Goal: Task Accomplishment & Management: Manage account settings

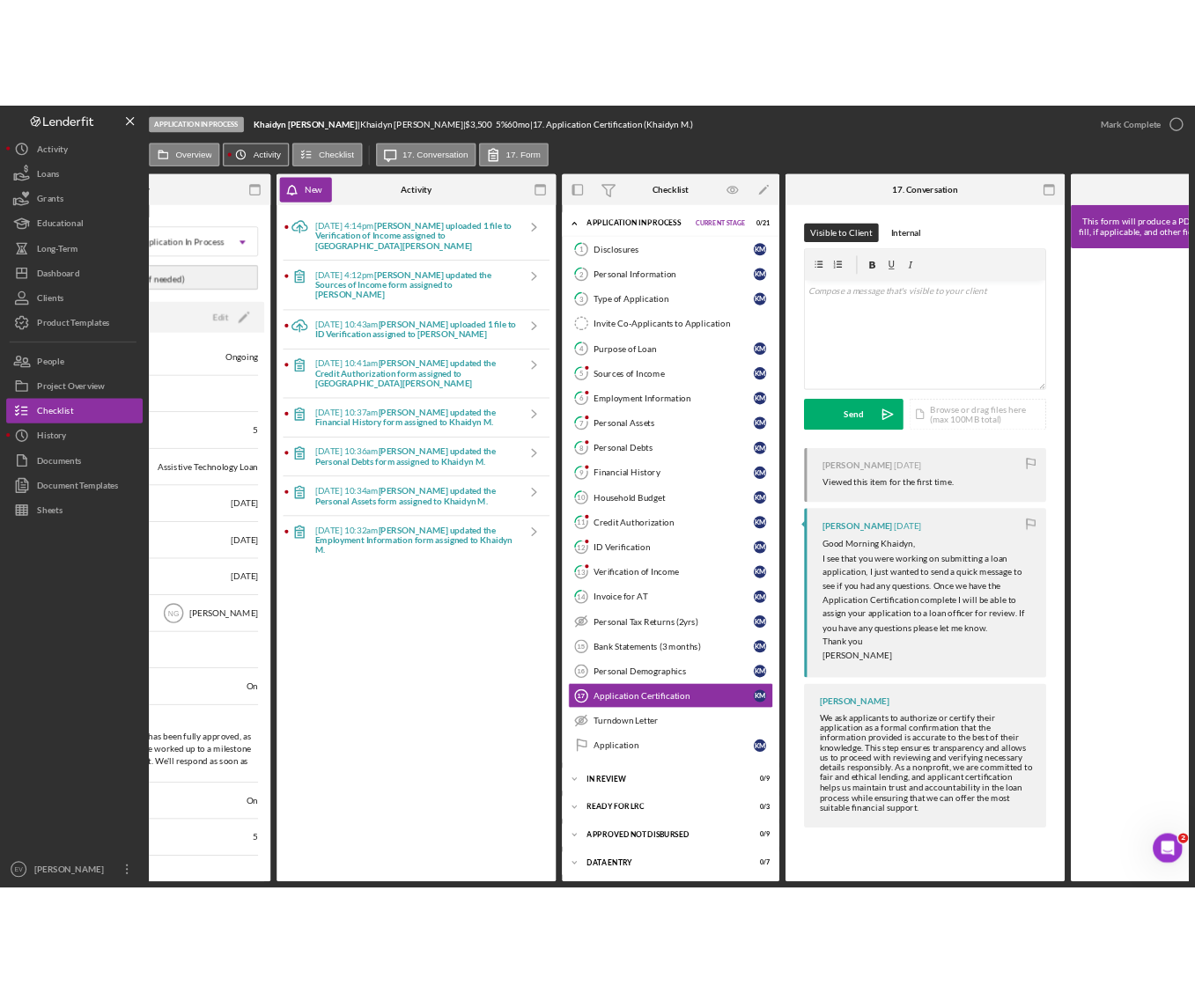
scroll to position [1009, 0]
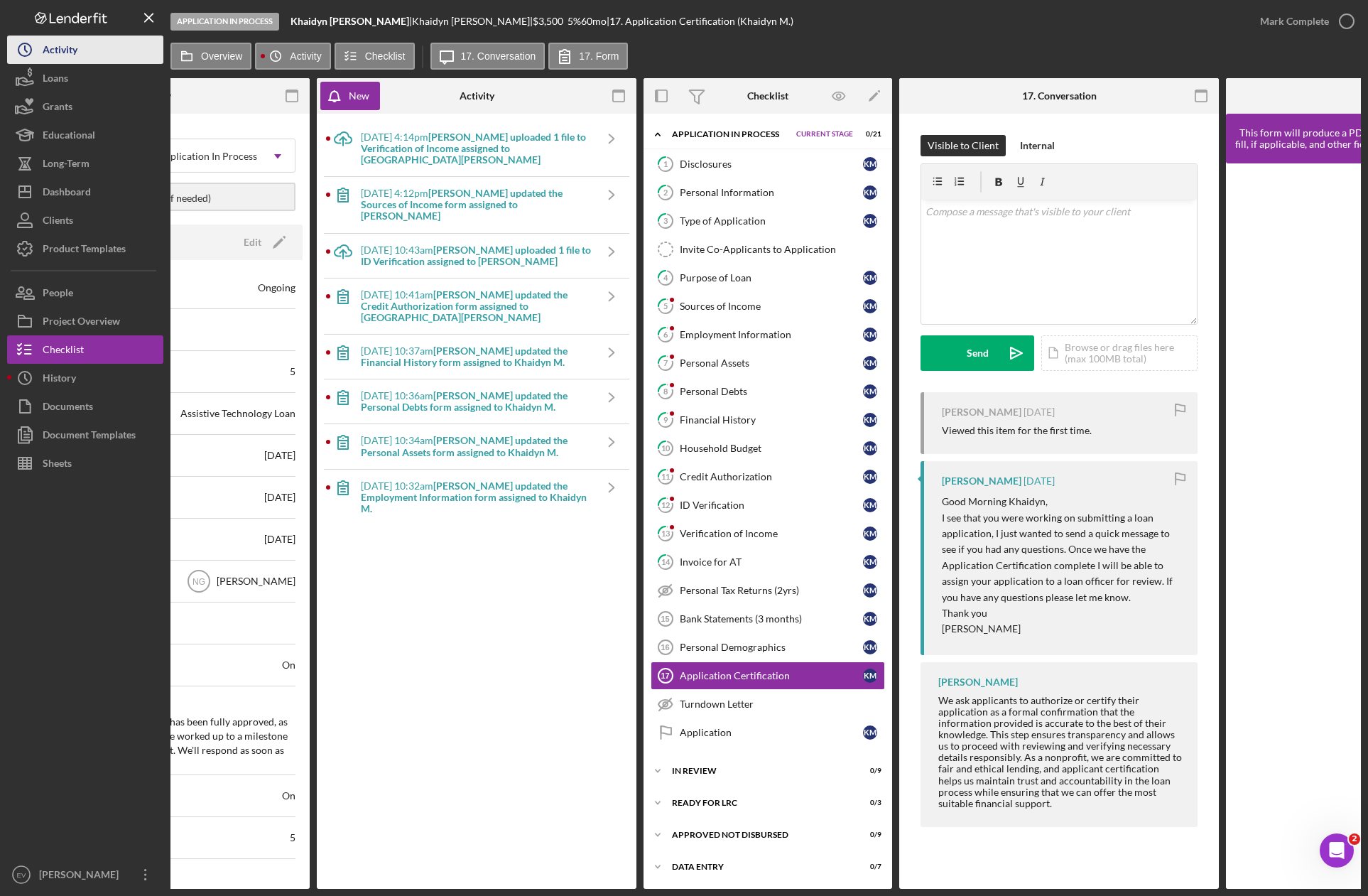
click at [55, 55] on div "Activity" at bounding box center [60, 52] width 35 height 32
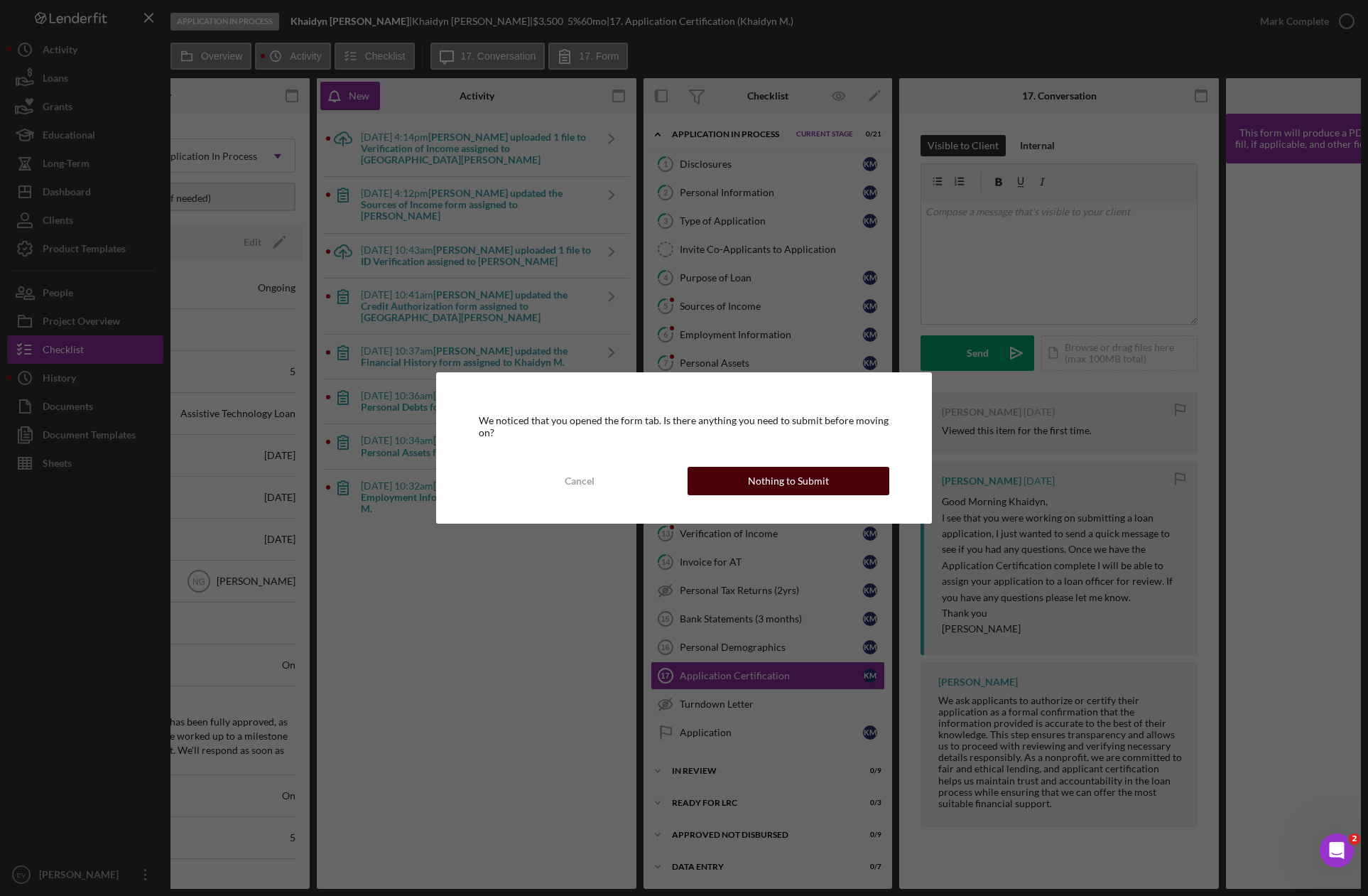
click at [804, 474] on button "Nothing to Submit" at bounding box center [789, 480] width 202 height 28
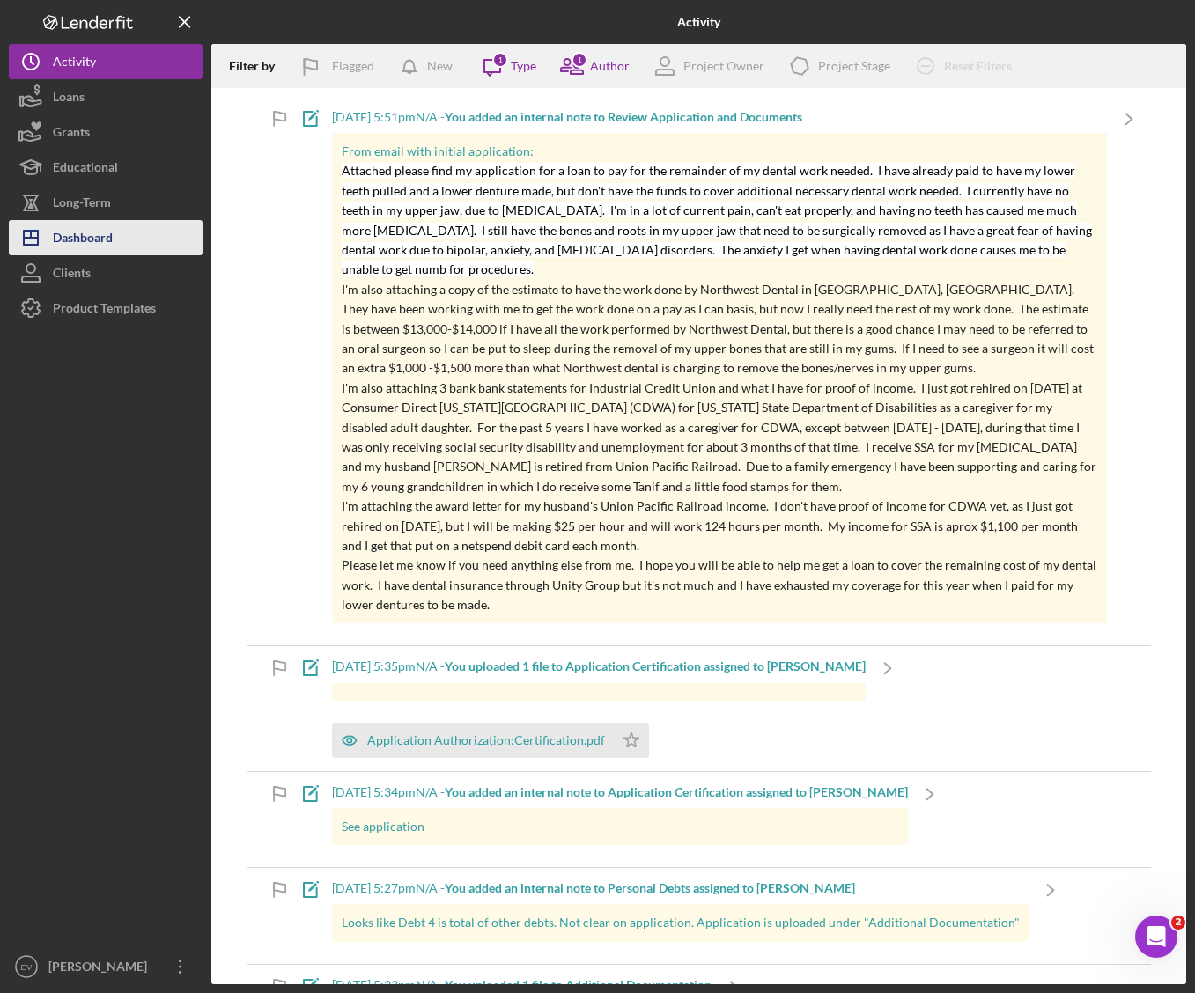
click at [83, 247] on div "Dashboard" at bounding box center [83, 240] width 60 height 40
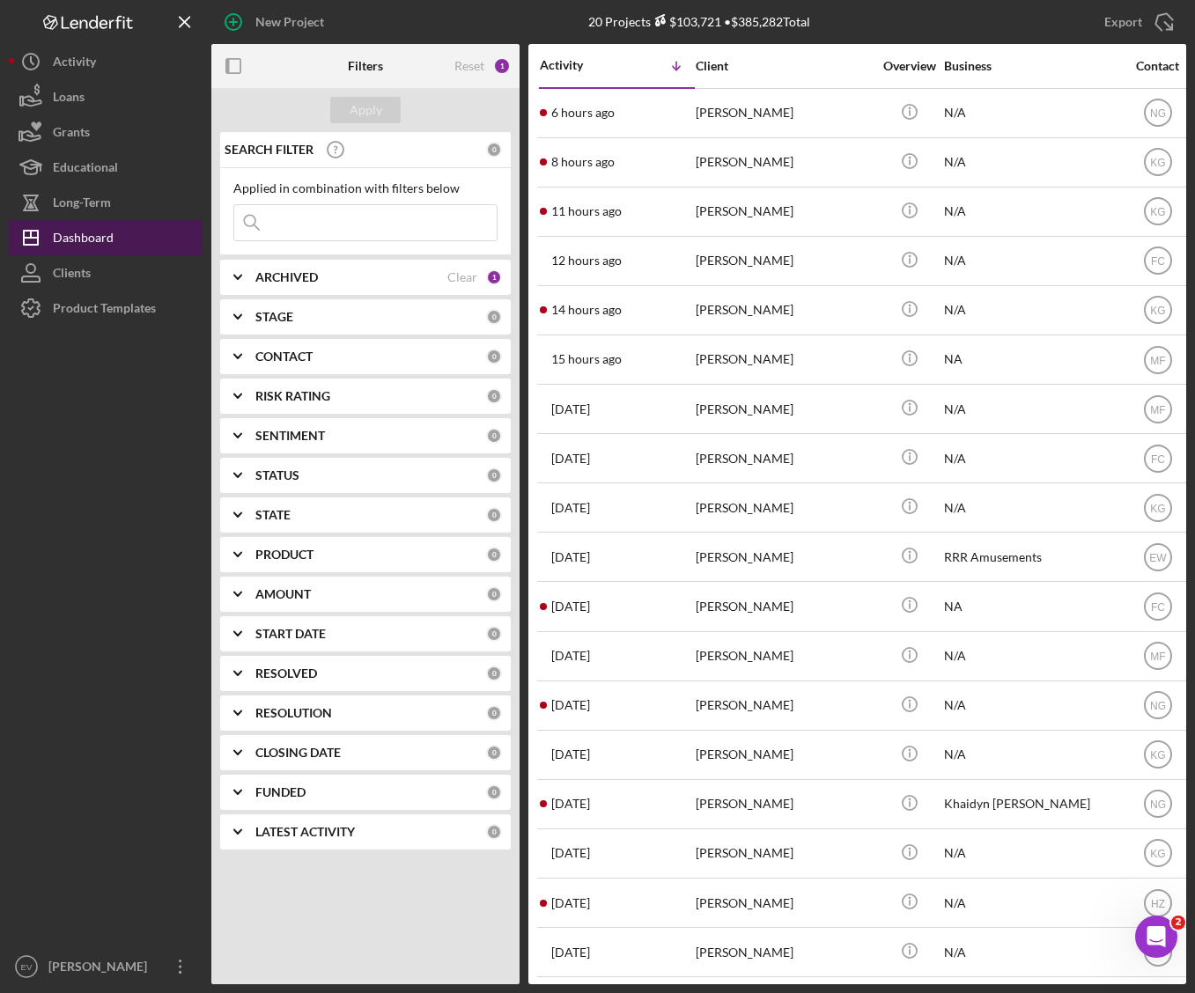
click at [108, 226] on div "Dashboard" at bounding box center [83, 240] width 61 height 40
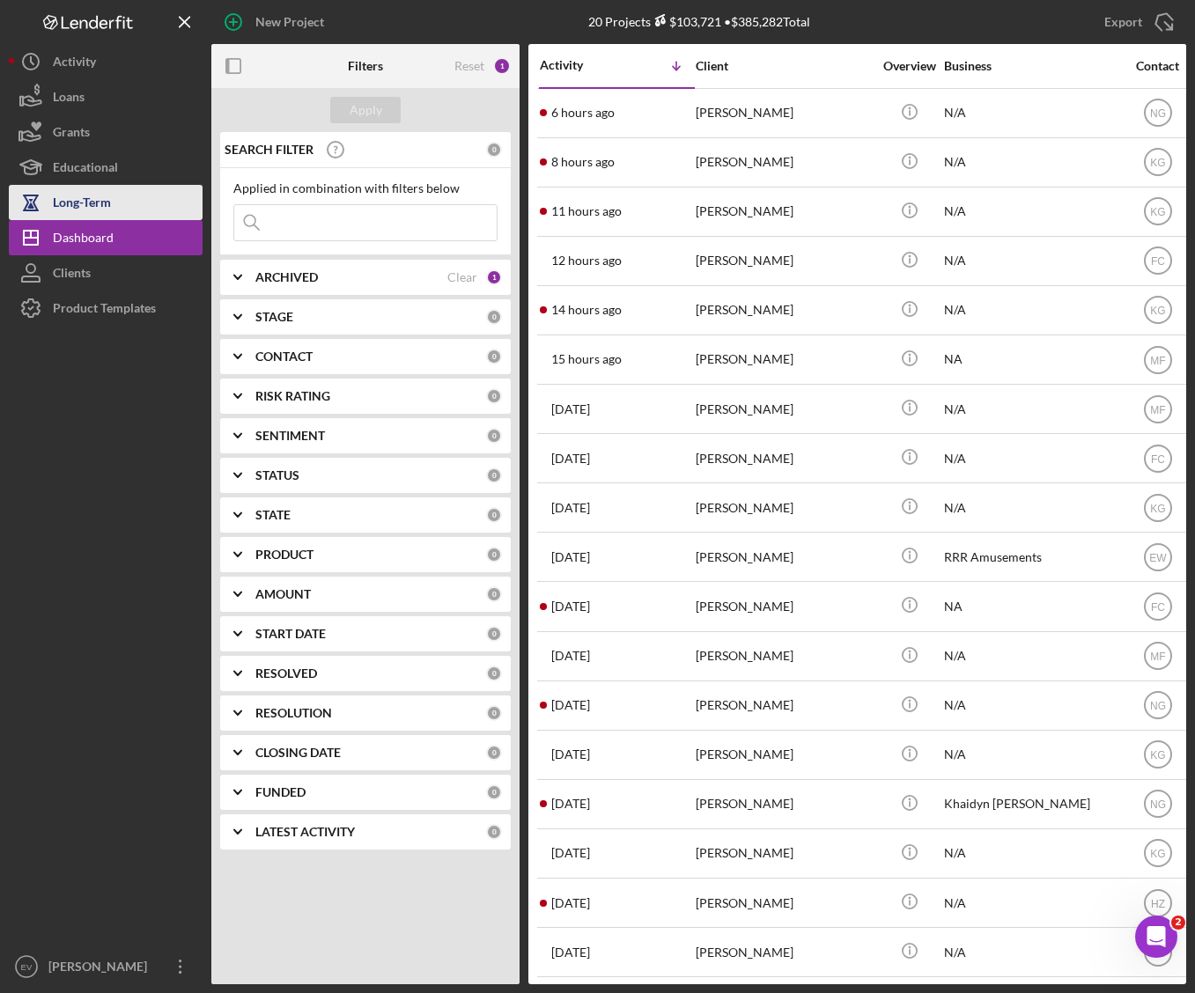
click at [114, 195] on button "Long-Term" at bounding box center [106, 202] width 194 height 35
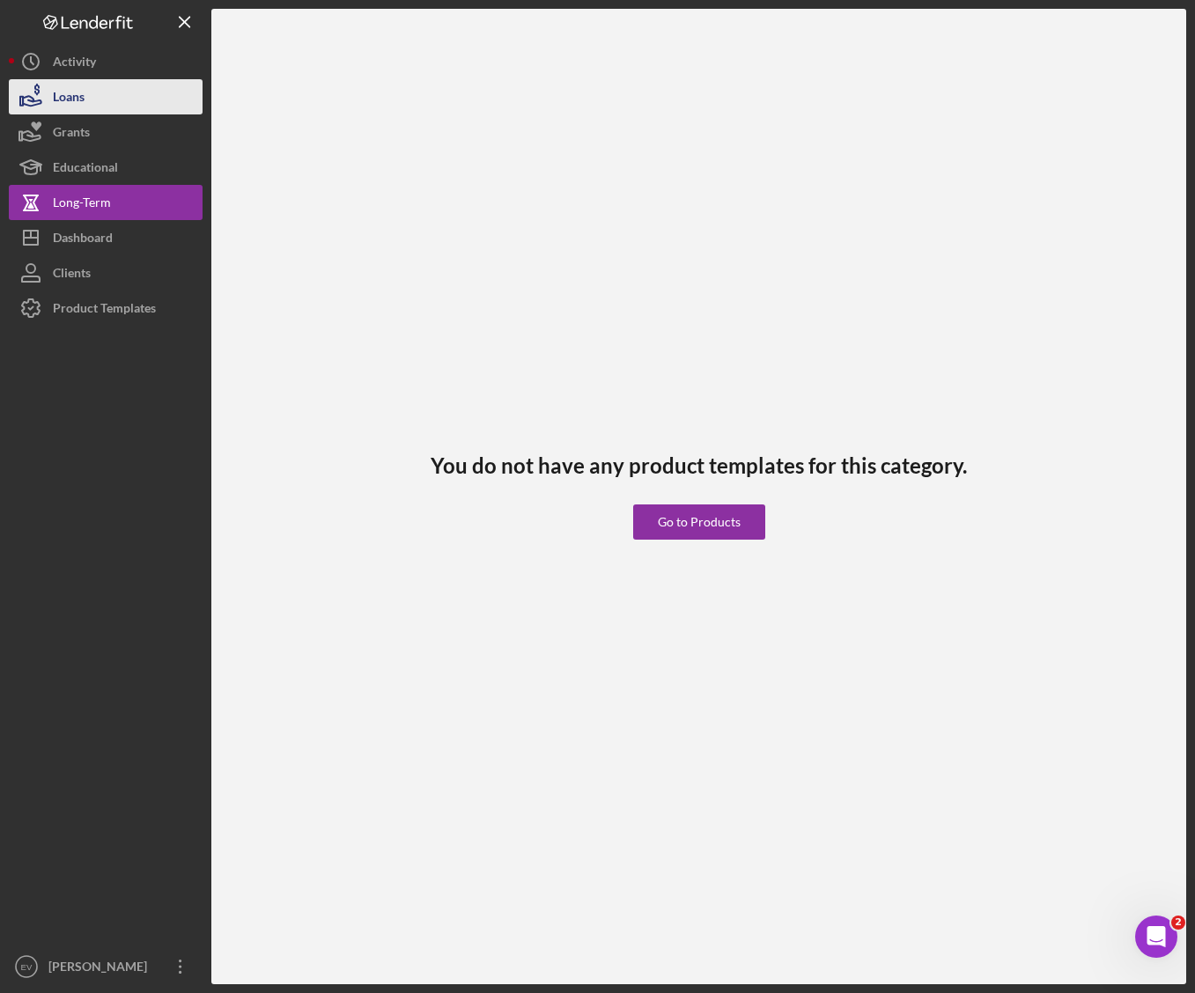
click at [123, 102] on button "Loans" at bounding box center [106, 96] width 194 height 35
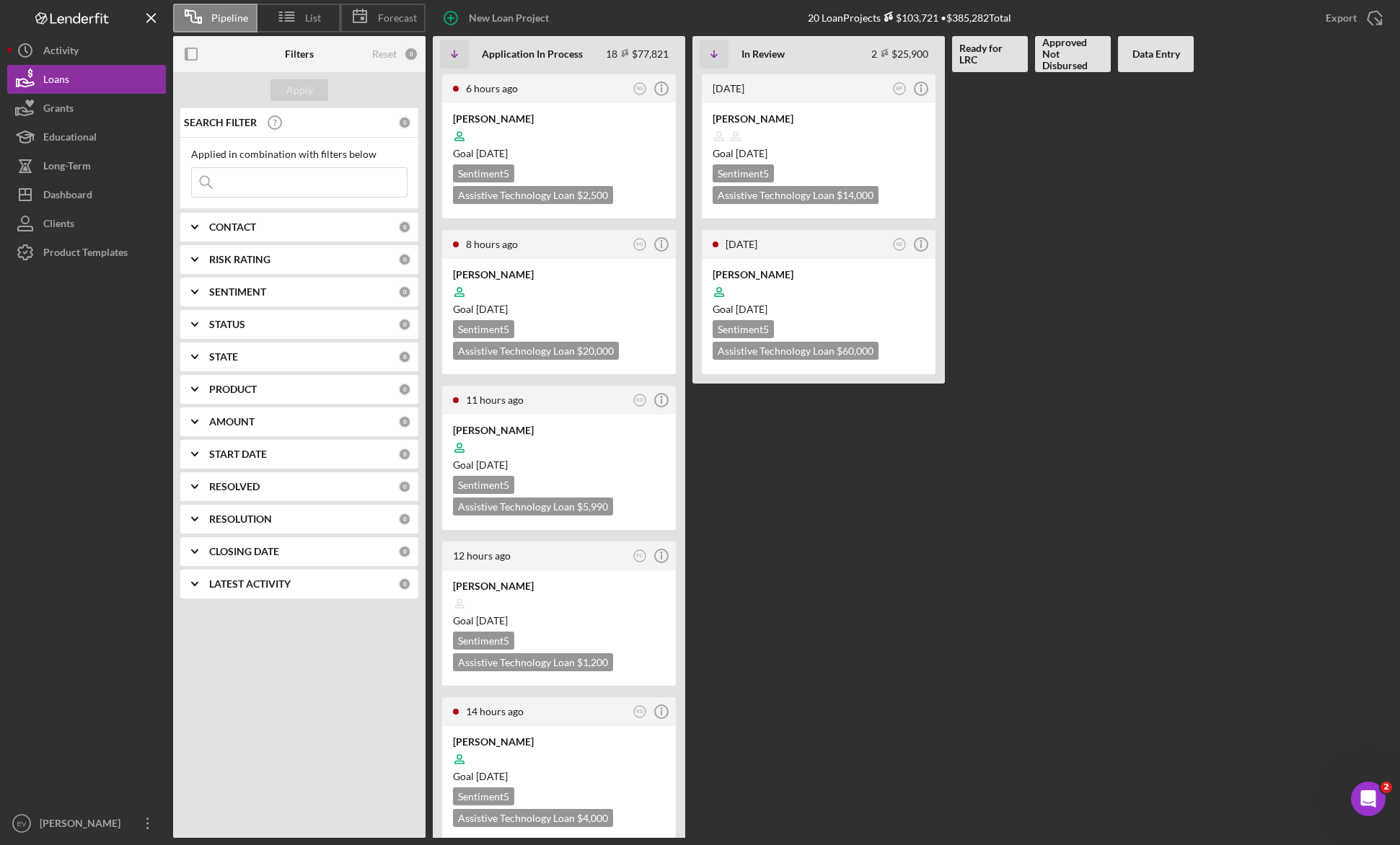
drag, startPoint x: 235, startPoint y: 328, endPoint x: 214, endPoint y: 333, distance: 21.6
click at [234, 328] on b "STATUS" at bounding box center [227, 324] width 36 height 11
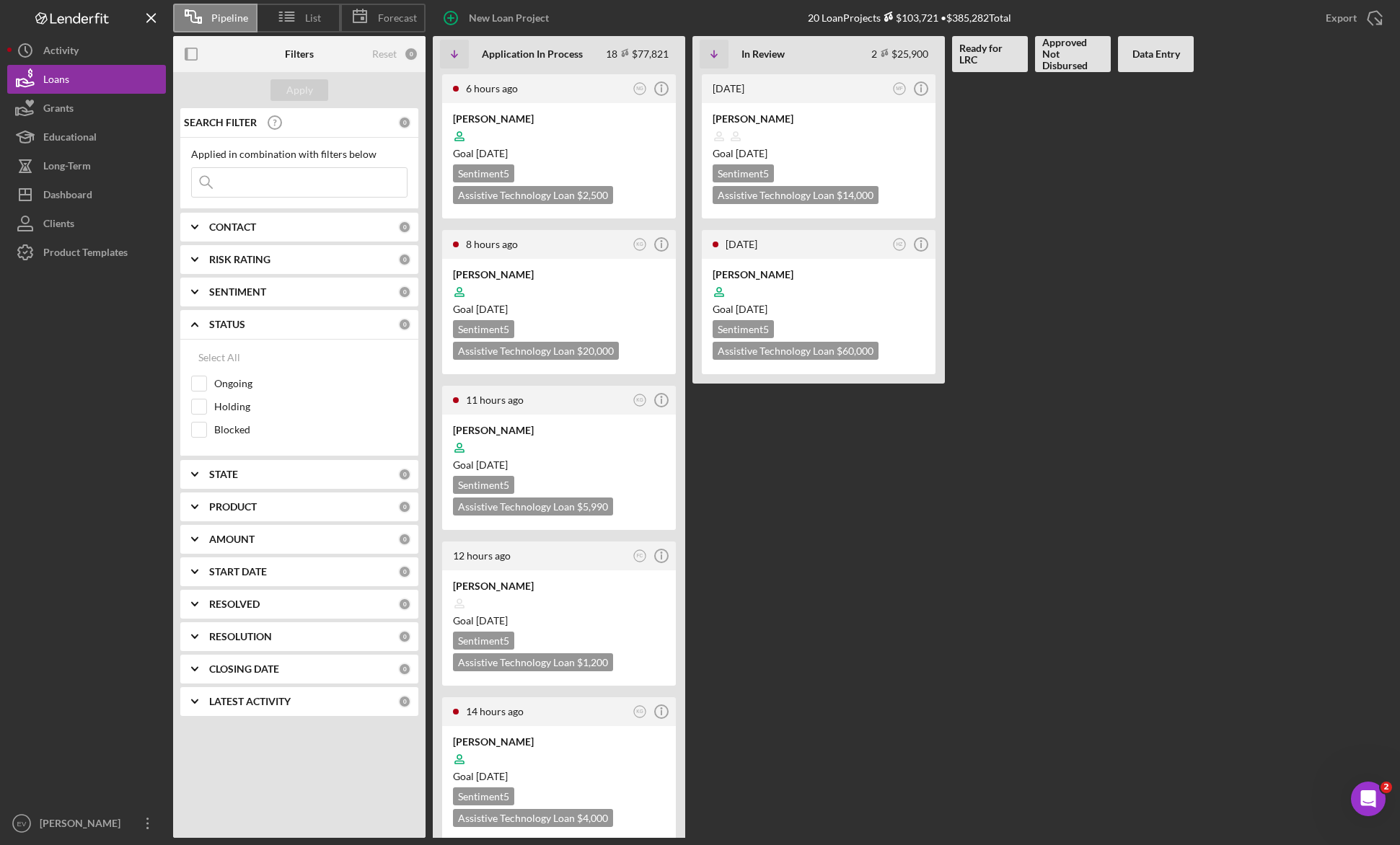
click at [207, 328] on icon "Icon/Expander" at bounding box center [195, 324] width 36 height 36
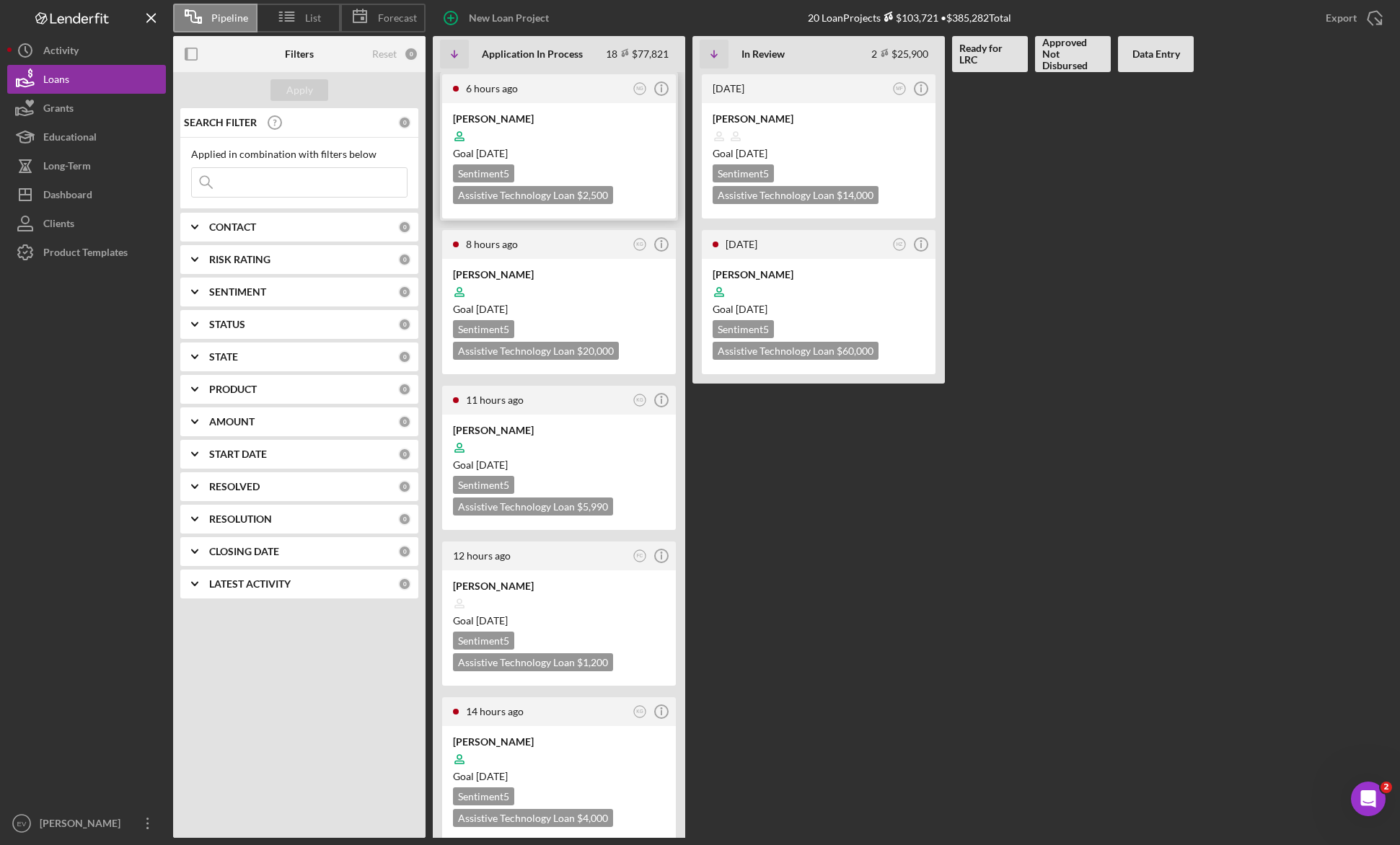
click at [572, 153] on div "Goal [DATE]" at bounding box center [559, 154] width 212 height 15
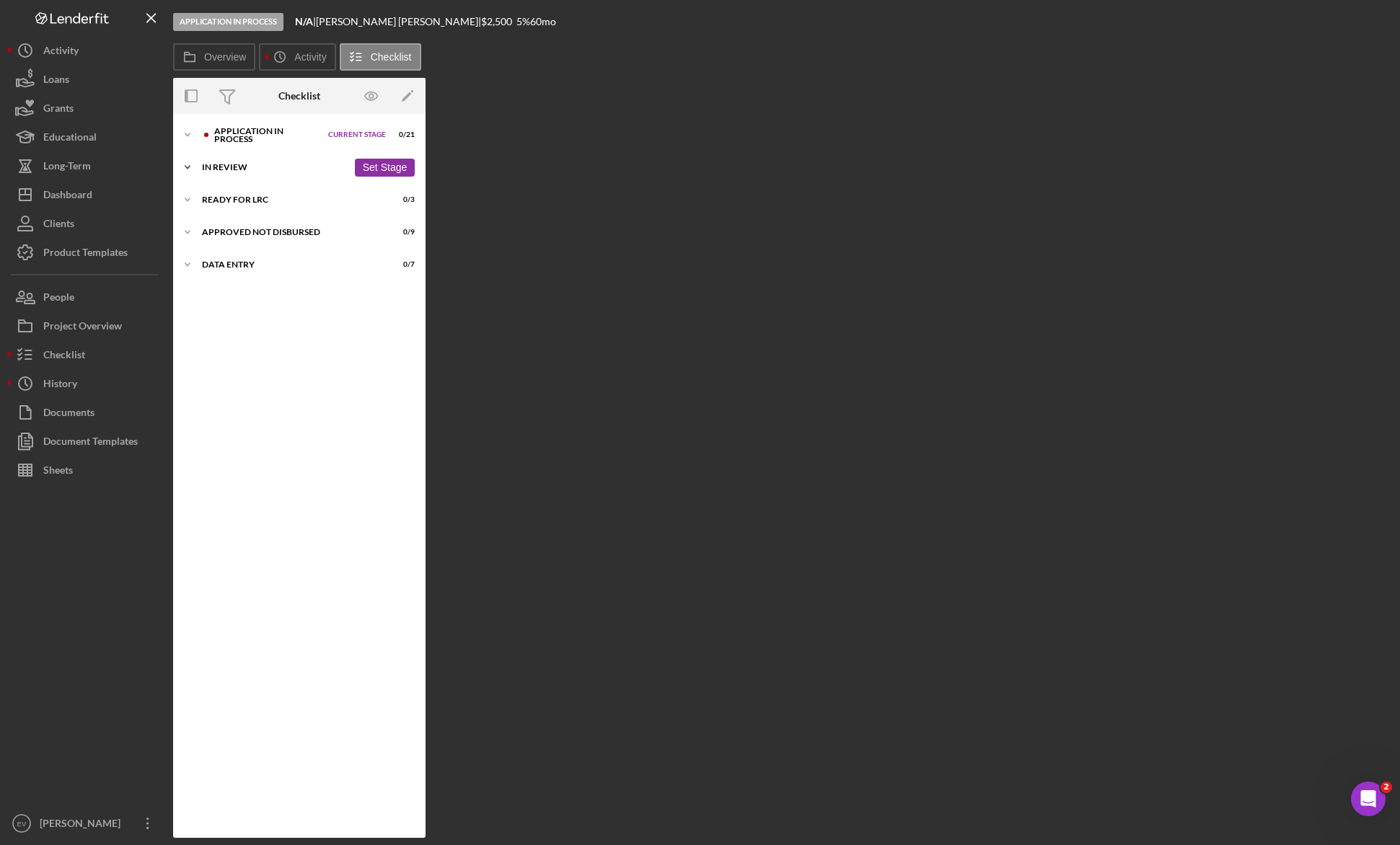
click at [223, 168] on div "In Review" at bounding box center [274, 167] width 146 height 9
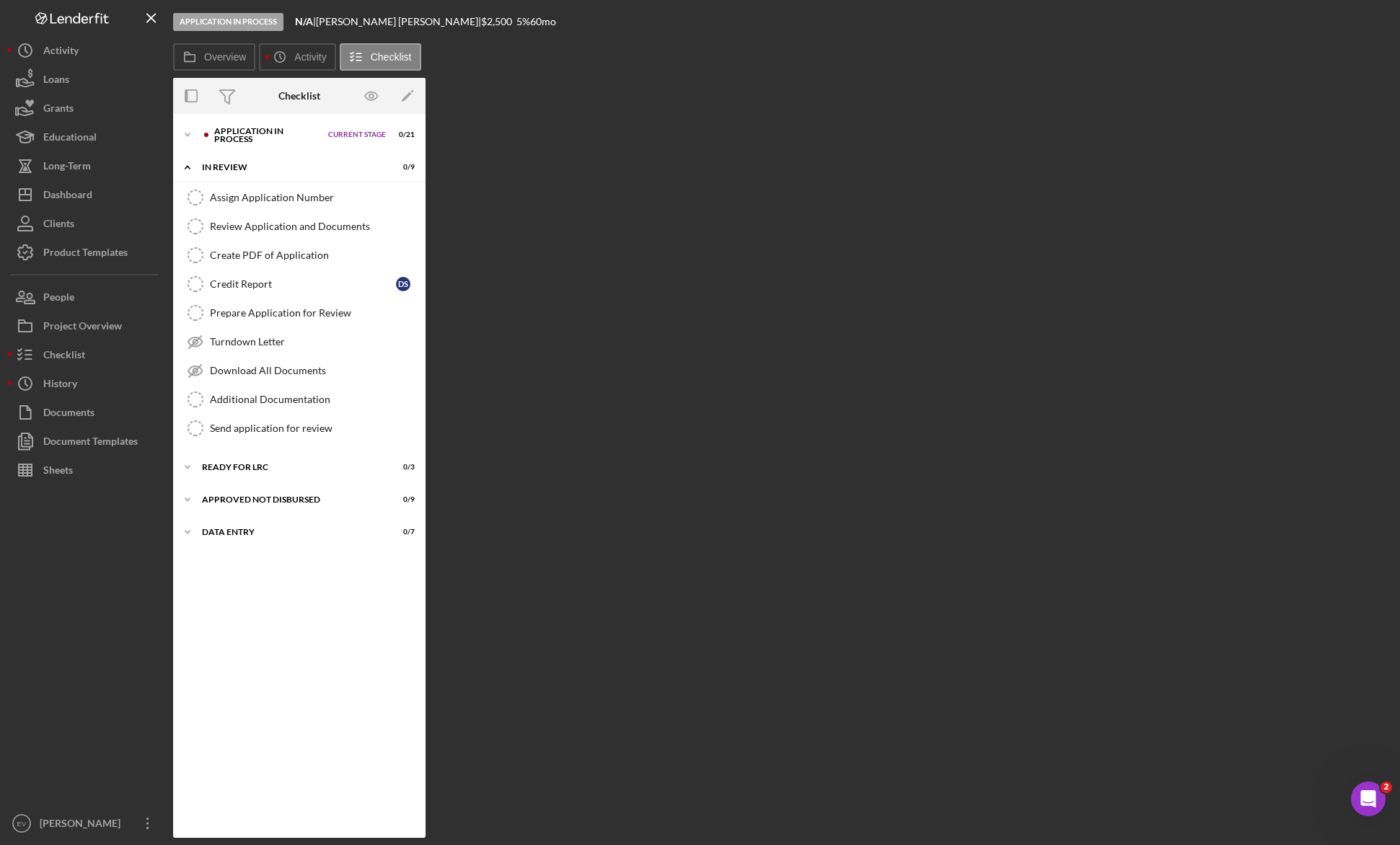
click at [491, 221] on div "Overview Internal Workflow Stage Application In Process Icon/Dropdown Arrow Arc…" at bounding box center [782, 458] width 1220 height 760
click at [208, 60] on label "Overview" at bounding box center [224, 57] width 42 height 11
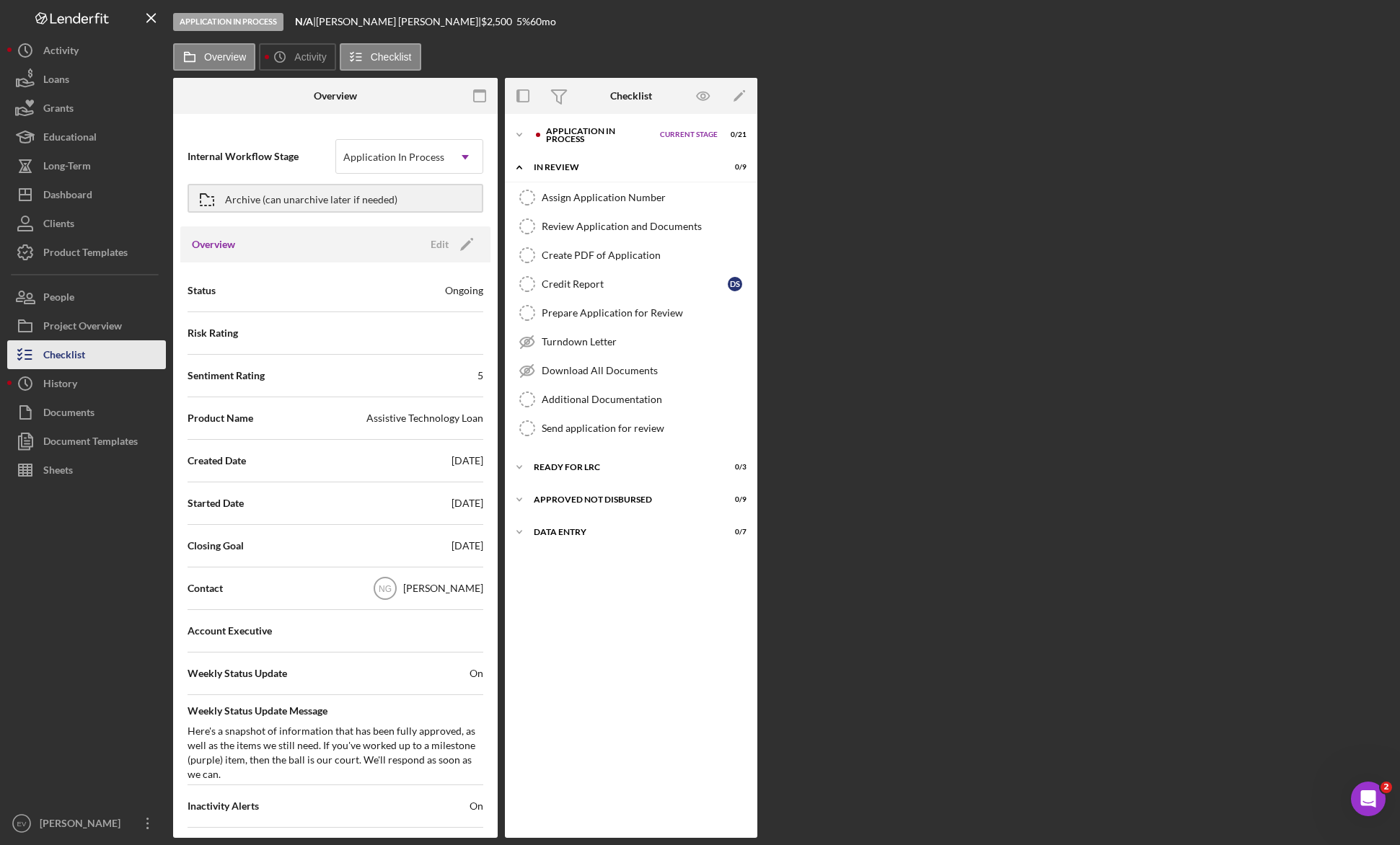
click at [78, 350] on div "Checklist" at bounding box center [64, 357] width 42 height 33
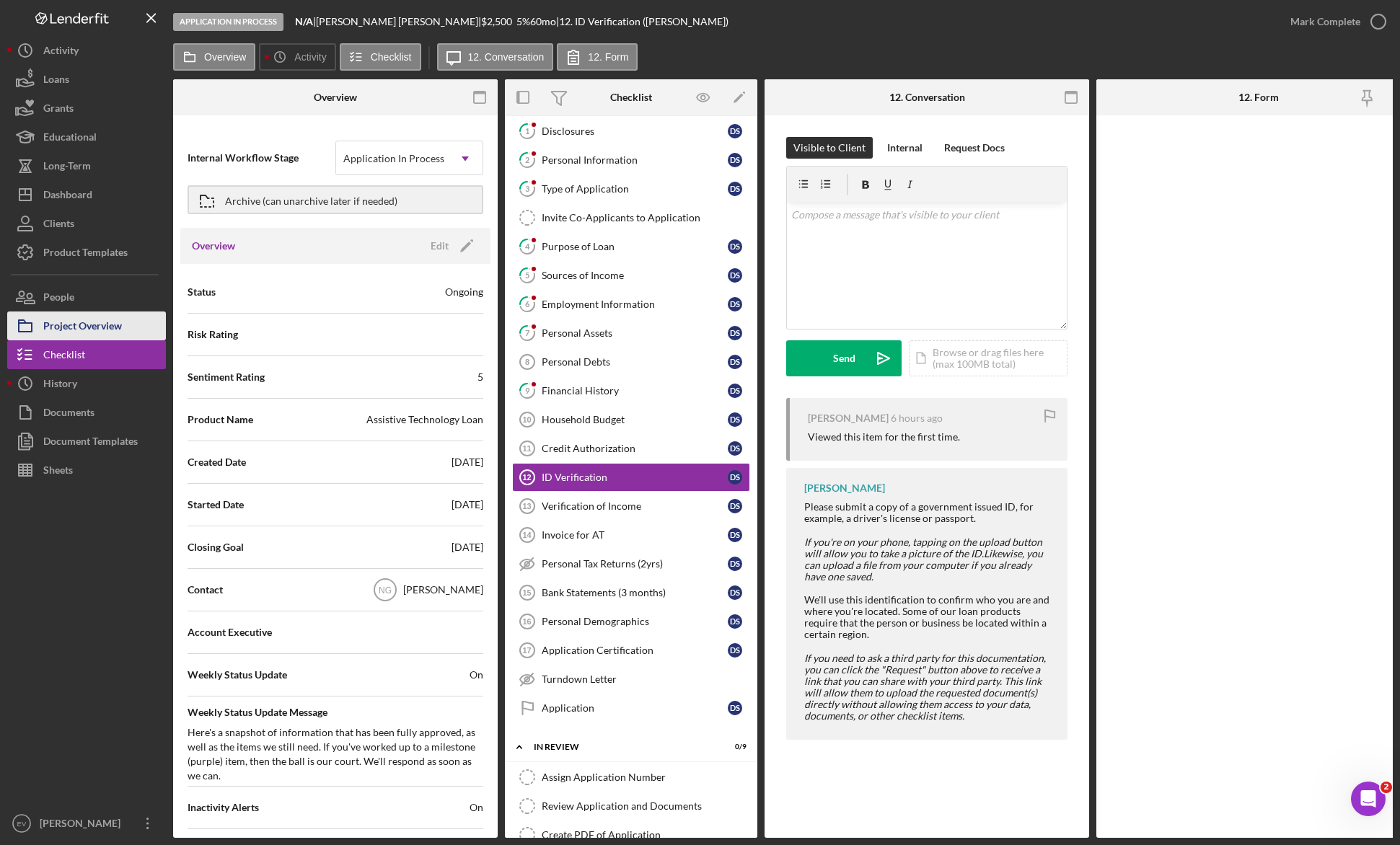
click at [81, 325] on div "Project Overview" at bounding box center [83, 328] width 79 height 33
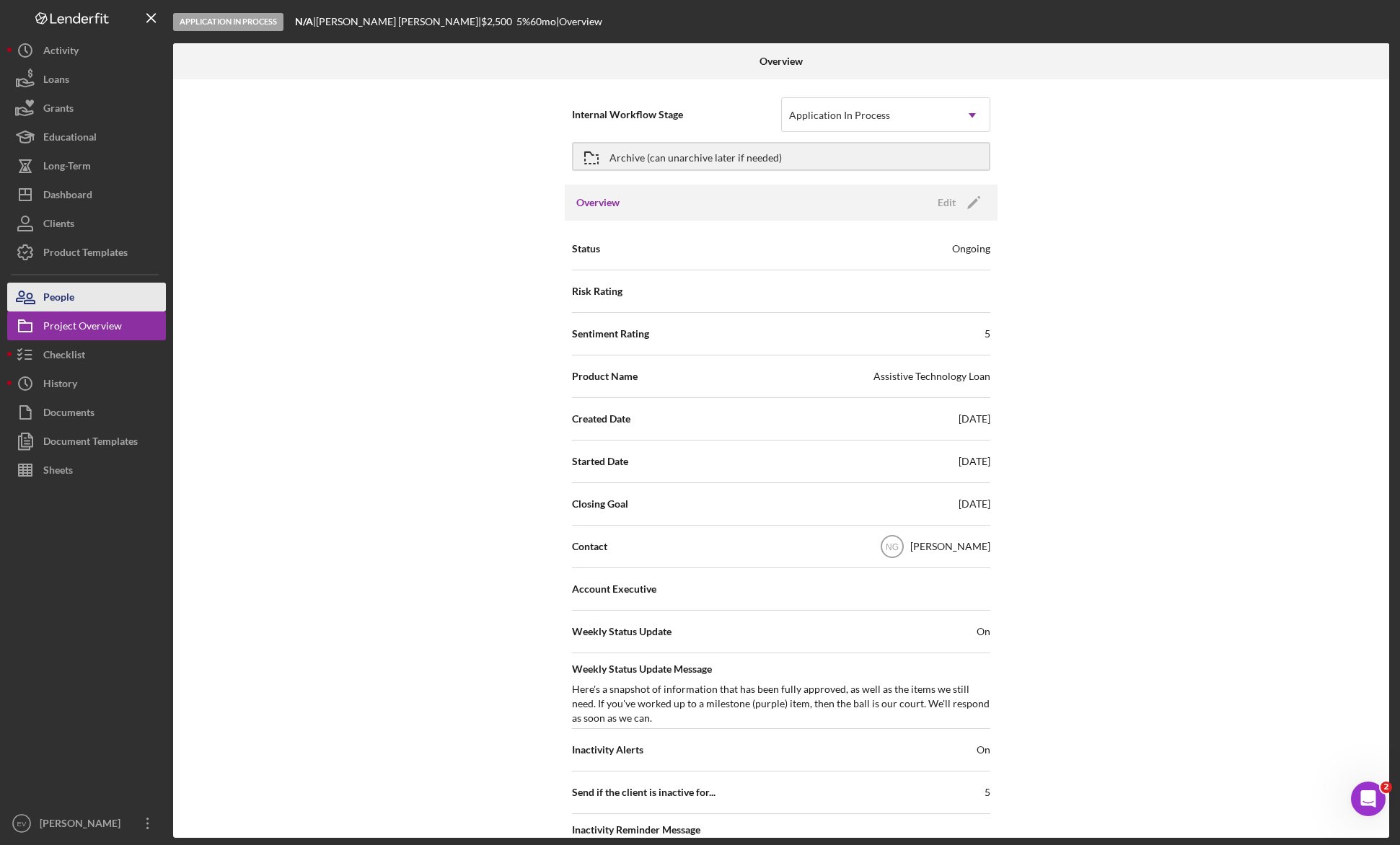
click at [84, 303] on button "People" at bounding box center [87, 296] width 159 height 29
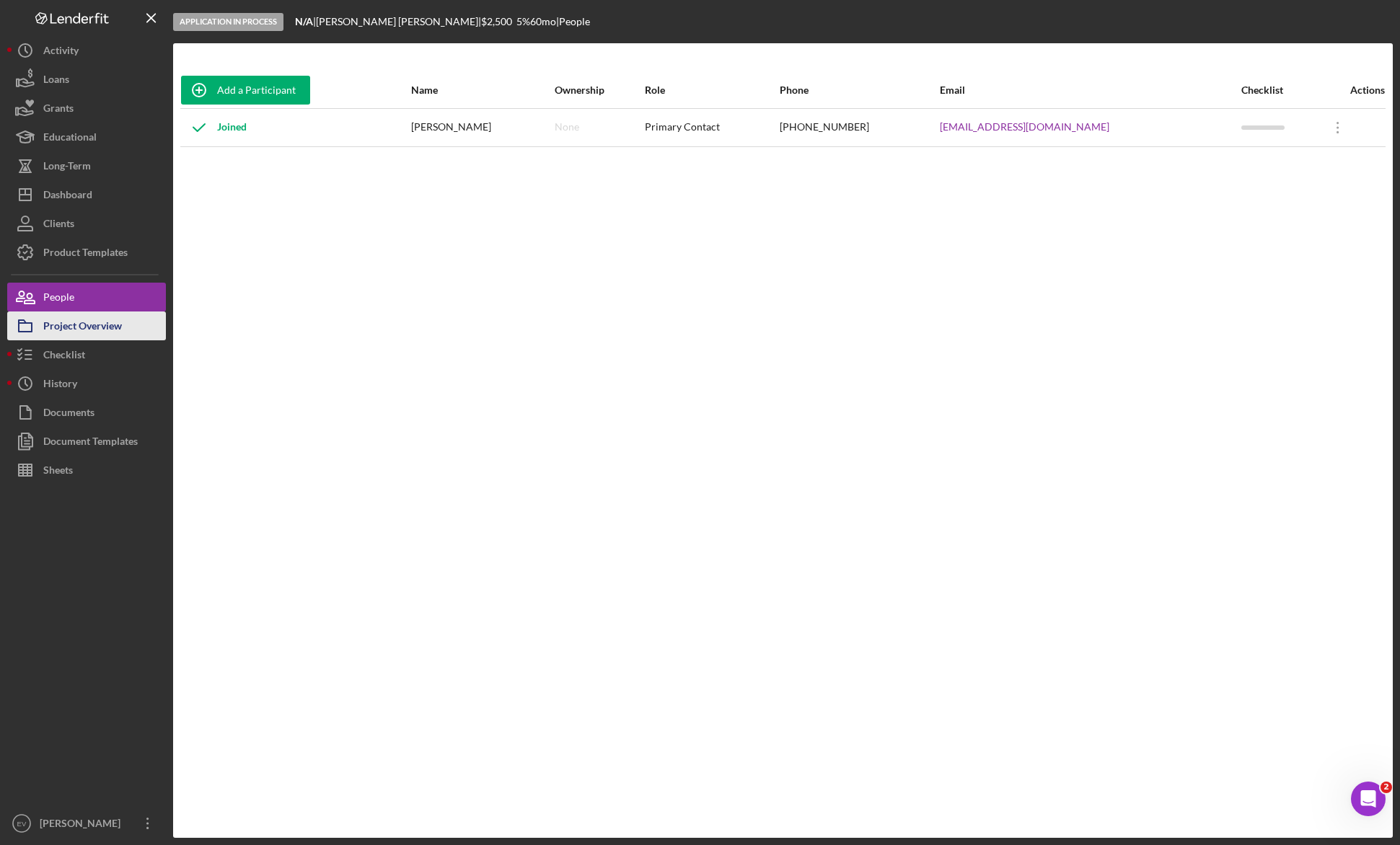
click at [83, 324] on div "Project Overview" at bounding box center [83, 328] width 79 height 33
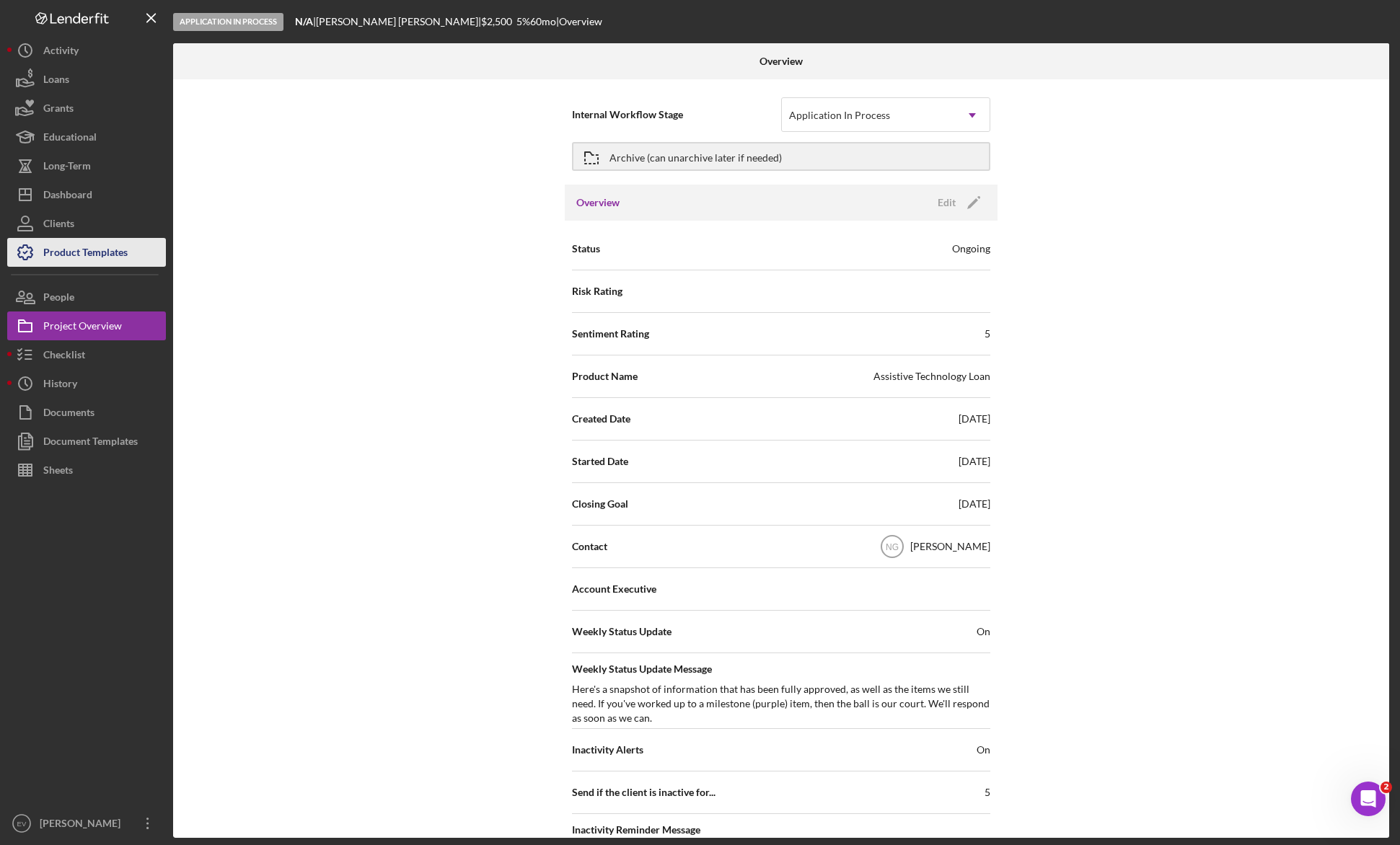
click at [82, 255] on div "Product Templates" at bounding box center [85, 254] width 84 height 33
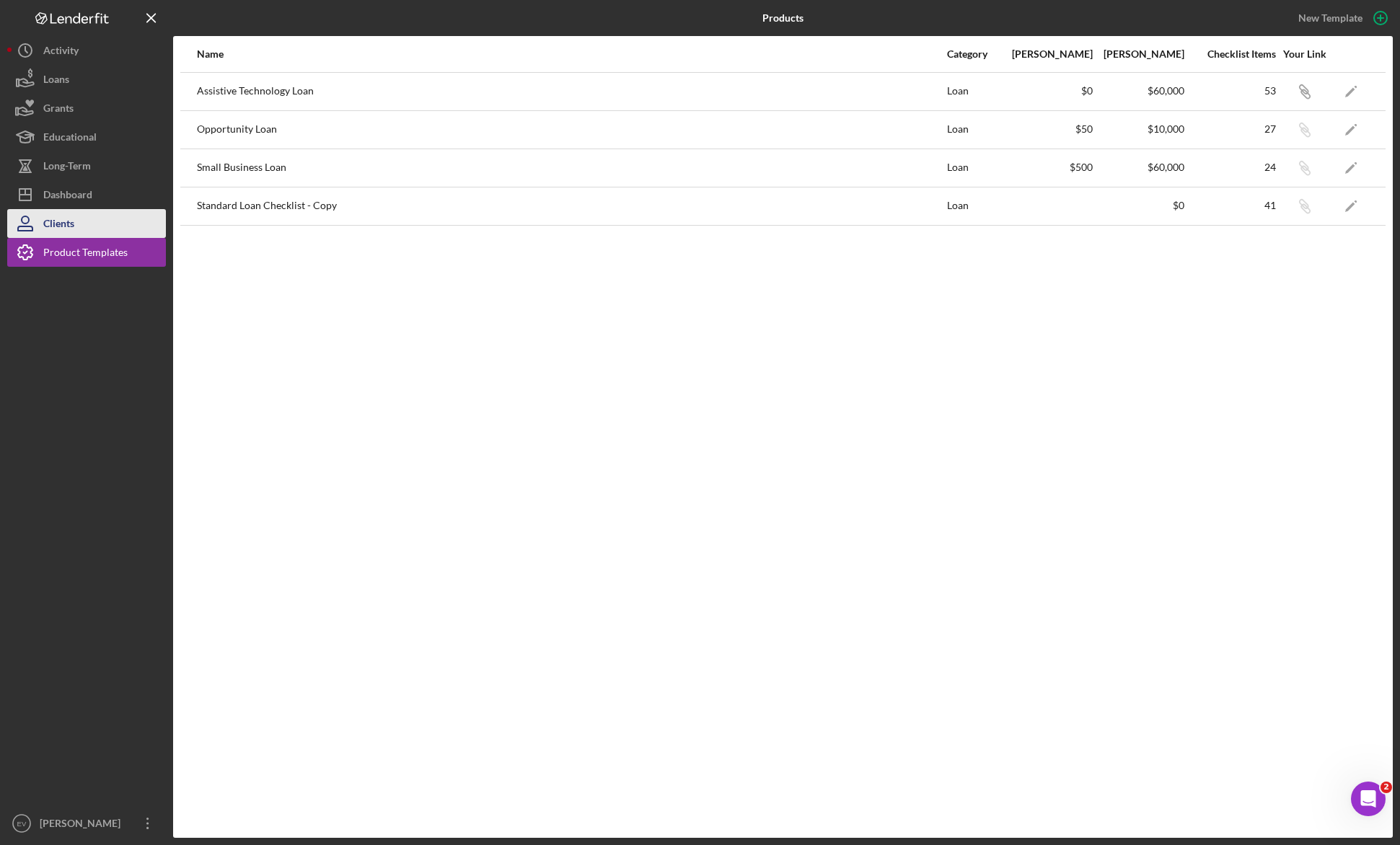
click at [72, 225] on div "Clients" at bounding box center [59, 225] width 31 height 33
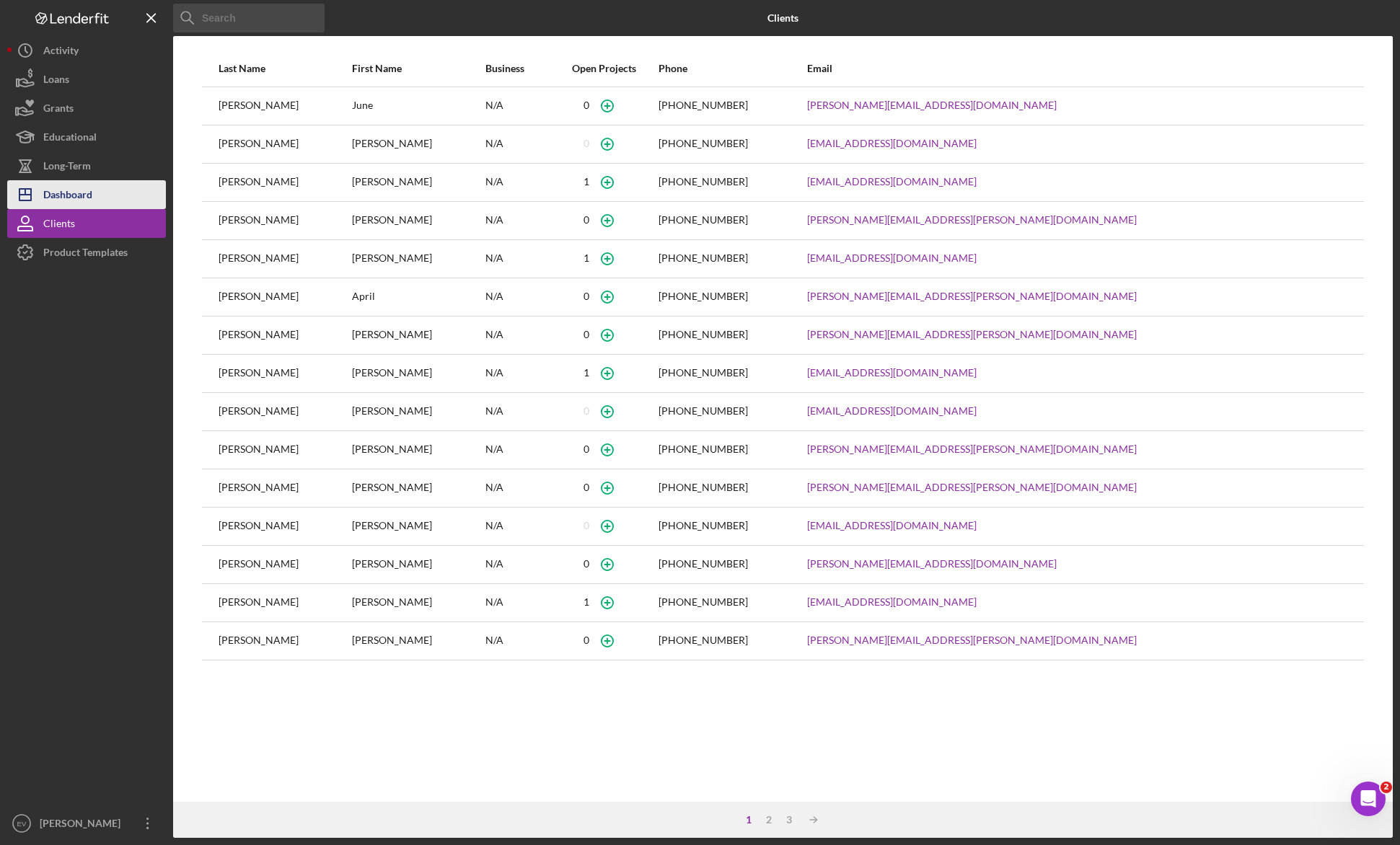
click at [84, 194] on div "Dashboard" at bounding box center [68, 197] width 49 height 33
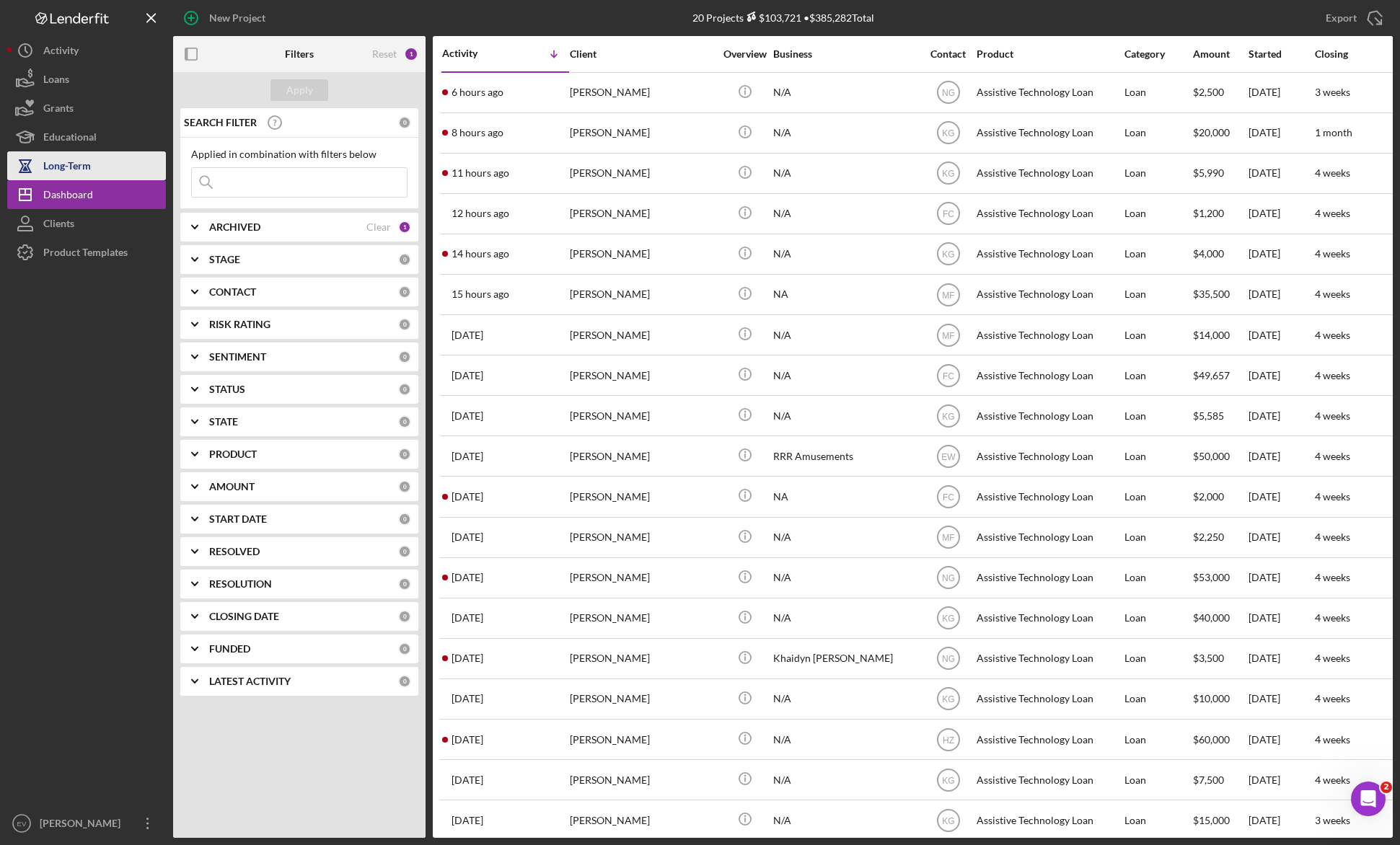
click at [96, 165] on button "Long-Term" at bounding box center [87, 165] width 159 height 29
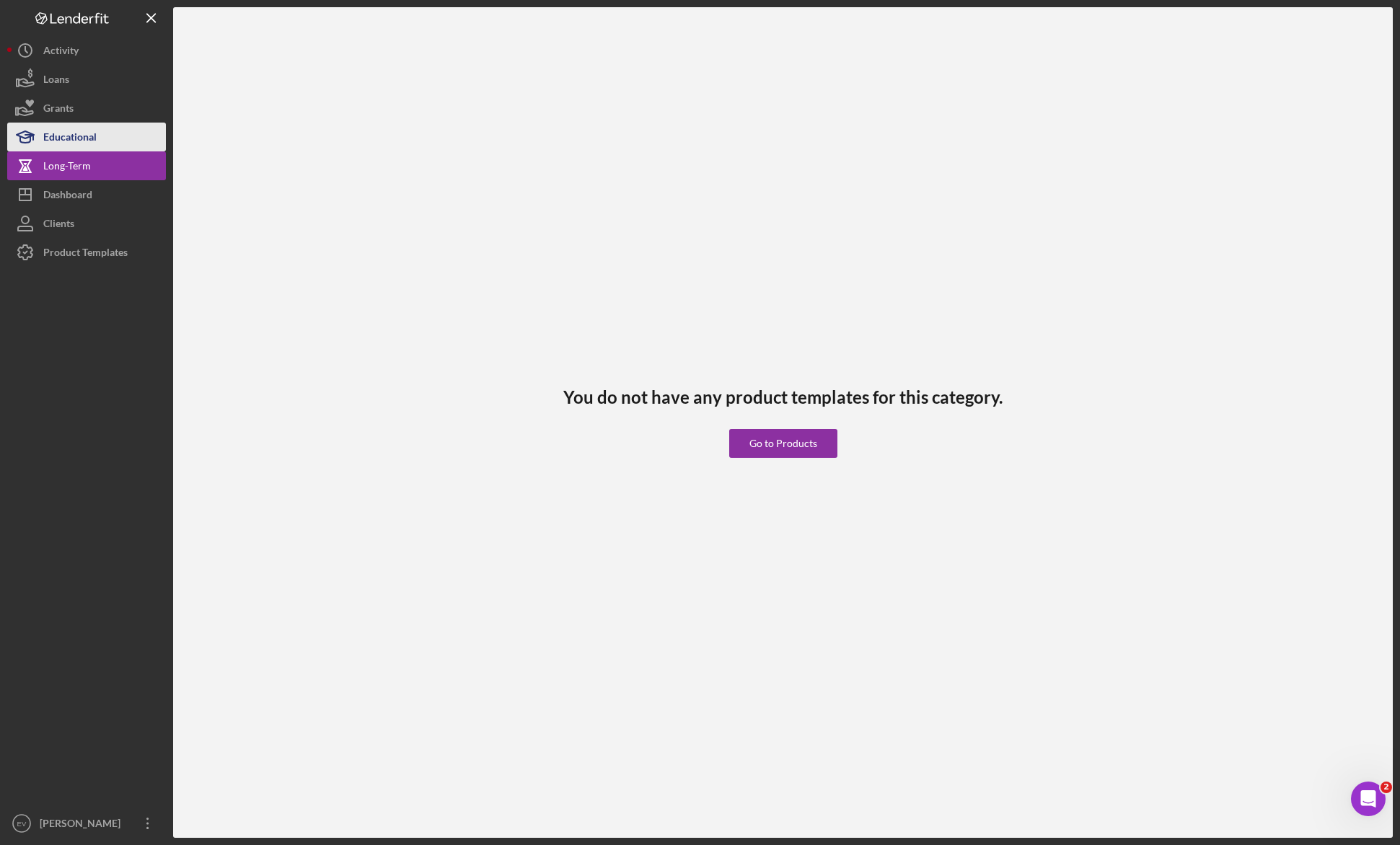
click at [93, 129] on div "Educational" at bounding box center [70, 139] width 53 height 33
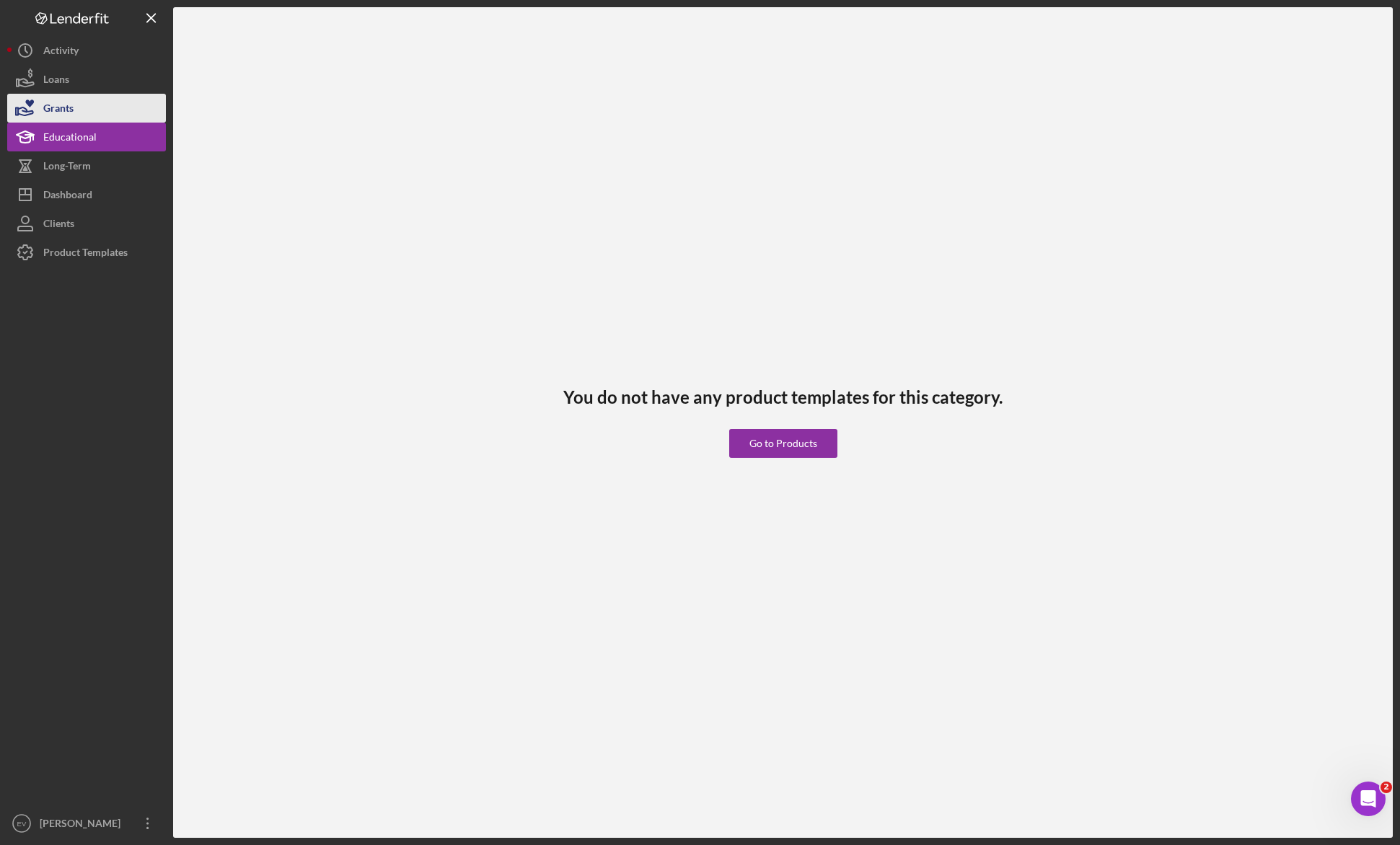
click at [93, 113] on button "Grants" at bounding box center [87, 107] width 159 height 29
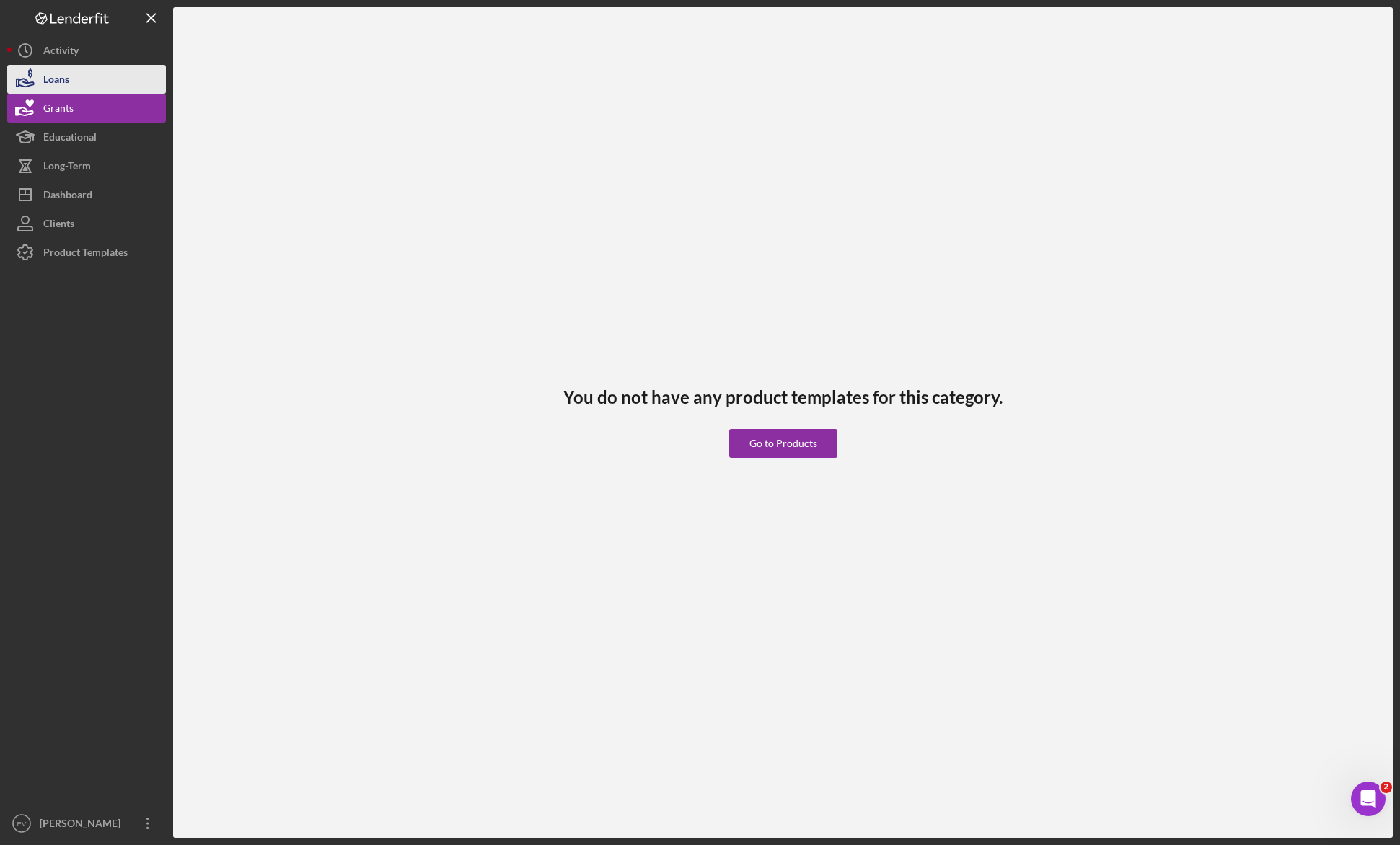
click at [93, 81] on button "Loans" at bounding box center [87, 79] width 159 height 29
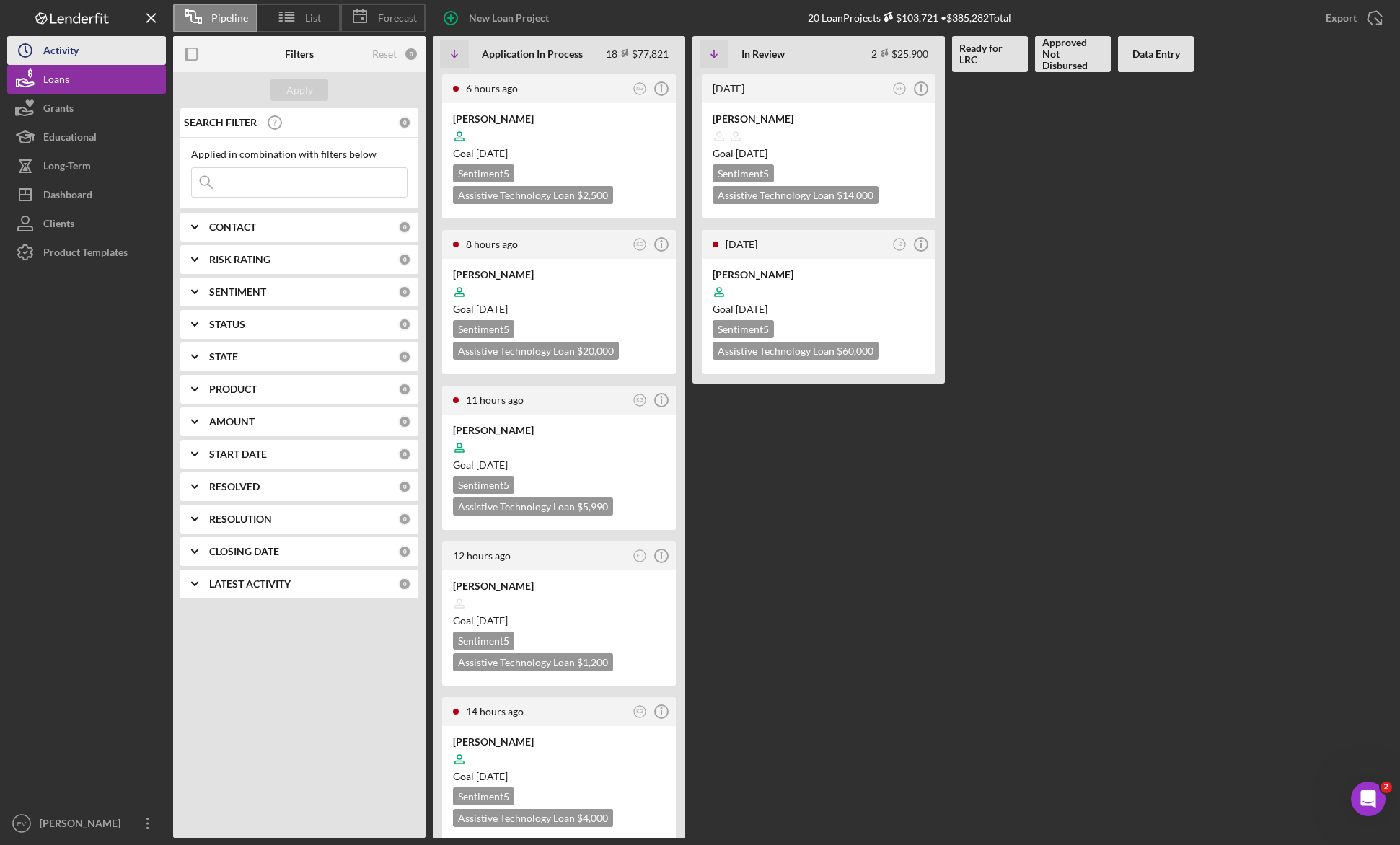
click at [93, 54] on button "Icon/History Activity" at bounding box center [87, 50] width 159 height 29
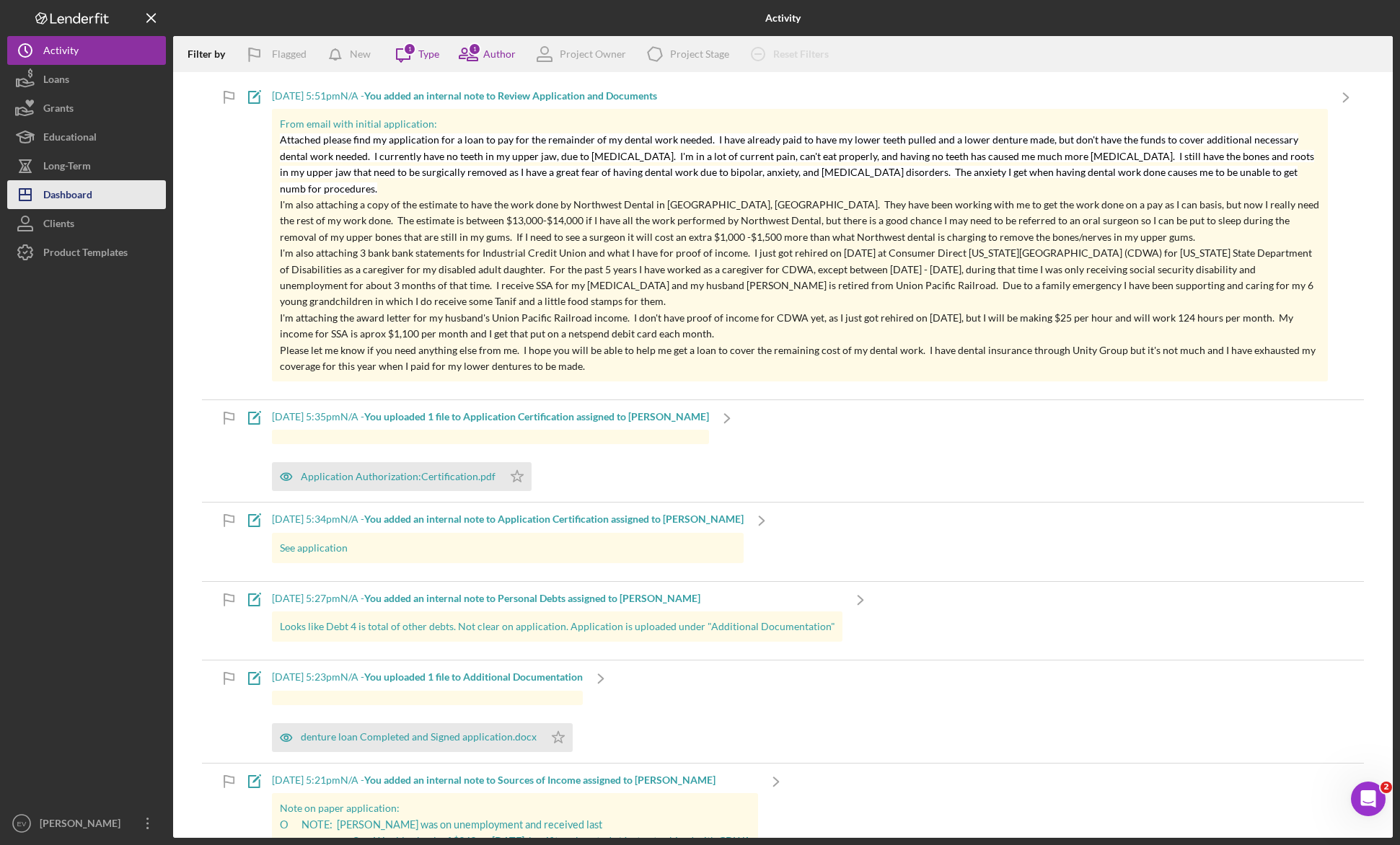
click at [89, 190] on div "Dashboard" at bounding box center [68, 197] width 49 height 33
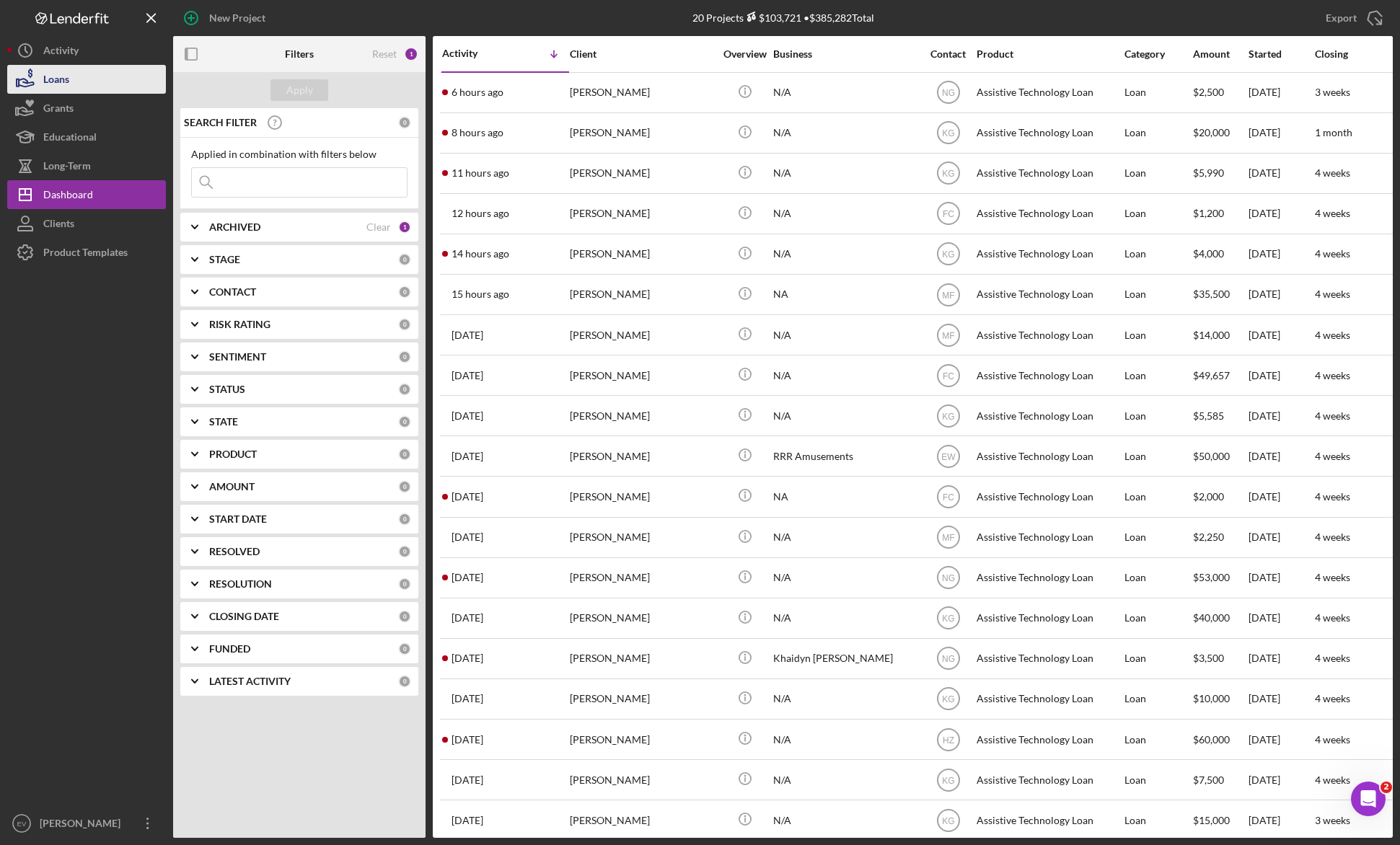
click at [100, 92] on button "Loans" at bounding box center [87, 79] width 159 height 29
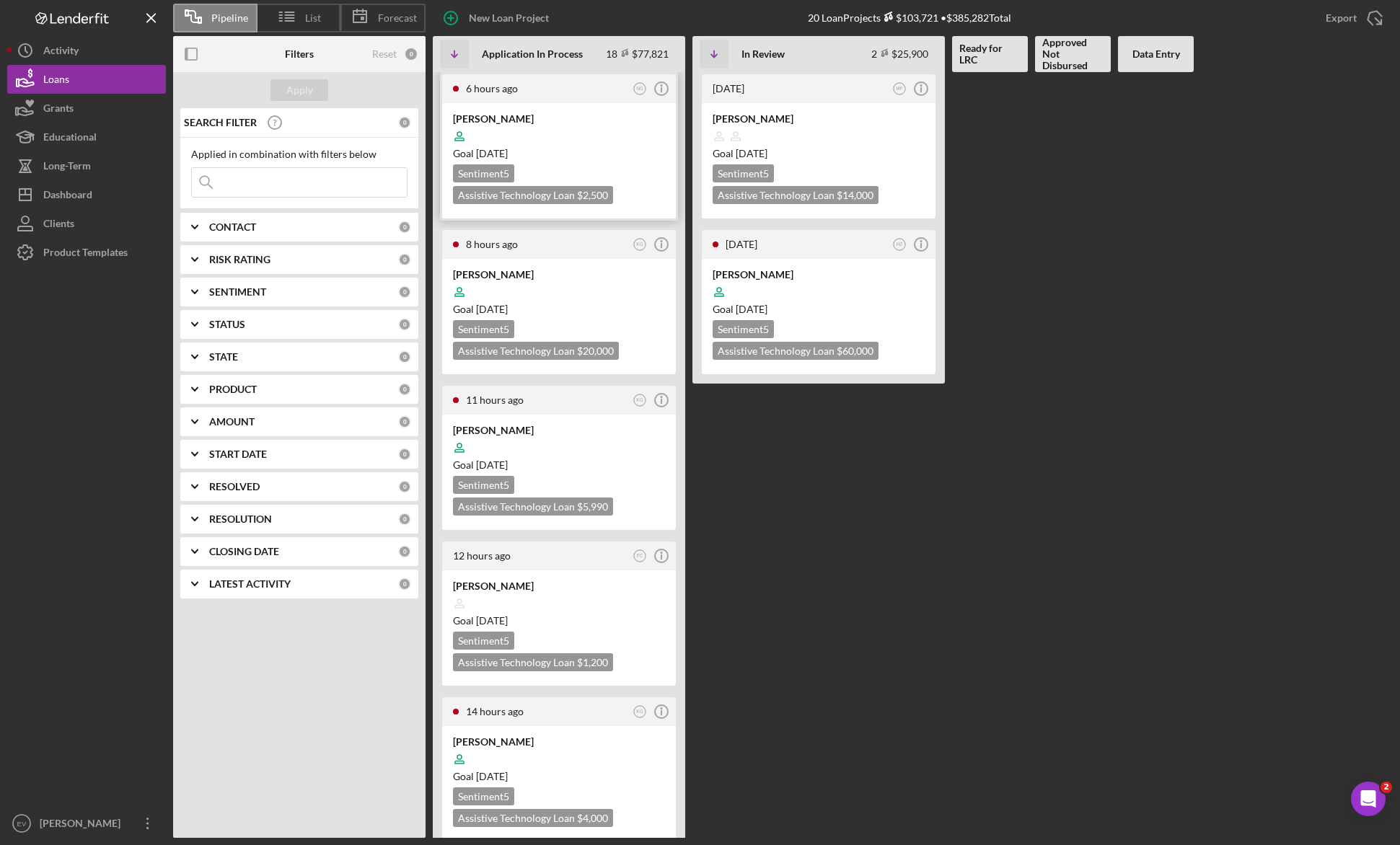
click at [609, 149] on div "Goal [DATE]" at bounding box center [559, 154] width 212 height 15
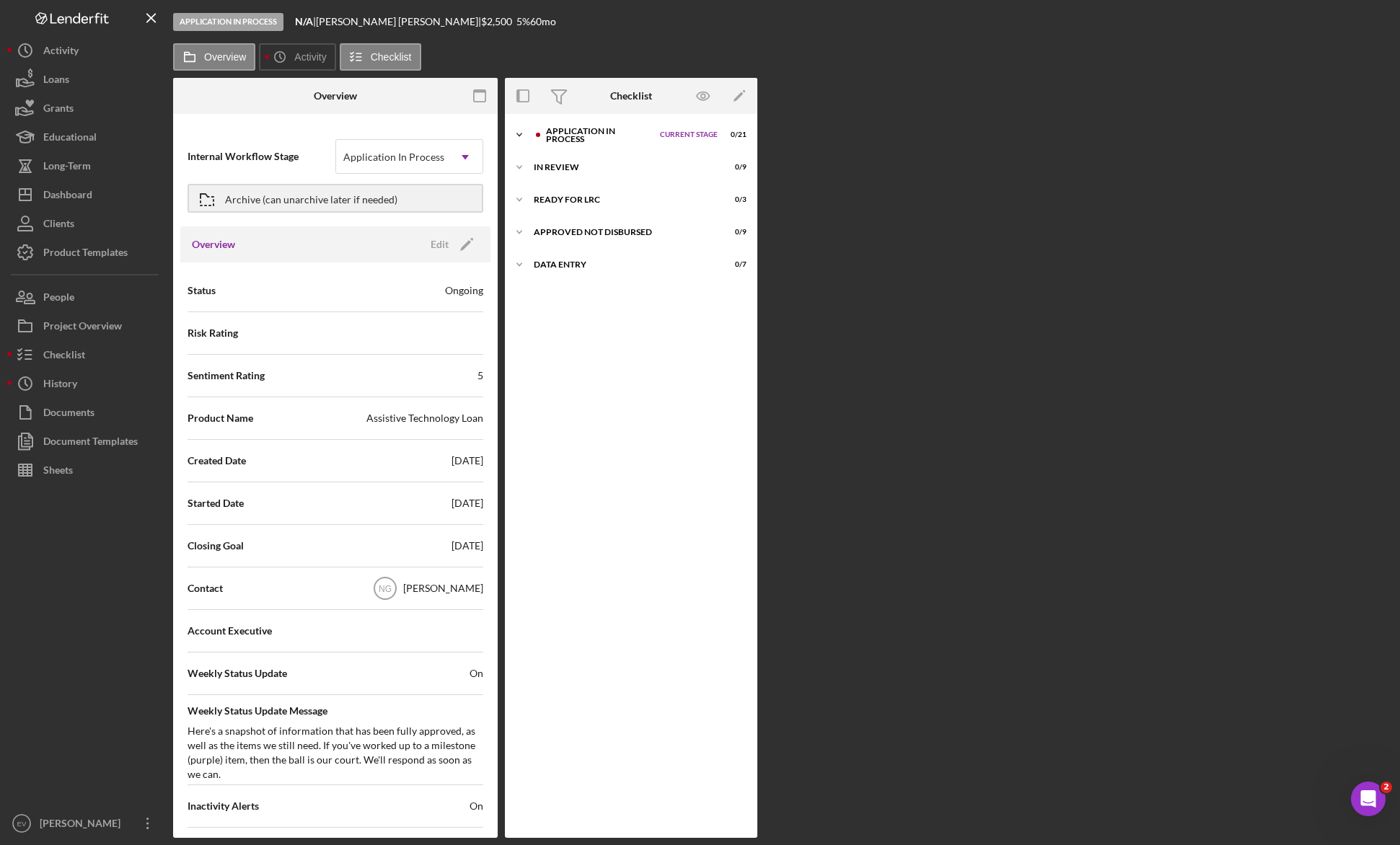
click at [521, 140] on icon "Icon/Expander" at bounding box center [519, 134] width 29 height 29
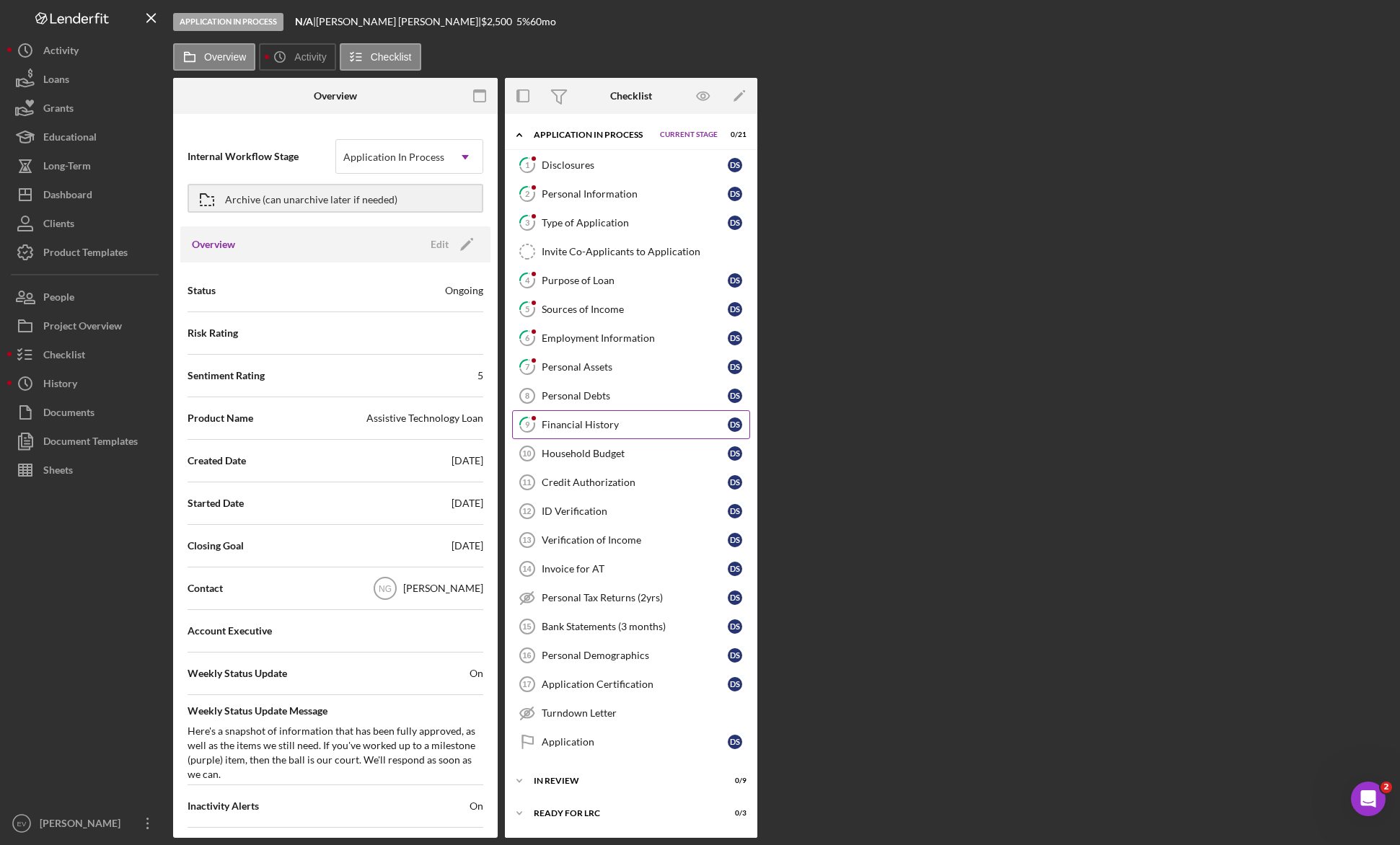
click at [591, 421] on div "Financial History" at bounding box center [634, 424] width 186 height 11
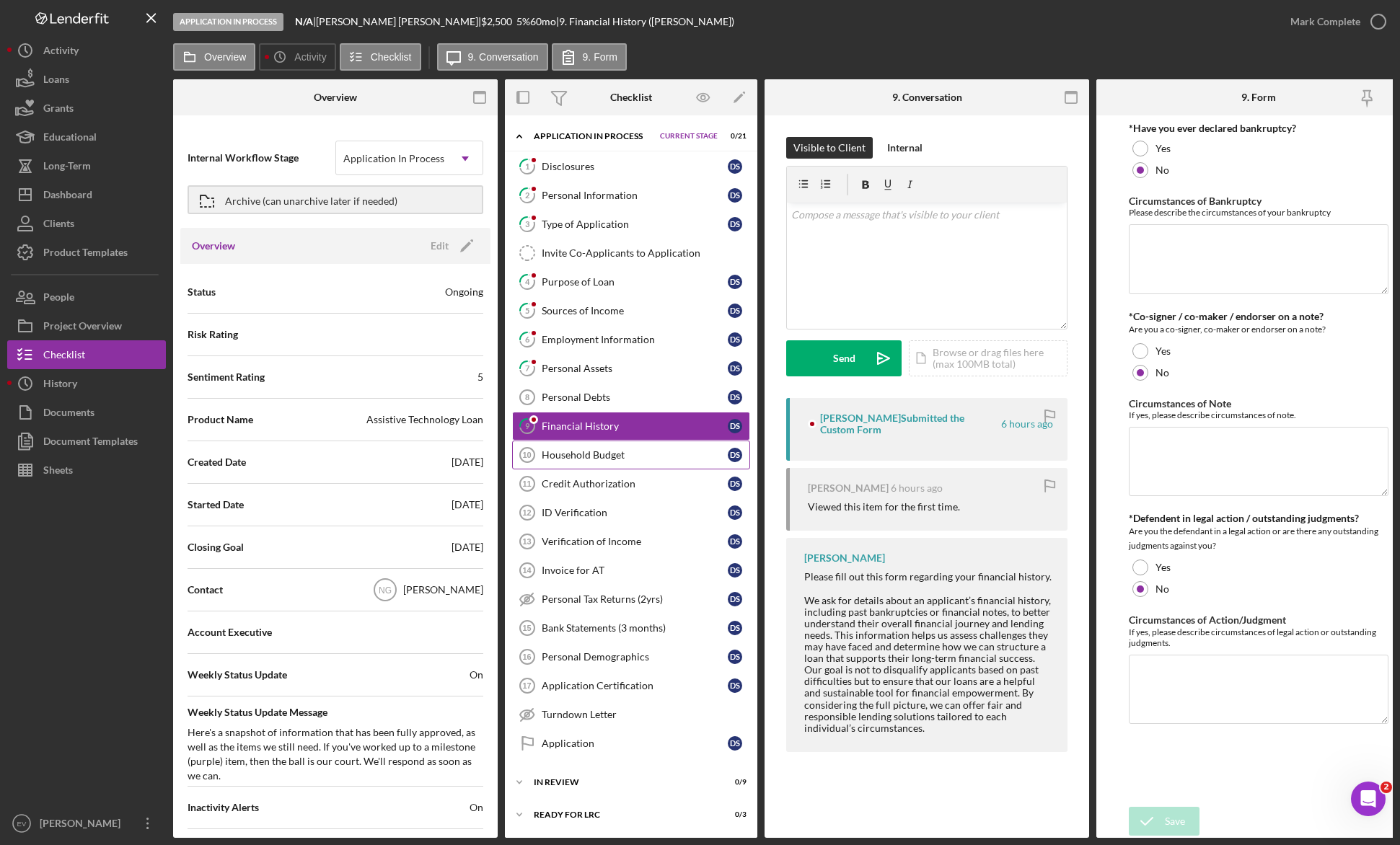
click at [579, 465] on link "Household Budget 10 Household Budget D S" at bounding box center [631, 454] width 238 height 29
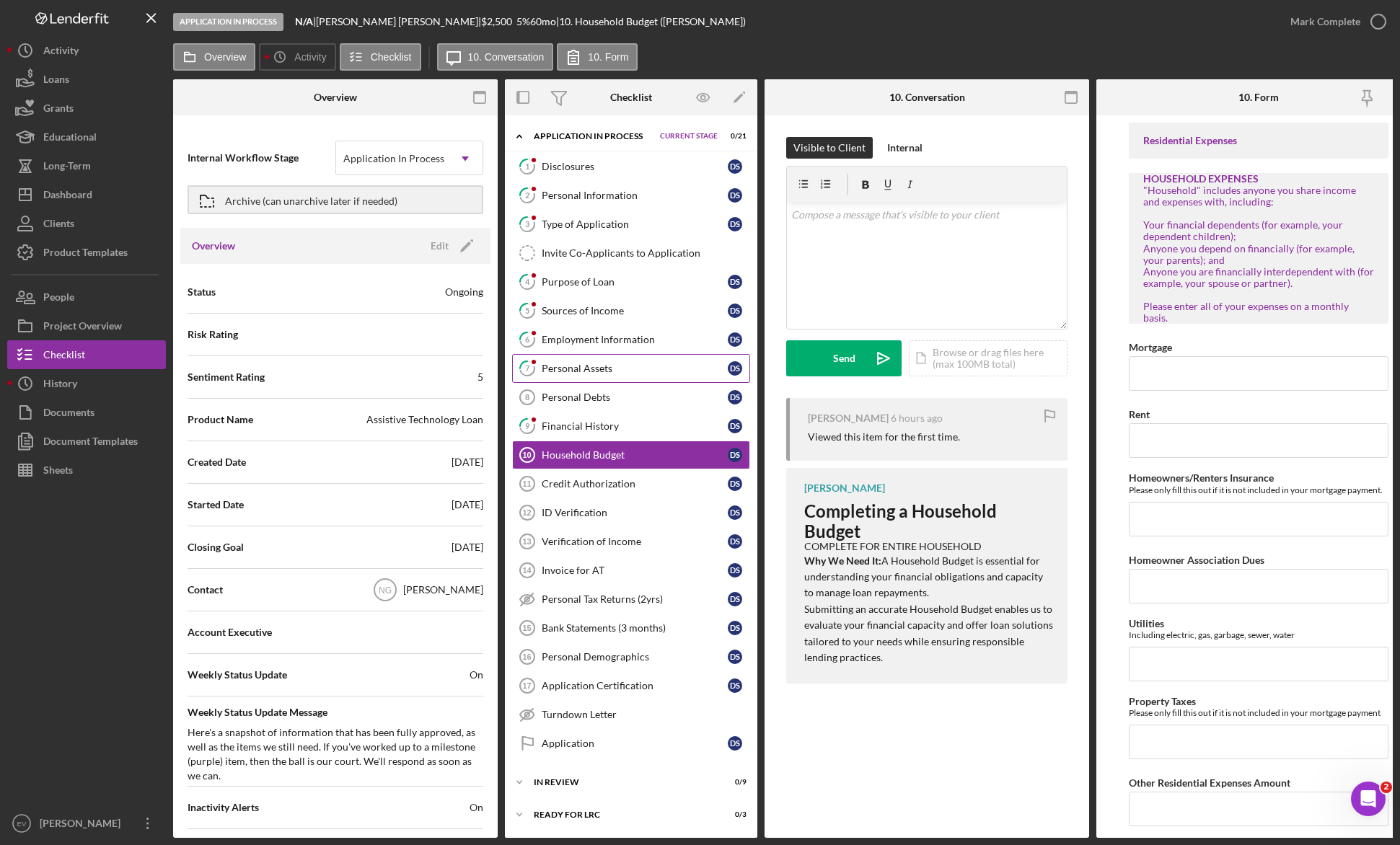
click at [594, 364] on div "Personal Assets" at bounding box center [634, 368] width 186 height 11
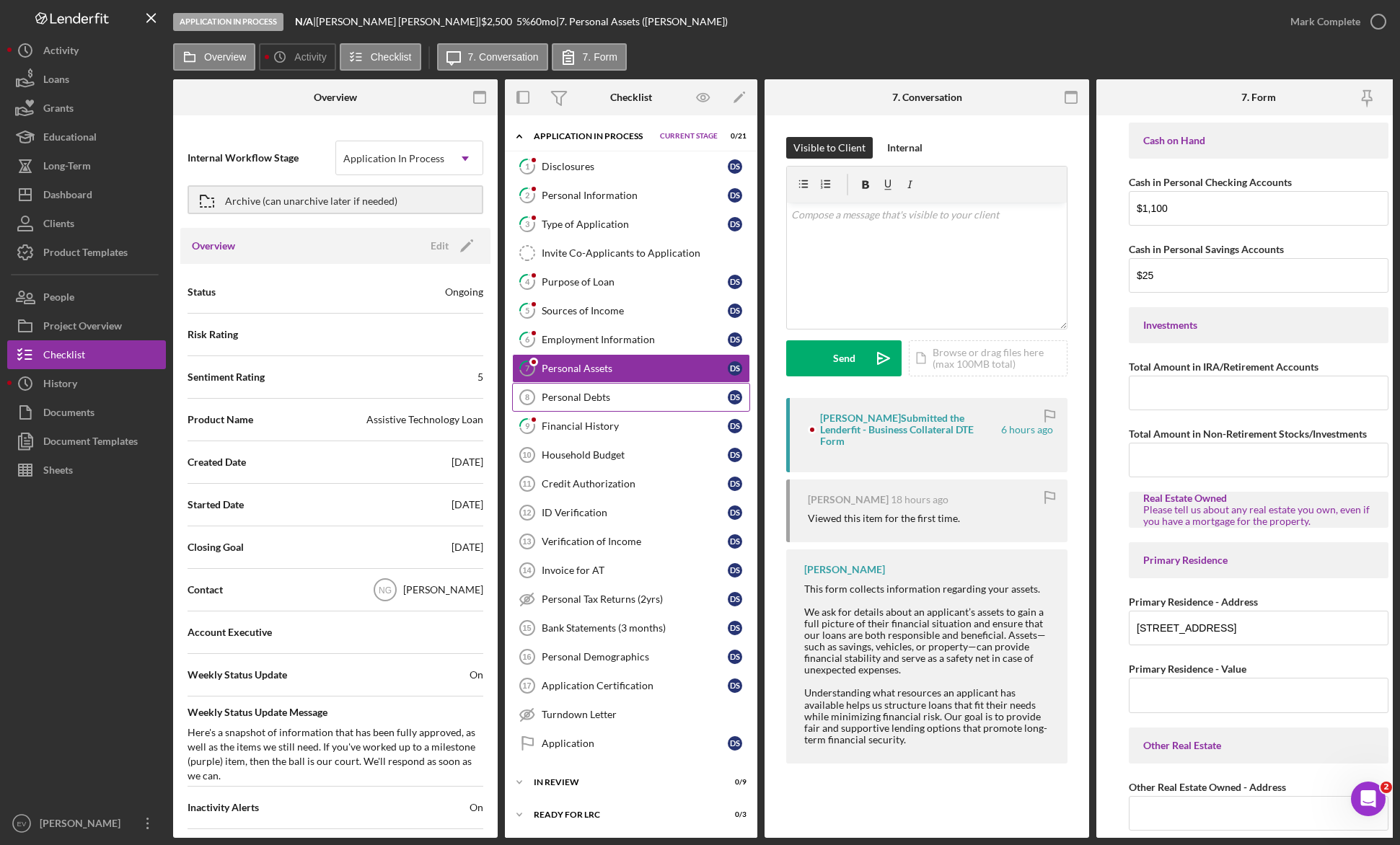
click at [600, 404] on link "Personal Debts 8 Personal Debts D S" at bounding box center [631, 396] width 238 height 29
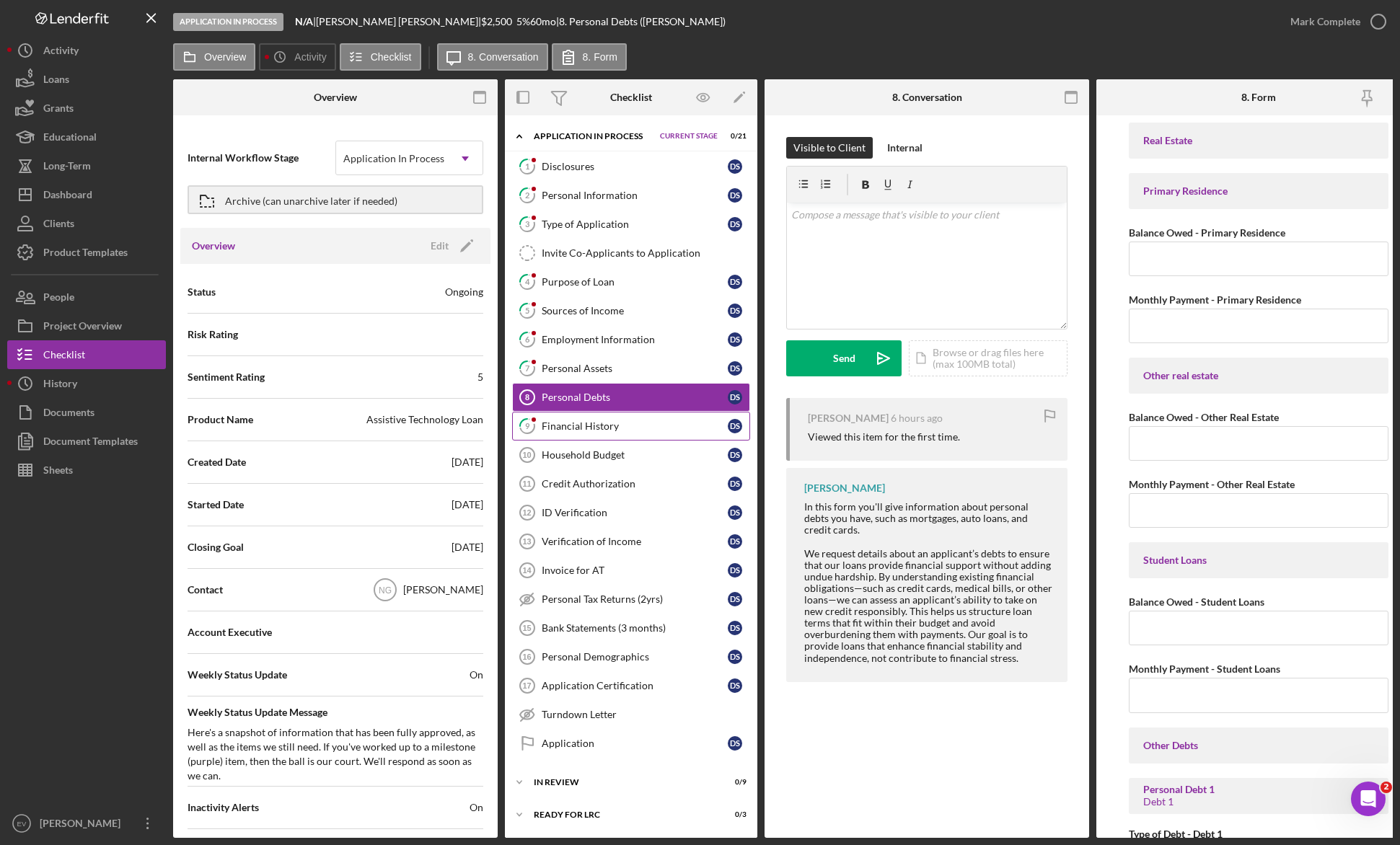
click at [598, 436] on link "9 Financial History D S" at bounding box center [631, 426] width 238 height 29
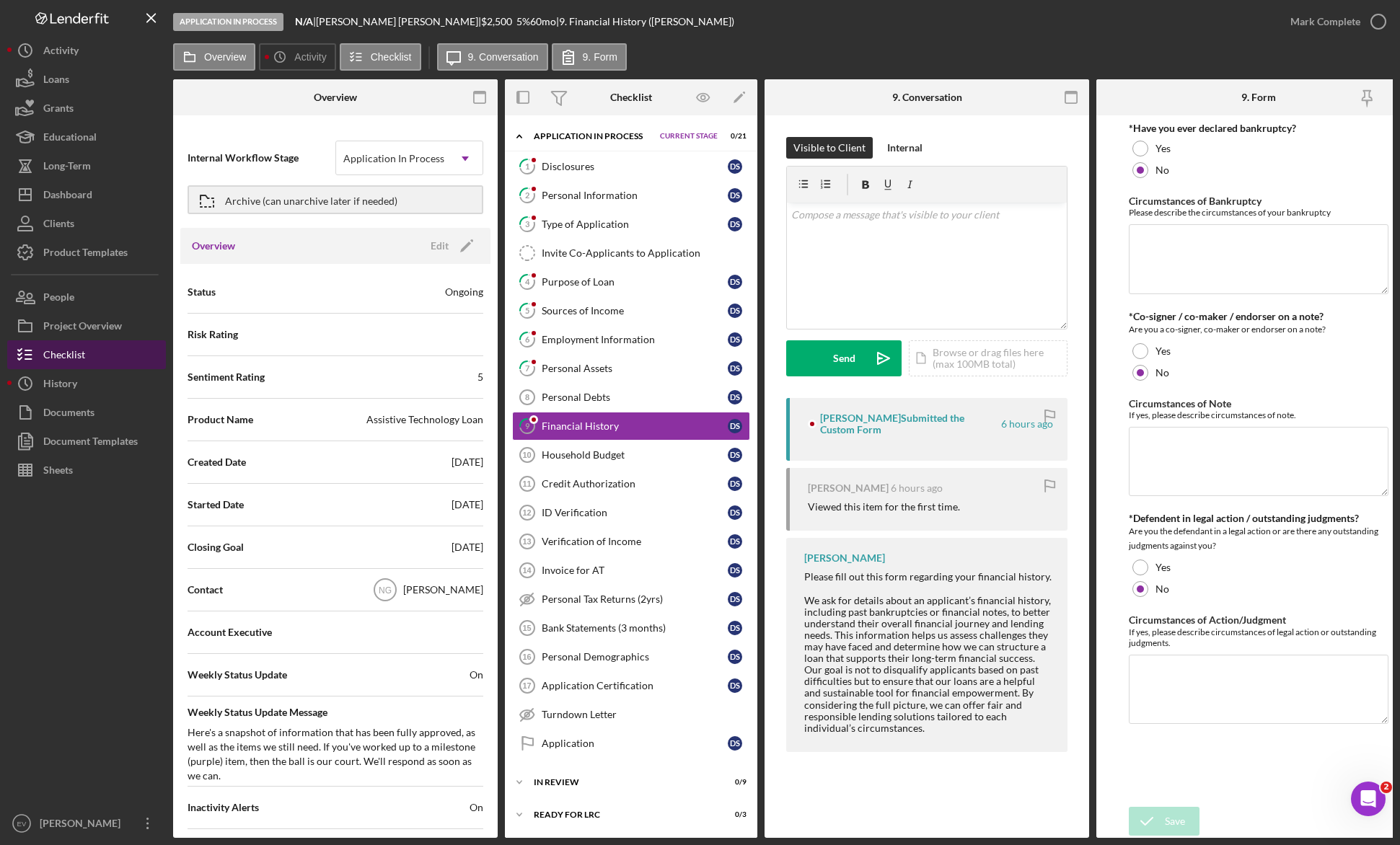
click at [94, 356] on button "Checklist" at bounding box center [87, 355] width 159 height 29
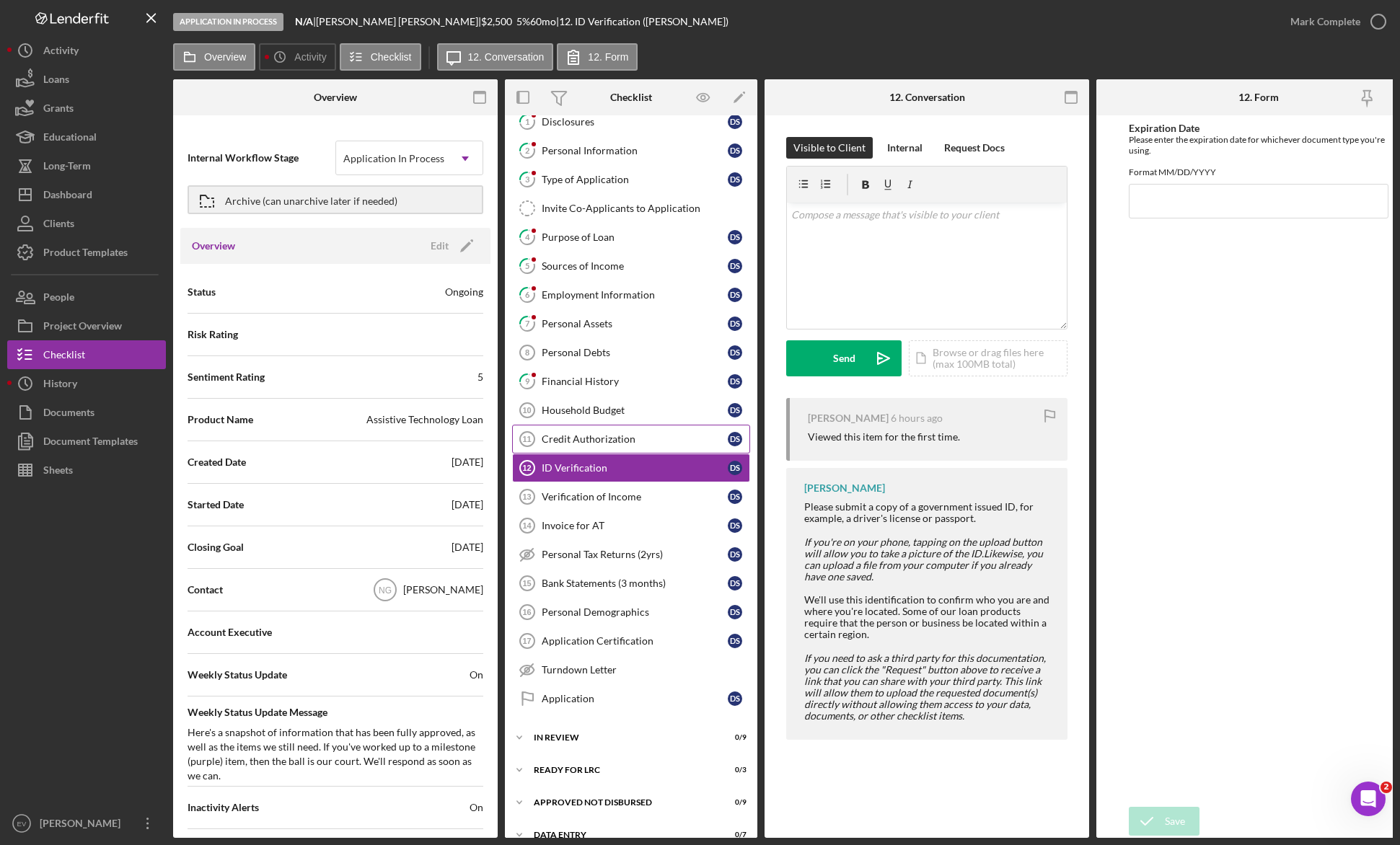
scroll to position [69, 0]
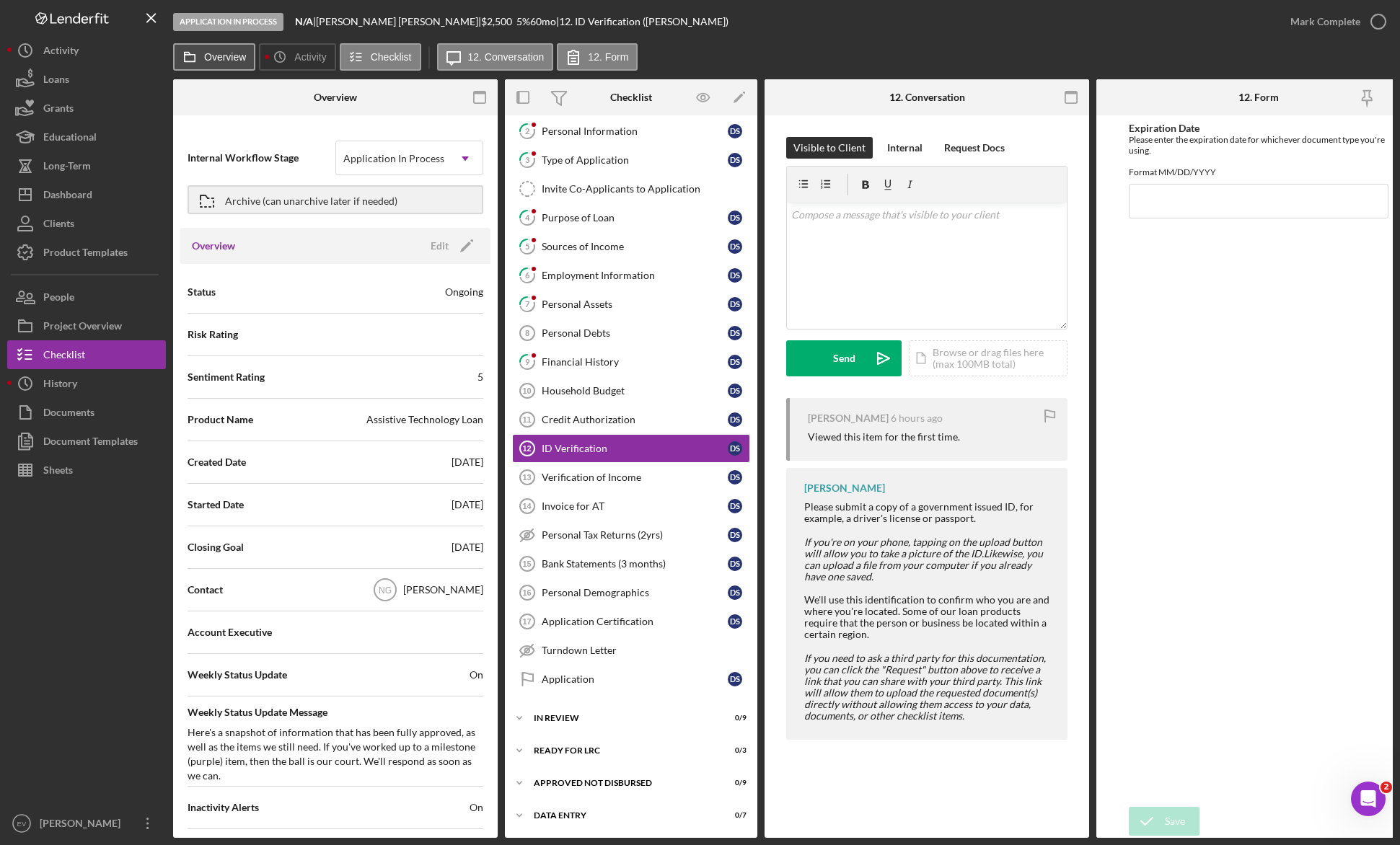
click at [216, 53] on label "Overview" at bounding box center [224, 57] width 42 height 11
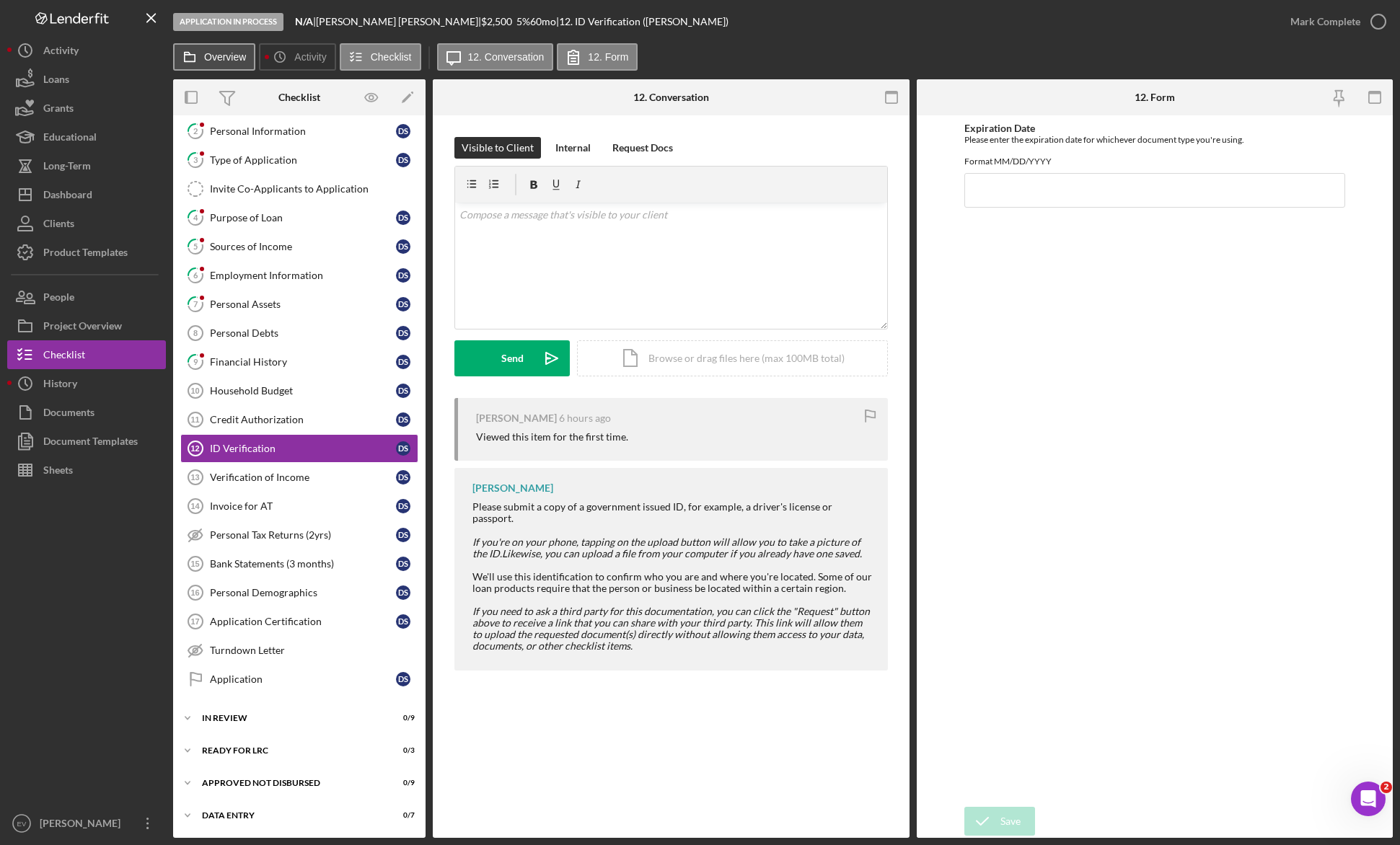
scroll to position [64, 0]
click at [304, 426] on link "Credit Authorization 11 Credit Authorization D S" at bounding box center [299, 419] width 238 height 29
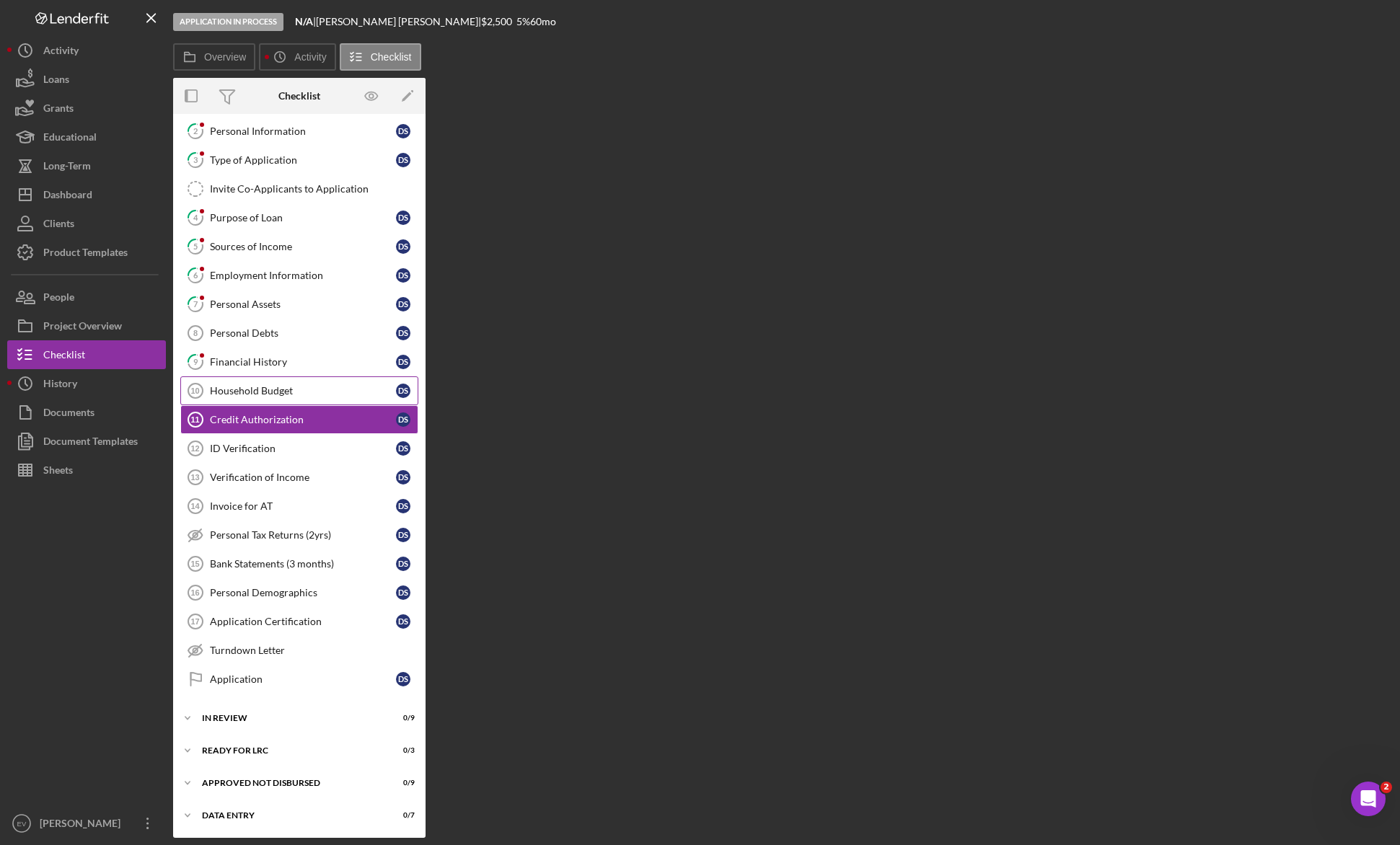
scroll to position [64, 0]
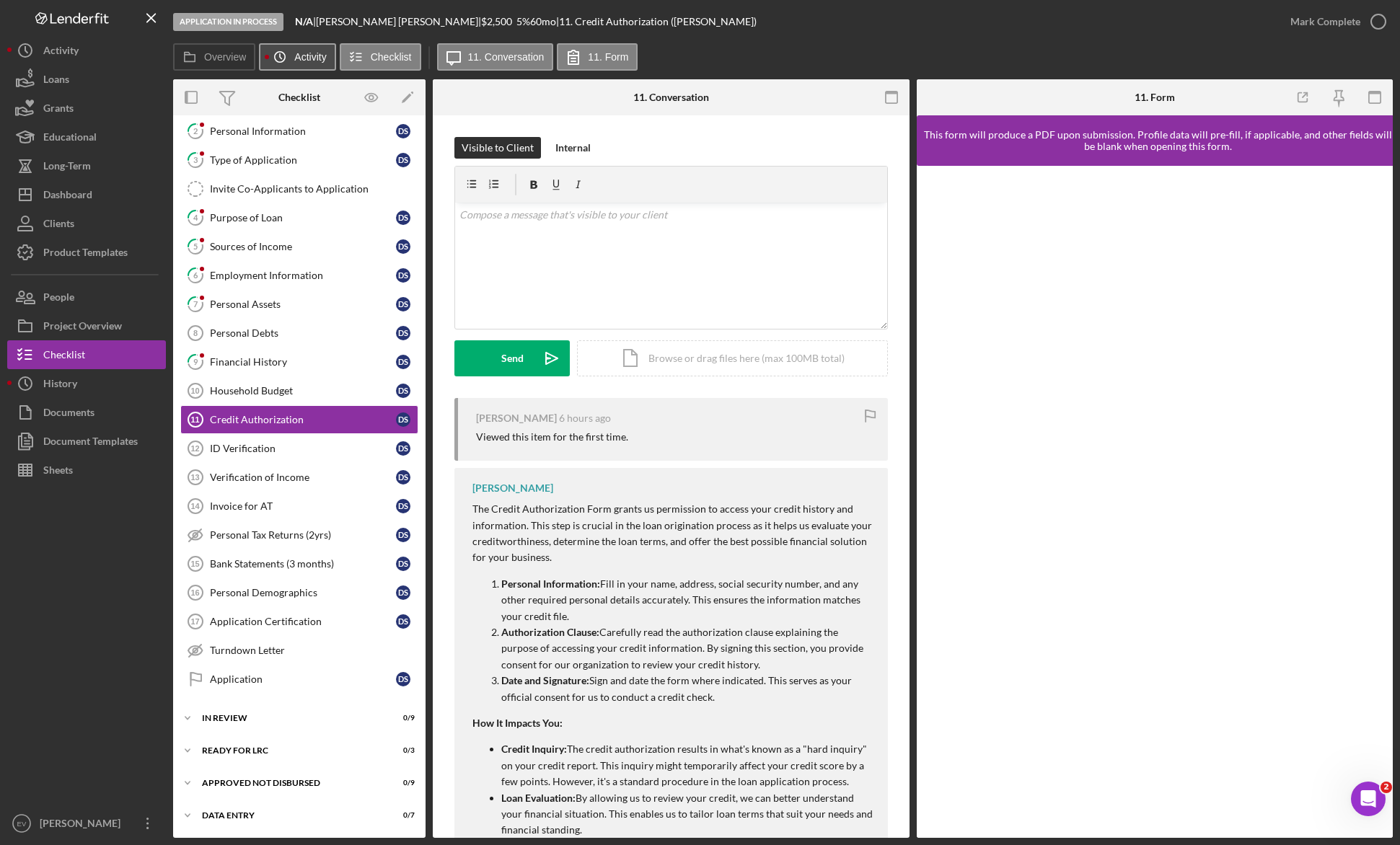
click at [302, 52] on label "Activity" at bounding box center [310, 57] width 32 height 11
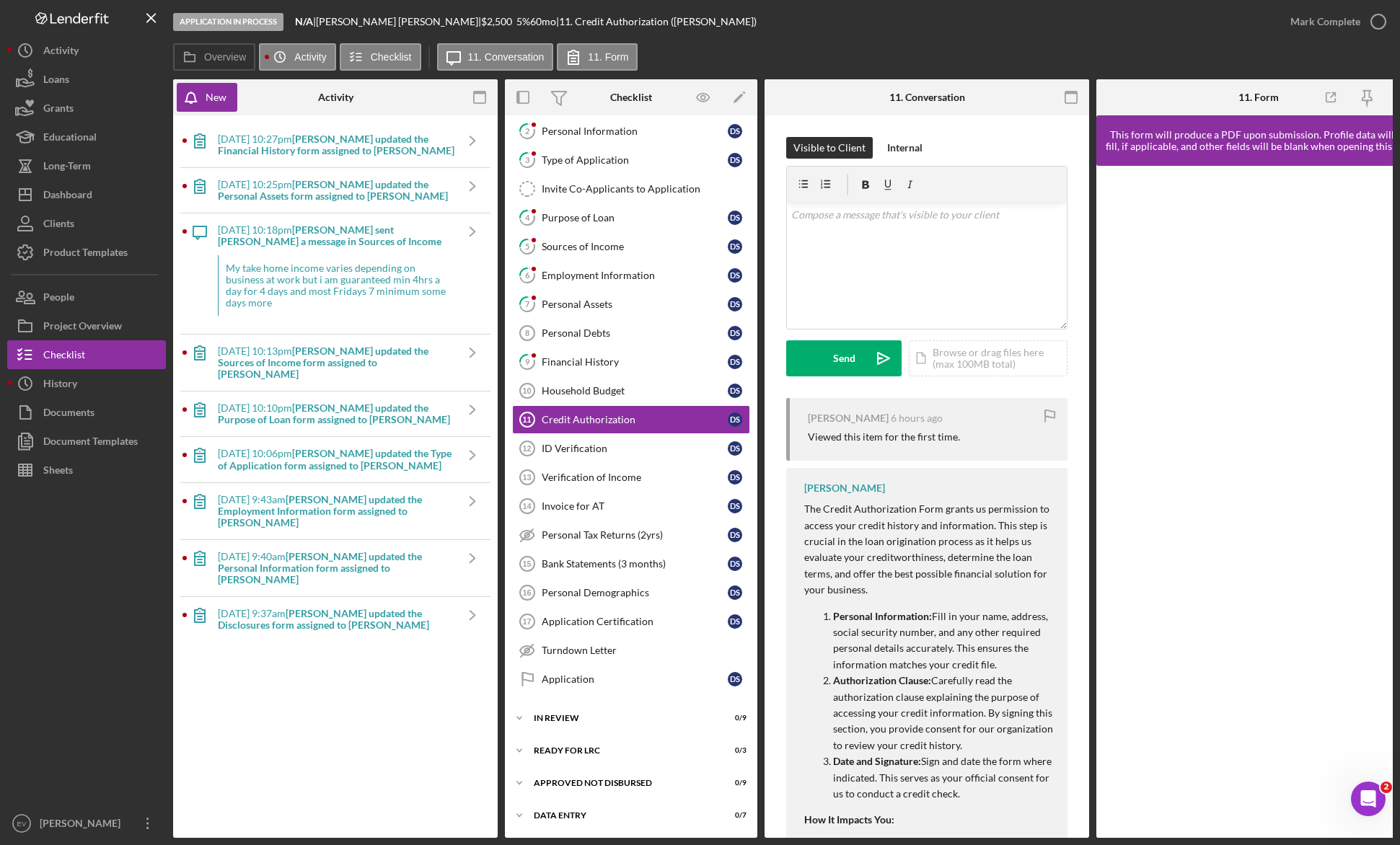
click at [272, 276] on div "My take home income varies depending on business at work but i am guaranteed mi…" at bounding box center [336, 286] width 237 height 61
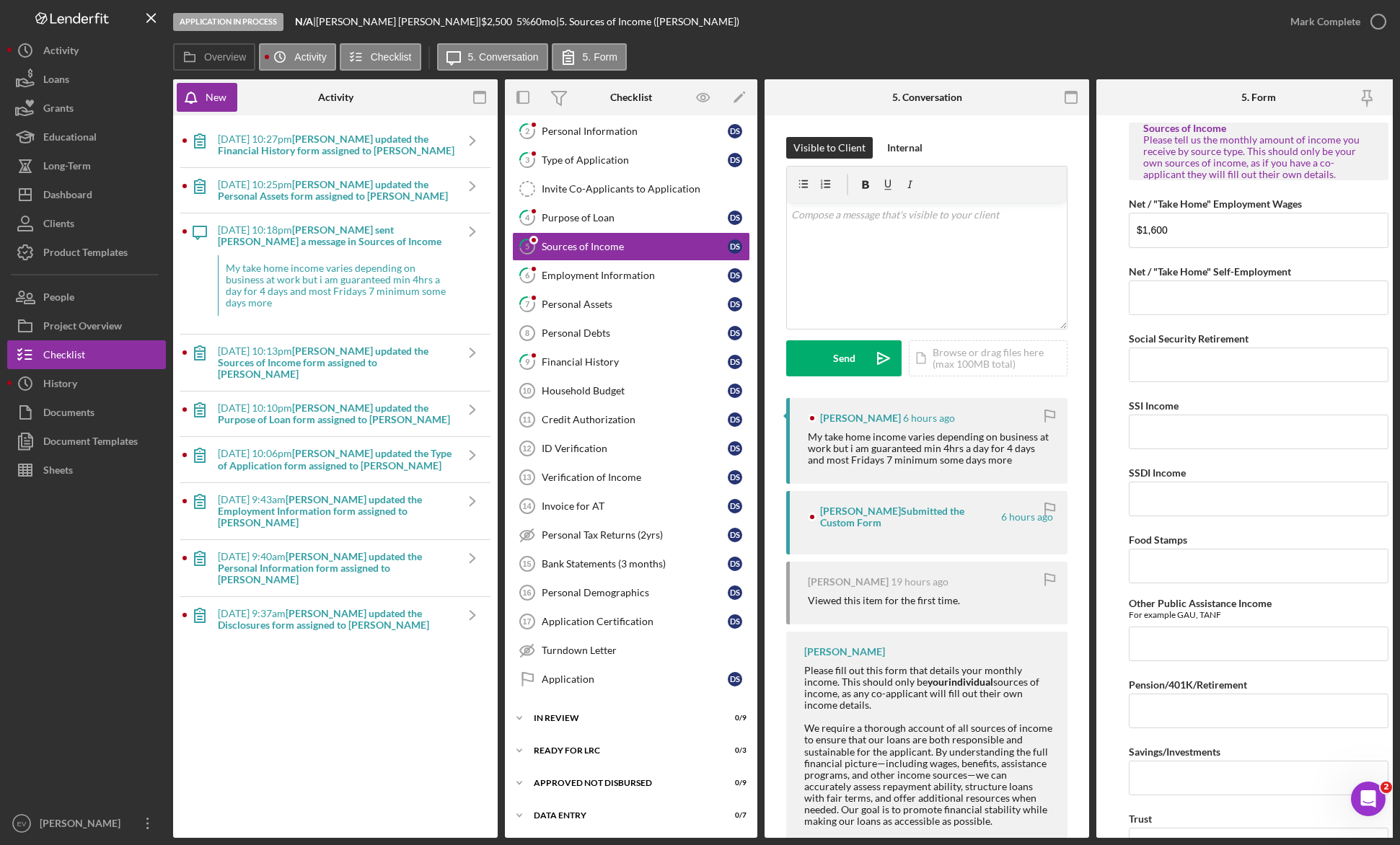
click at [324, 353] on b "[PERSON_NAME] updated the Sources of Income form assigned to [PERSON_NAME]" at bounding box center [323, 362] width 211 height 35
click at [67, 197] on div "Dashboard" at bounding box center [68, 197] width 49 height 33
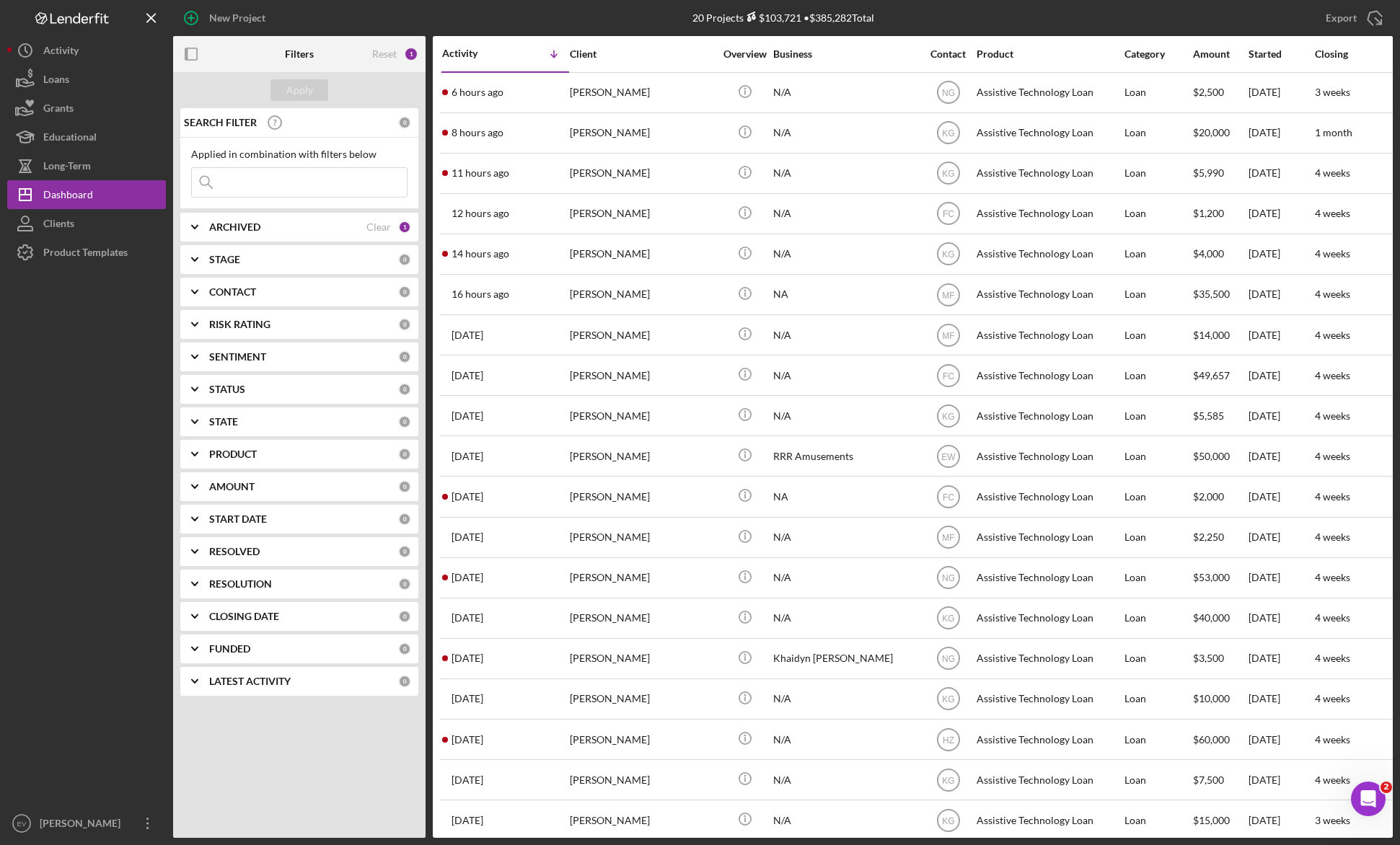
drag, startPoint x: 247, startPoint y: 295, endPoint x: 249, endPoint y: 303, distance: 8.2
click at [247, 295] on b "CONTACT" at bounding box center [232, 291] width 47 height 11
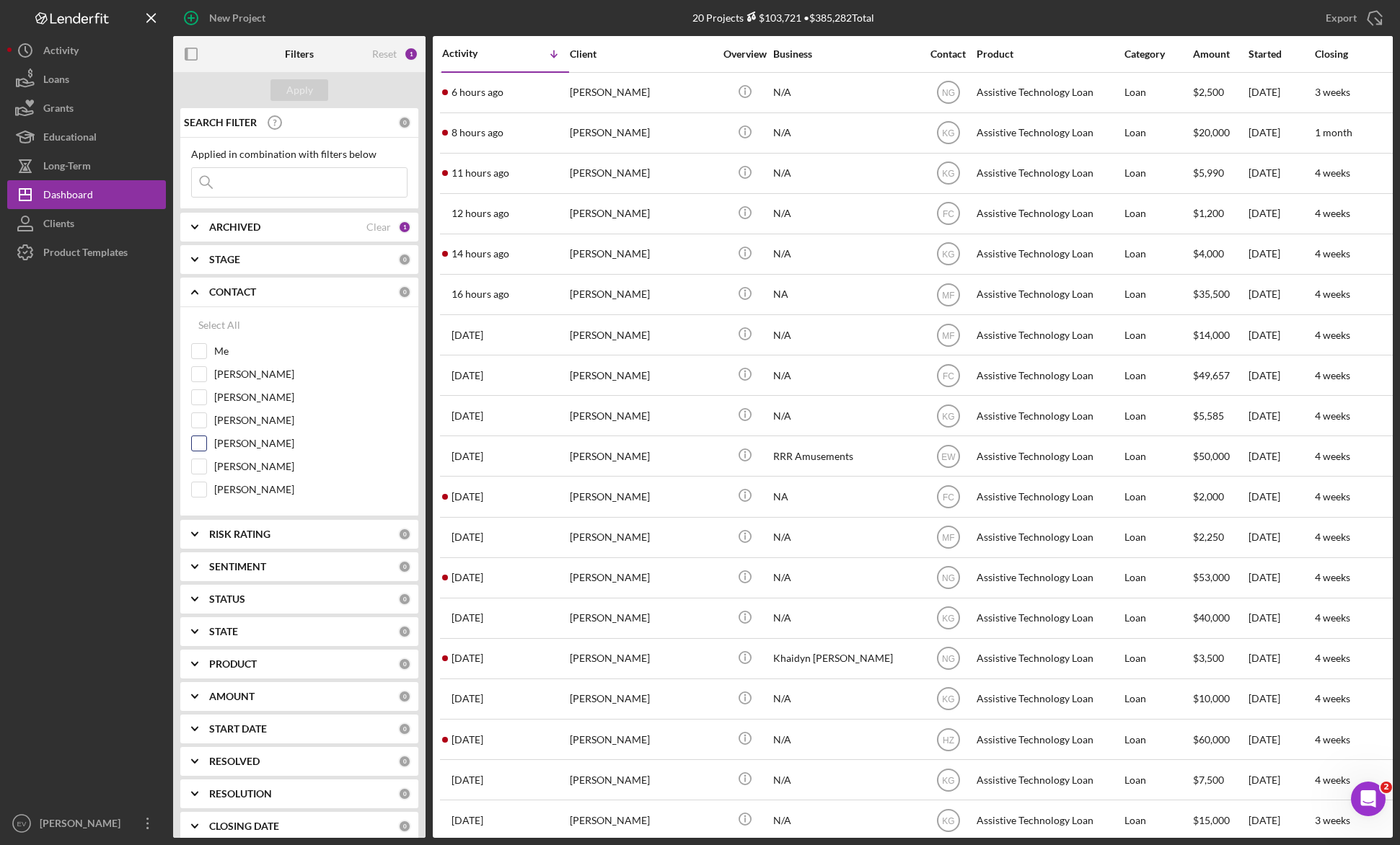
click at [201, 439] on input "[PERSON_NAME]" at bounding box center [199, 444] width 15 height 15
checkbox input "true"
click at [202, 422] on input "[PERSON_NAME]" at bounding box center [199, 420] width 15 height 15
checkbox input "true"
click at [66, 79] on div "Loans" at bounding box center [57, 81] width 26 height 33
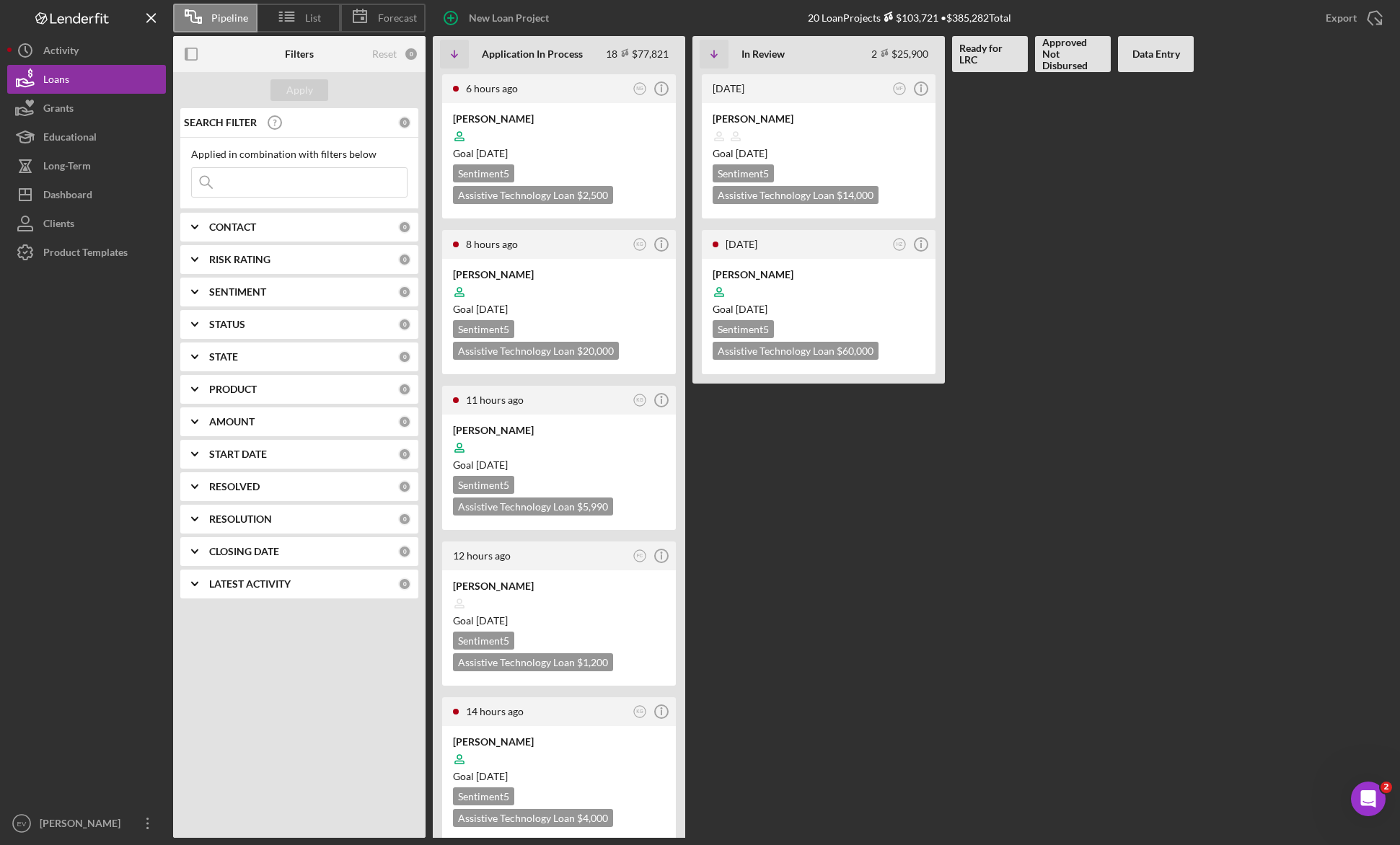
click at [246, 224] on b "CONTACT" at bounding box center [232, 227] width 47 height 11
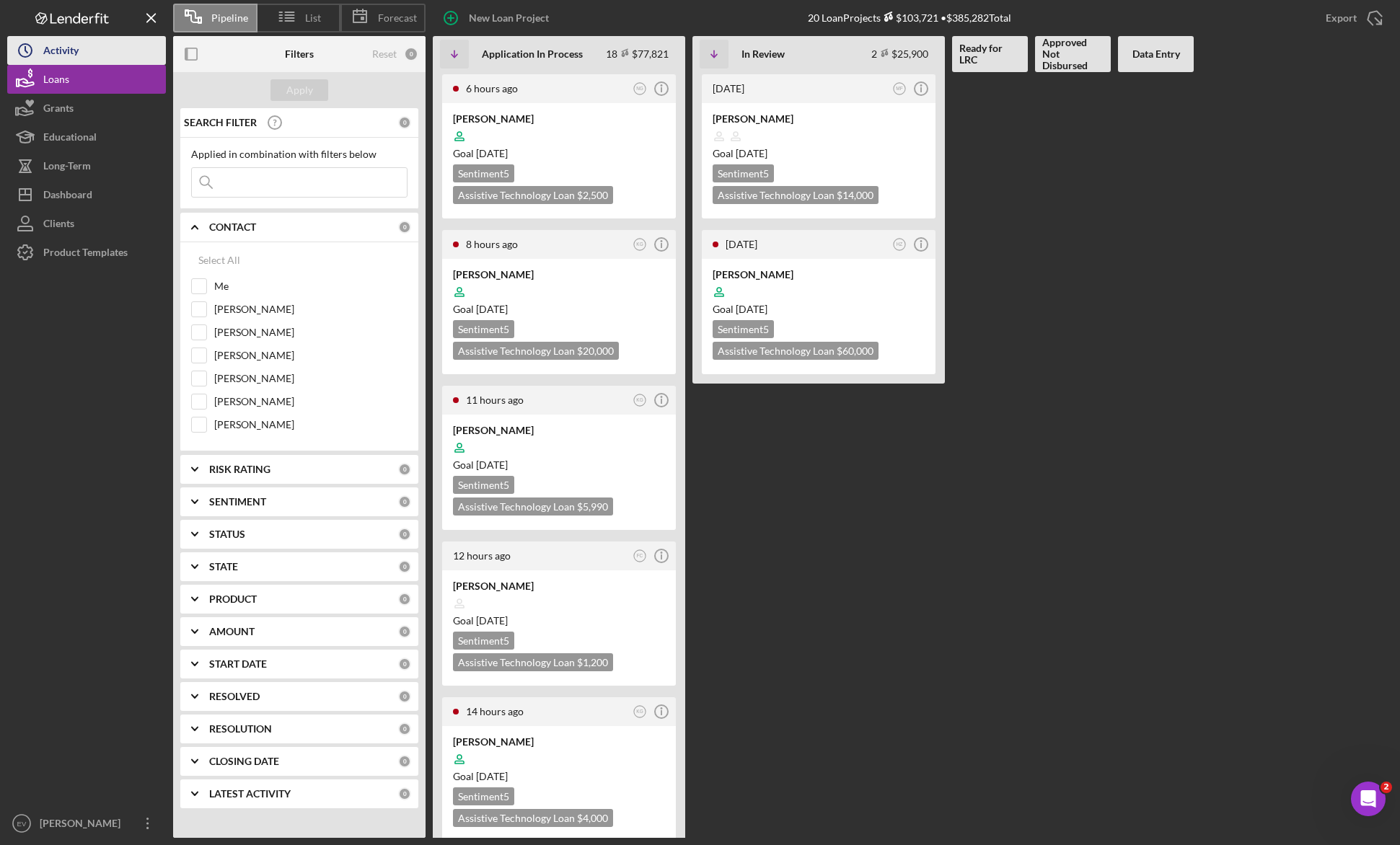
click at [66, 45] on div "Activity" at bounding box center [61, 52] width 35 height 33
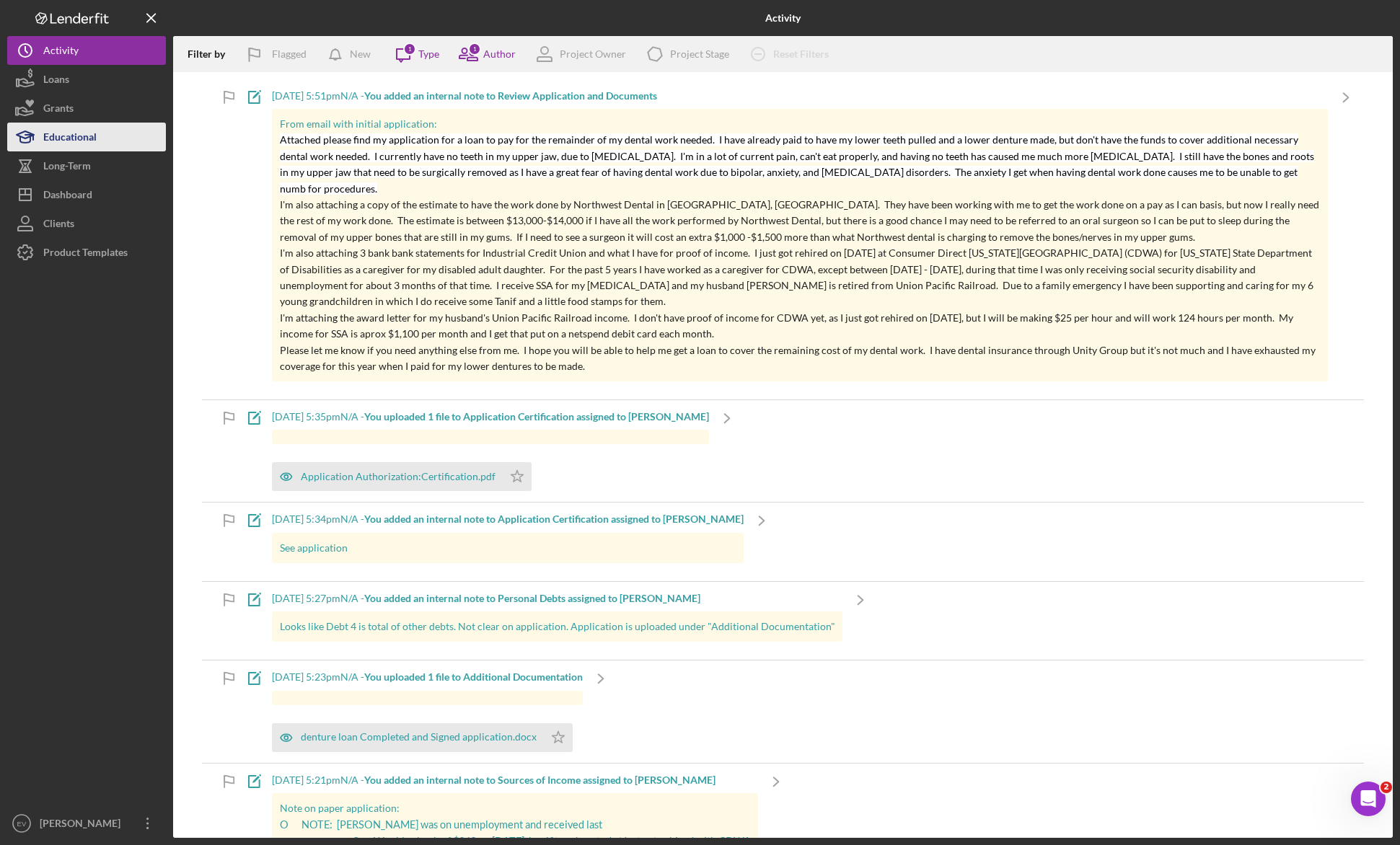
click at [81, 134] on div "Educational" at bounding box center [70, 139] width 53 height 33
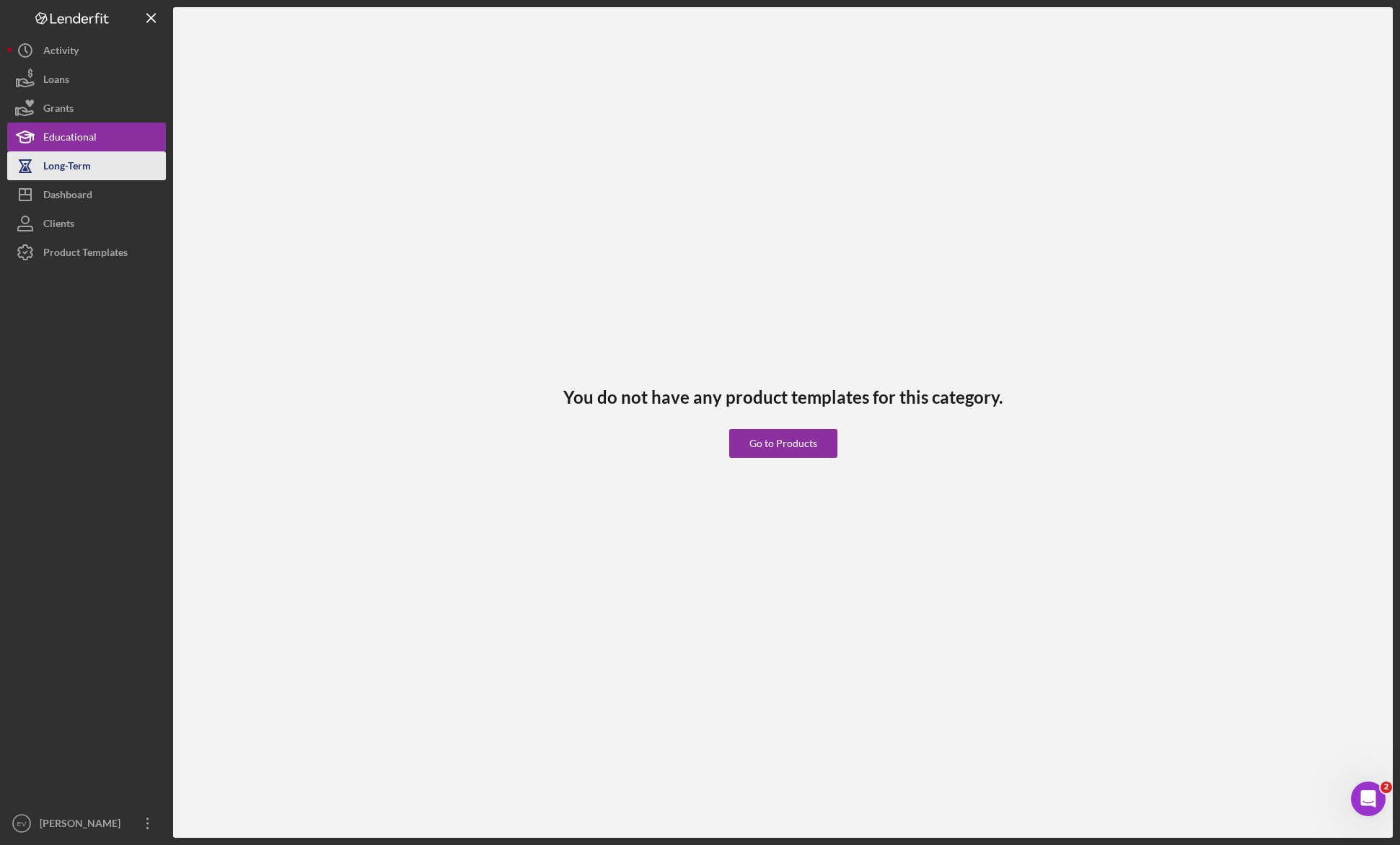
click at [88, 175] on div "Long-Term" at bounding box center [67, 168] width 48 height 33
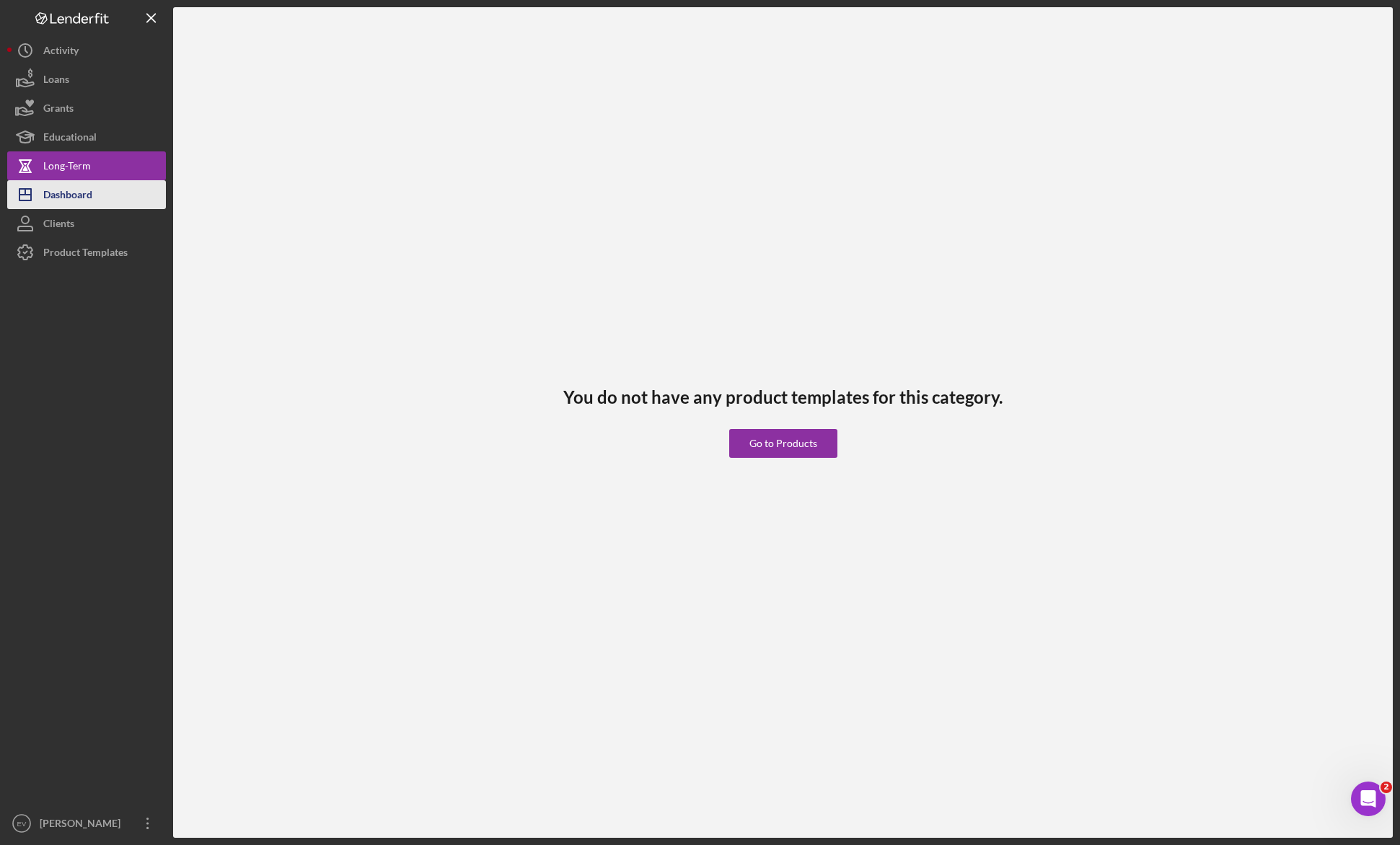
click at [85, 197] on div "Dashboard" at bounding box center [68, 197] width 49 height 33
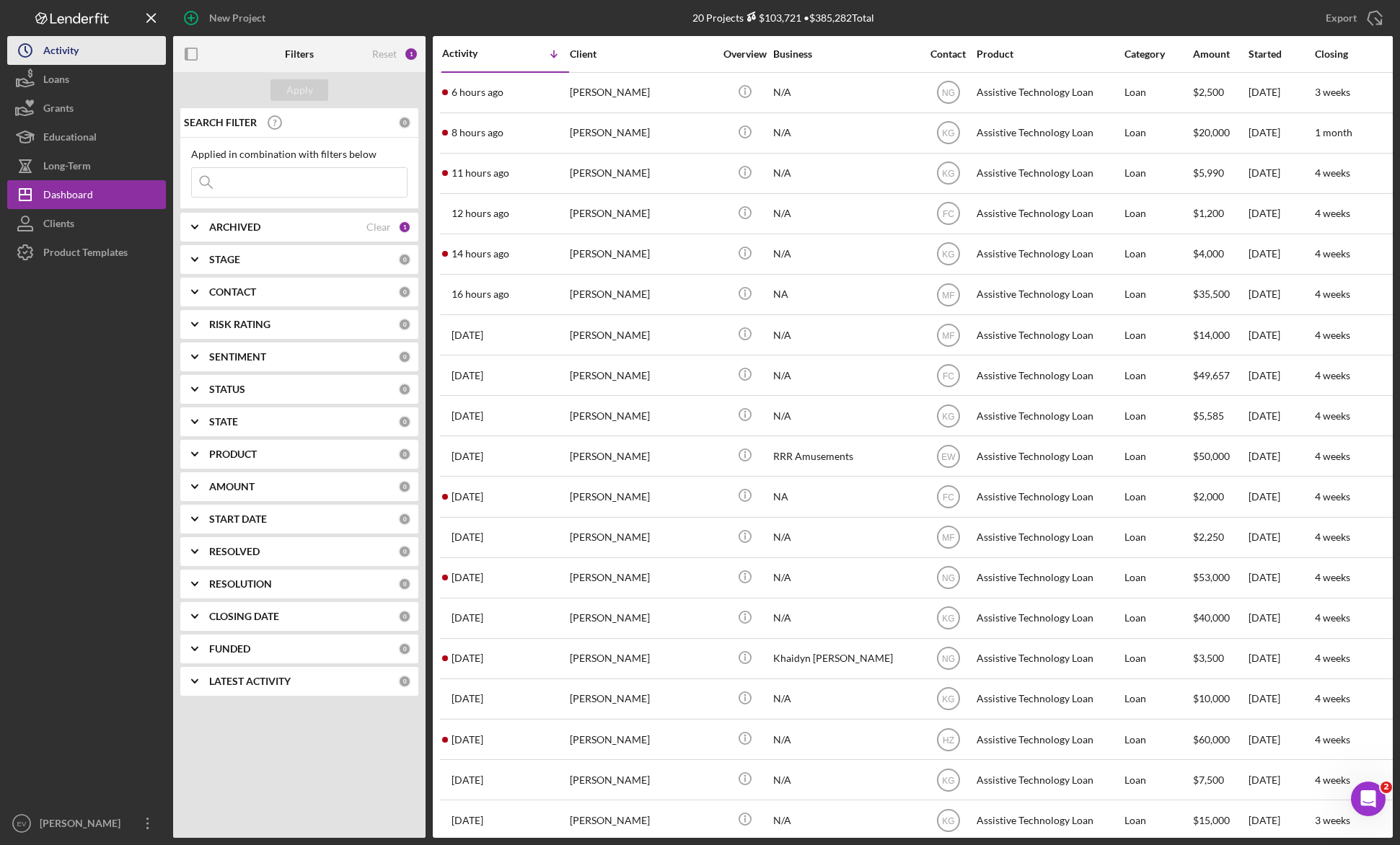
click at [52, 56] on div "Activity" at bounding box center [61, 52] width 35 height 33
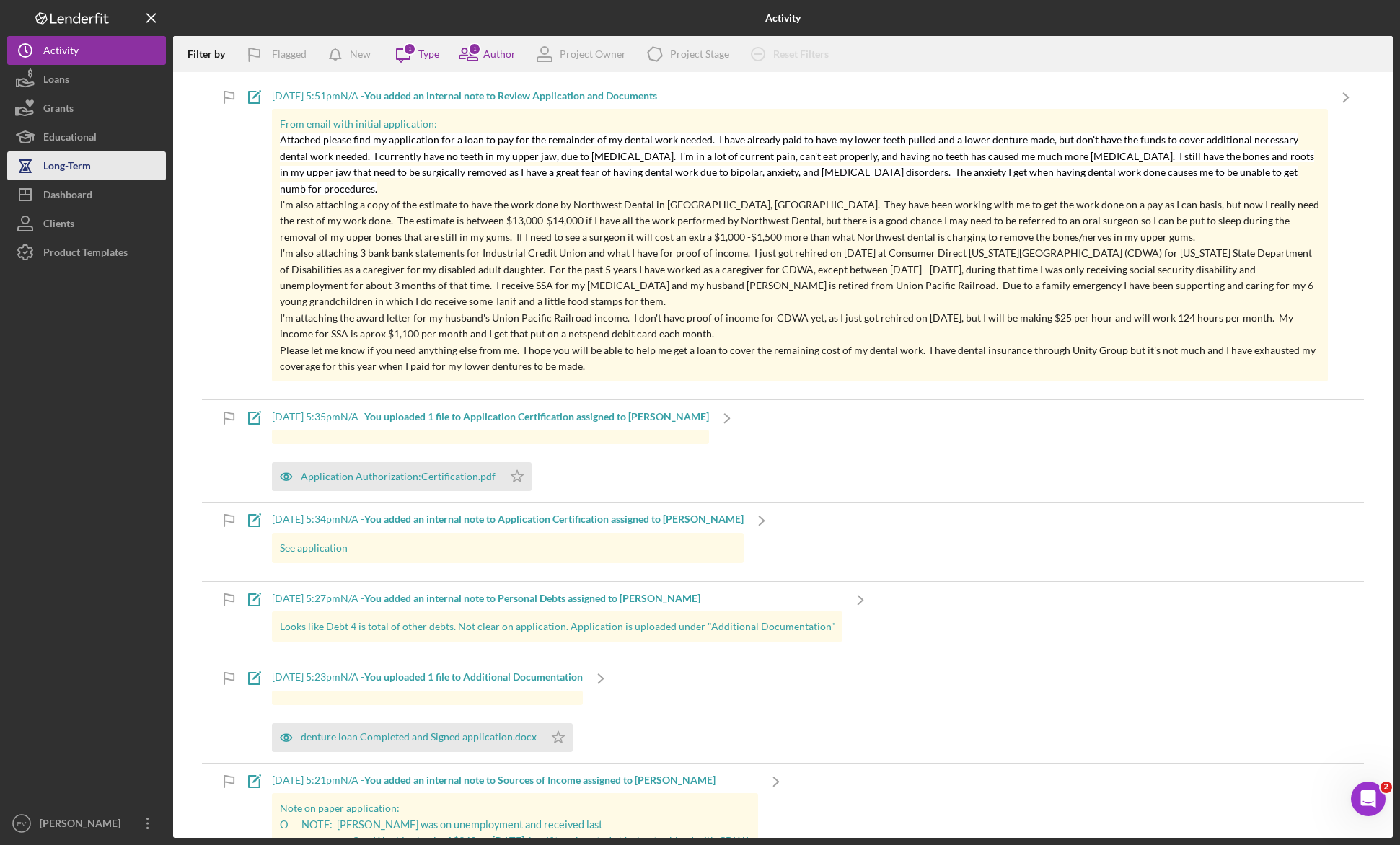
click at [100, 176] on button "Long-Term" at bounding box center [87, 165] width 159 height 29
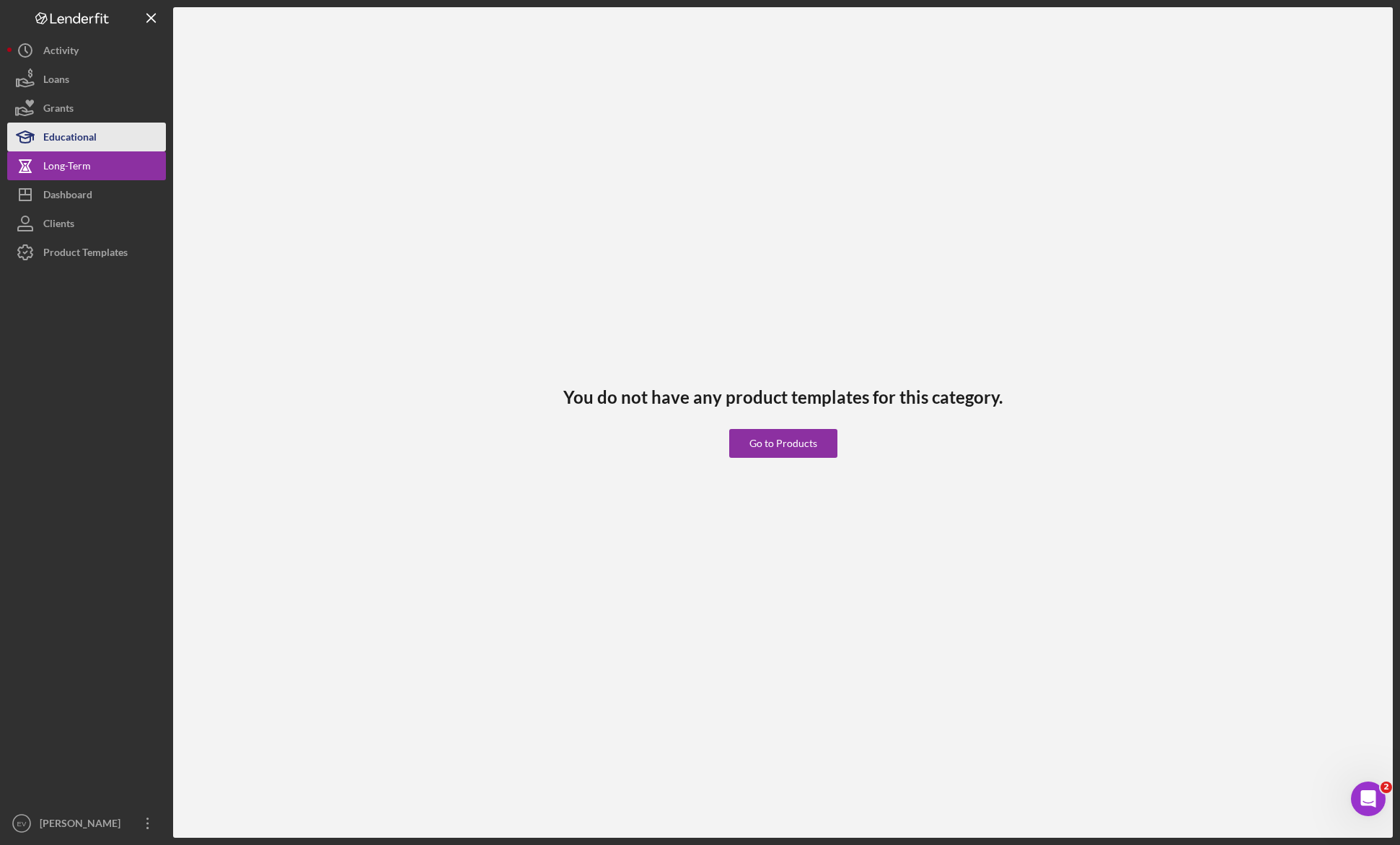
click at [96, 139] on div "Educational" at bounding box center [70, 139] width 53 height 33
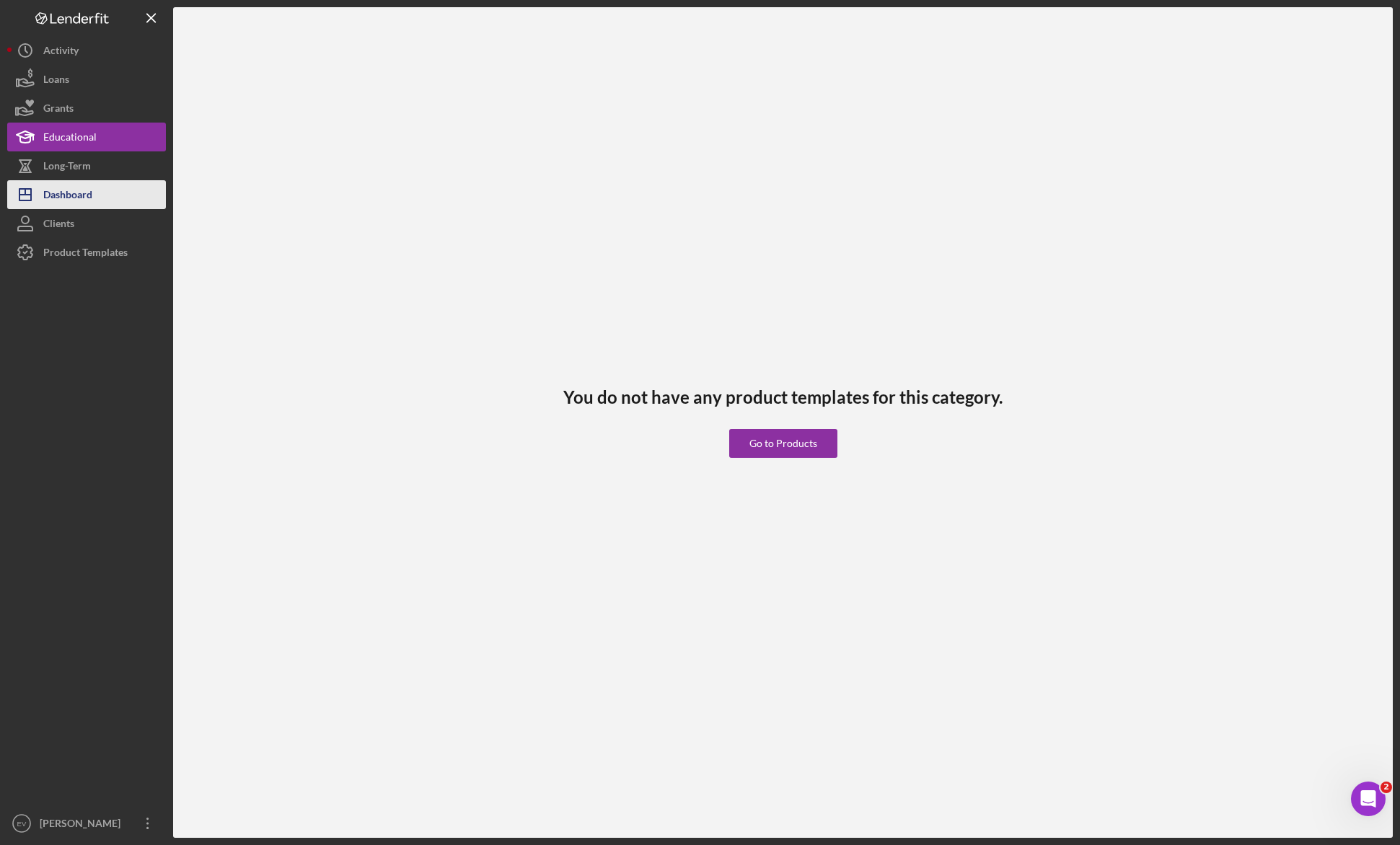
click at [102, 186] on button "Icon/Dashboard Dashboard" at bounding box center [87, 194] width 159 height 29
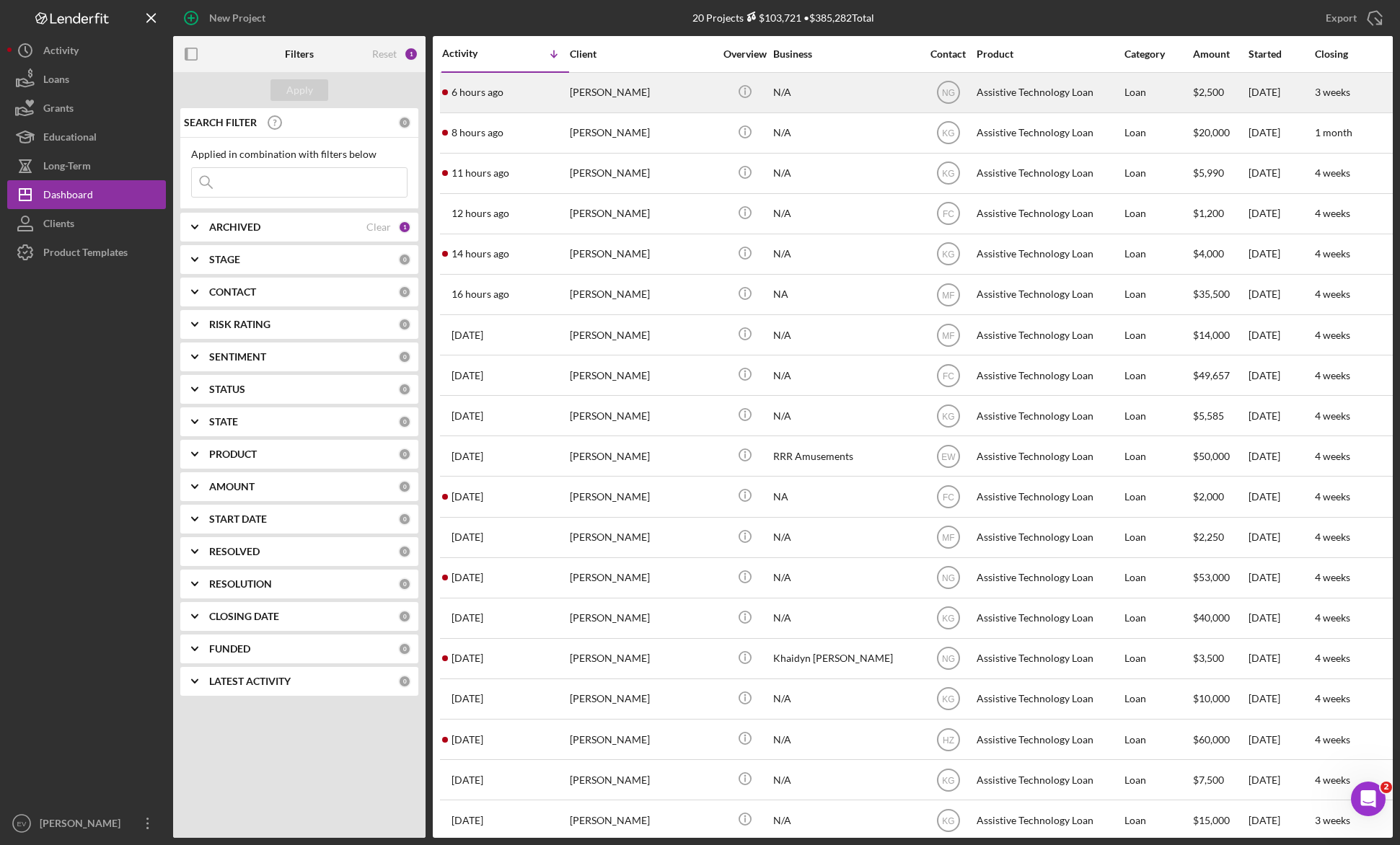
click at [641, 99] on div "[PERSON_NAME]" at bounding box center [641, 93] width 144 height 38
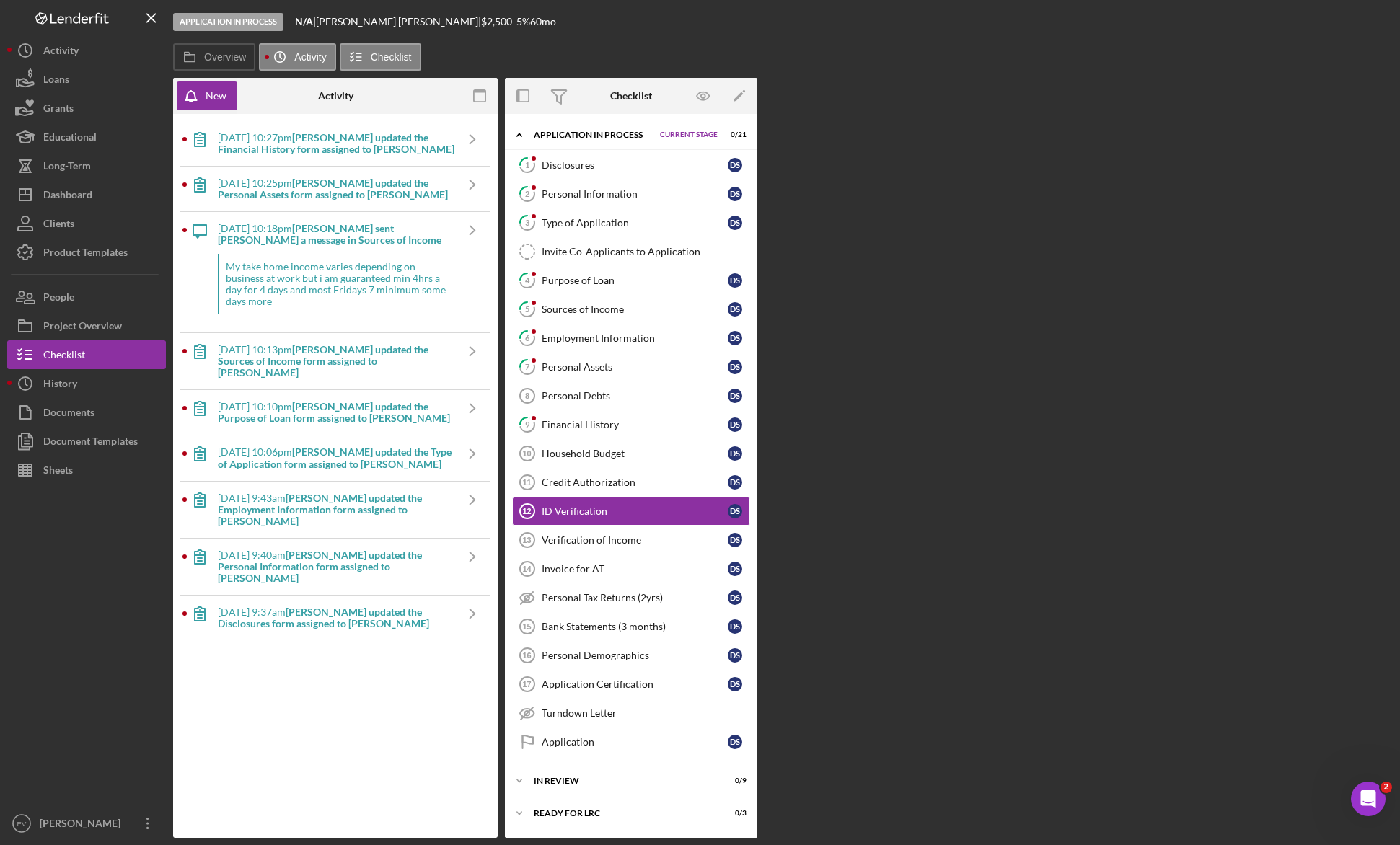
scroll to position [35, 0]
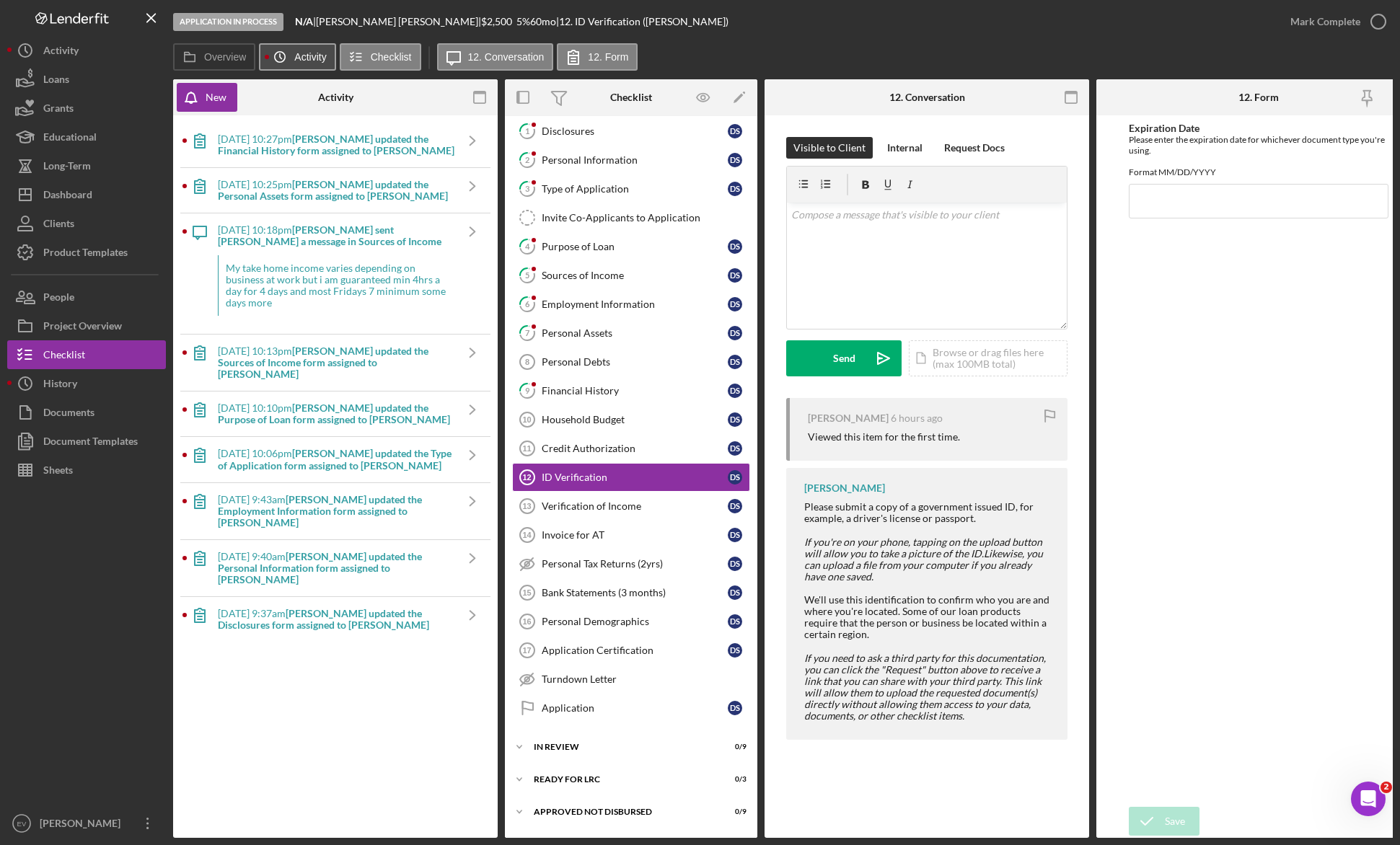
click at [302, 59] on label "Activity" at bounding box center [310, 57] width 32 height 11
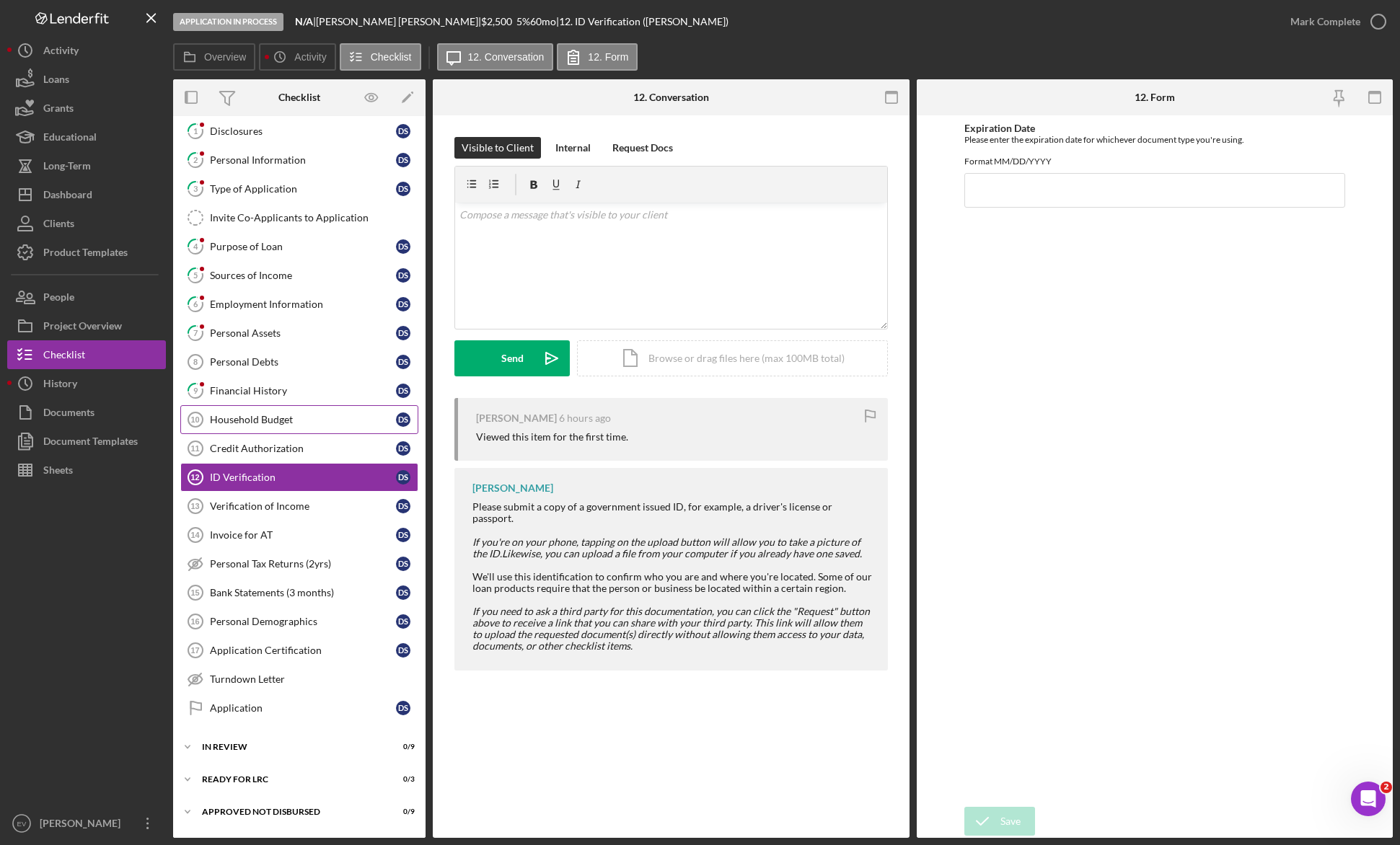
click at [278, 415] on div "Household Budget" at bounding box center [302, 419] width 186 height 11
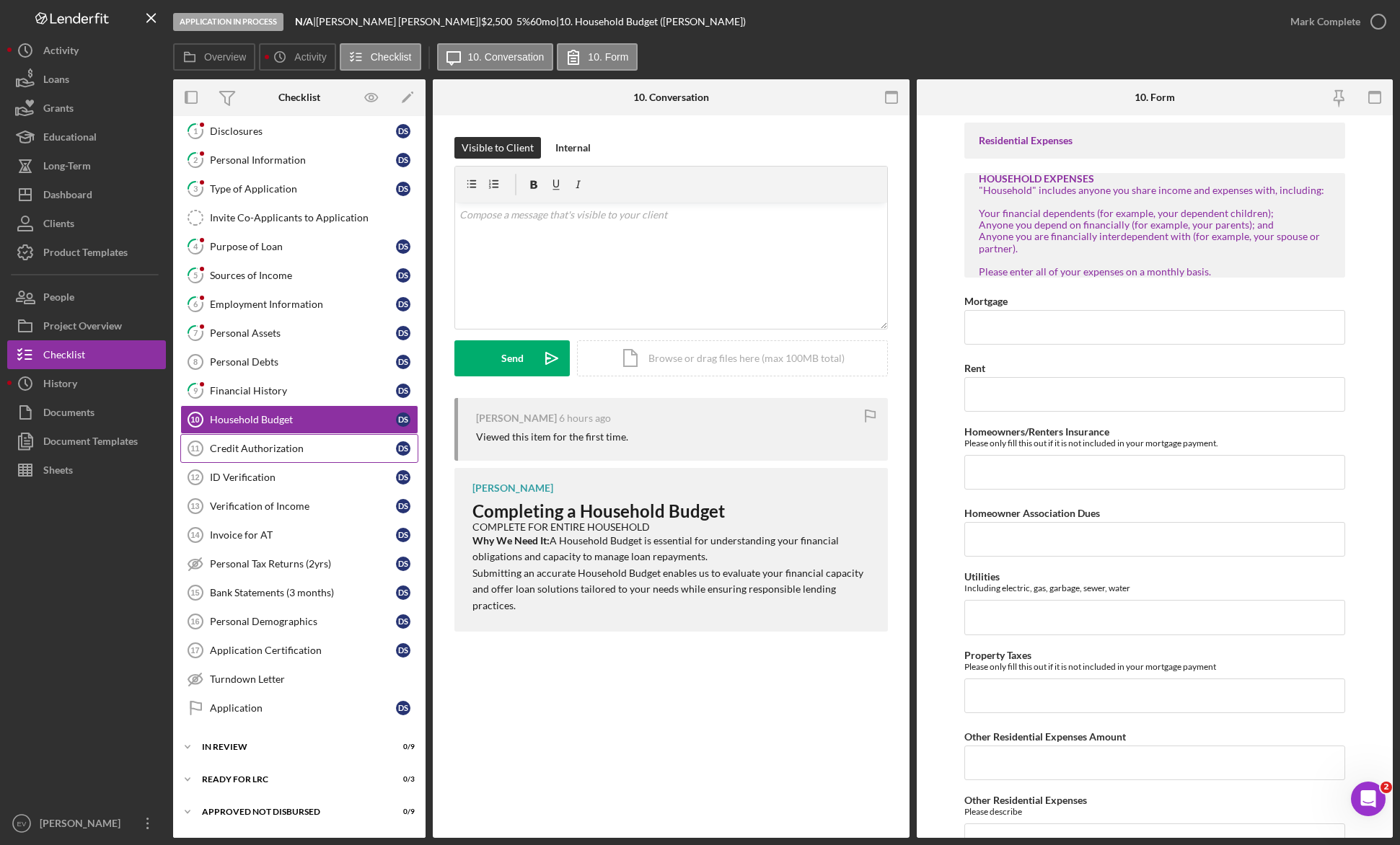
click at [280, 457] on link "Credit Authorization 11 Credit Authorization D S" at bounding box center [299, 448] width 238 height 29
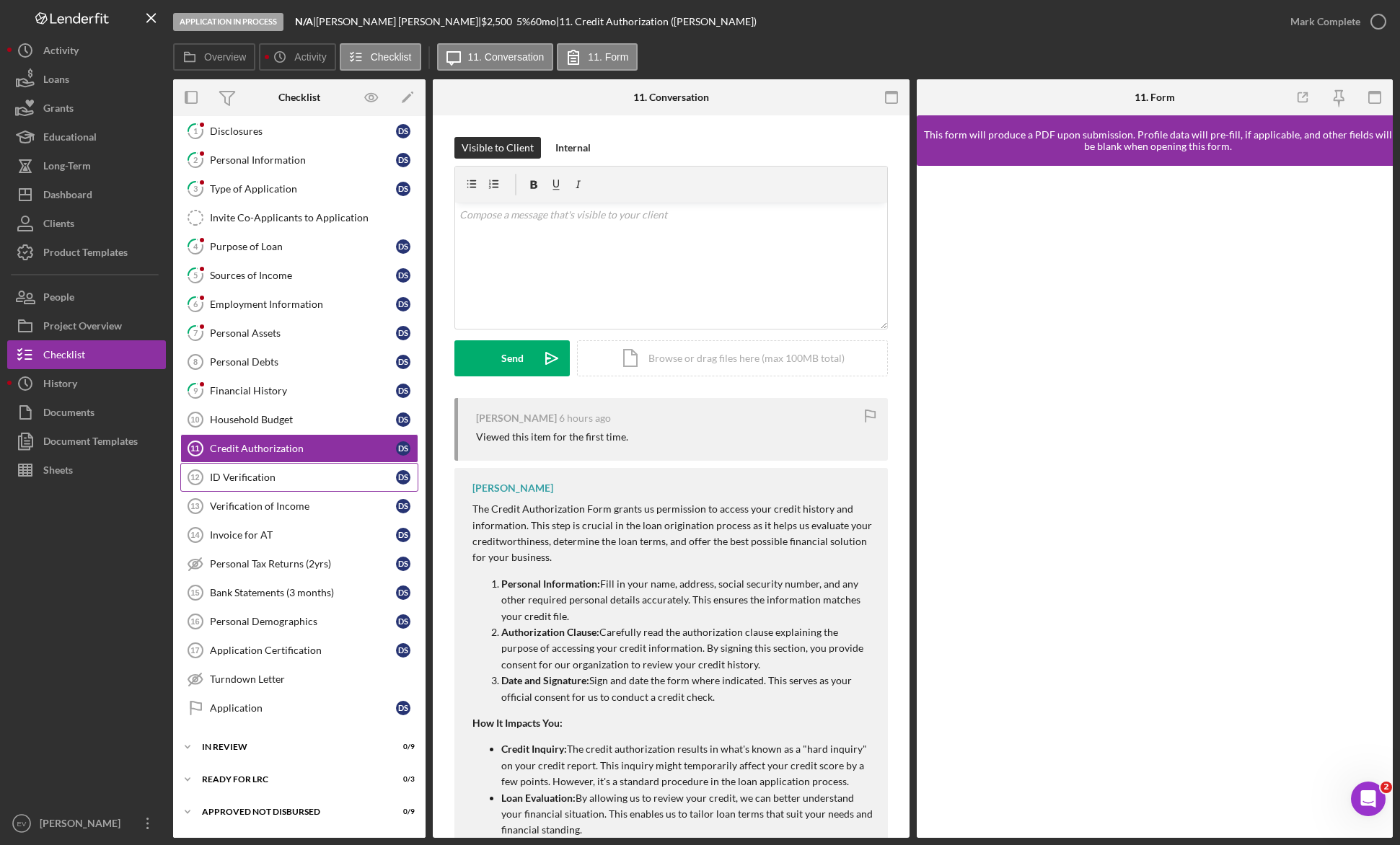
click at [284, 480] on div "ID Verification" at bounding box center [302, 477] width 186 height 11
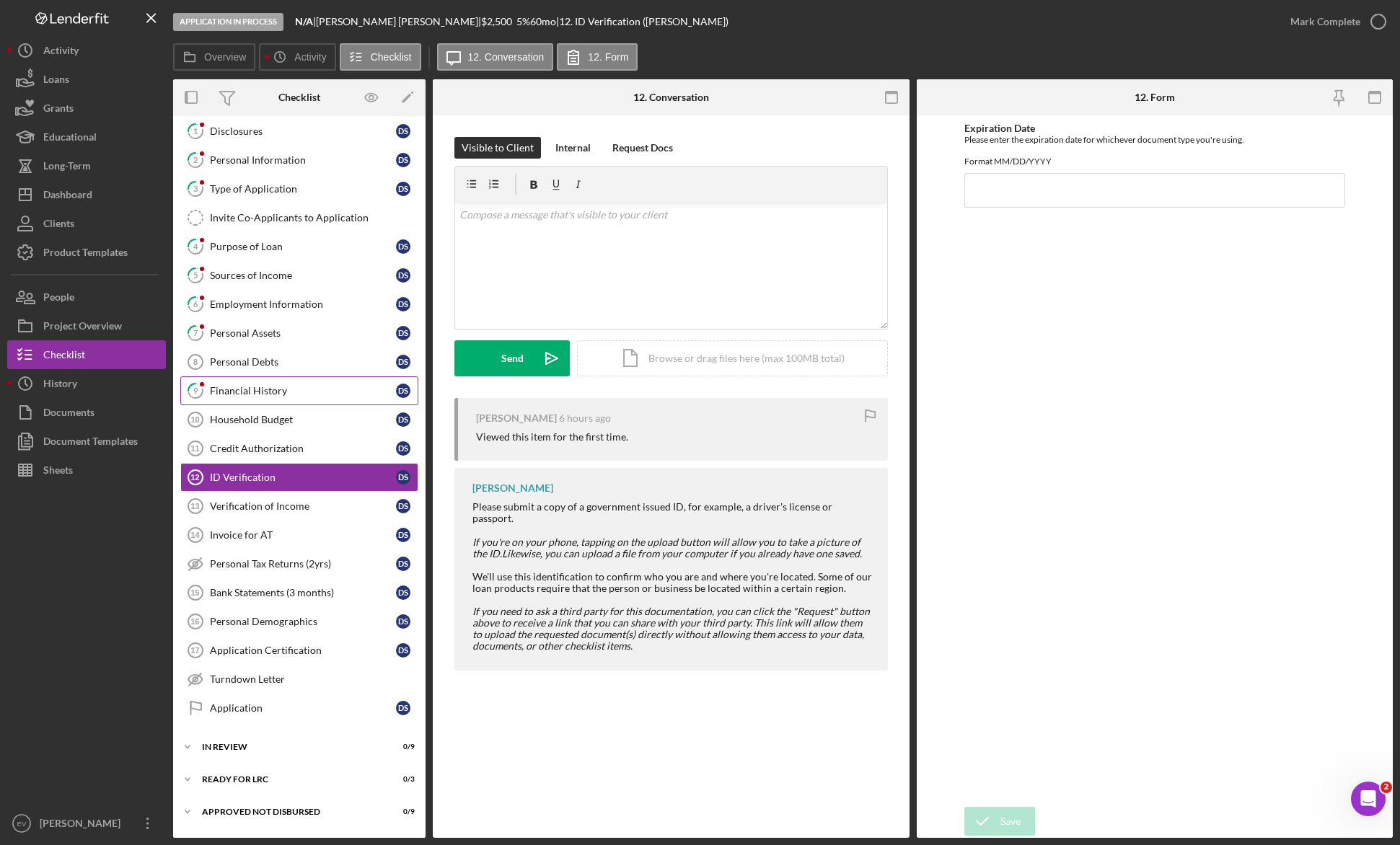
click at [292, 394] on div "Financial History" at bounding box center [302, 391] width 186 height 11
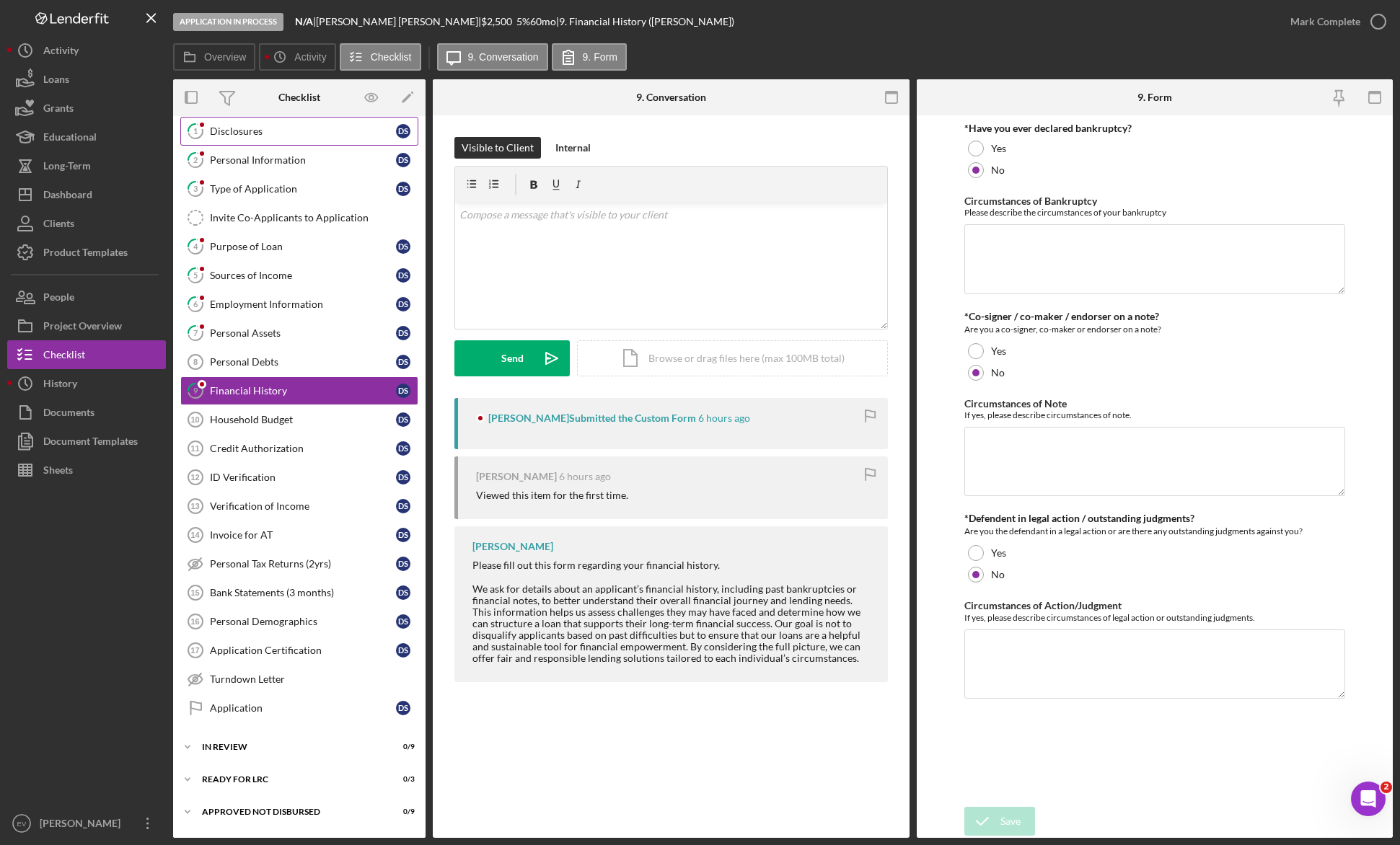
click at [280, 129] on div "Disclosures" at bounding box center [302, 131] width 186 height 11
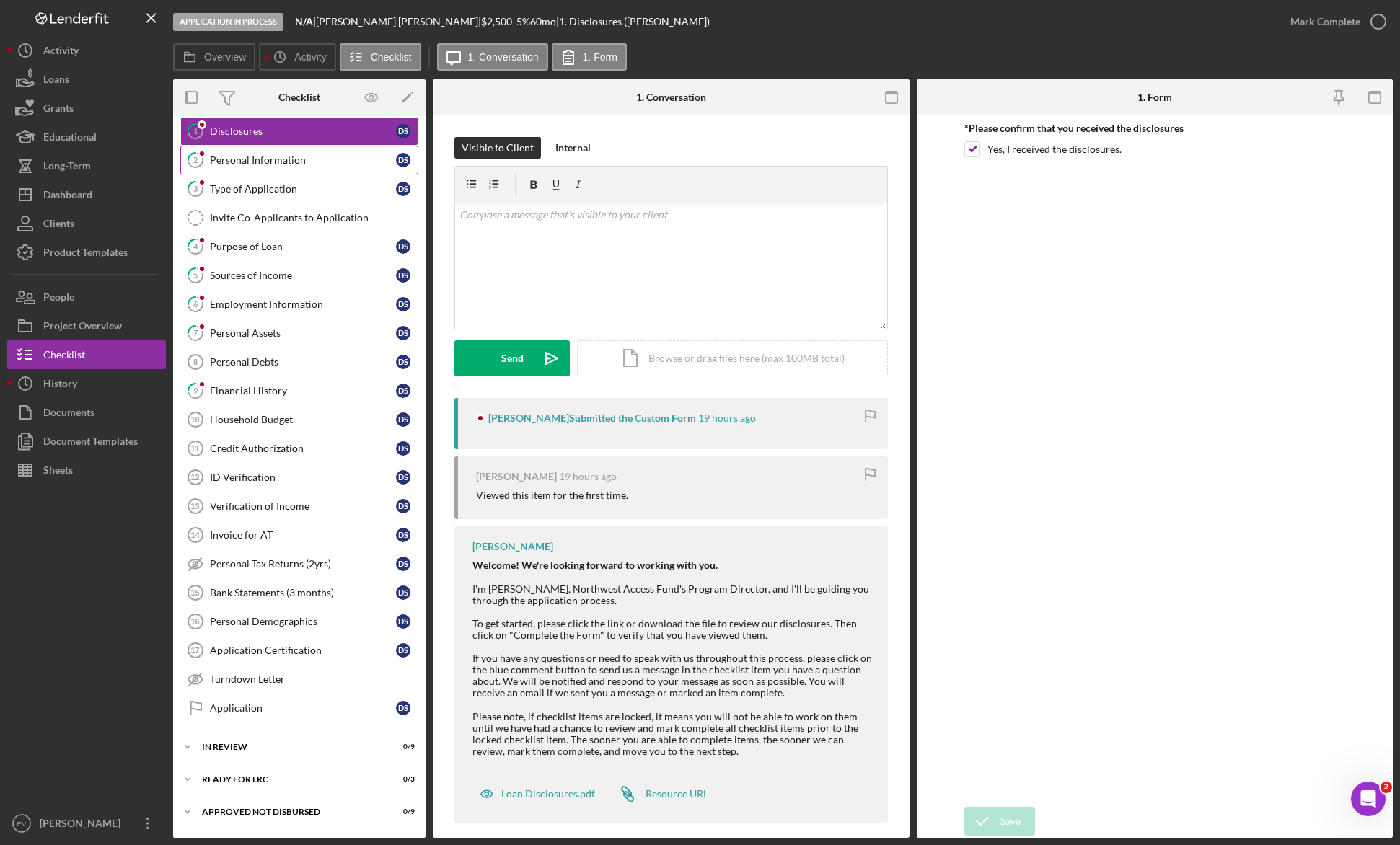
click at [292, 169] on link "2 Personal Information D S" at bounding box center [299, 160] width 238 height 29
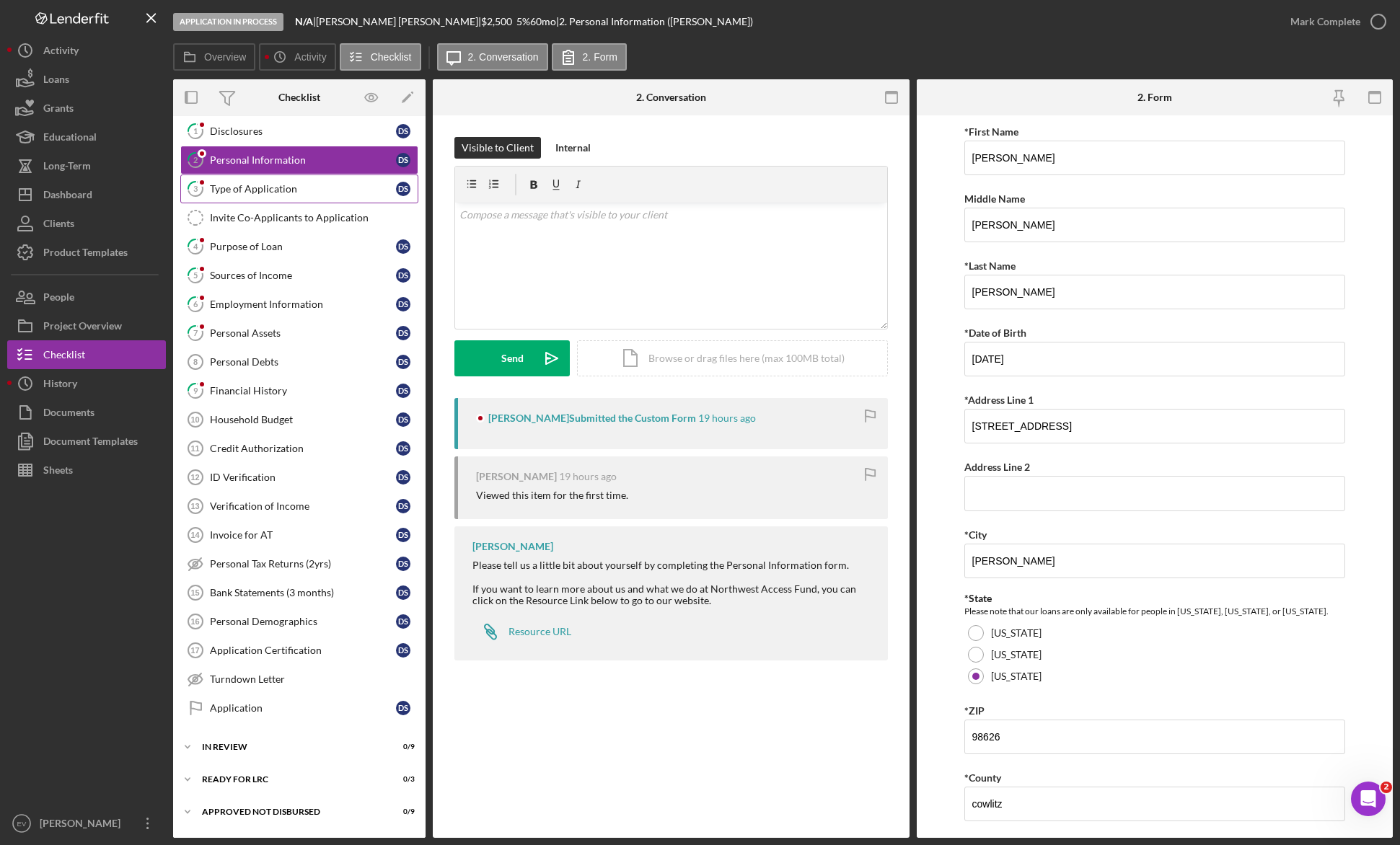
click at [289, 190] on div "Type of Application" at bounding box center [302, 189] width 186 height 11
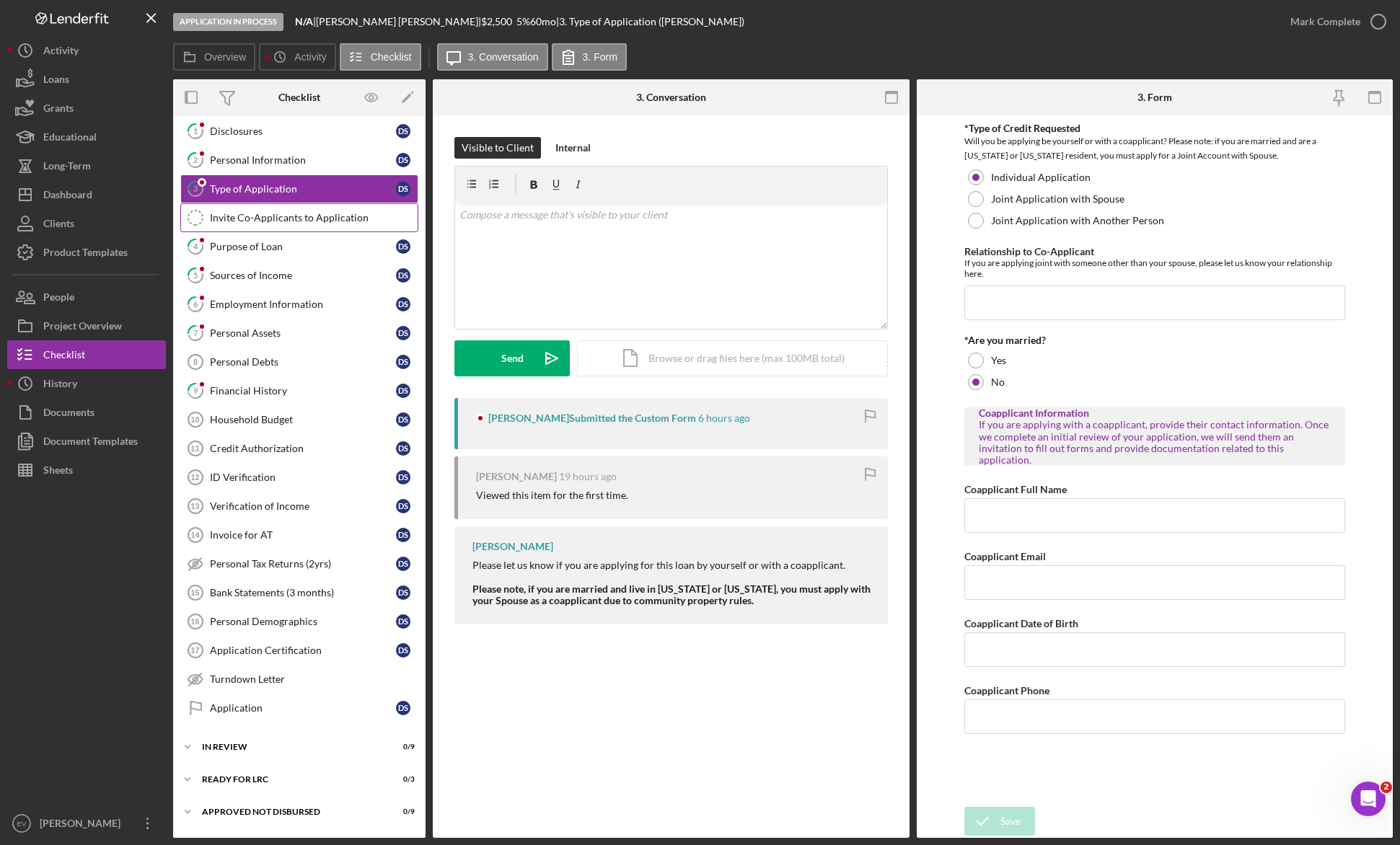
click at [280, 222] on div "Invite Co-Applicants to Application" at bounding box center [314, 218] width 208 height 11
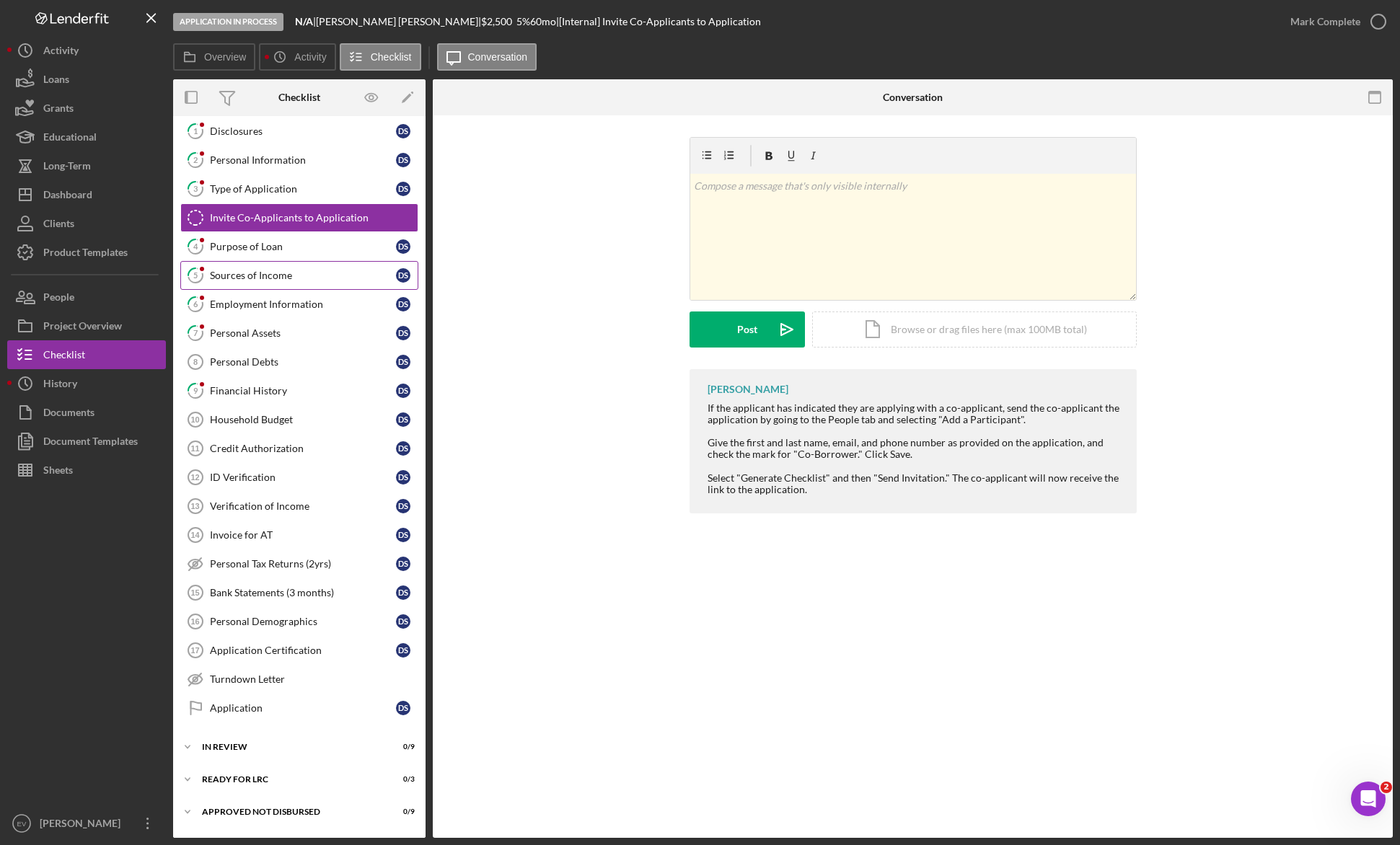
click at [275, 265] on link "5 Sources of Income D S" at bounding box center [299, 275] width 238 height 29
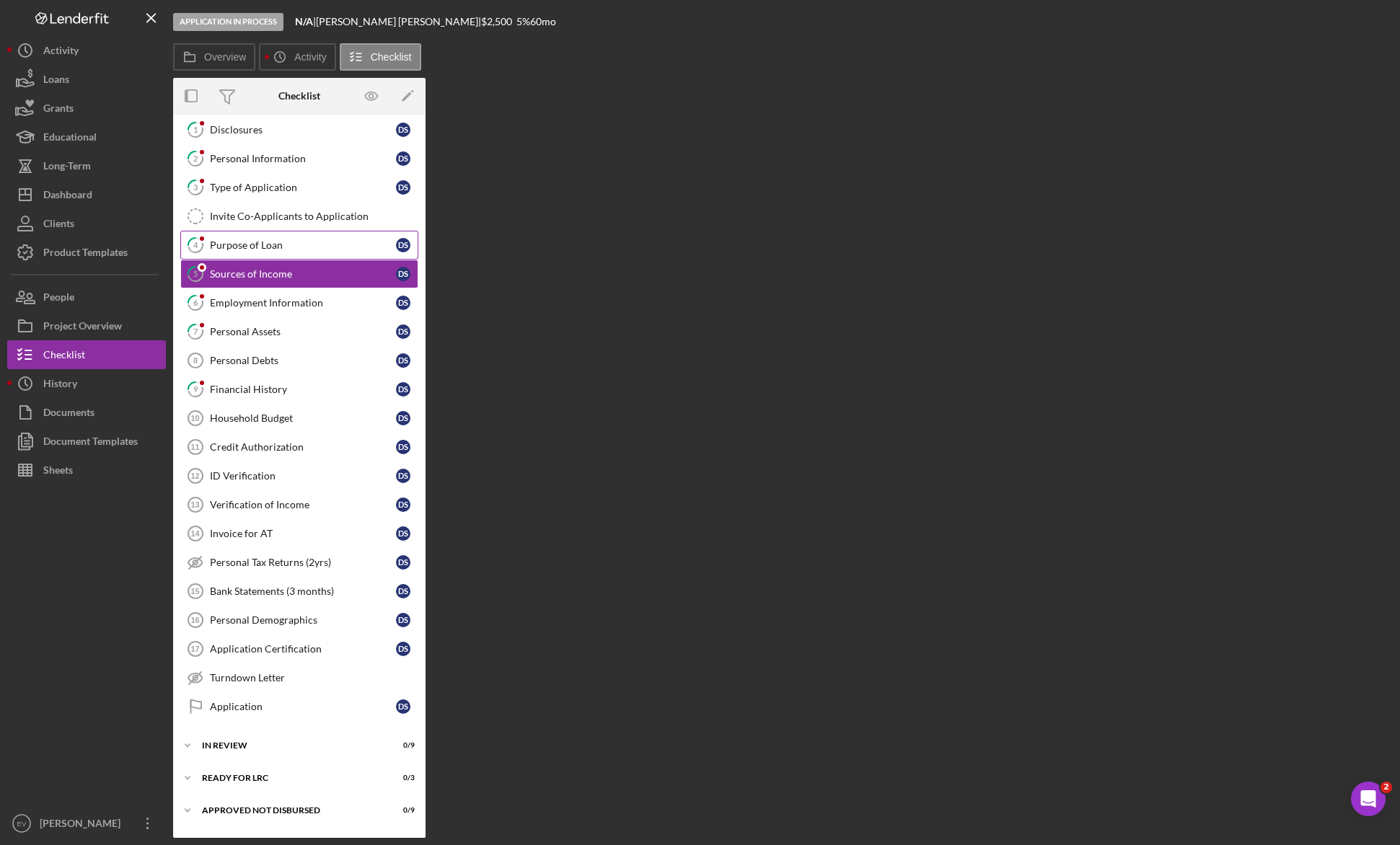
click at [275, 256] on link "4 Purpose of Loan D S" at bounding box center [299, 245] width 238 height 29
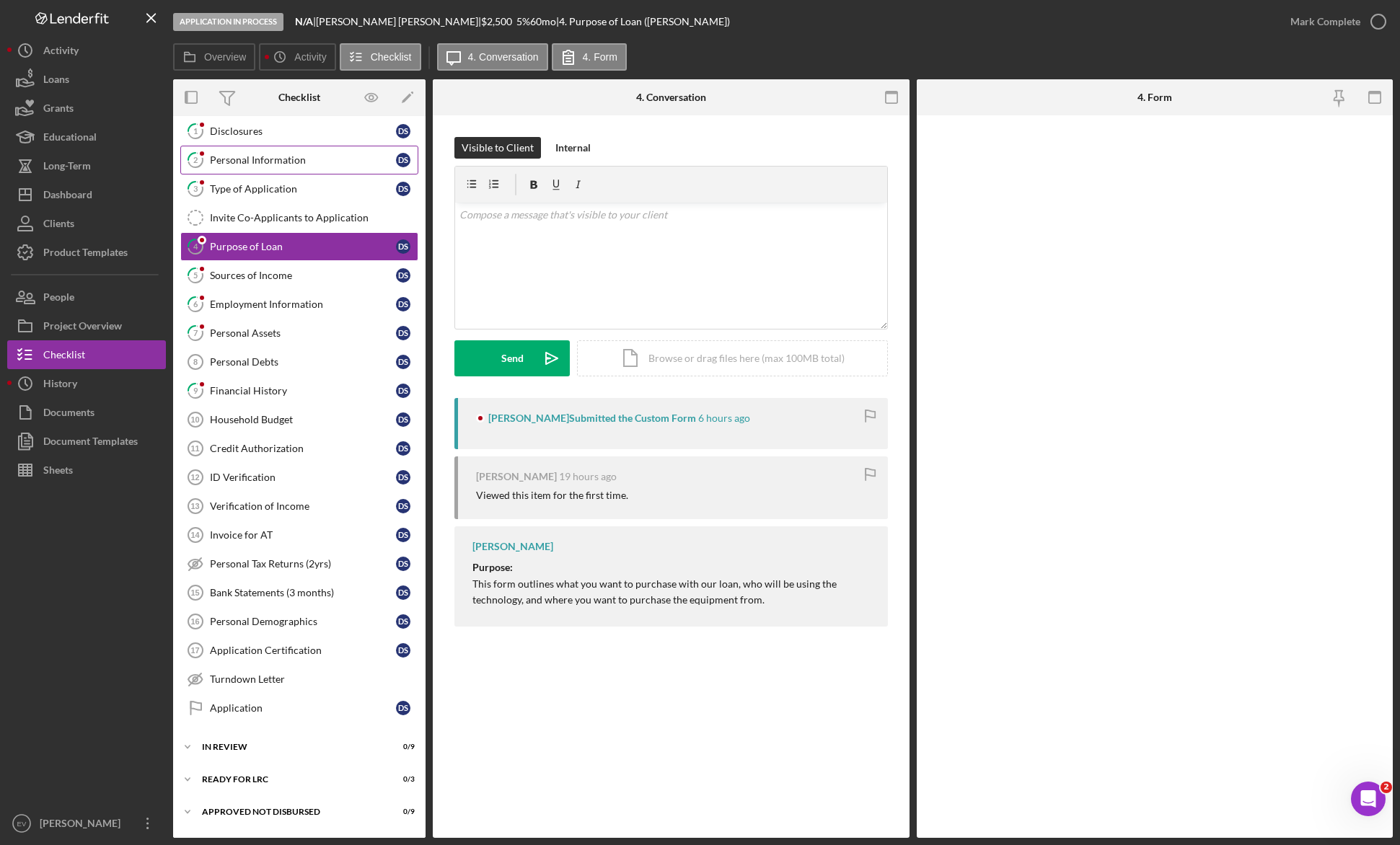
click at [285, 151] on link "2 Personal Information D S" at bounding box center [299, 160] width 238 height 29
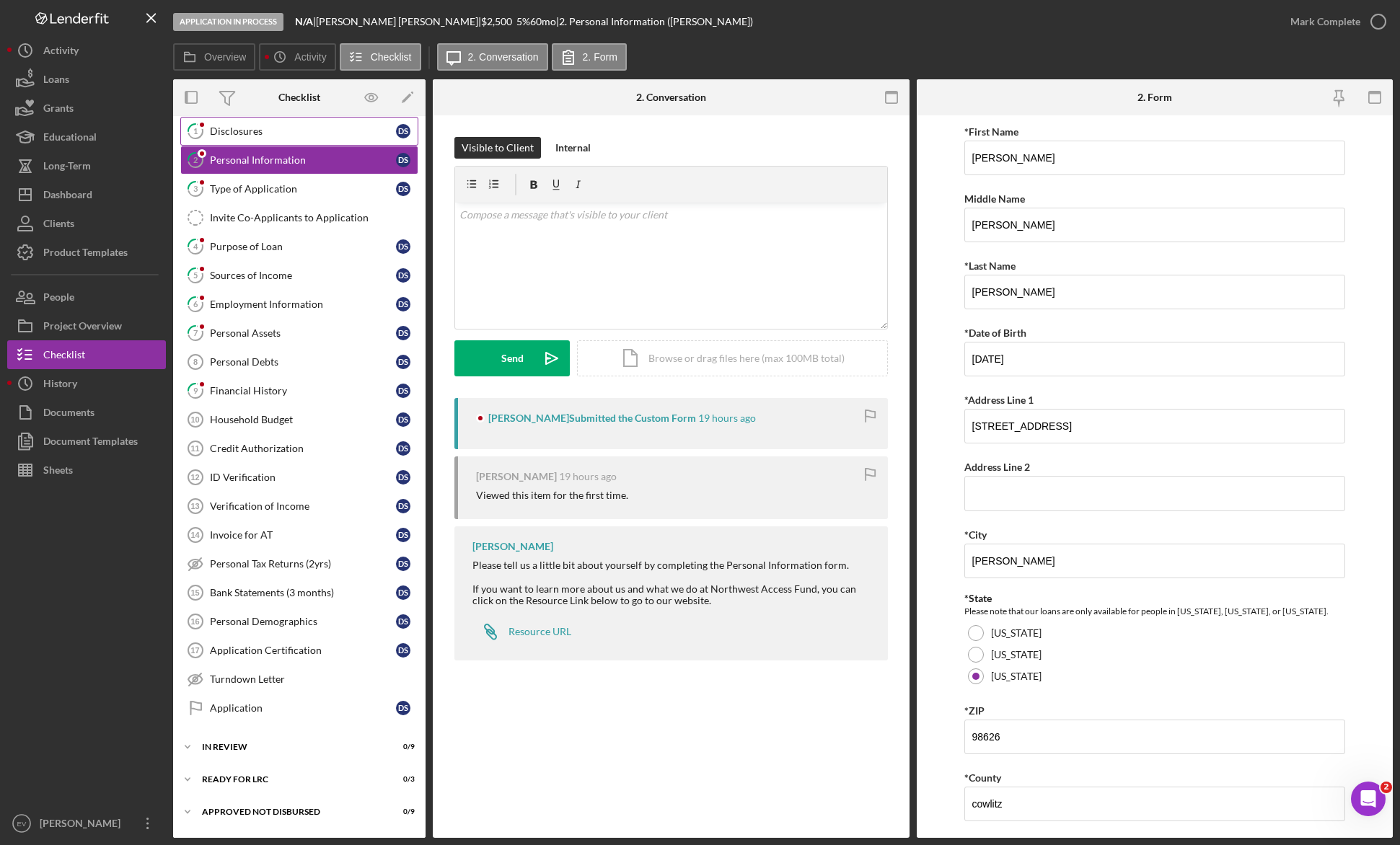
click at [290, 131] on div "Disclosures" at bounding box center [302, 131] width 186 height 11
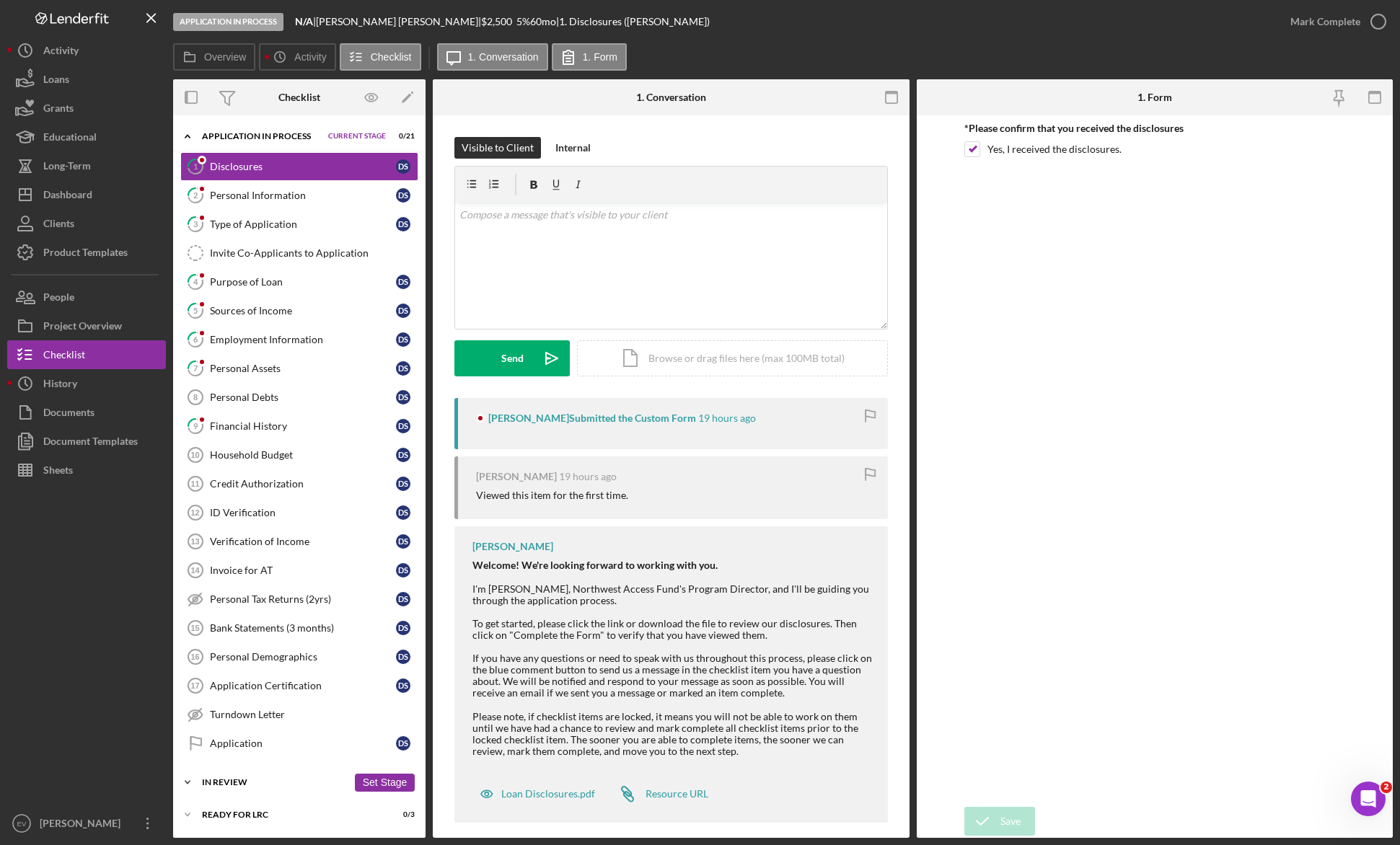
click at [224, 617] on div "In Review" at bounding box center [274, 782] width 146 height 9
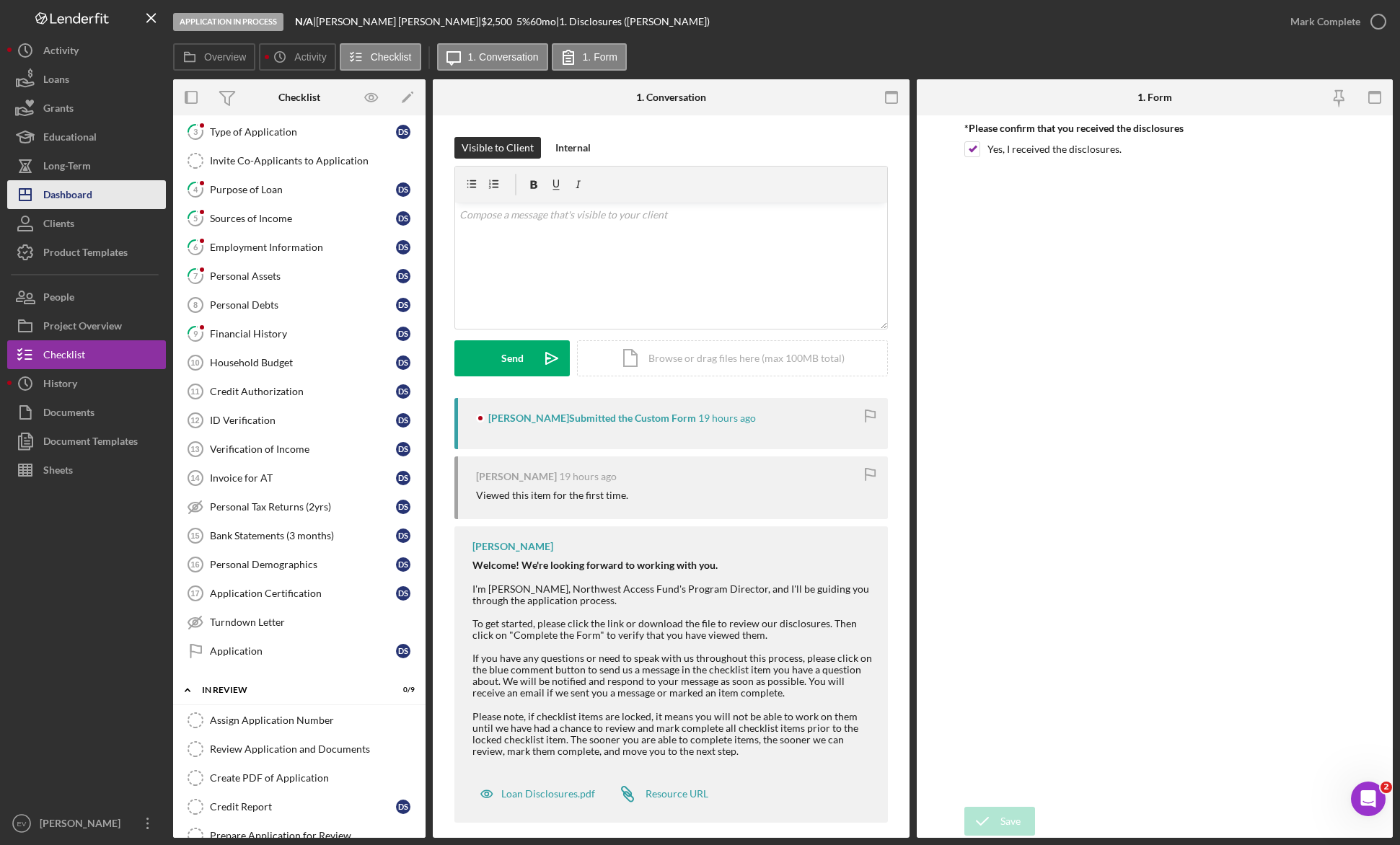
click at [97, 183] on button "Icon/Dashboard Dashboard" at bounding box center [87, 194] width 159 height 29
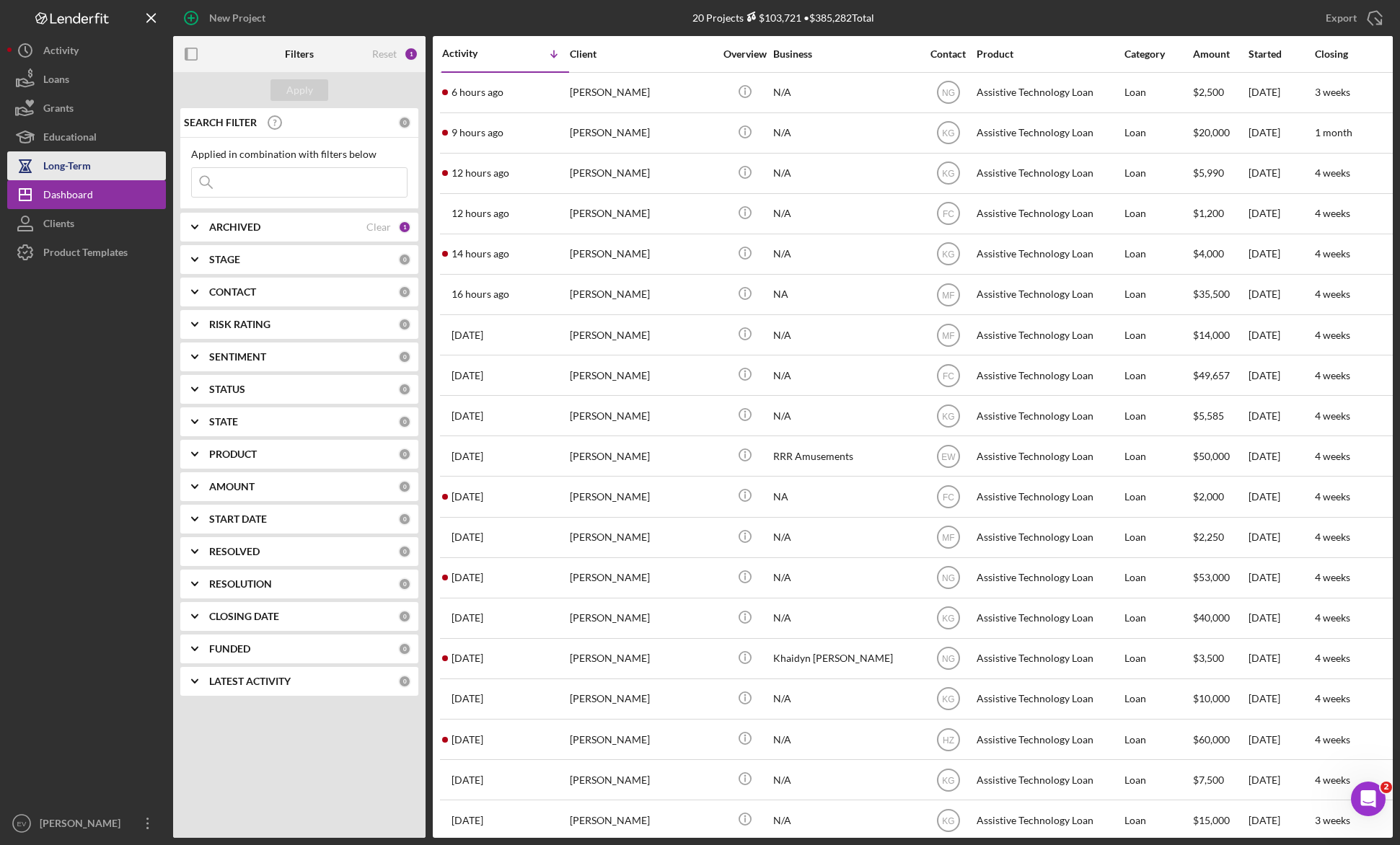
click at [102, 159] on button "Long-Term" at bounding box center [87, 165] width 159 height 29
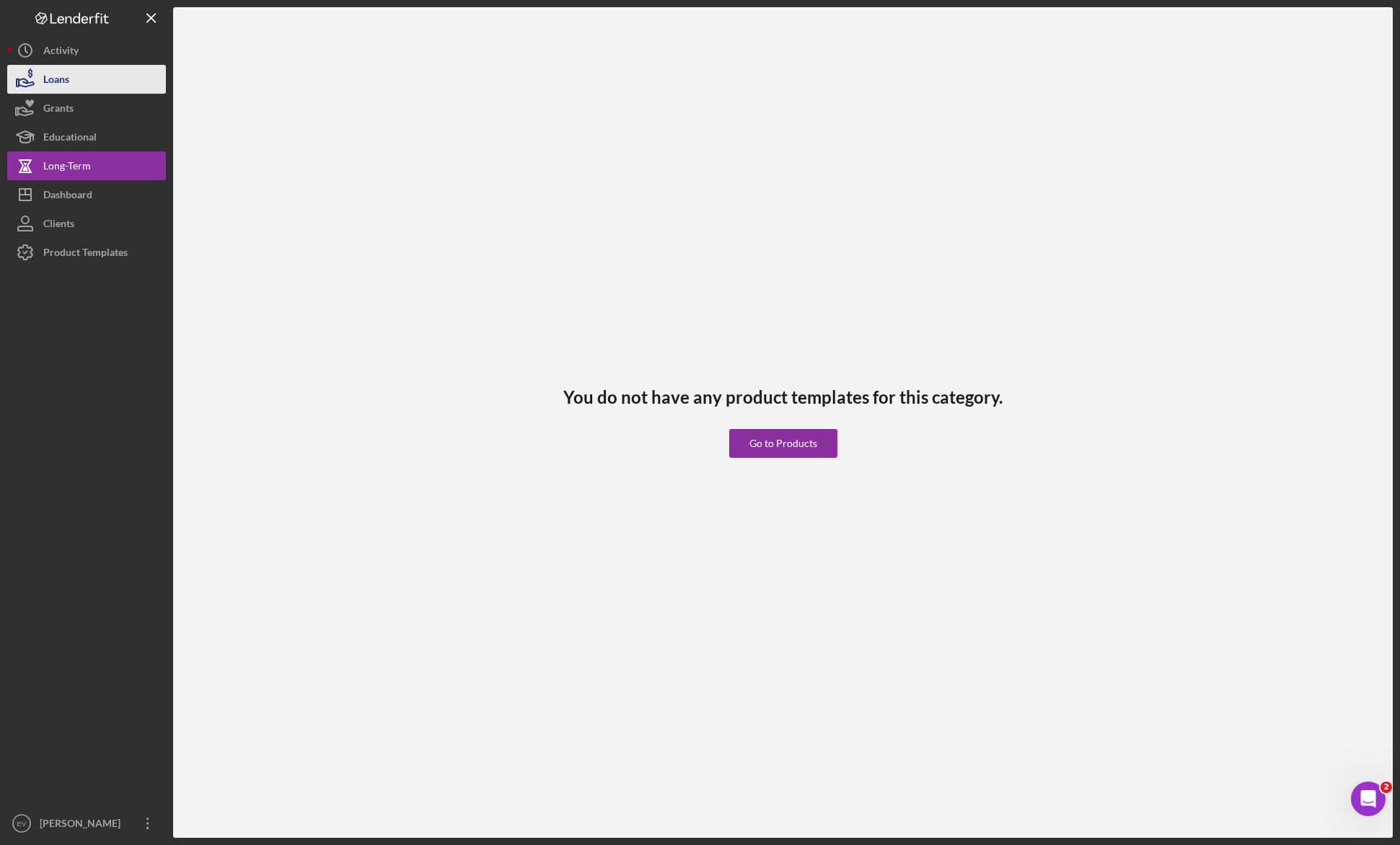
click at [93, 89] on button "Loans" at bounding box center [87, 79] width 159 height 29
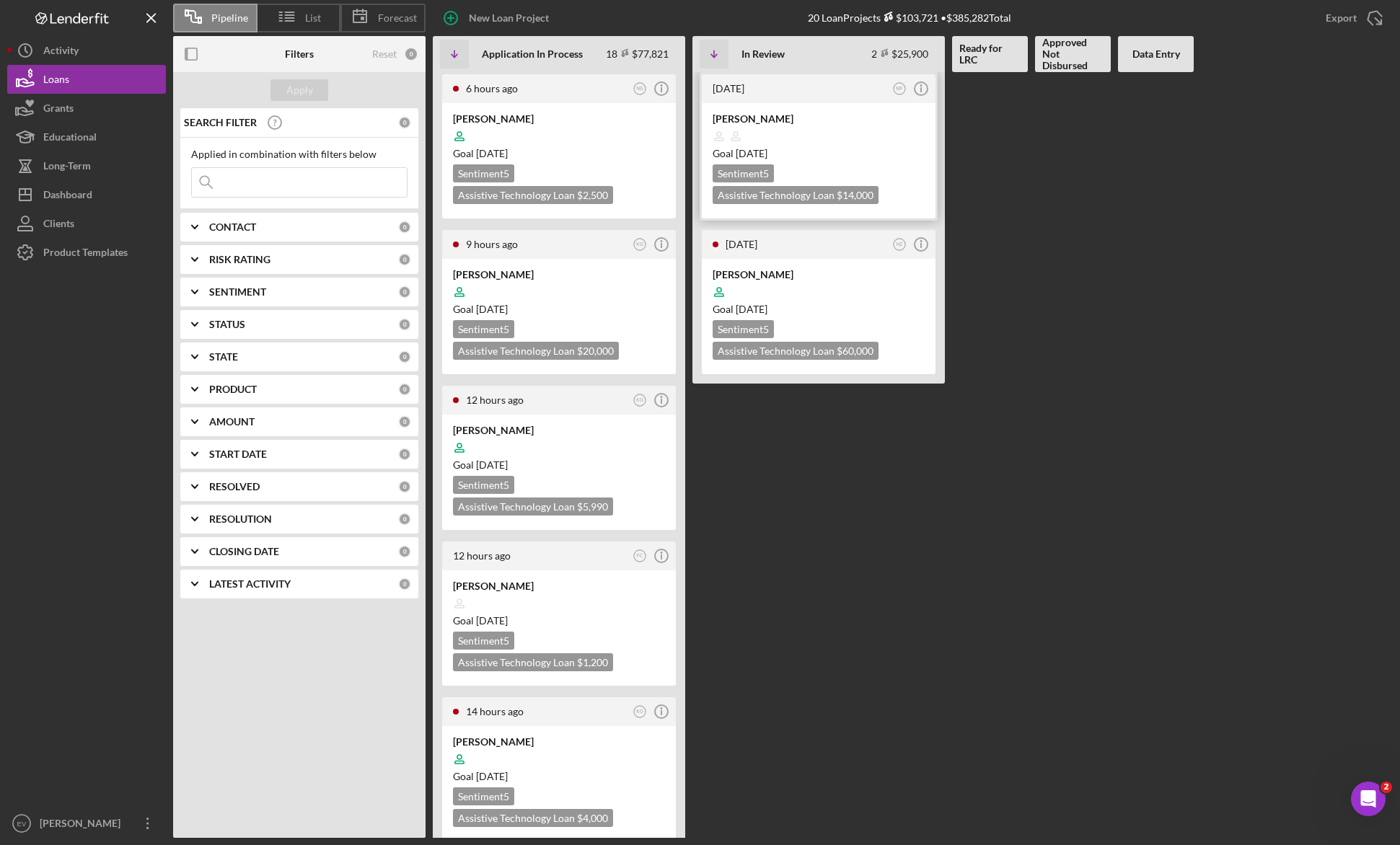
click at [816, 169] on div "Sentiment 5 Assistive Technology Loan $14,000 $4,900" at bounding box center [818, 184] width 212 height 39
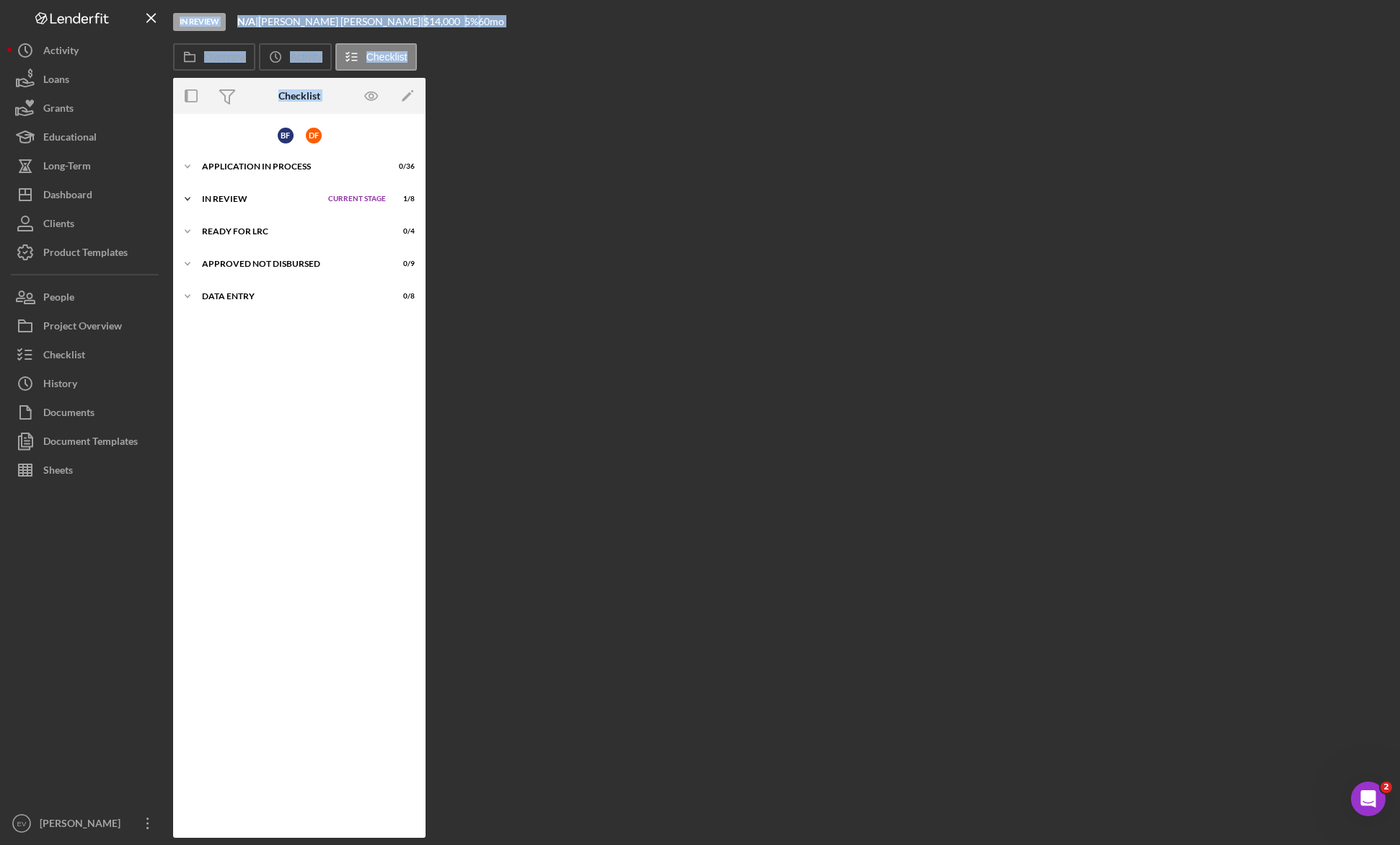
click at [224, 196] on div "In Review" at bounding box center [261, 199] width 119 height 9
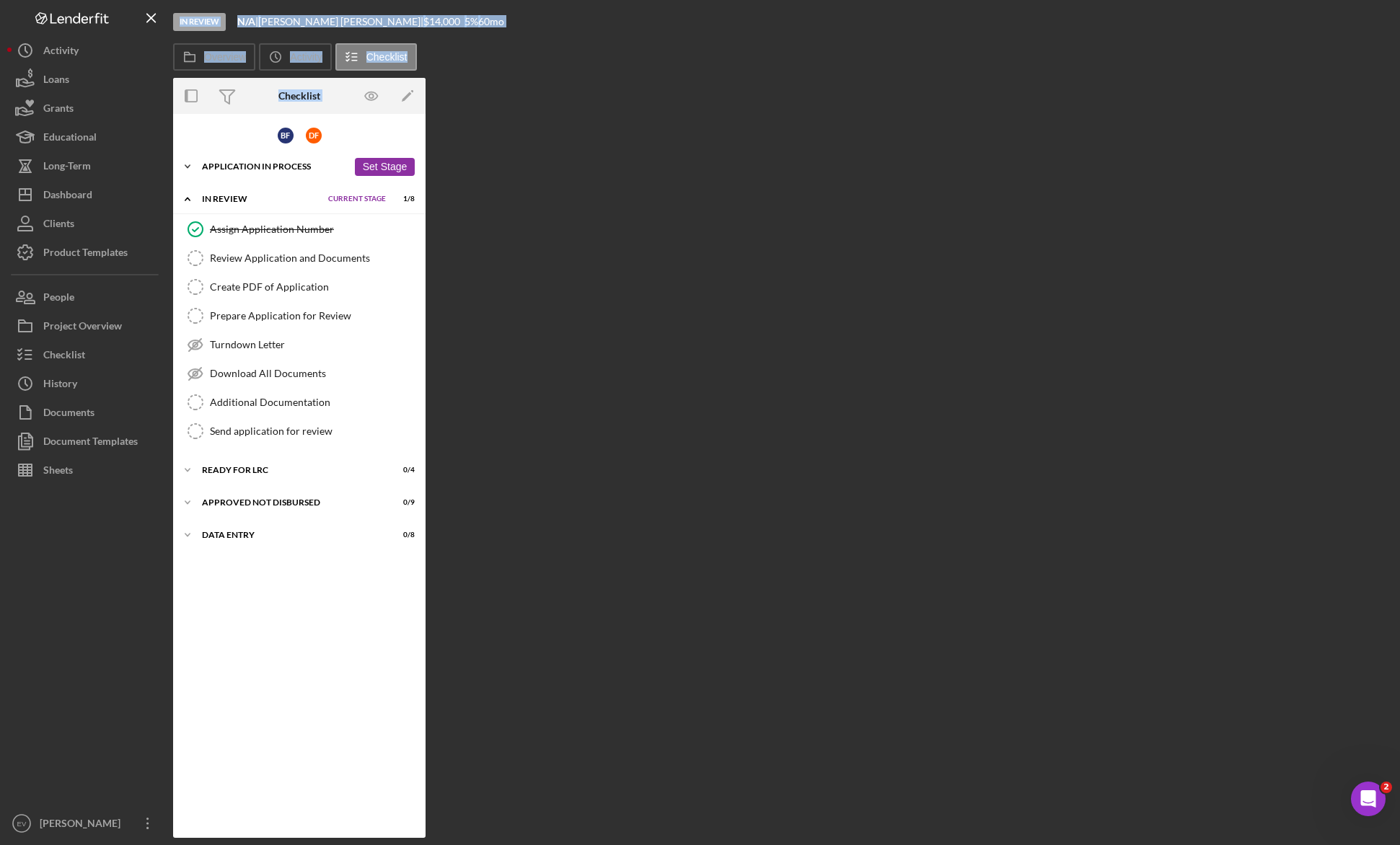
click at [188, 168] on icon "Icon/Expander" at bounding box center [187, 166] width 29 height 29
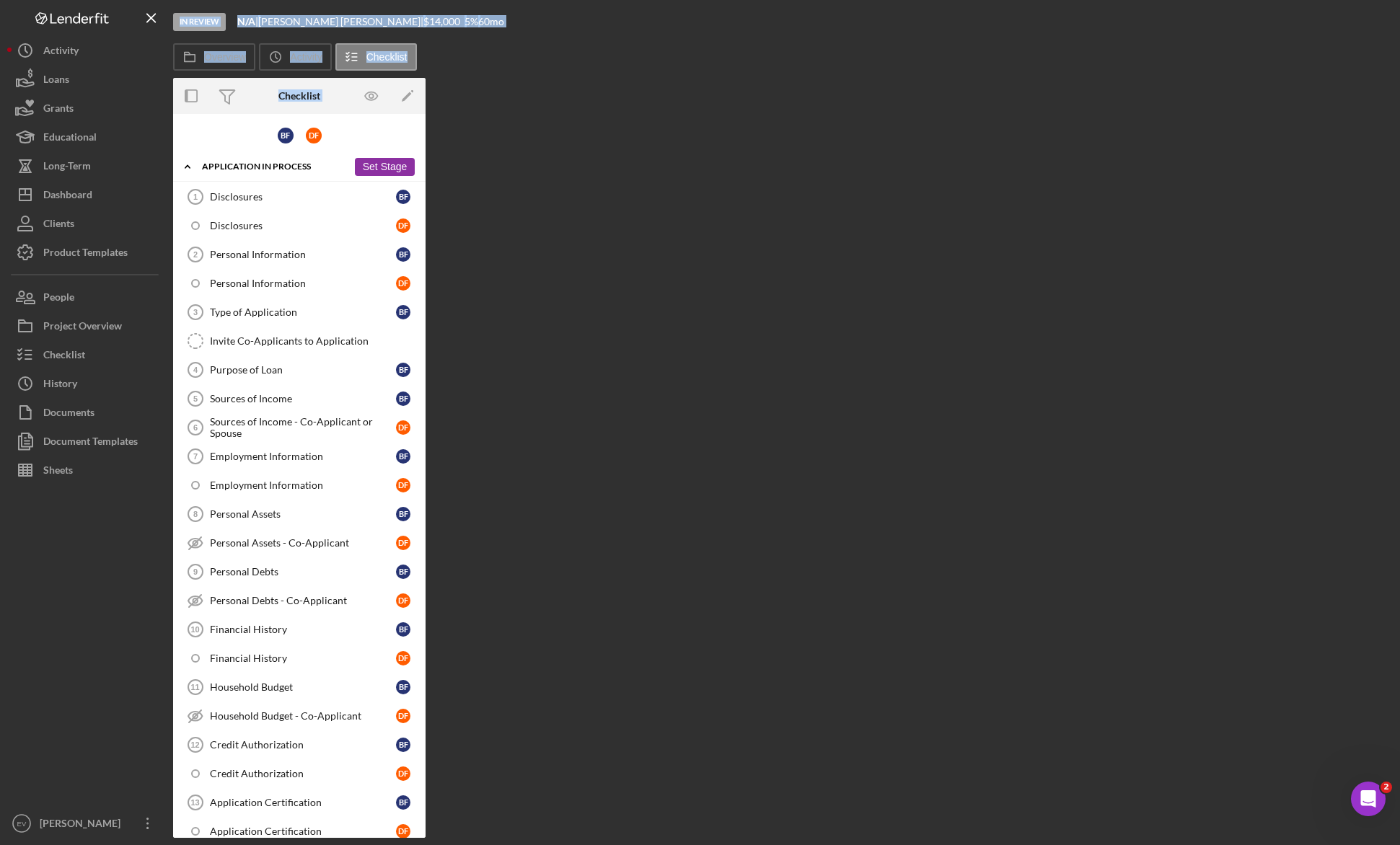
click at [383, 167] on button "Set Stage" at bounding box center [384, 167] width 60 height 18
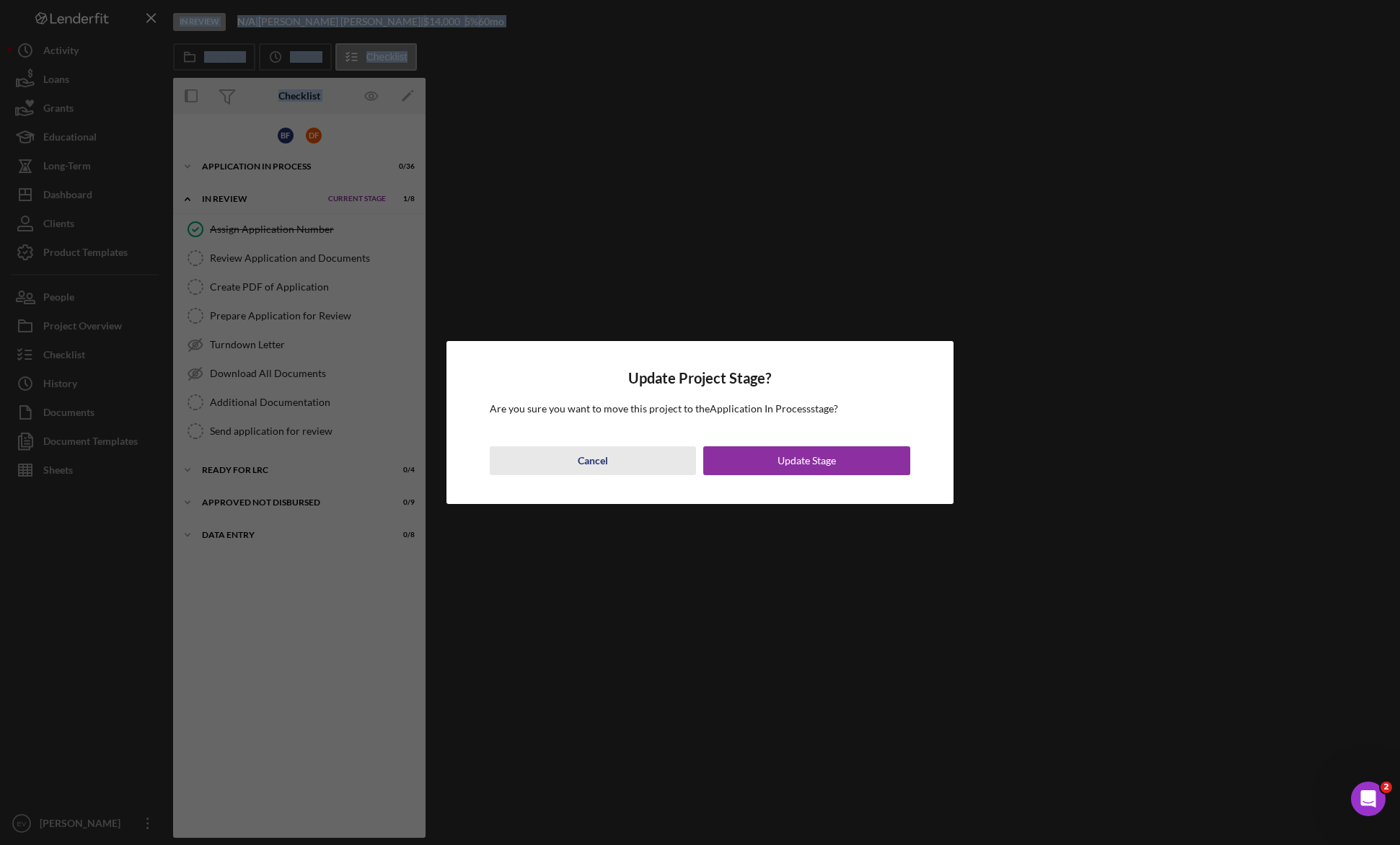
click at [590, 459] on div "Cancel" at bounding box center [592, 460] width 30 height 29
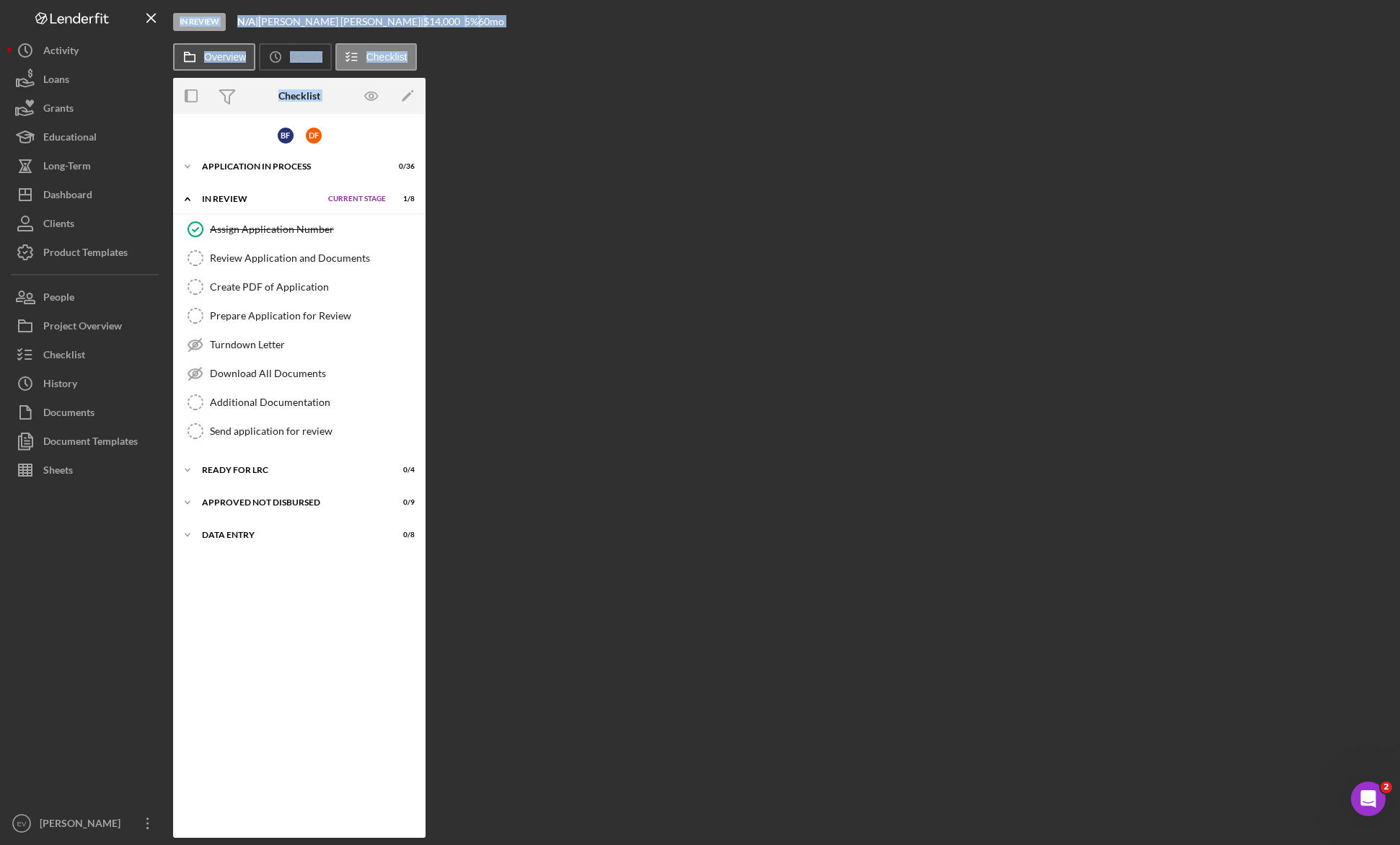
click at [225, 58] on label "Overview" at bounding box center [224, 57] width 42 height 11
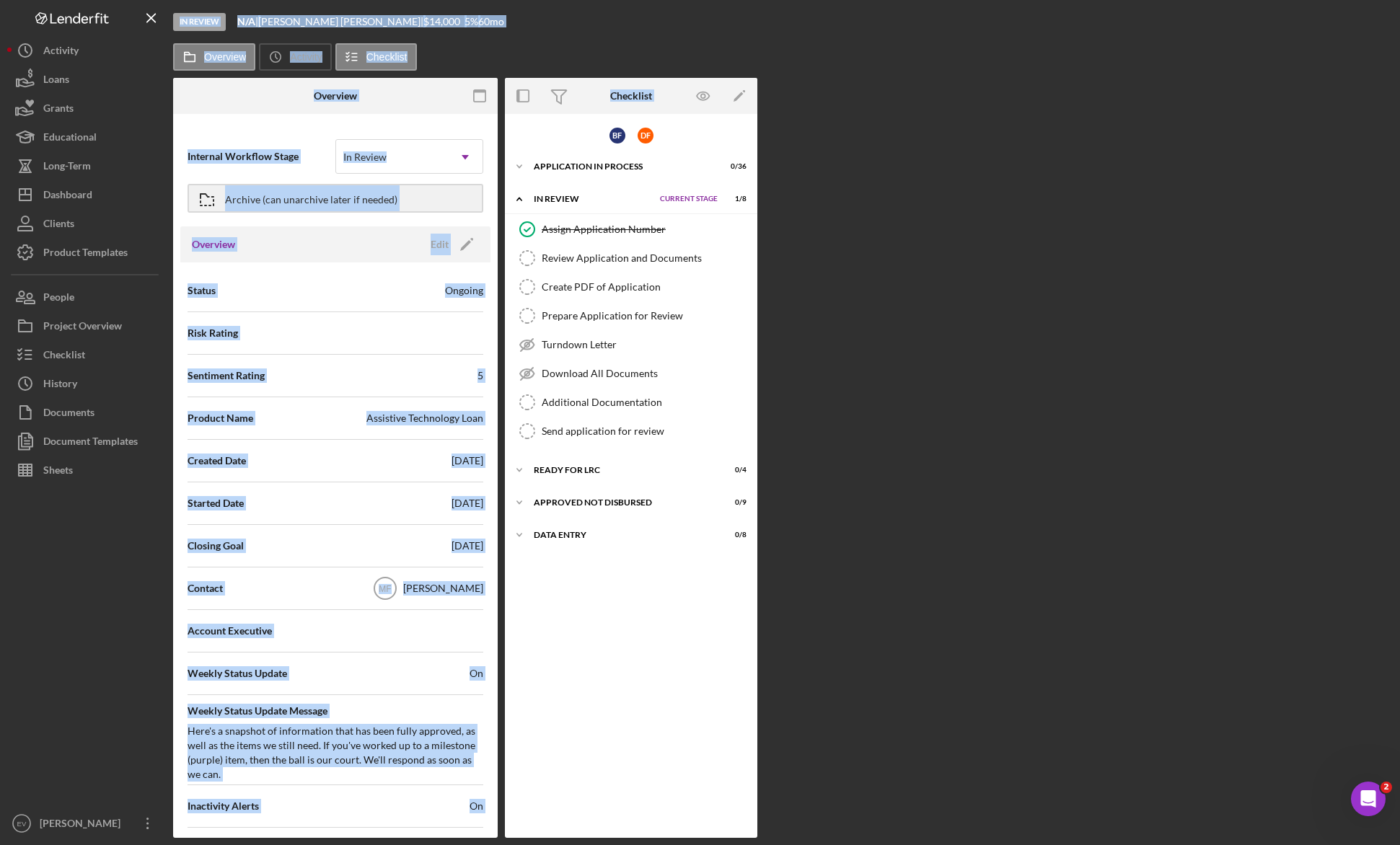
click at [359, 217] on div "Archive (can unarchive later if needed)" at bounding box center [335, 198] width 296 height 42
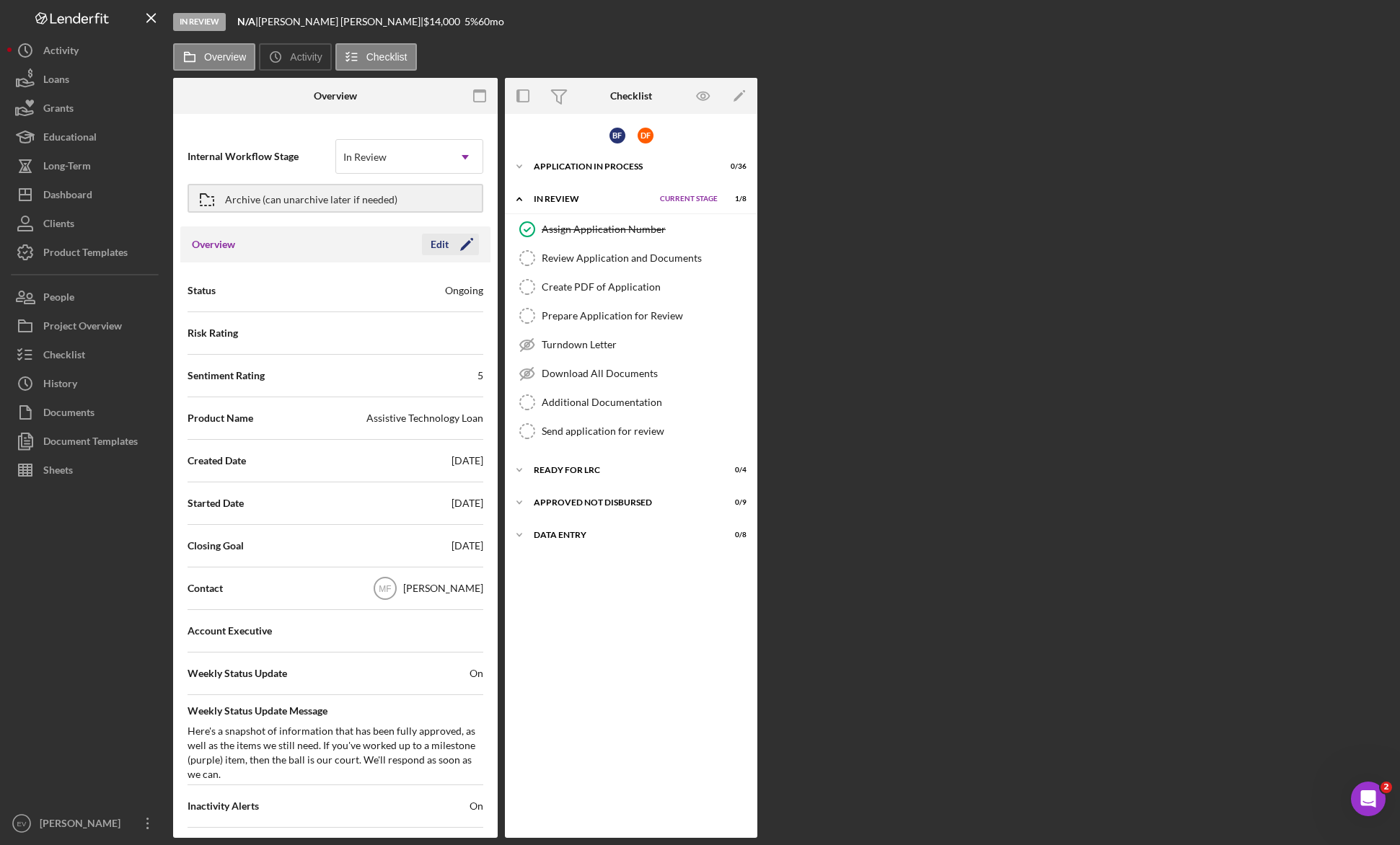
click at [460, 247] on polygon "button" at bounding box center [465, 245] width 11 height 11
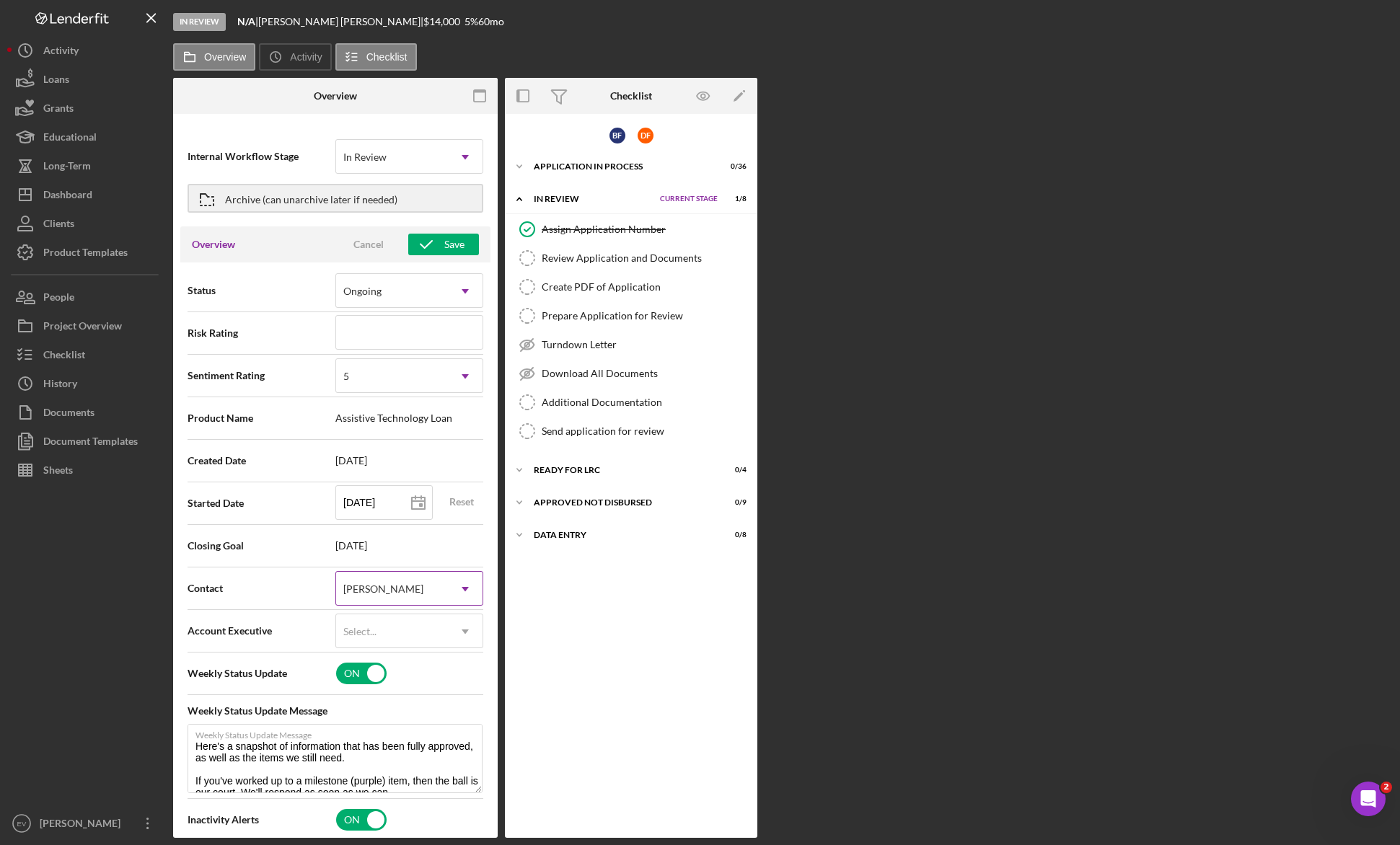
click at [390, 586] on div "[PERSON_NAME]" at bounding box center [383, 589] width 80 height 11
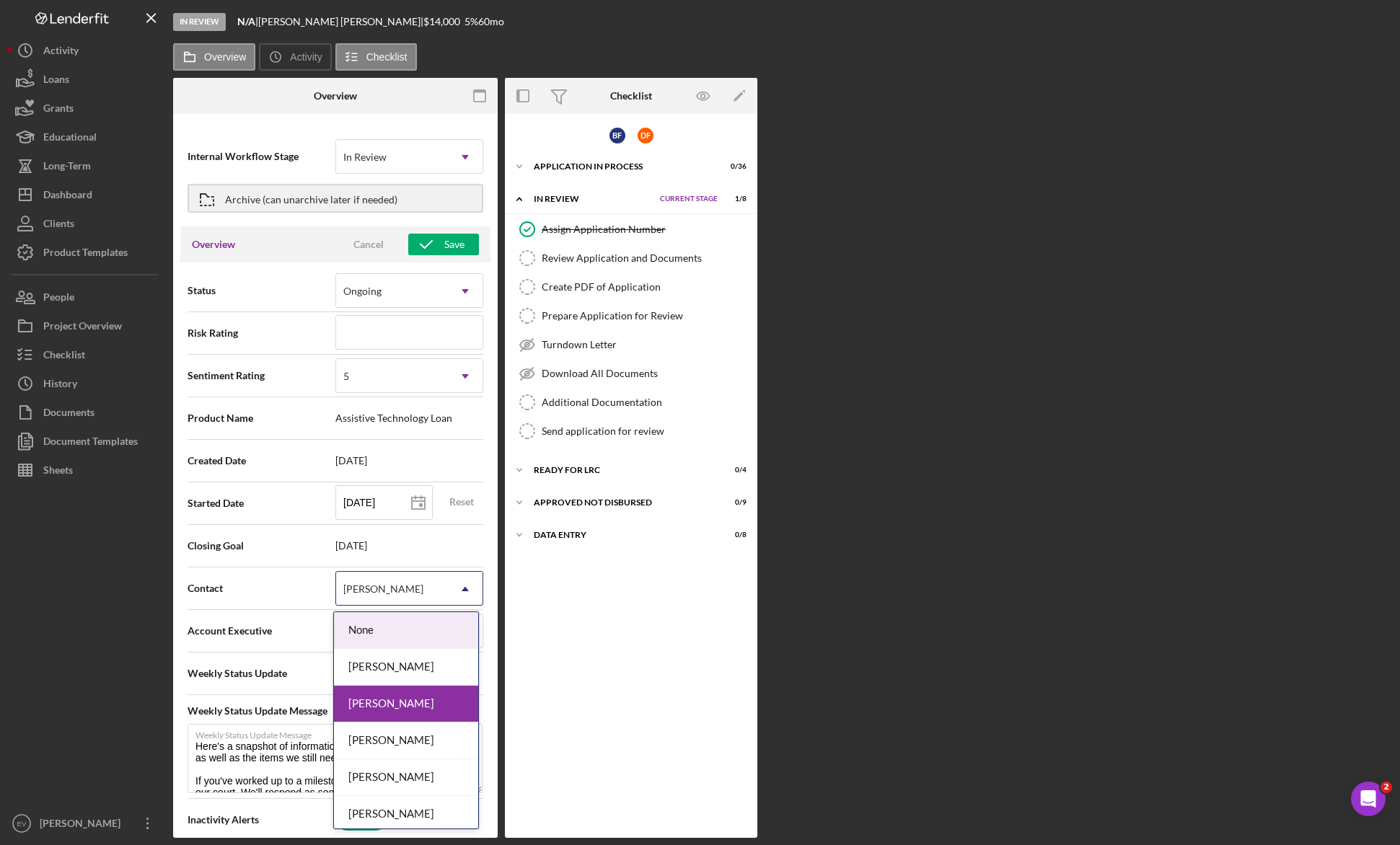
type textarea "Here's a snapshot of information that has been fully approved, as well as the i…"
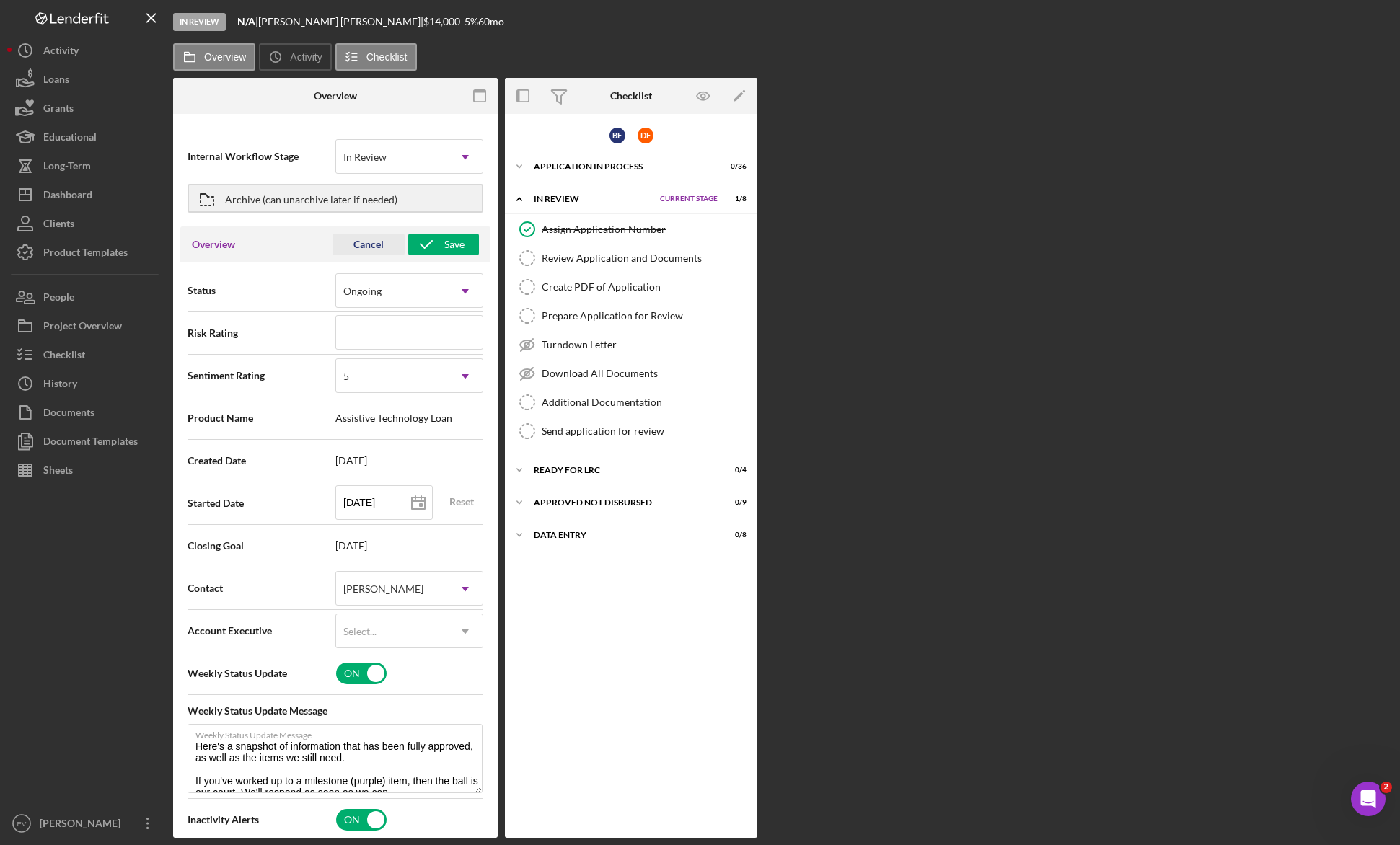
click at [353, 246] on div "Cancel" at bounding box center [368, 244] width 30 height 21
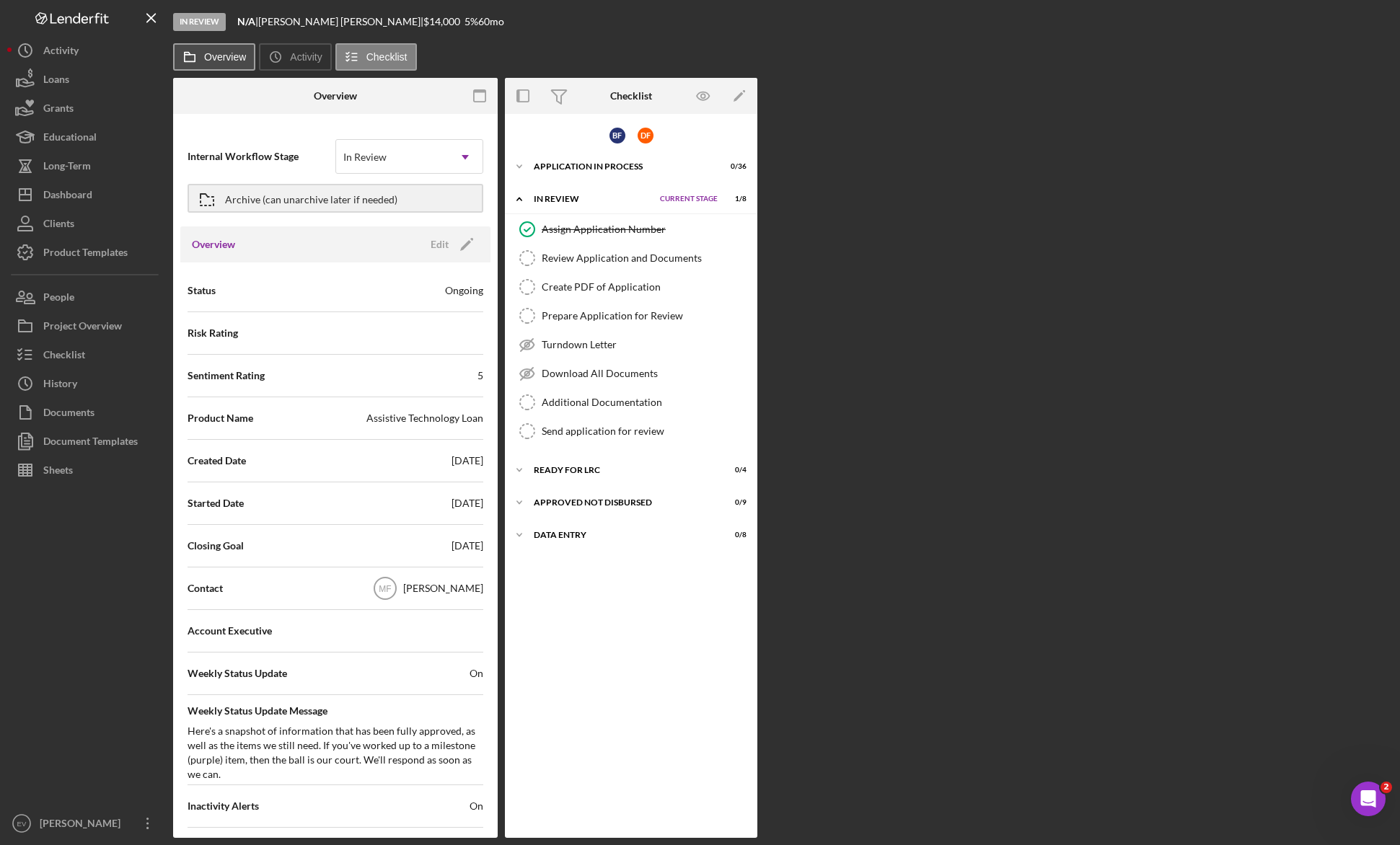
click at [208, 58] on label "Overview" at bounding box center [224, 57] width 42 height 11
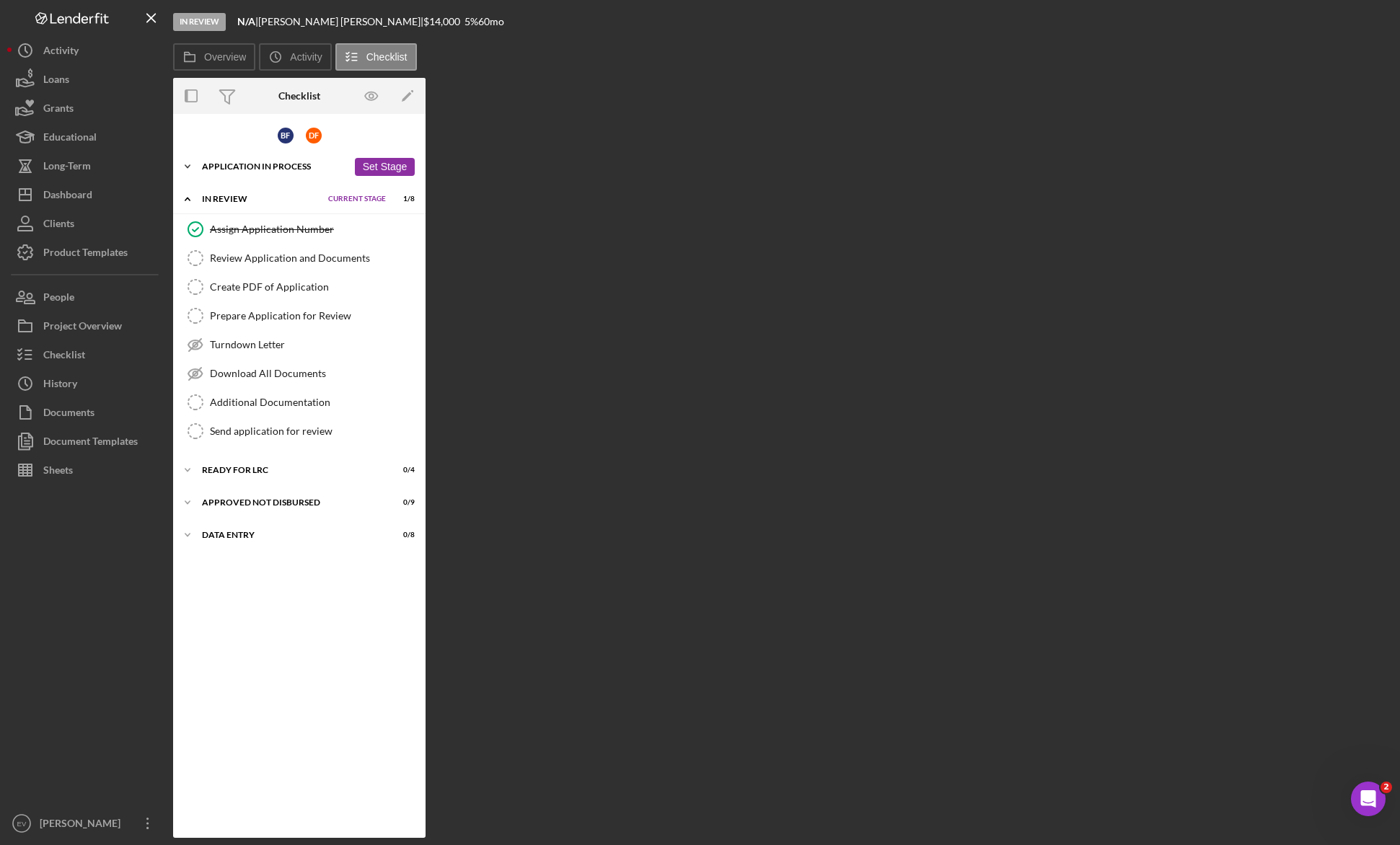
click at [388, 160] on button "Set Stage" at bounding box center [384, 167] width 60 height 18
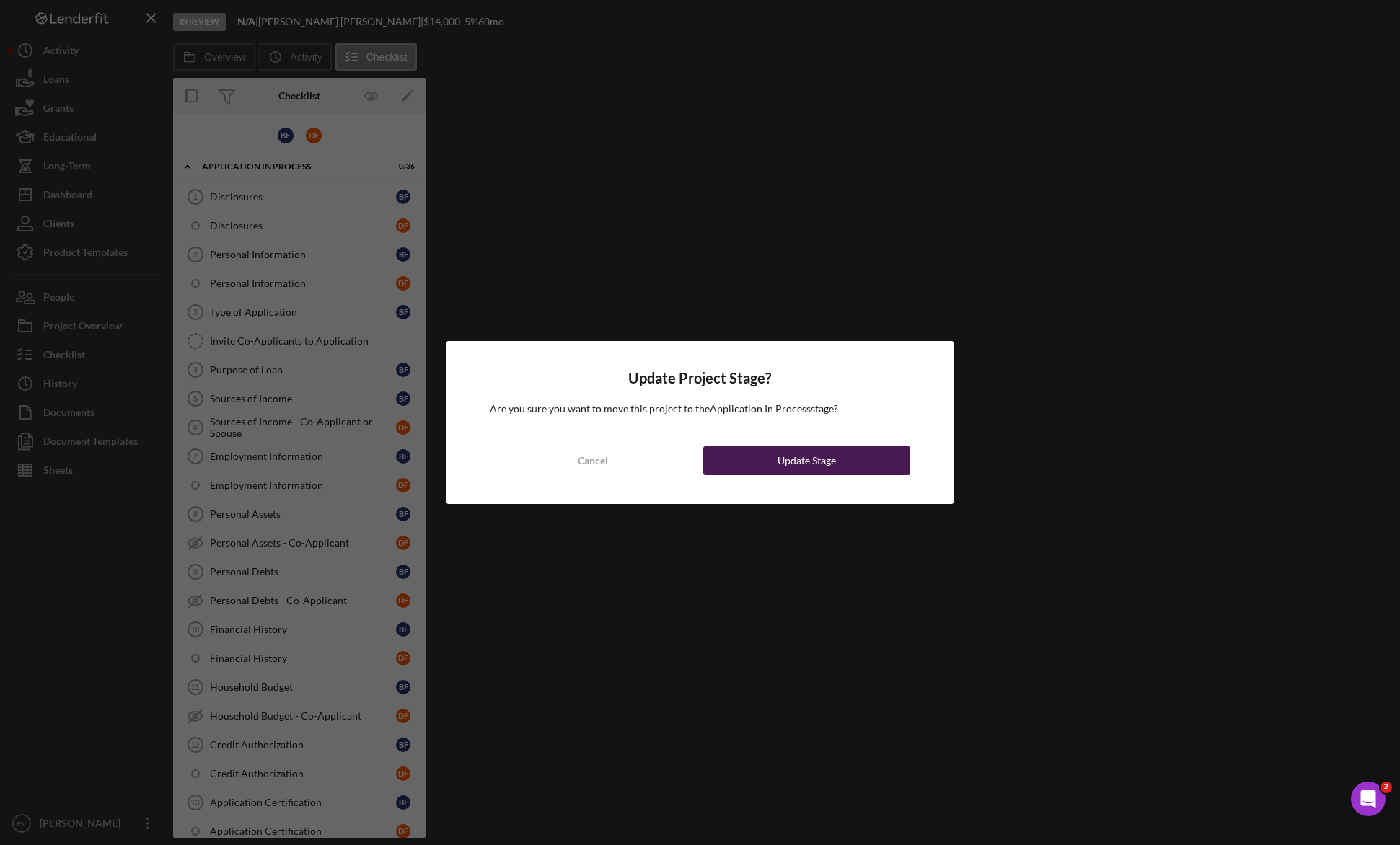
click at [794, 456] on div "Update Stage" at bounding box center [806, 460] width 58 height 29
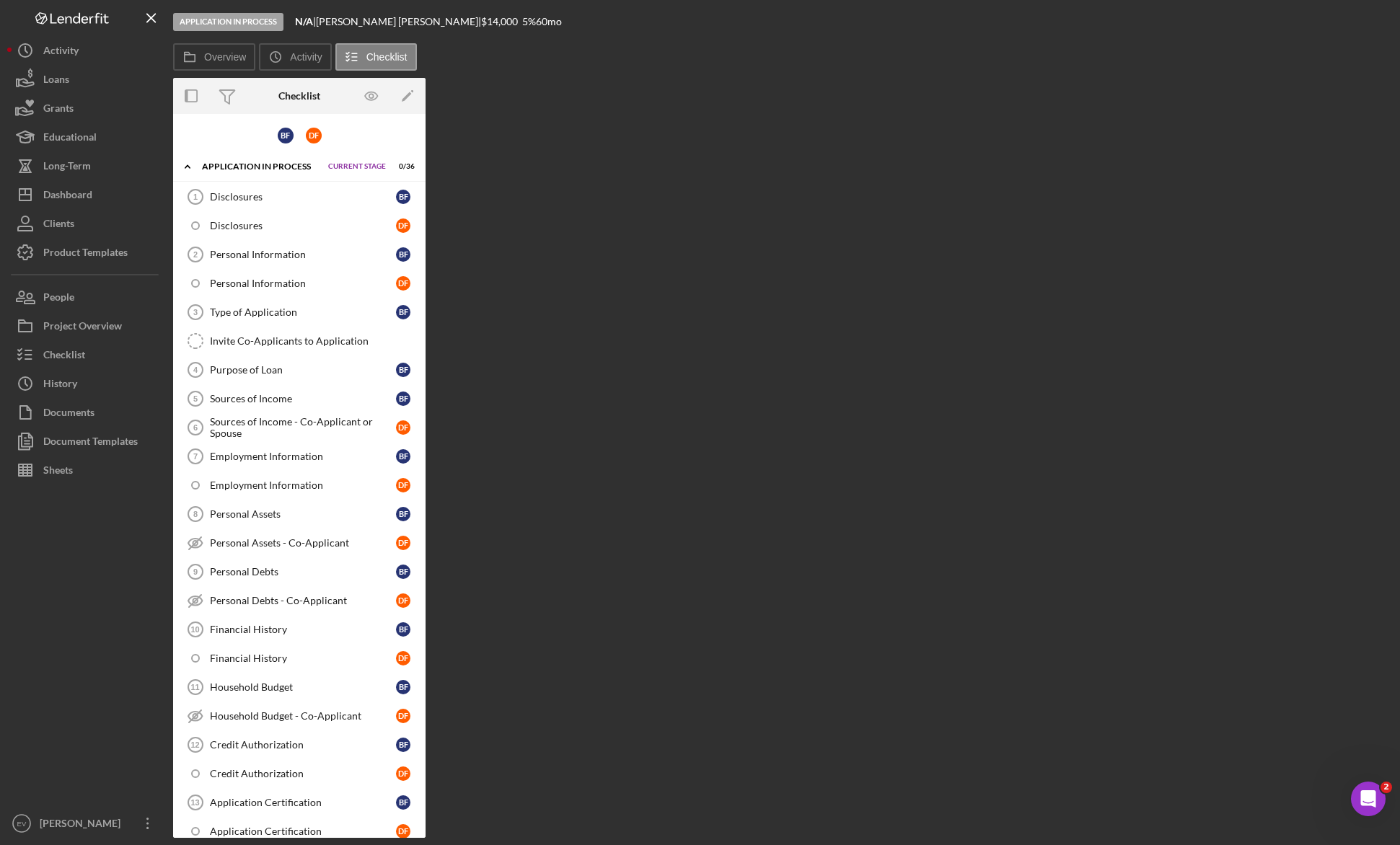
click at [186, 167] on icon "Icon/Expander" at bounding box center [187, 166] width 29 height 29
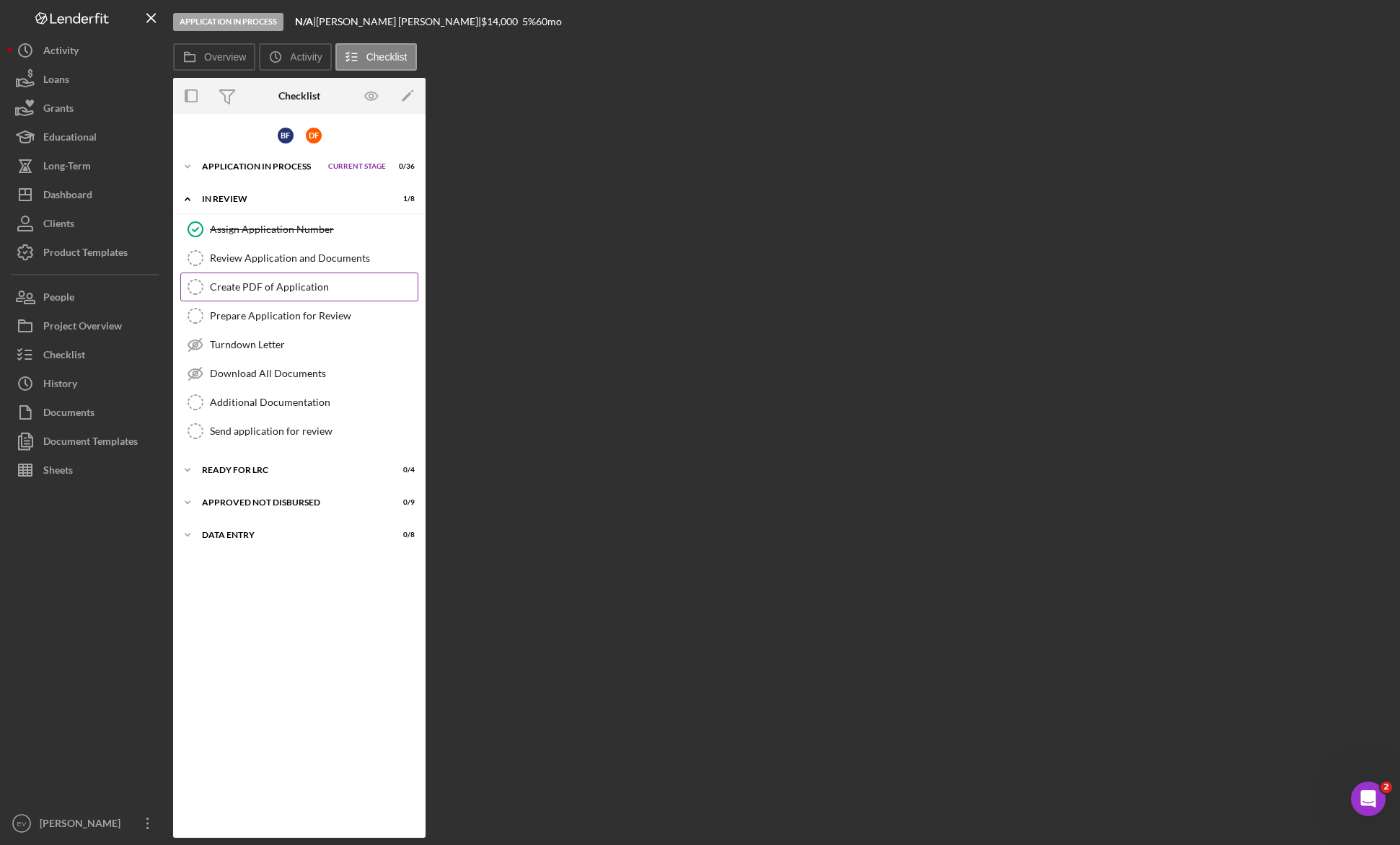
click at [202, 287] on icon "Create PDF of Application" at bounding box center [196, 287] width 36 height 36
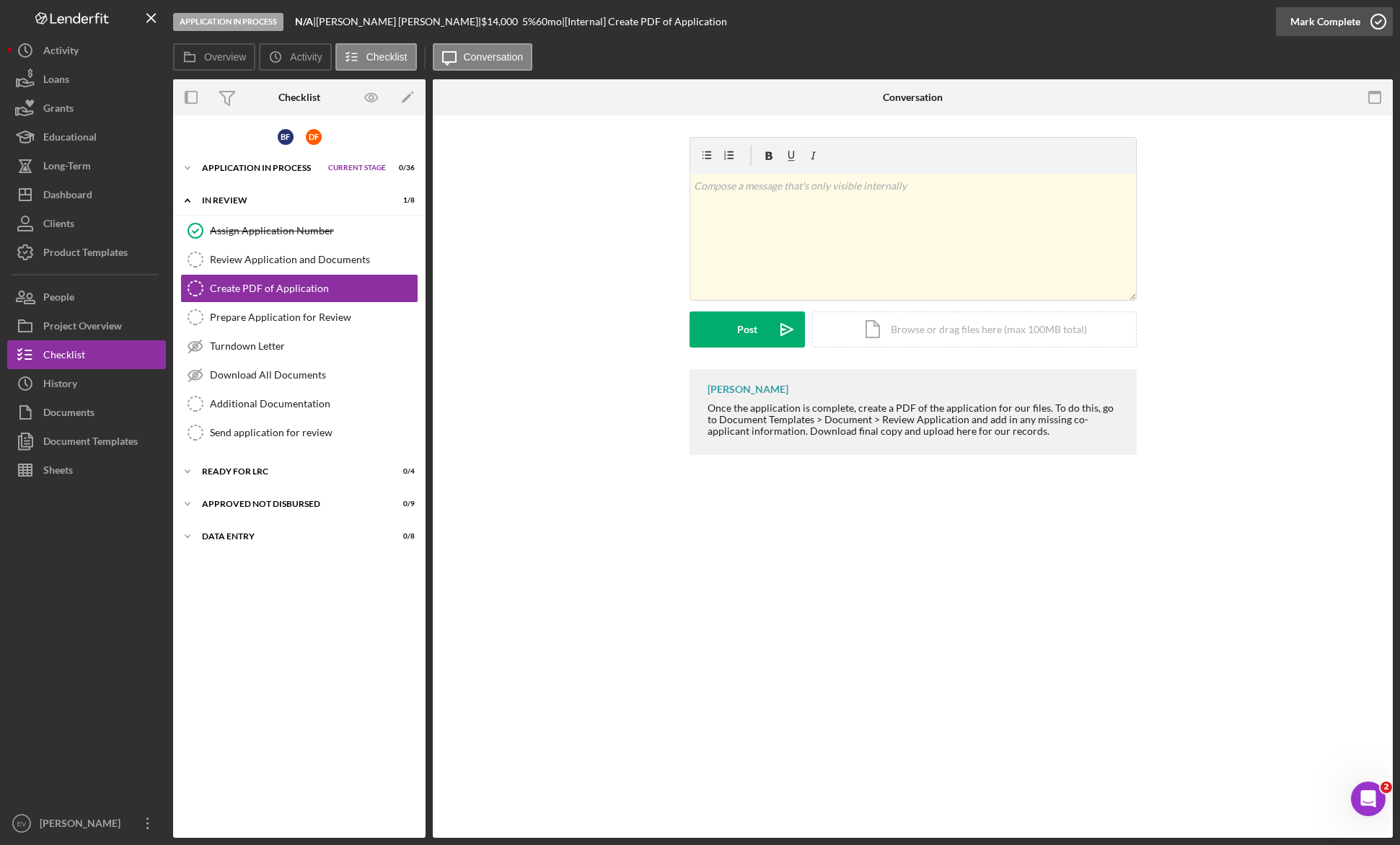
click at [816, 21] on div "Mark Complete" at bounding box center [1325, 21] width 70 height 29
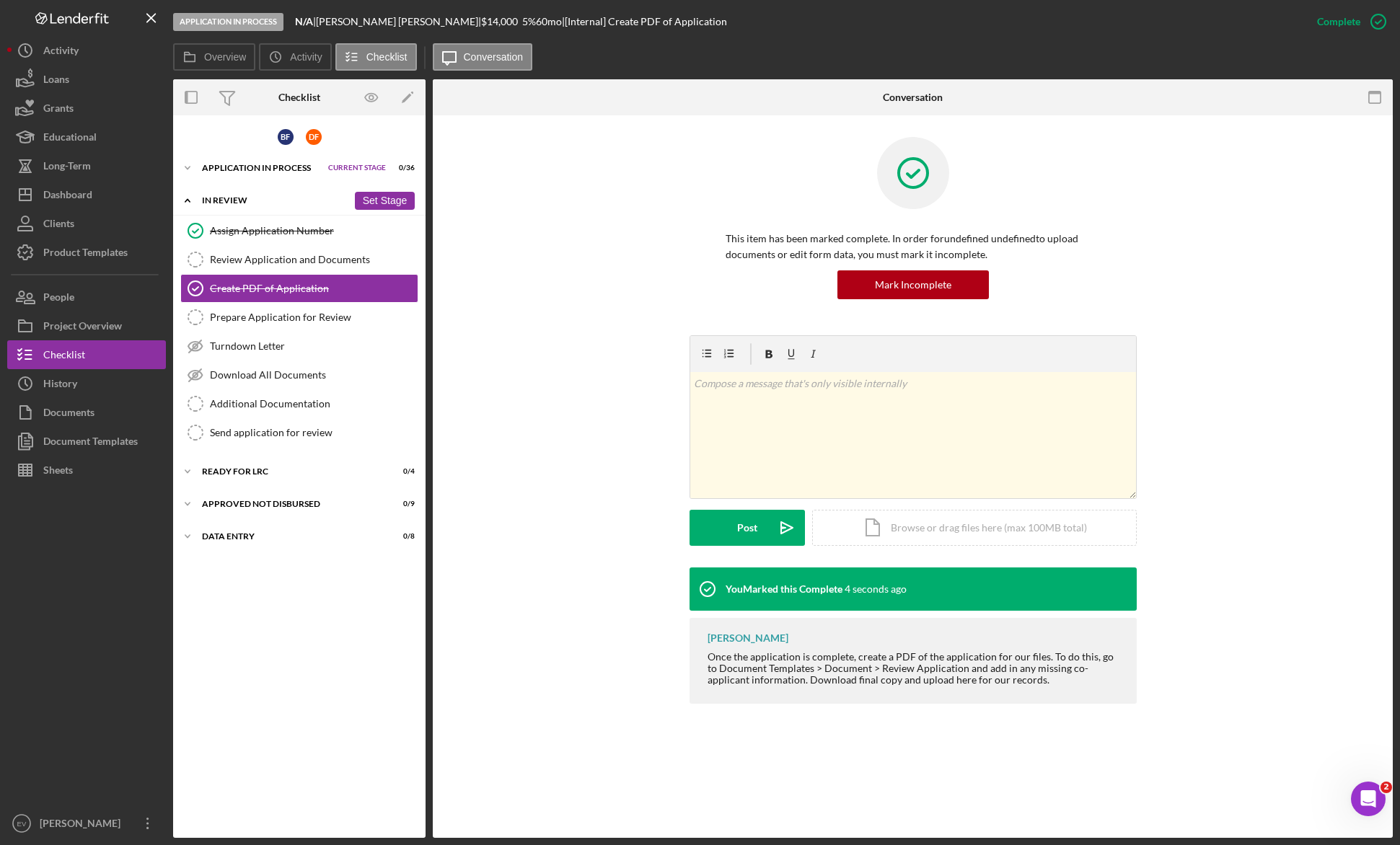
click at [305, 200] on div "In Review" at bounding box center [274, 200] width 146 height 9
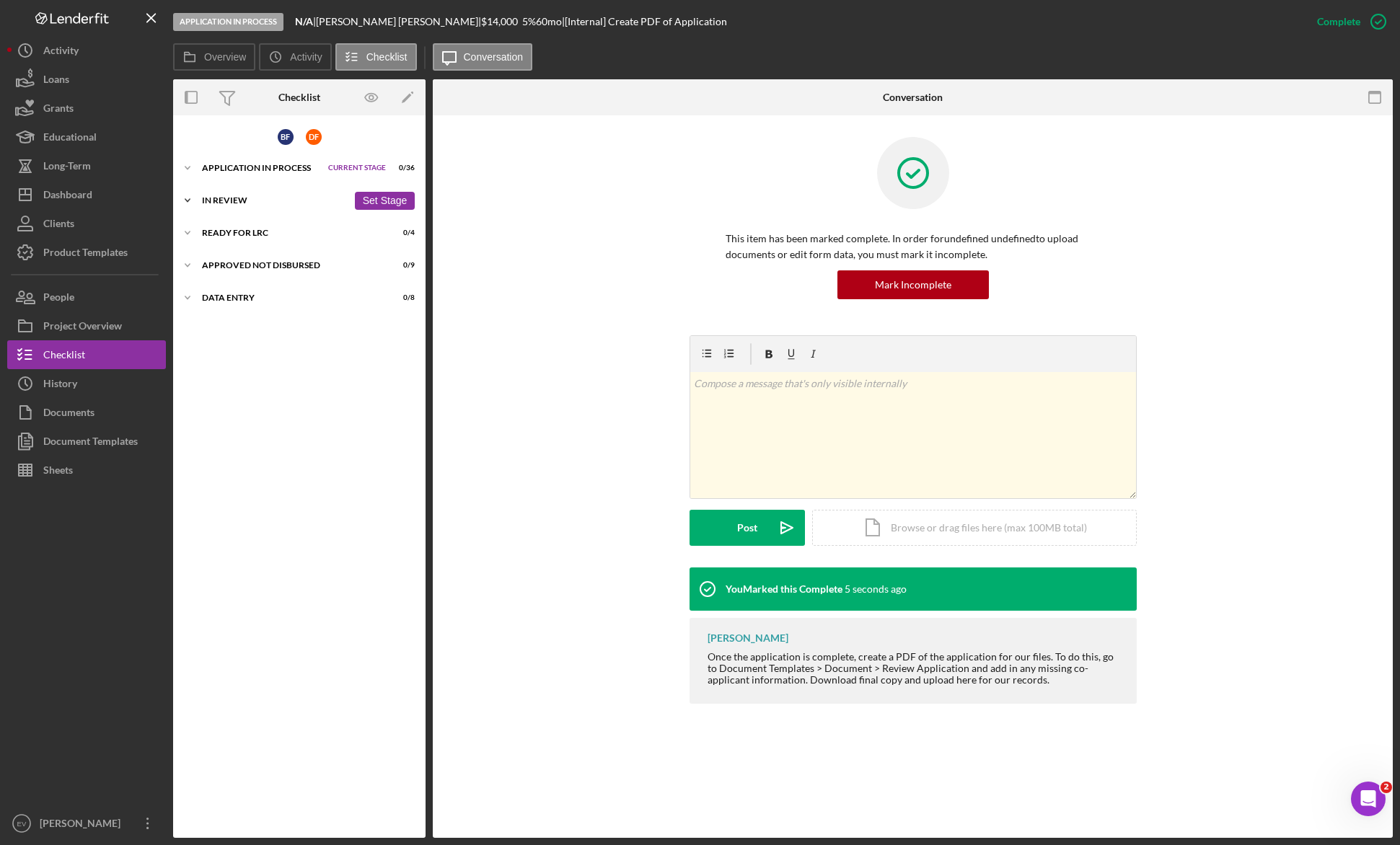
click at [265, 200] on div "In Review" at bounding box center [274, 200] width 146 height 9
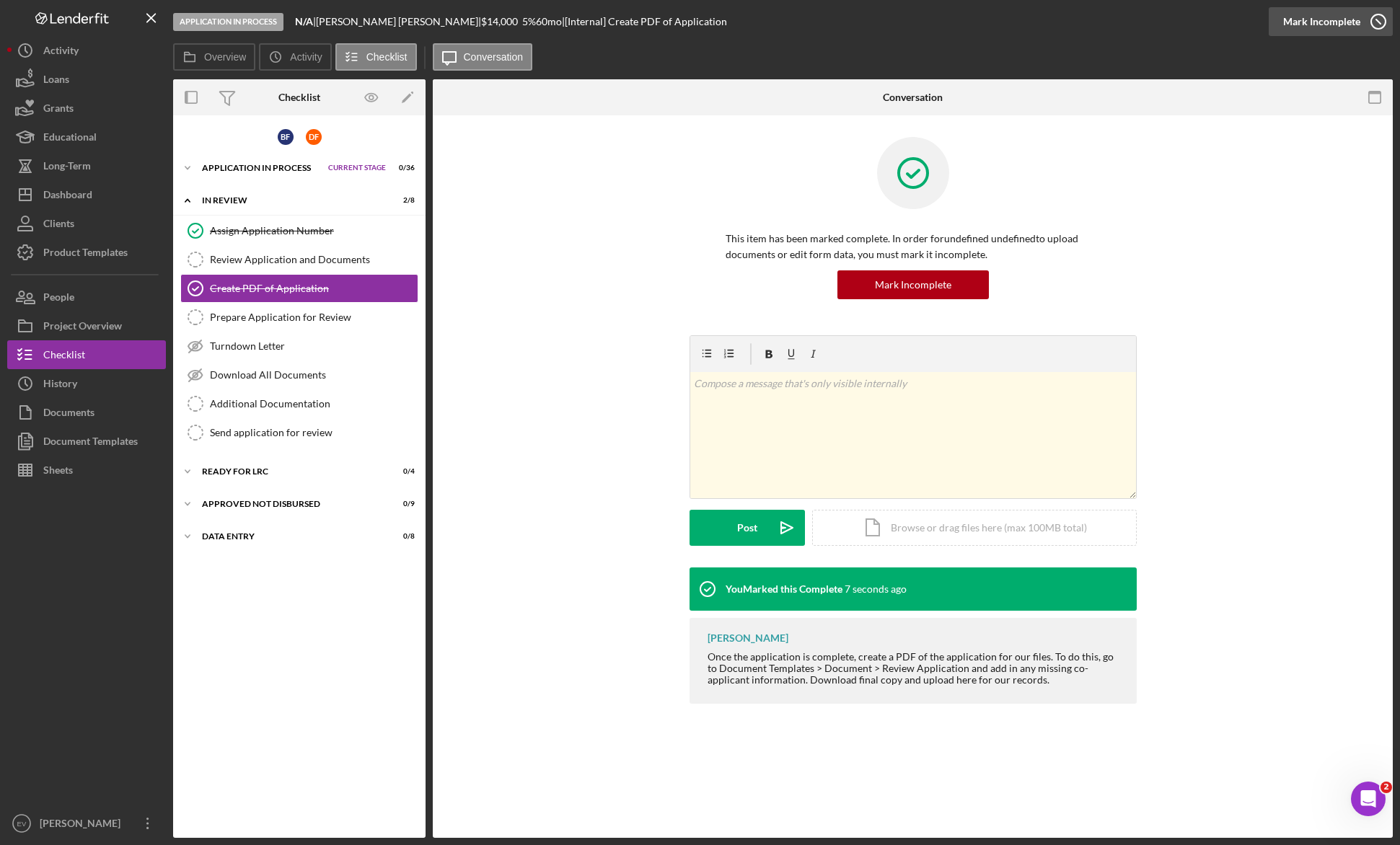
click at [816, 20] on button "Complete Mark Incomplete" at bounding box center [1330, 21] width 124 height 29
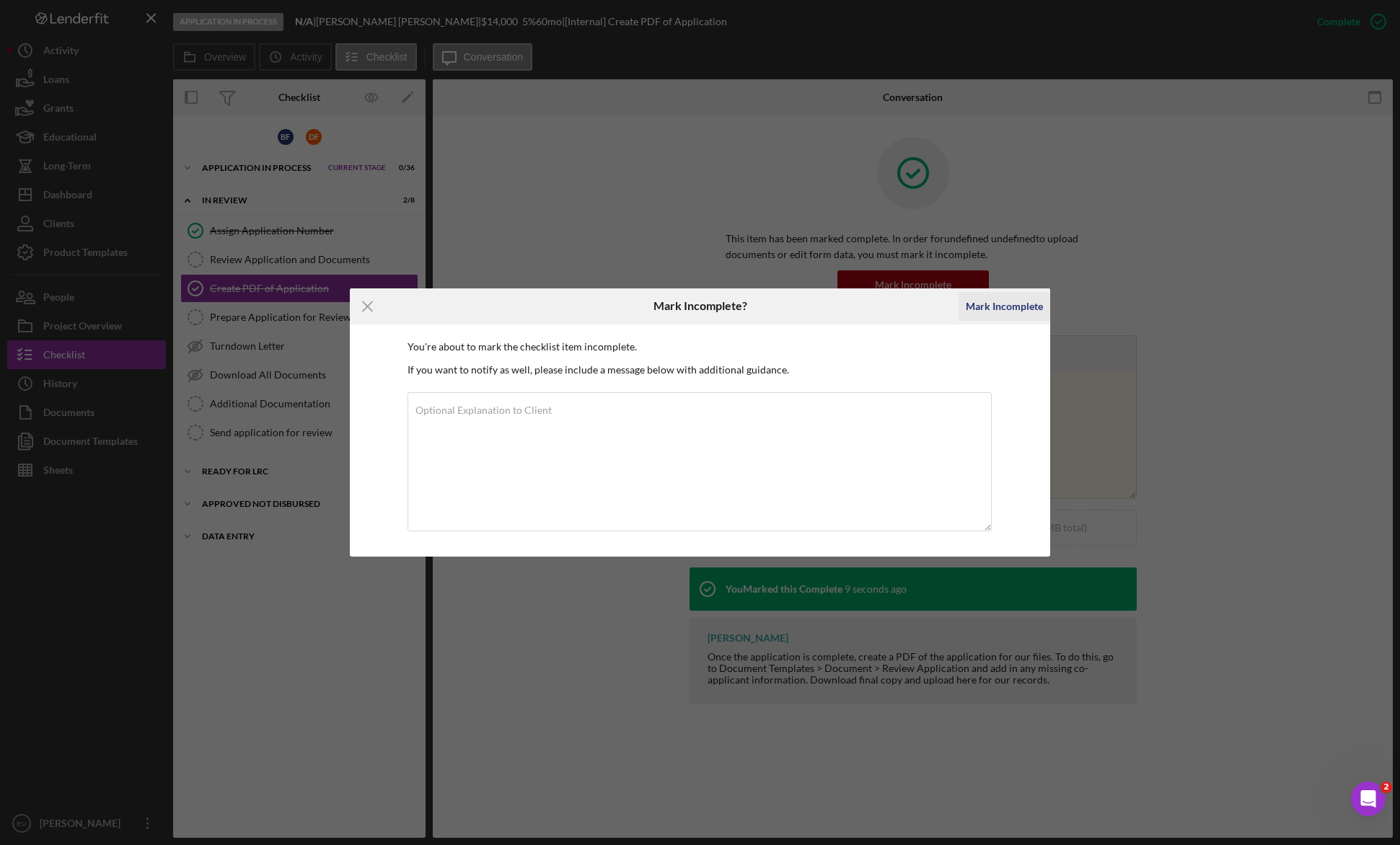
click at [816, 308] on div "Mark Incomplete" at bounding box center [1004, 306] width 77 height 29
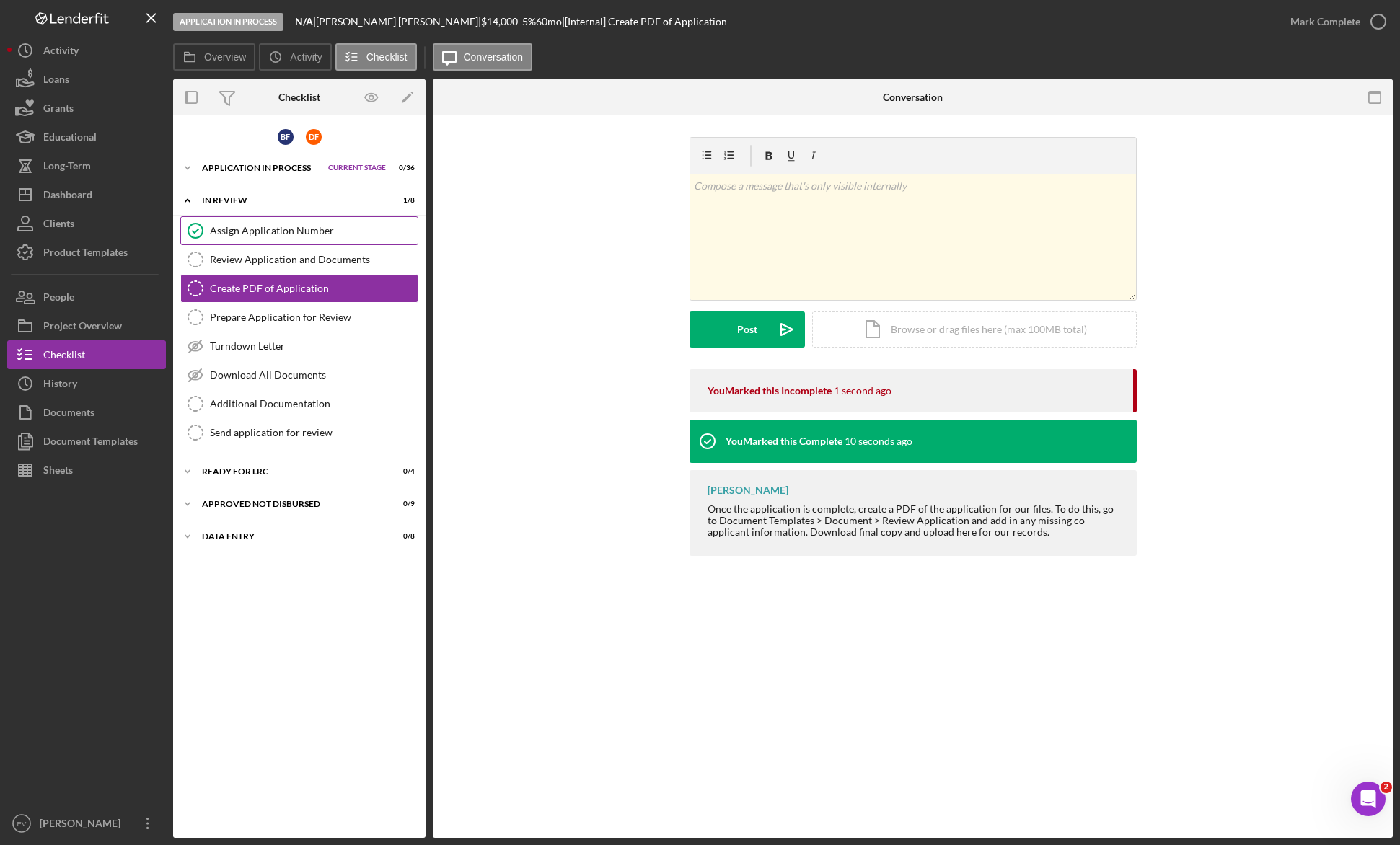
click at [317, 237] on link "Assign Application Number Assign Application Number" at bounding box center [299, 230] width 238 height 29
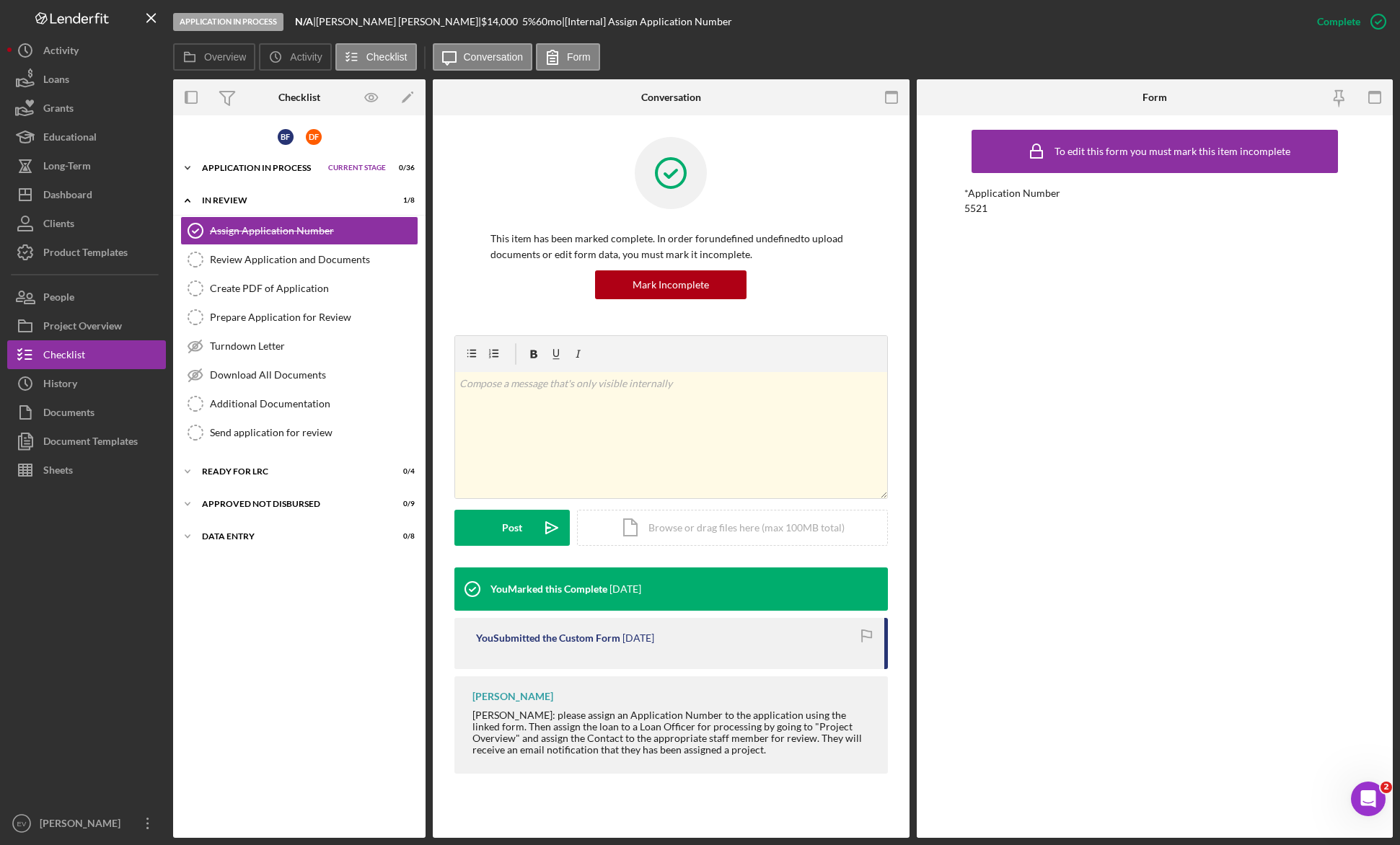
click at [206, 167] on div "Application In Process" at bounding box center [261, 168] width 119 height 9
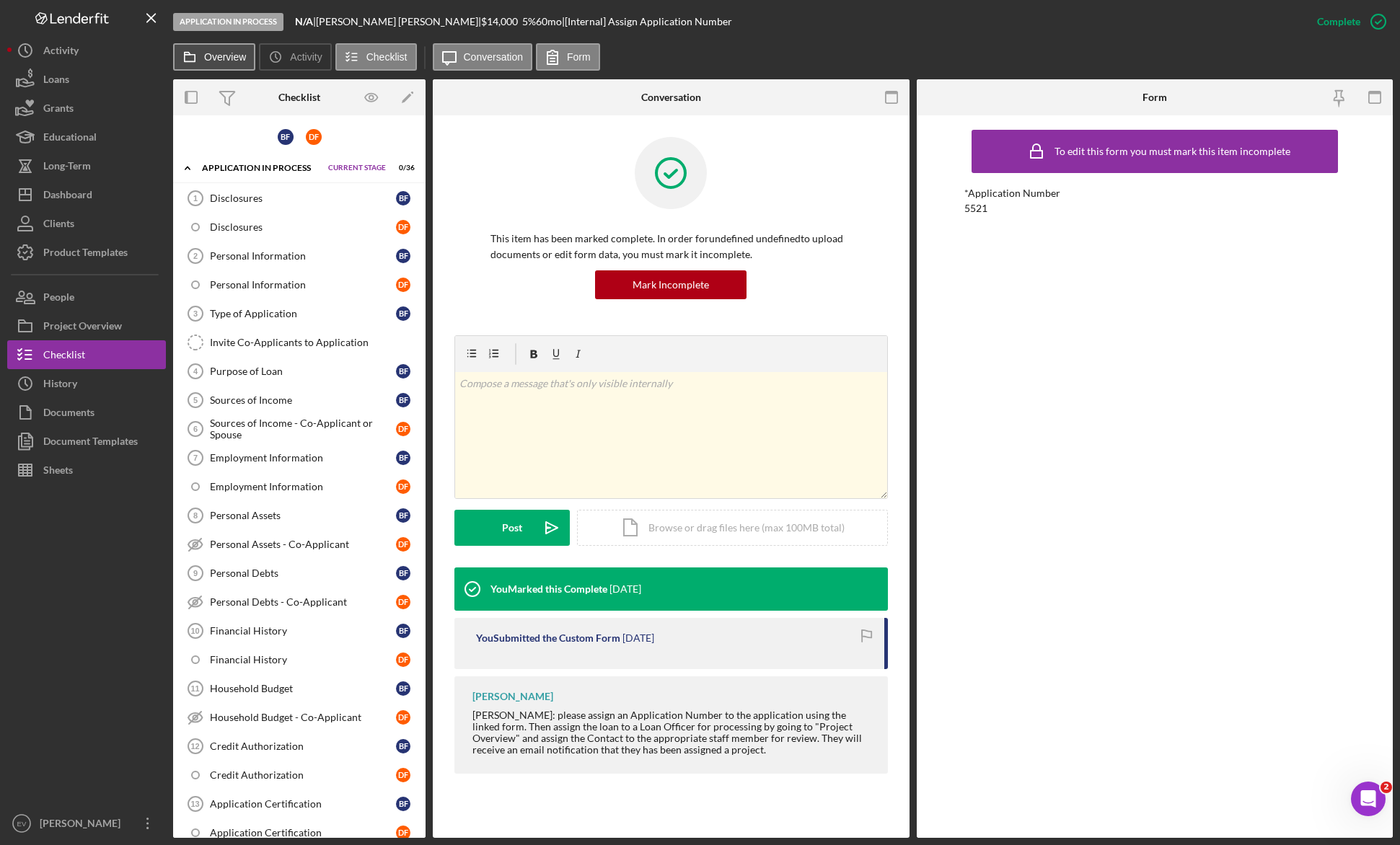
click at [215, 54] on label "Overview" at bounding box center [224, 57] width 42 height 11
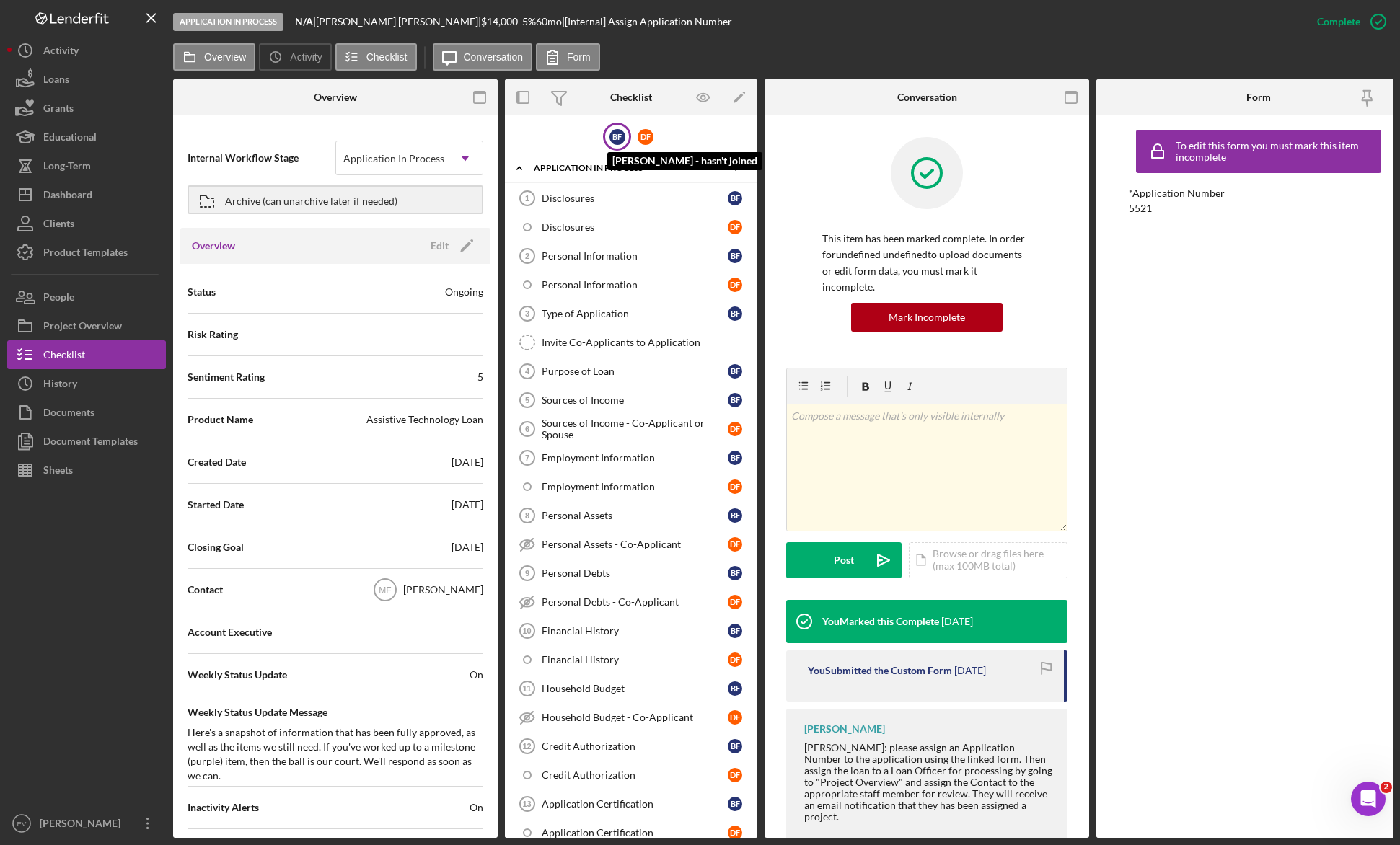
click at [609, 133] on div "B F" at bounding box center [617, 137] width 16 height 16
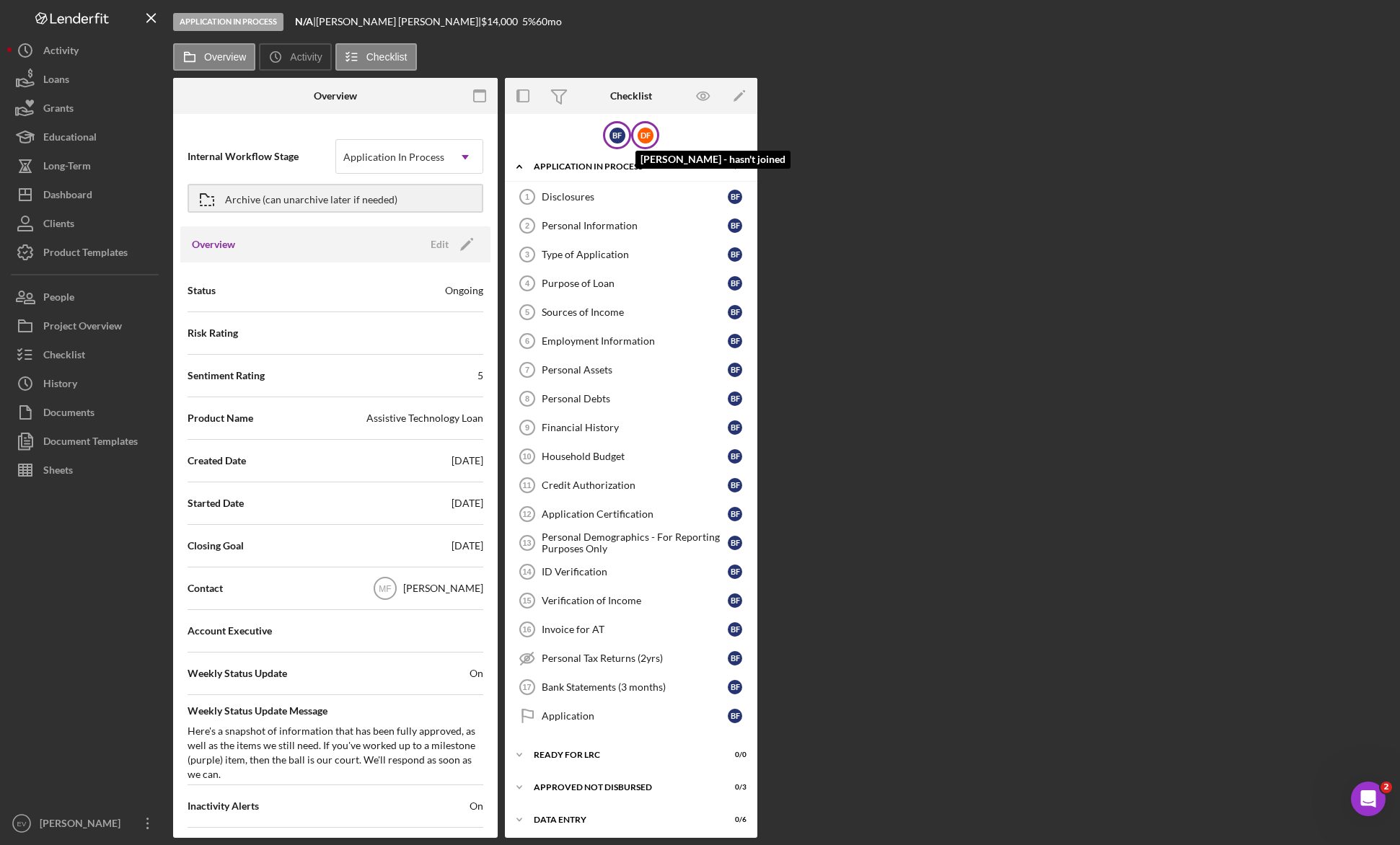
click at [641, 133] on div "D F" at bounding box center [645, 135] width 16 height 16
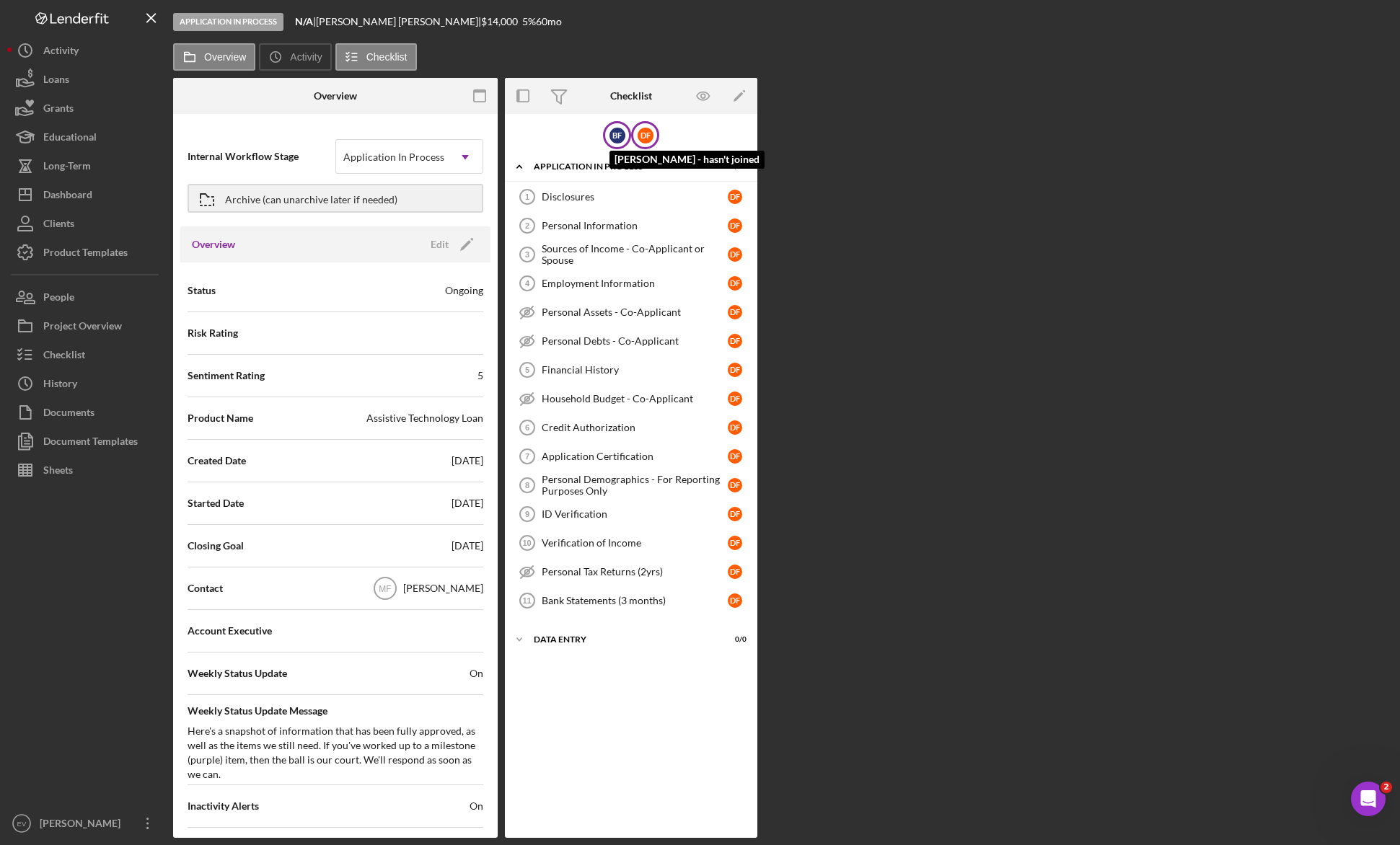
click at [609, 133] on div "B F" at bounding box center [617, 135] width 16 height 16
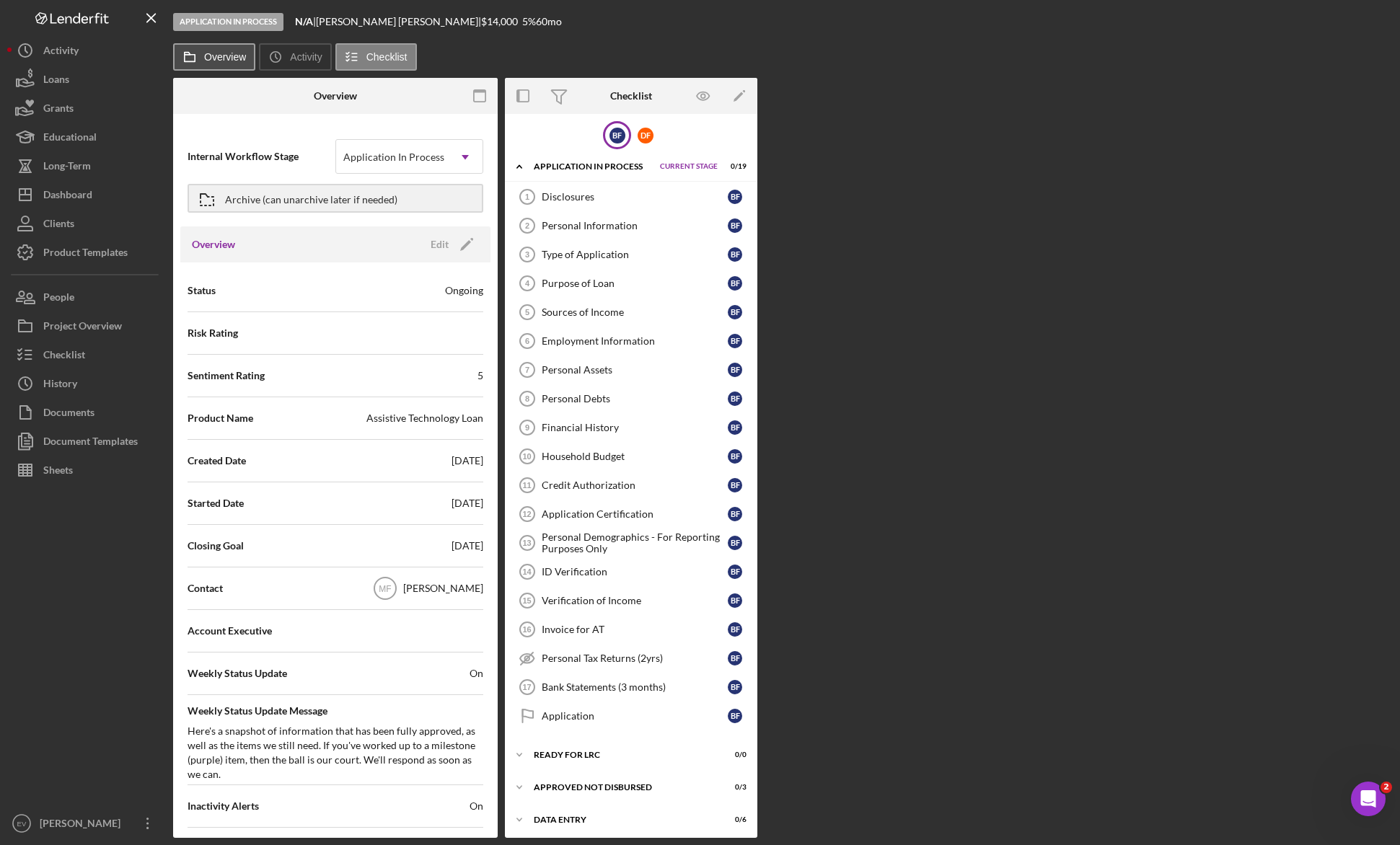
click at [206, 58] on label "Overview" at bounding box center [224, 57] width 42 height 11
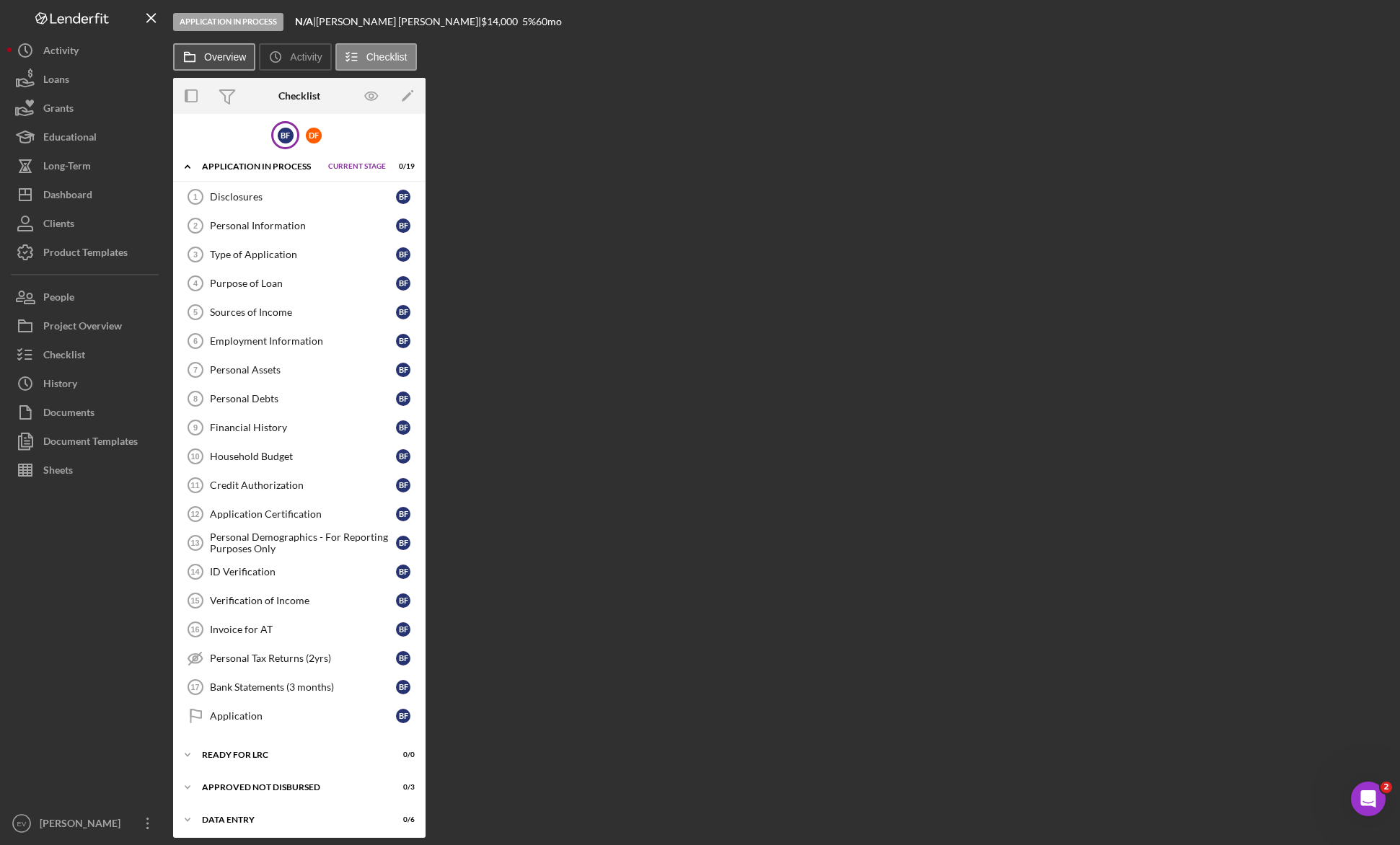
click at [235, 61] on label "Overview" at bounding box center [224, 57] width 42 height 11
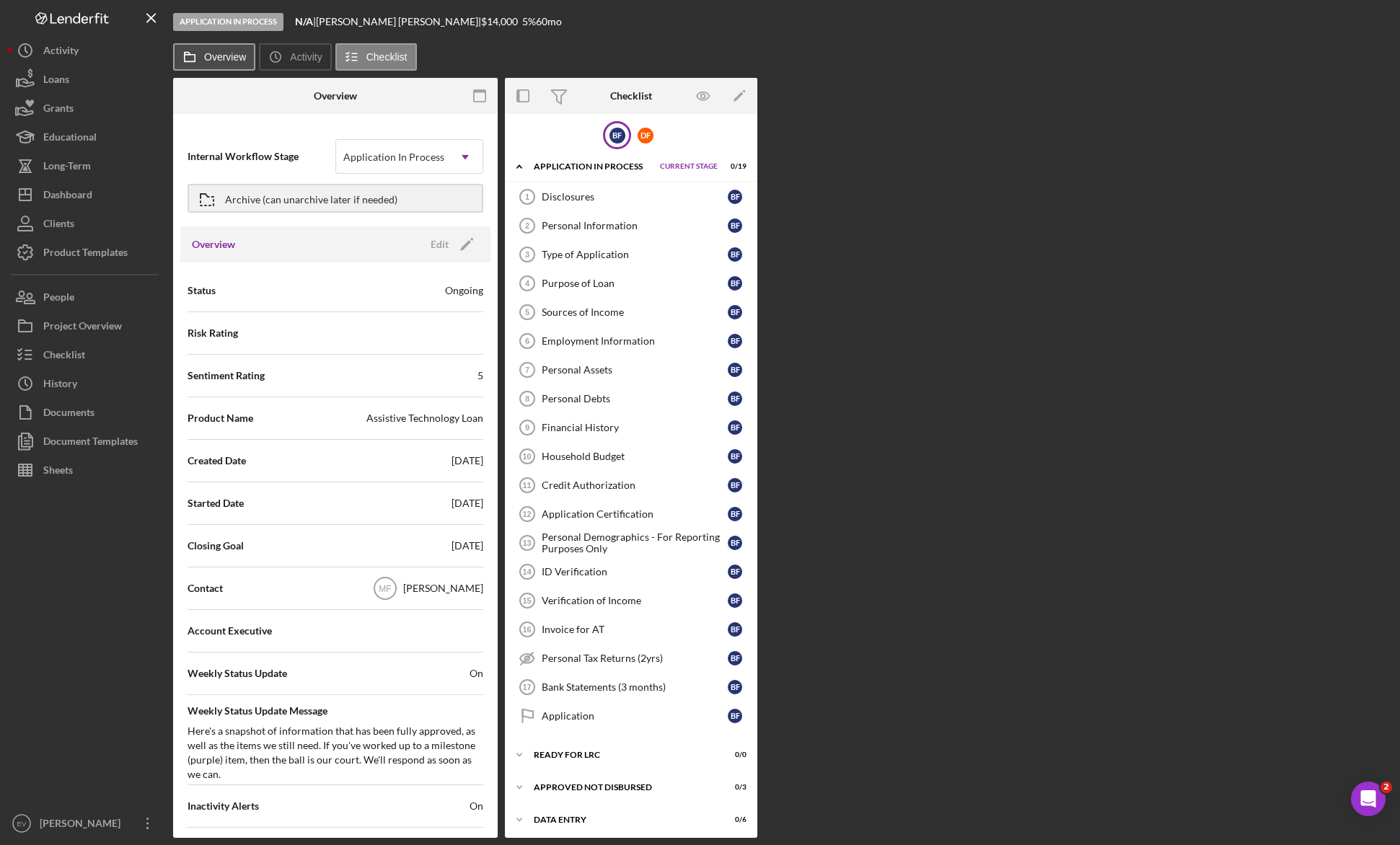
click at [222, 52] on label "Overview" at bounding box center [224, 57] width 42 height 11
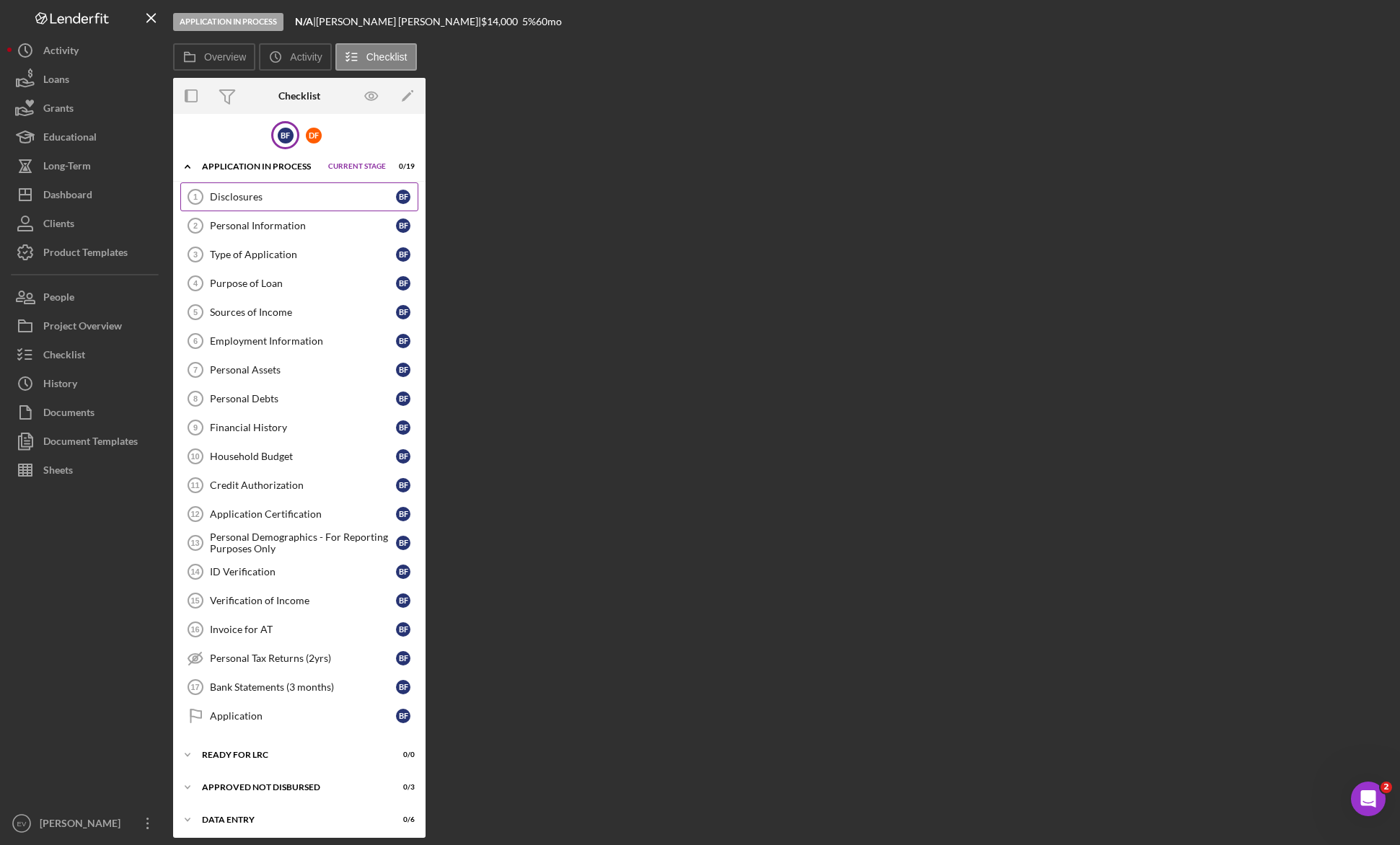
click at [288, 205] on link "Disclosures 1 Disclosures B F" at bounding box center [299, 197] width 238 height 29
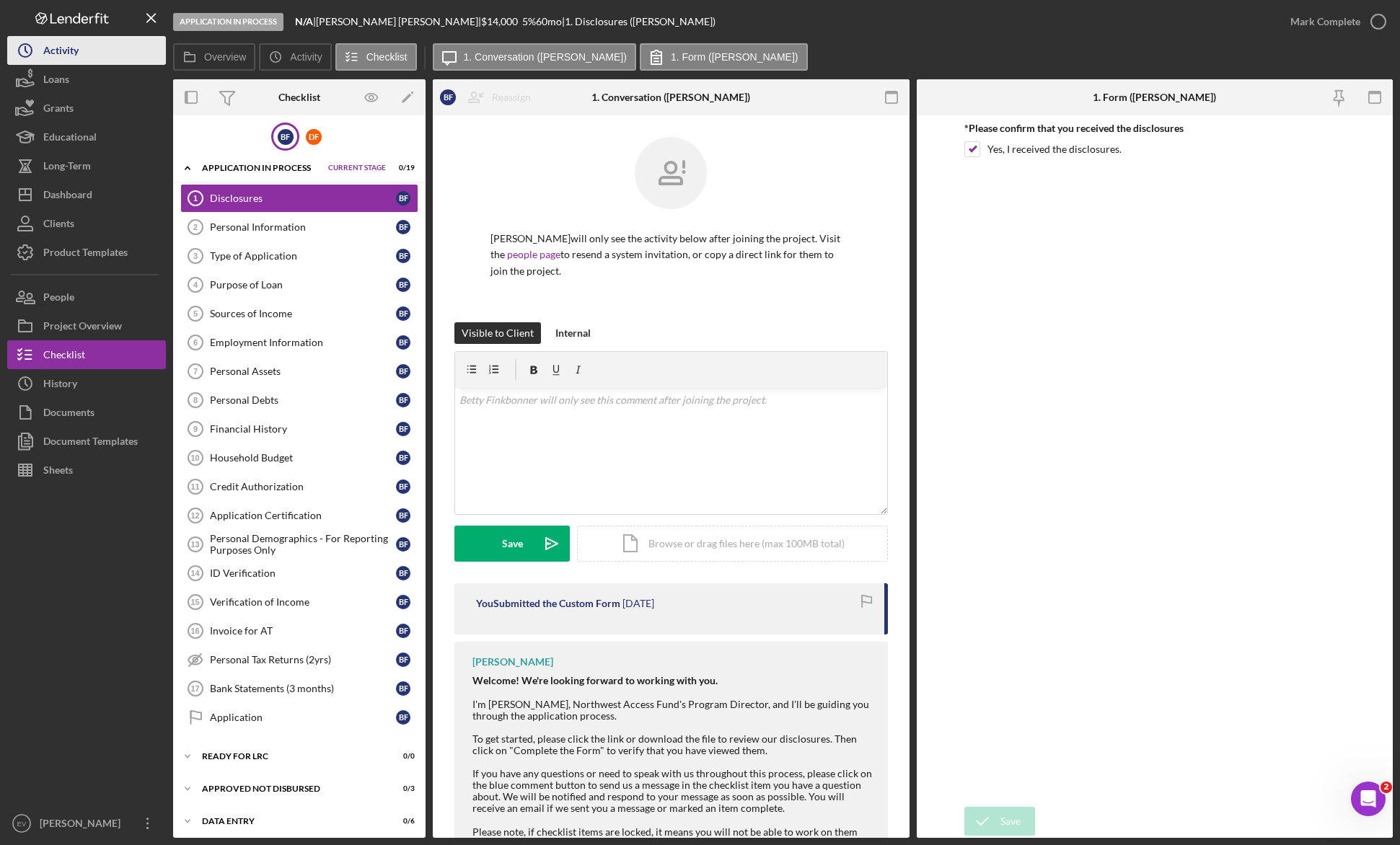
click at [91, 55] on button "Icon/History Activity" at bounding box center [87, 50] width 159 height 29
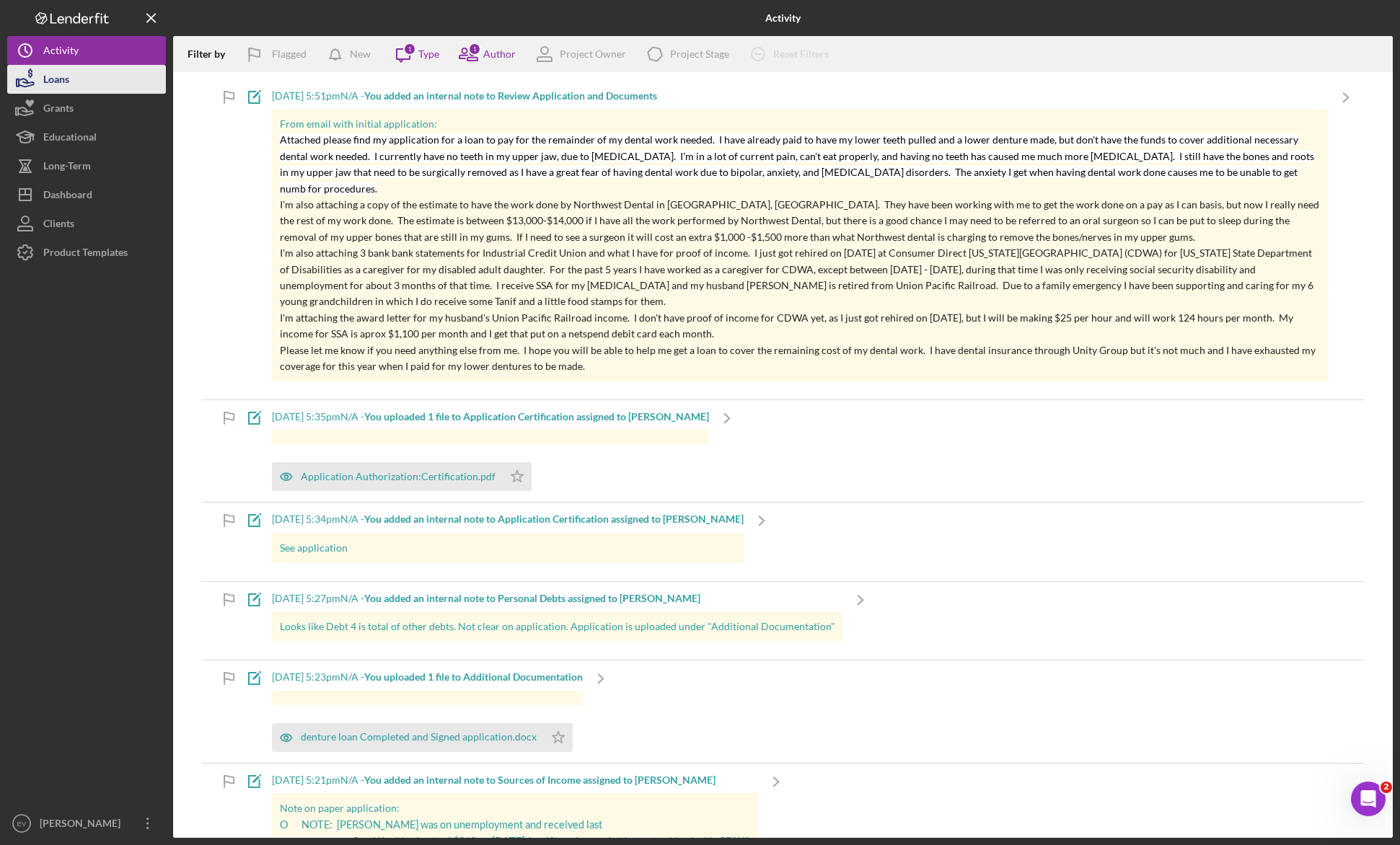
click at [76, 84] on button "Loans" at bounding box center [87, 79] width 159 height 29
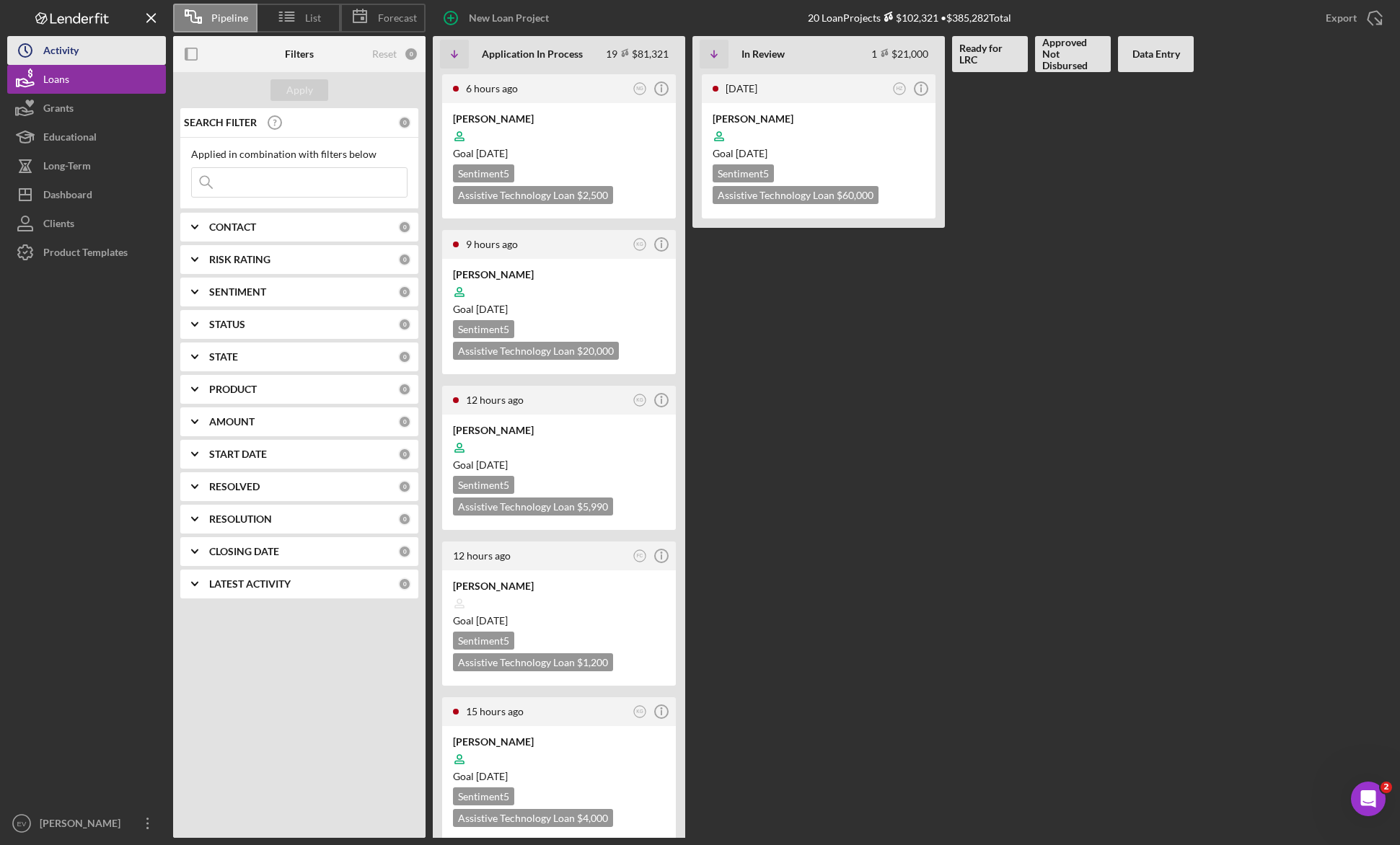
click at [105, 51] on button "Icon/History Activity" at bounding box center [87, 50] width 159 height 29
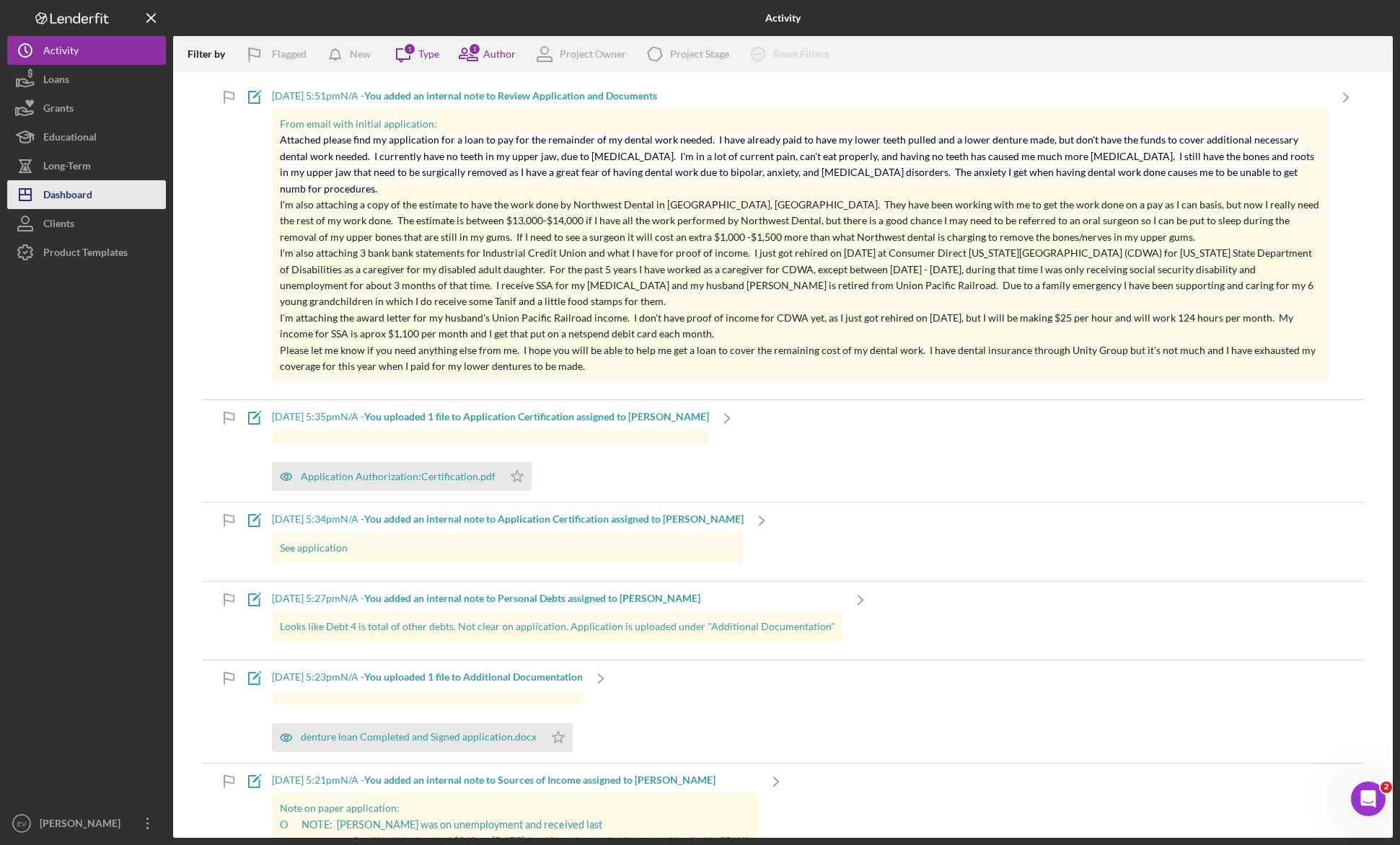
click at [75, 200] on div "Dashboard" at bounding box center [68, 197] width 49 height 33
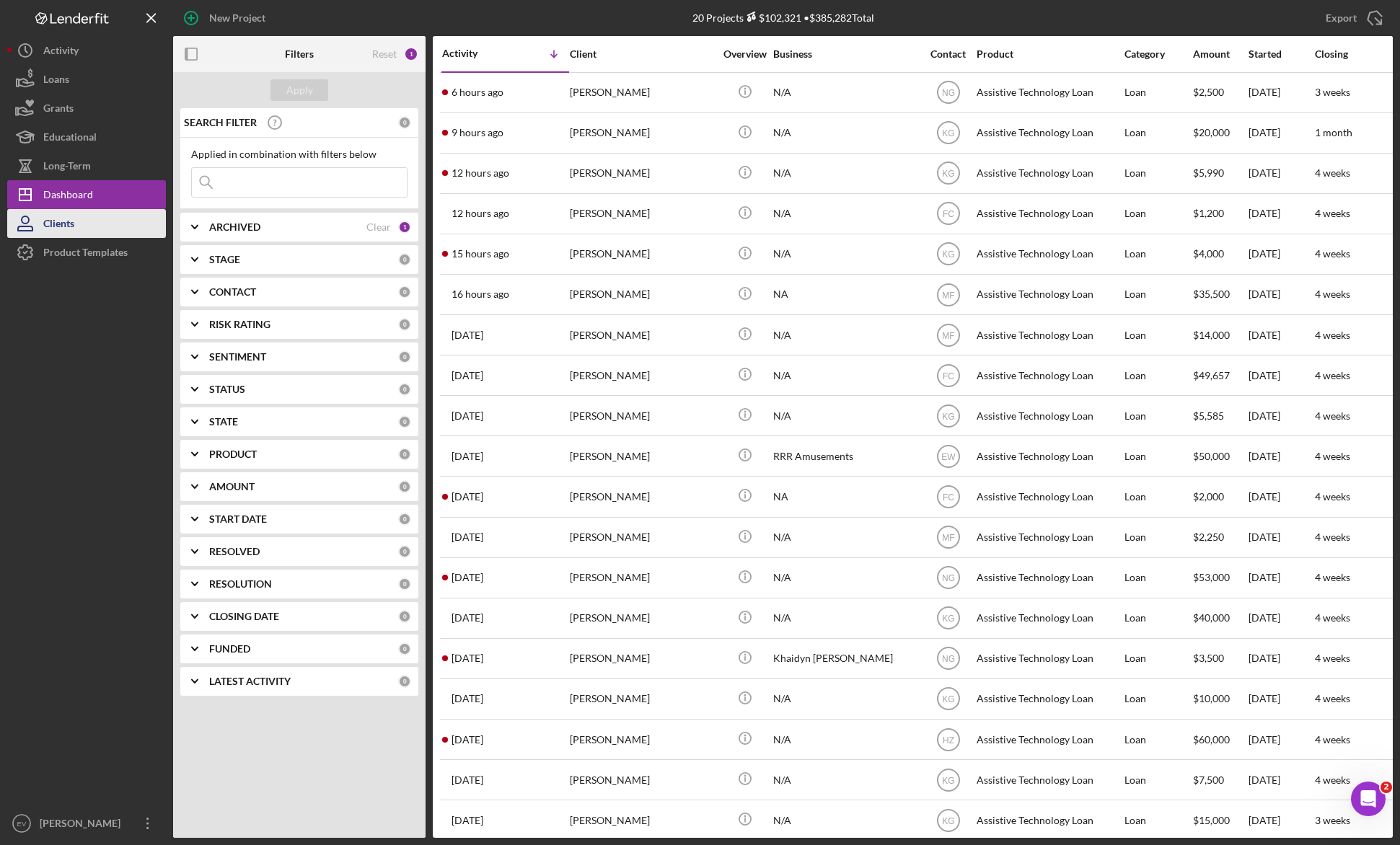
click at [89, 228] on button "Clients" at bounding box center [87, 223] width 159 height 29
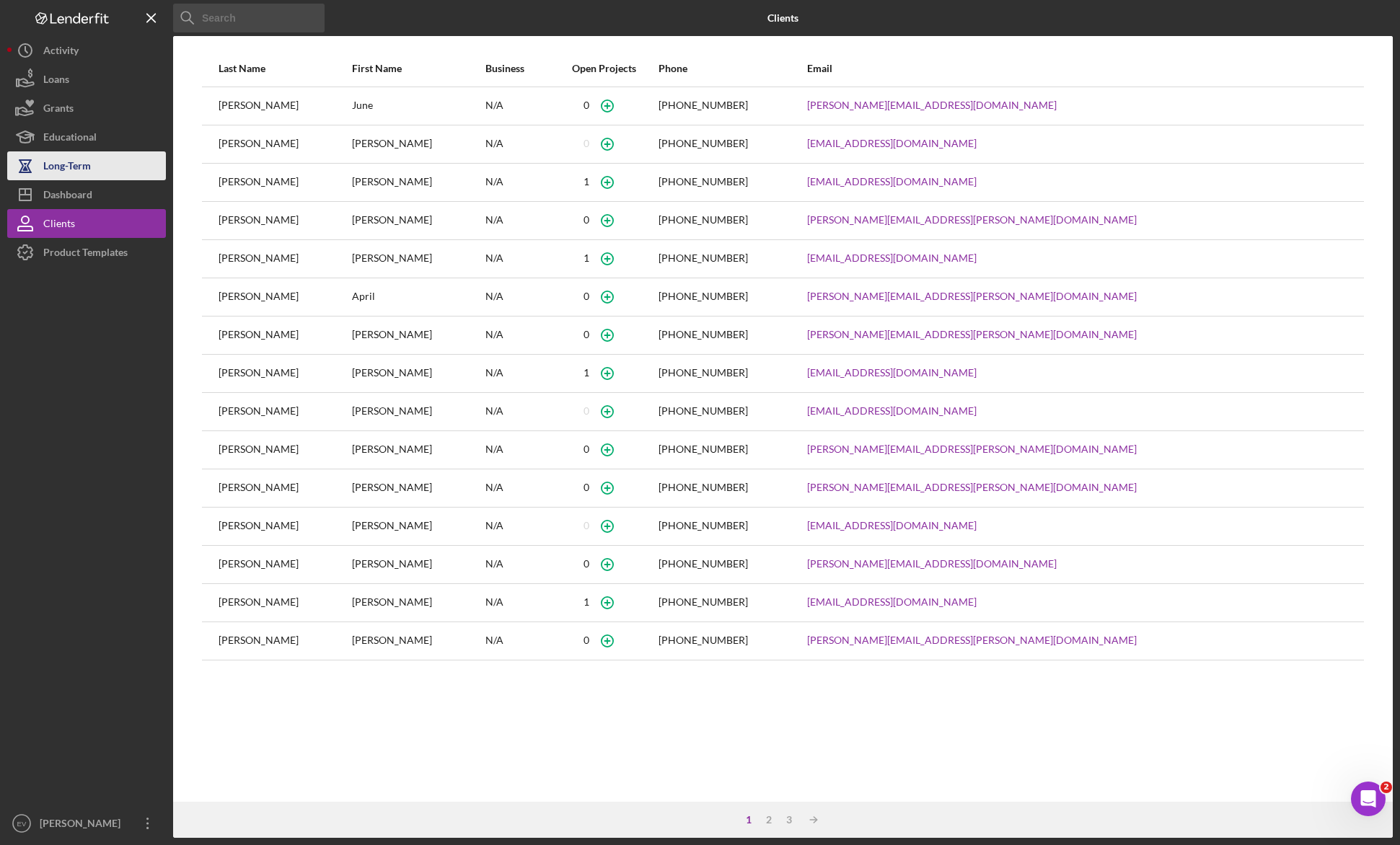
click at [106, 169] on button "Long-Term" at bounding box center [87, 165] width 159 height 29
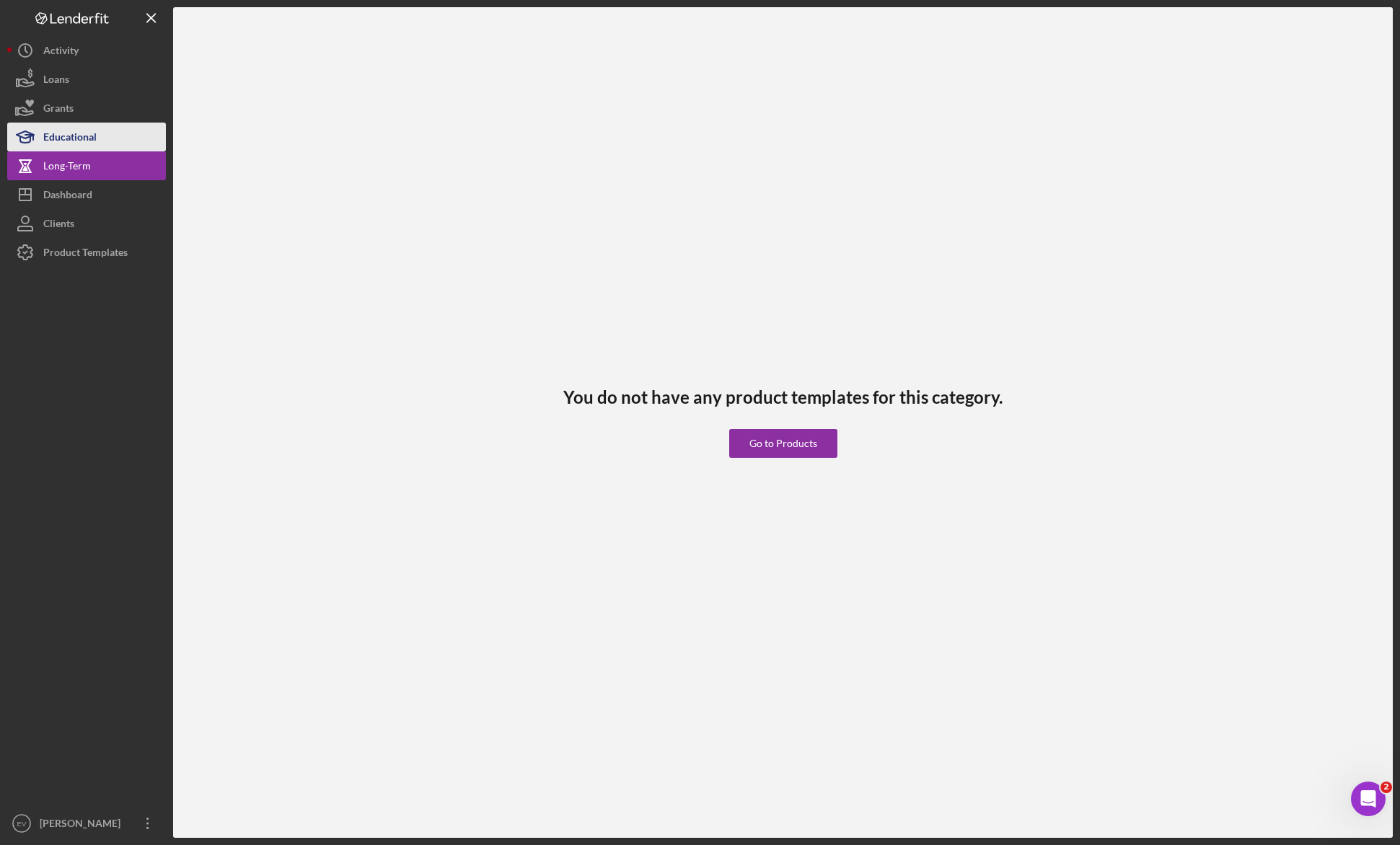
click at [96, 142] on div "Educational" at bounding box center [70, 139] width 53 height 33
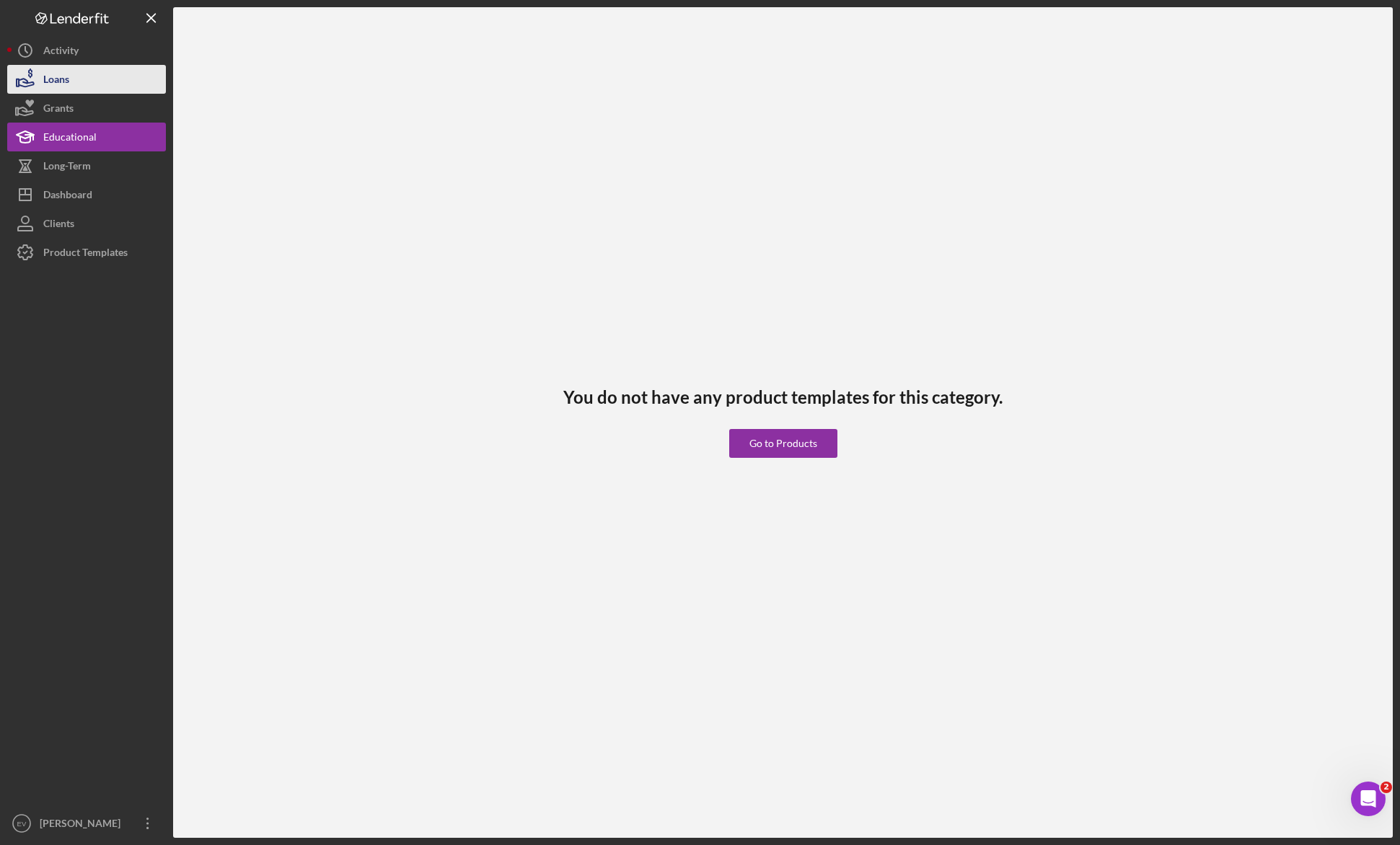
click at [88, 75] on button "Loans" at bounding box center [87, 79] width 159 height 29
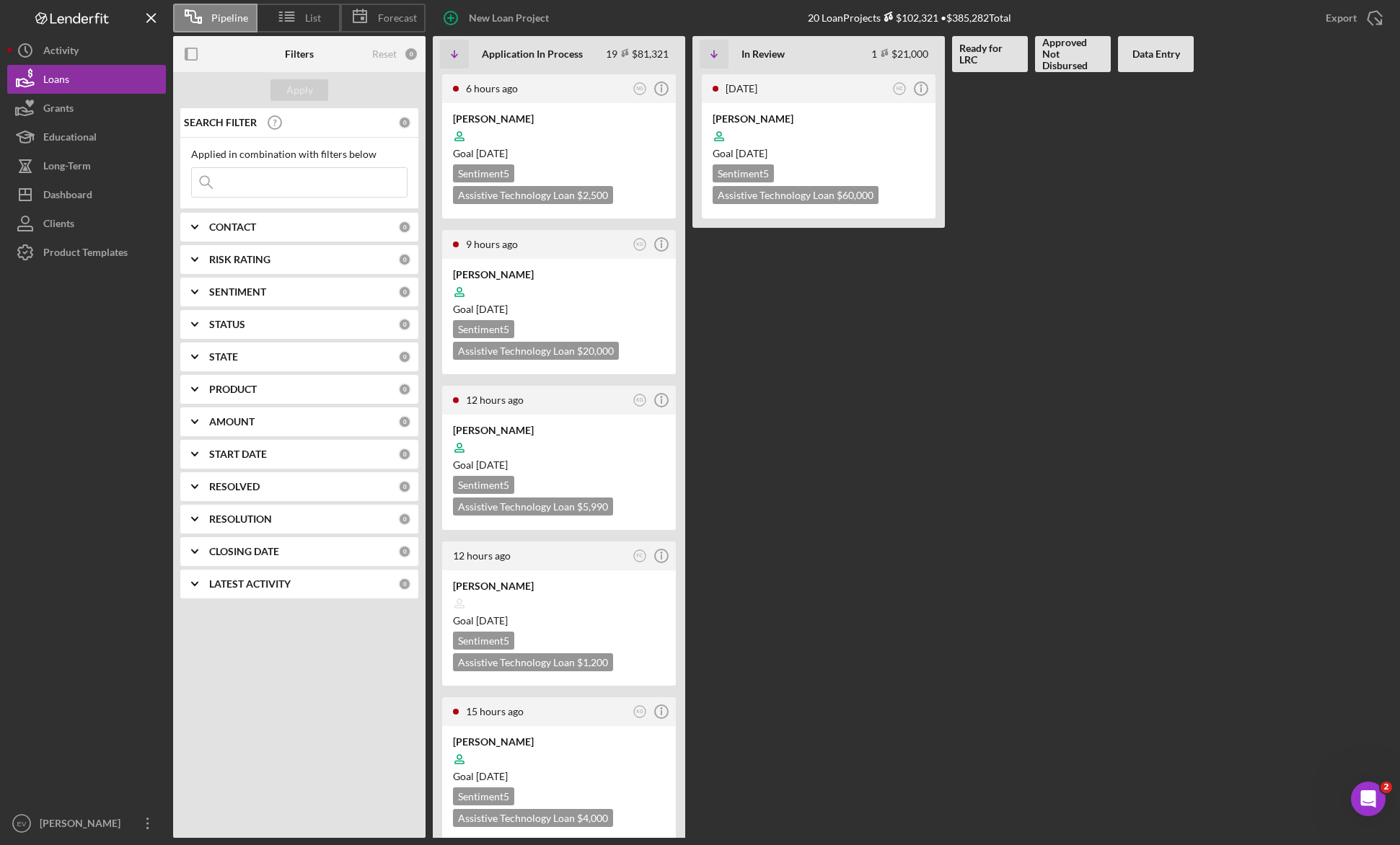
click at [273, 231] on div "CONTACT" at bounding box center [303, 227] width 189 height 11
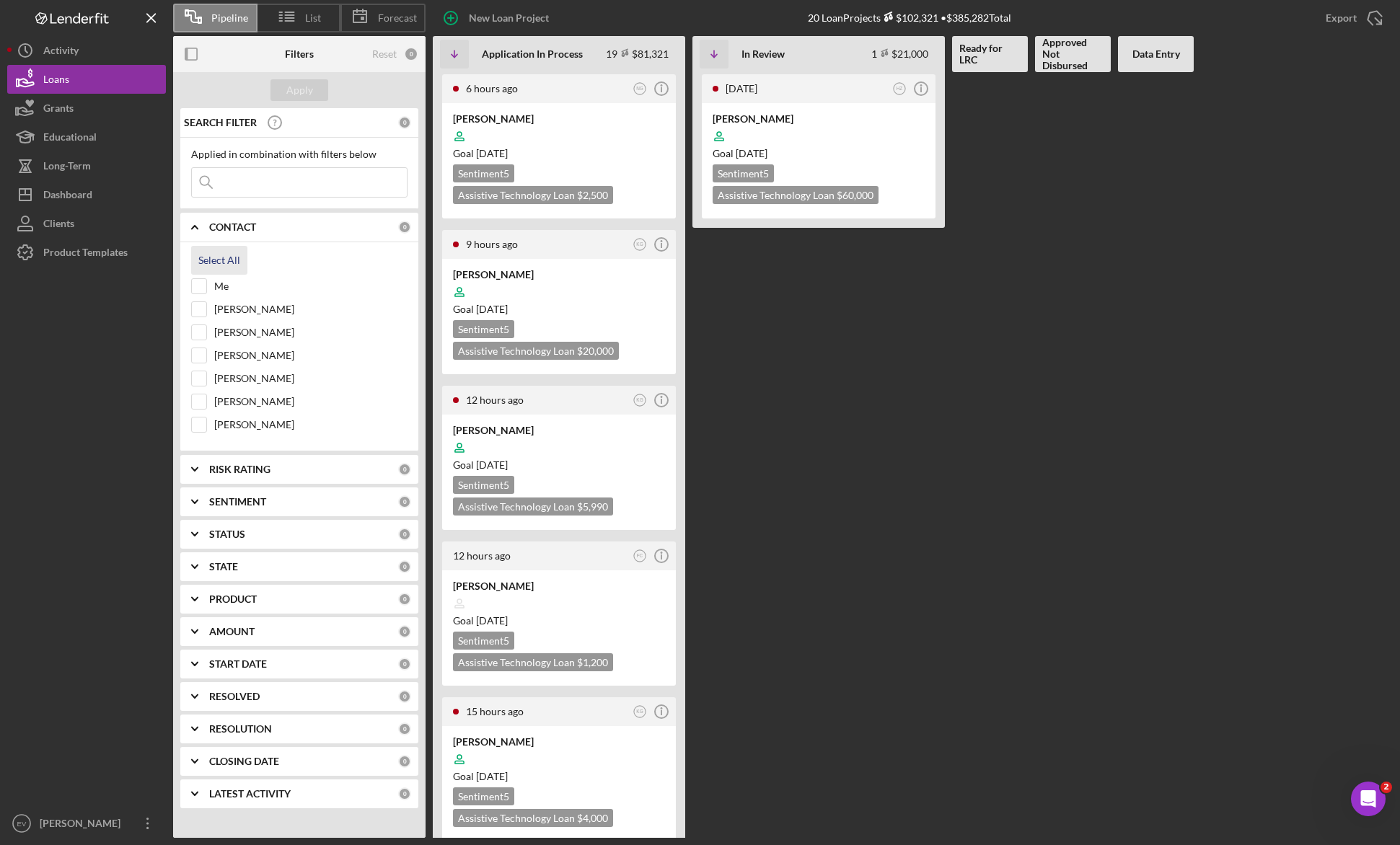
click at [229, 260] on div "Select All" at bounding box center [219, 260] width 42 height 29
checkbox input "true"
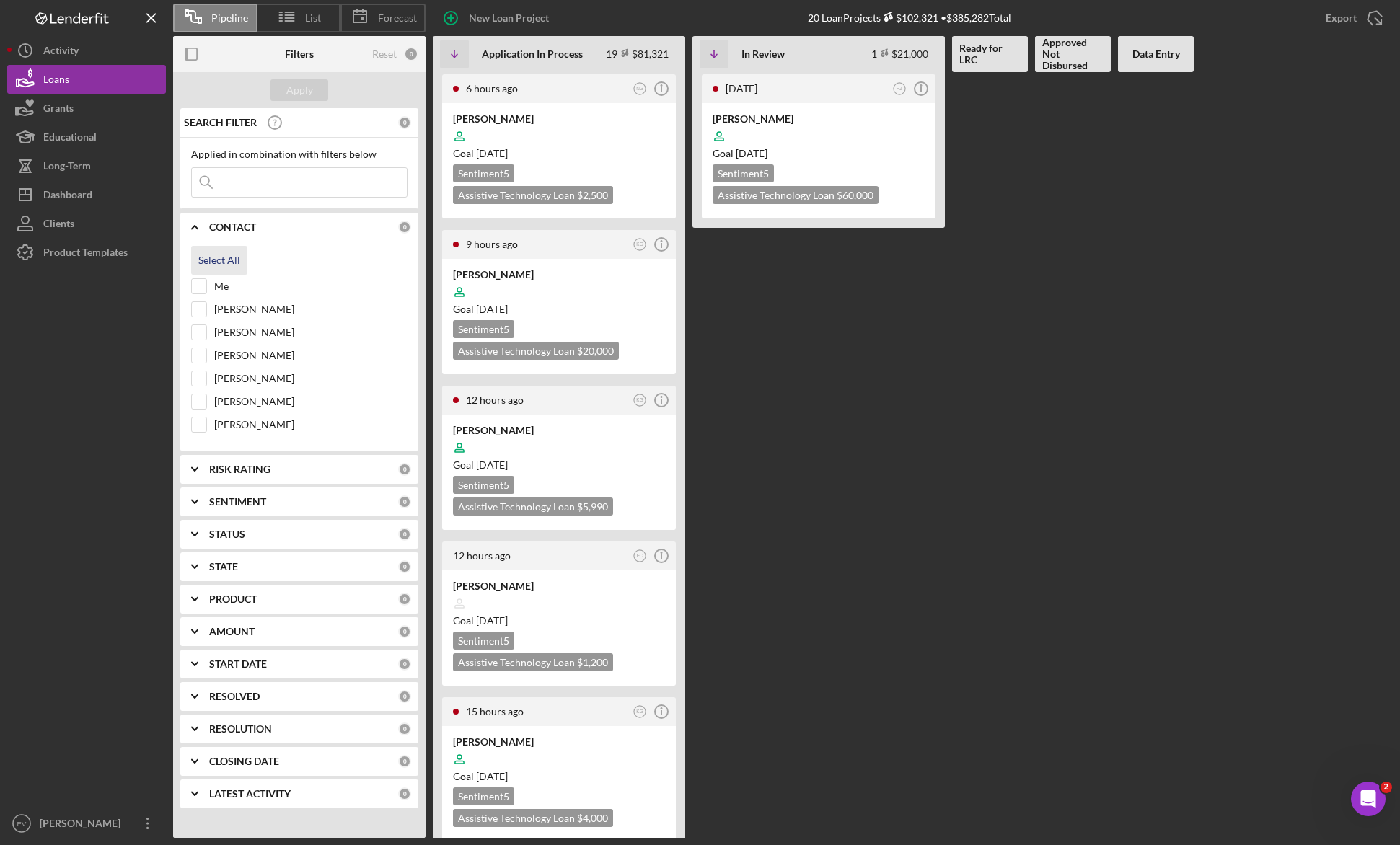
checkbox input "true"
click at [398, 226] on div "7" at bounding box center [405, 227] width 13 height 13
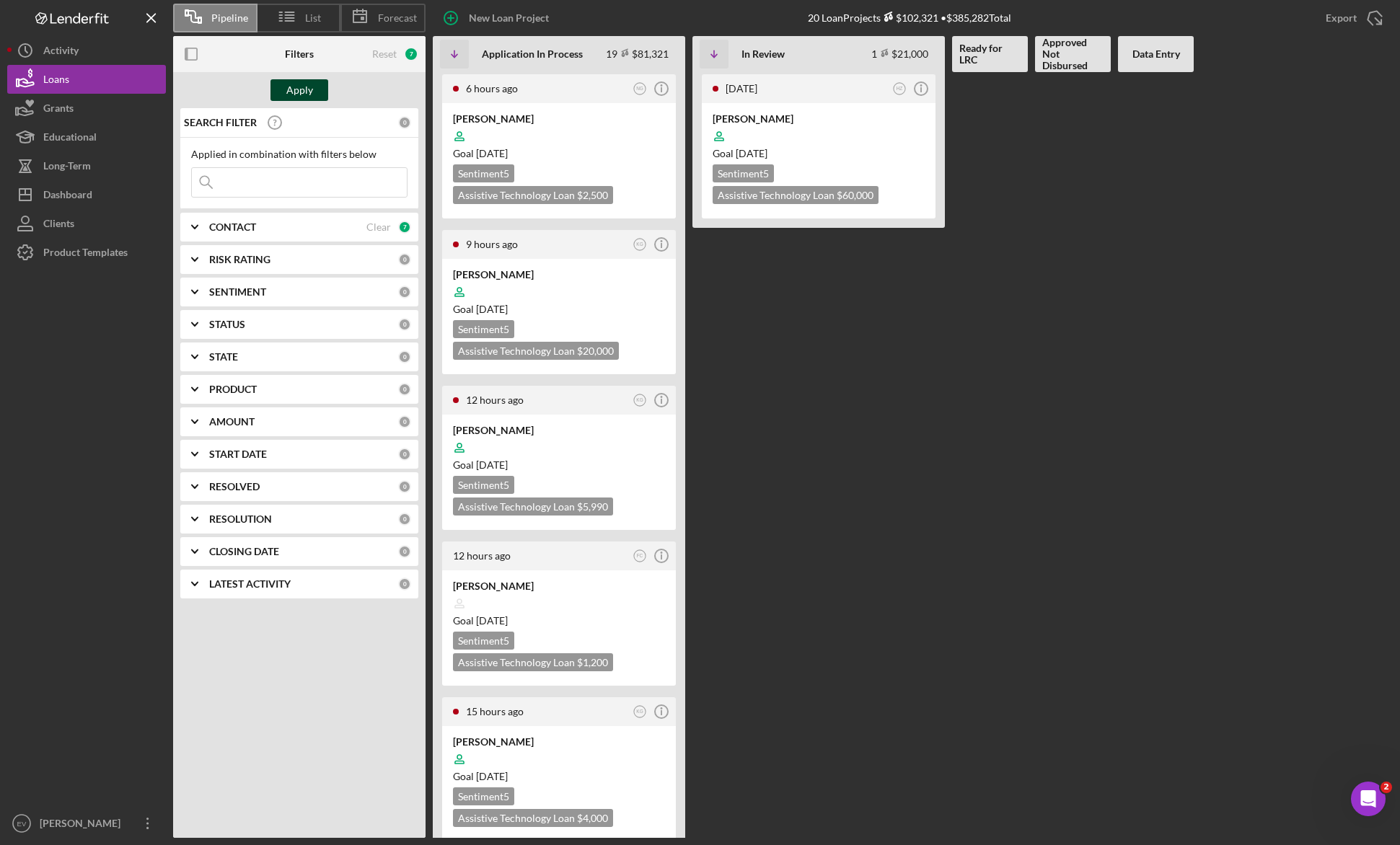
click at [310, 86] on div "Apply" at bounding box center [299, 90] width 27 height 21
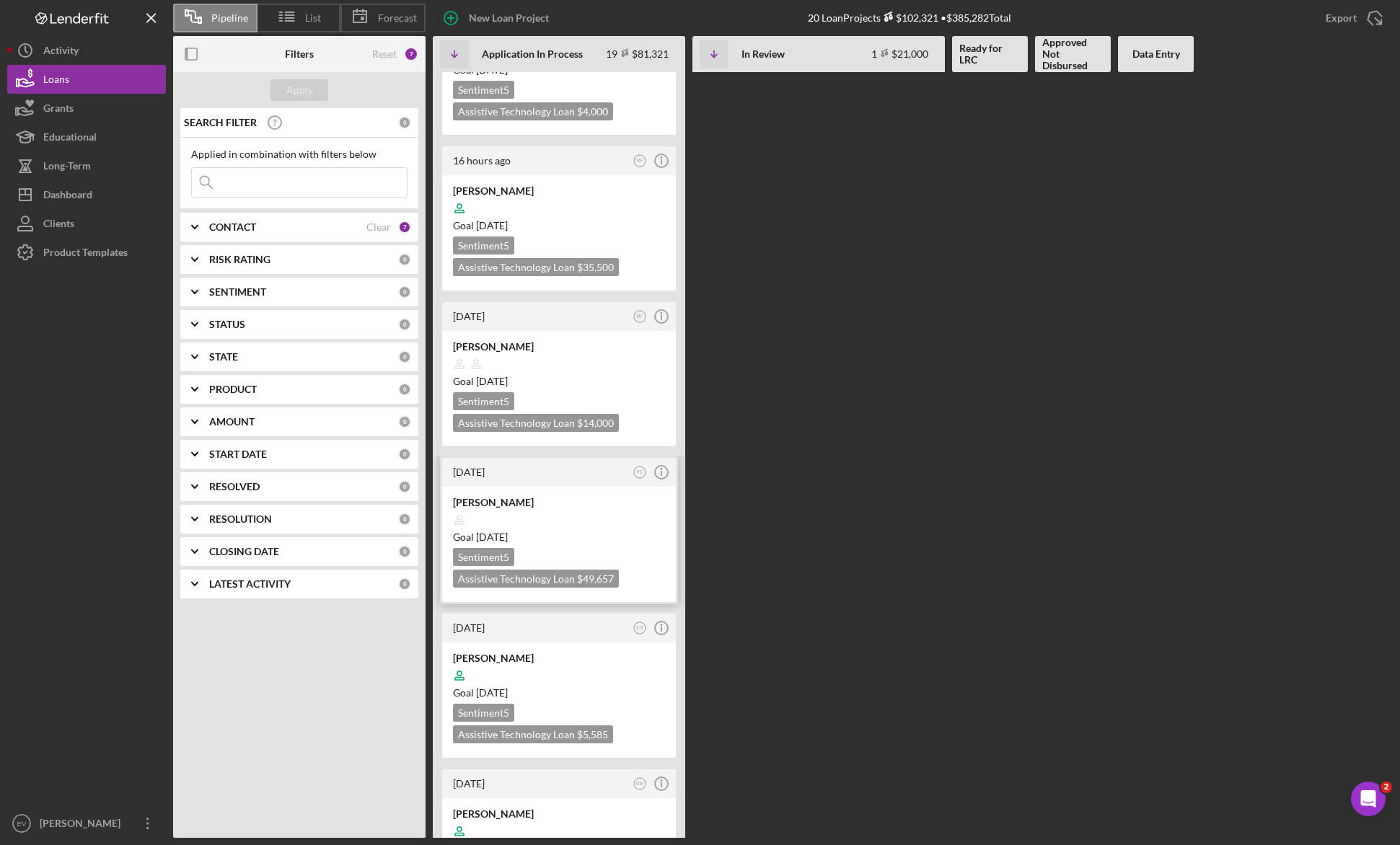
scroll to position [929, 0]
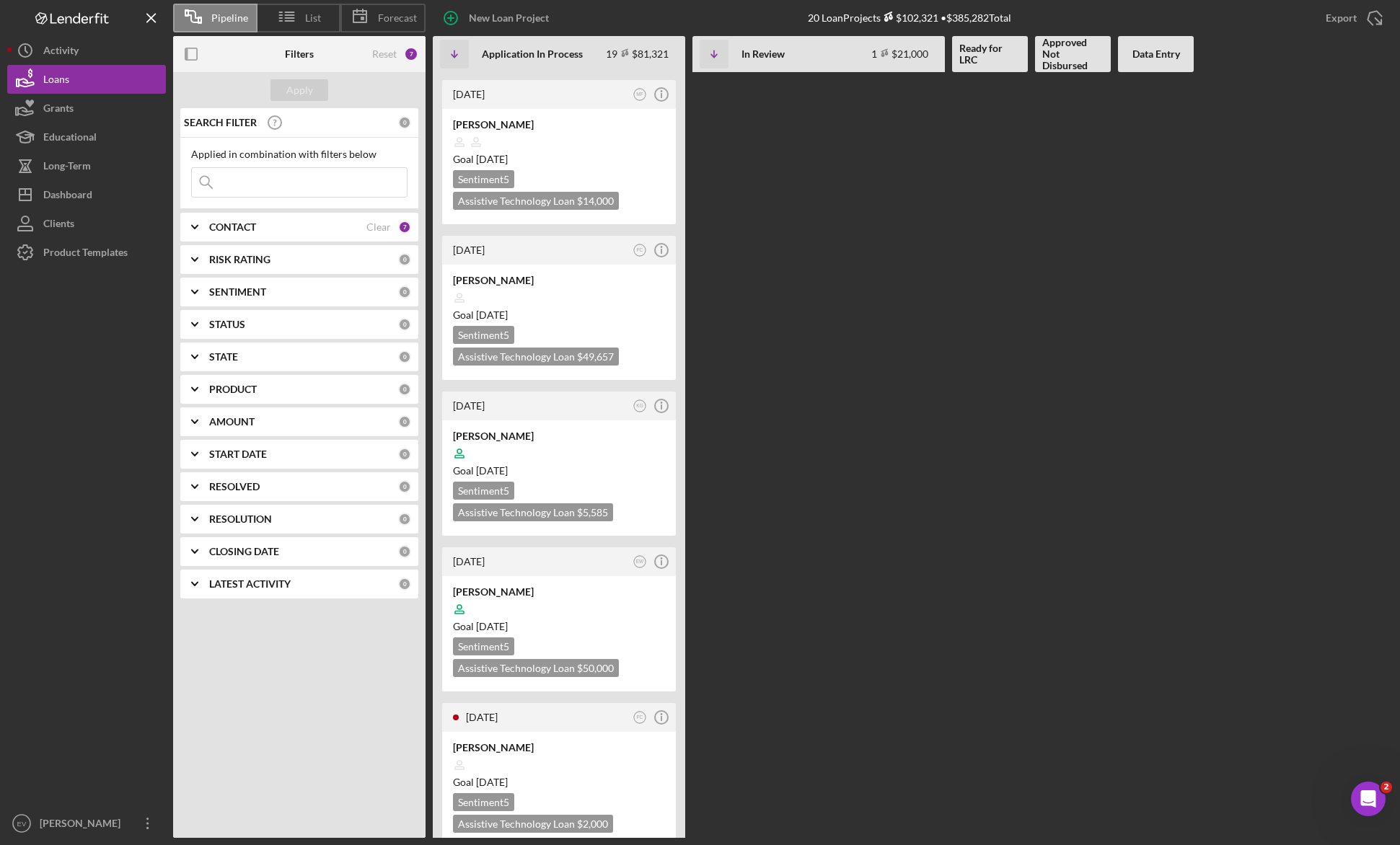
click at [268, 224] on div "CONTACT" at bounding box center [288, 227] width 157 height 11
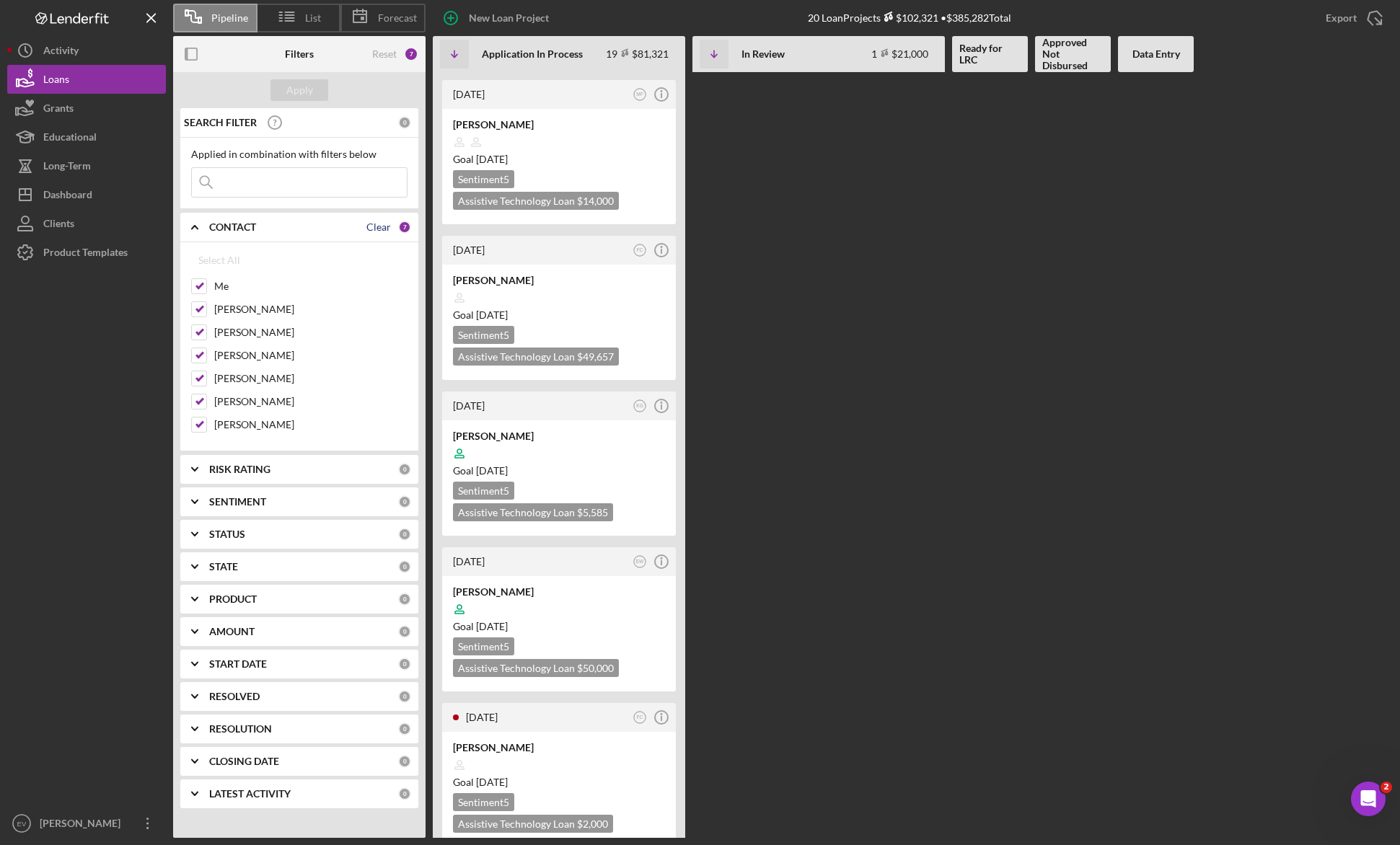
click at [376, 223] on div "Clear" at bounding box center [378, 227] width 25 height 11
checkbox input "false"
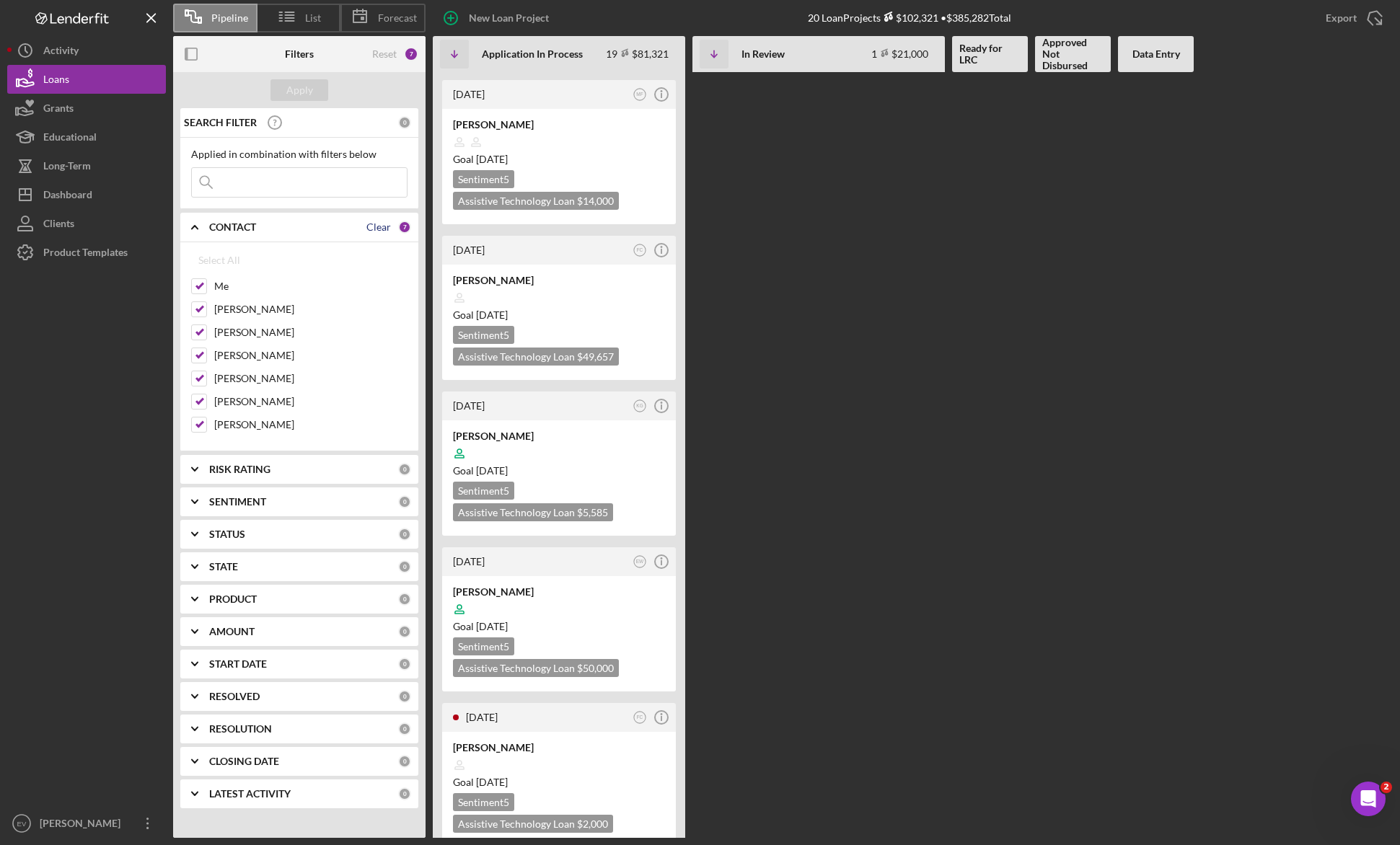
checkbox input "false"
click at [289, 88] on div "Apply" at bounding box center [299, 90] width 27 height 21
click at [754, 44] on div "In Review 1 $21,000 Non-Adjusted 1 • $60,000" at bounding box center [835, 54] width 206 height 47
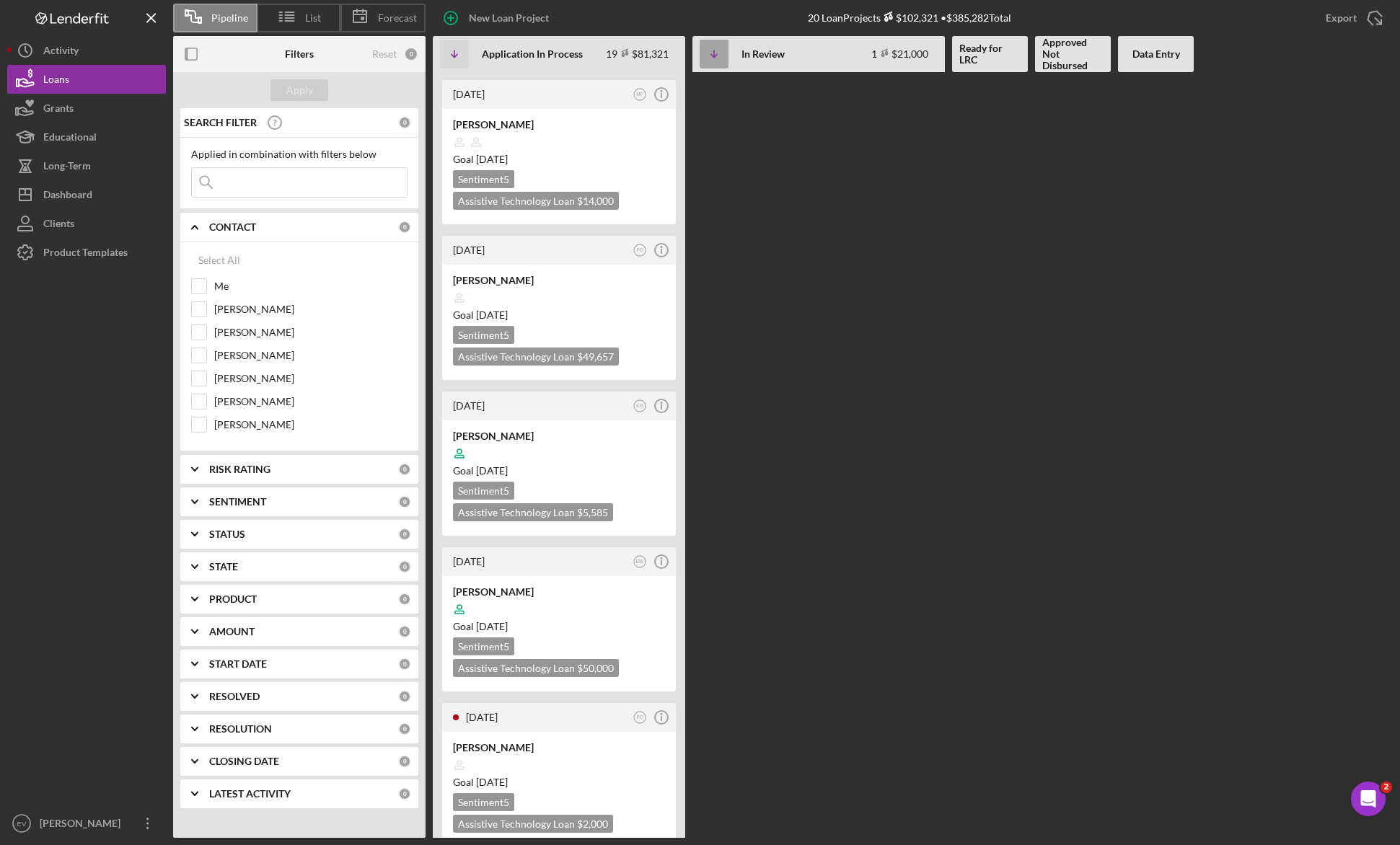
click at [713, 57] on icon "Icon/Table Sort Arrow" at bounding box center [714, 53] width 29 height 29
click at [721, 45] on icon "Icon/Table Sort Arrow" at bounding box center [714, 53] width 29 height 29
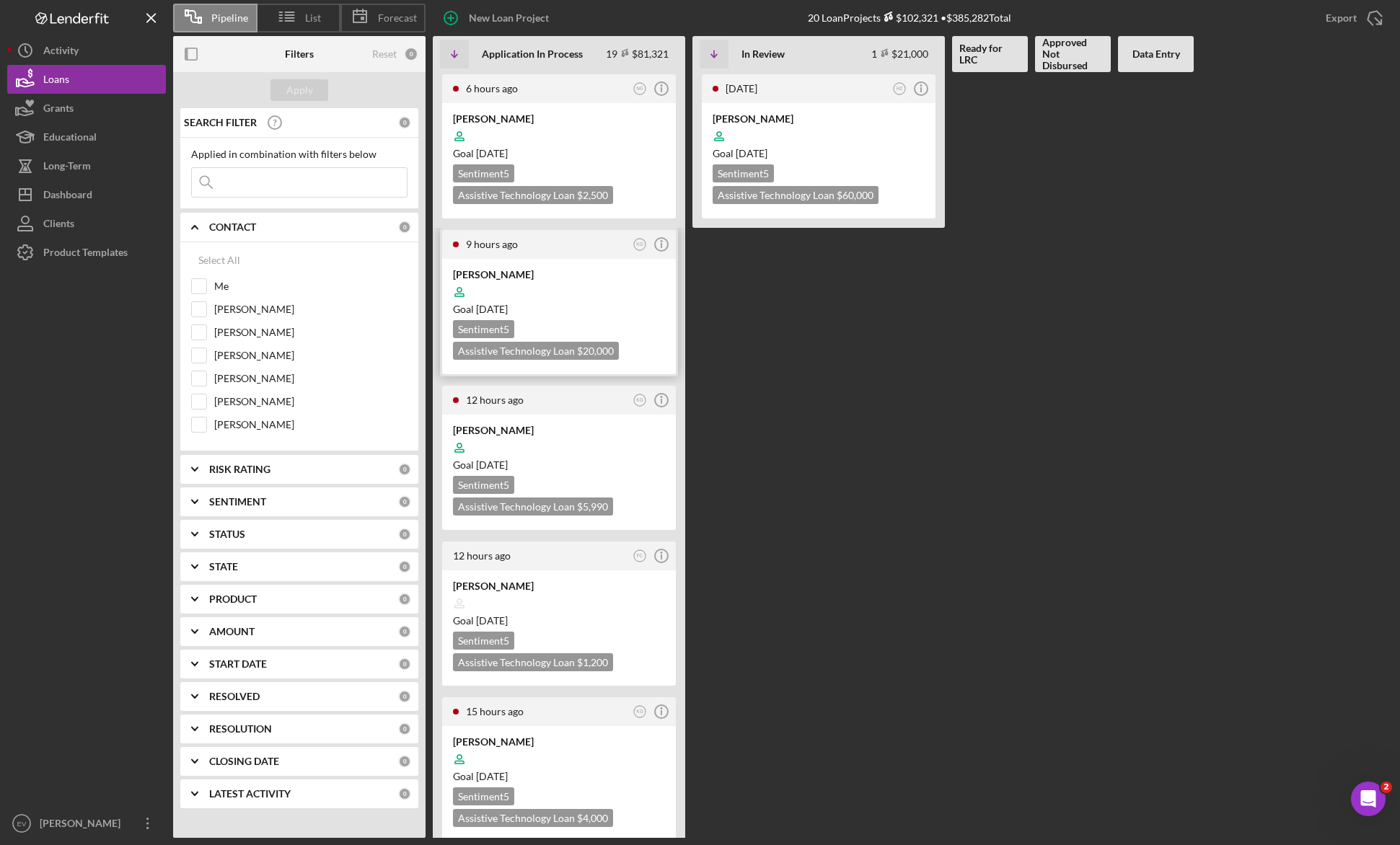
scroll to position [599, 0]
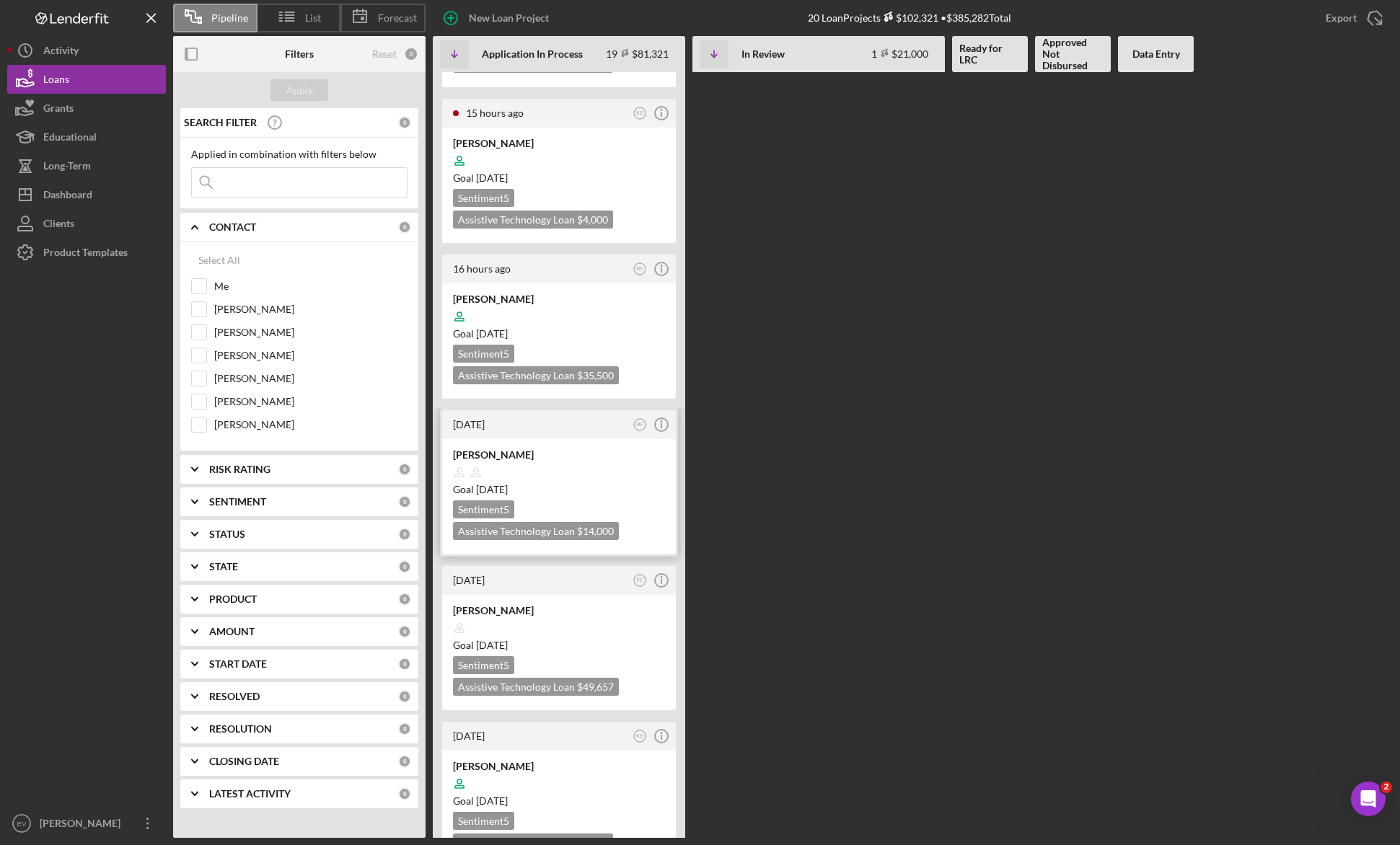
click at [570, 502] on div "Sentiment 5 Assistive Technology Loan $14,000 $3,500" at bounding box center [559, 520] width 212 height 39
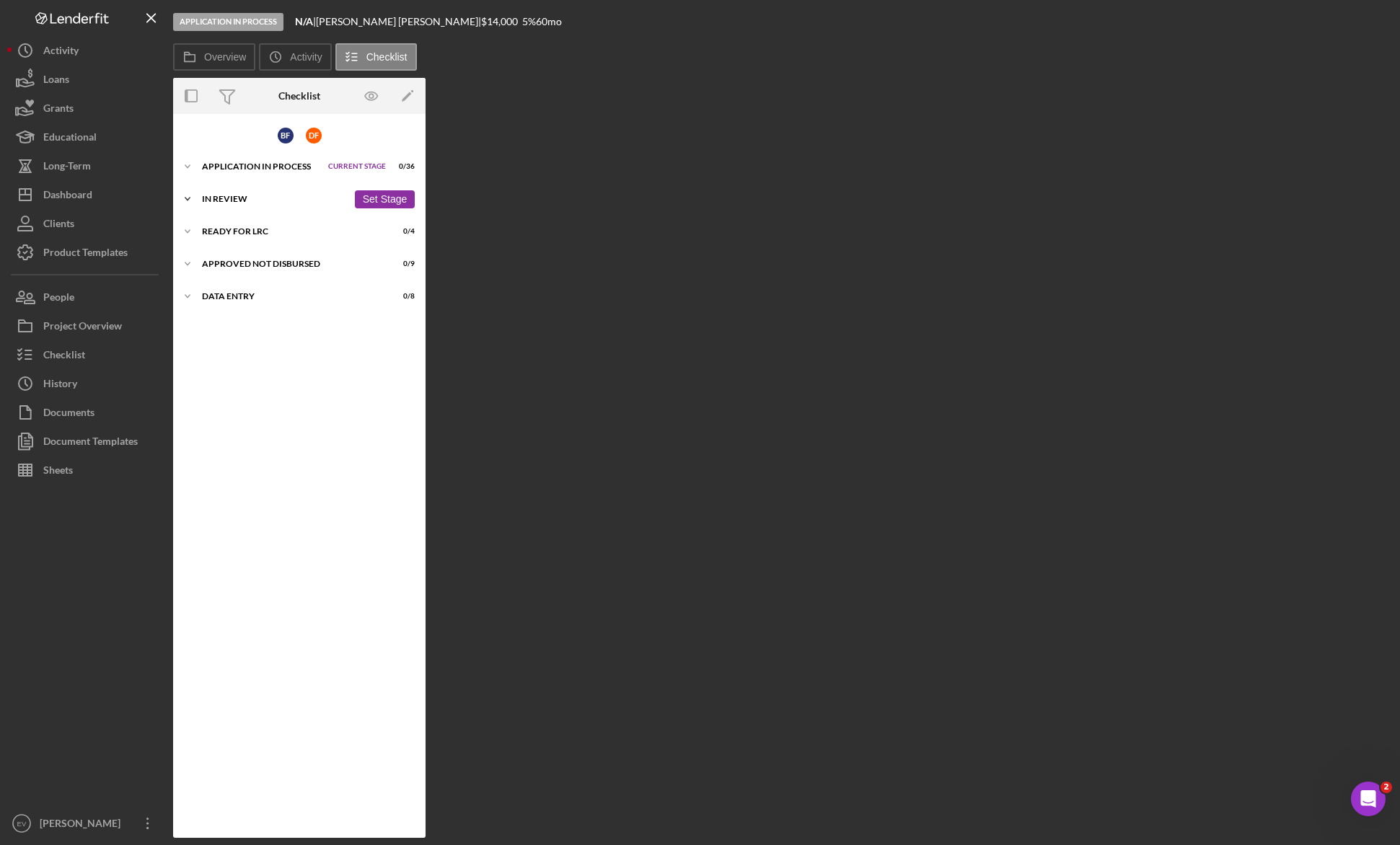
click at [257, 201] on div "In Review" at bounding box center [274, 199] width 146 height 9
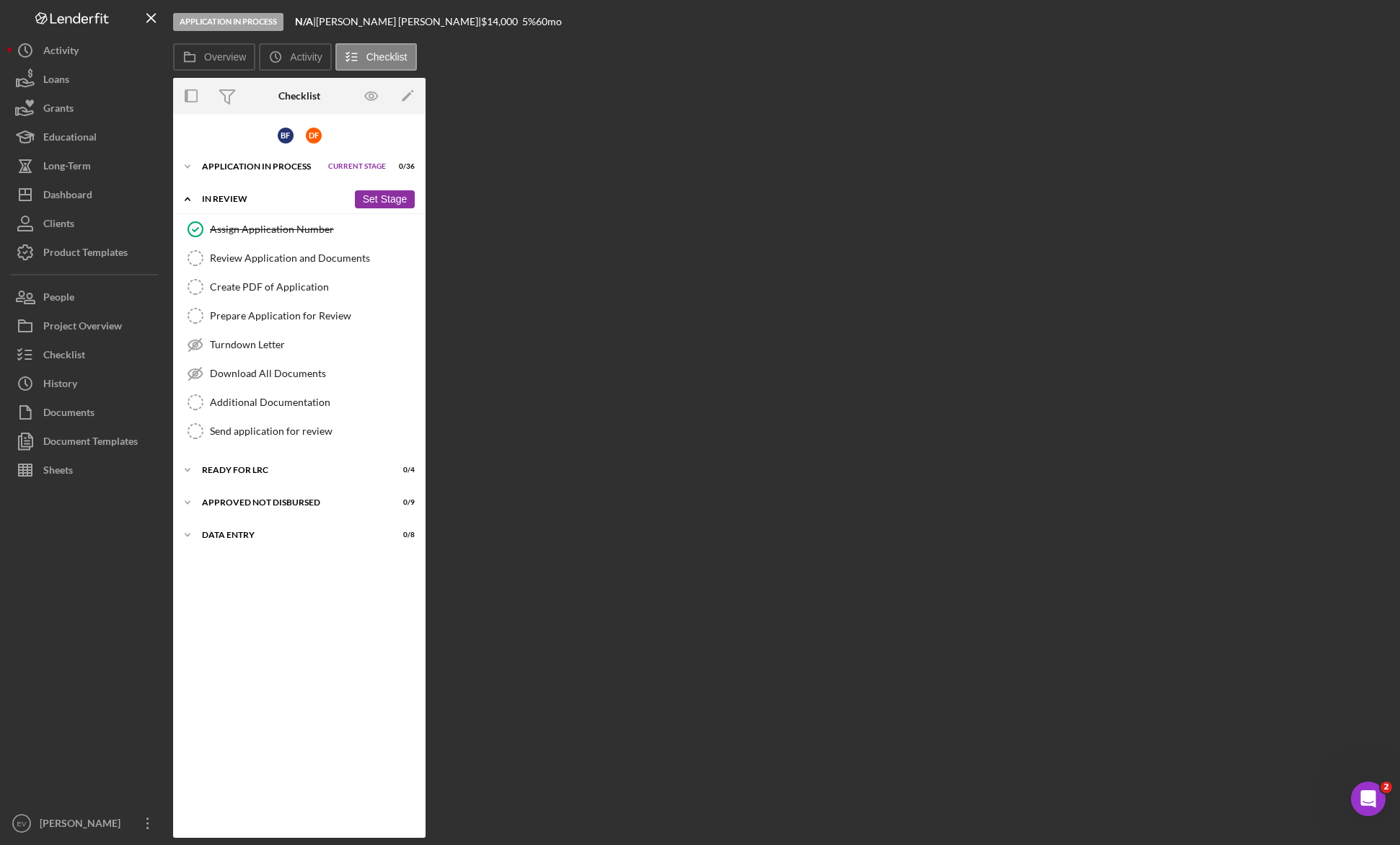
click at [376, 200] on button "Set Stage" at bounding box center [384, 199] width 60 height 18
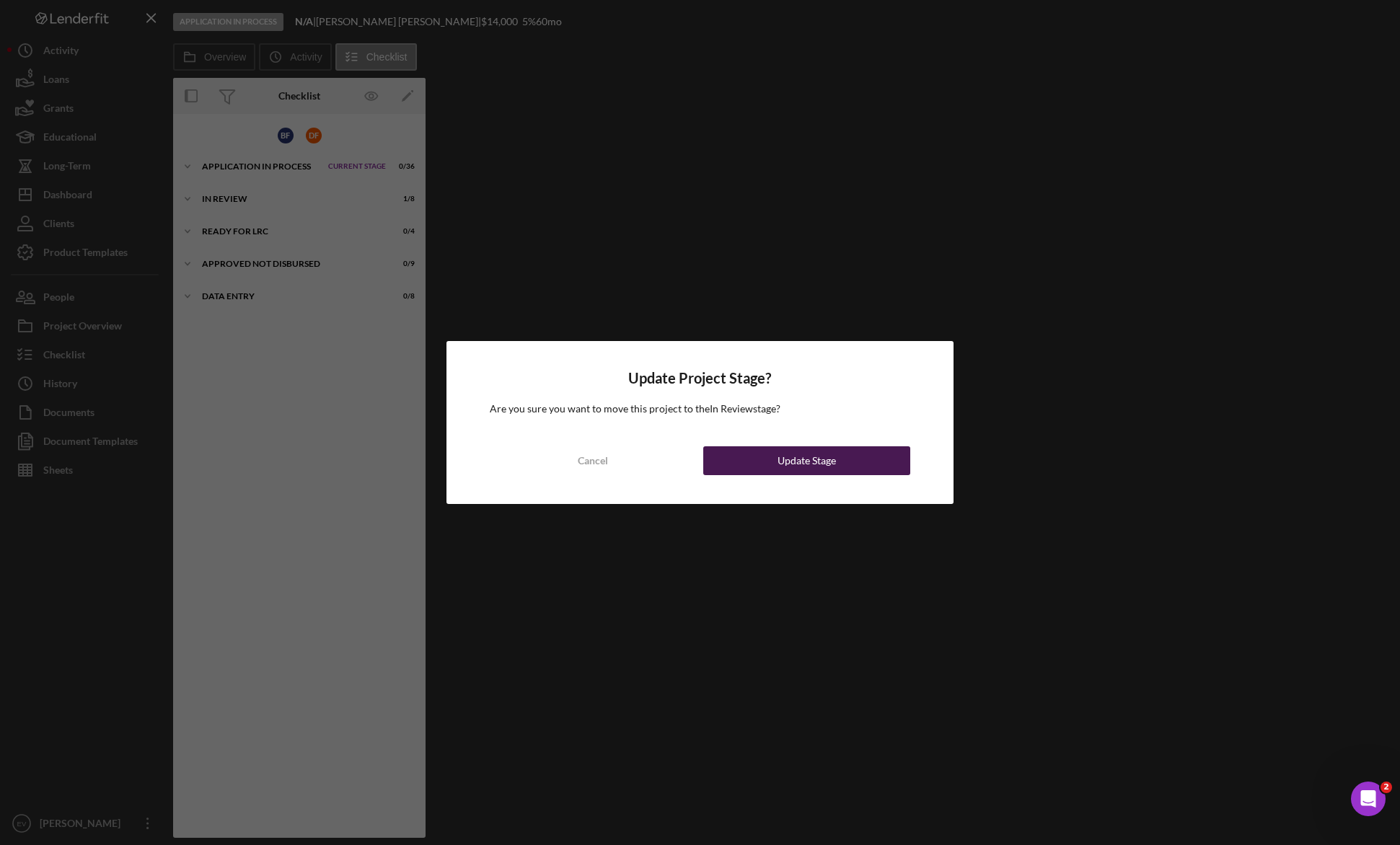
click at [816, 462] on button "Update Stage" at bounding box center [806, 460] width 206 height 29
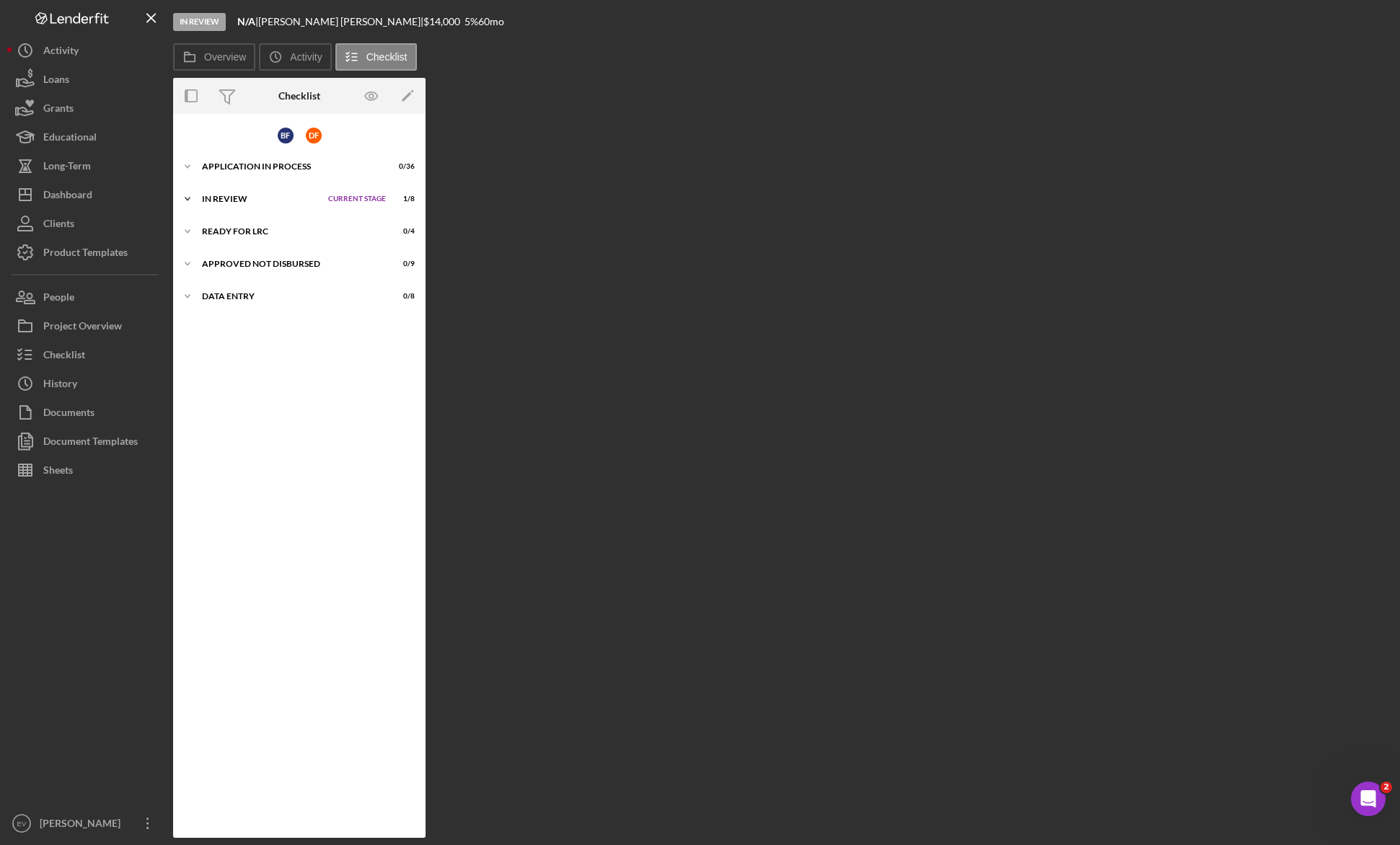
click at [191, 196] on icon "Icon/Expander" at bounding box center [187, 198] width 29 height 29
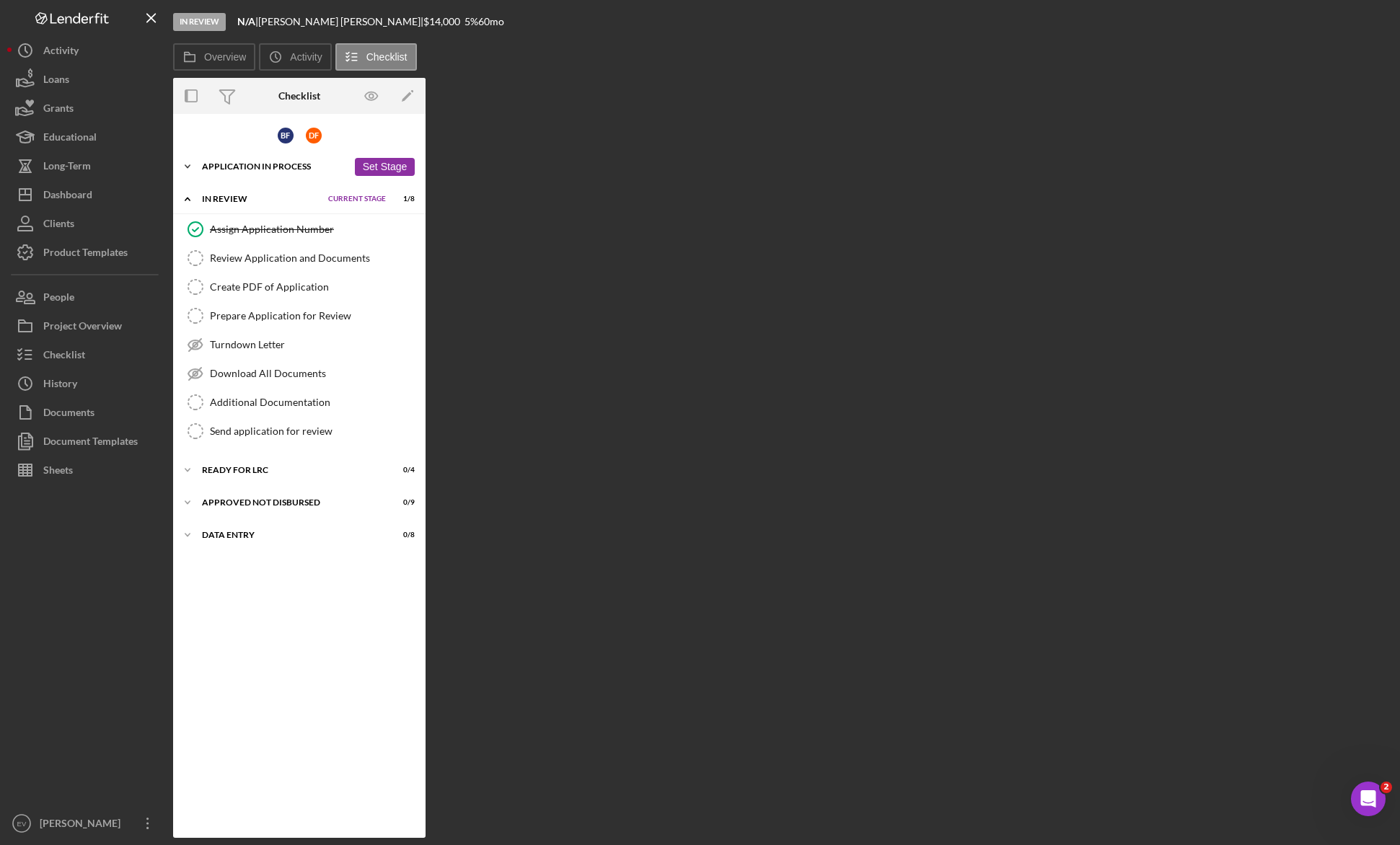
click at [233, 165] on div "Application In Process" at bounding box center [274, 166] width 146 height 9
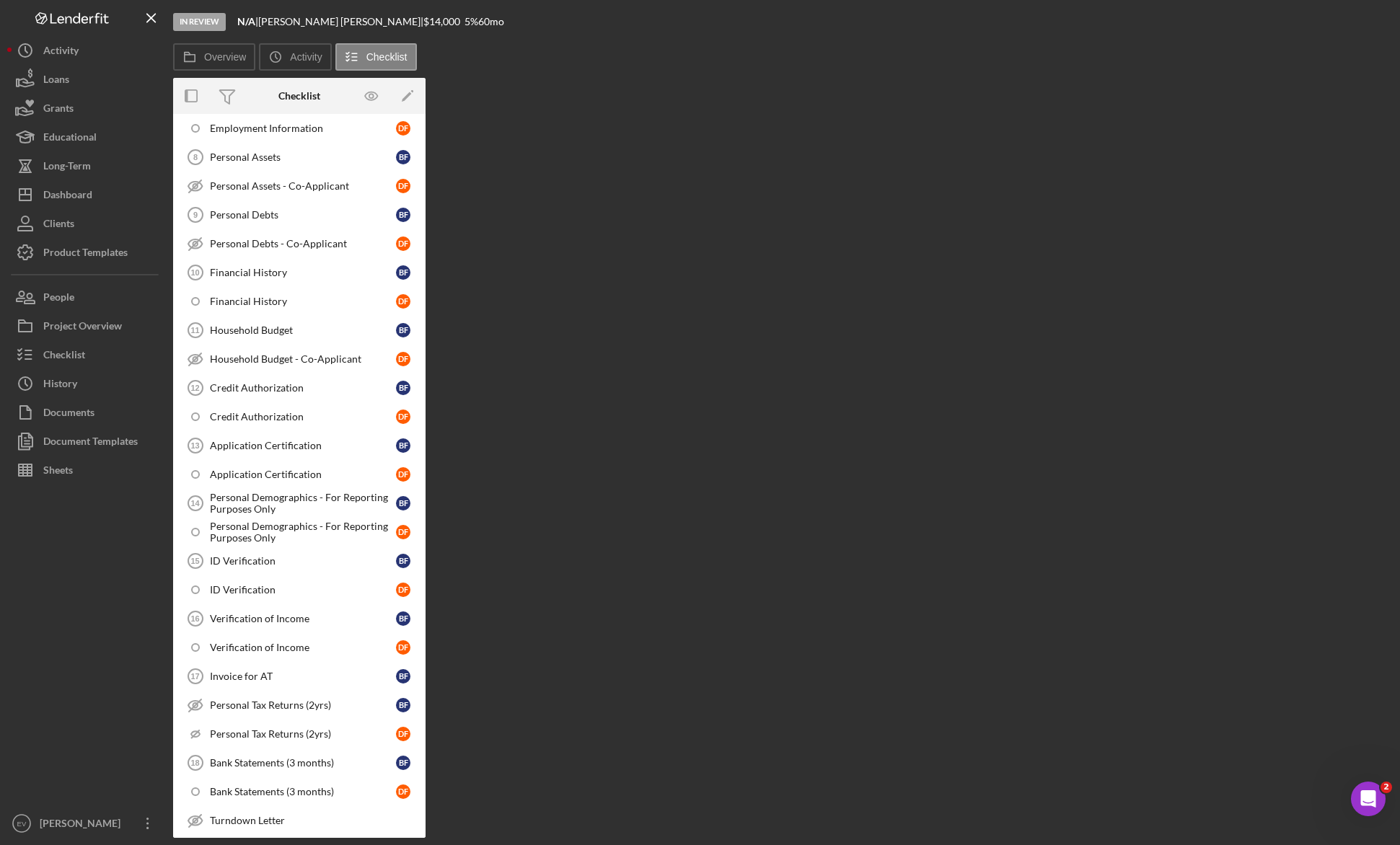
scroll to position [634, 0]
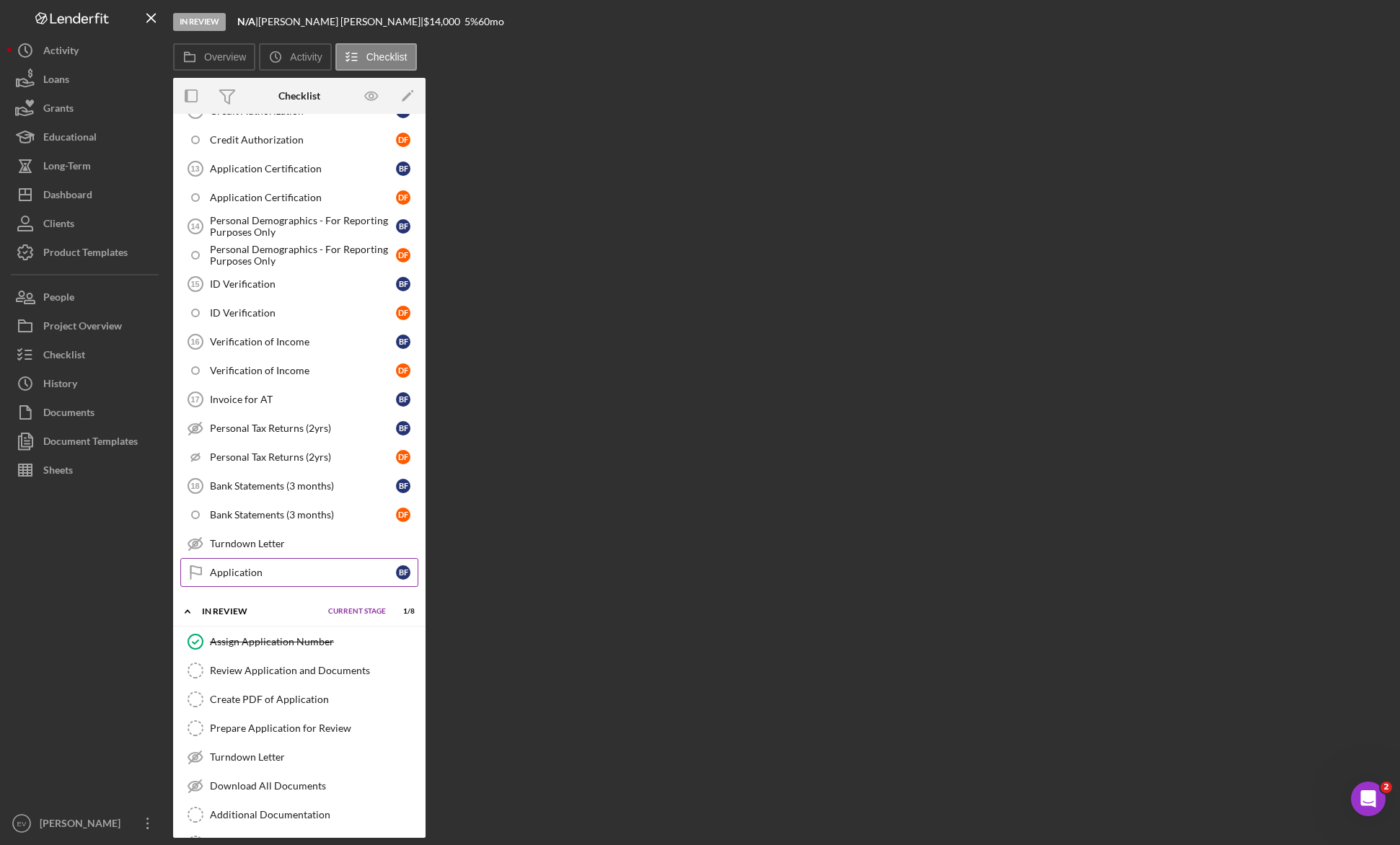
click at [256, 575] on div "Application" at bounding box center [302, 572] width 186 height 11
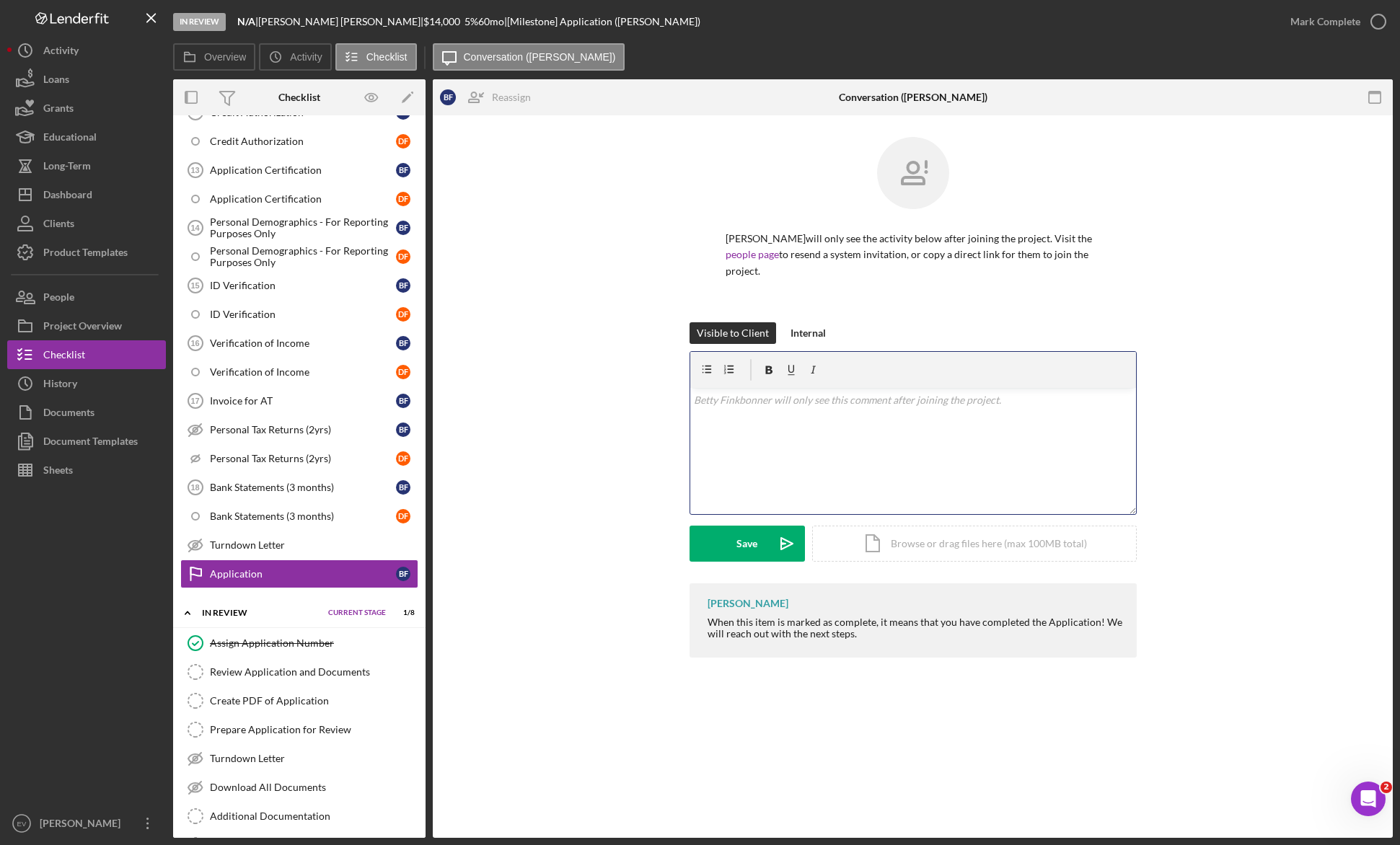
click at [760, 450] on div "v Color teal Color pink Remove color Add row above Add row below Add column bef…" at bounding box center [913, 451] width 446 height 126
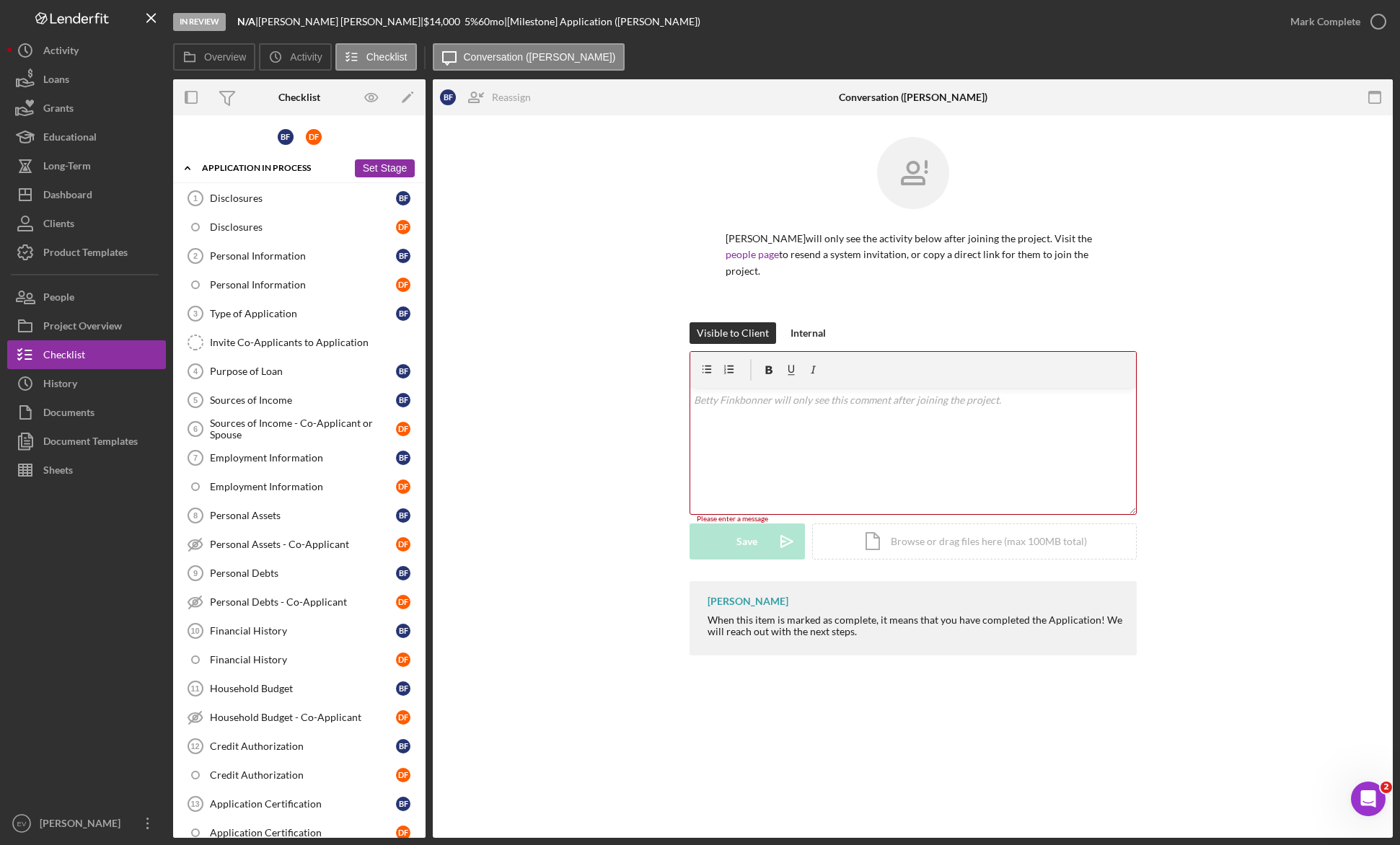
click at [185, 171] on icon "Icon/Expander" at bounding box center [187, 168] width 29 height 29
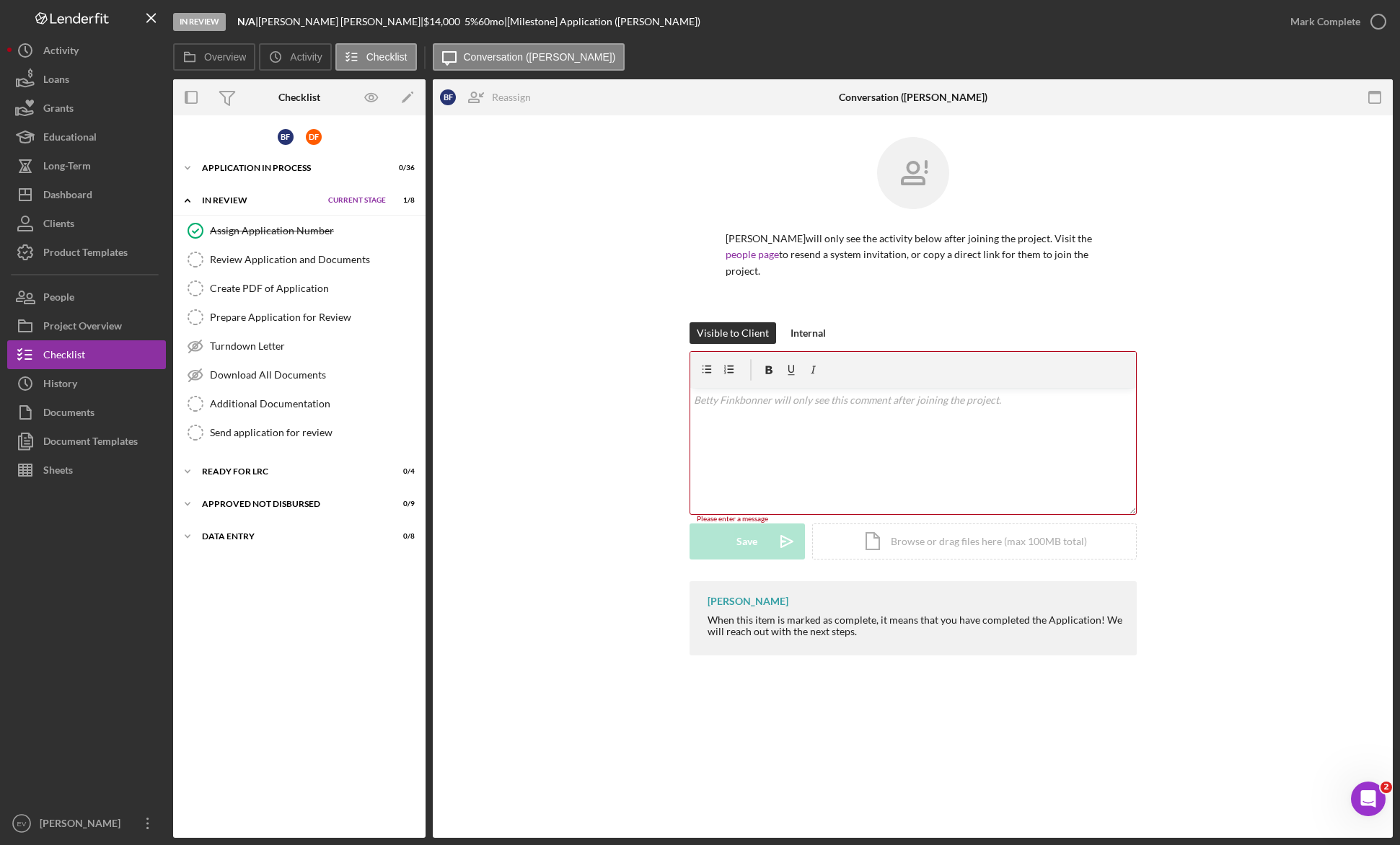
click at [190, 200] on icon "Icon/Expander" at bounding box center [187, 200] width 29 height 29
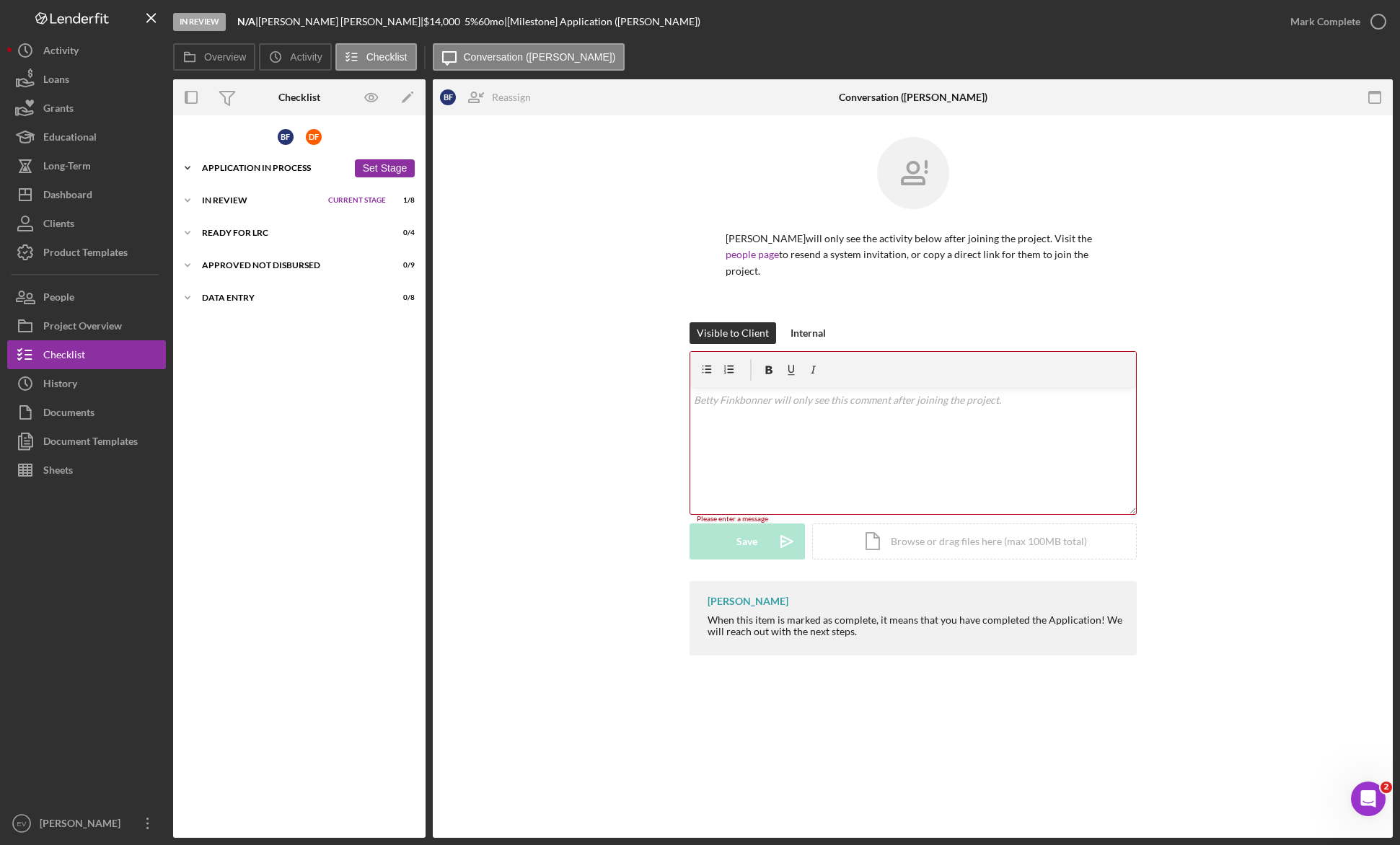
click at [196, 166] on icon "Icon/Expander" at bounding box center [187, 168] width 29 height 29
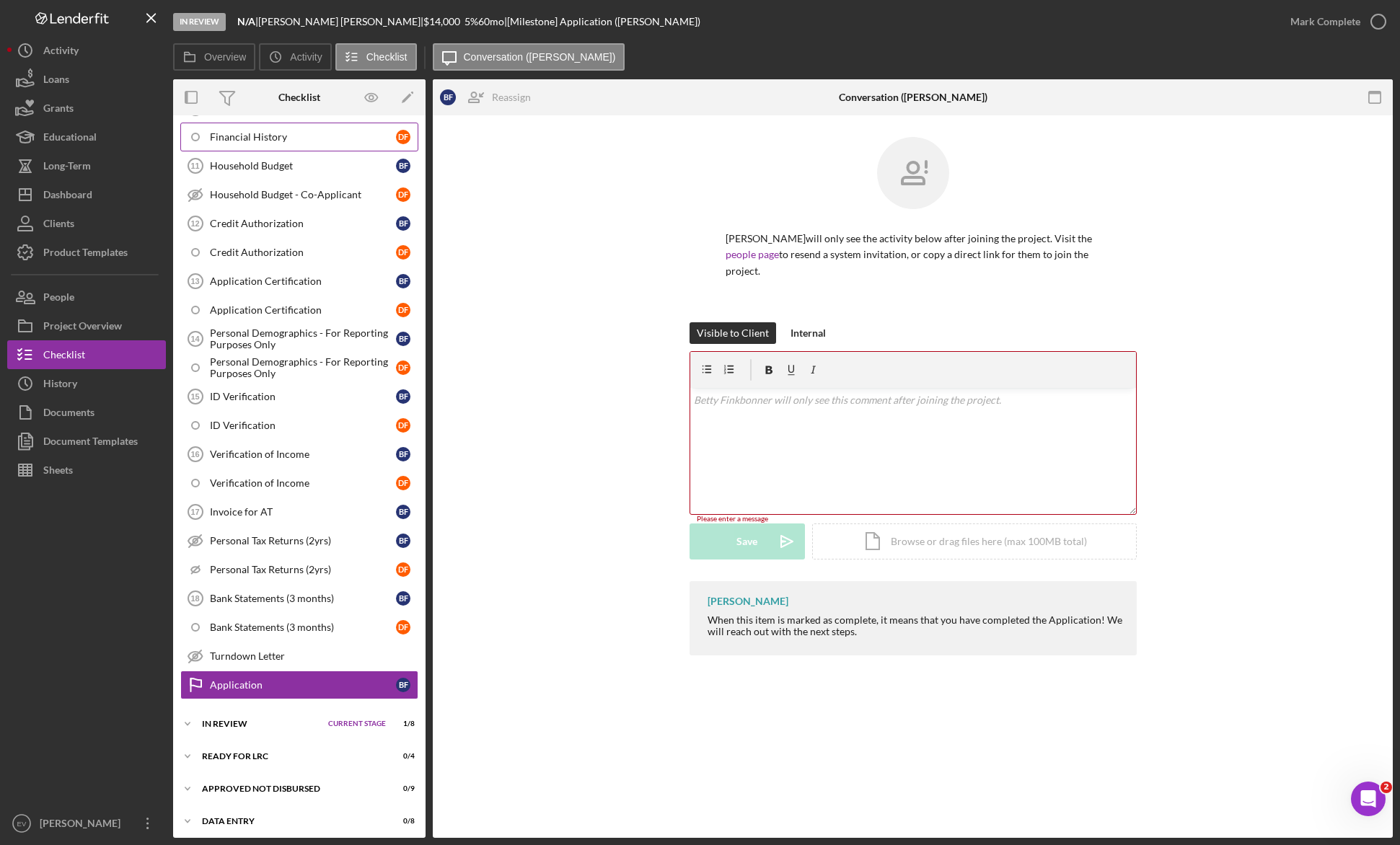
scroll to position [528, 0]
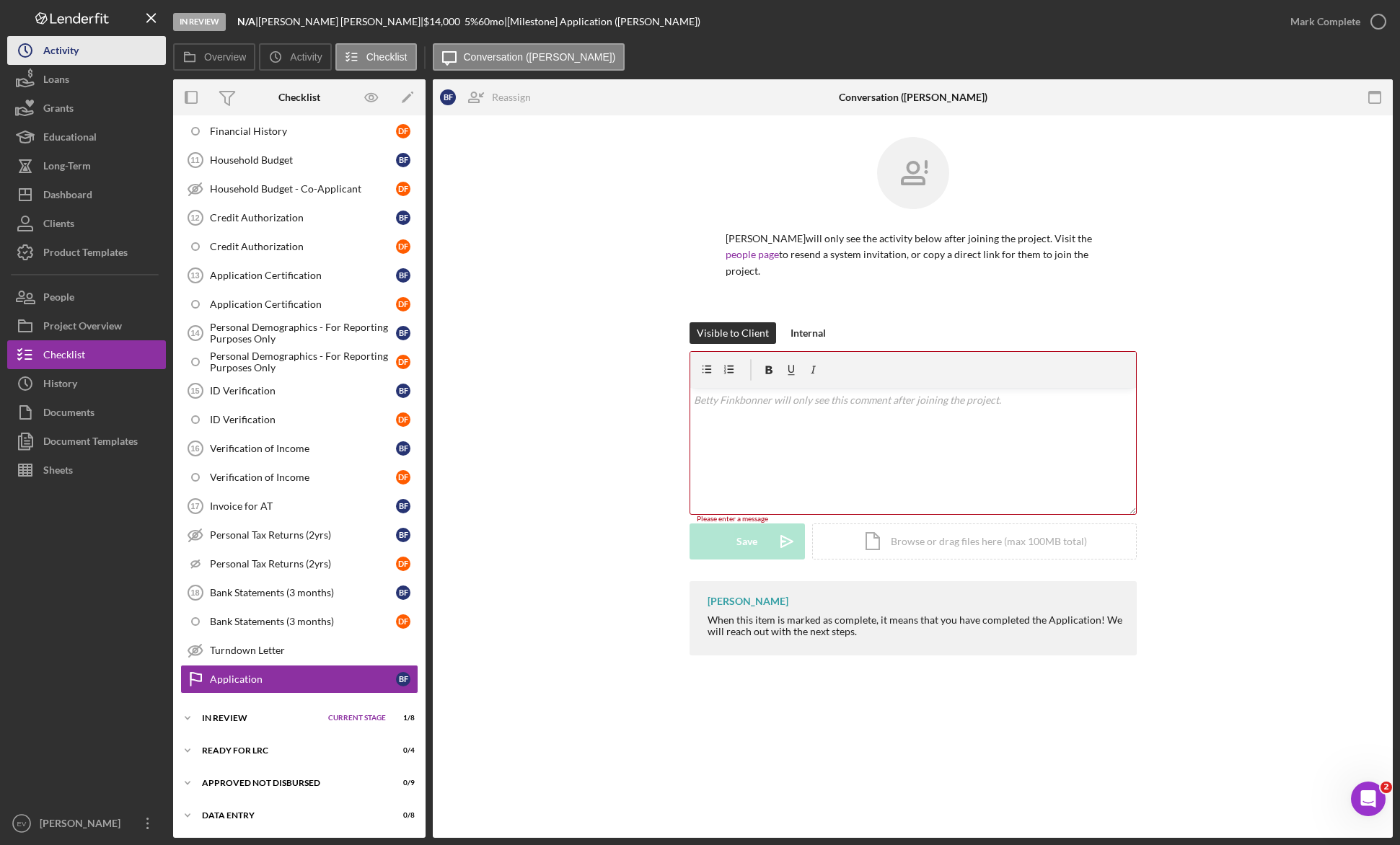
click at [98, 44] on button "Icon/History Activity" at bounding box center [87, 50] width 159 height 29
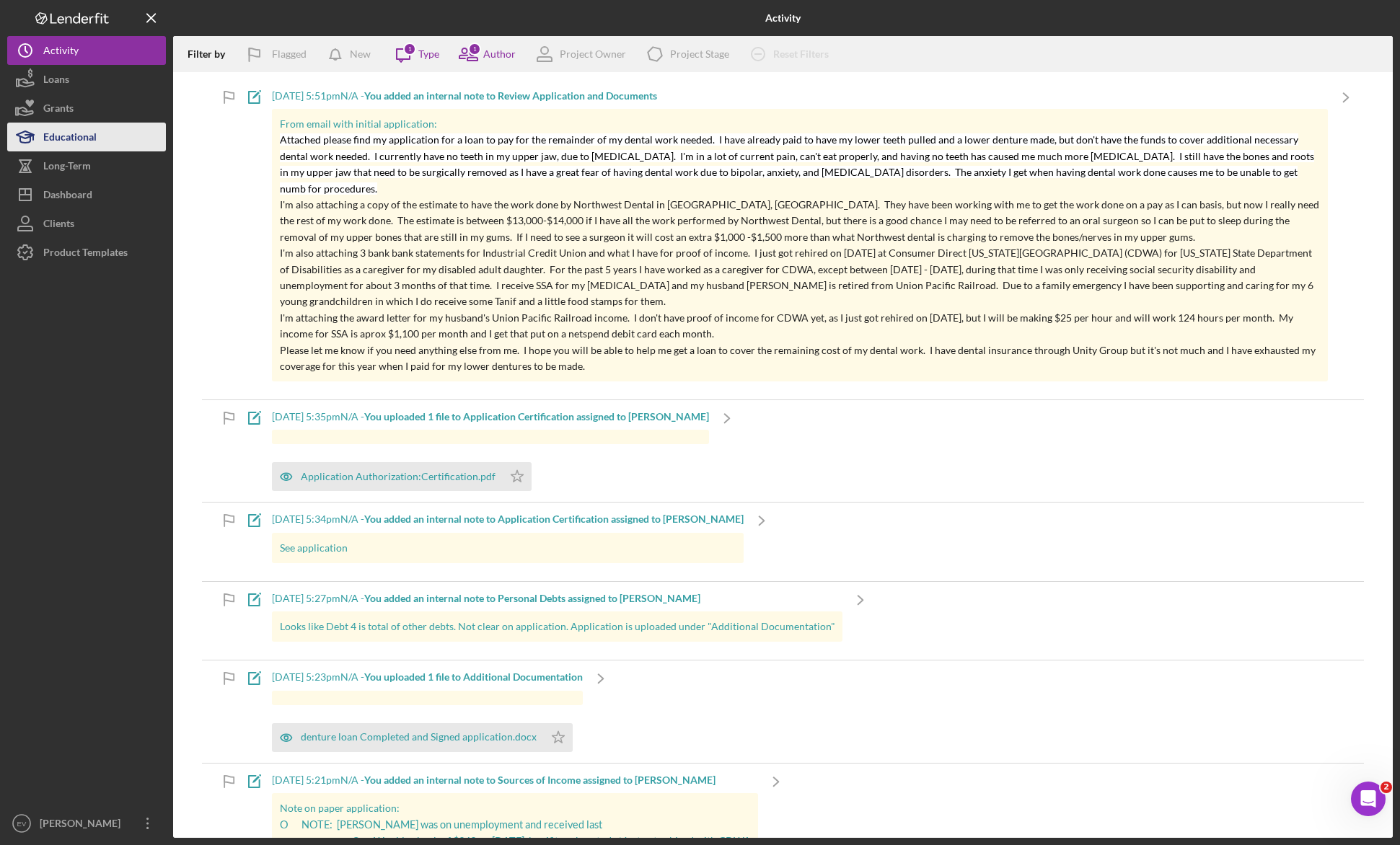
click at [85, 142] on div "Educational" at bounding box center [70, 139] width 53 height 33
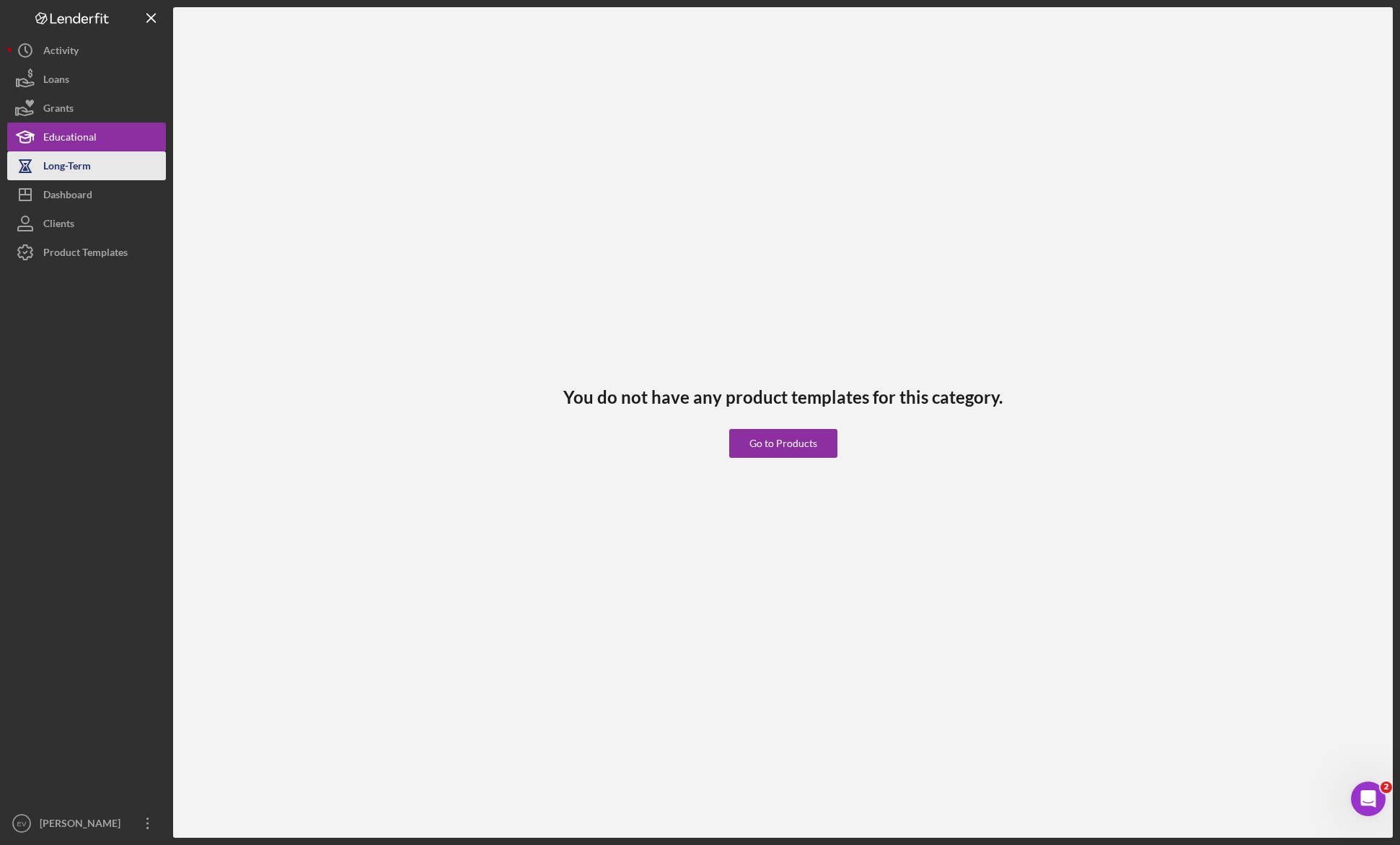
click at [83, 169] on div "Long-Term" at bounding box center [67, 168] width 48 height 33
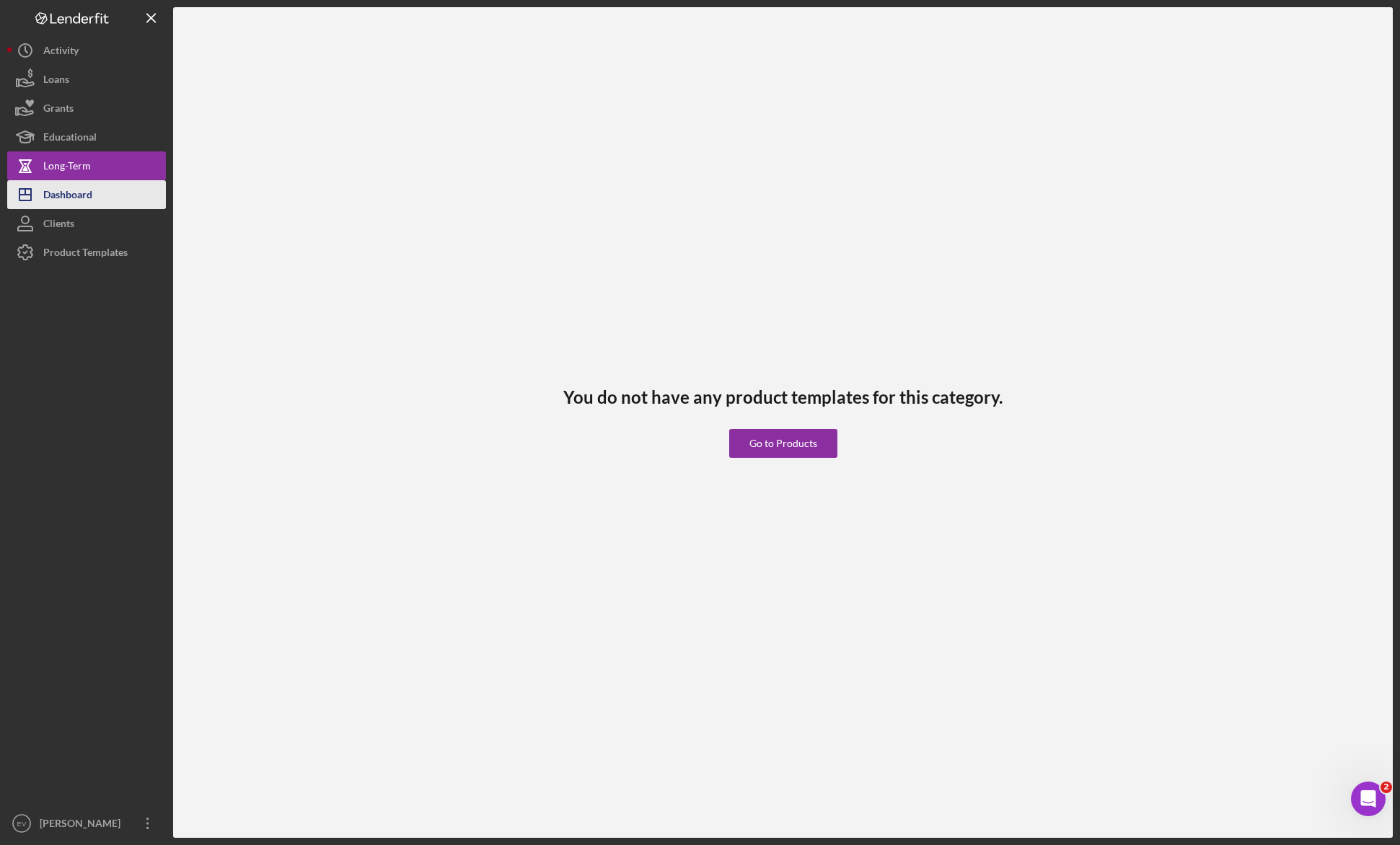
click at [82, 201] on div "Dashboard" at bounding box center [68, 197] width 49 height 33
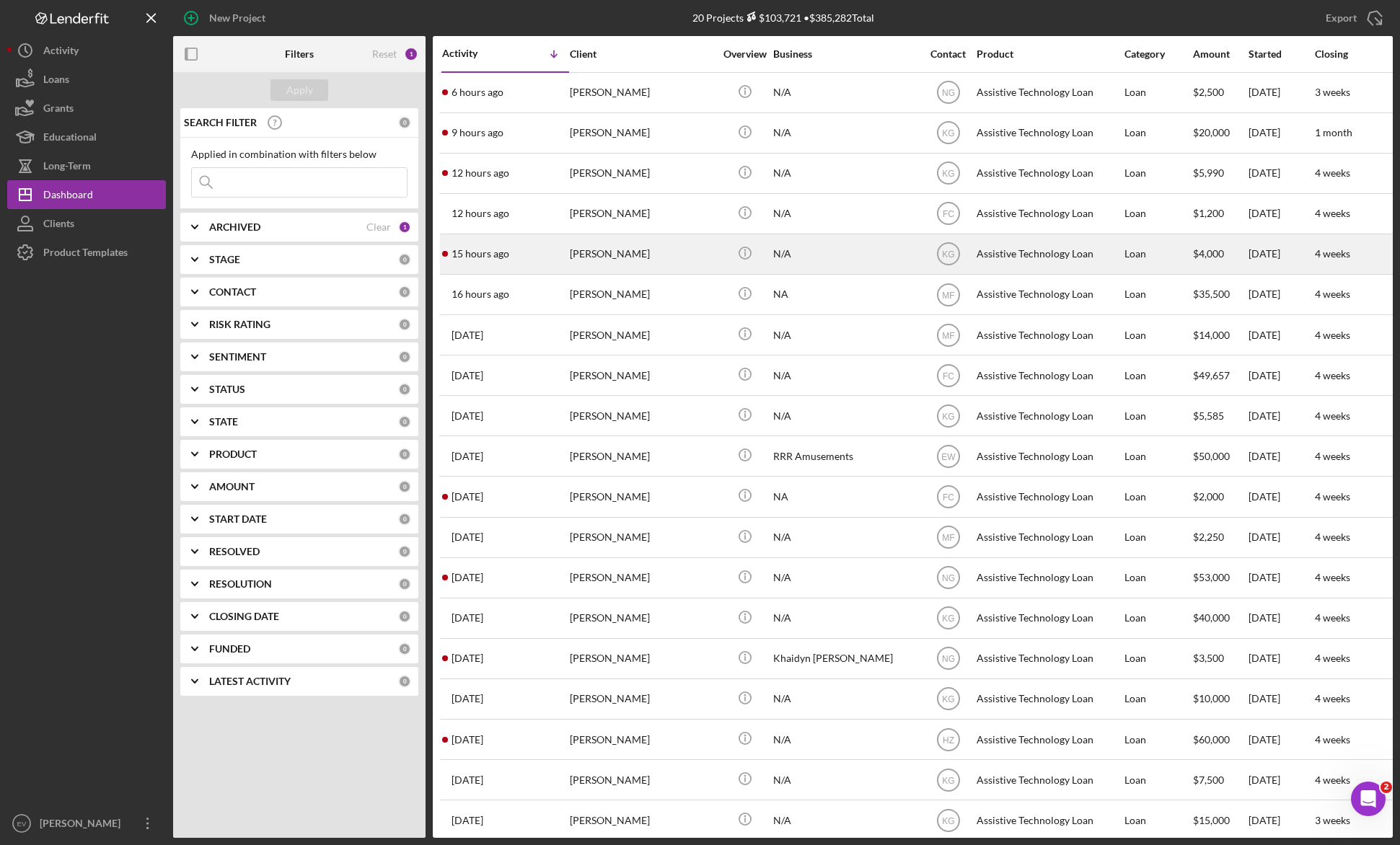
click at [637, 262] on div "[PERSON_NAME]" at bounding box center [641, 254] width 144 height 38
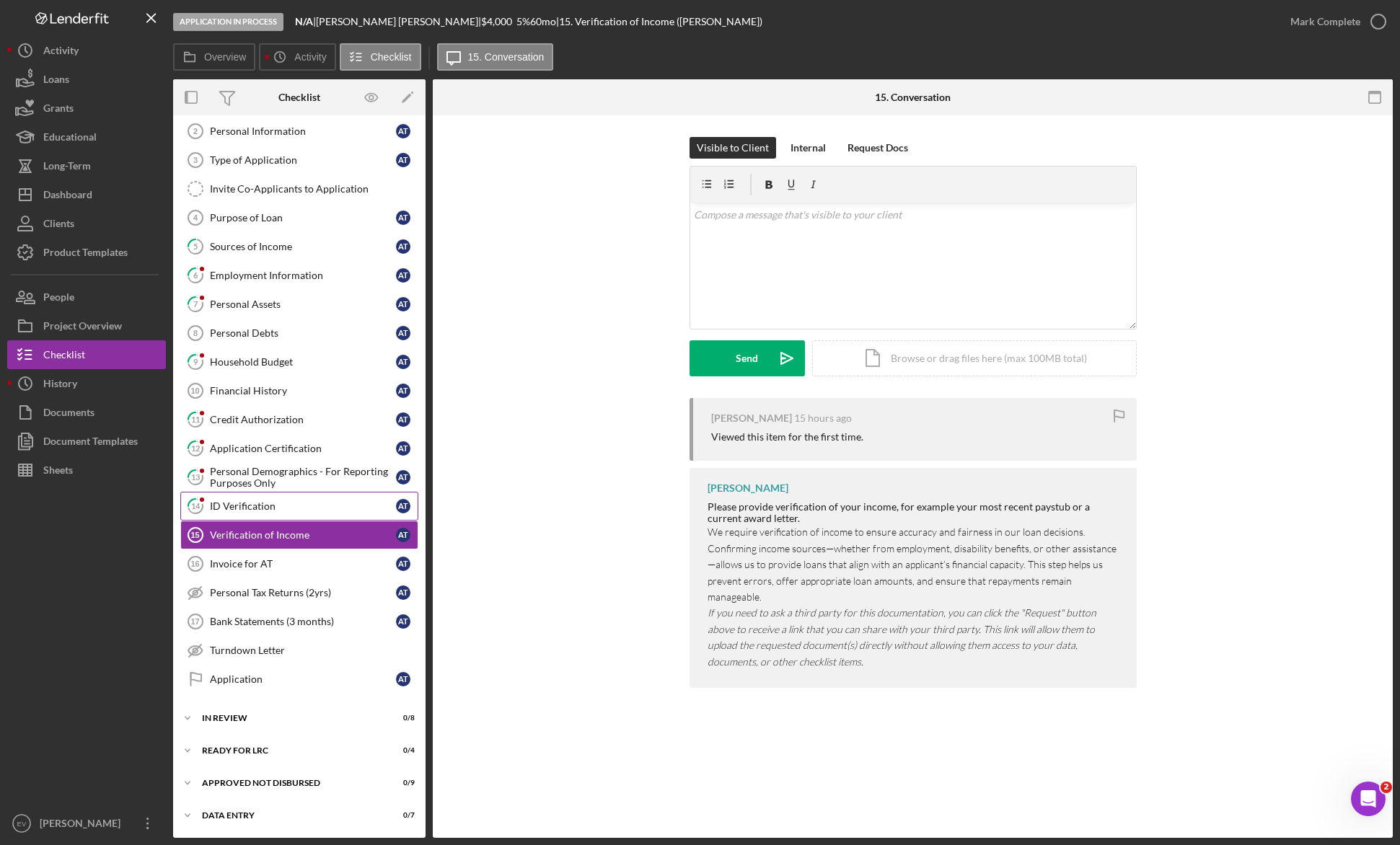
click at [292, 507] on div "ID Verification" at bounding box center [302, 506] width 186 height 11
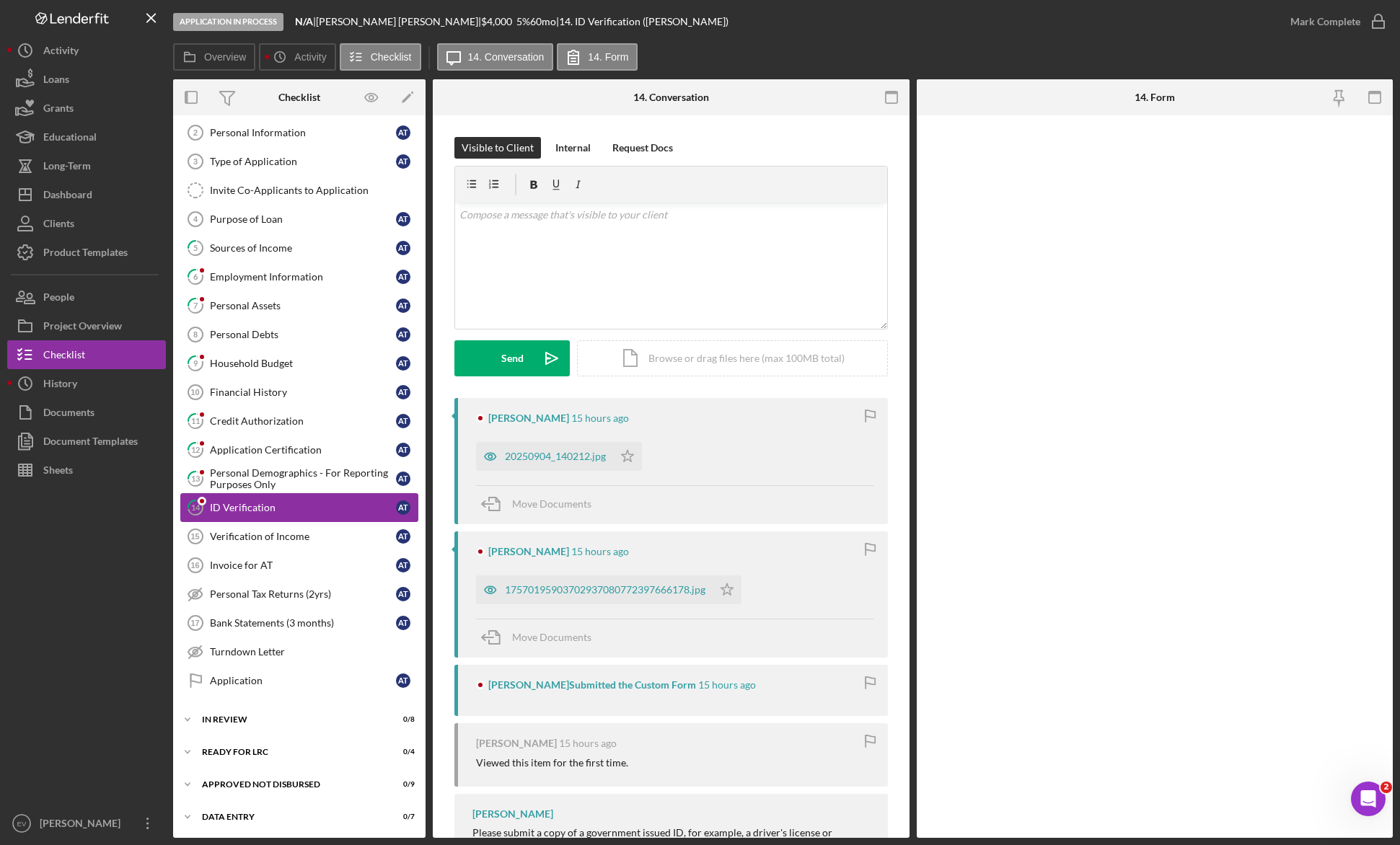
scroll to position [64, 0]
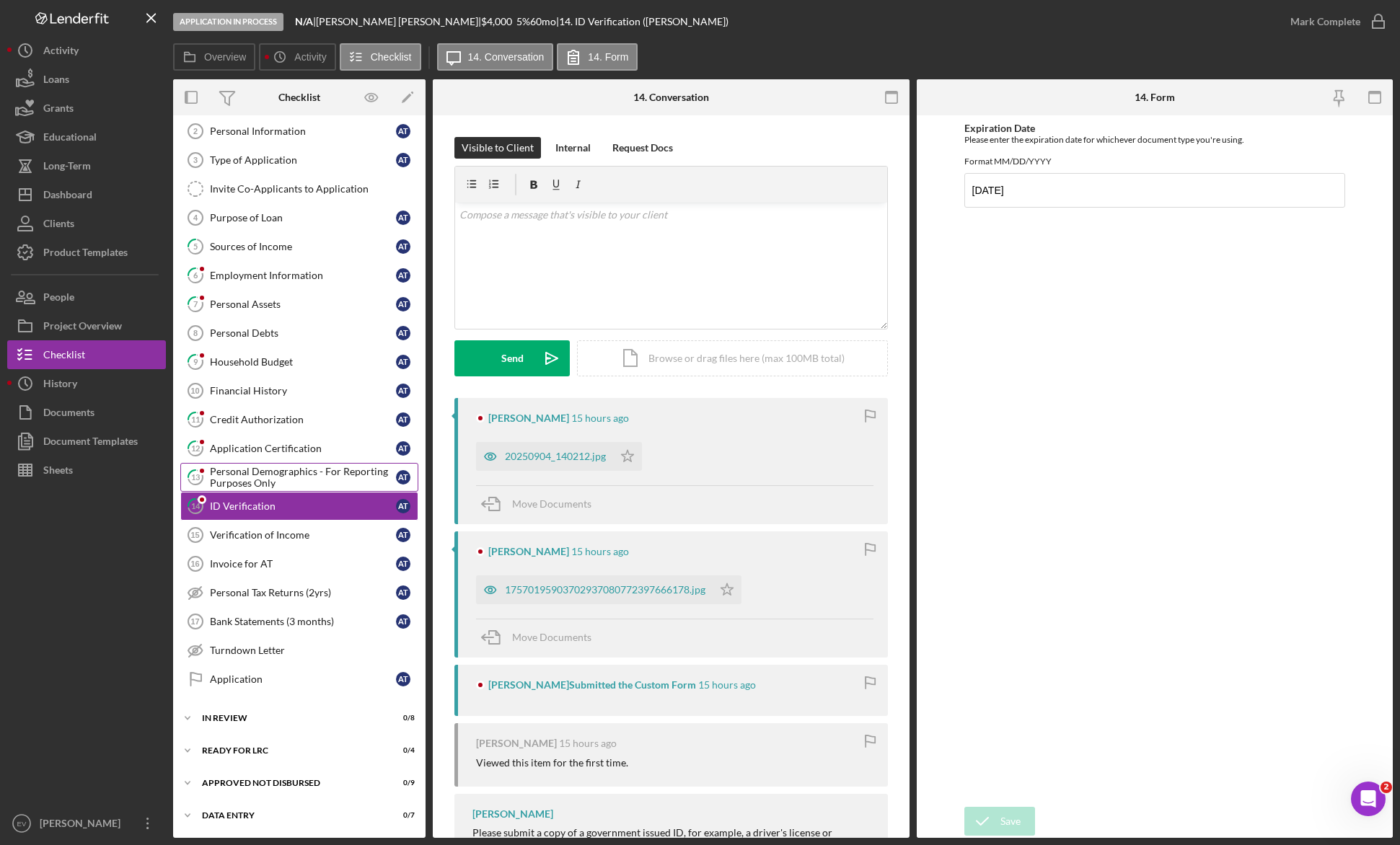
click at [298, 483] on div "Personal Demographics - For Reporting Purposes Only" at bounding box center [302, 477] width 186 height 23
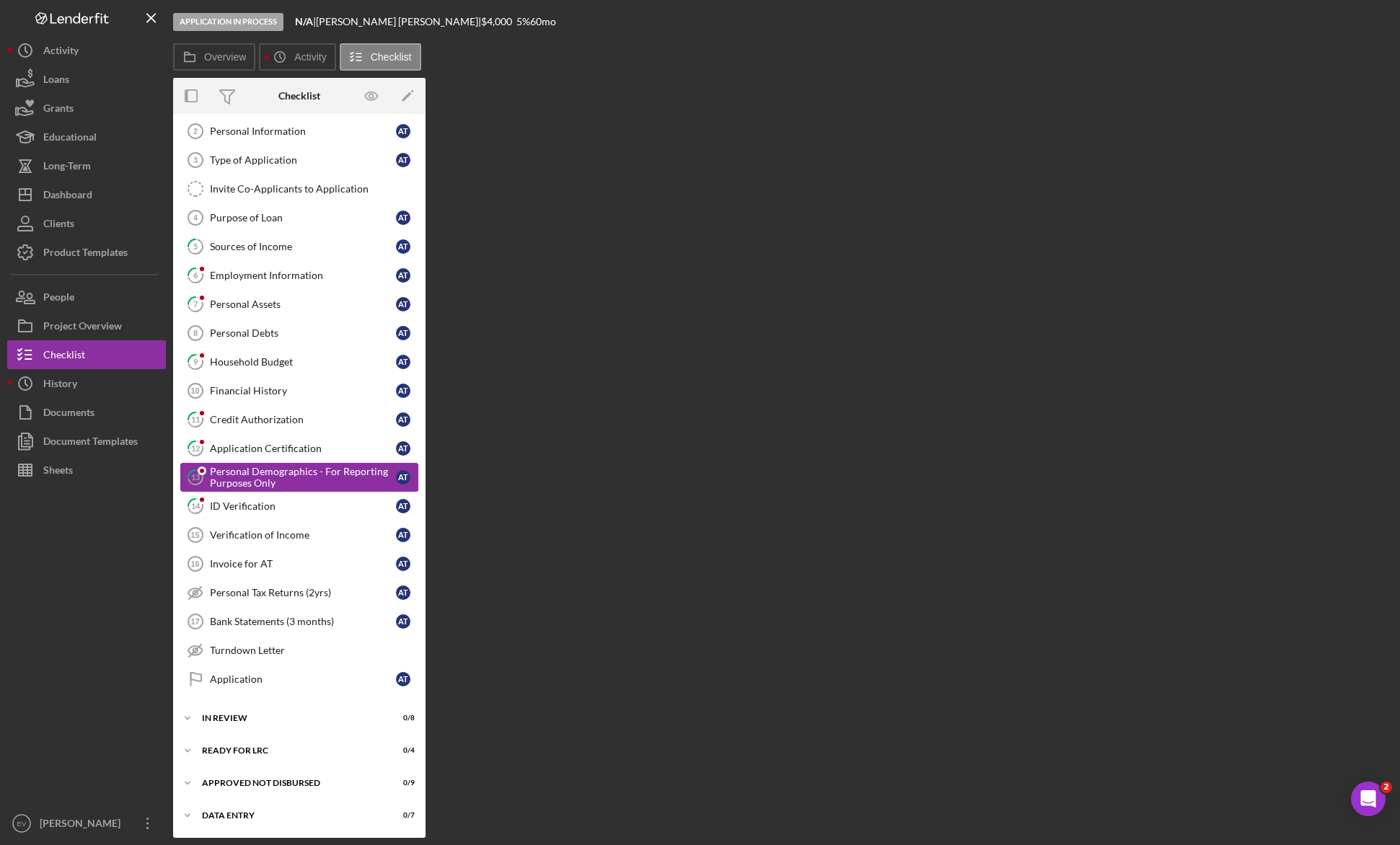
scroll to position [64, 0]
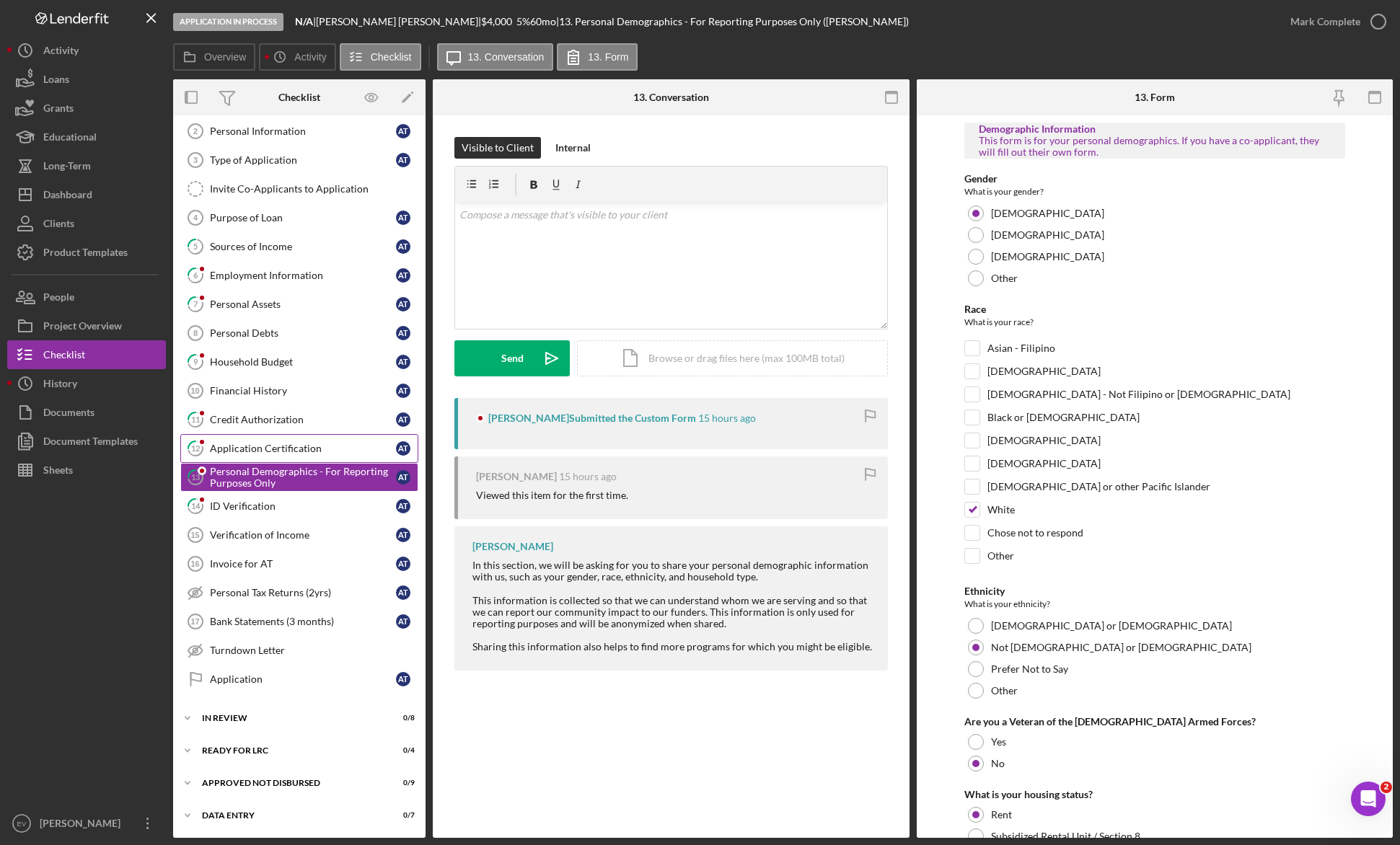
click at [307, 443] on div "Application Certification" at bounding box center [302, 449] width 186 height 11
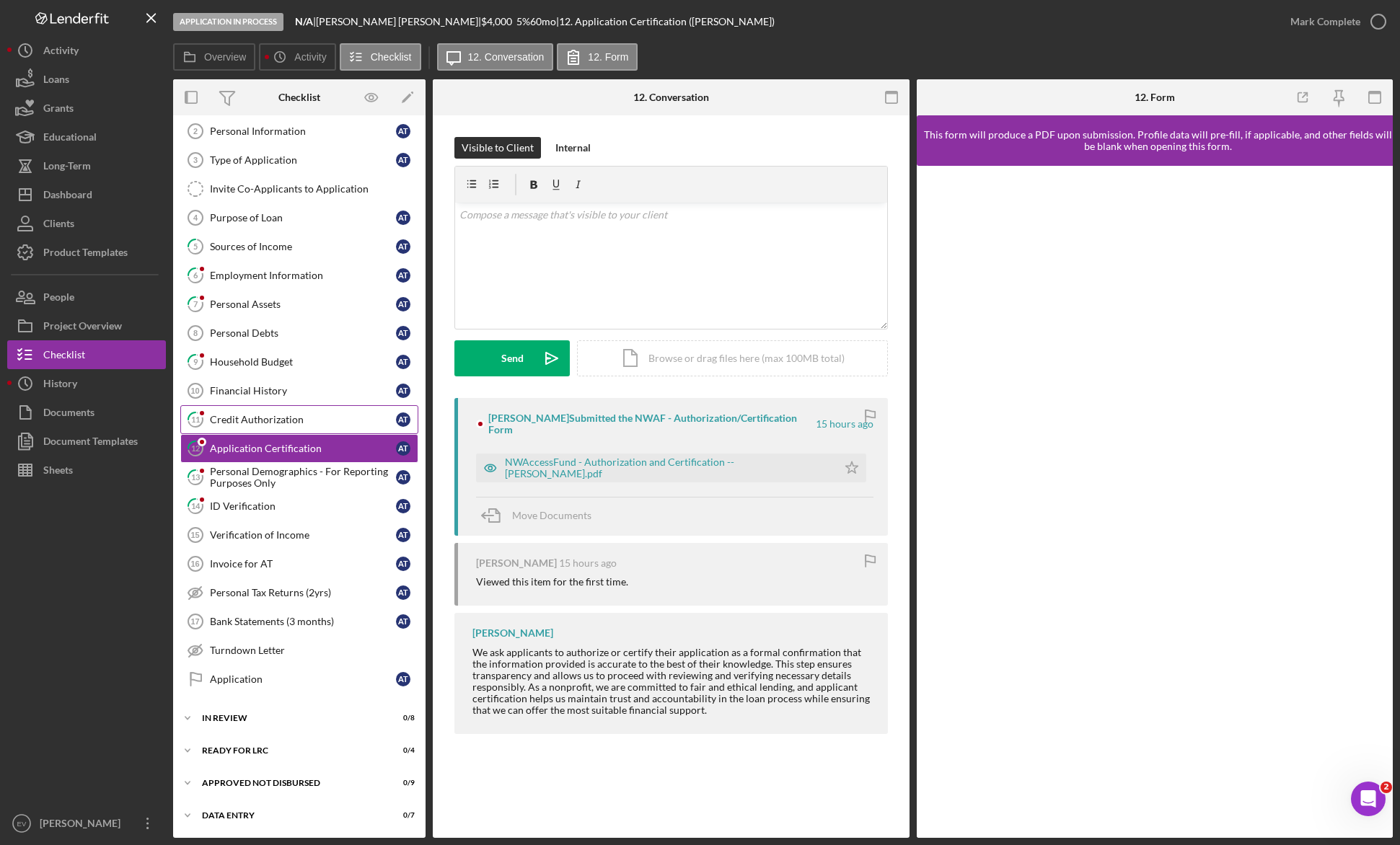
click at [310, 418] on div "Credit Authorization" at bounding box center [302, 419] width 186 height 11
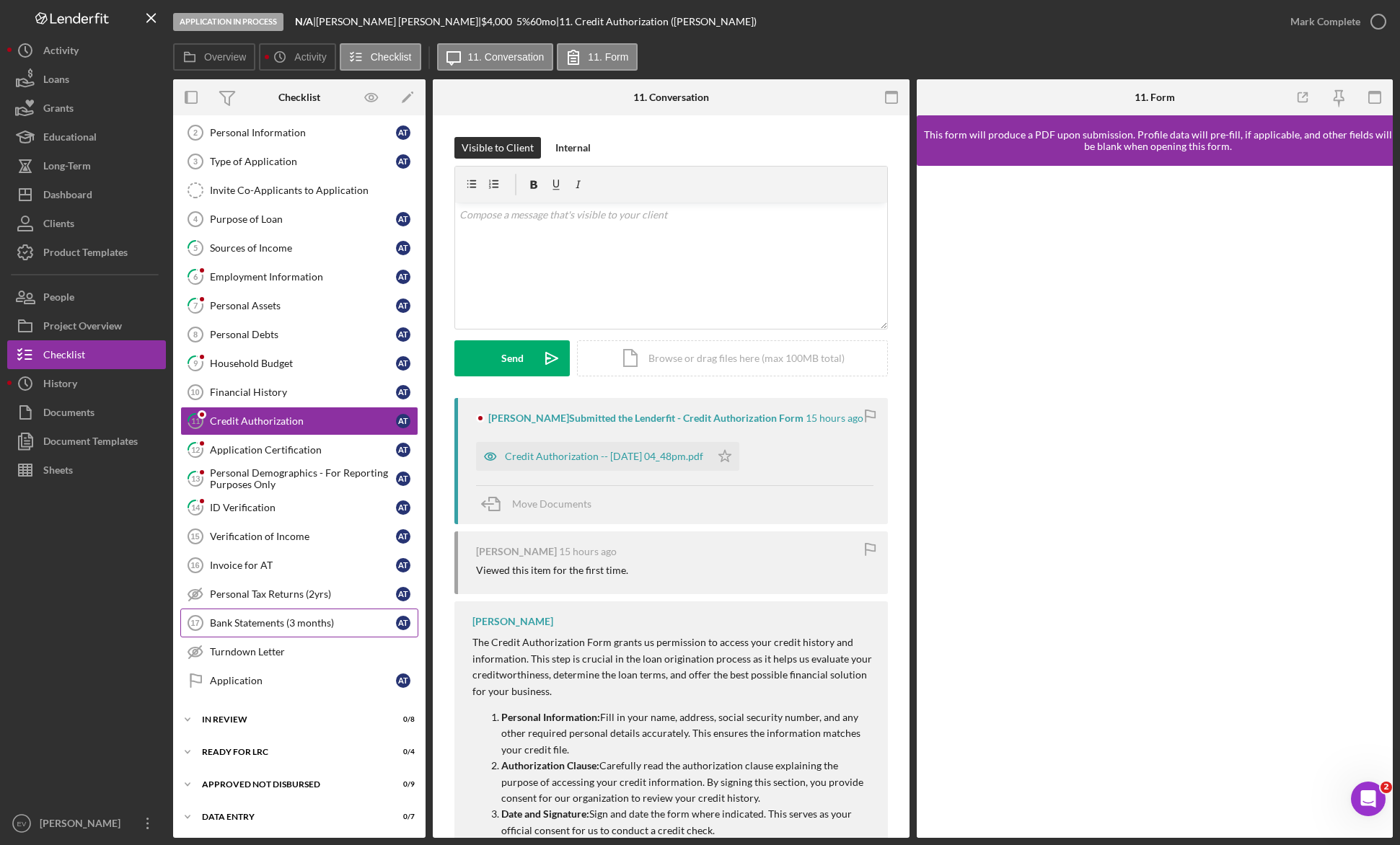
scroll to position [64, 0]
click at [310, 388] on div "Financial History" at bounding box center [302, 391] width 186 height 11
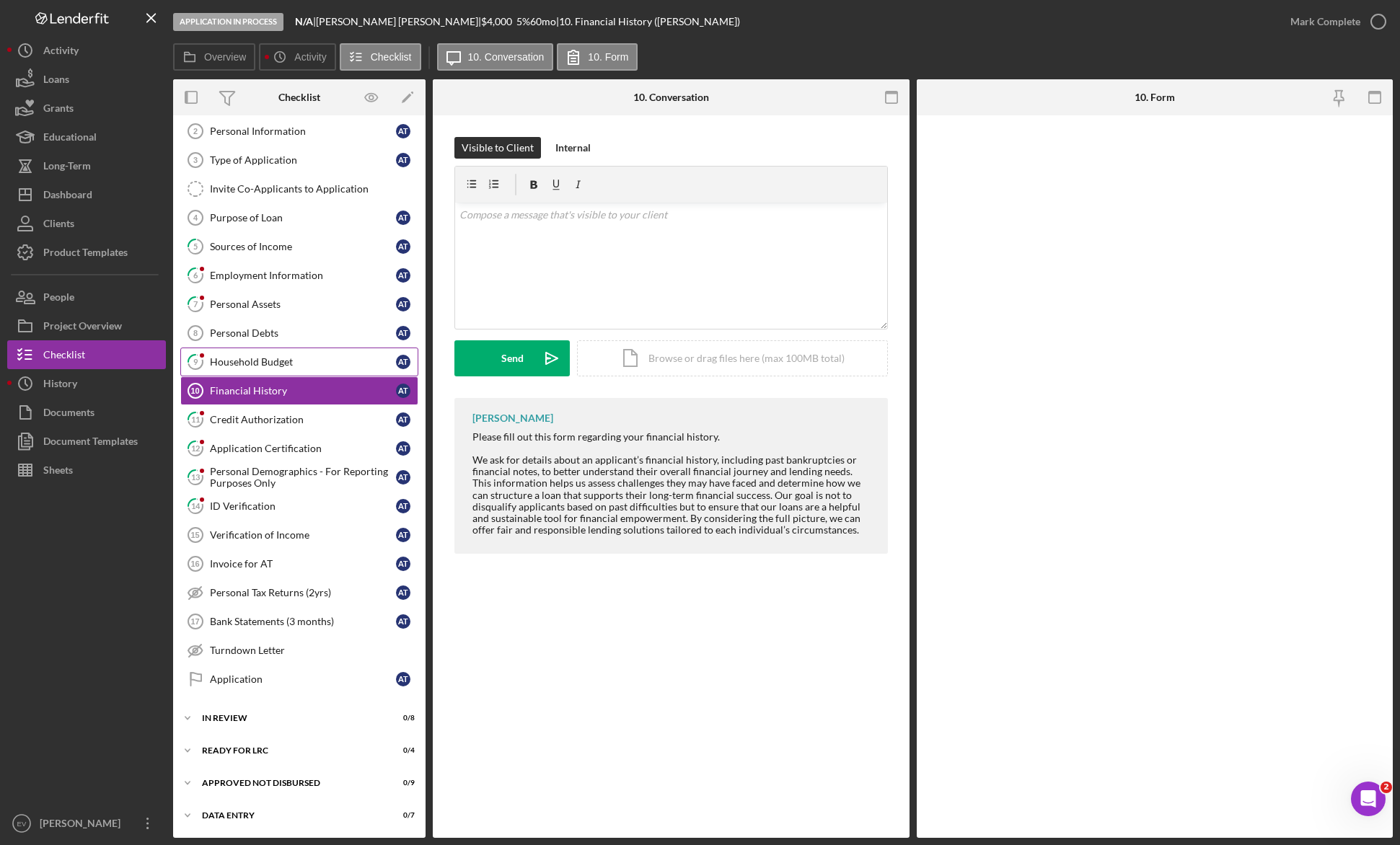
click at [310, 363] on div "Household Budget" at bounding box center [302, 362] width 186 height 11
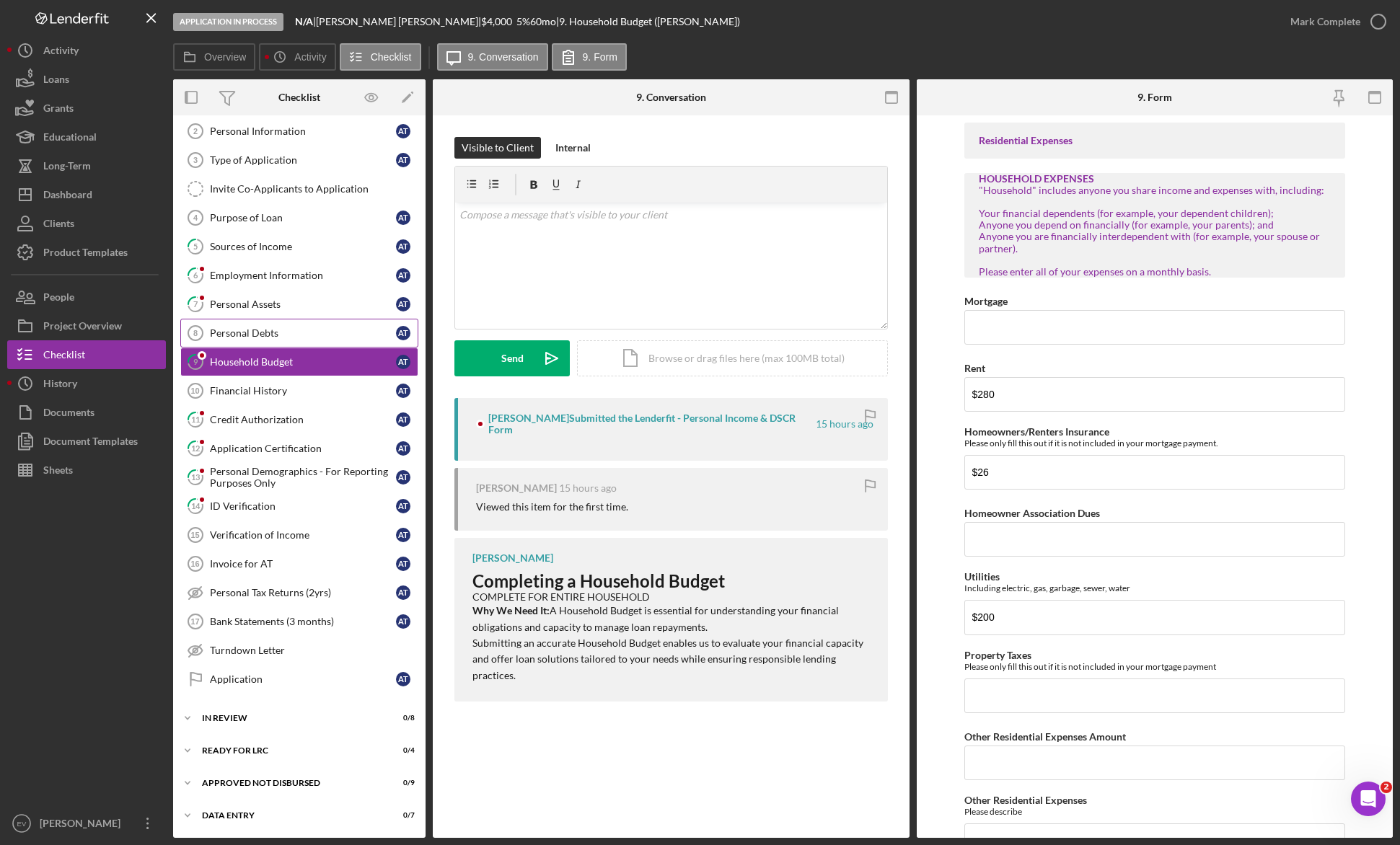
click at [310, 337] on div "Personal Debts" at bounding box center [302, 333] width 186 height 11
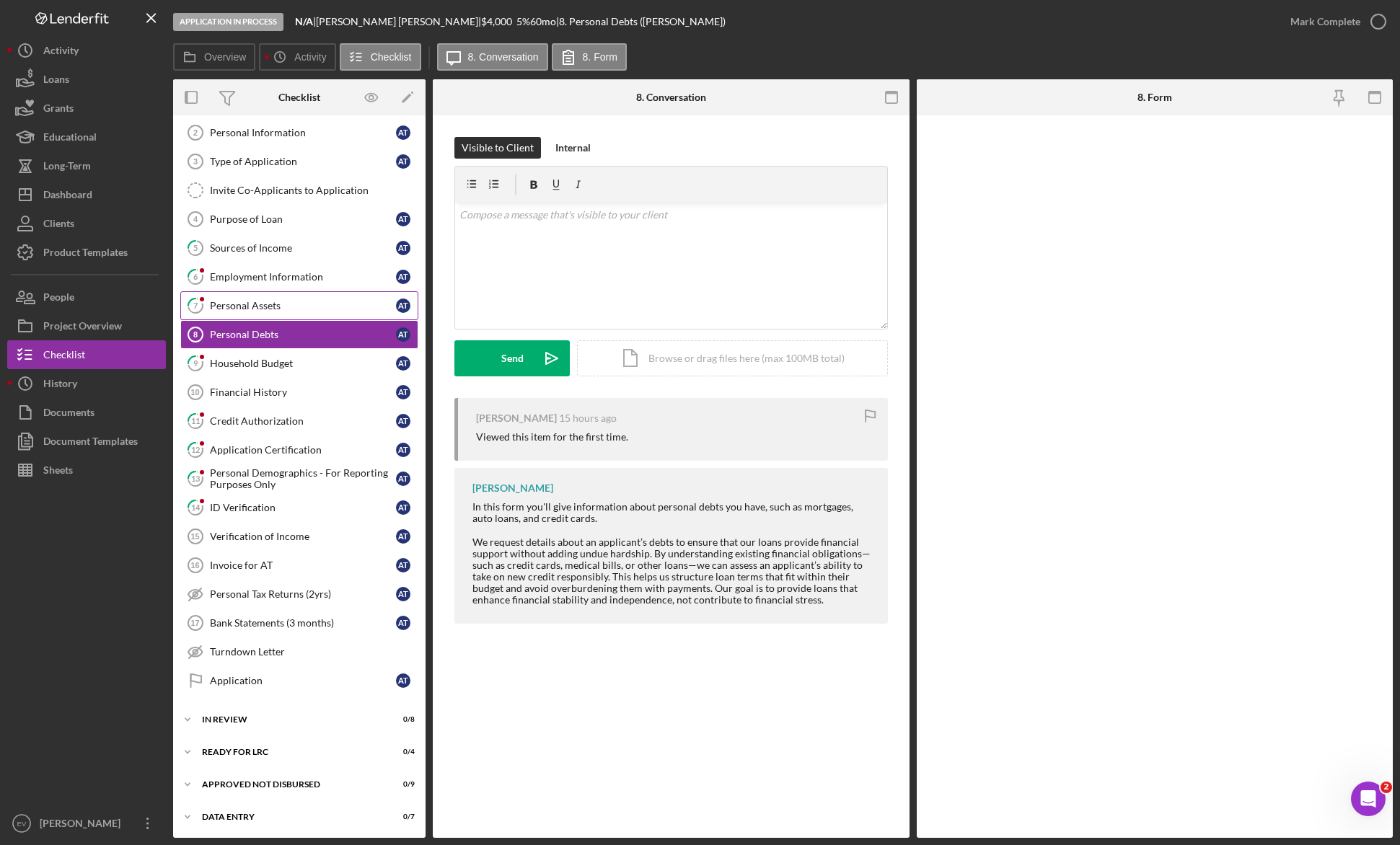
scroll to position [64, 0]
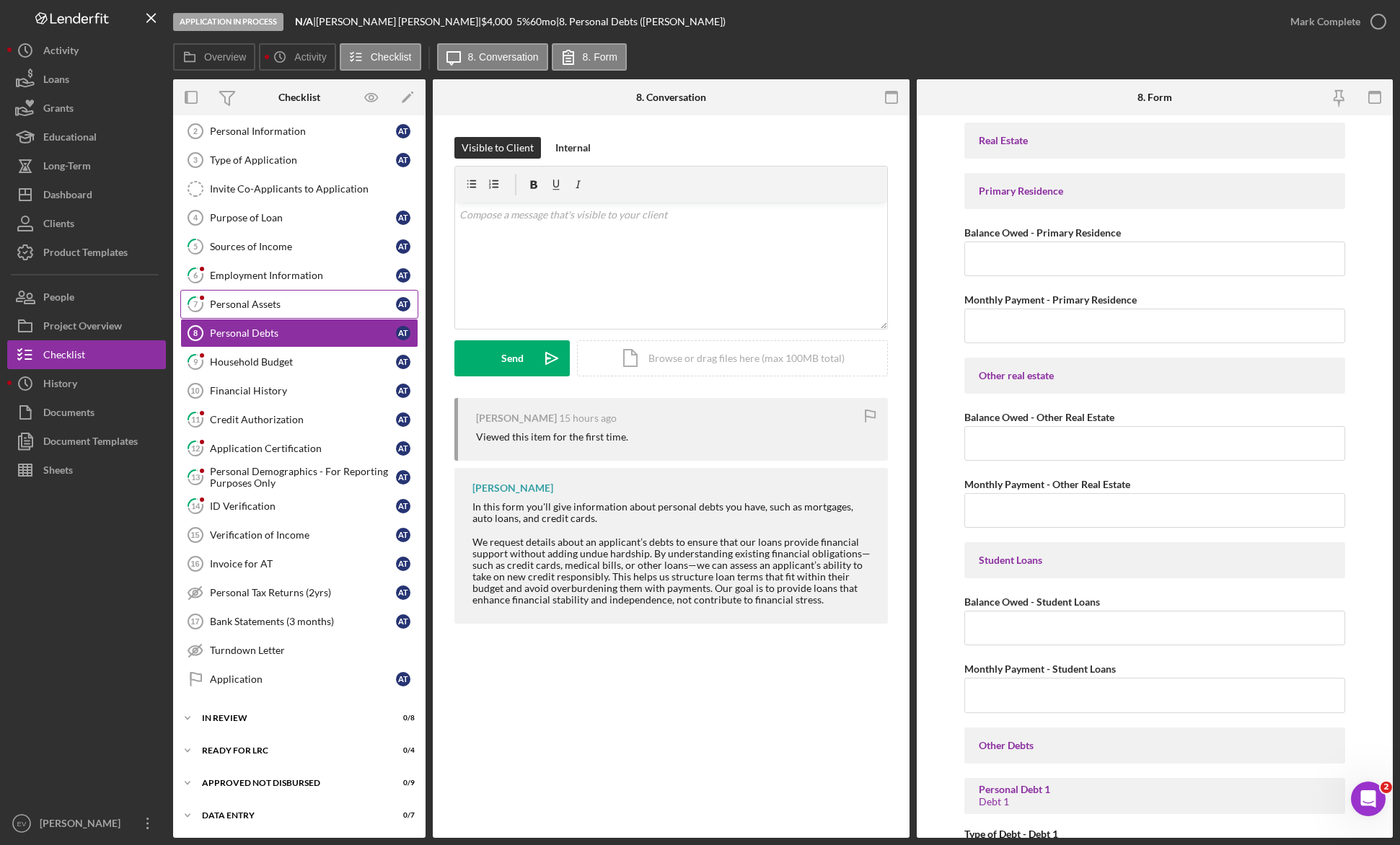
click at [308, 304] on div "Personal Assets" at bounding box center [302, 304] width 186 height 11
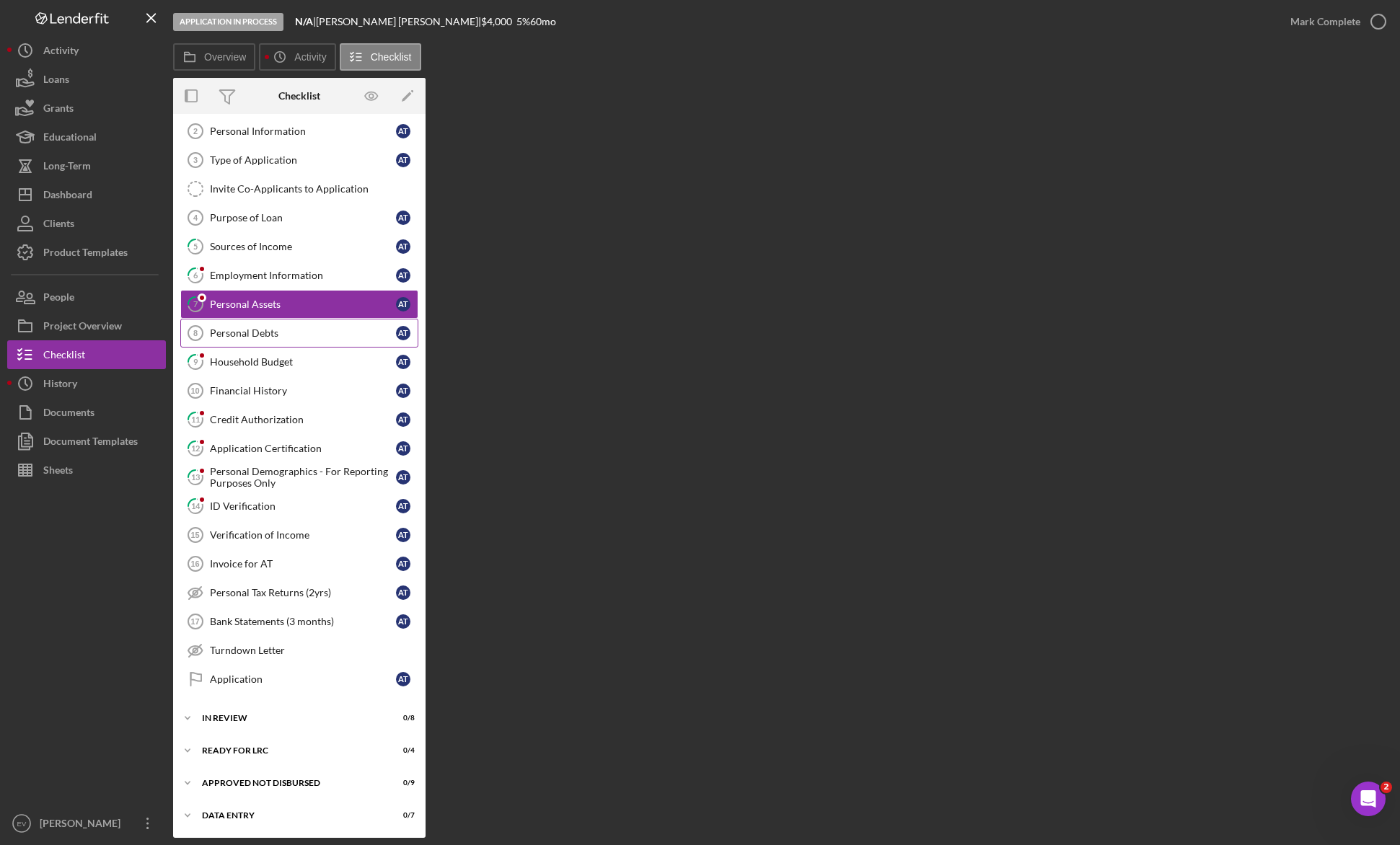
scroll to position [64, 0]
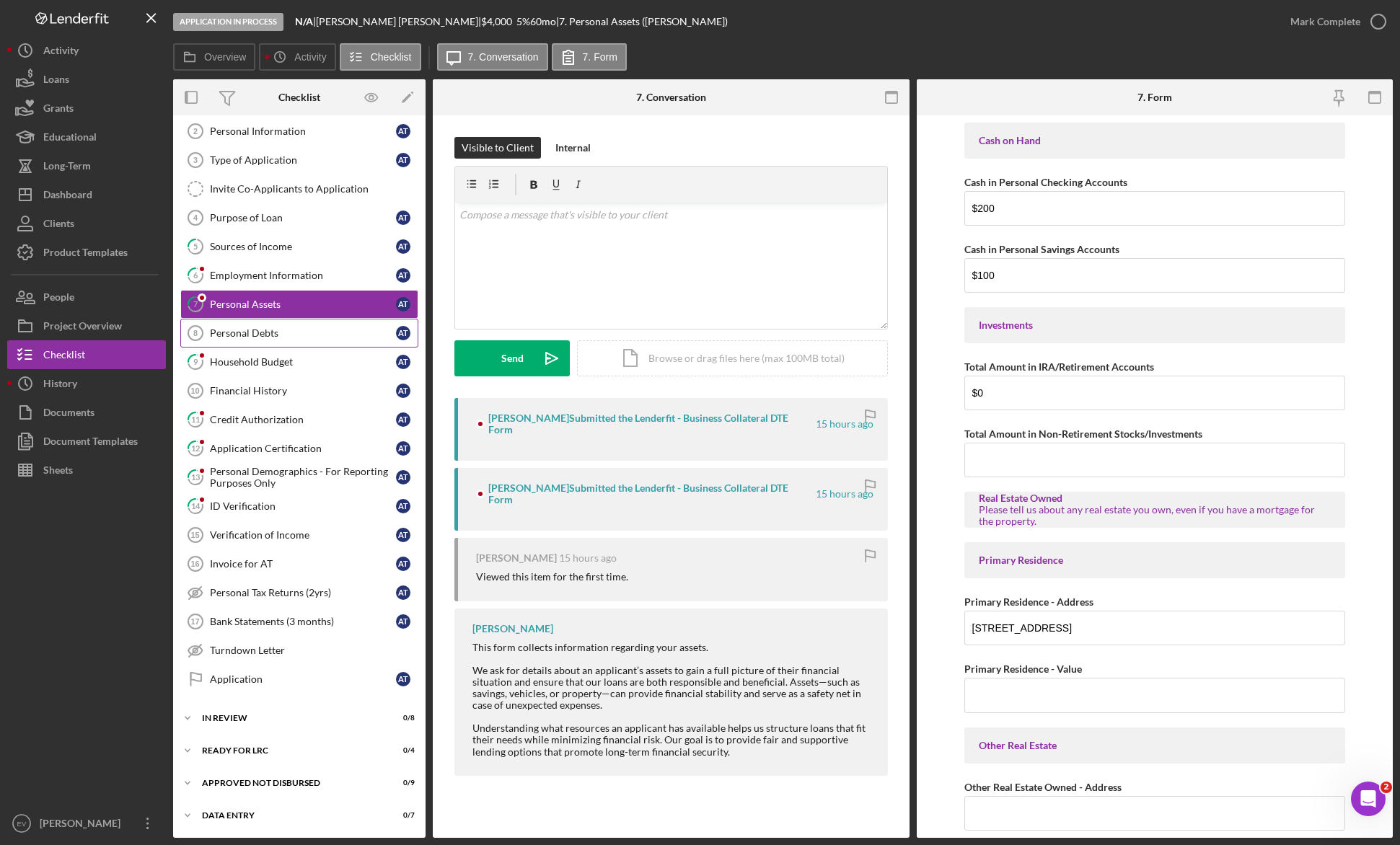
click at [306, 333] on div "Personal Debts" at bounding box center [302, 333] width 186 height 11
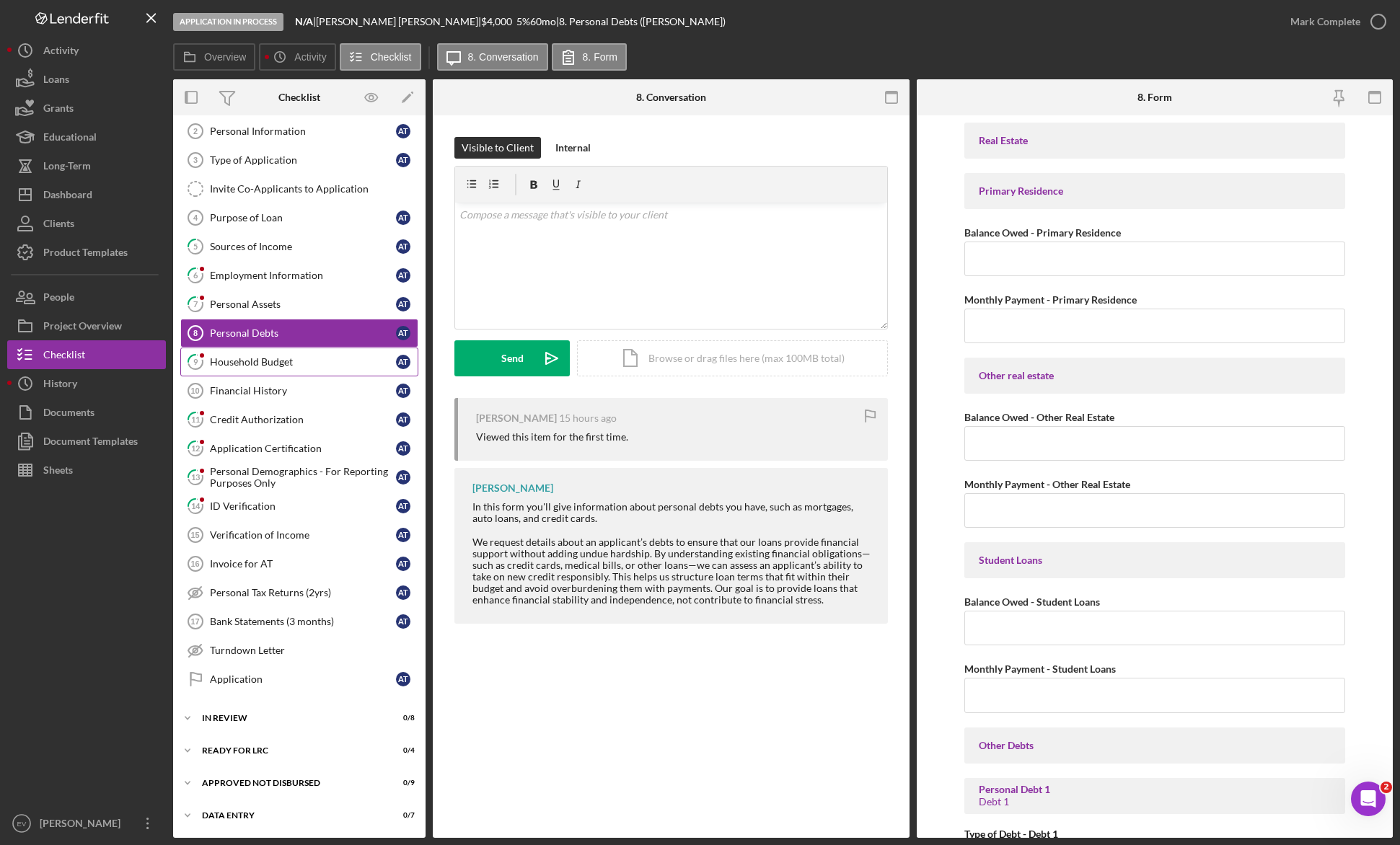
click at [292, 368] on link "9 Household Budget A T" at bounding box center [299, 361] width 238 height 29
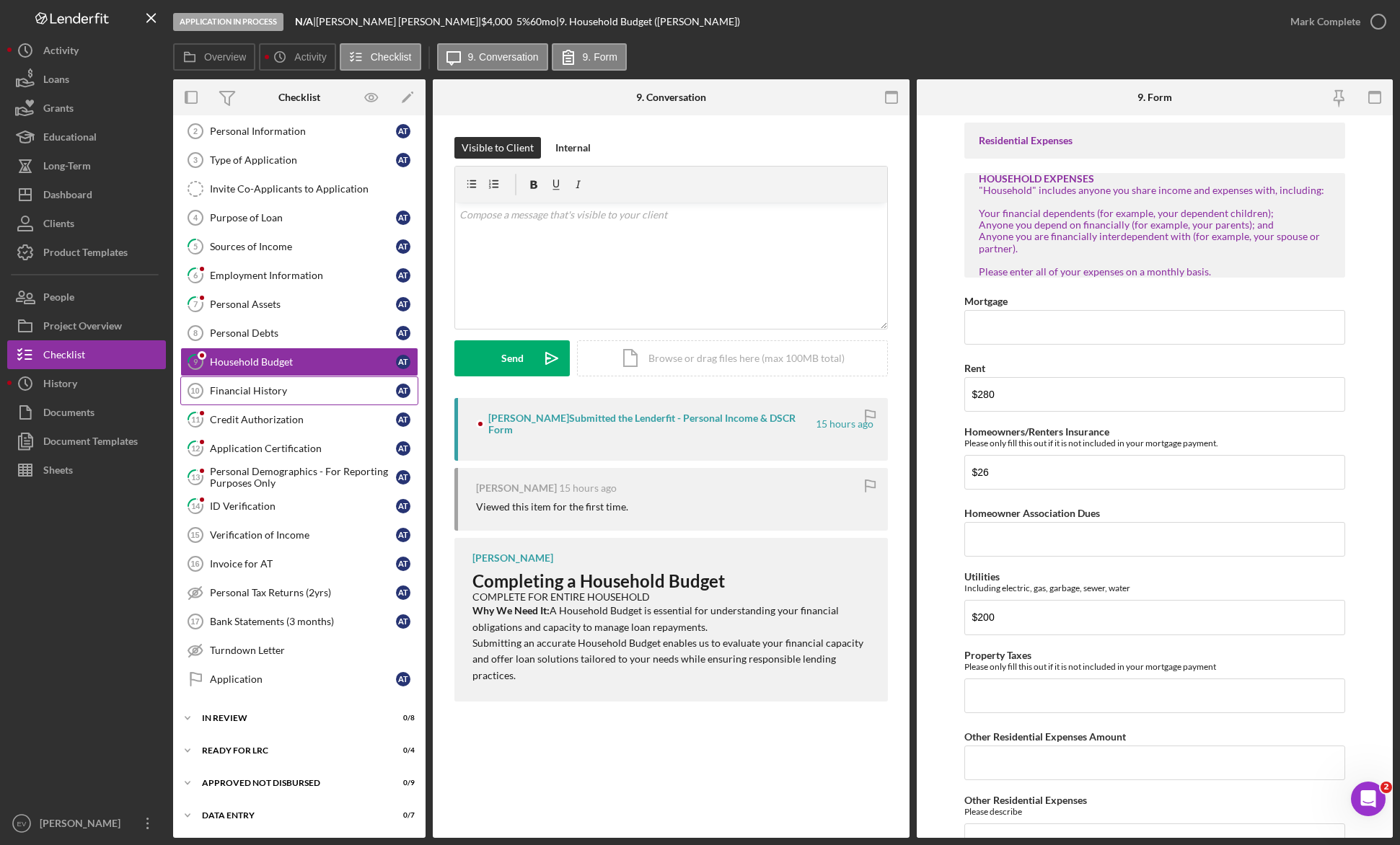
click at [279, 396] on link "Financial History 10 Financial History A T" at bounding box center [299, 391] width 238 height 29
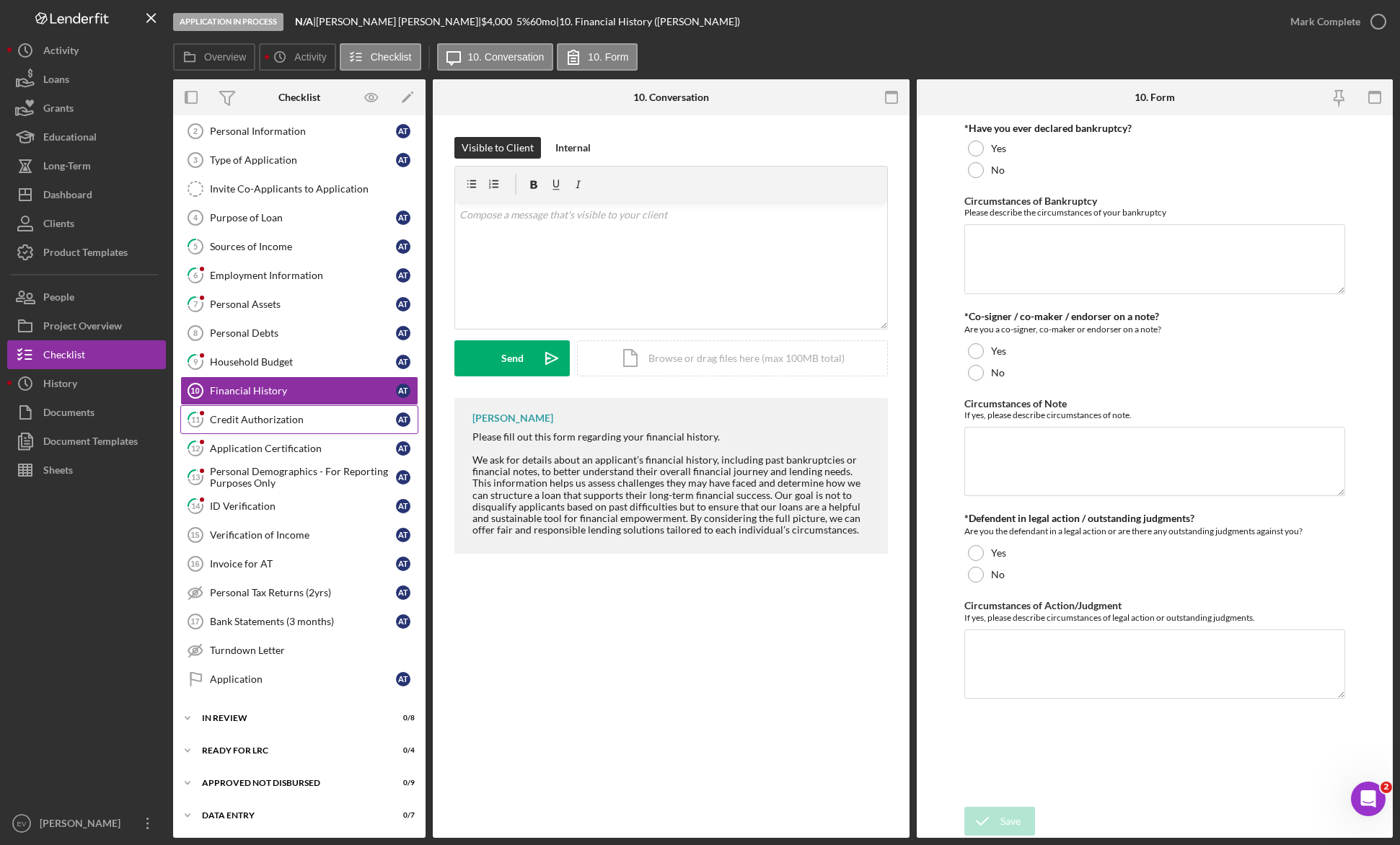
click at [273, 426] on link "11 Credit Authorization A T" at bounding box center [299, 419] width 238 height 29
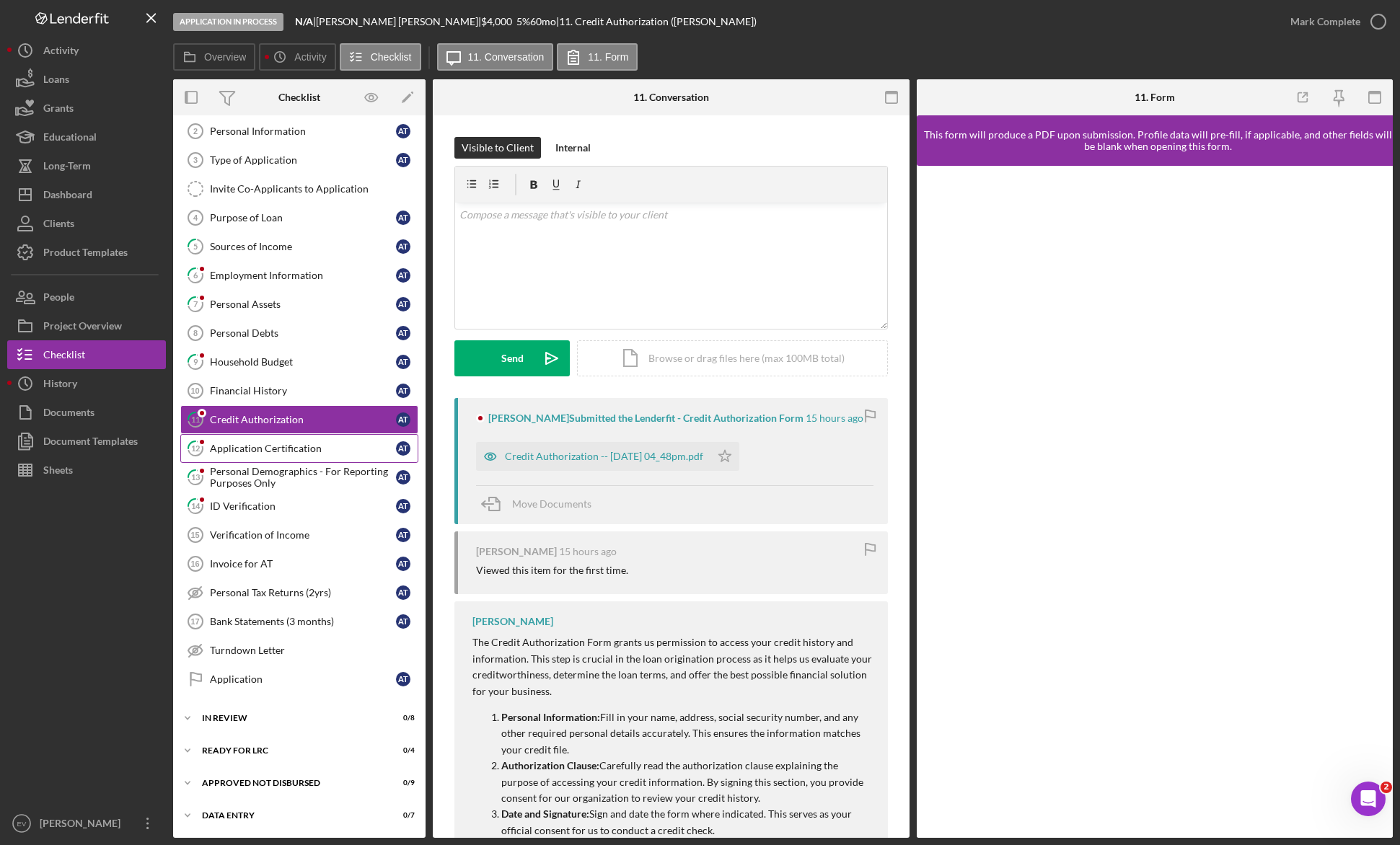
click at [276, 452] on div "Application Certification" at bounding box center [302, 449] width 186 height 11
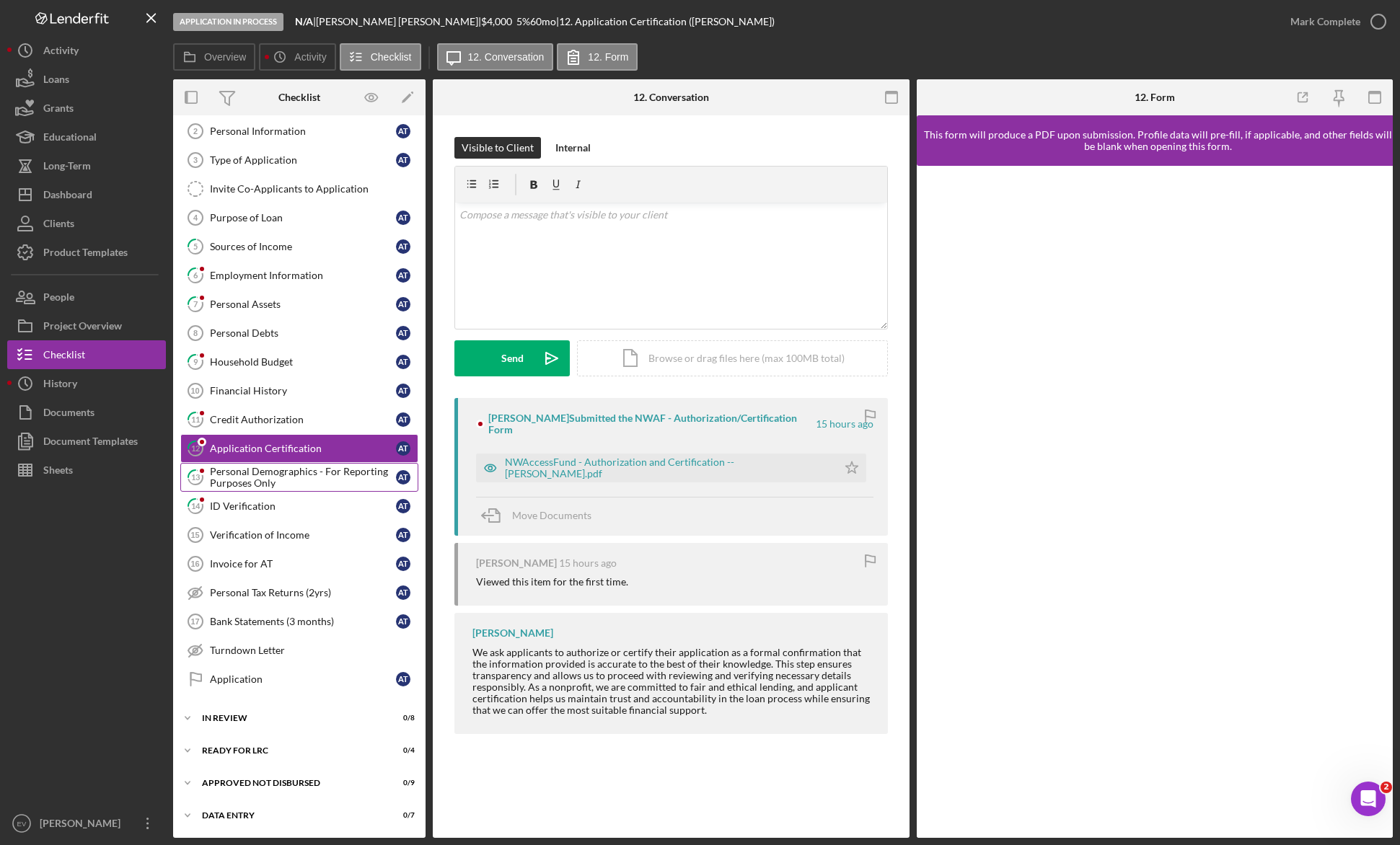
click at [270, 477] on div "Personal Demographics - For Reporting Purposes Only" at bounding box center [302, 477] width 186 height 23
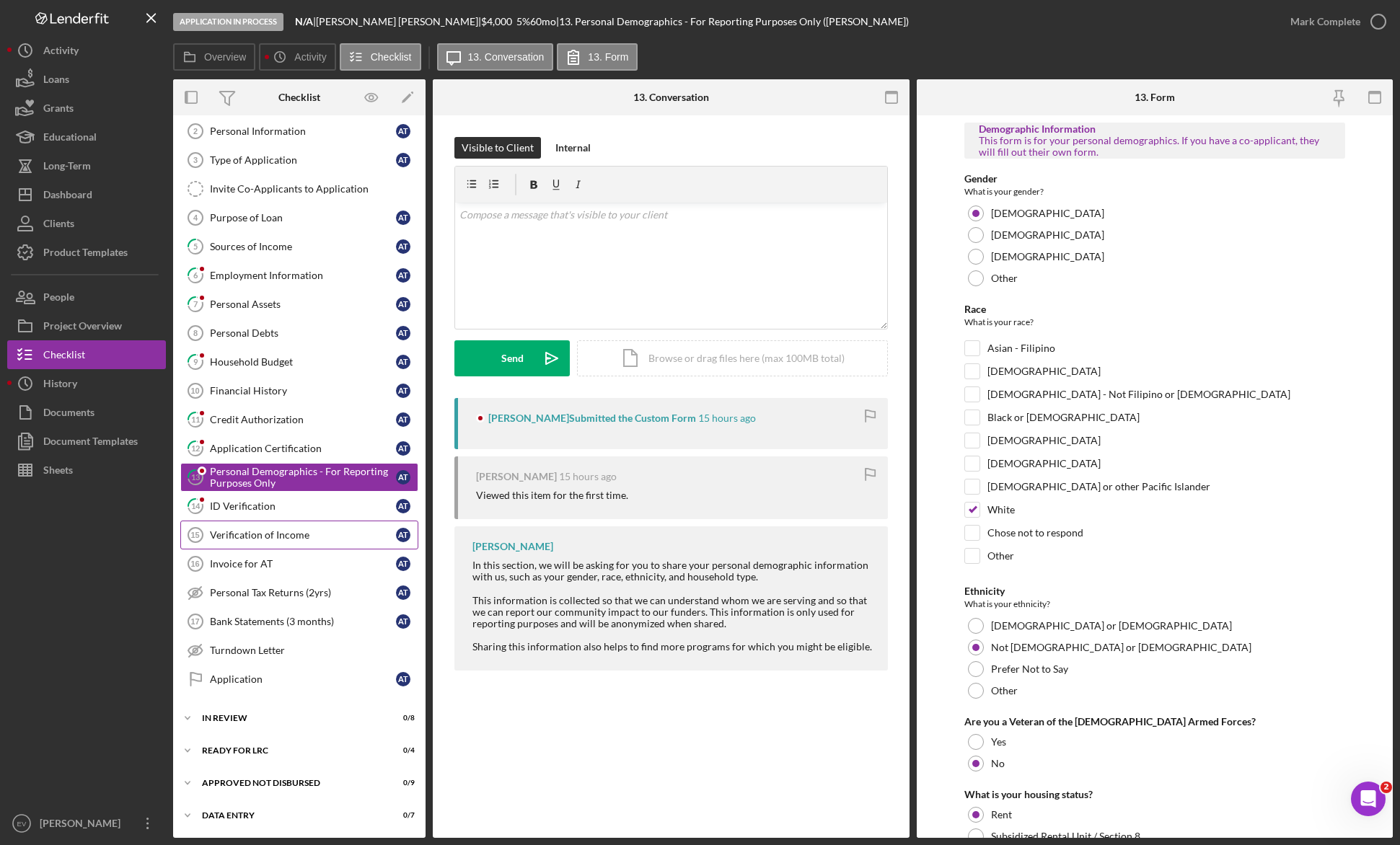
scroll to position [36, 0]
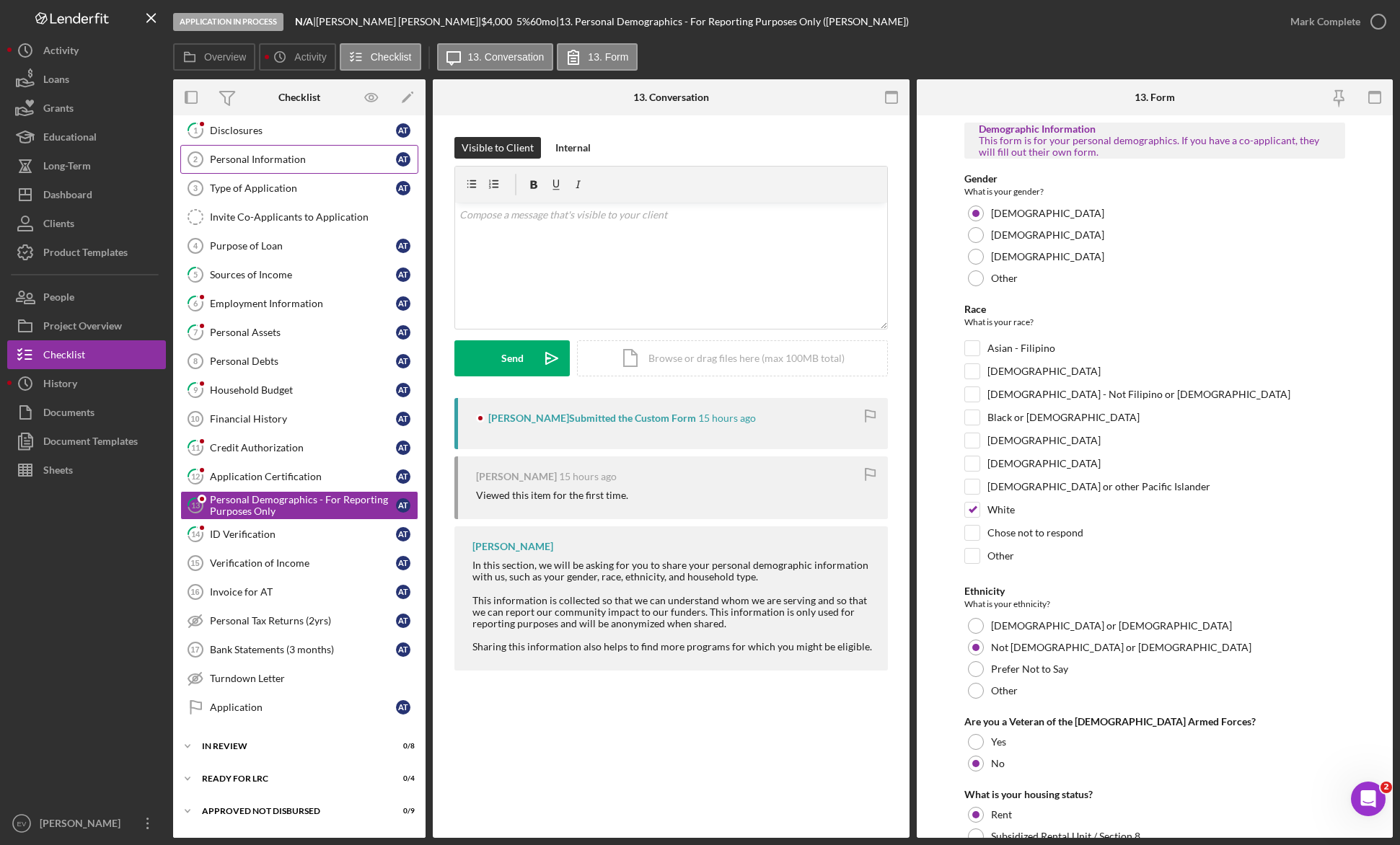
click at [258, 168] on link "Personal Information 2 Personal Information A T" at bounding box center [299, 159] width 238 height 29
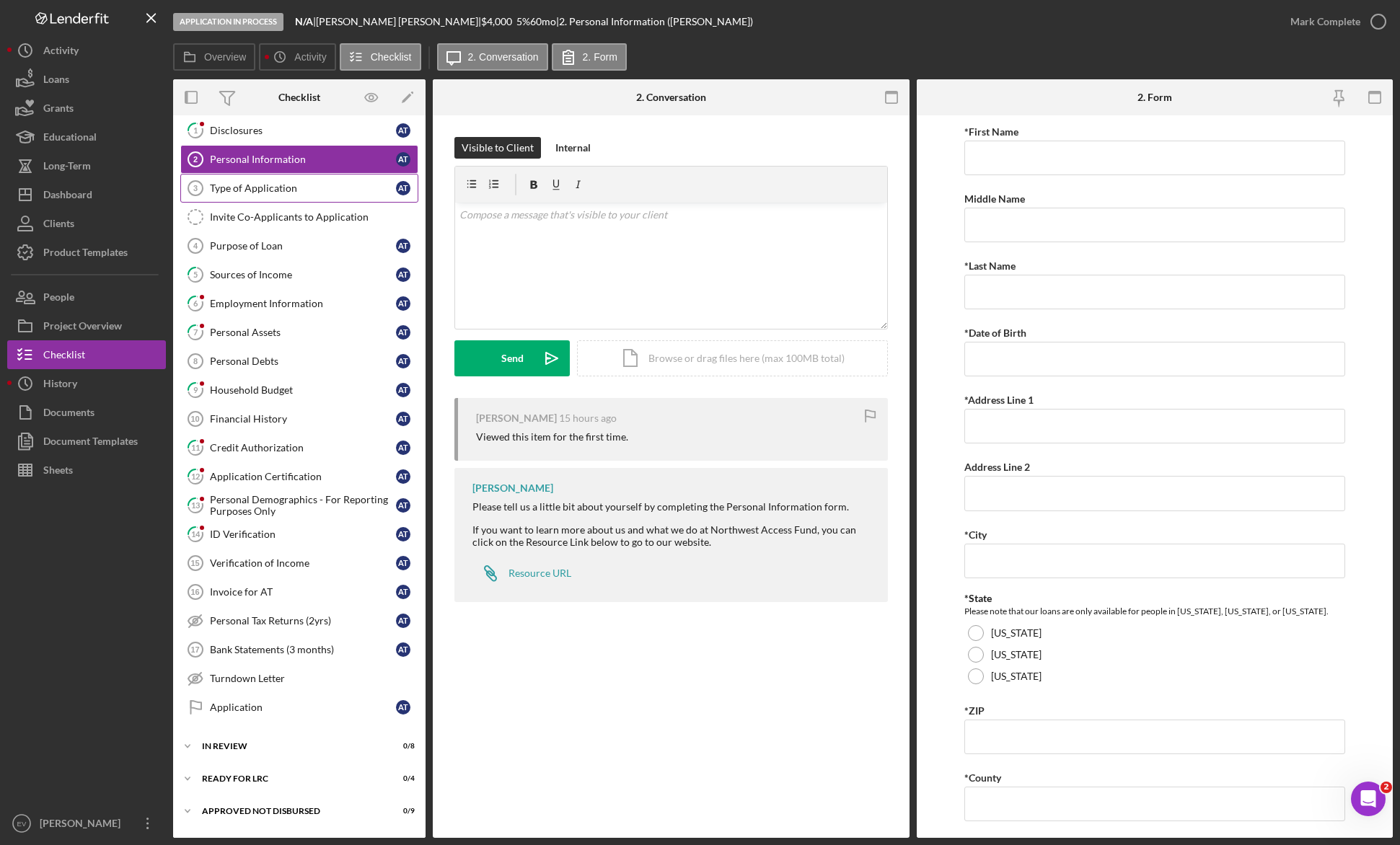
click at [257, 189] on div "Type of Application" at bounding box center [302, 188] width 186 height 11
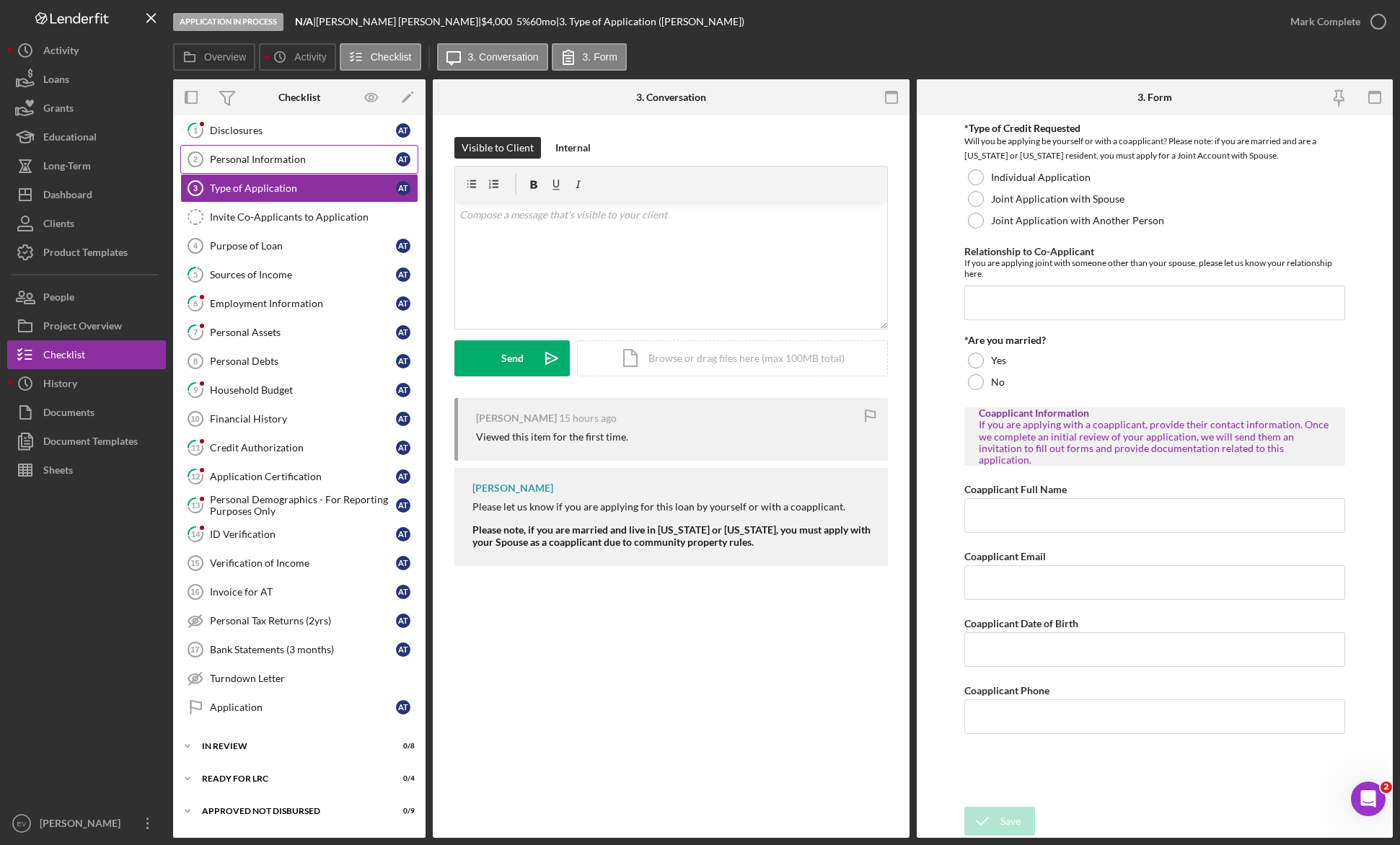
click at [263, 159] on div "Personal Information" at bounding box center [302, 160] width 186 height 11
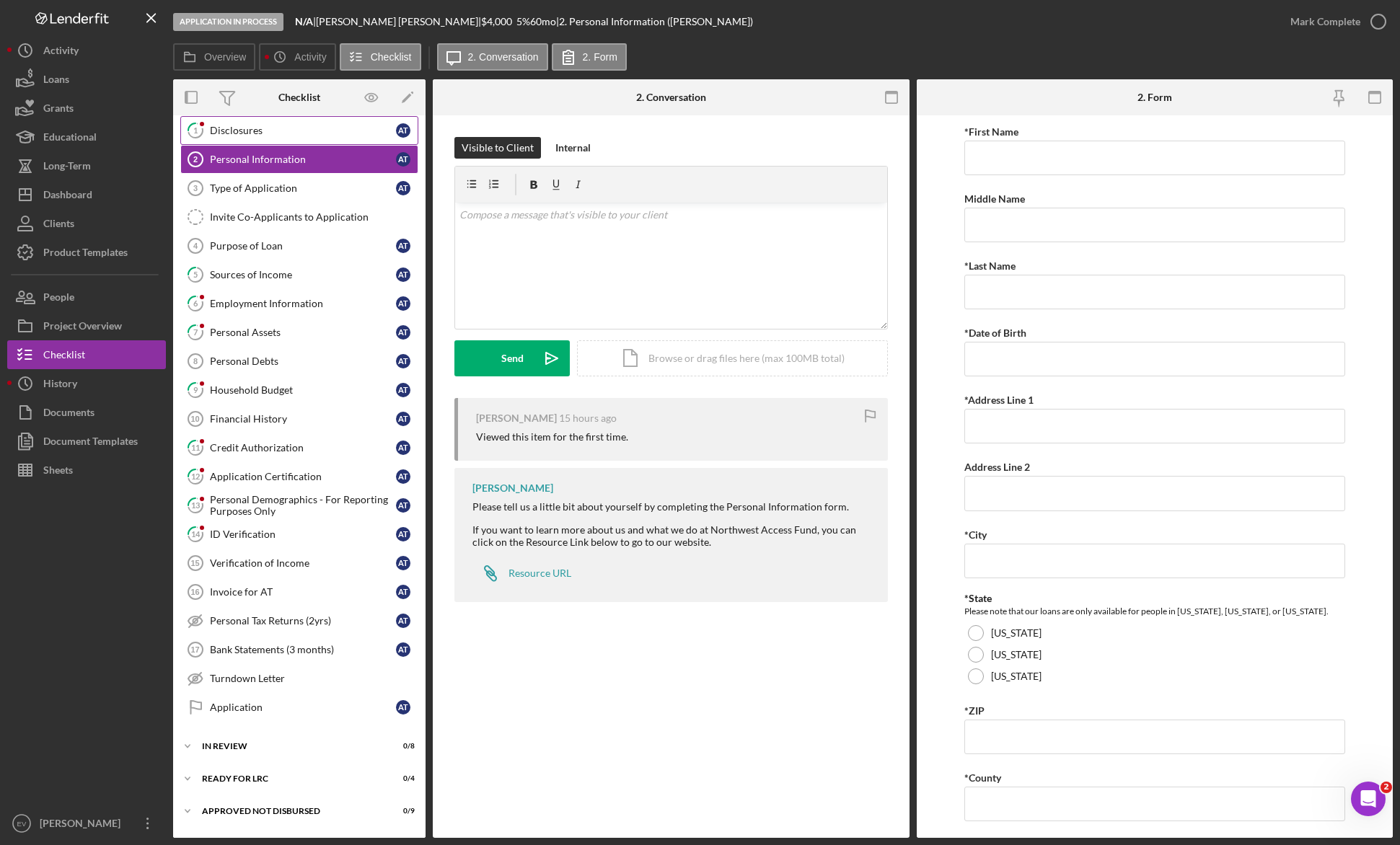
click at [265, 134] on div "Disclosures" at bounding box center [302, 130] width 186 height 11
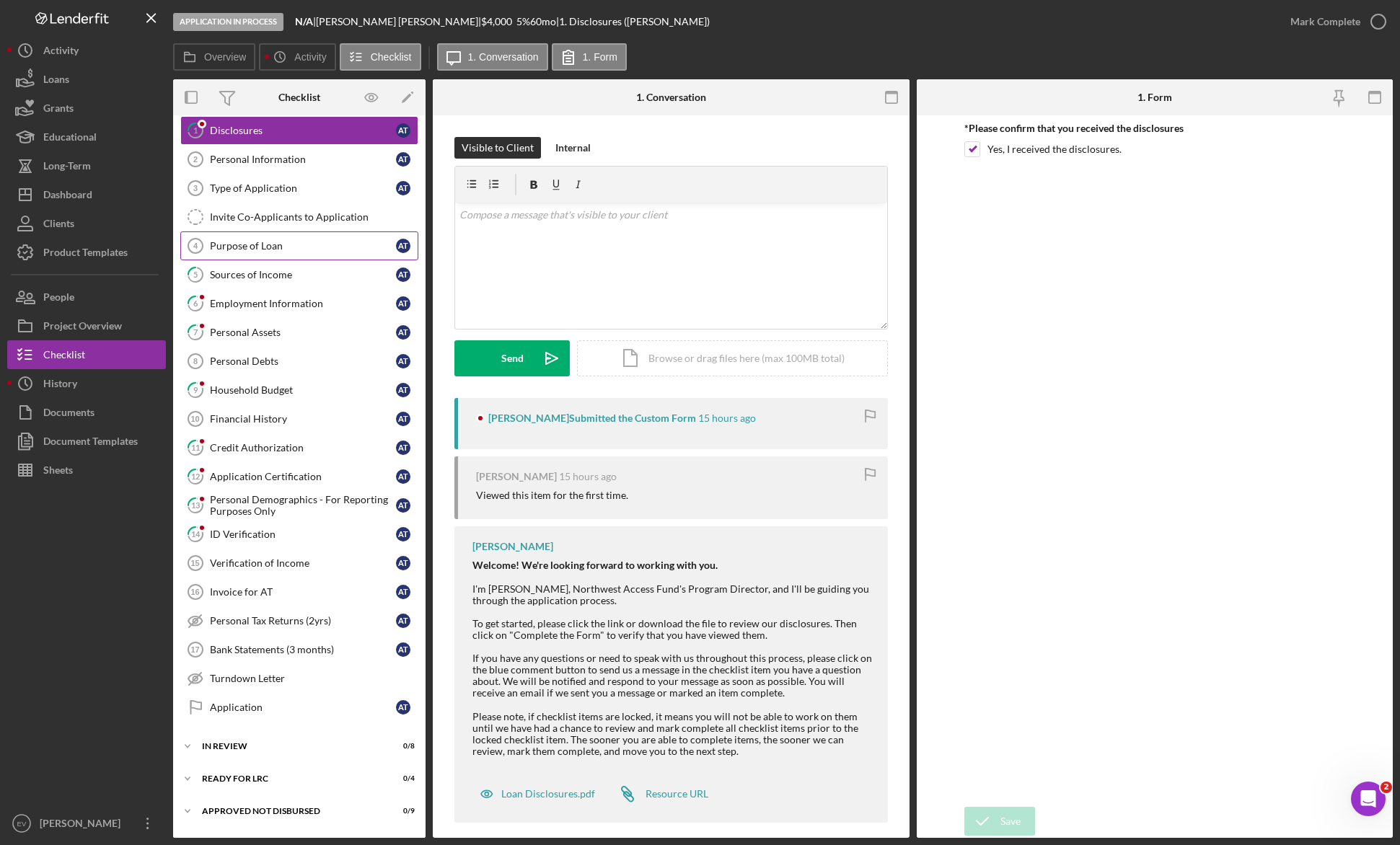
click at [242, 253] on link "Purpose of Loan 4 Purpose of Loan A T" at bounding box center [299, 246] width 238 height 29
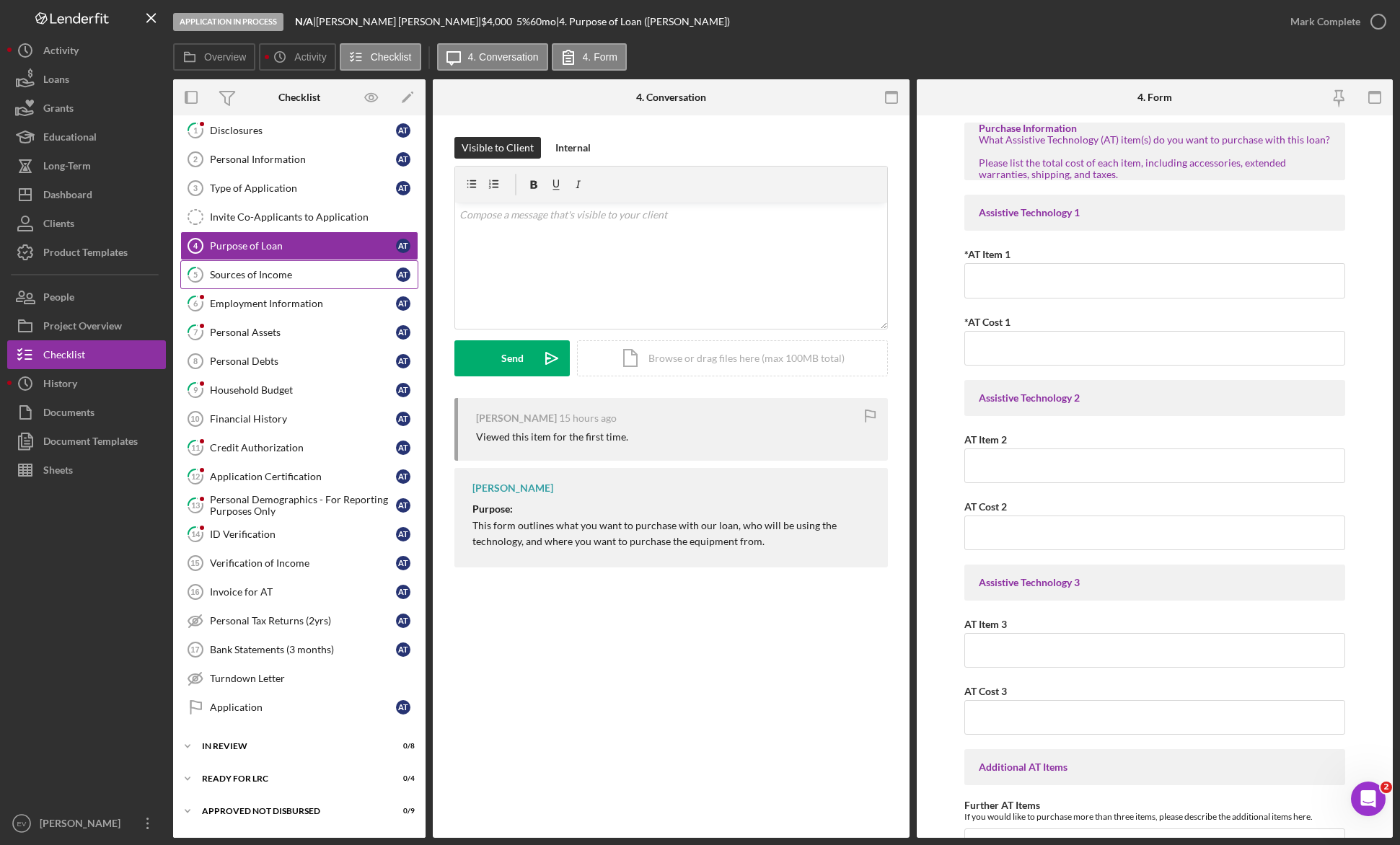
click at [238, 275] on div "Sources of Income" at bounding box center [302, 274] width 186 height 11
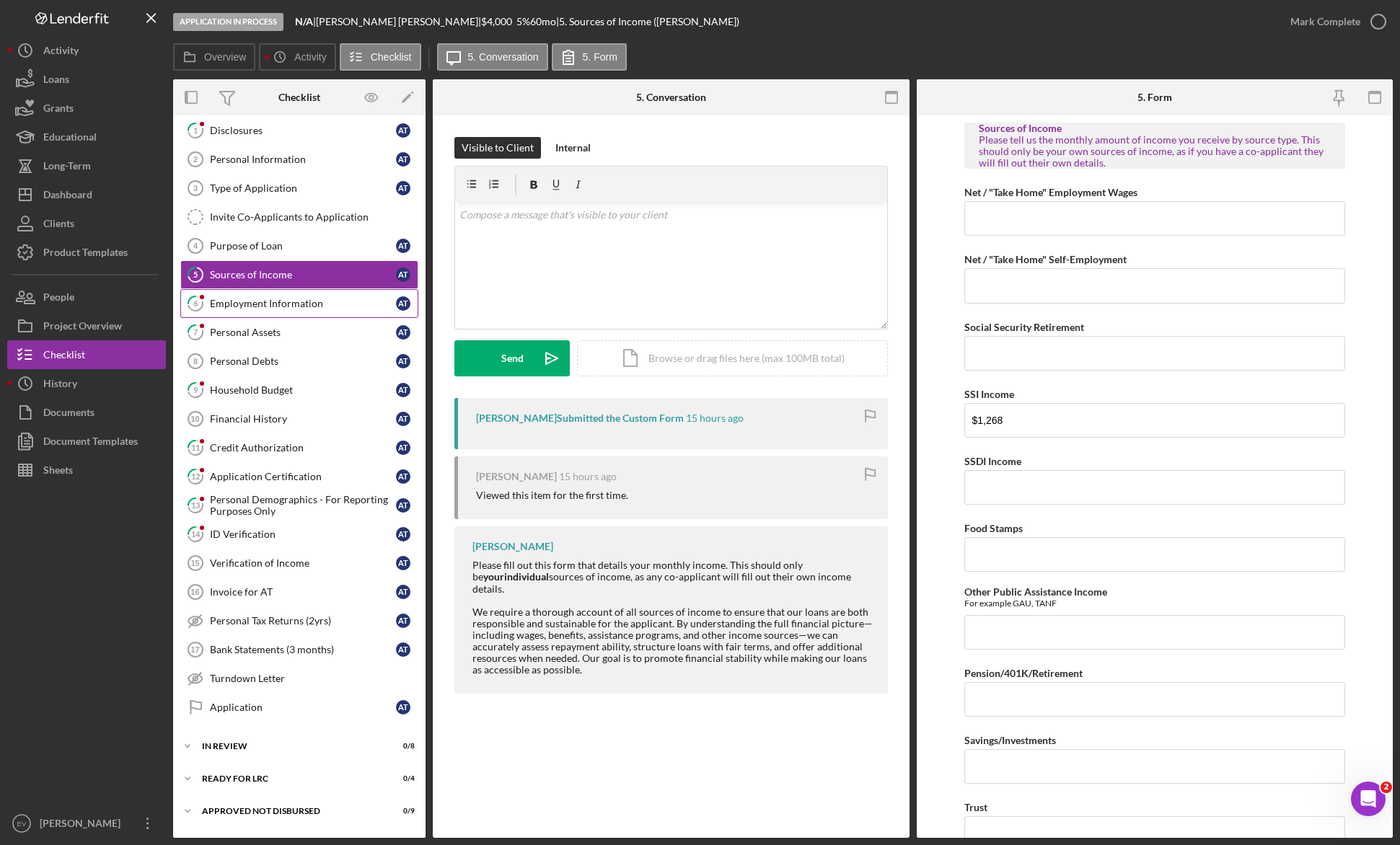
click at [238, 300] on div "Employment Information" at bounding box center [302, 304] width 186 height 11
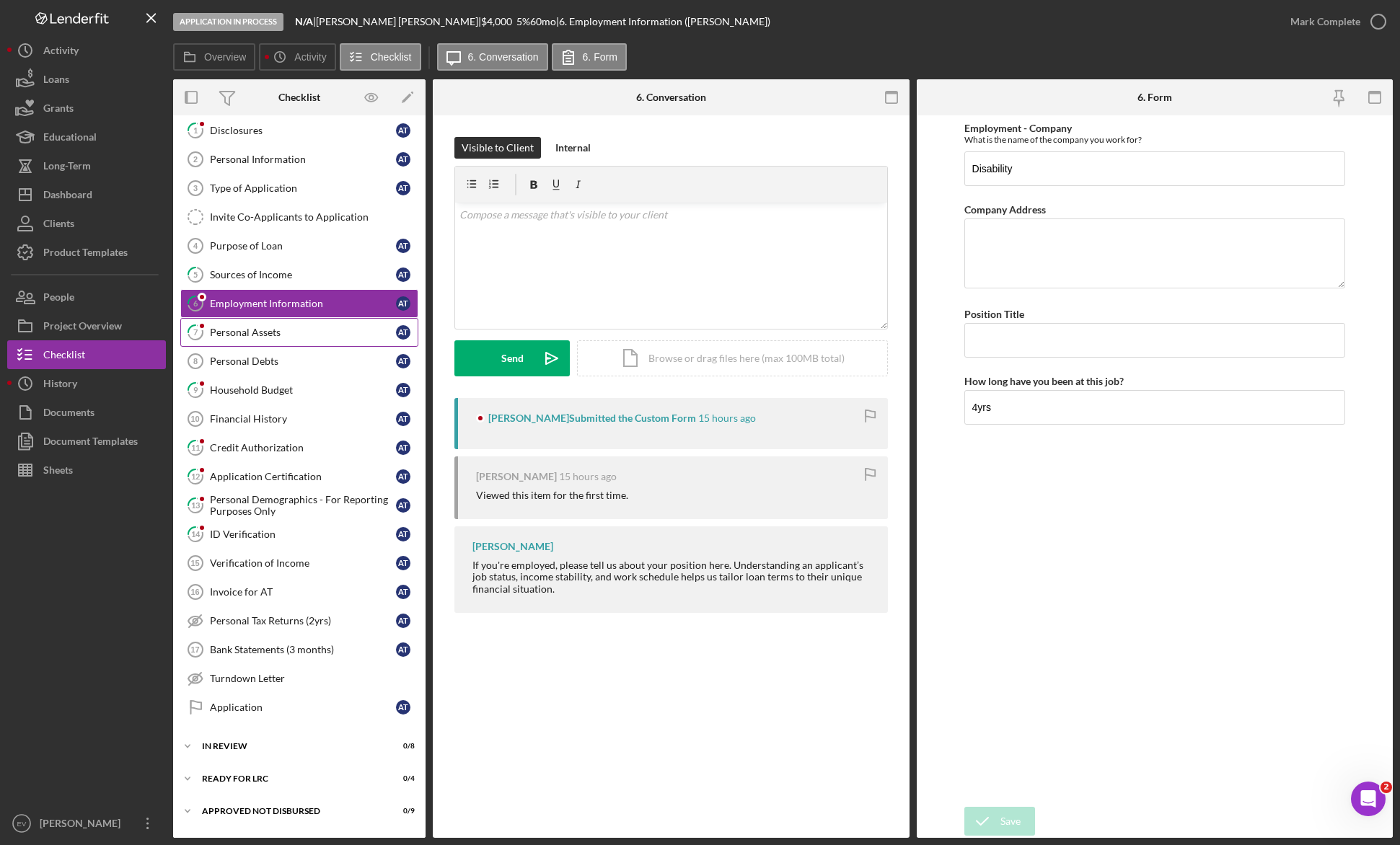
click at [256, 337] on div "Personal Assets" at bounding box center [302, 332] width 186 height 11
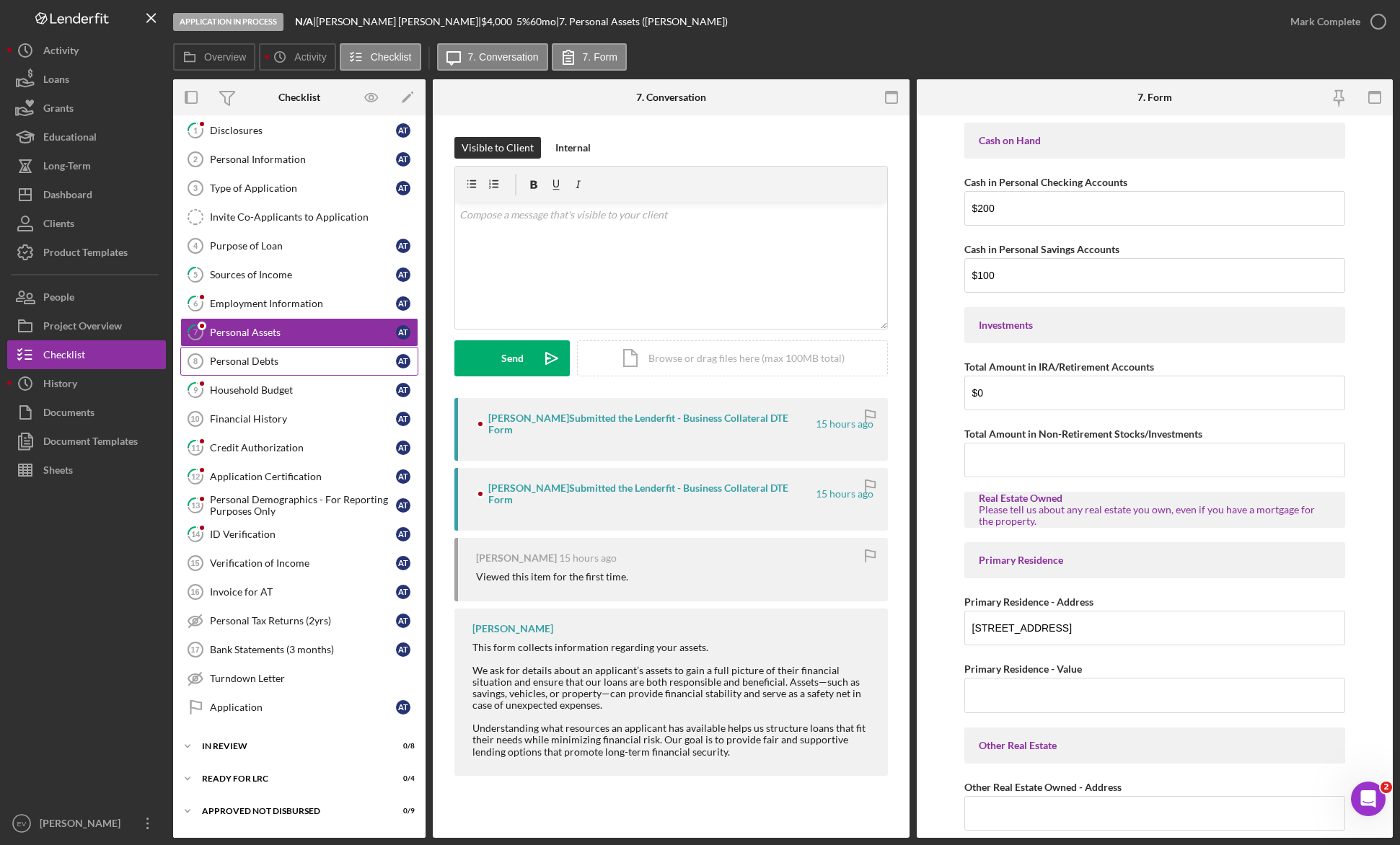
click at [251, 364] on div "Personal Debts" at bounding box center [302, 361] width 186 height 11
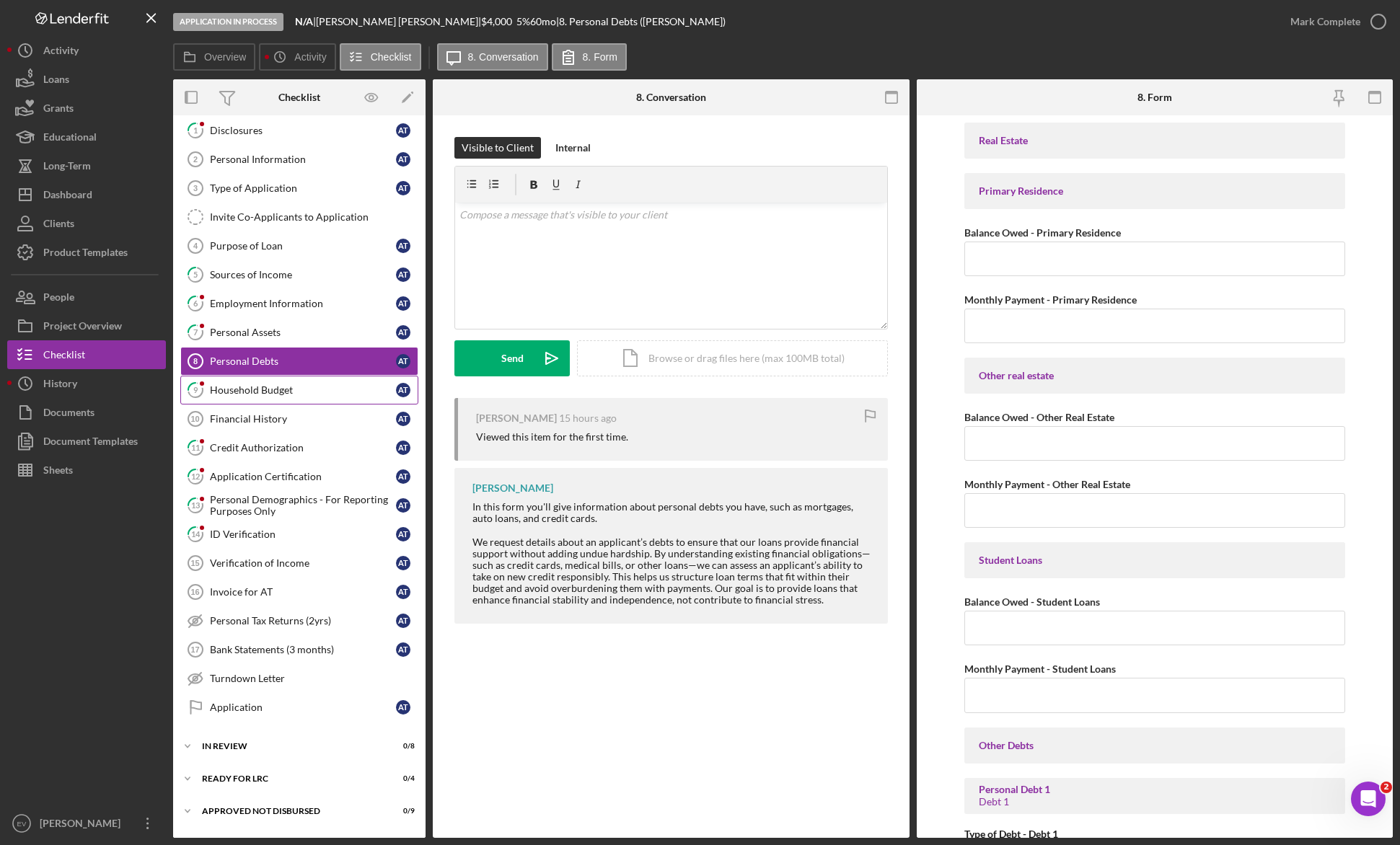
click at [246, 387] on div "Household Budget" at bounding box center [302, 390] width 186 height 11
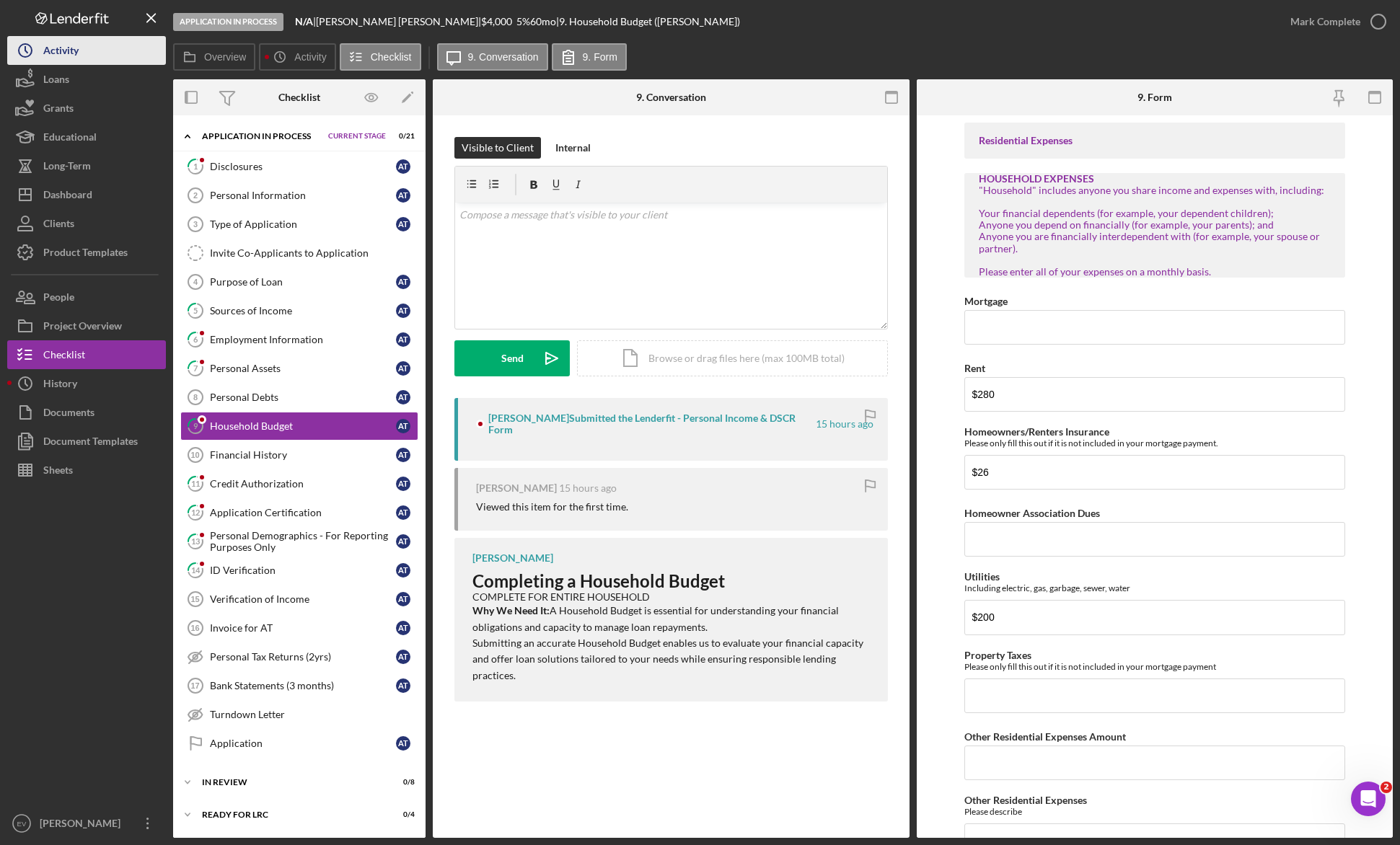
click at [81, 52] on button "Icon/History Activity" at bounding box center [87, 50] width 159 height 29
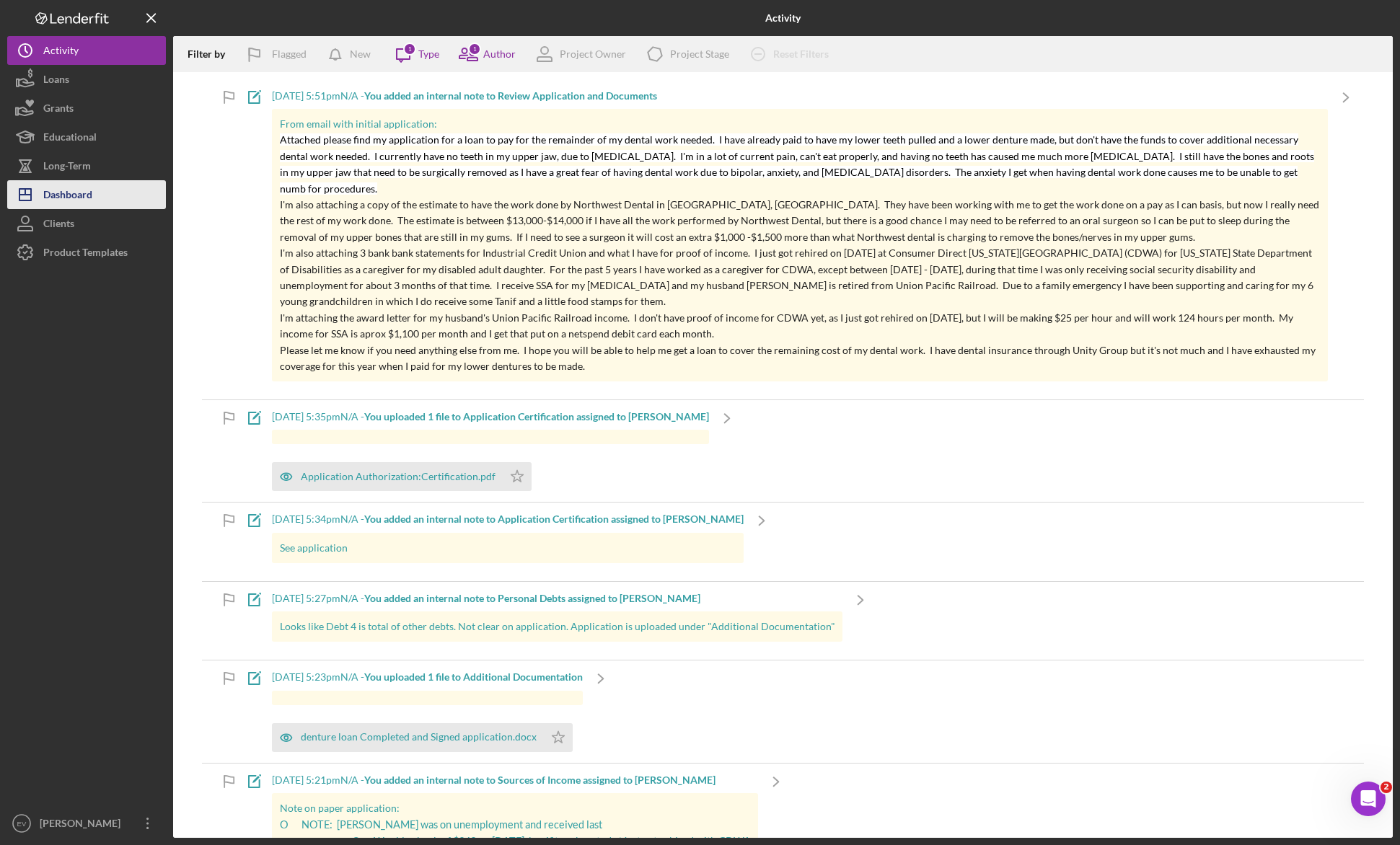
click at [57, 195] on div "Dashboard" at bounding box center [68, 197] width 49 height 33
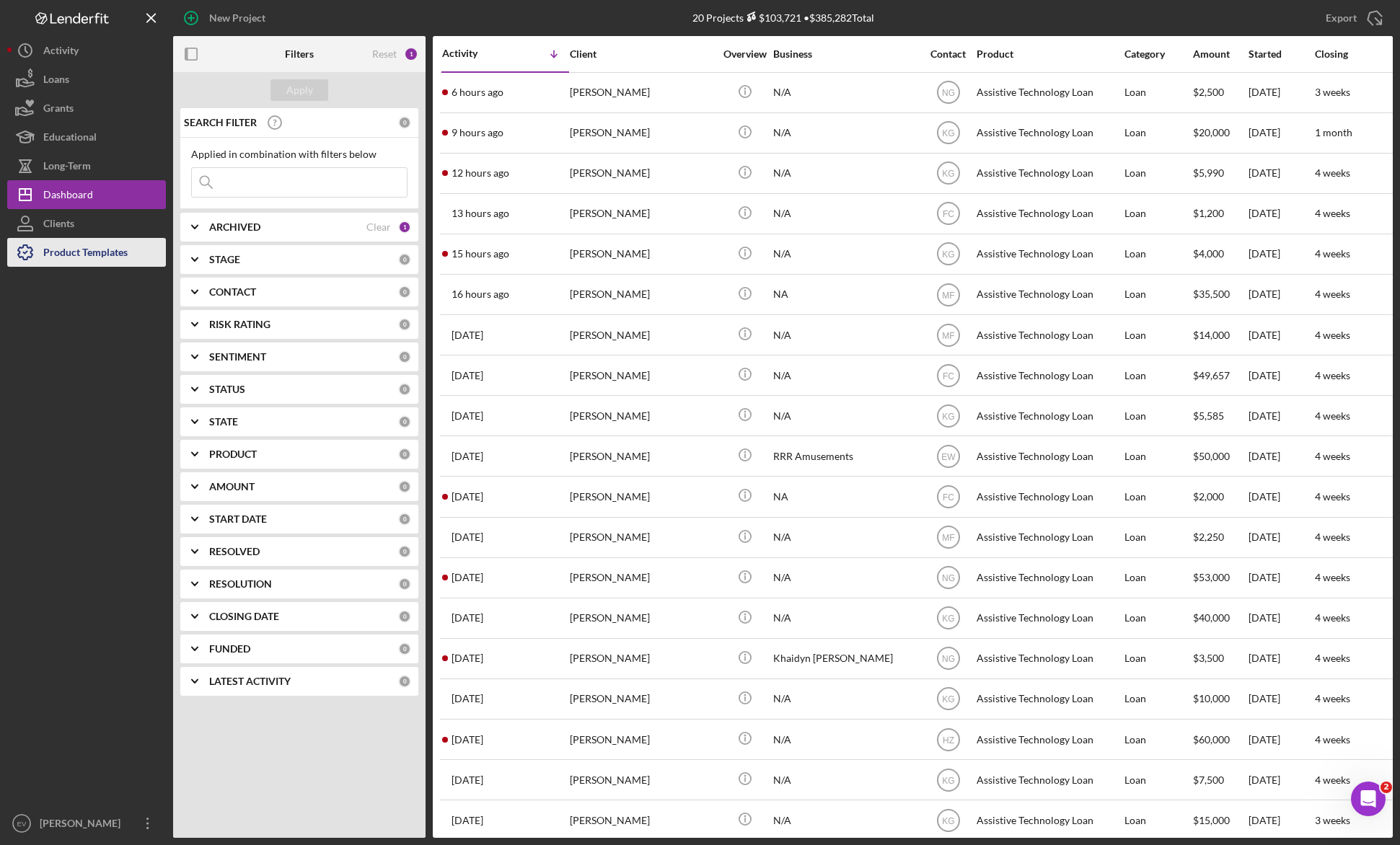
click at [66, 245] on div "Product Templates" at bounding box center [85, 254] width 84 height 33
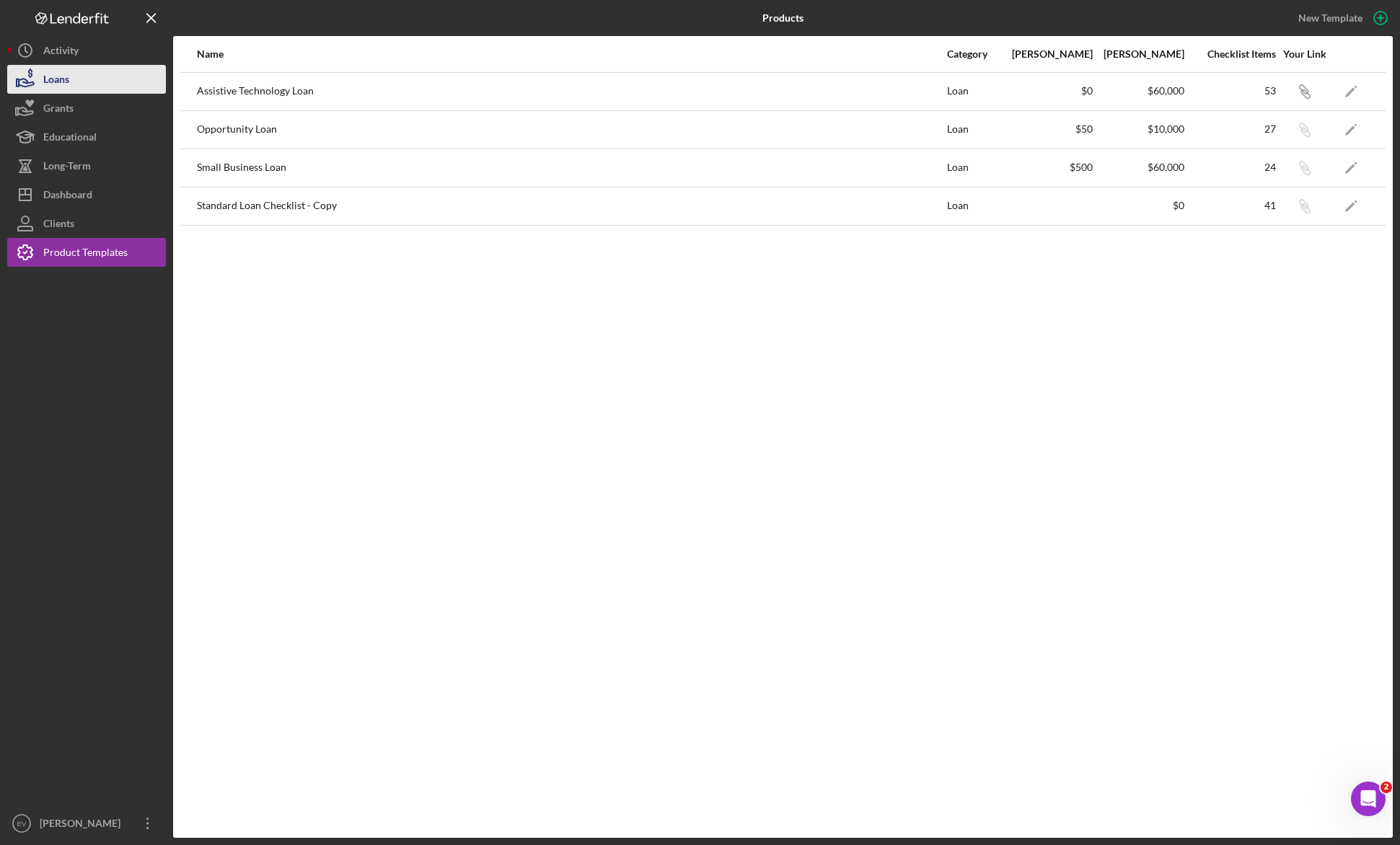
click at [82, 82] on button "Loans" at bounding box center [87, 79] width 159 height 29
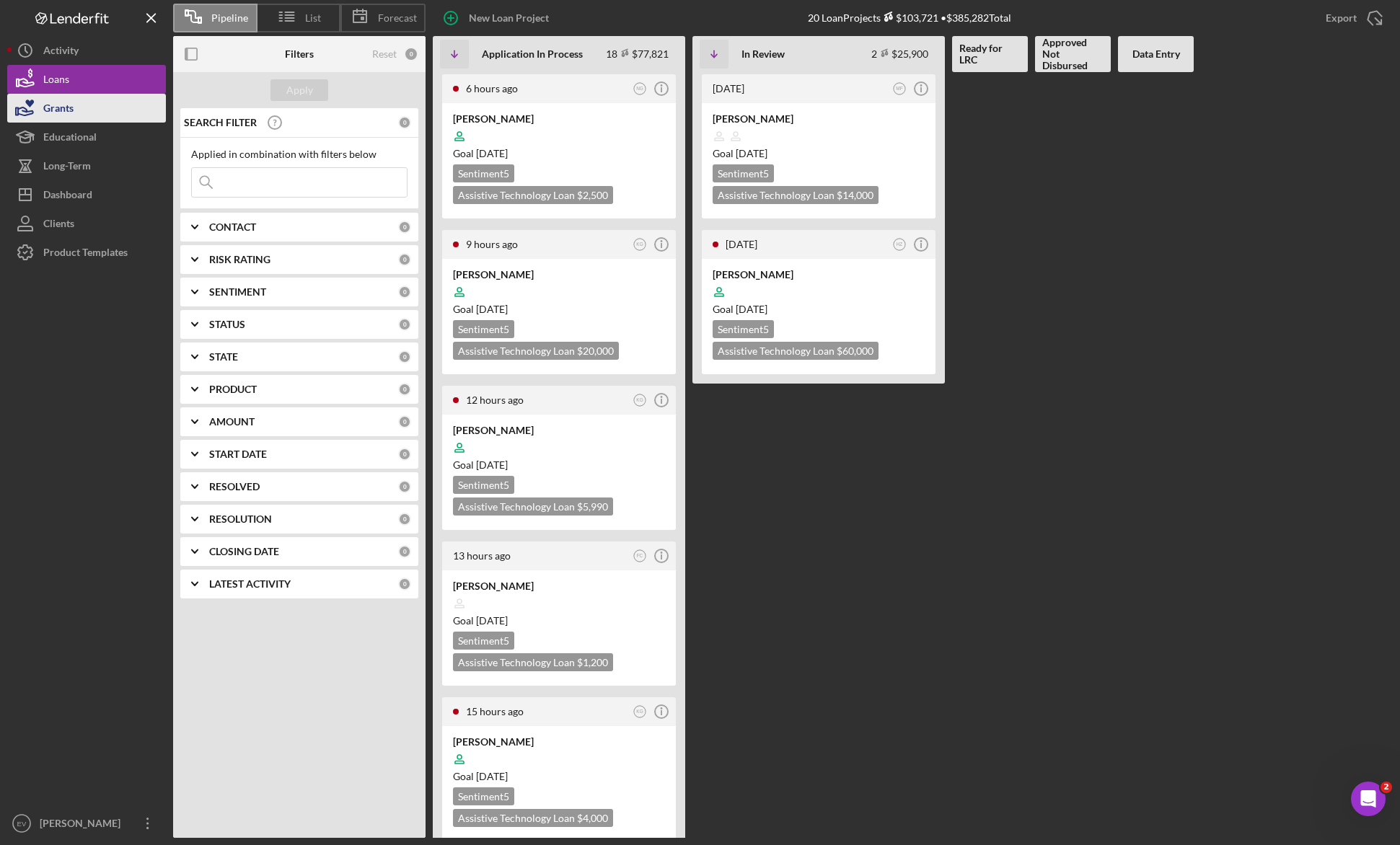
click at [79, 109] on button "Grants" at bounding box center [87, 107] width 159 height 29
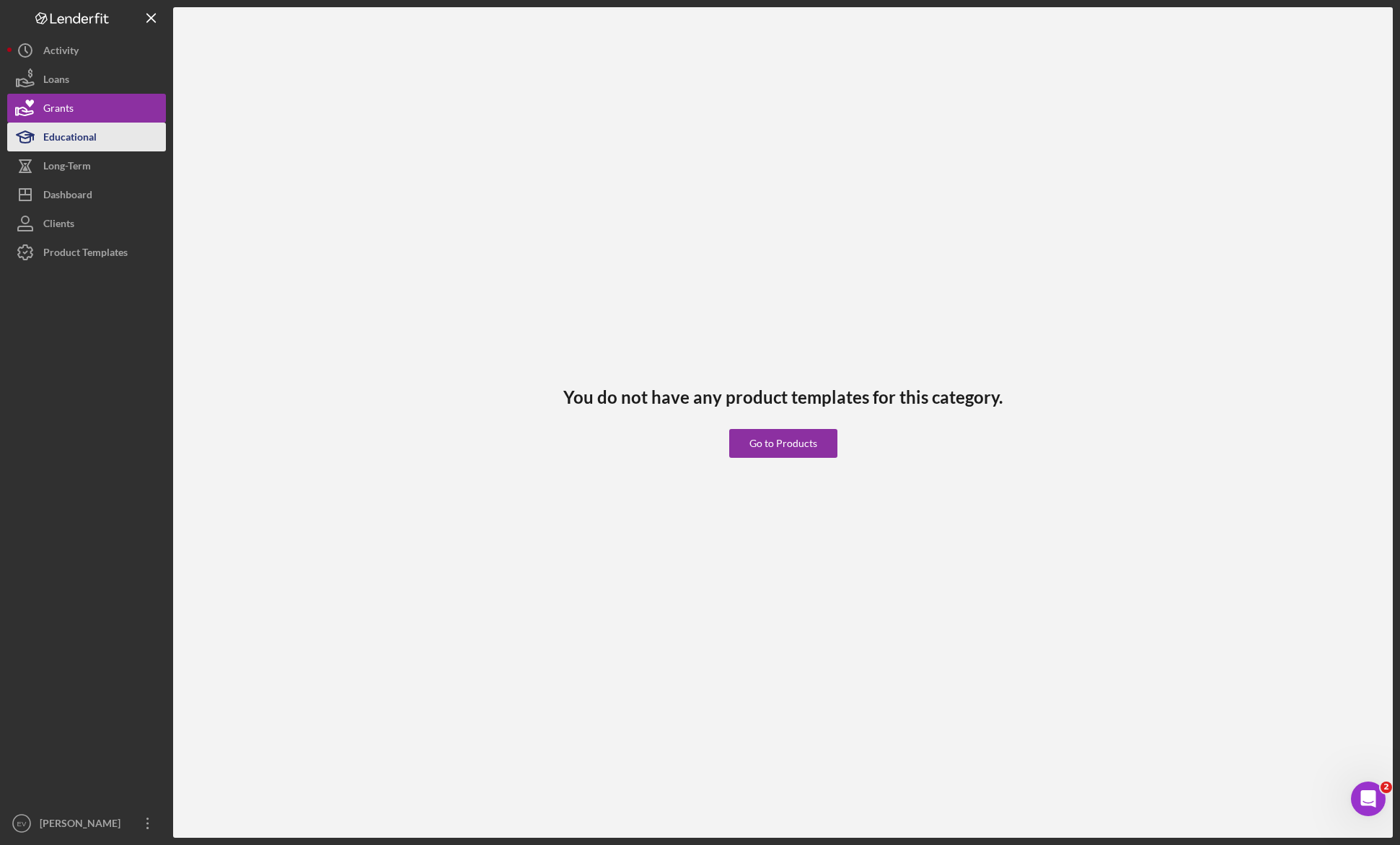
click at [84, 138] on div "Educational" at bounding box center [70, 139] width 53 height 33
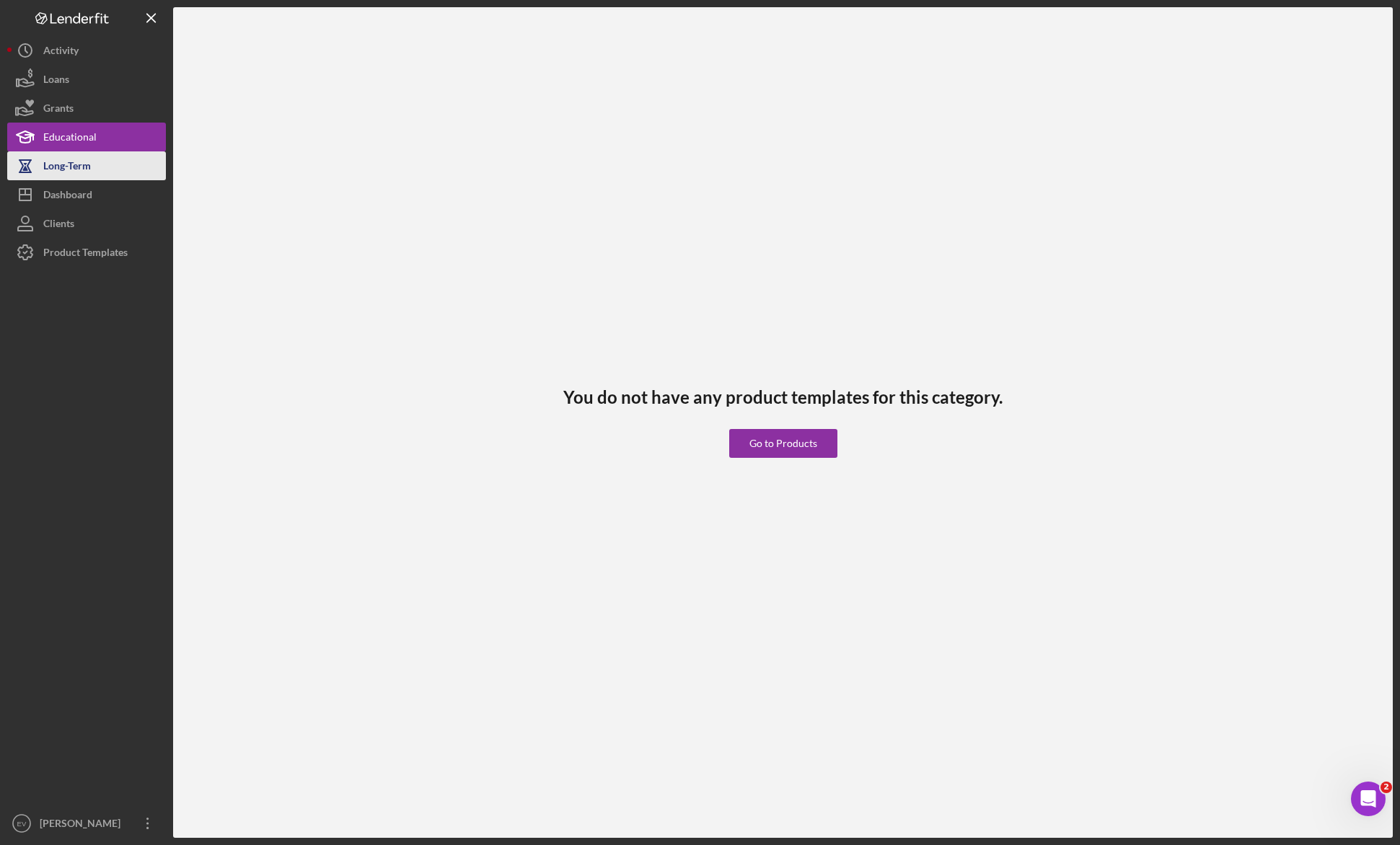
click at [93, 165] on button "Long-Term" at bounding box center [87, 165] width 159 height 29
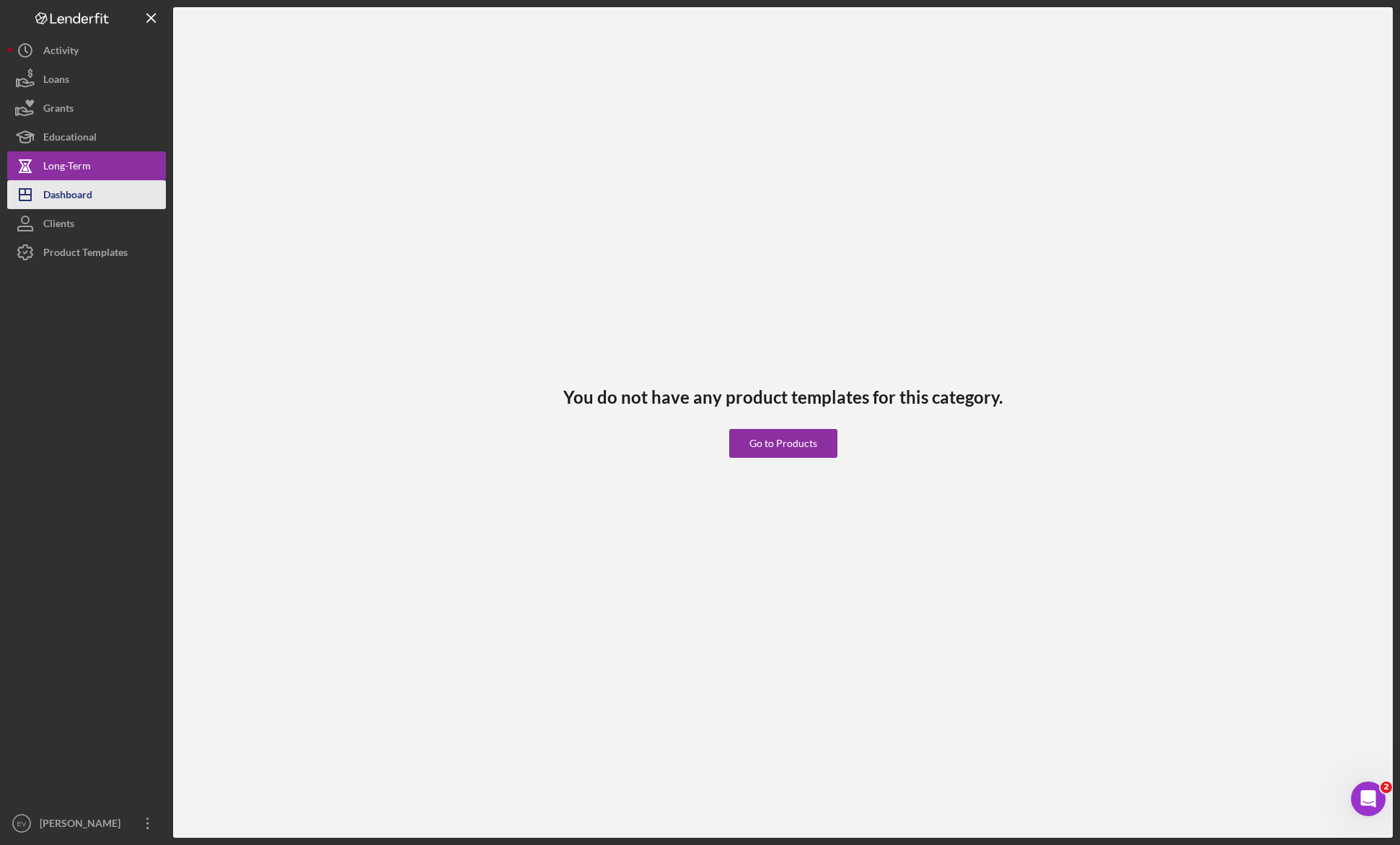
click at [97, 194] on button "Icon/Dashboard Dashboard" at bounding box center [87, 194] width 159 height 29
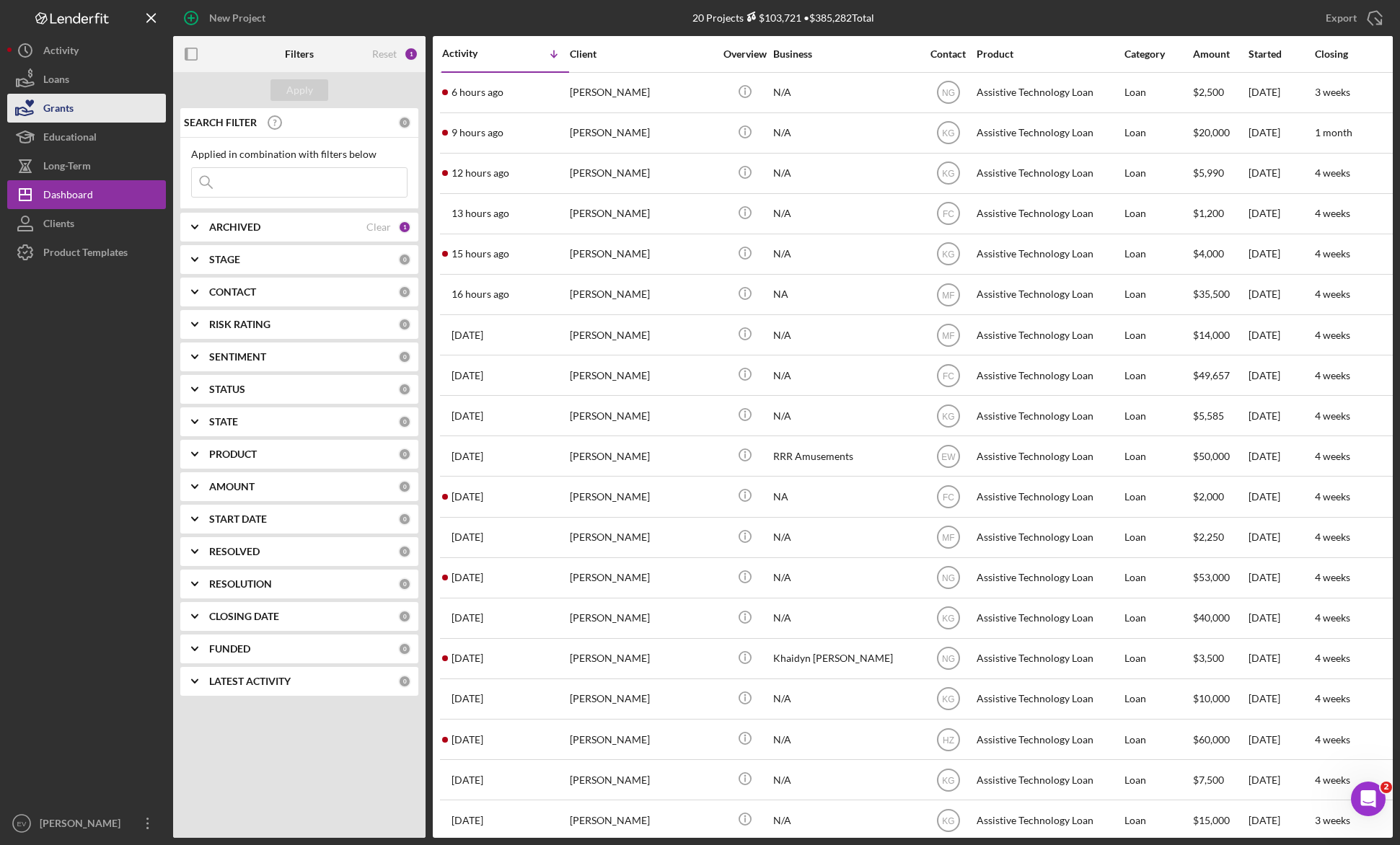
click at [96, 115] on button "Grants" at bounding box center [87, 107] width 159 height 29
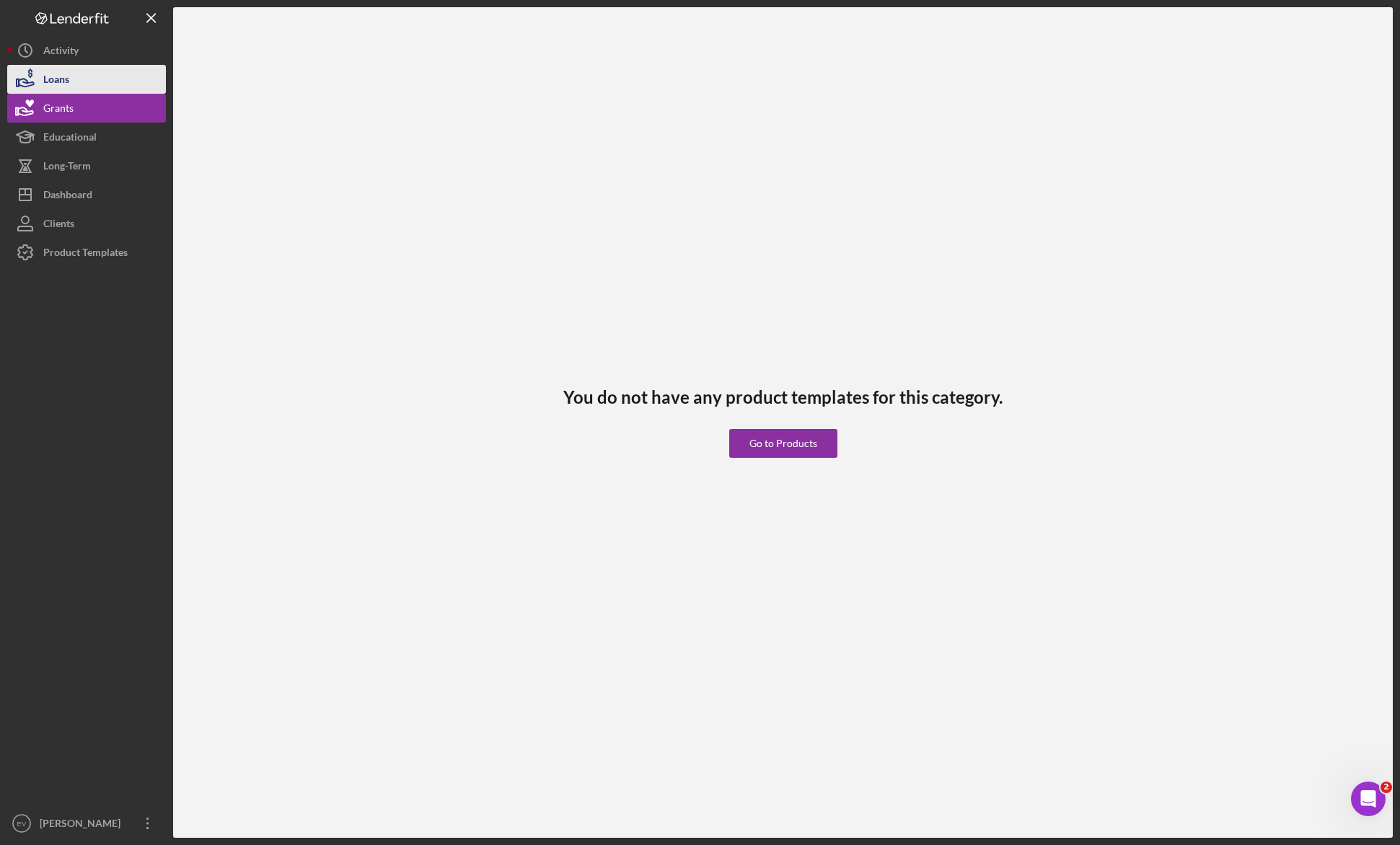
click at [97, 84] on button "Loans" at bounding box center [87, 79] width 159 height 29
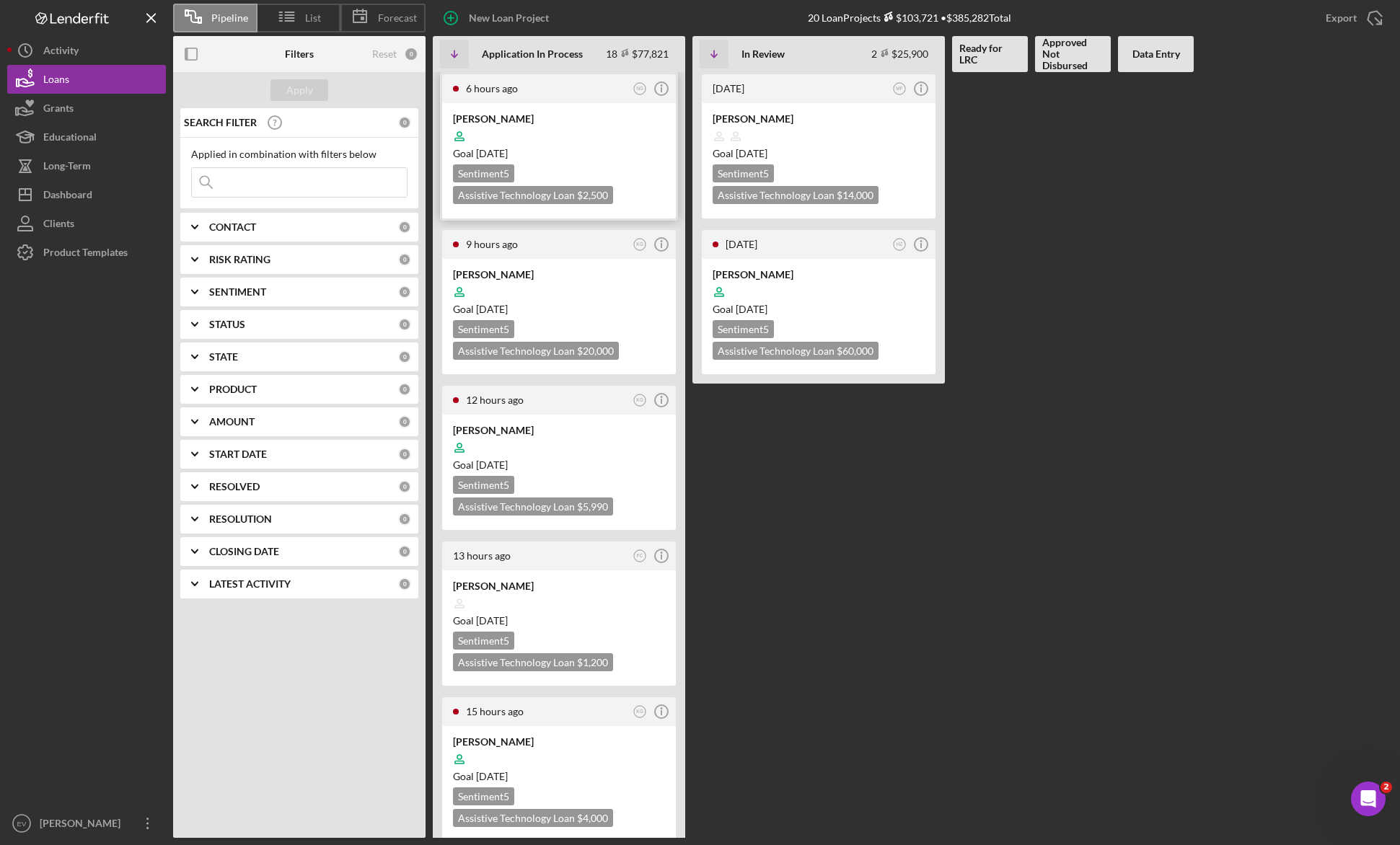
click at [593, 151] on div "Goal [DATE]" at bounding box center [559, 154] width 212 height 15
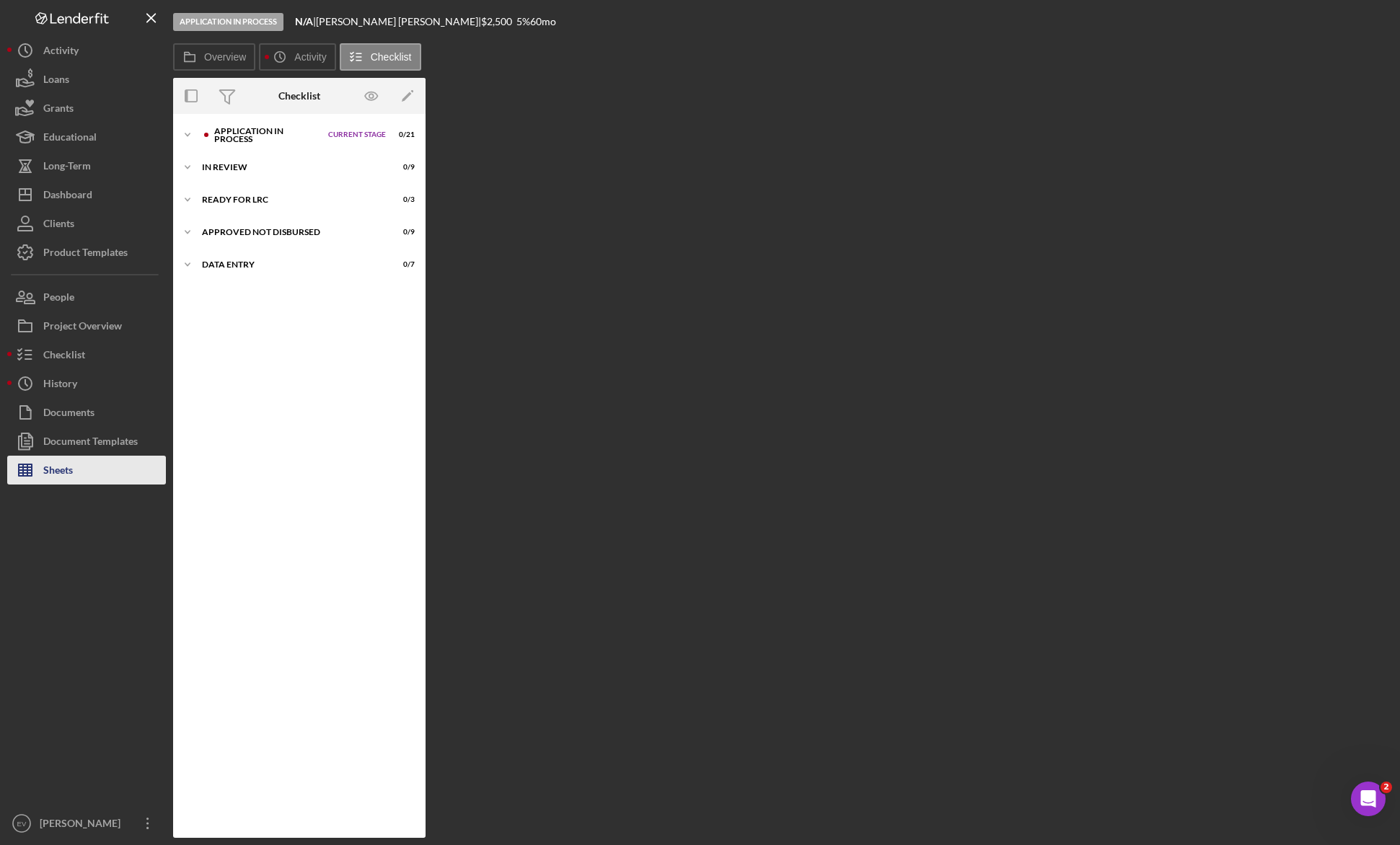
click at [75, 461] on button "Sheets" at bounding box center [87, 469] width 159 height 29
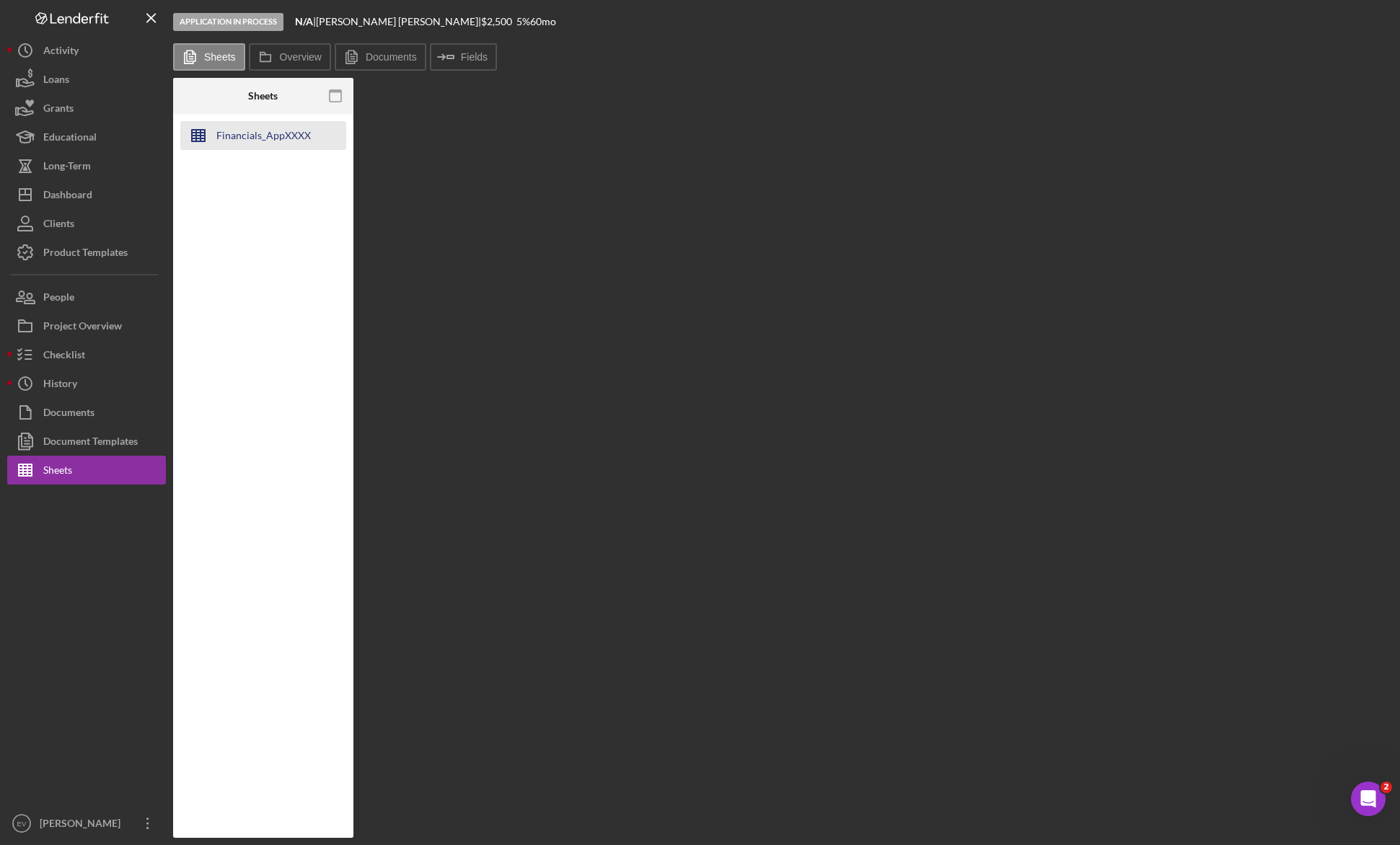
click at [286, 135] on div "Financials_AppXXXX" at bounding box center [263, 135] width 94 height 29
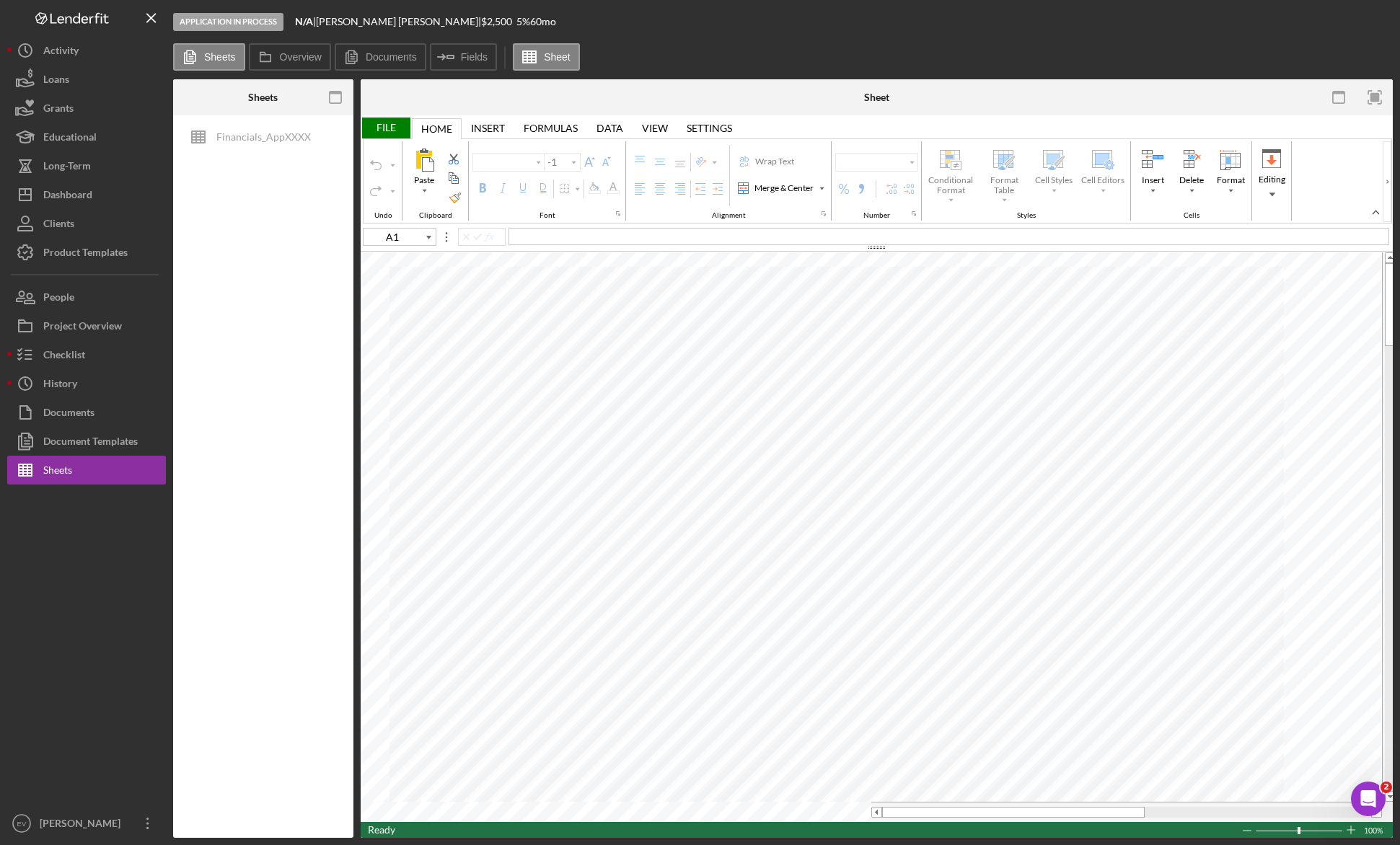
type input "E9"
type input "Arial"
type input "10"
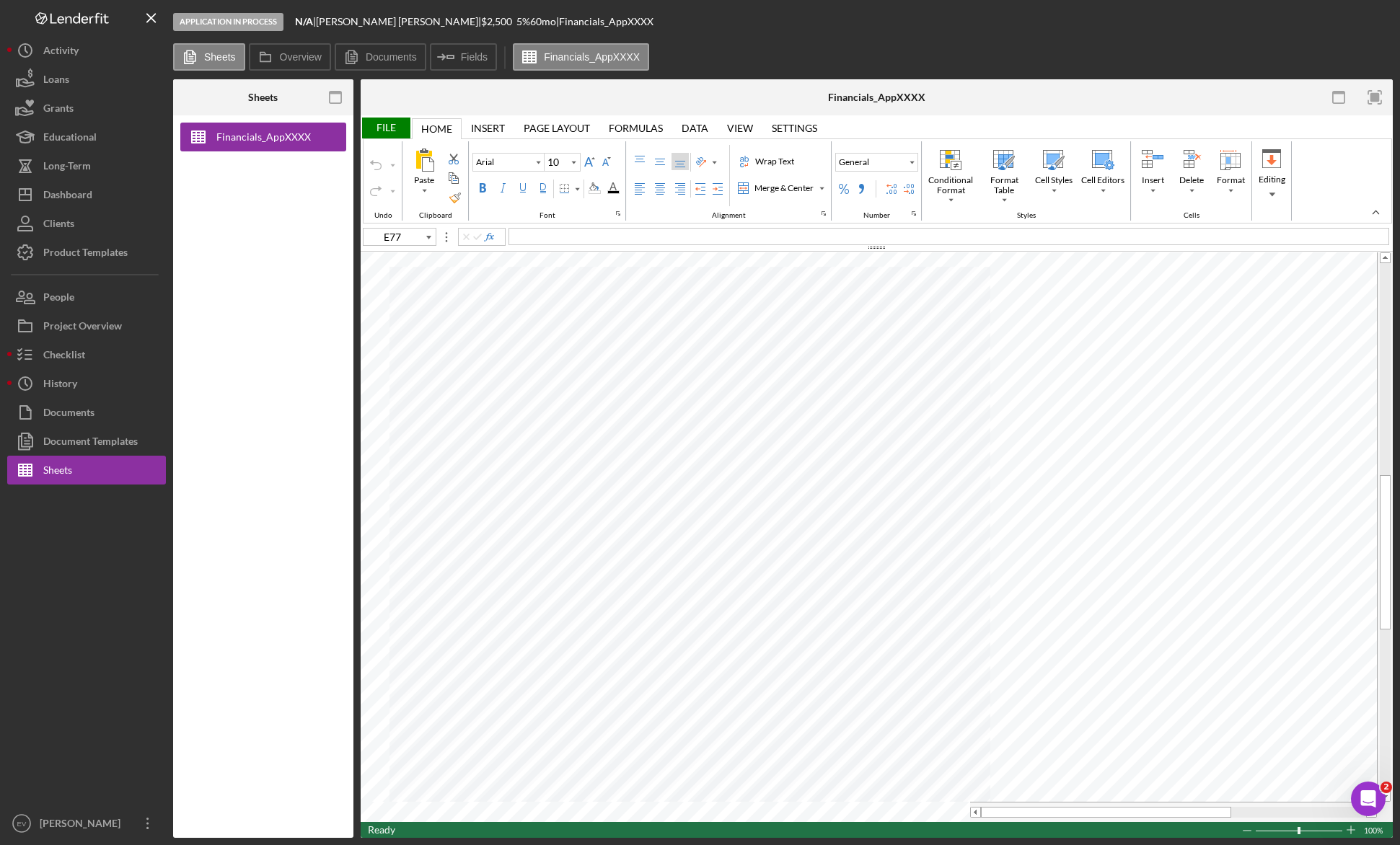
type input "D17"
type input "Calibri"
type input "11"
type input "C18"
type input "Arial"
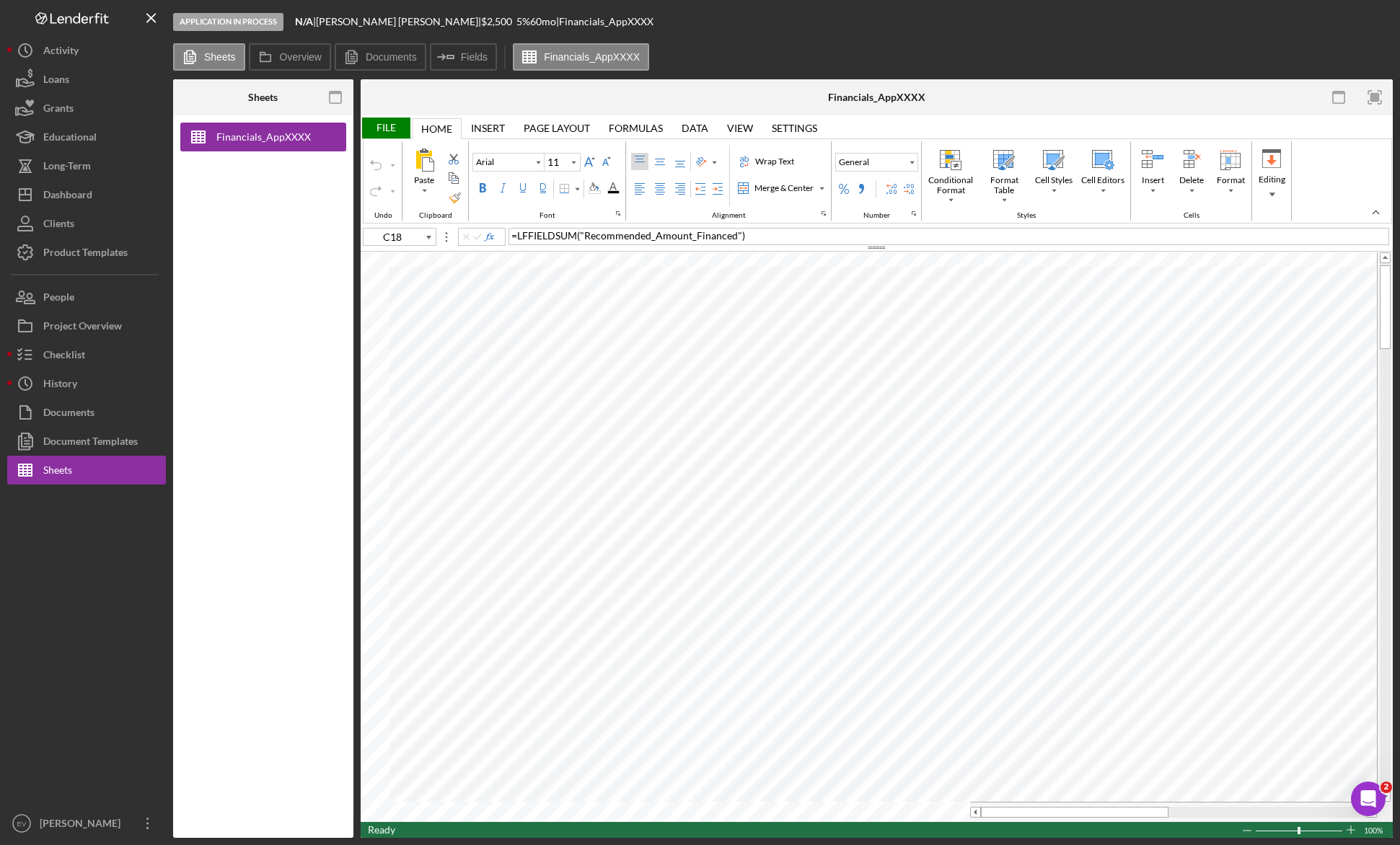
type input "C23"
type input "Calibri"
type input "C17"
type input "Arial"
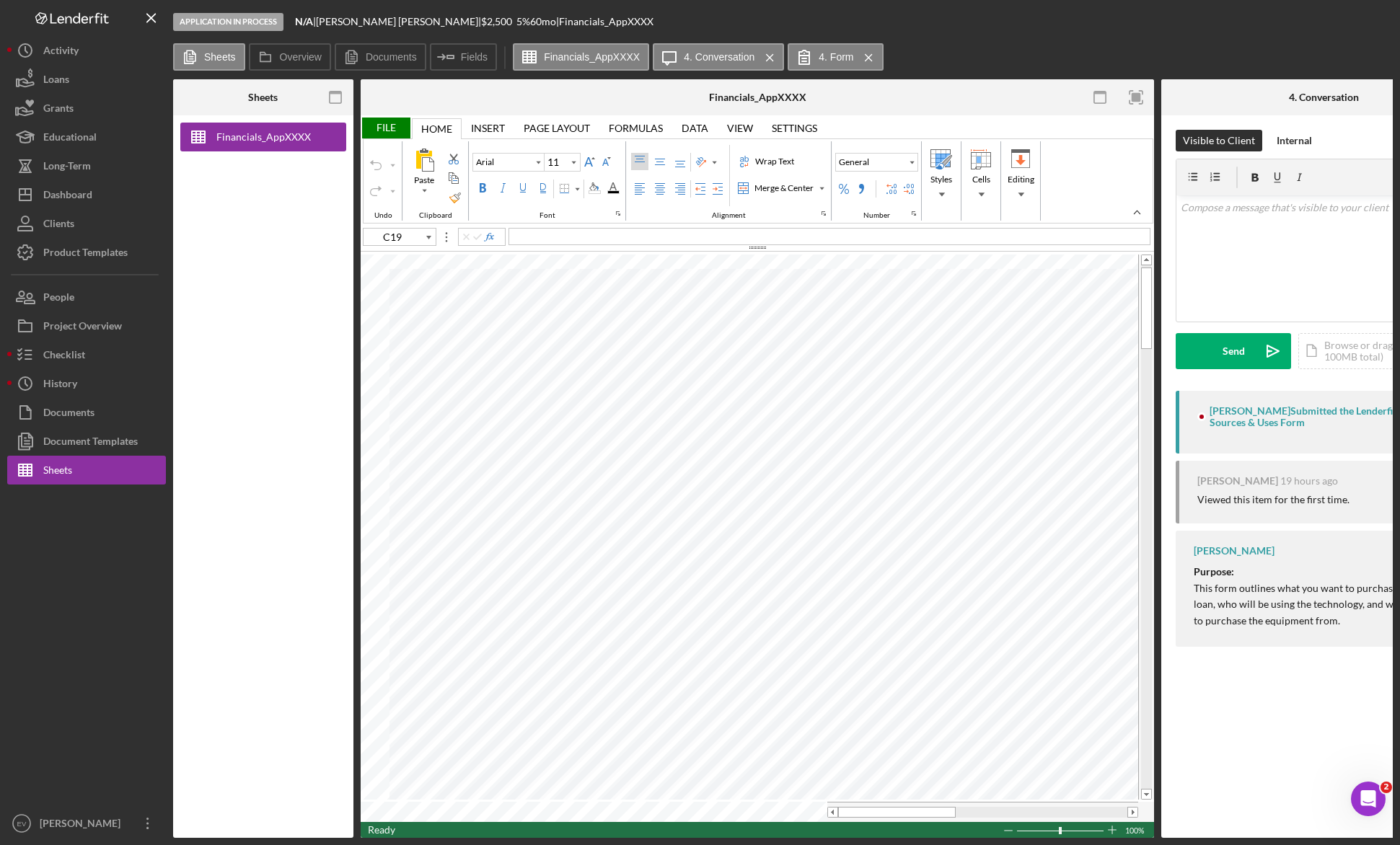
type input "C22"
type input "Calibri"
type input "C17"
type input "Arial"
type input "C20"
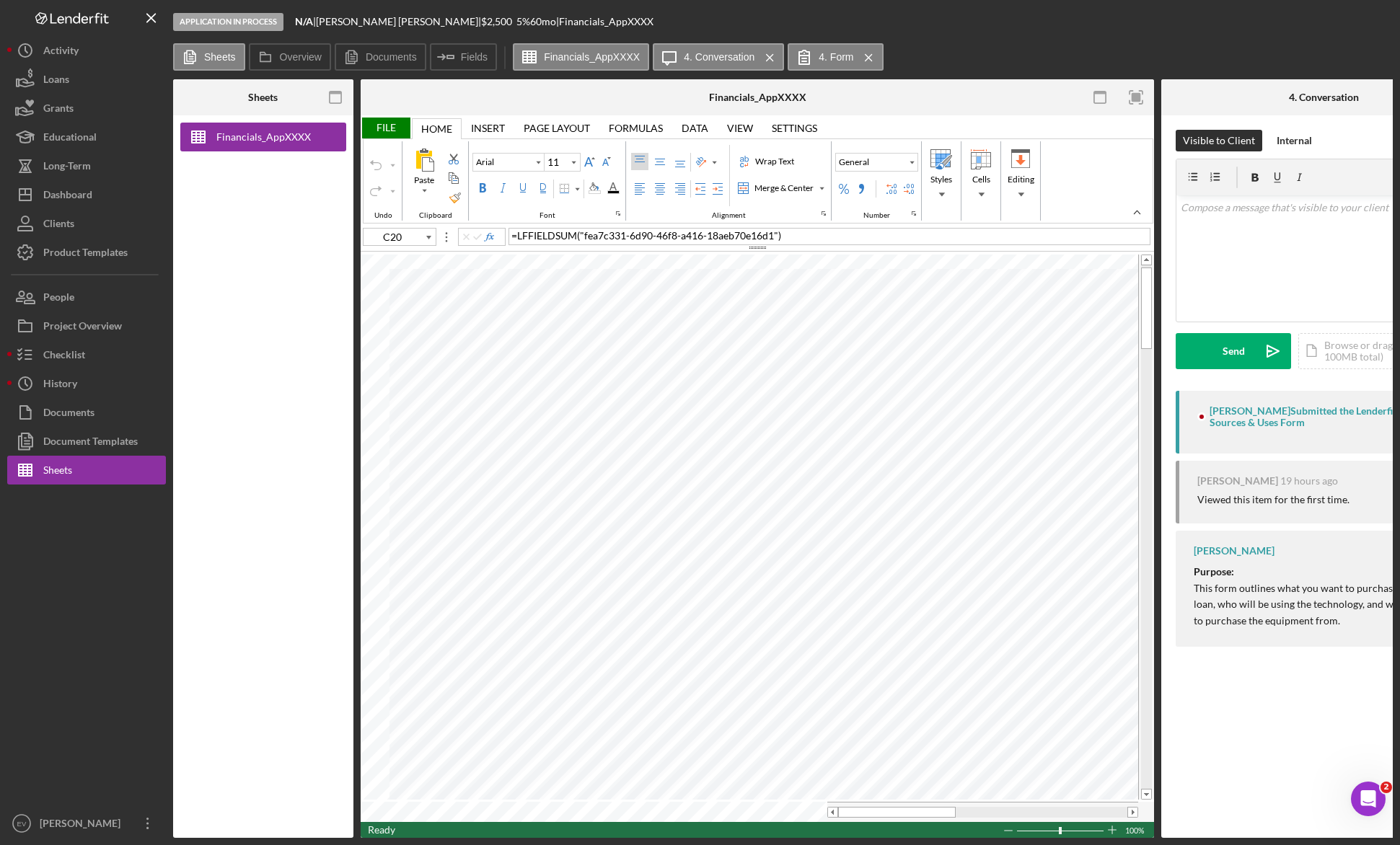
type input "Calibri"
type input "C17"
type input "Arial"
type input "C19"
type input "Calibri"
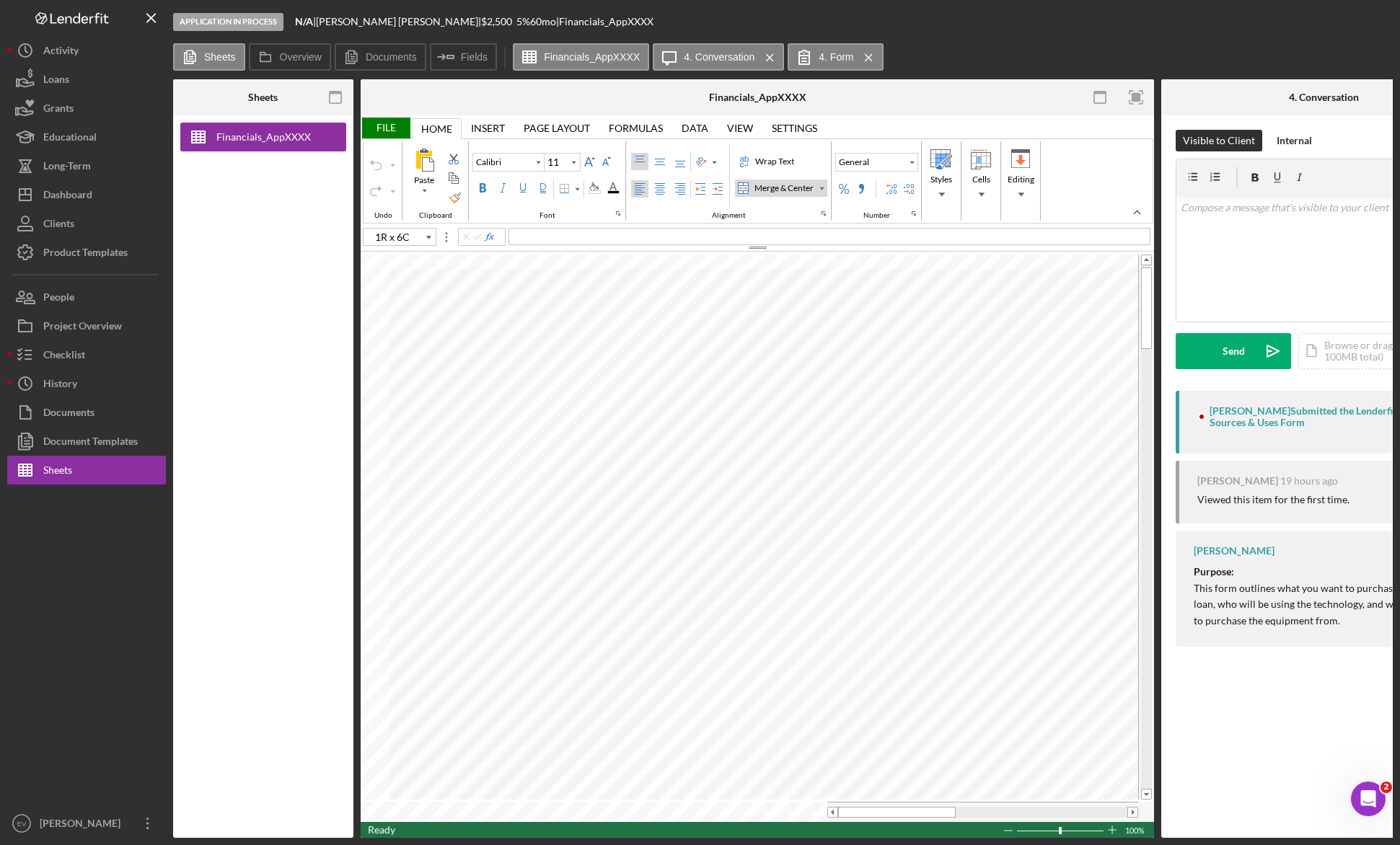
type input "C15"
type input "Arial"
type input "C21"
click at [106, 352] on button "Checklist" at bounding box center [87, 355] width 159 height 29
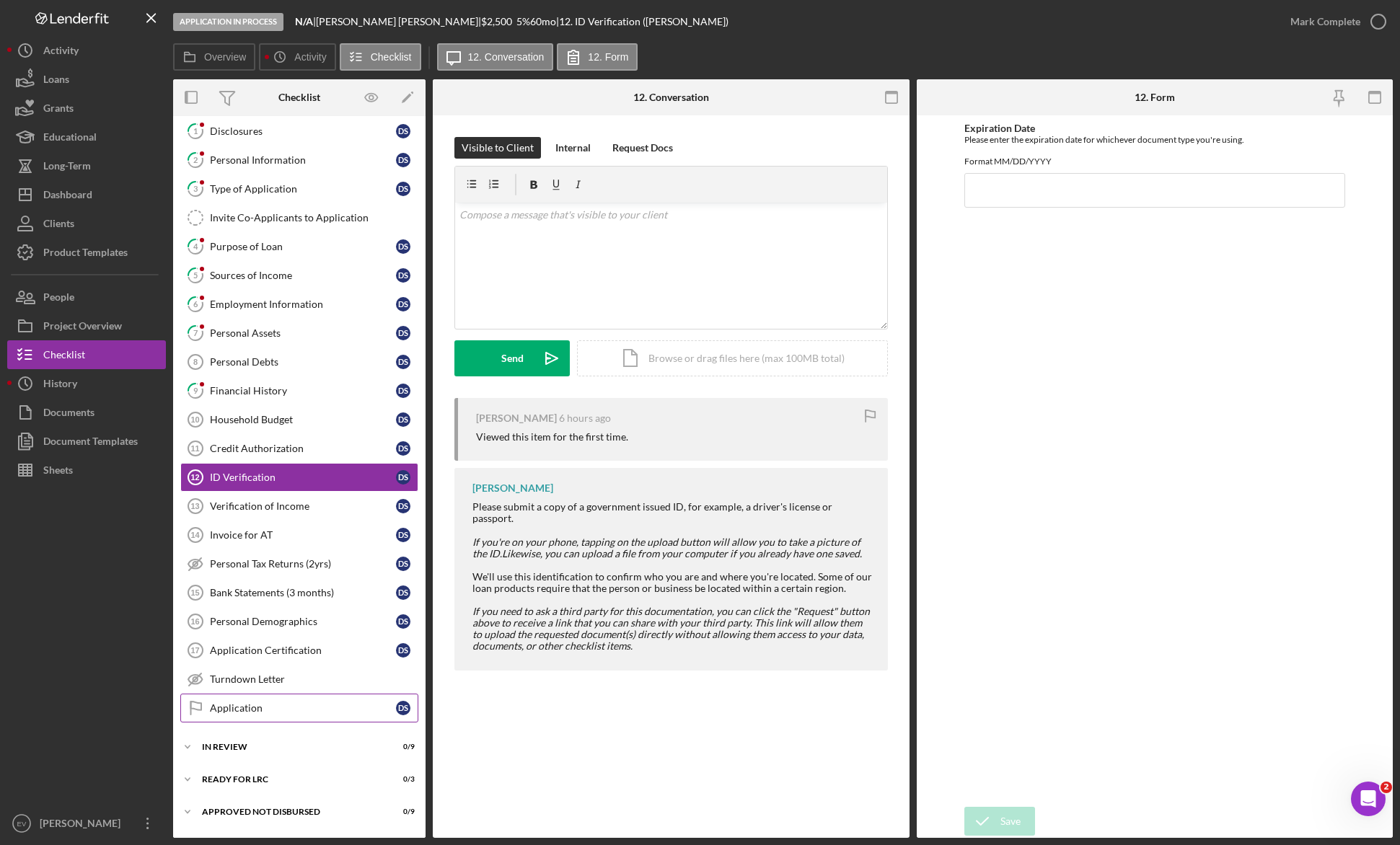
scroll to position [61, 0]
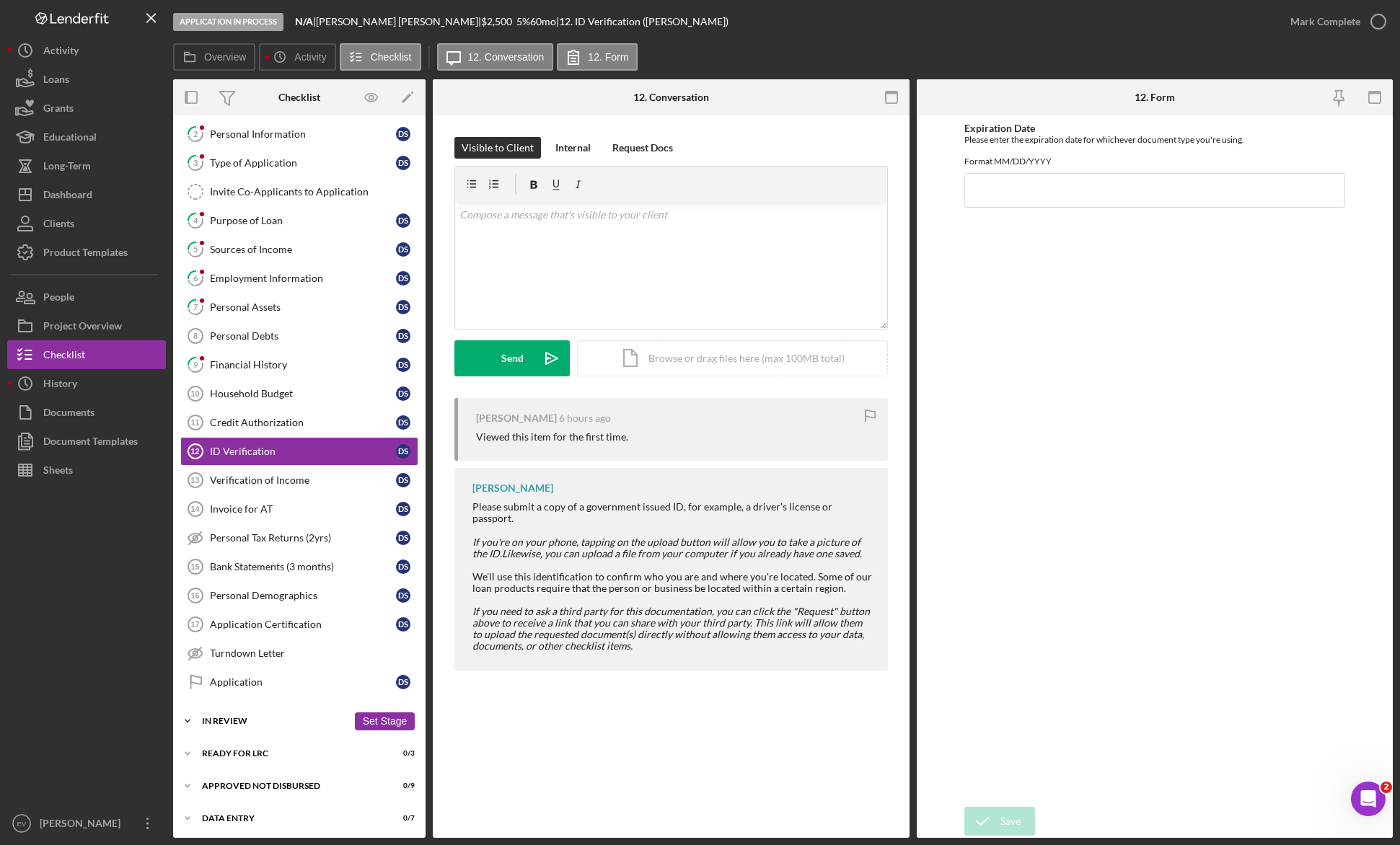
click at [242, 617] on div "In Review" at bounding box center [274, 721] width 146 height 9
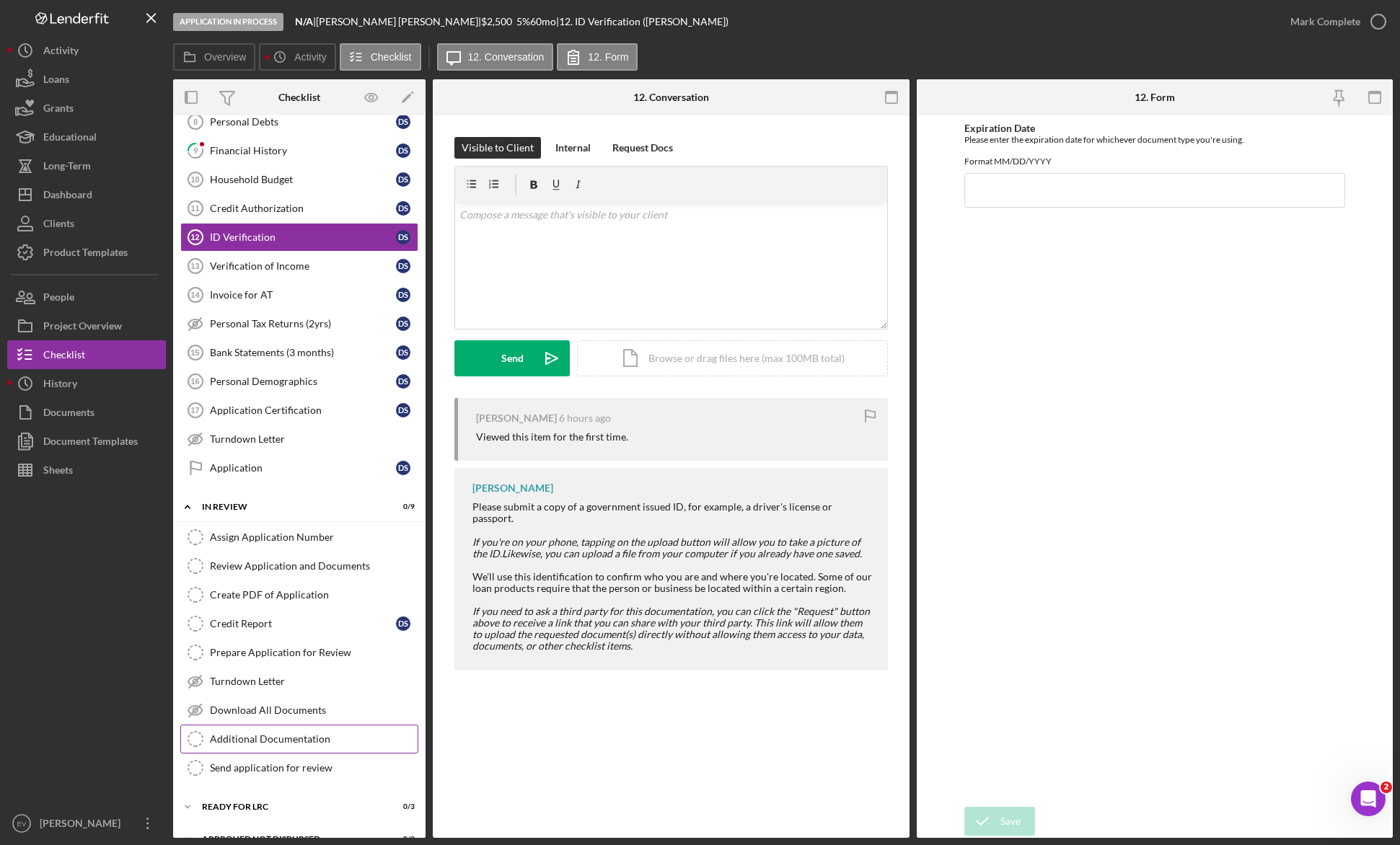
scroll to position [332, 0]
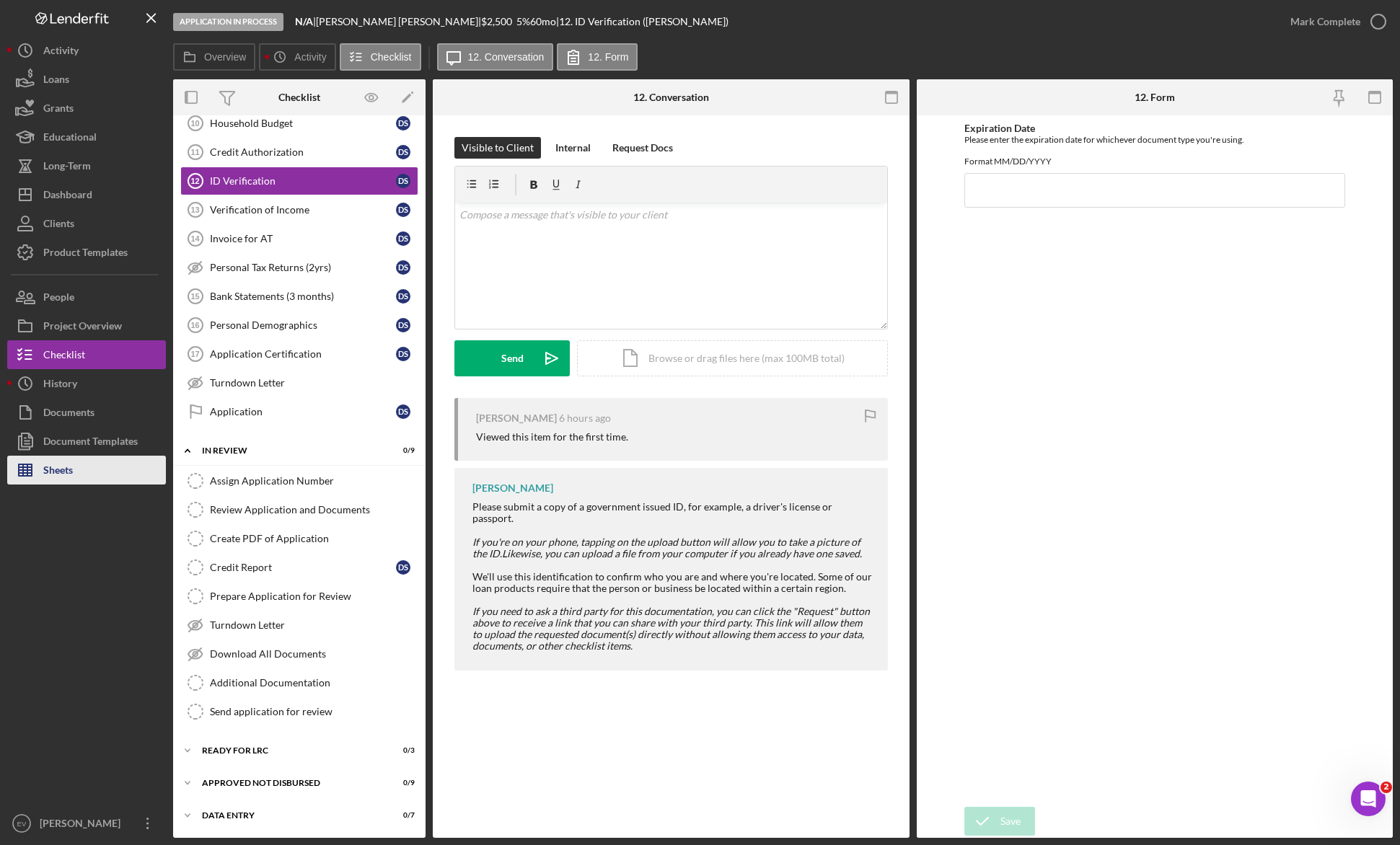
click at [80, 474] on button "Sheets" at bounding box center [87, 469] width 159 height 29
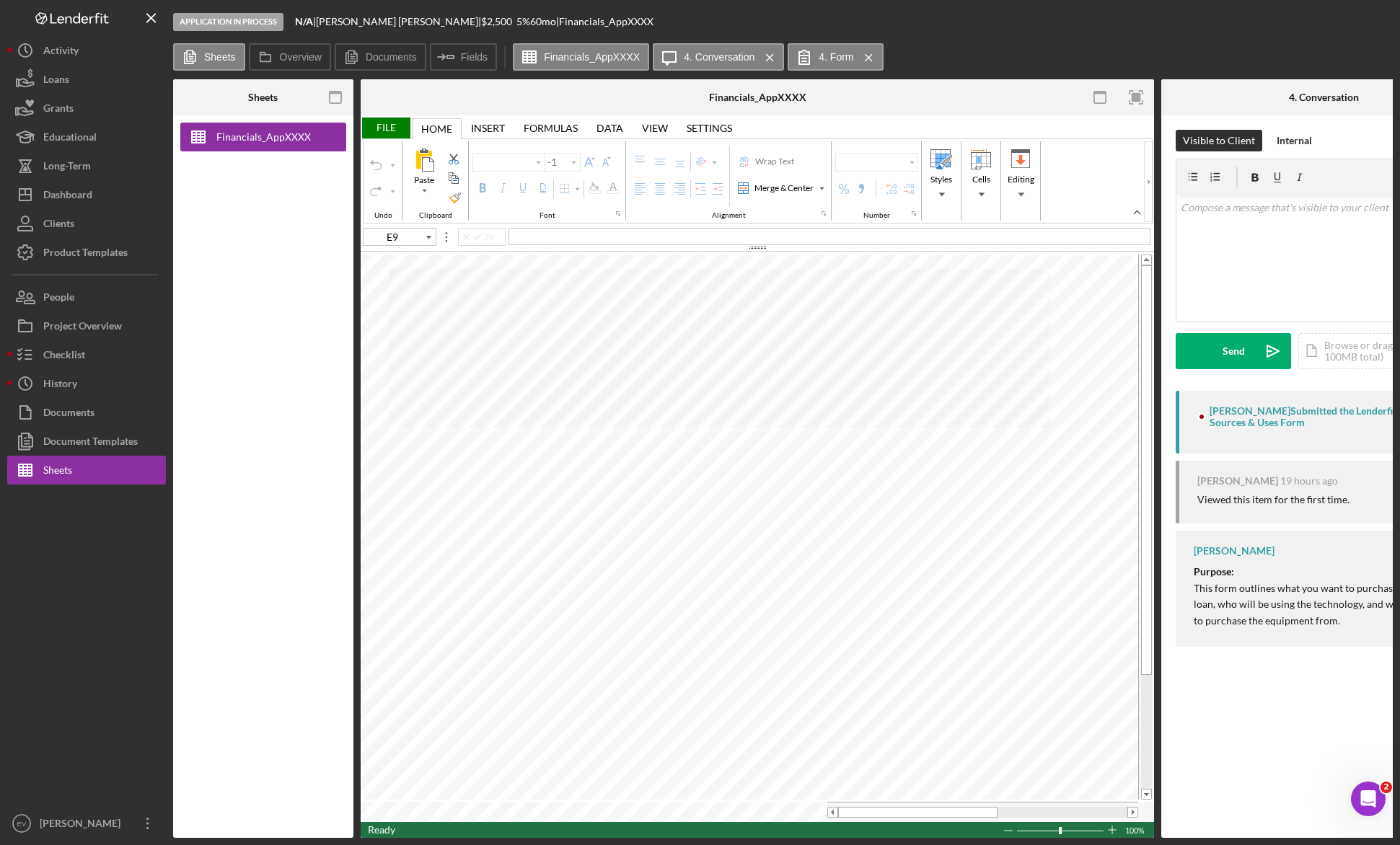
type input "Arial"
type input "10"
type input "E77"
click at [202, 61] on icon at bounding box center [189, 56] width 29 height 29
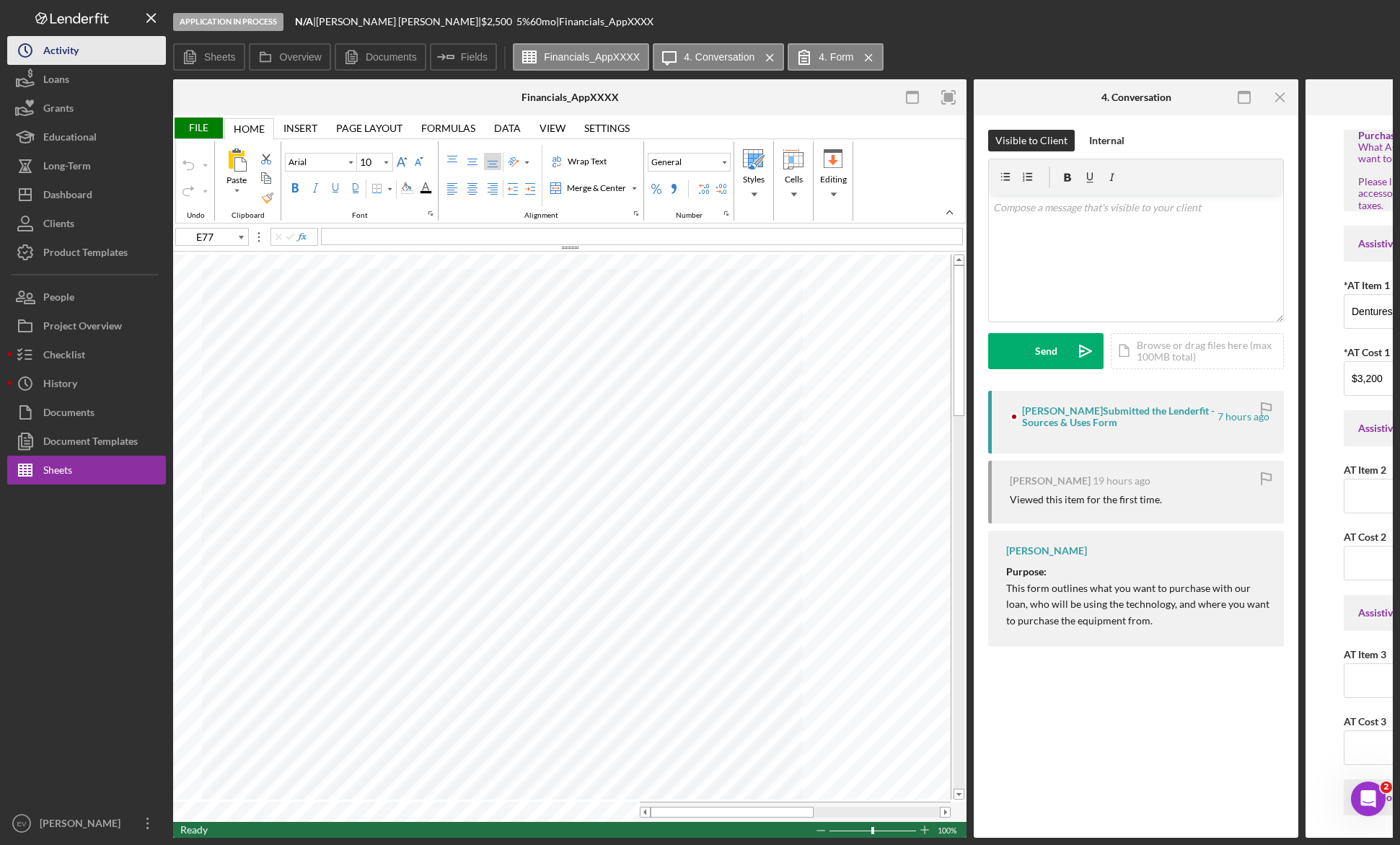
click at [62, 47] on div "Activity" at bounding box center [61, 52] width 35 height 33
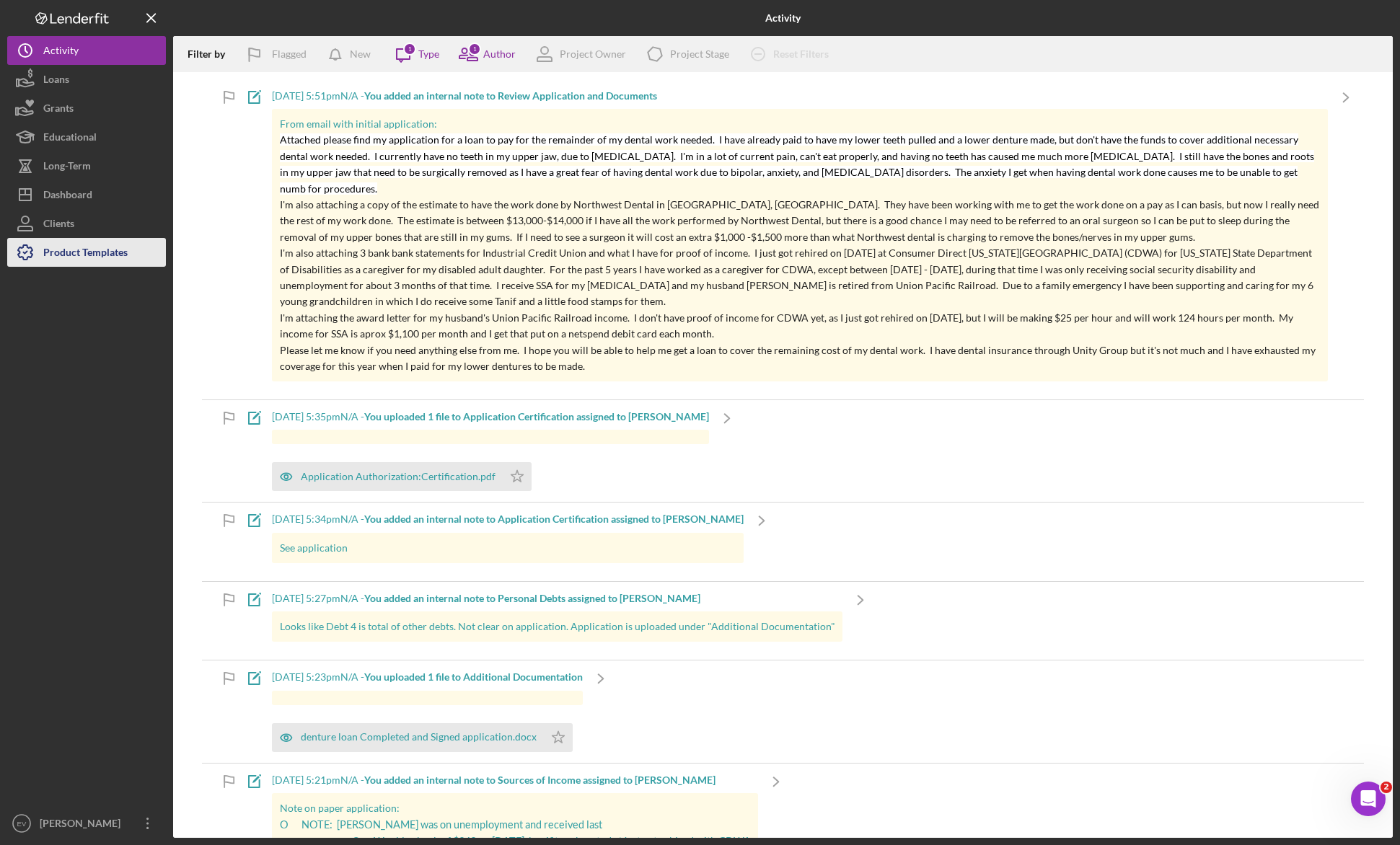
click at [93, 256] on div "Product Templates" at bounding box center [85, 254] width 84 height 33
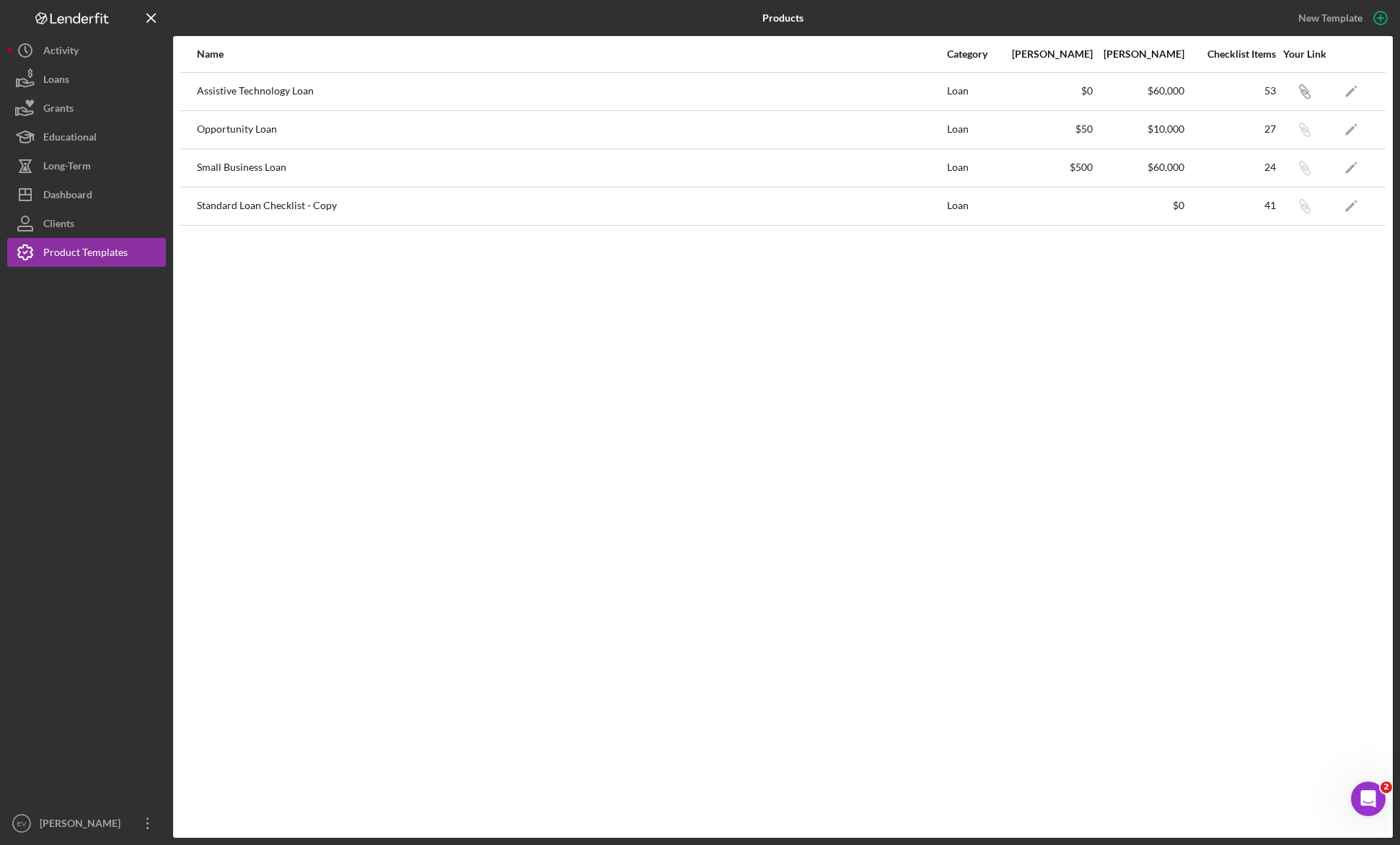
click at [333, 93] on div "Assistive Technology Loan" at bounding box center [571, 92] width 749 height 36
click at [97, 200] on button "Icon/Dashboard Dashboard" at bounding box center [87, 194] width 159 height 29
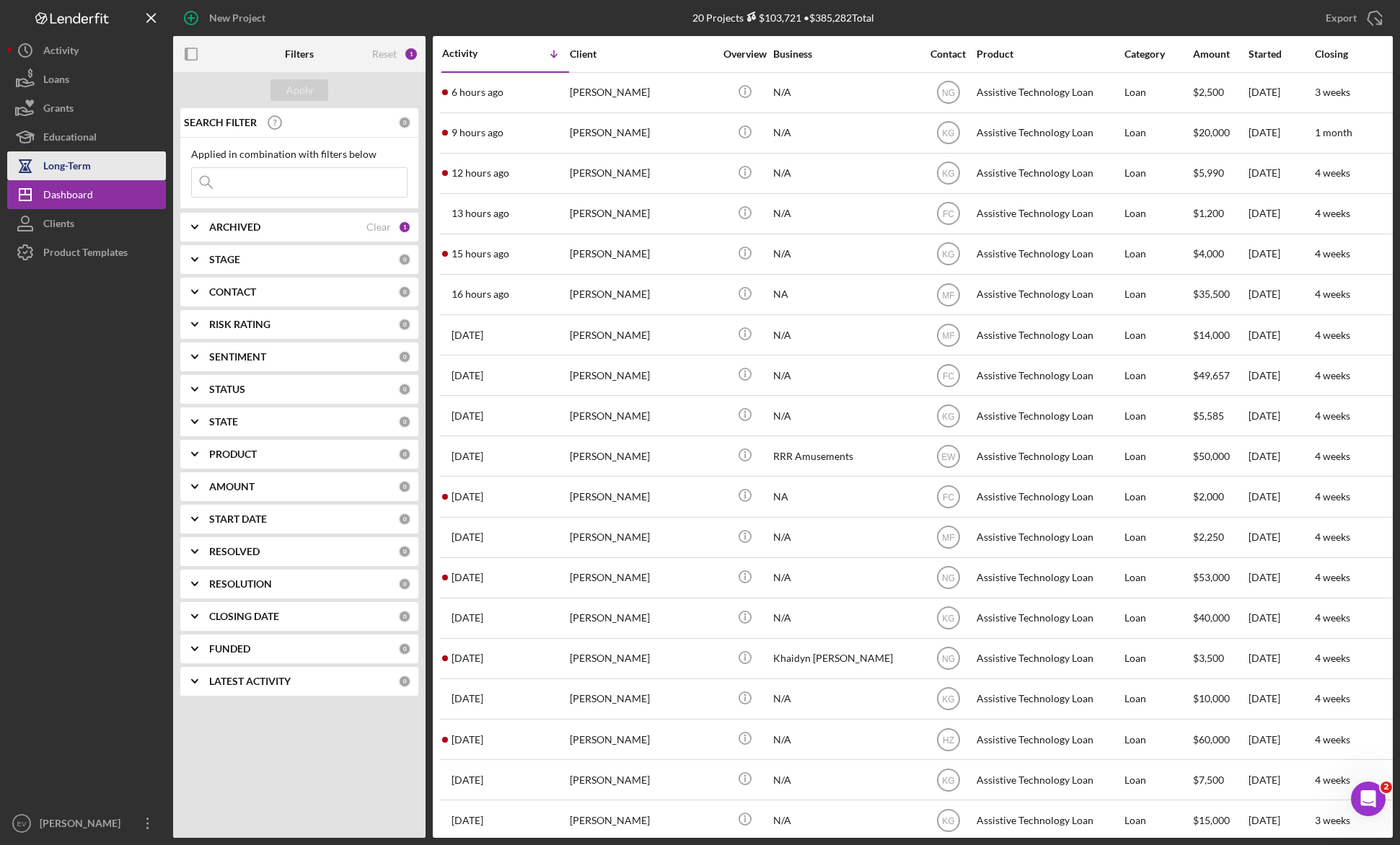
click at [120, 165] on button "Long-Term" at bounding box center [87, 165] width 159 height 29
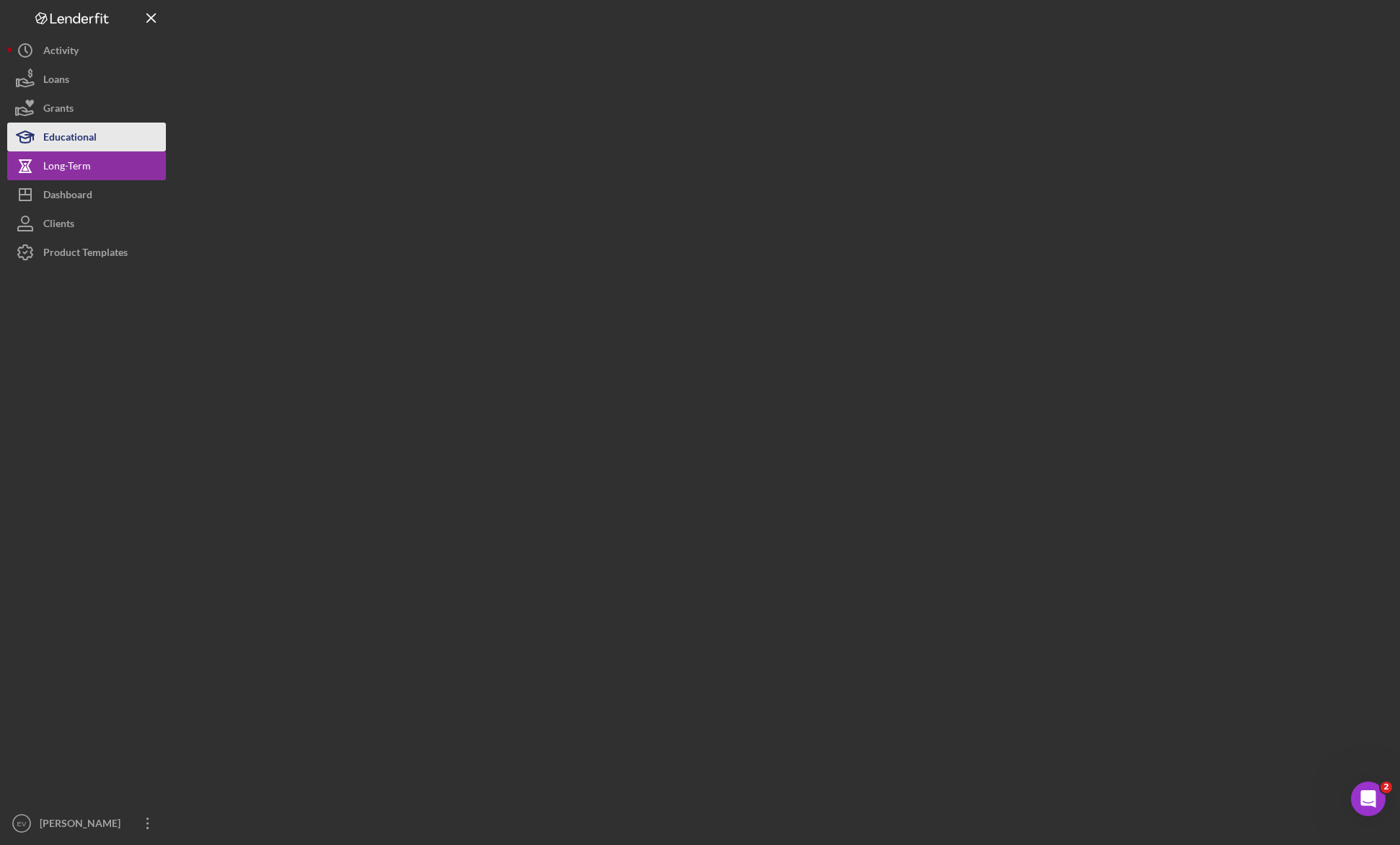
click at [121, 138] on button "Educational" at bounding box center [87, 137] width 159 height 29
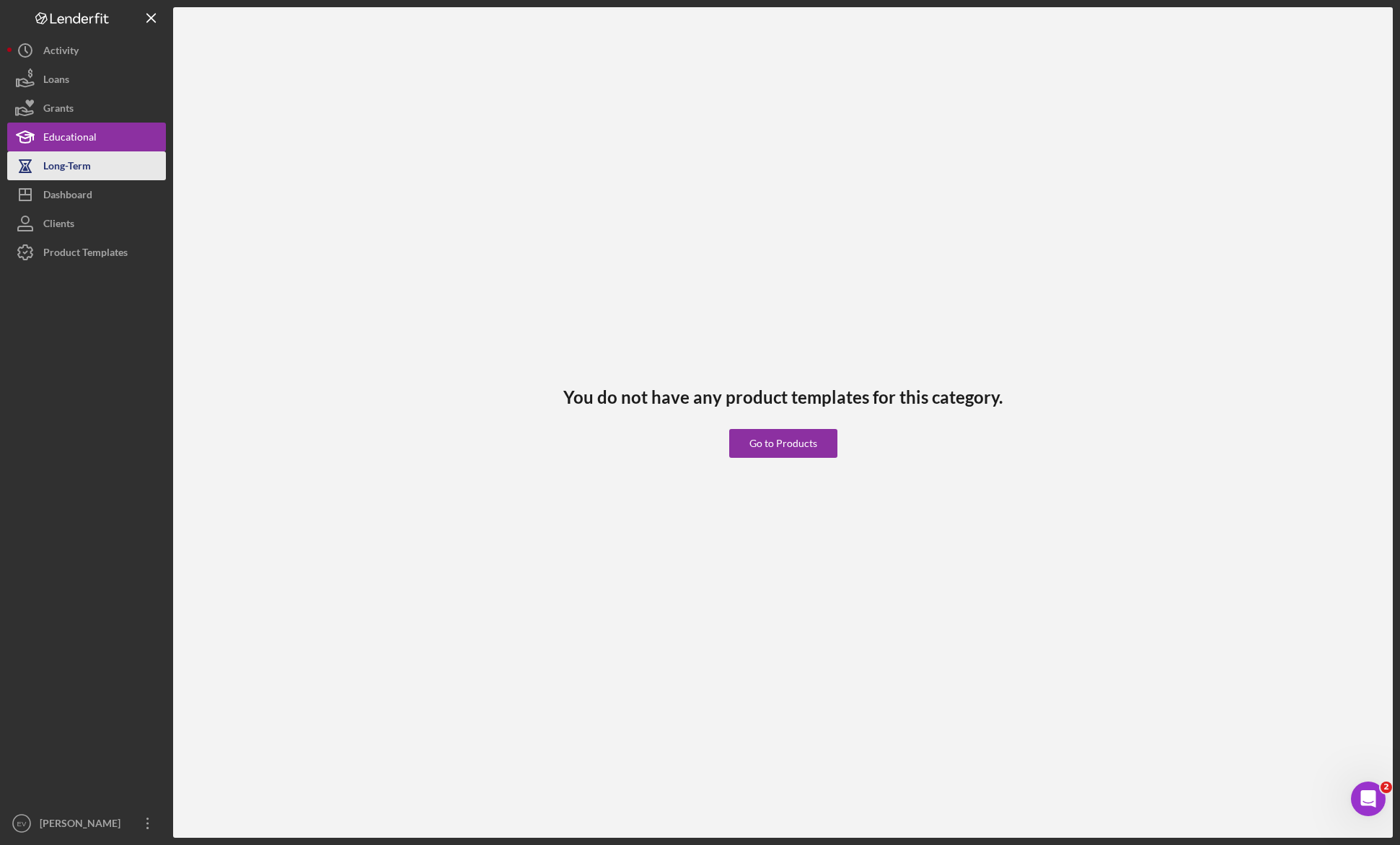
click at [106, 173] on button "Long-Term" at bounding box center [87, 165] width 159 height 29
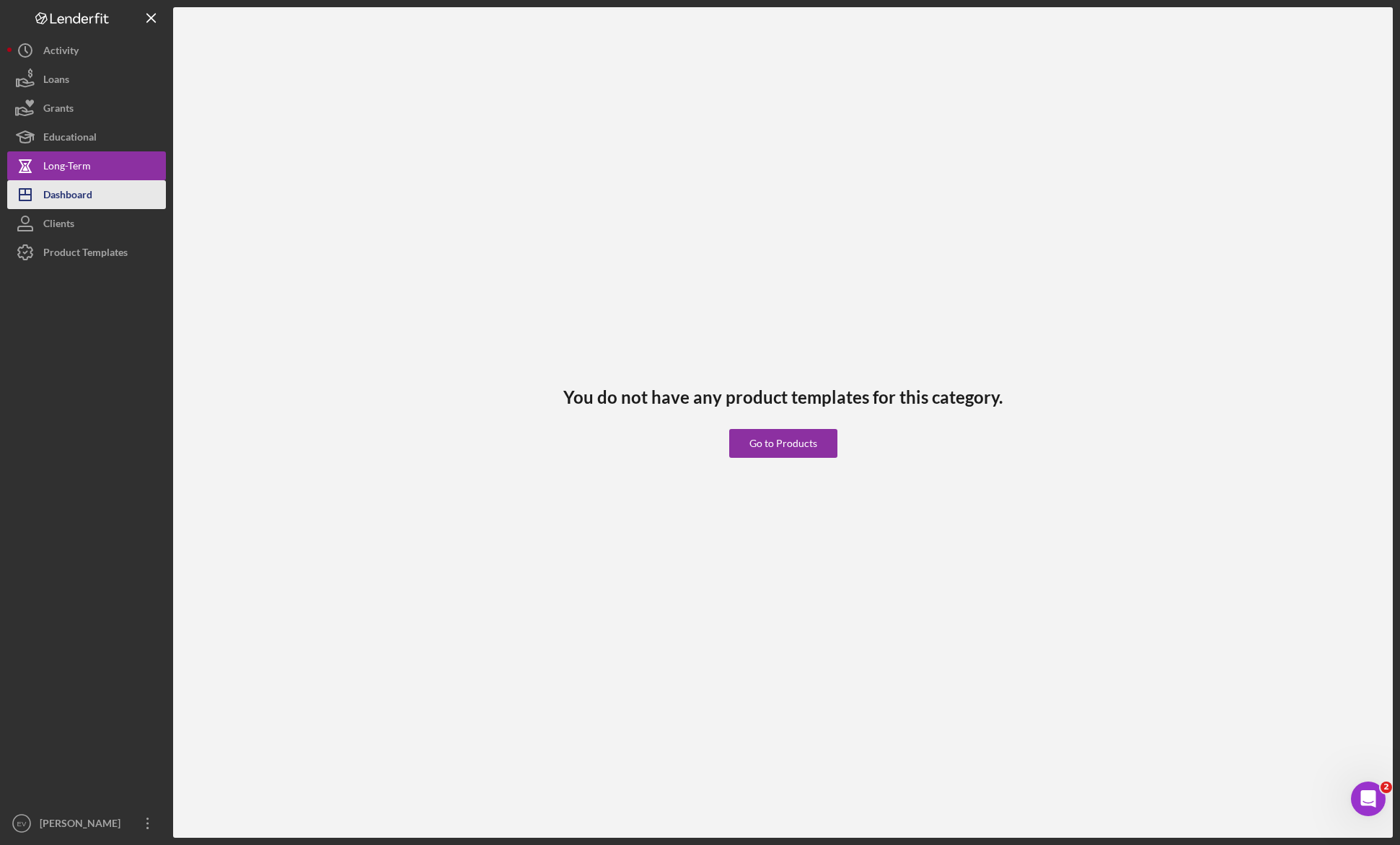
click at [96, 201] on button "Icon/Dashboard Dashboard" at bounding box center [87, 194] width 159 height 29
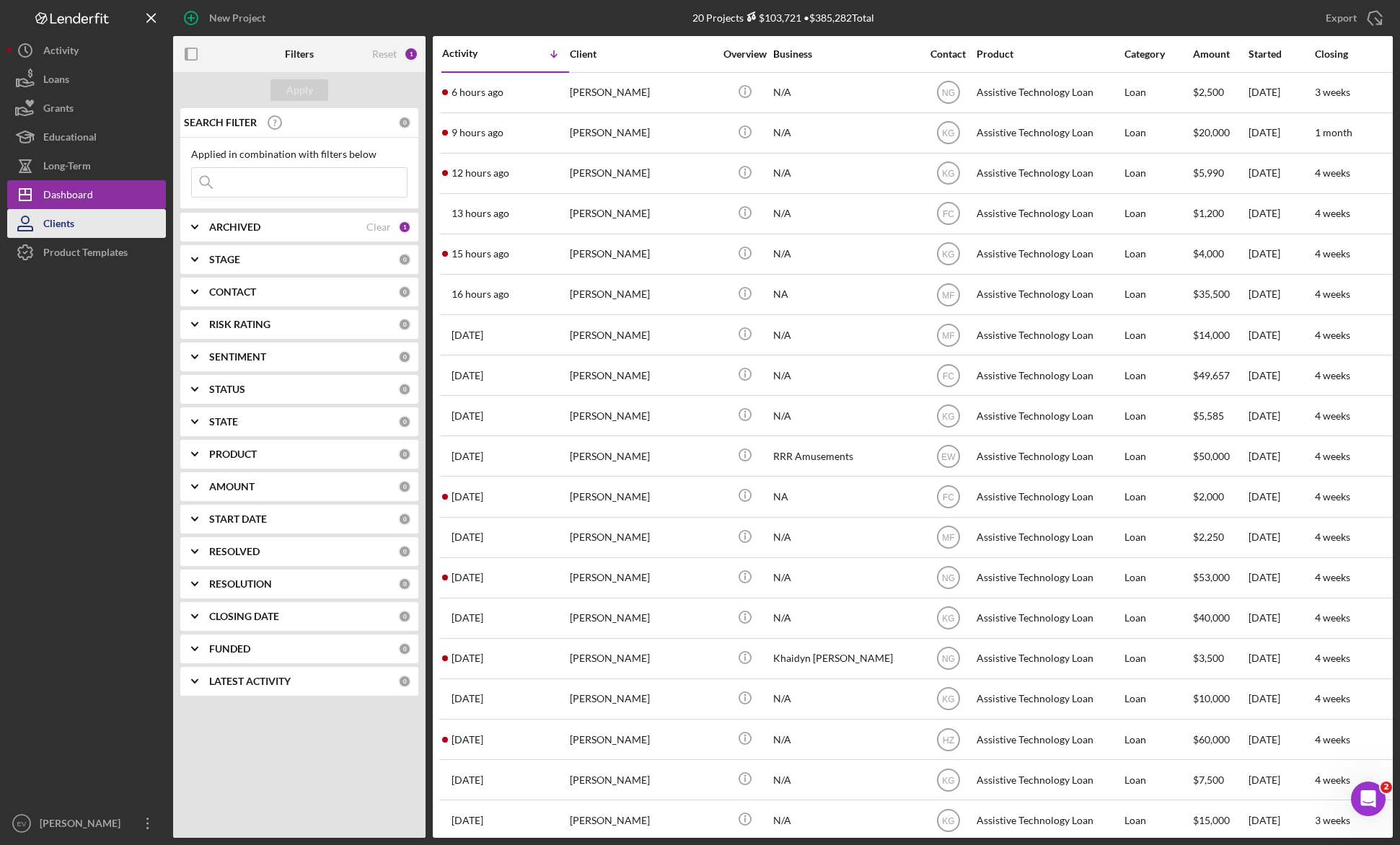
click at [86, 227] on button "Clients" at bounding box center [87, 223] width 159 height 29
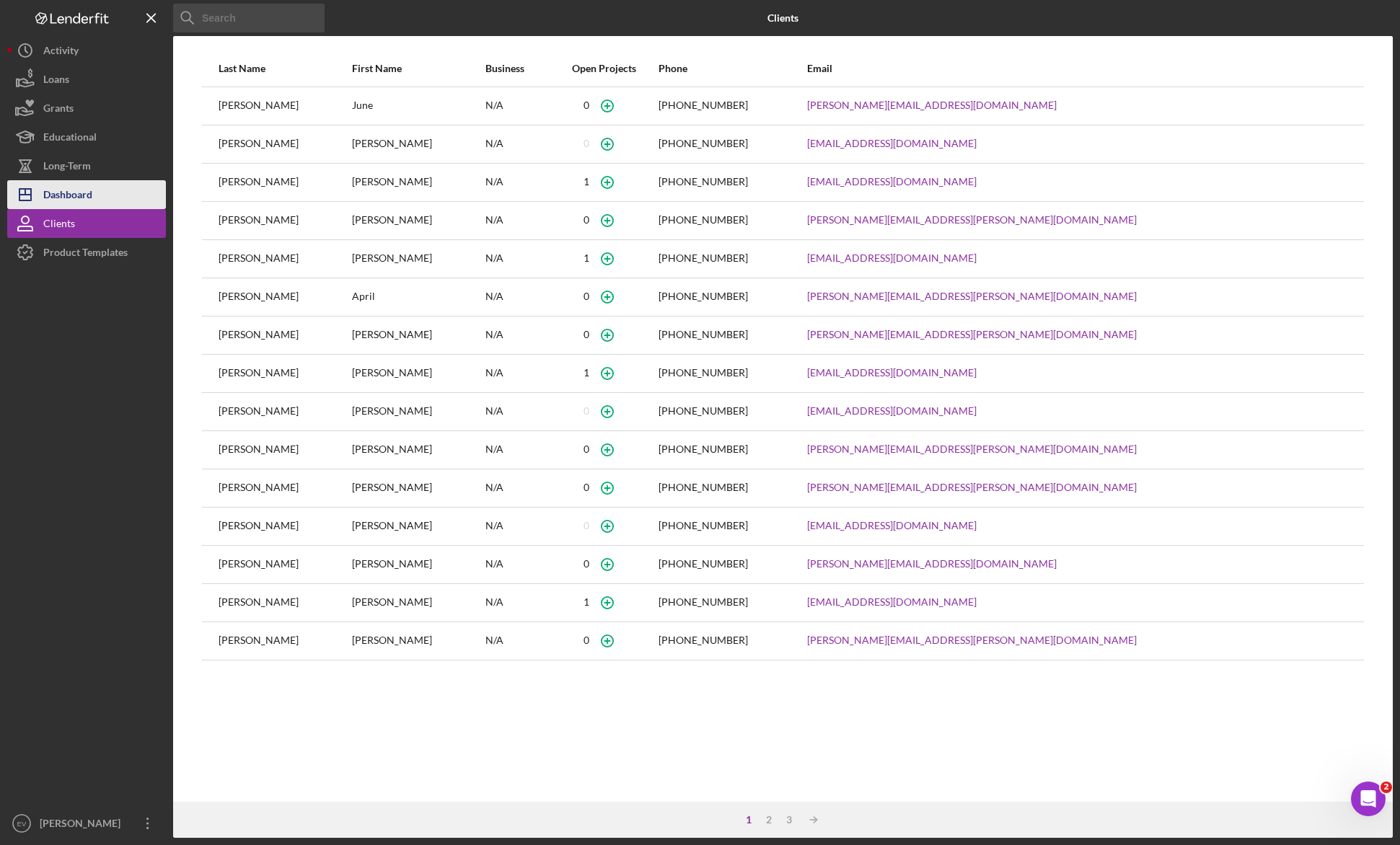
click at [88, 203] on div "Dashboard" at bounding box center [68, 197] width 49 height 33
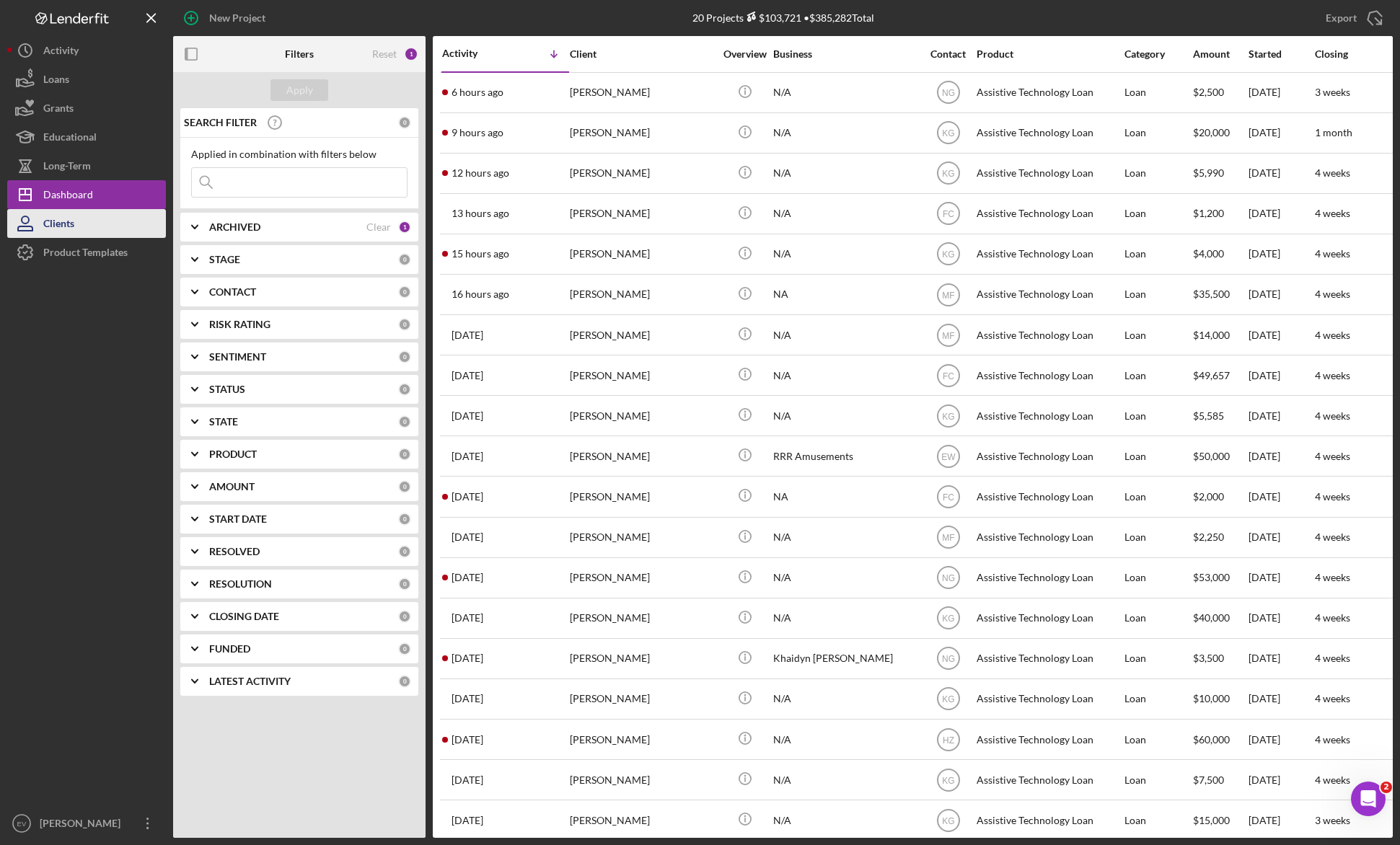
click at [88, 228] on button "Clients" at bounding box center [87, 223] width 159 height 29
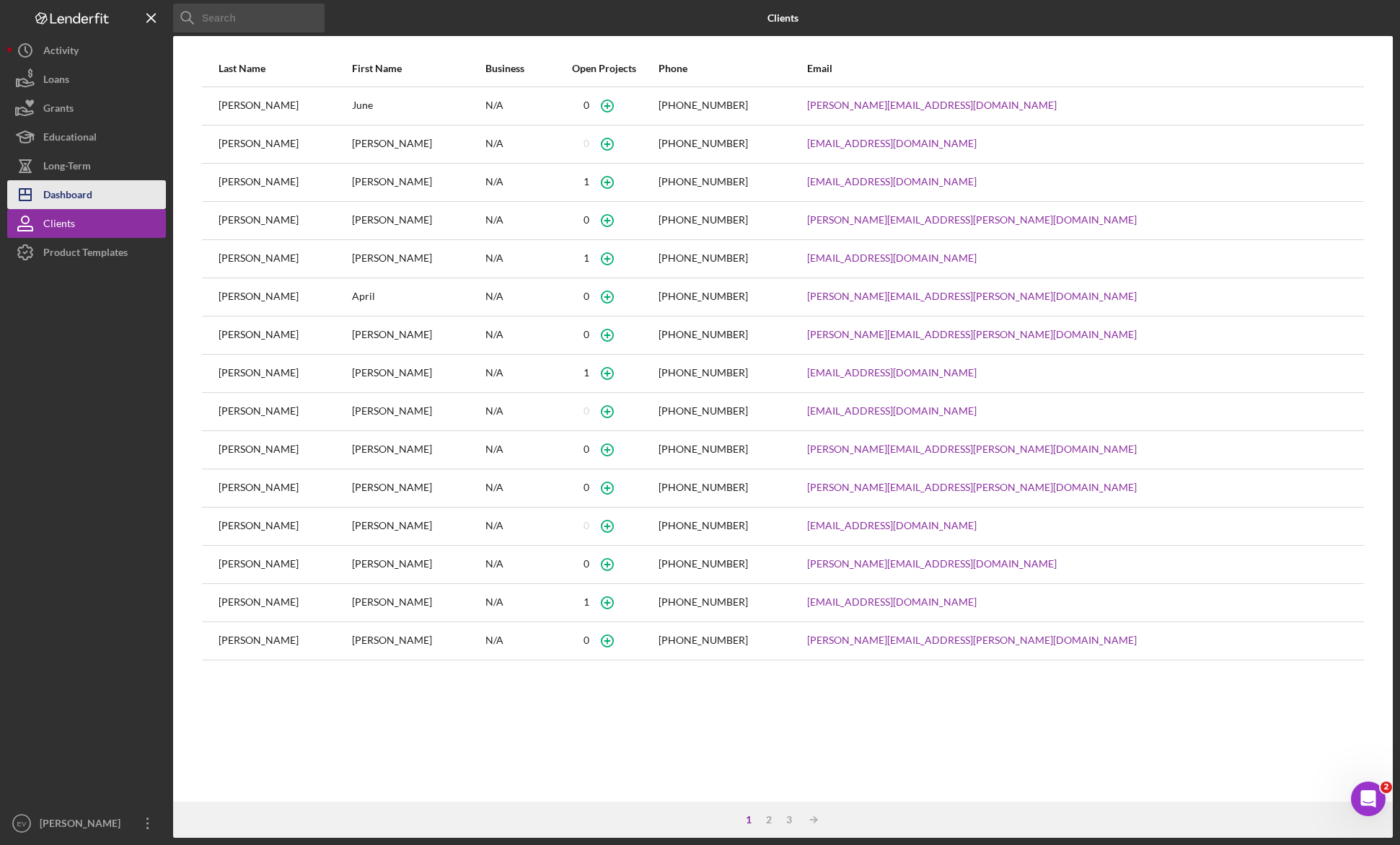
click at [102, 201] on button "Icon/Dashboard Dashboard" at bounding box center [87, 194] width 159 height 29
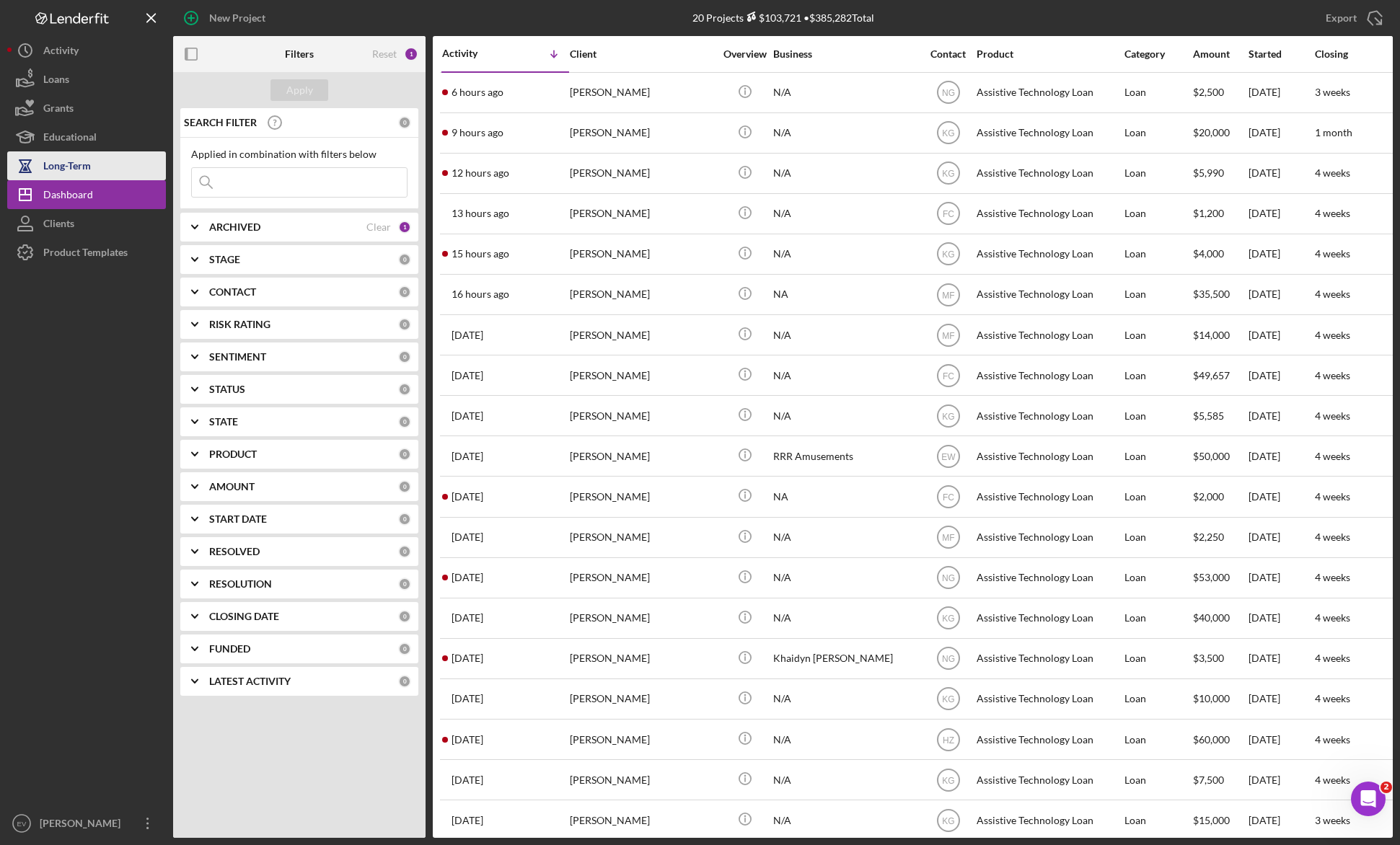
click at [106, 178] on button "Long-Term" at bounding box center [87, 165] width 159 height 29
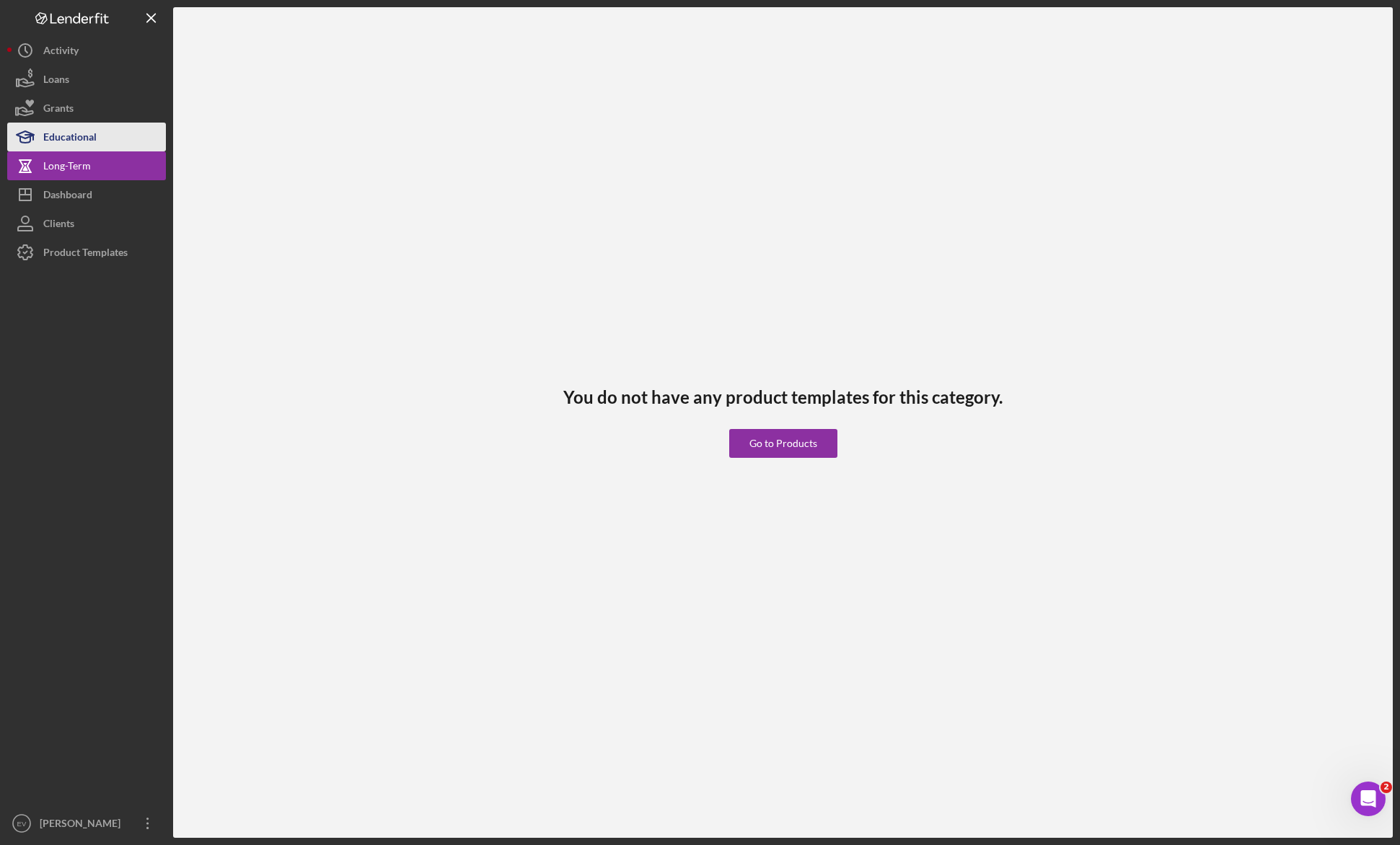
click at [107, 142] on button "Educational" at bounding box center [87, 137] width 159 height 29
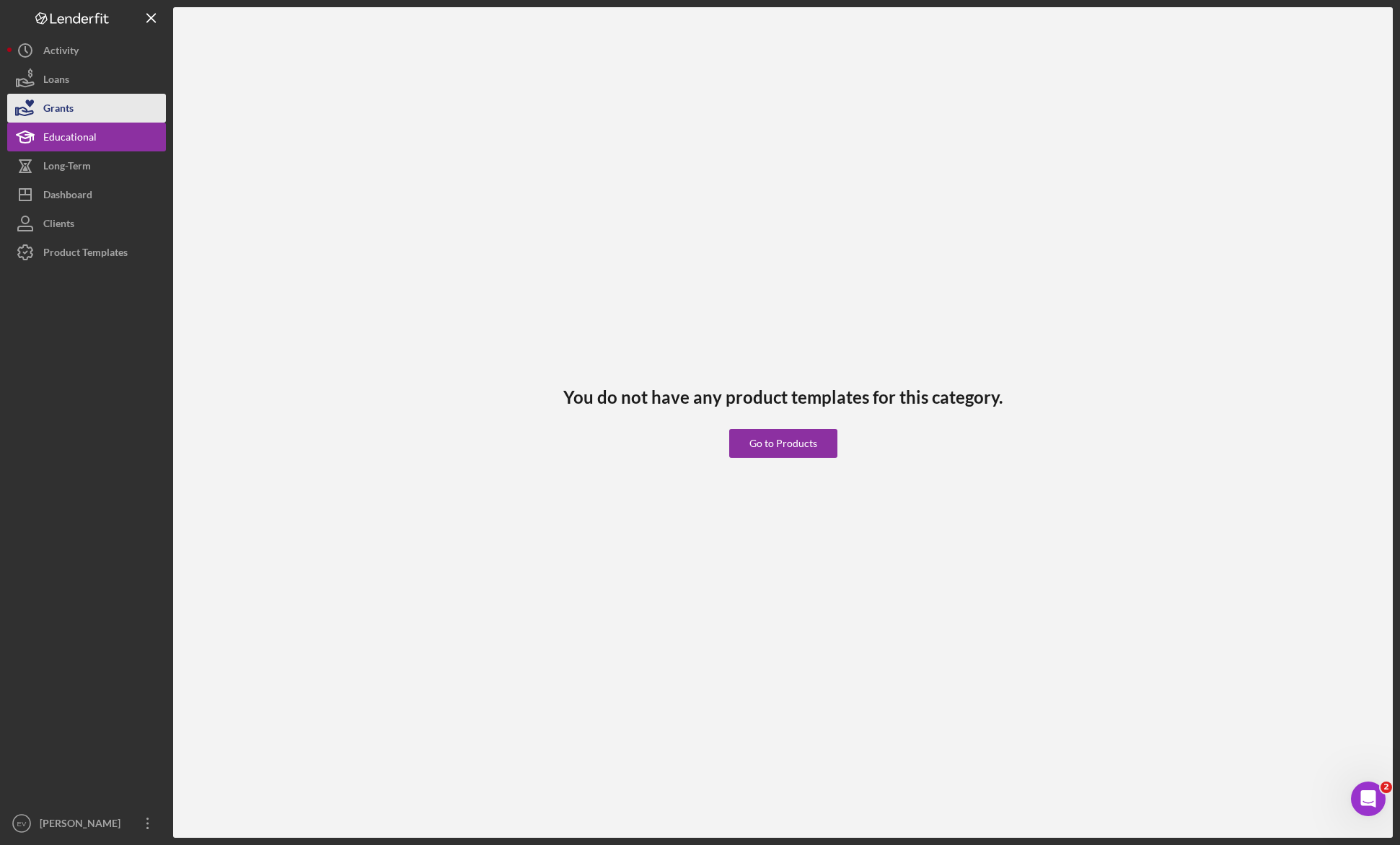
click at [99, 106] on button "Grants" at bounding box center [87, 107] width 159 height 29
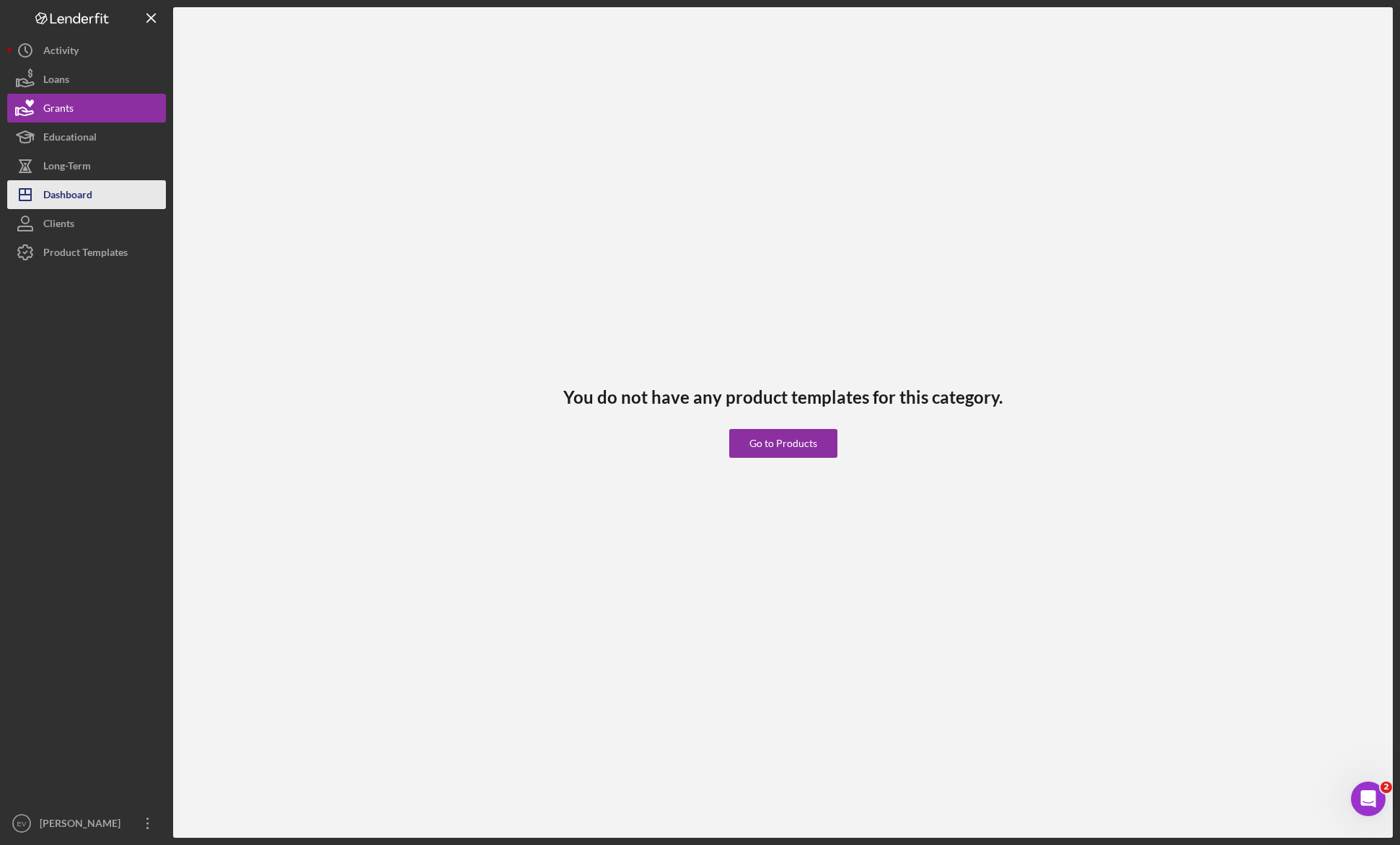
click at [89, 193] on div "Dashboard" at bounding box center [68, 197] width 49 height 33
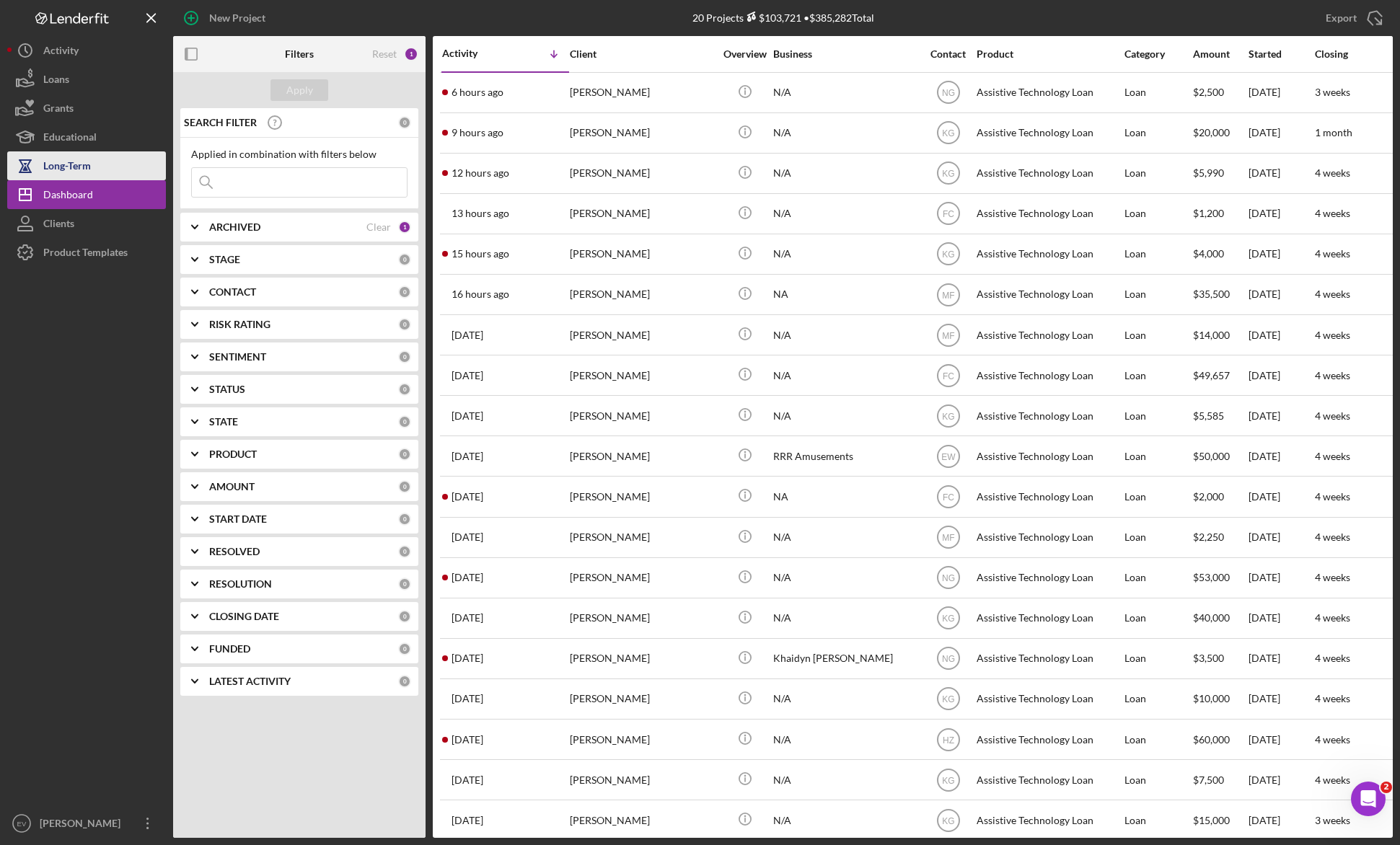
click at [89, 171] on div "Long-Term" at bounding box center [67, 168] width 48 height 33
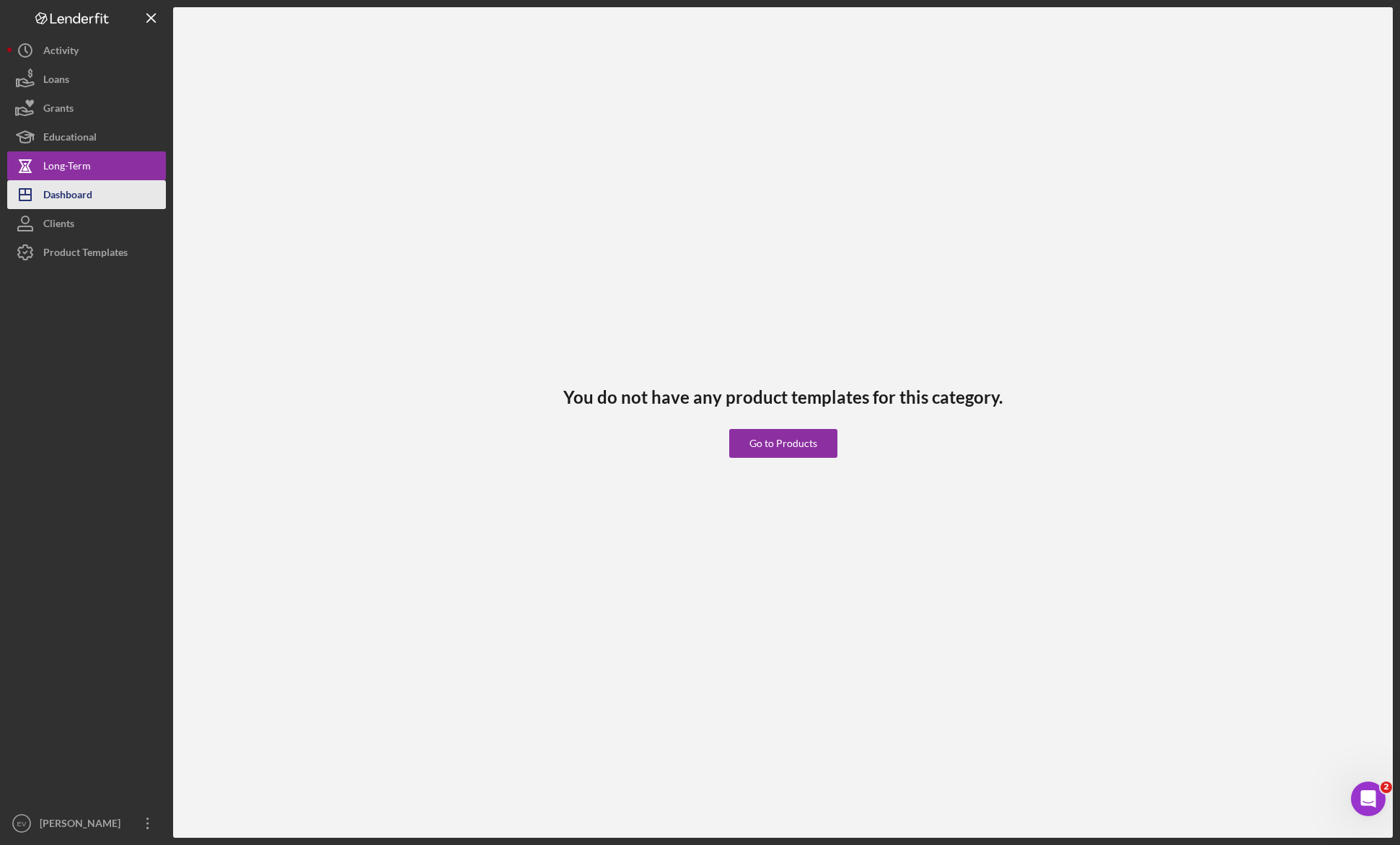
click at [98, 201] on button "Icon/Dashboard Dashboard" at bounding box center [87, 194] width 159 height 29
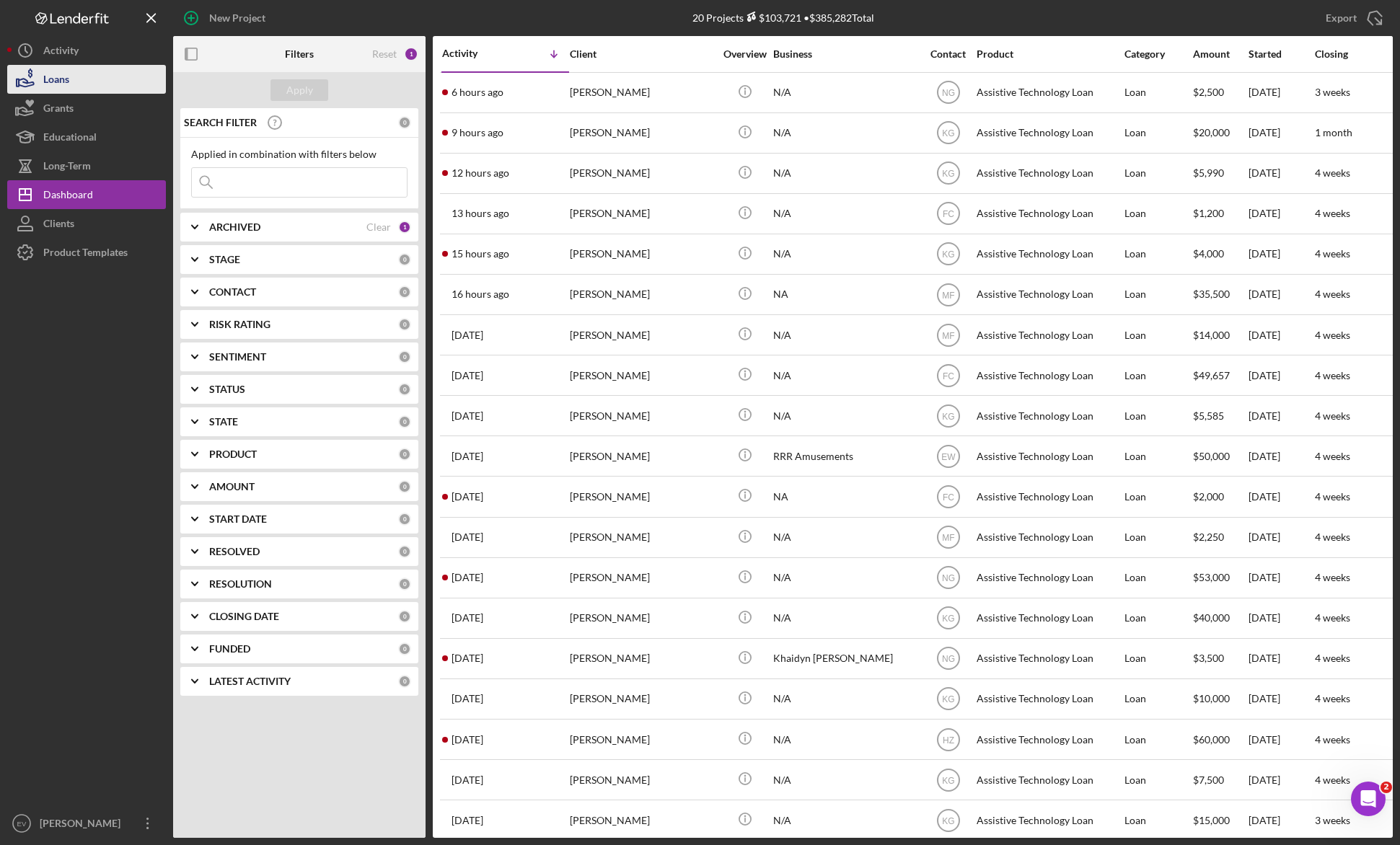
click at [120, 88] on button "Loans" at bounding box center [87, 79] width 159 height 29
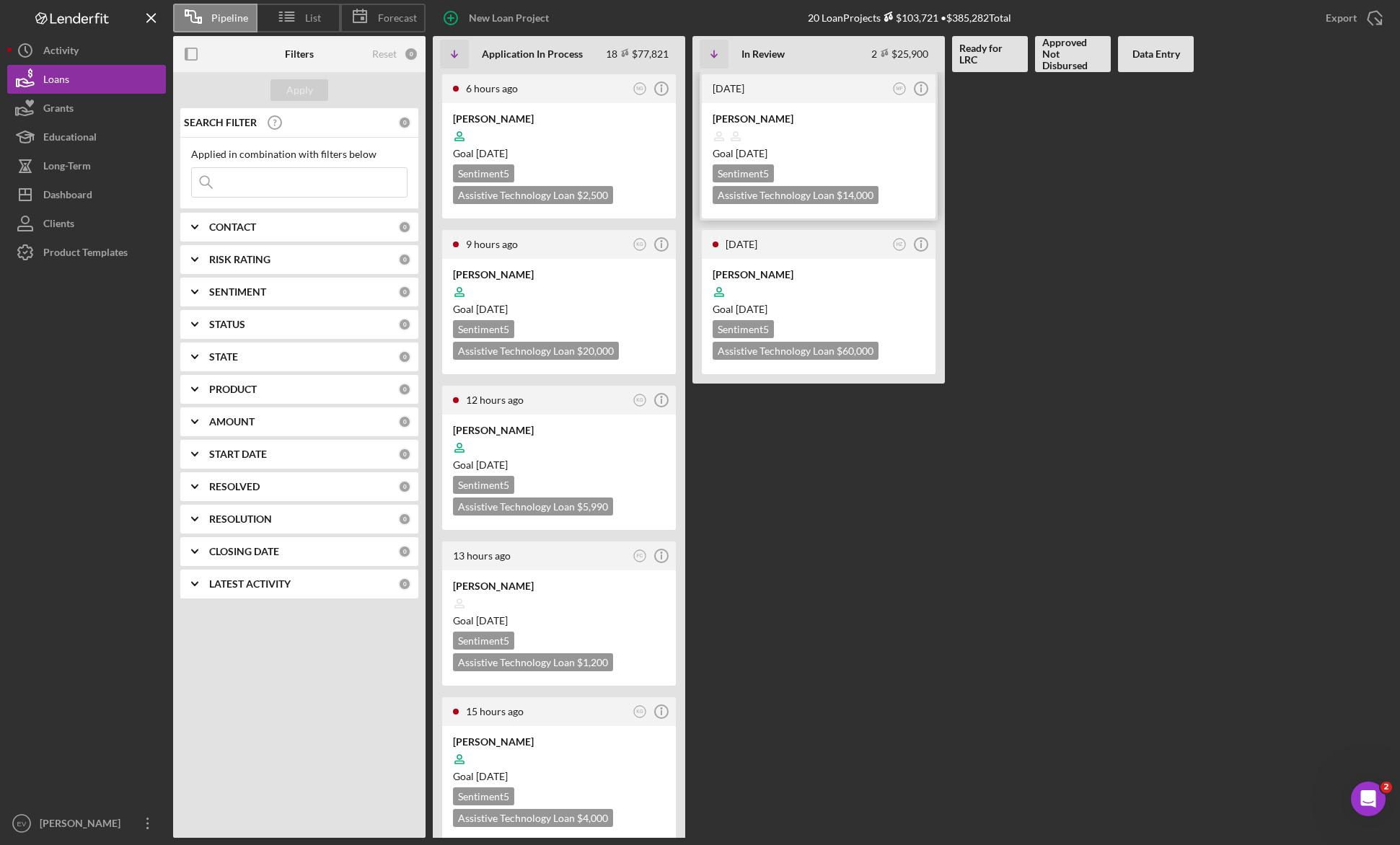
click at [768, 150] on time "[DATE]" at bounding box center [751, 153] width 32 height 12
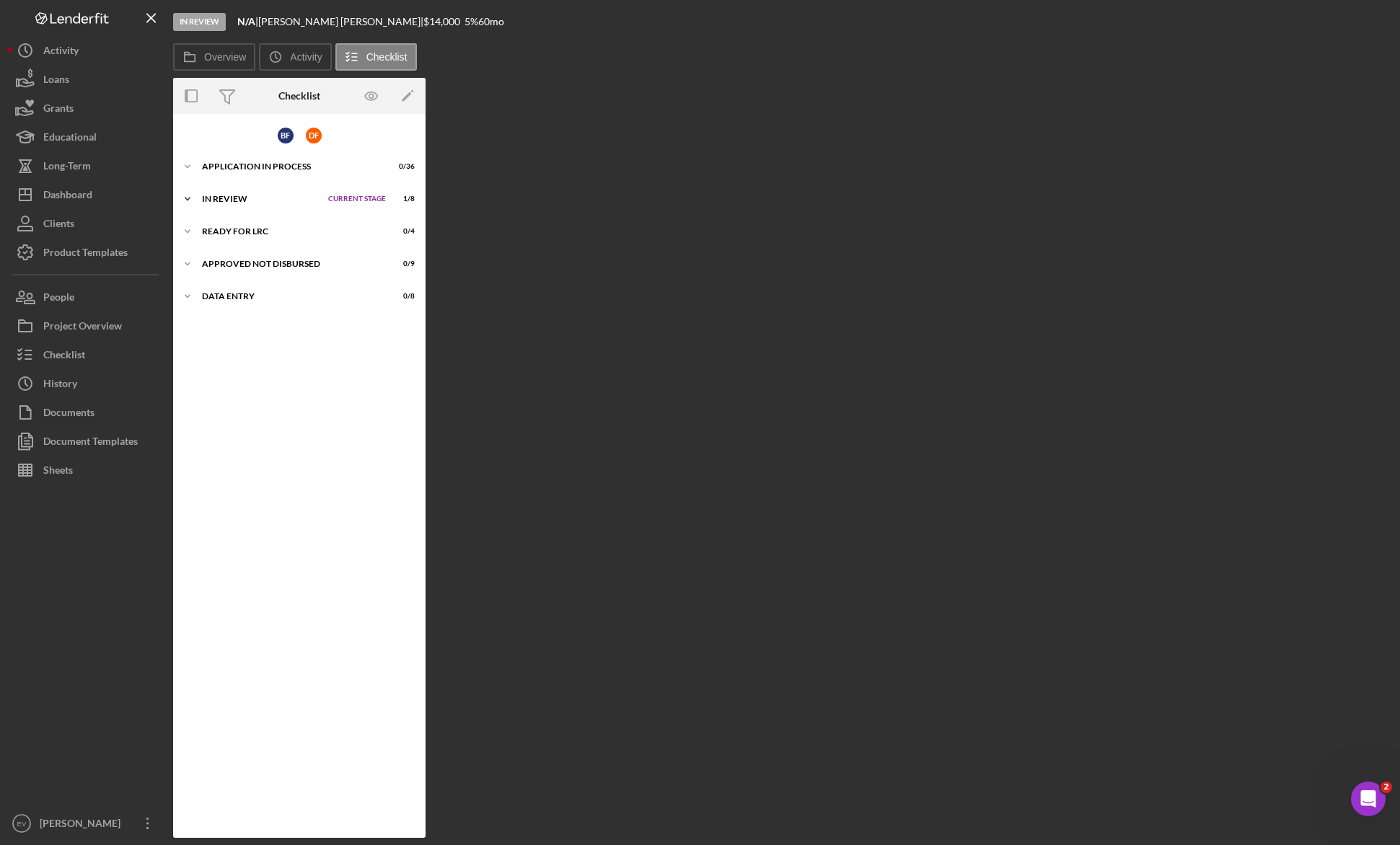
click at [237, 197] on div "In Review" at bounding box center [261, 199] width 119 height 9
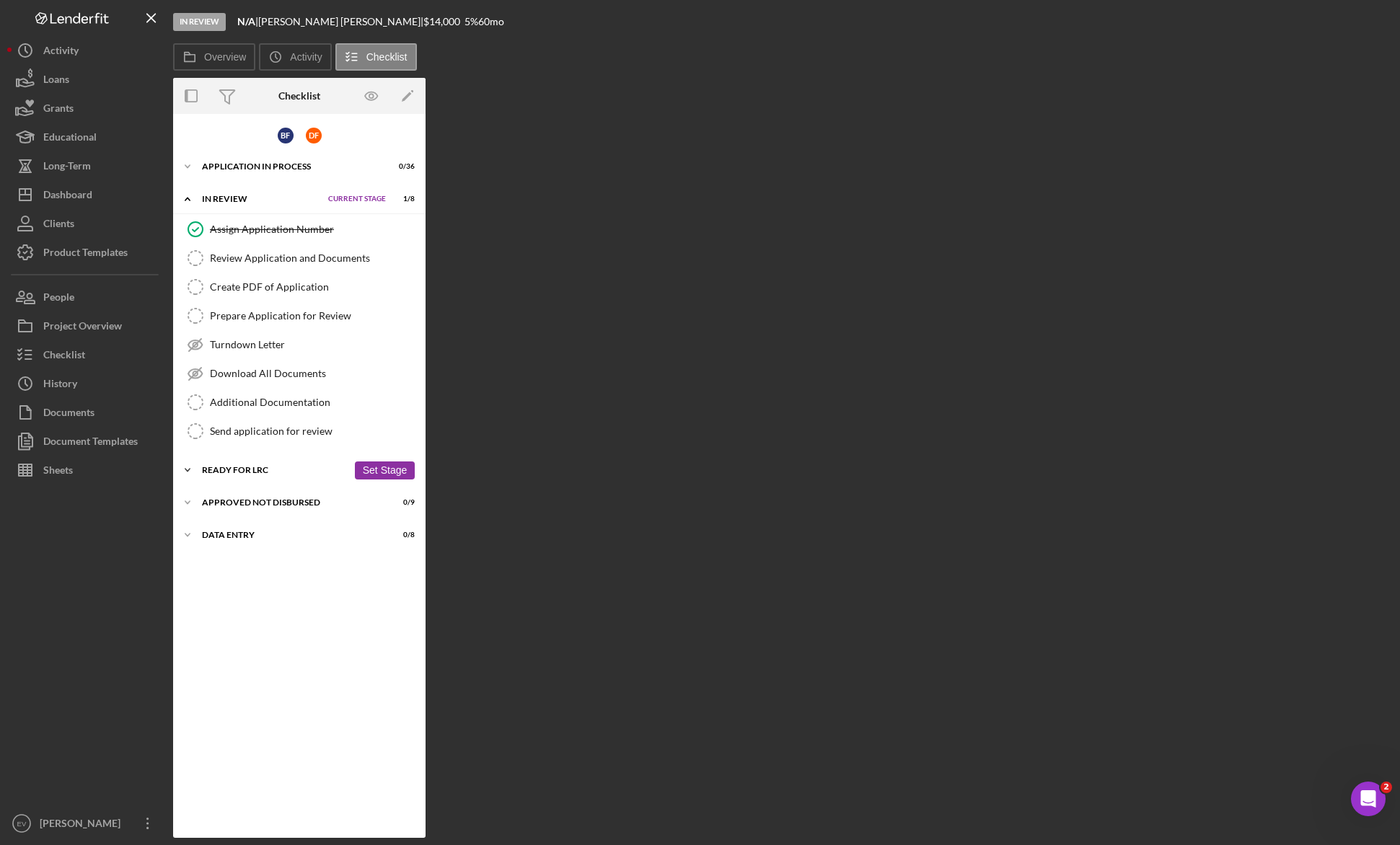
click at [247, 471] on div "Ready for LRC" at bounding box center [274, 470] width 146 height 9
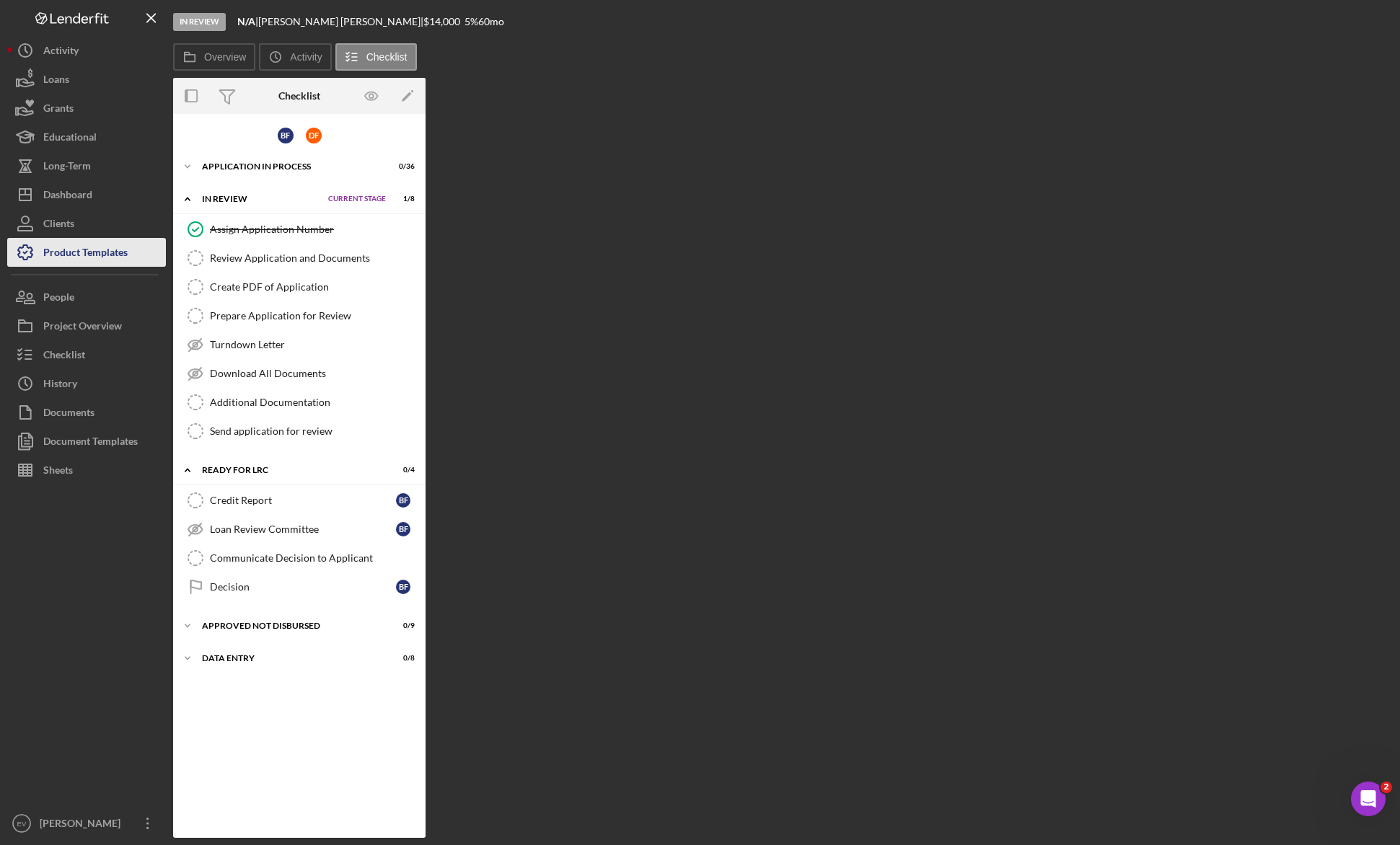
click at [94, 258] on div "Product Templates" at bounding box center [85, 254] width 84 height 33
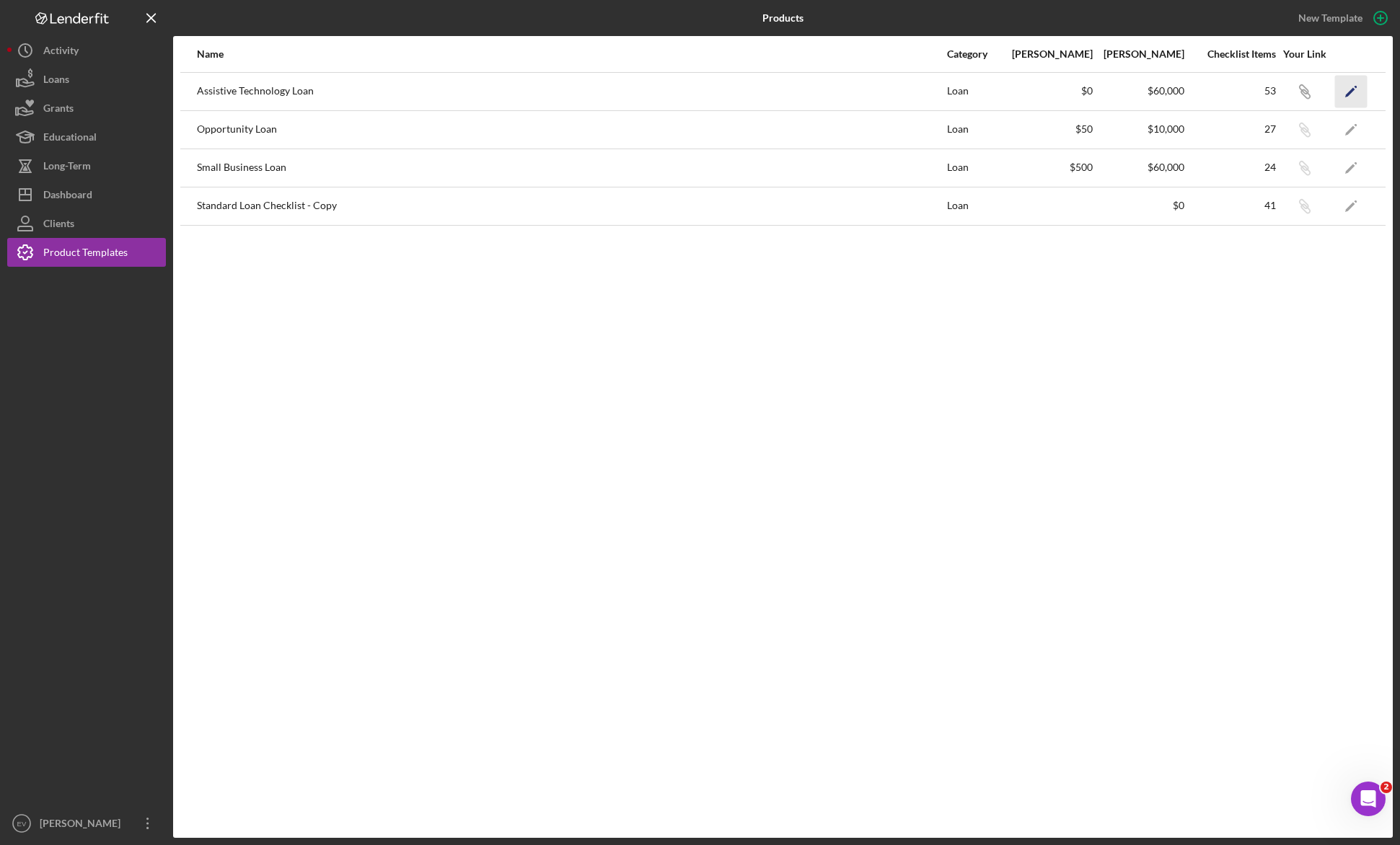
click at [816, 95] on polygon "button" at bounding box center [1350, 93] width 10 height 10
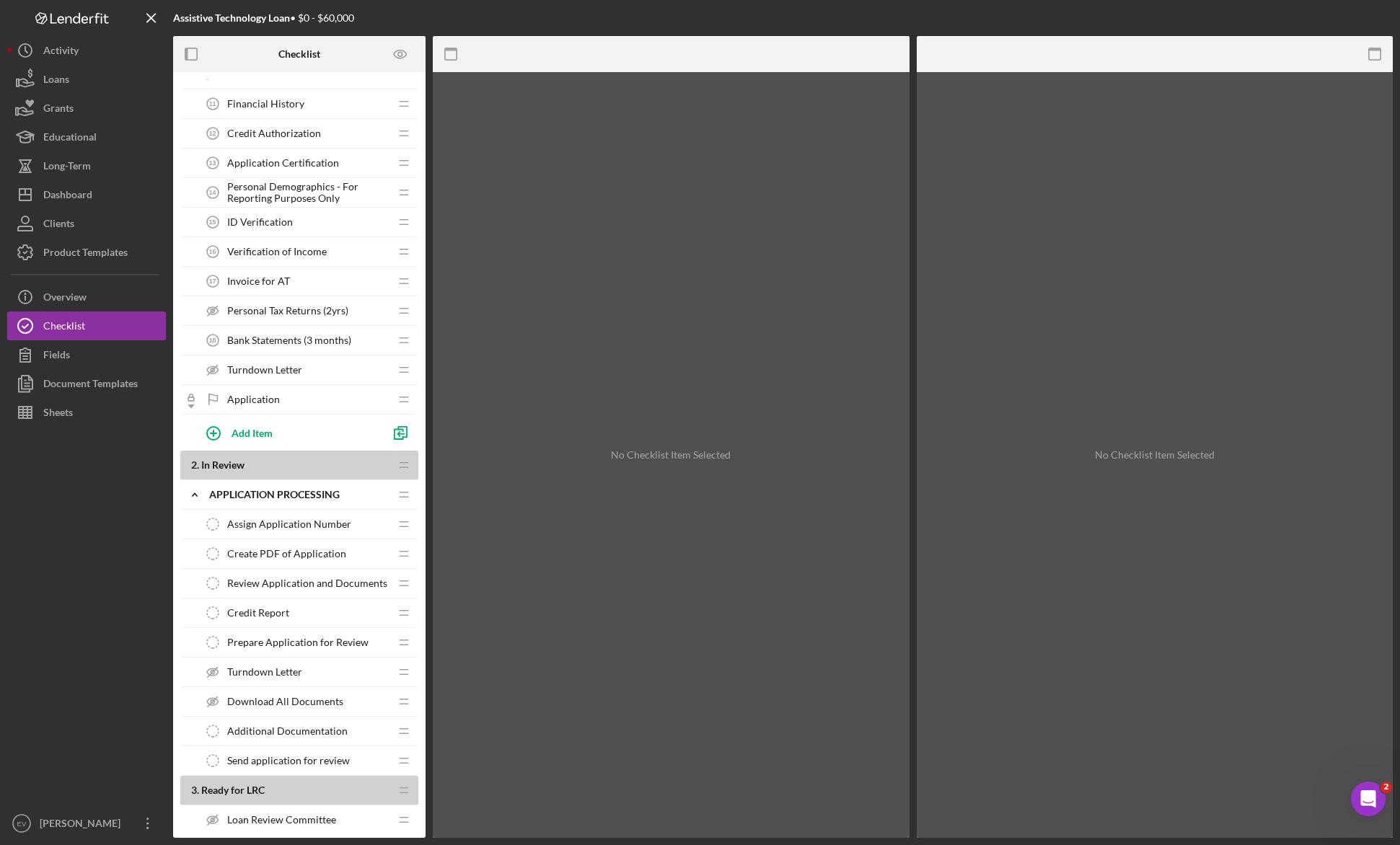
scroll to position [537, 0]
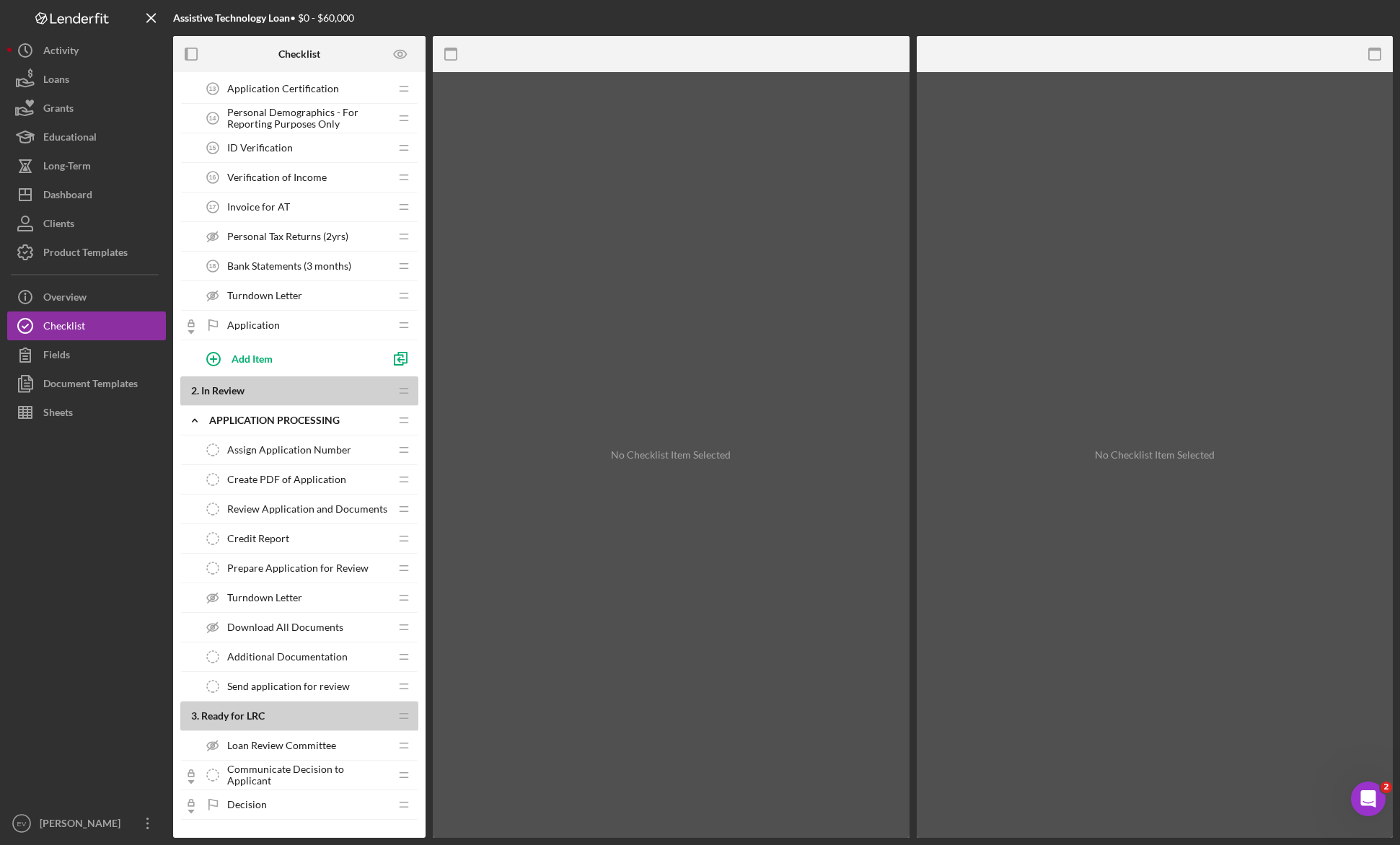
click at [272, 382] on div "2 . In Review Icon/Drag" at bounding box center [299, 391] width 238 height 29
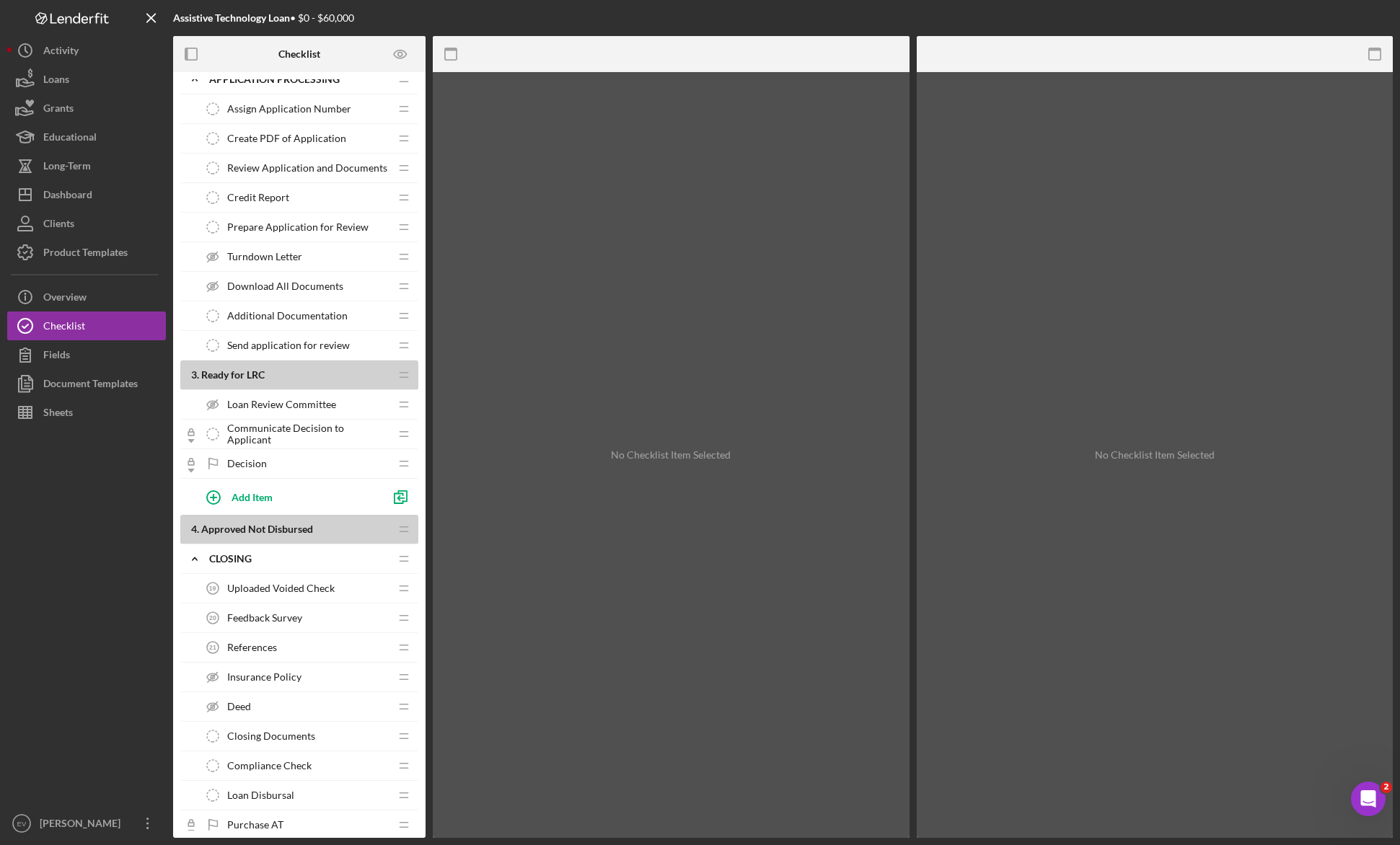
scroll to position [813, 0]
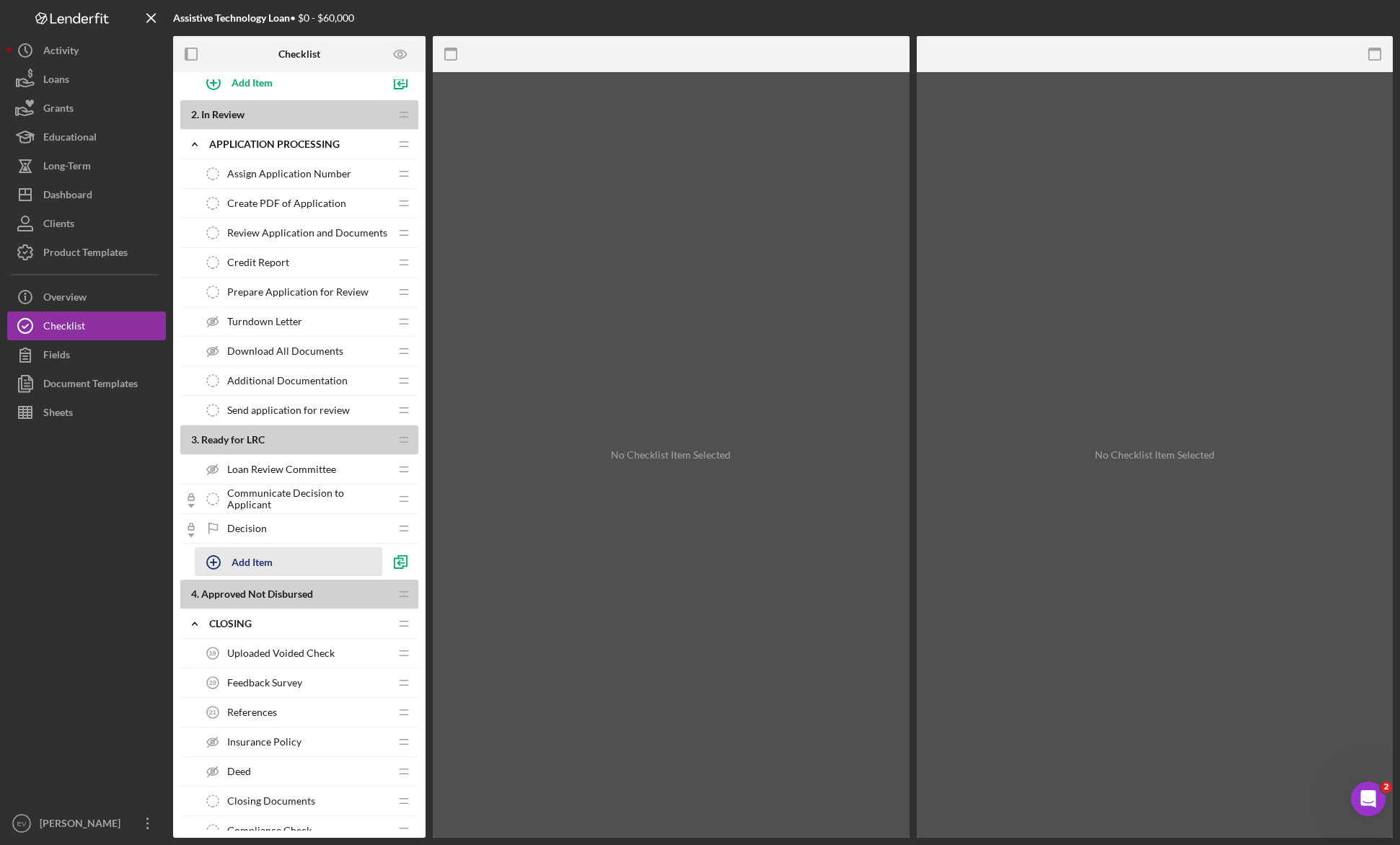
click at [252, 561] on div "Add Item" at bounding box center [252, 561] width 41 height 27
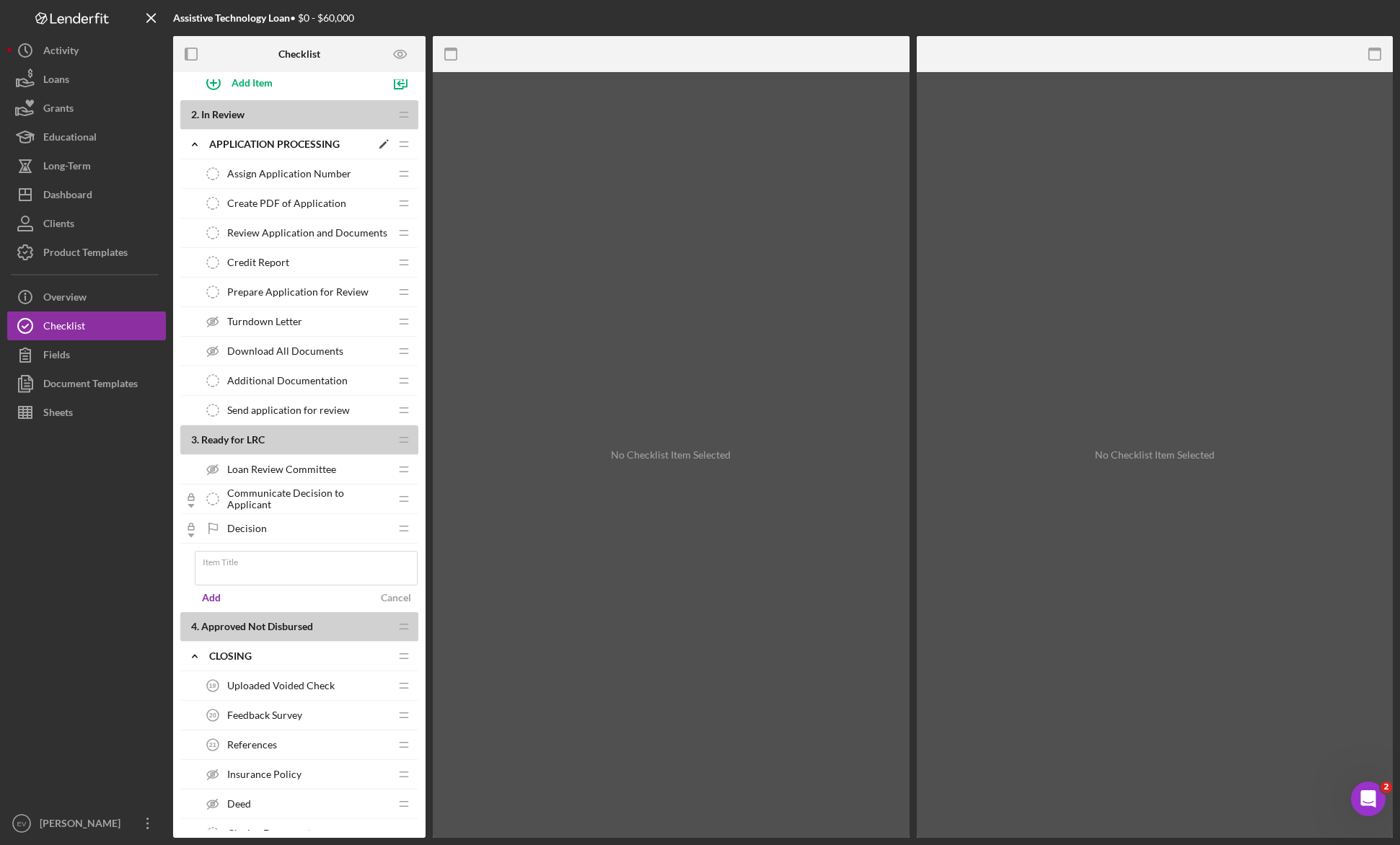
click at [190, 142] on icon "Icon/Expander" at bounding box center [194, 143] width 29 height 29
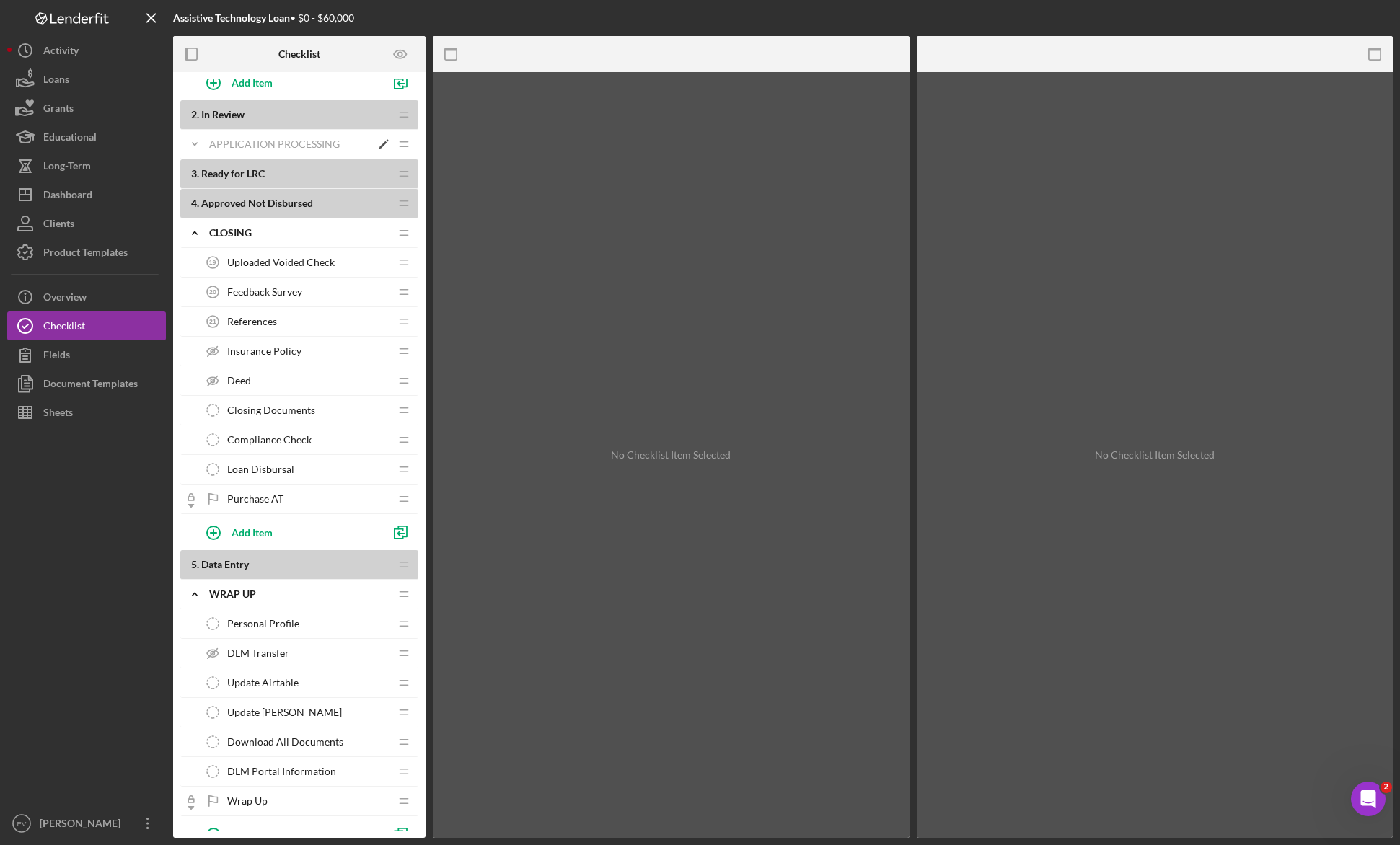
click at [192, 138] on icon "Icon/Expander" at bounding box center [194, 143] width 29 height 29
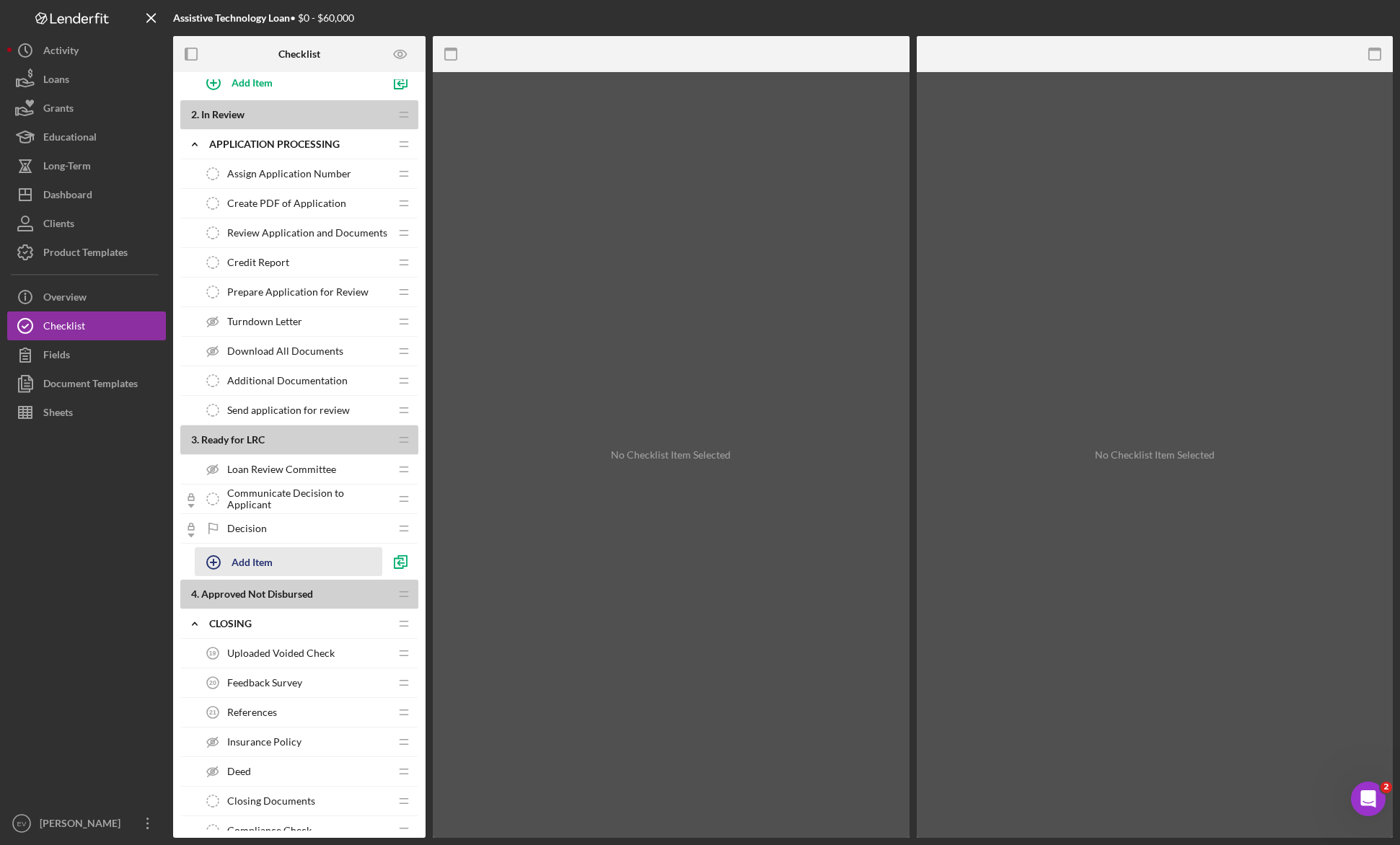
click at [247, 561] on div "Add Item" at bounding box center [252, 561] width 41 height 27
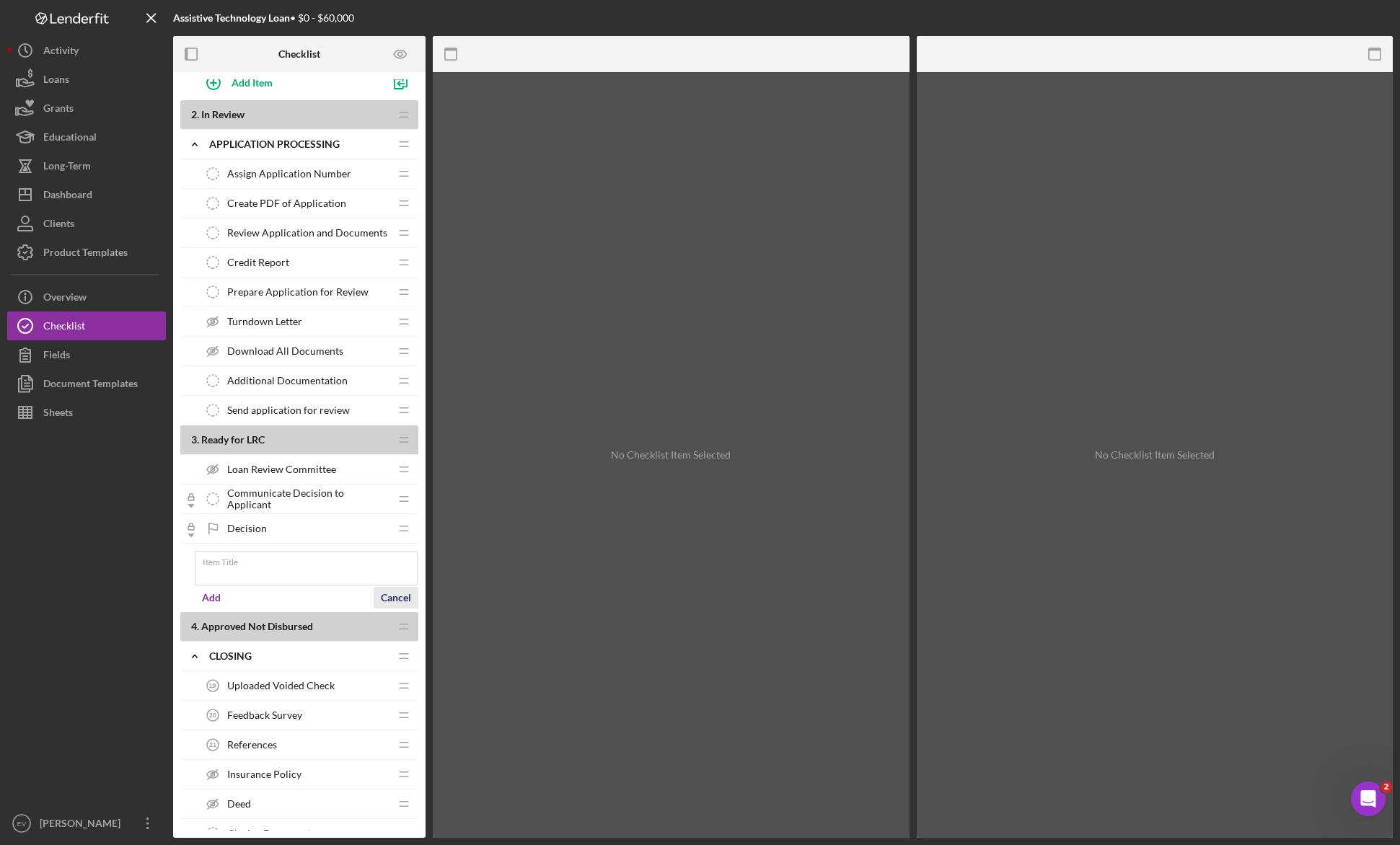
click at [406, 599] on div "Cancel" at bounding box center [396, 598] width 30 height 21
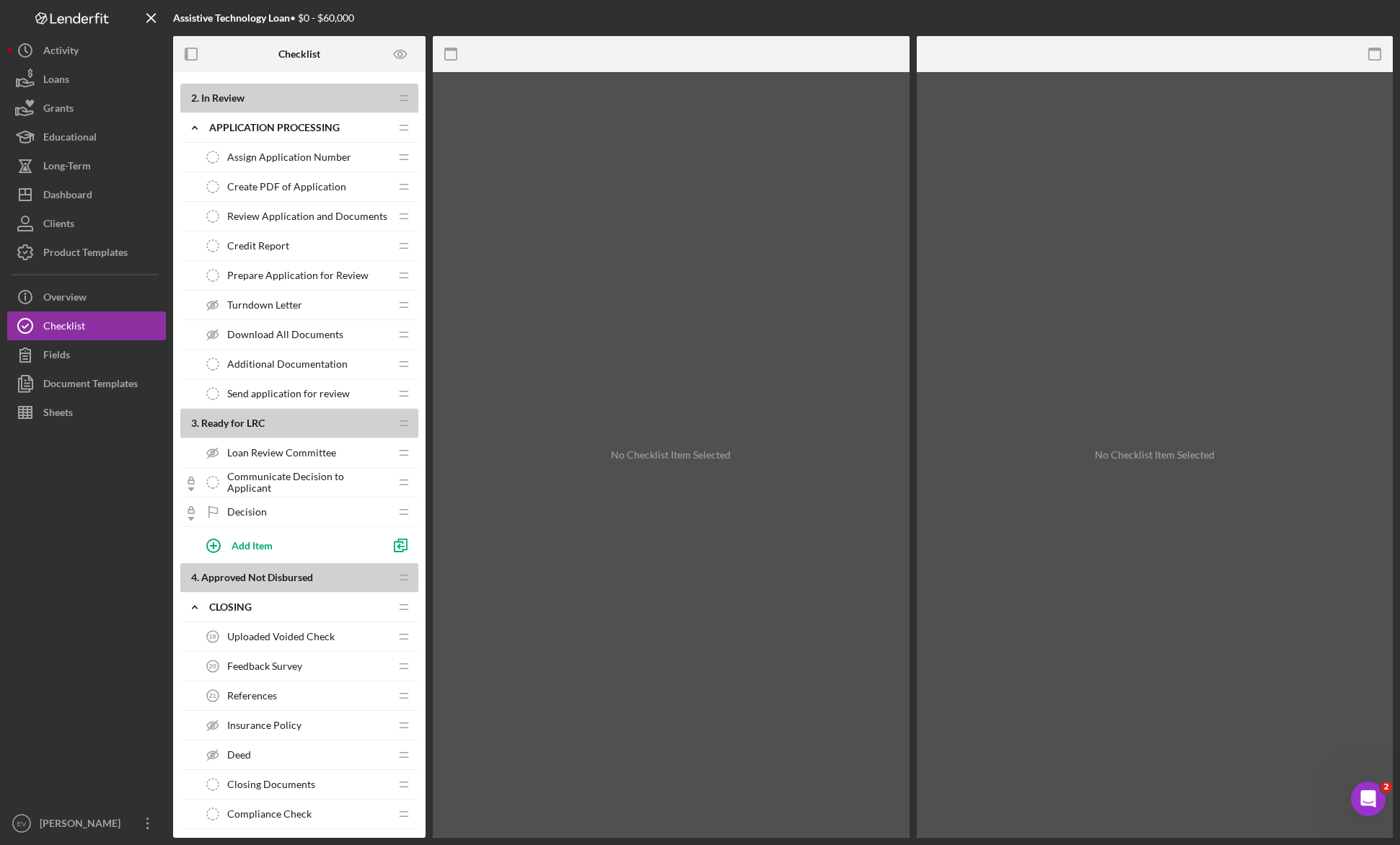
scroll to position [820, 0]
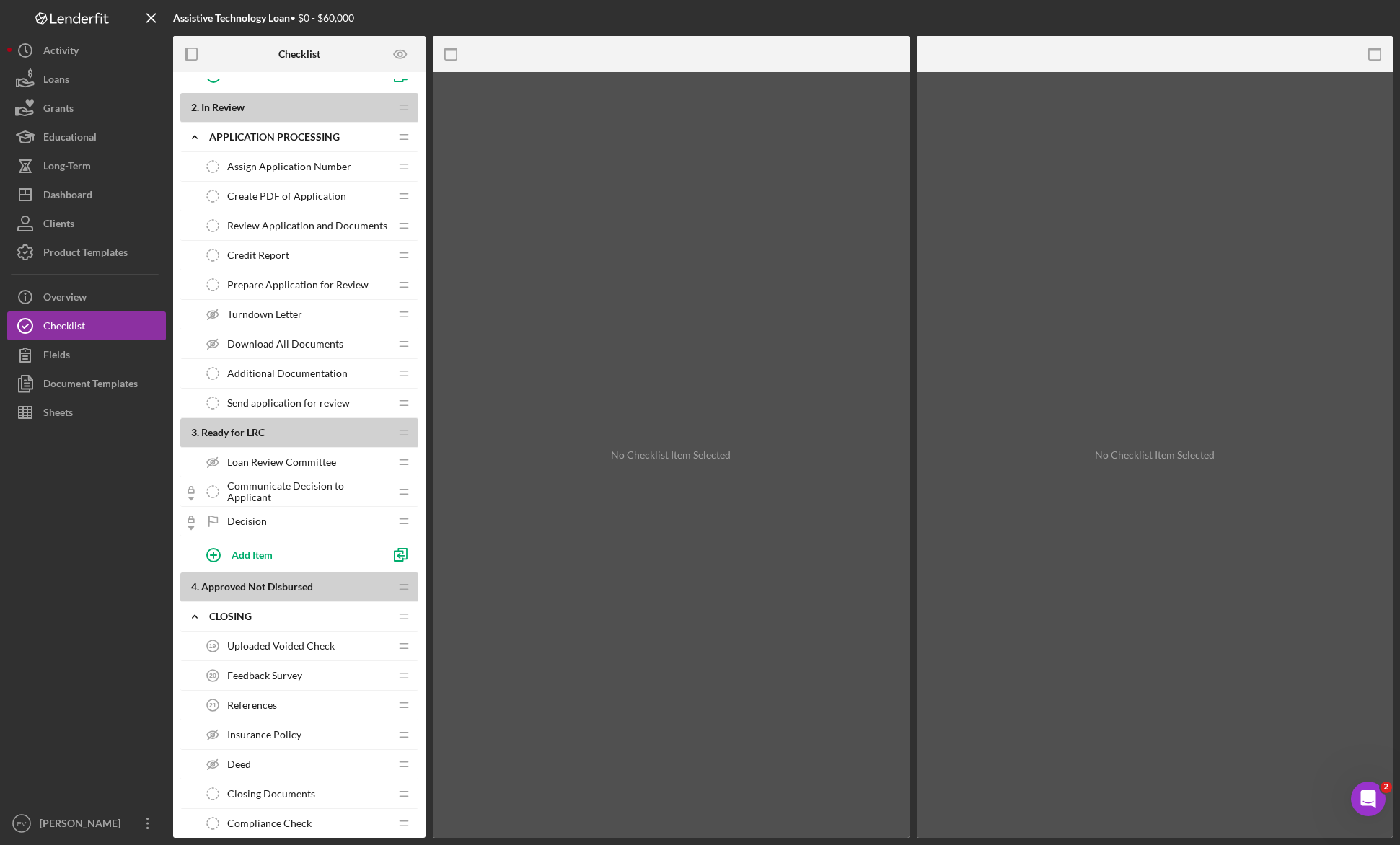
click at [284, 288] on span "Prepare Application for Review" at bounding box center [297, 285] width 142 height 11
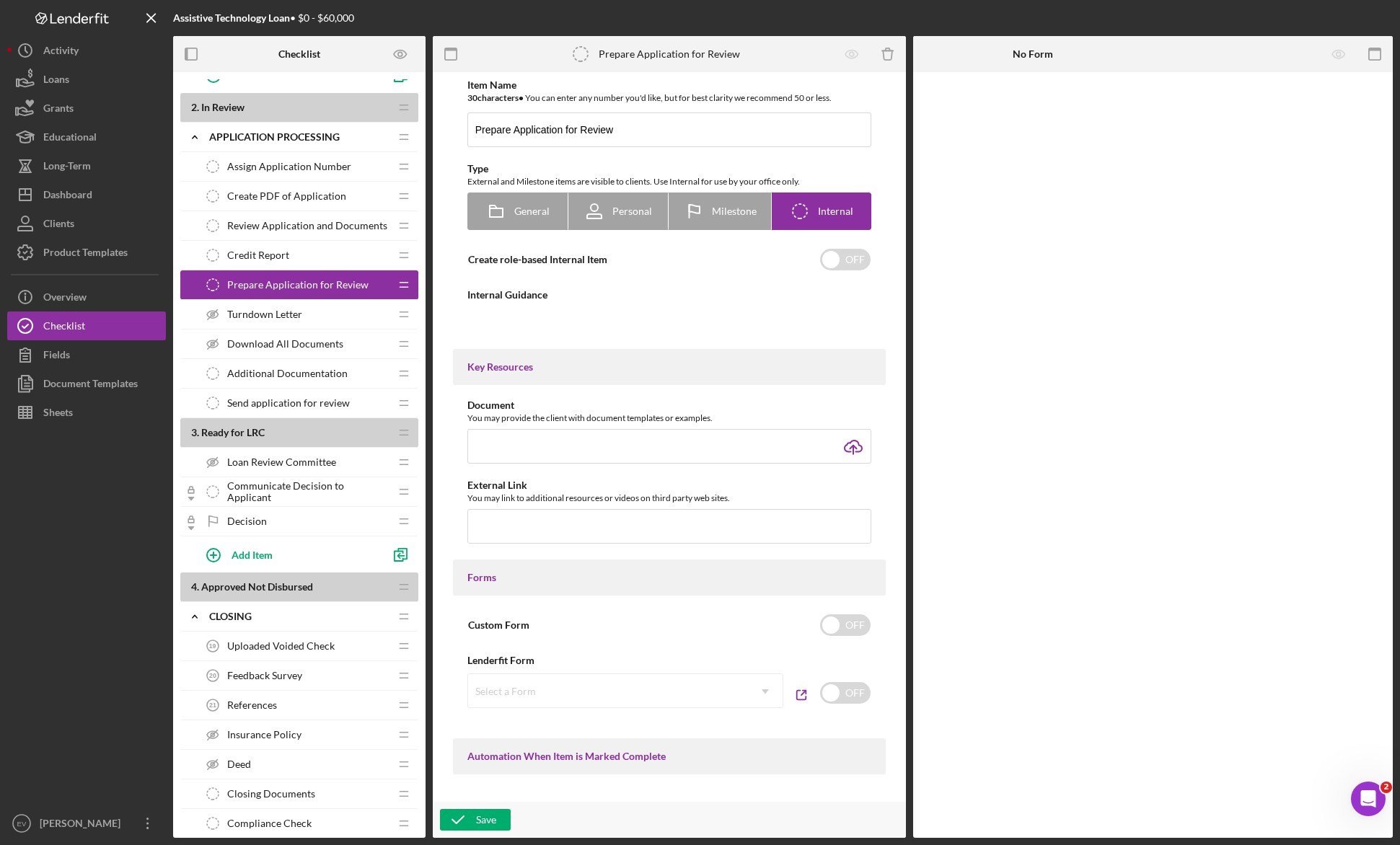
type textarea "<div>Prepare the financials and credit memo using the Financials Sheet. You wil…"
click at [298, 226] on span "Review Application and Documents" at bounding box center [306, 225] width 160 height 11
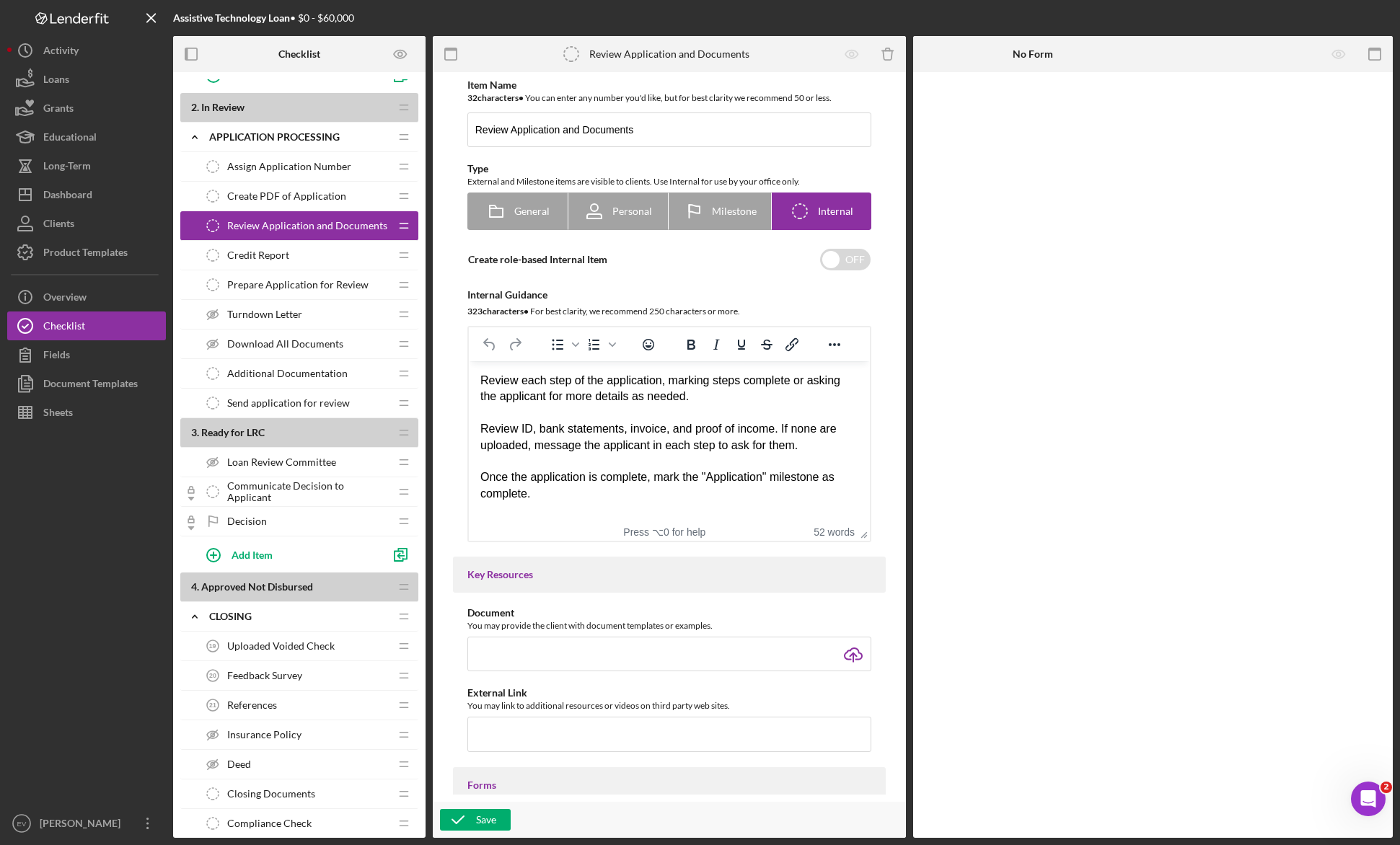
click at [301, 256] on div "Credit Report Credit Report" at bounding box center [293, 255] width 191 height 29
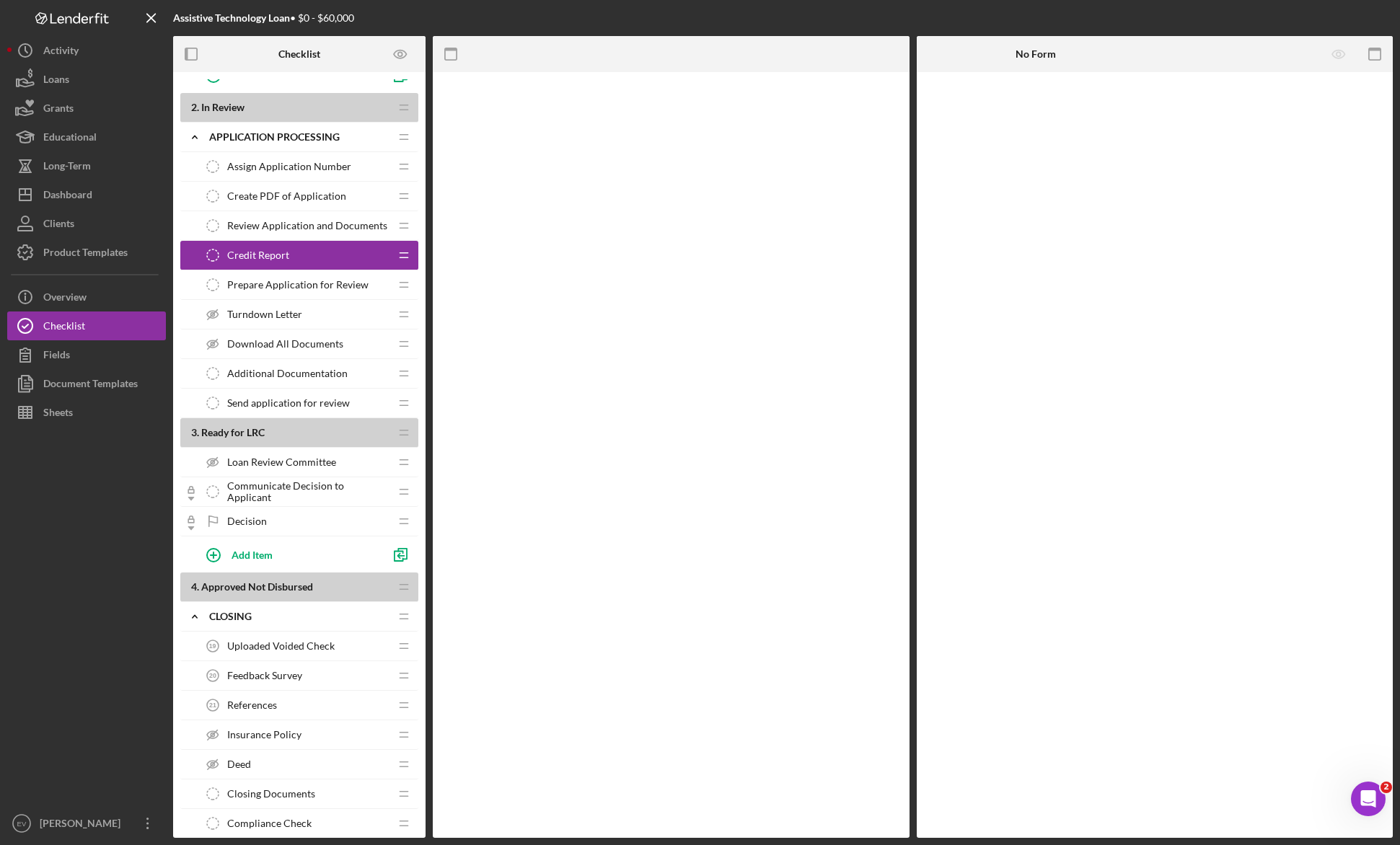
click at [301, 286] on span "Prepare Application for Review" at bounding box center [297, 285] width 142 height 11
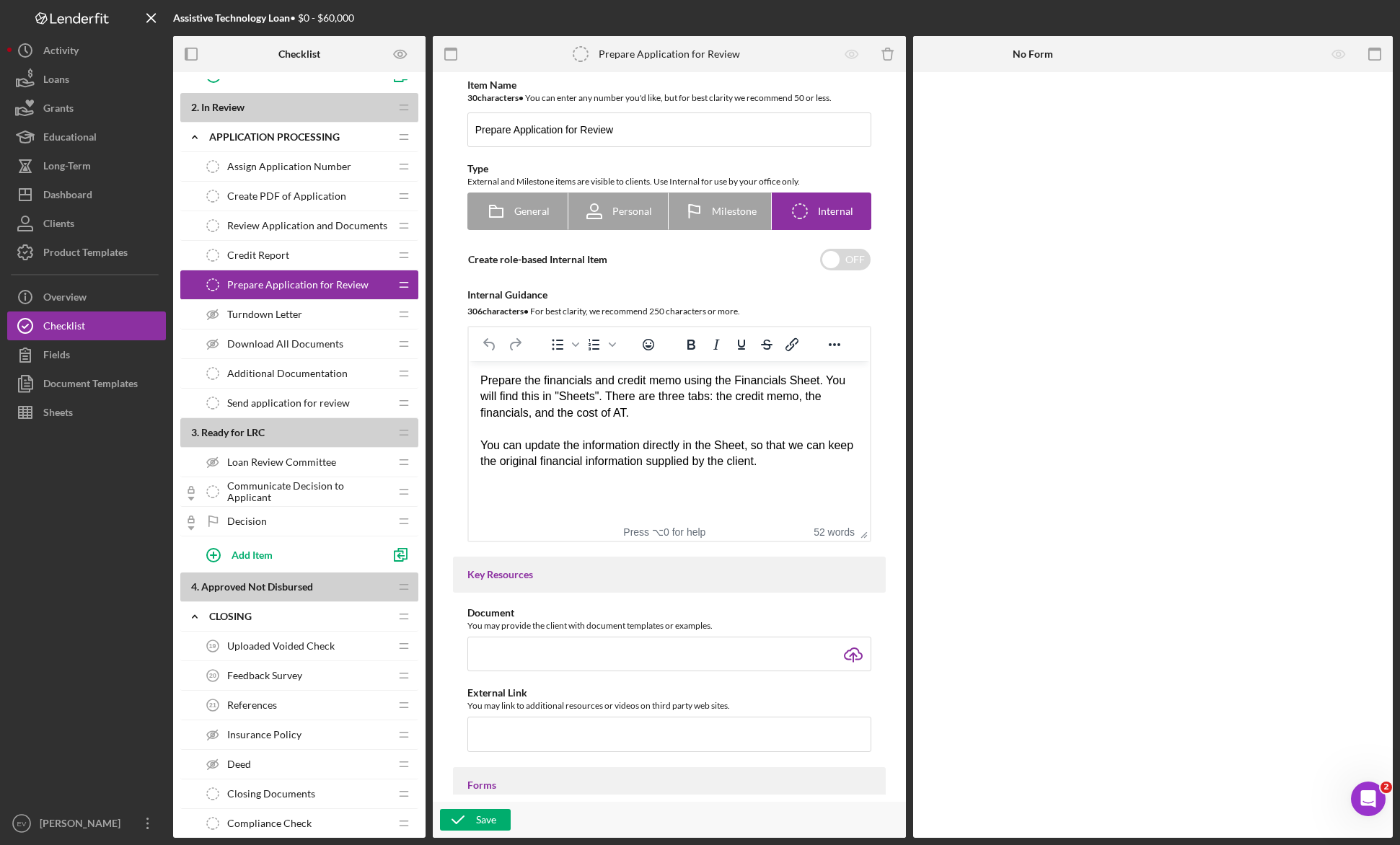
click at [292, 368] on span "Additional Documentation" at bounding box center [287, 373] width 120 height 11
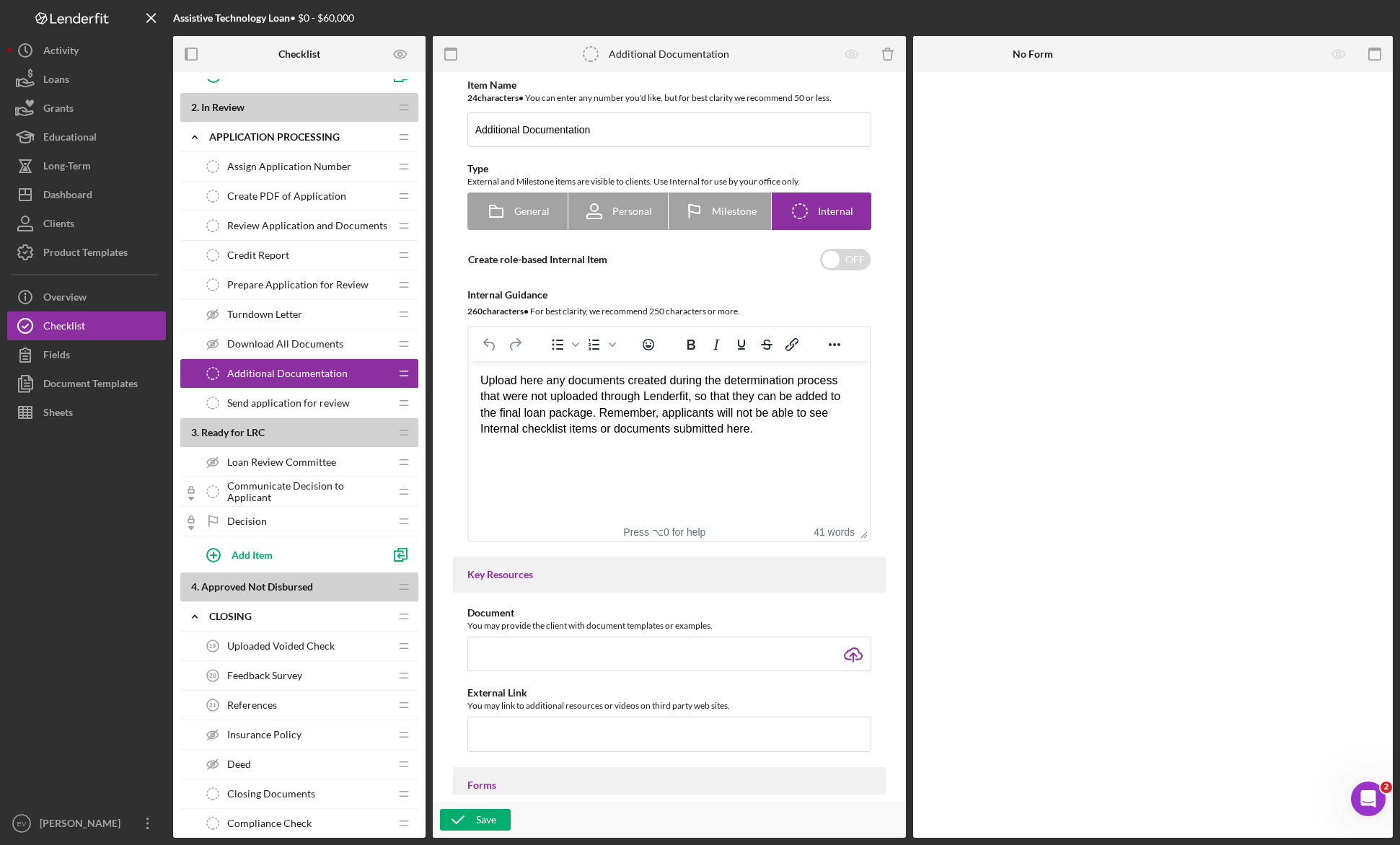
click at [295, 395] on div "Send application for review Send application for review" at bounding box center [293, 402] width 191 height 29
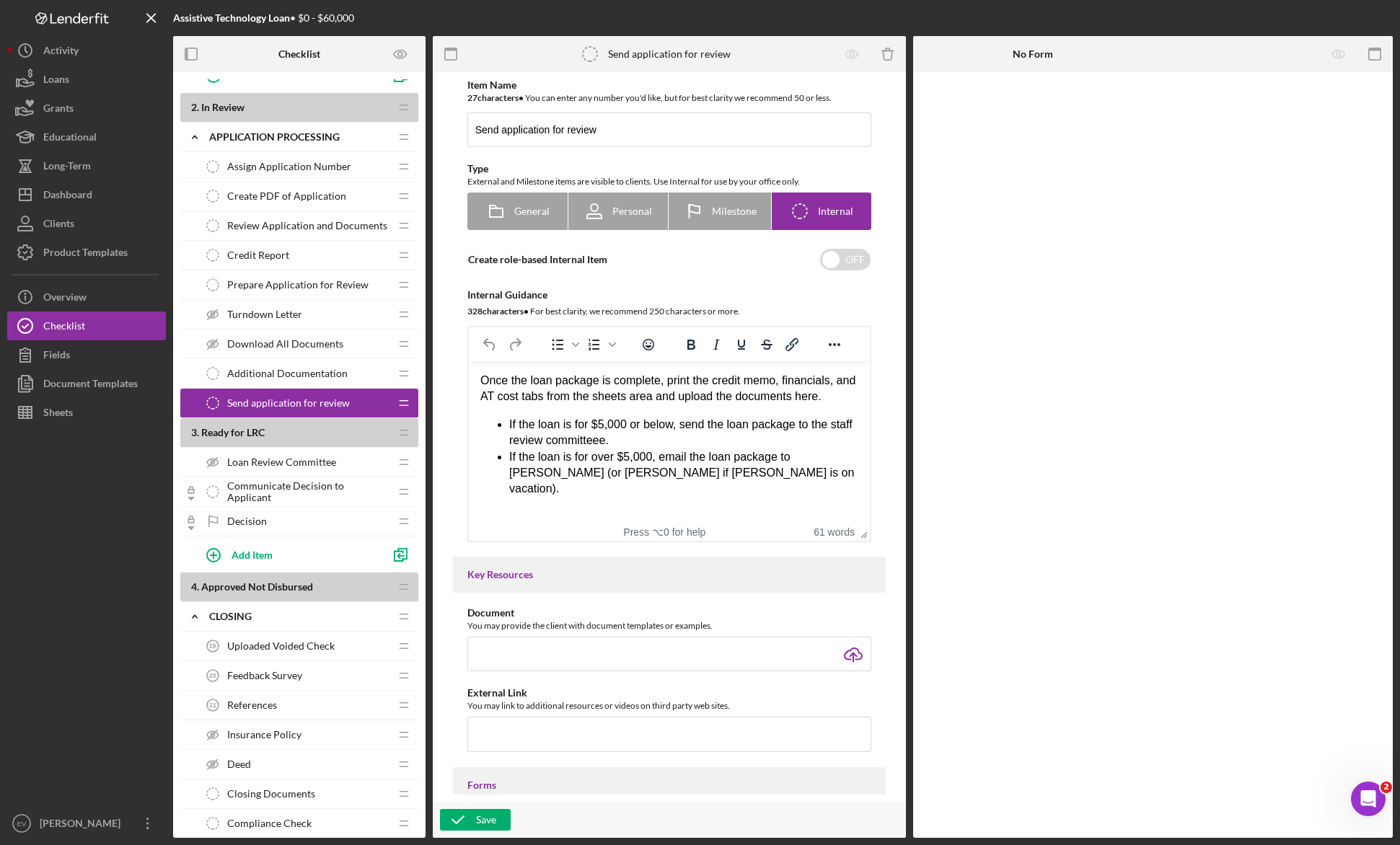
click at [296, 368] on span "Additional Documentation" at bounding box center [287, 373] width 120 height 11
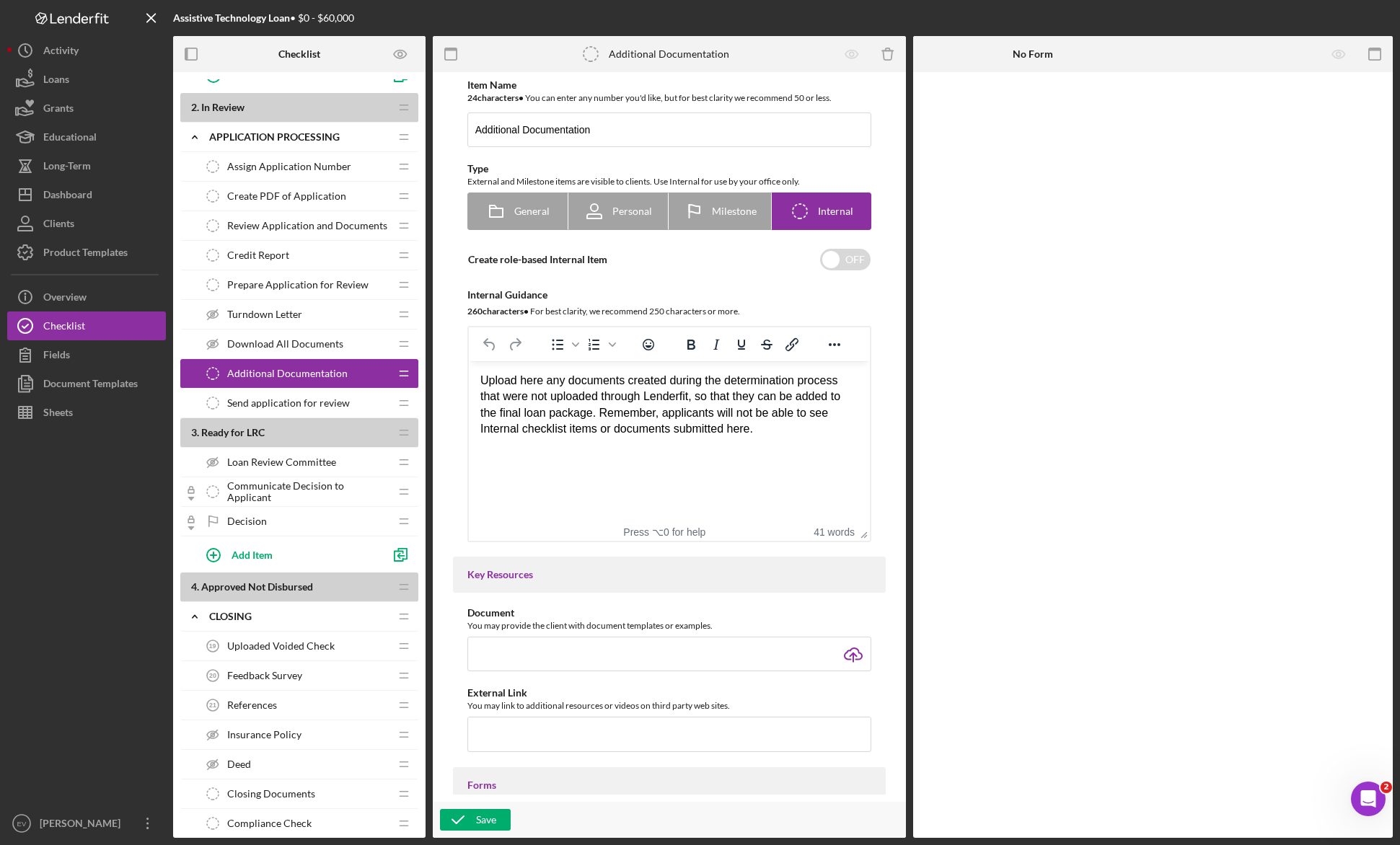
click at [297, 273] on div "Prepare Application for Review Prepare Application for Review" at bounding box center [293, 284] width 191 height 29
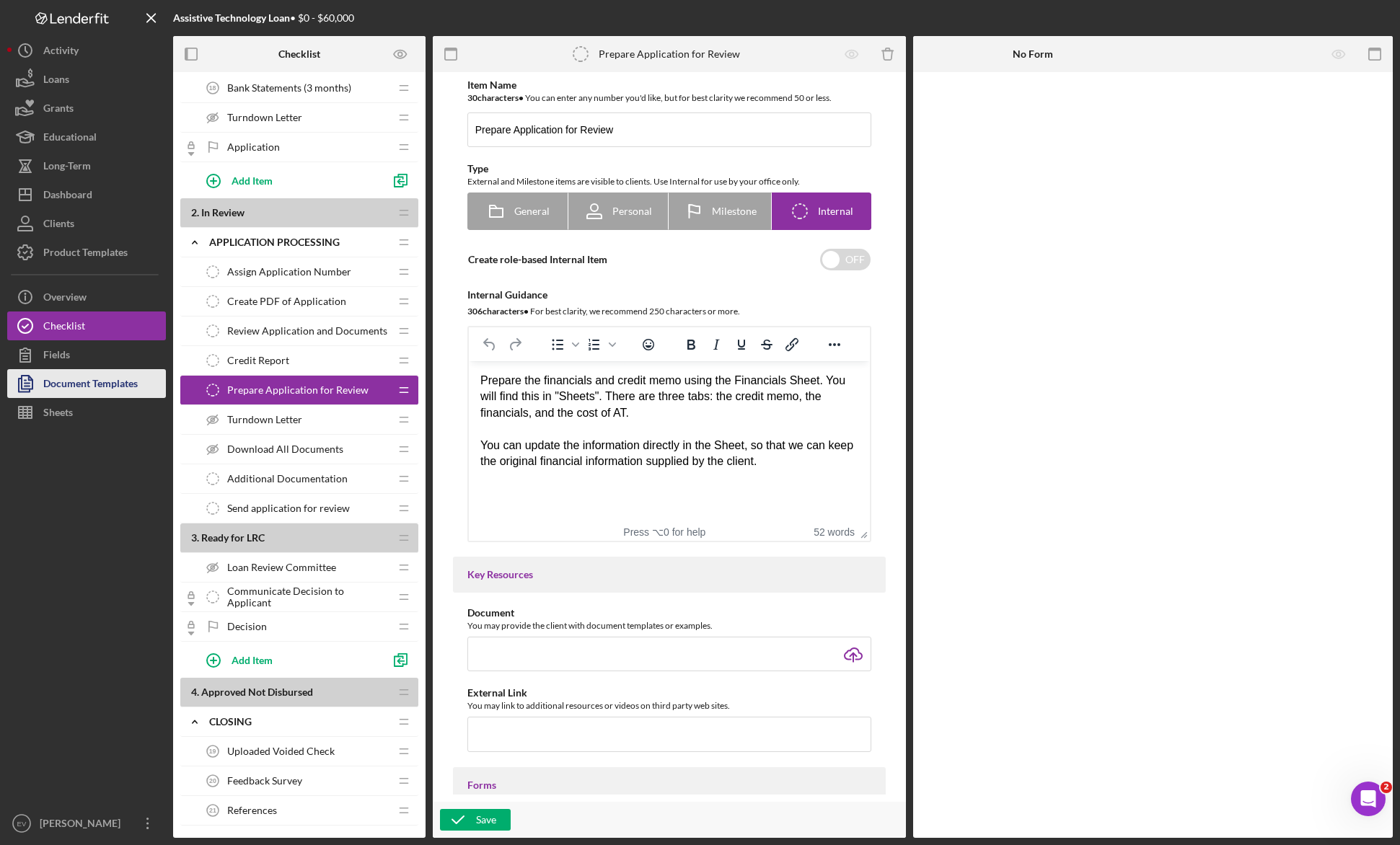
scroll to position [560, 0]
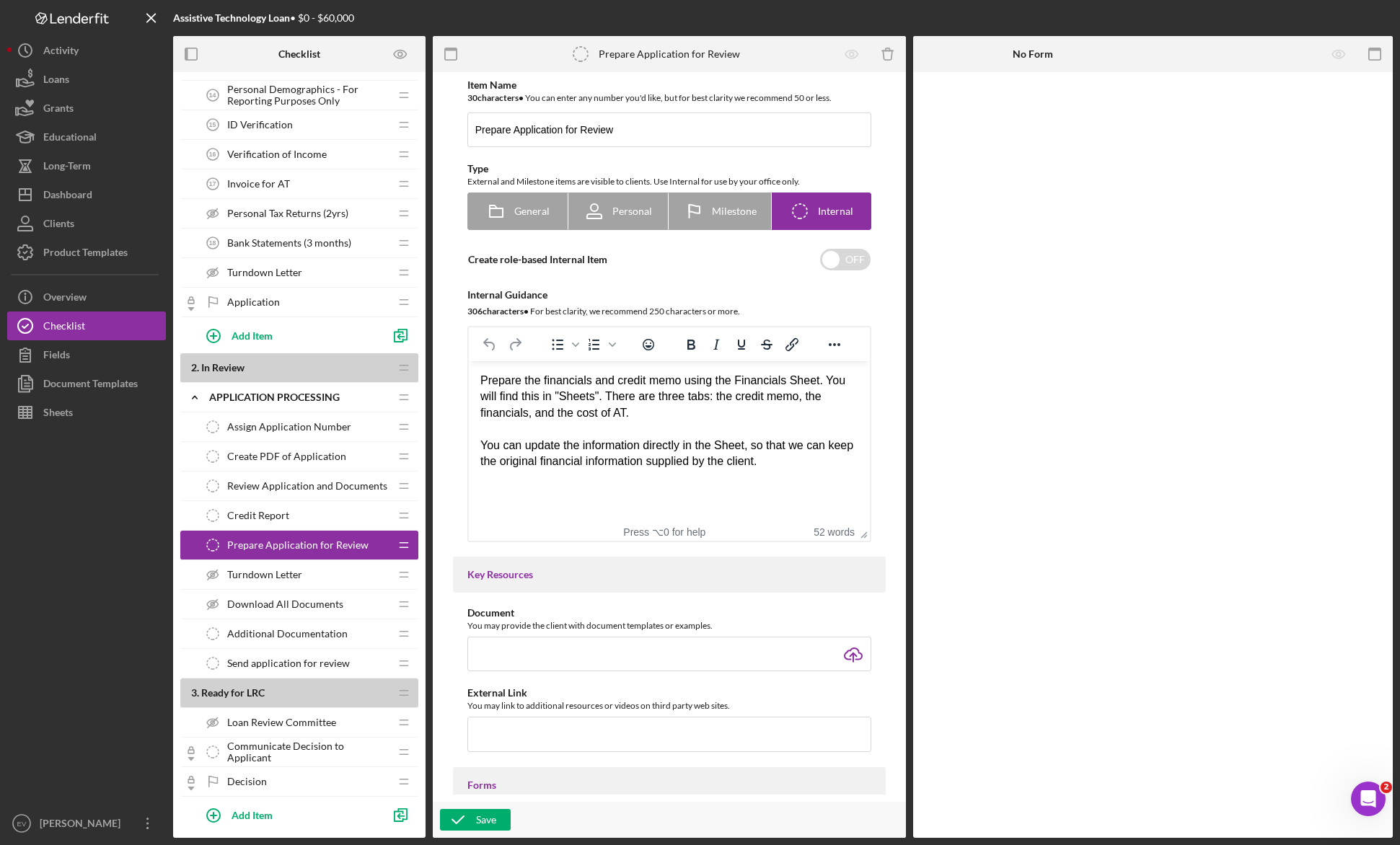
click at [268, 304] on span "Application" at bounding box center [253, 302] width 52 height 11
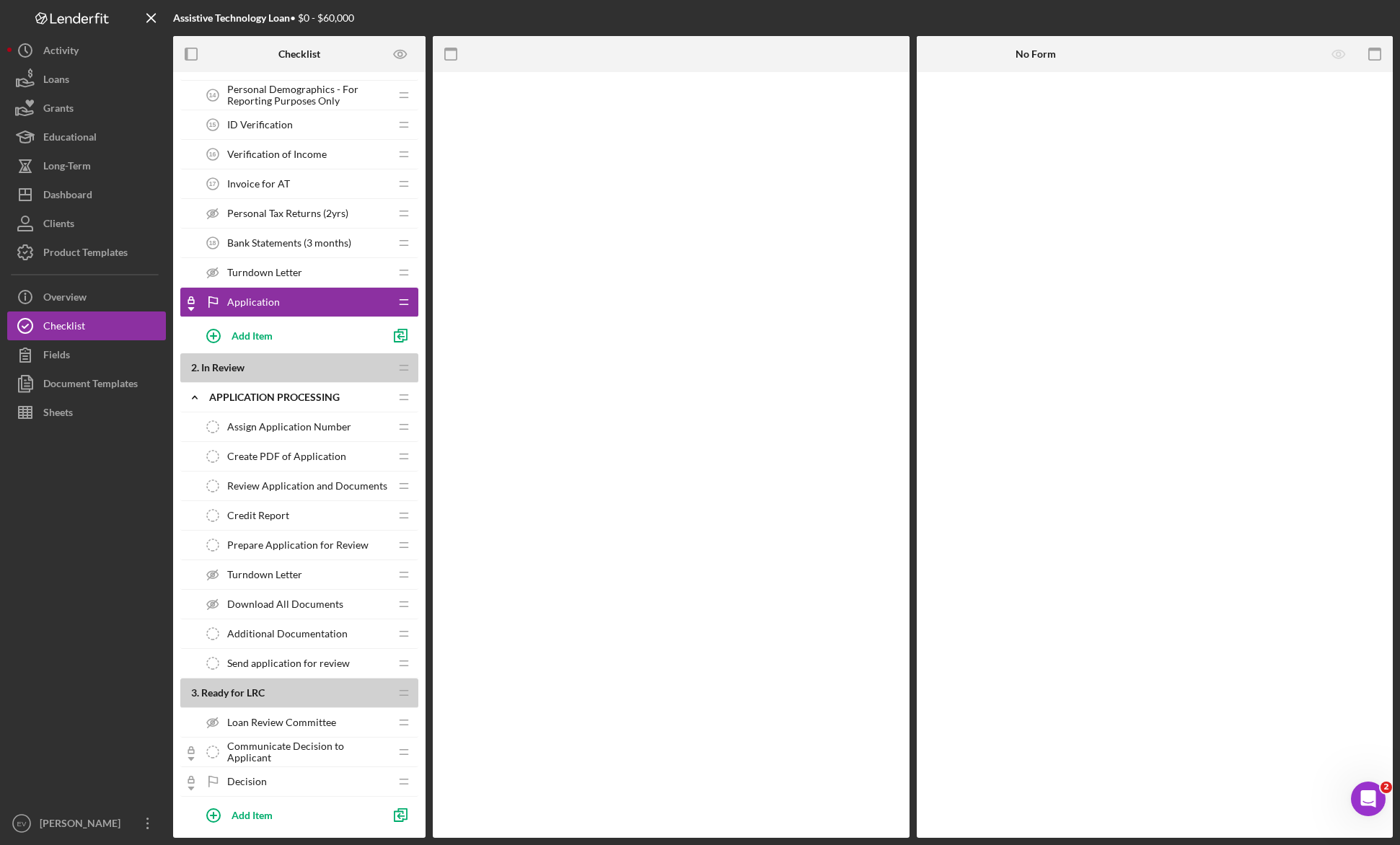
click at [280, 269] on span "Turndown Letter" at bounding box center [265, 273] width 75 height 11
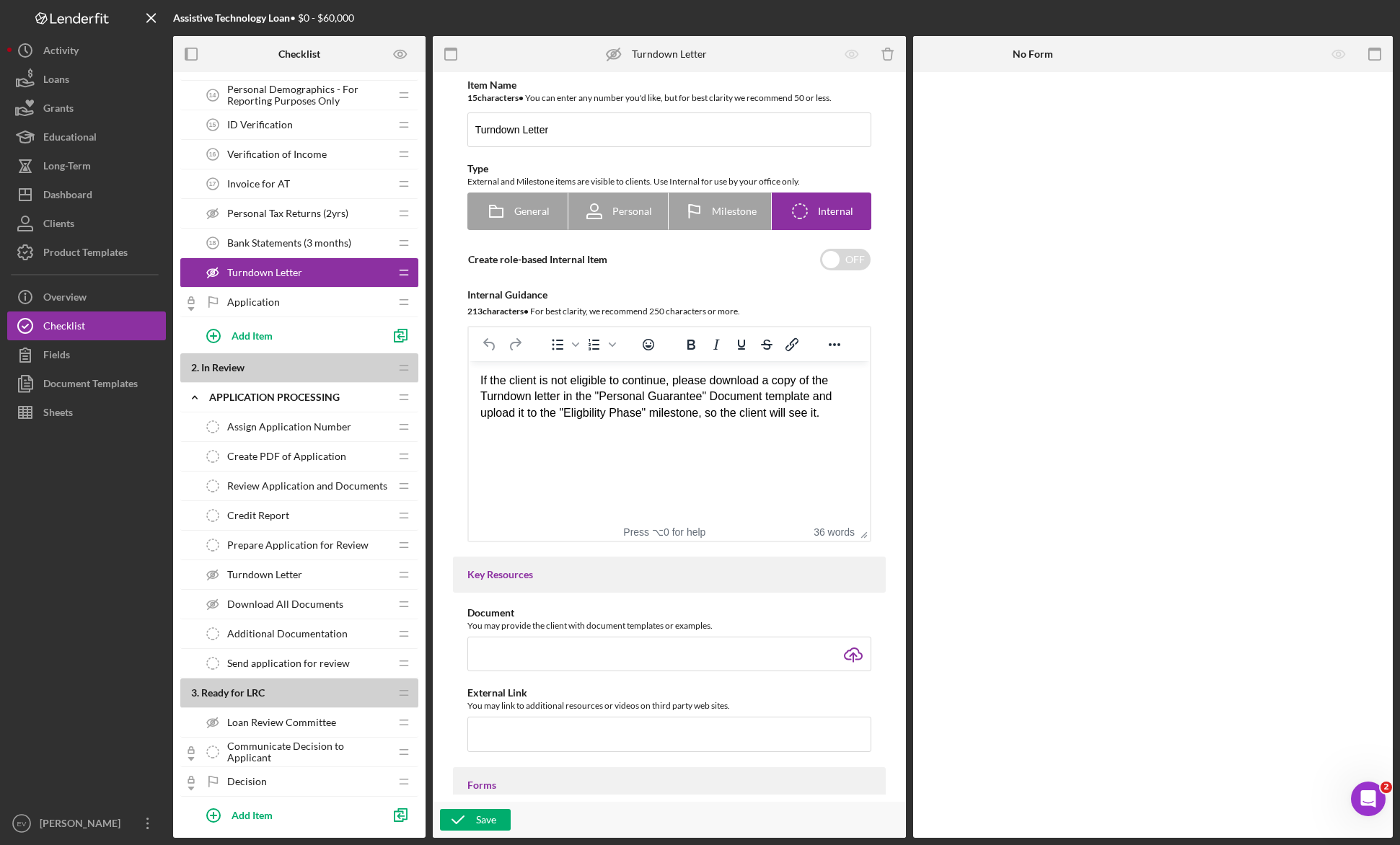
click at [292, 251] on div "Bank Statements (3 months) 18 Bank Statements (3 months)" at bounding box center [293, 242] width 191 height 29
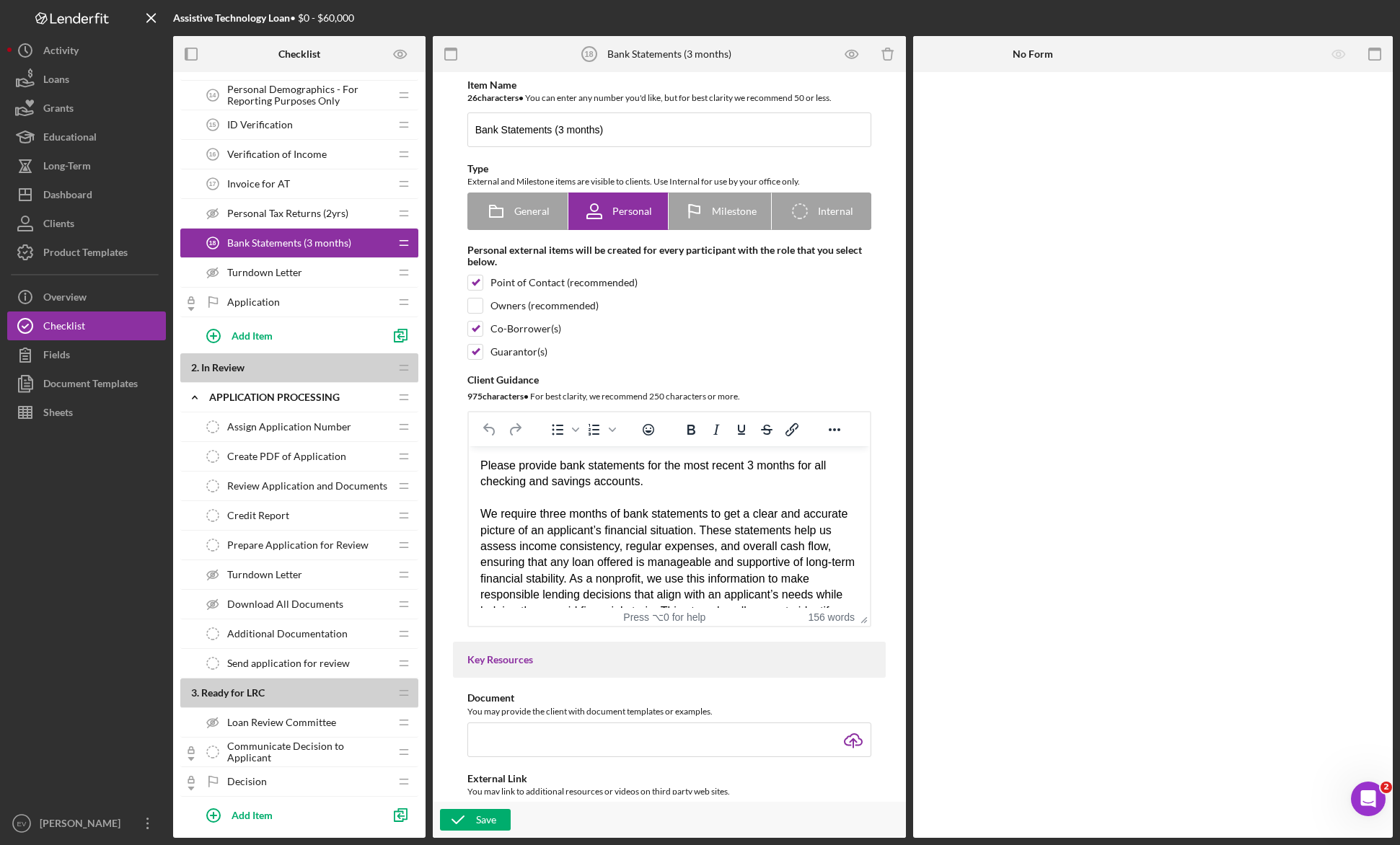
click at [294, 219] on div "Personal Tax Returns (2yrs) Personal Tax Returns (2yrs)" at bounding box center [293, 213] width 191 height 29
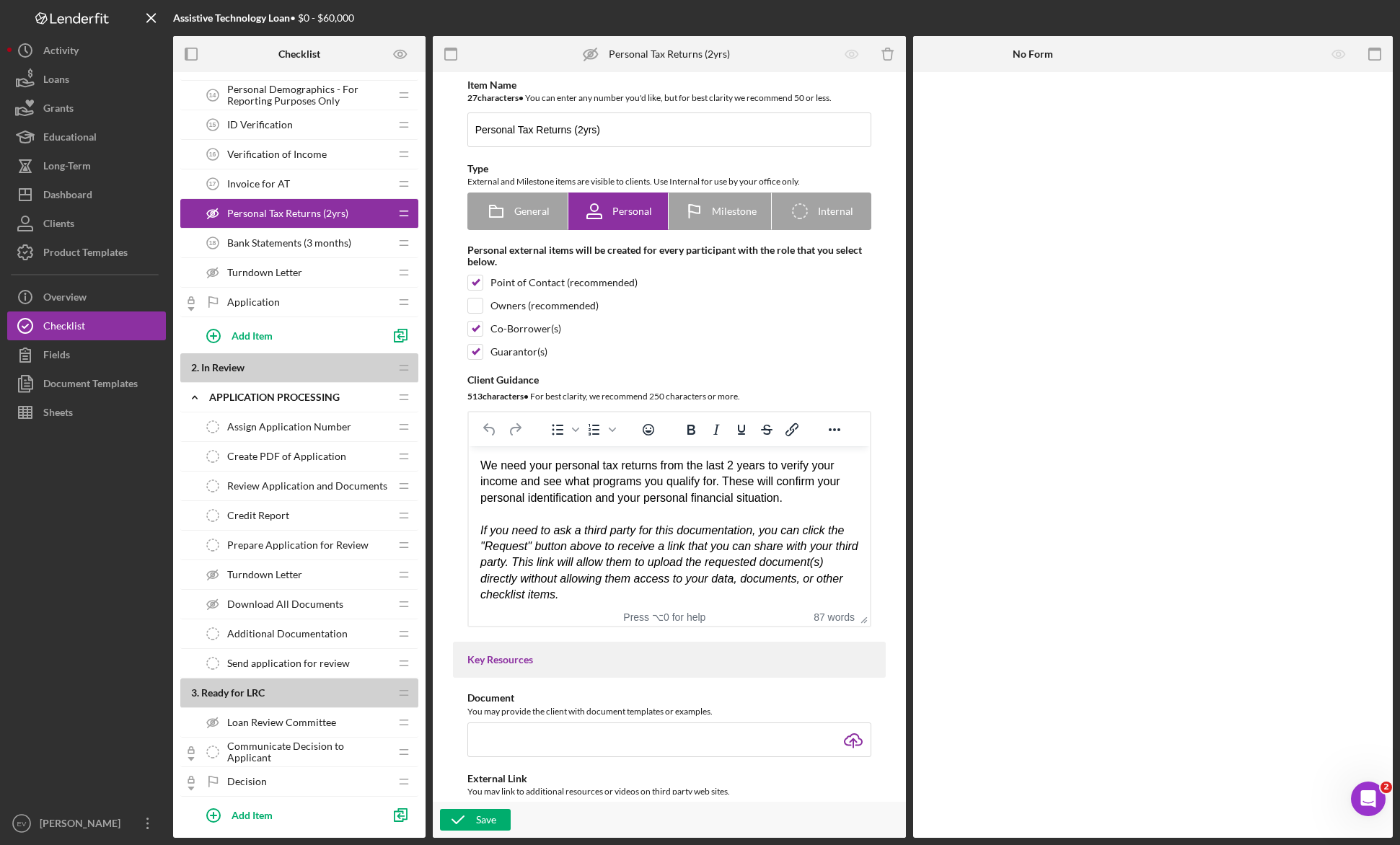
click at [291, 277] on span "Turndown Letter" at bounding box center [265, 273] width 75 height 11
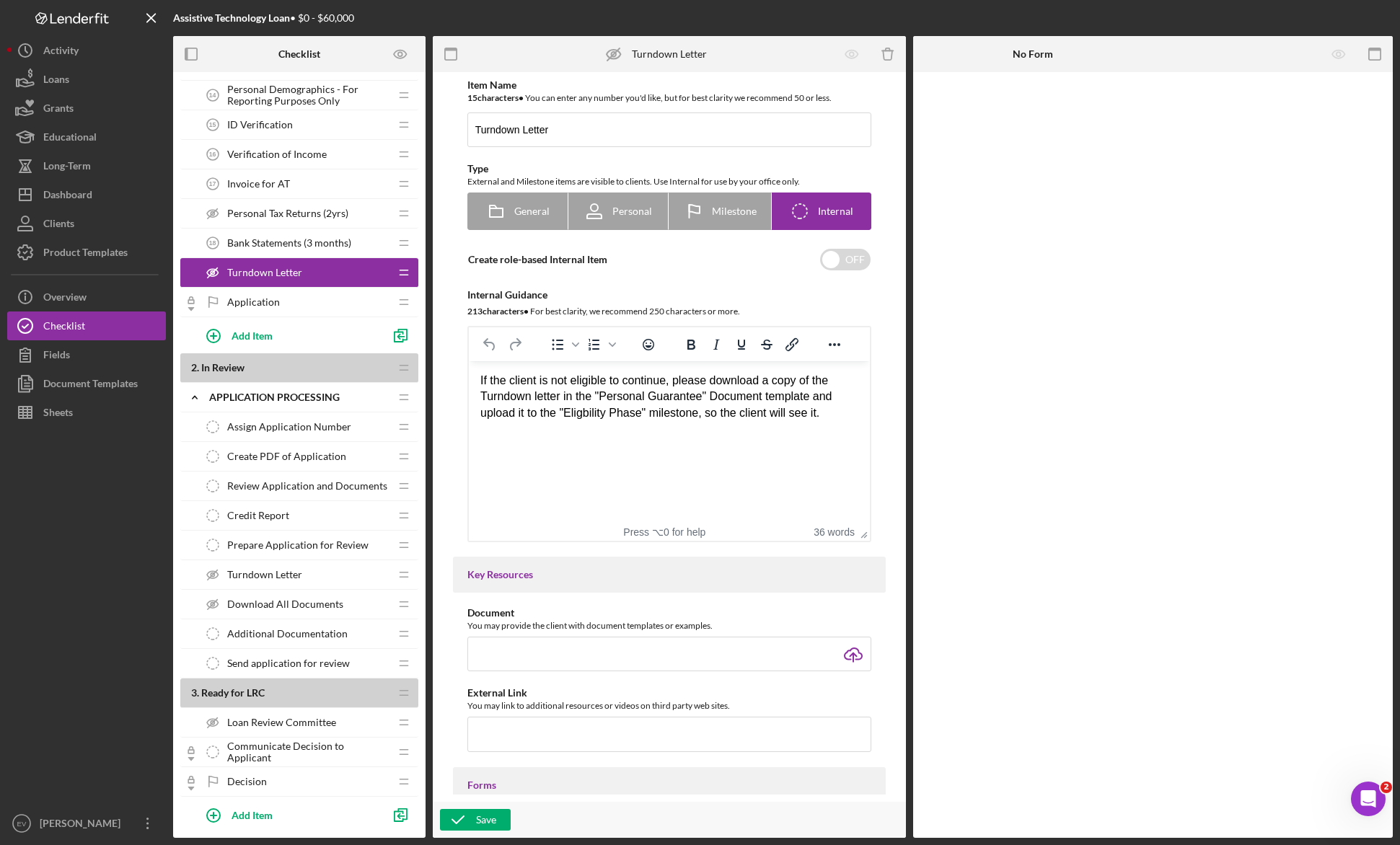
click at [285, 296] on div "Application Application" at bounding box center [293, 301] width 191 height 29
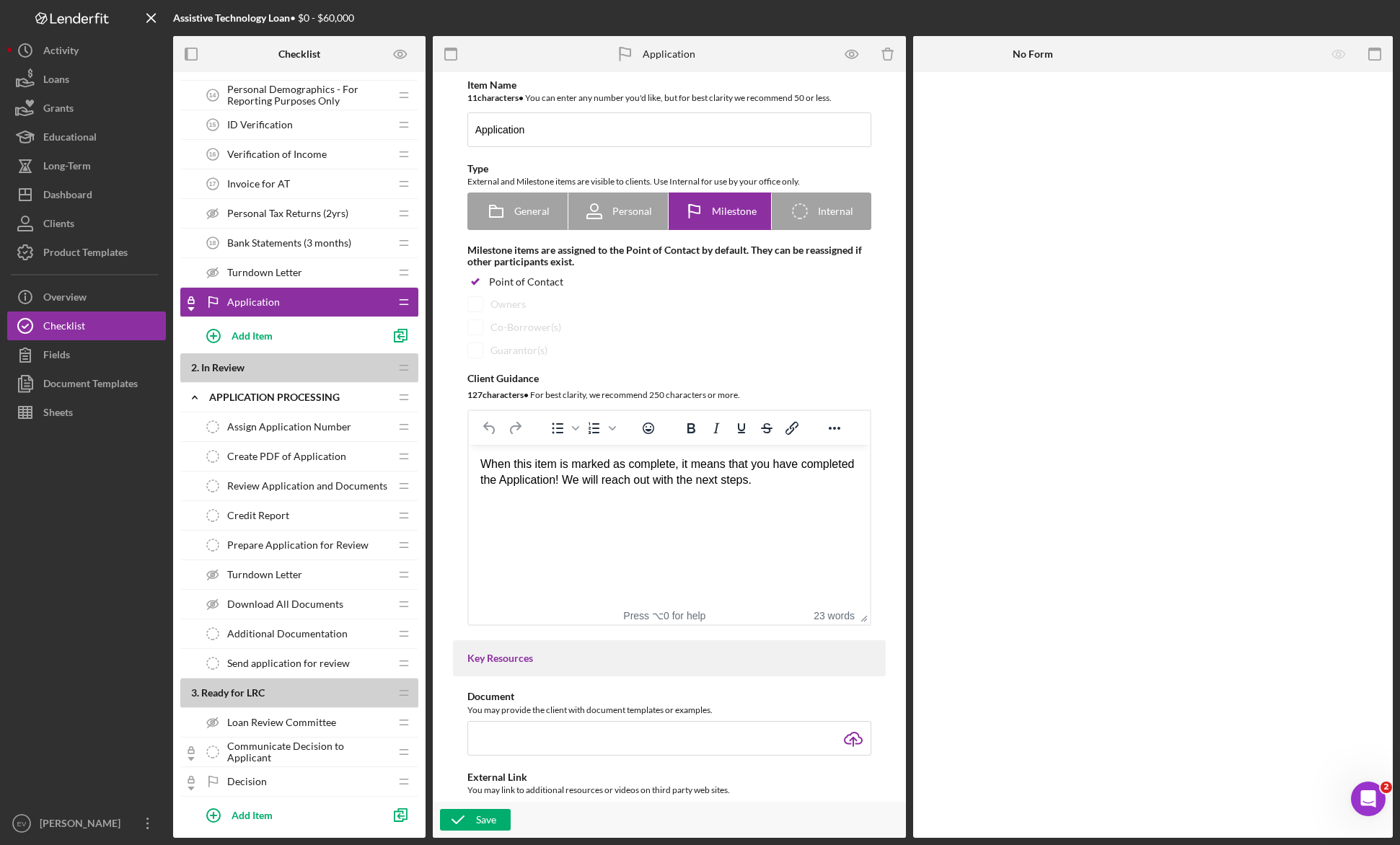
click at [569, 500] on html "When this item is marked as complete, it means that you have completed the Appl…" at bounding box center [668, 472] width 401 height 56
click at [630, 500] on html "When this item is marked as complete, it means that you have completed the Appl…" at bounding box center [668, 472] width 401 height 56
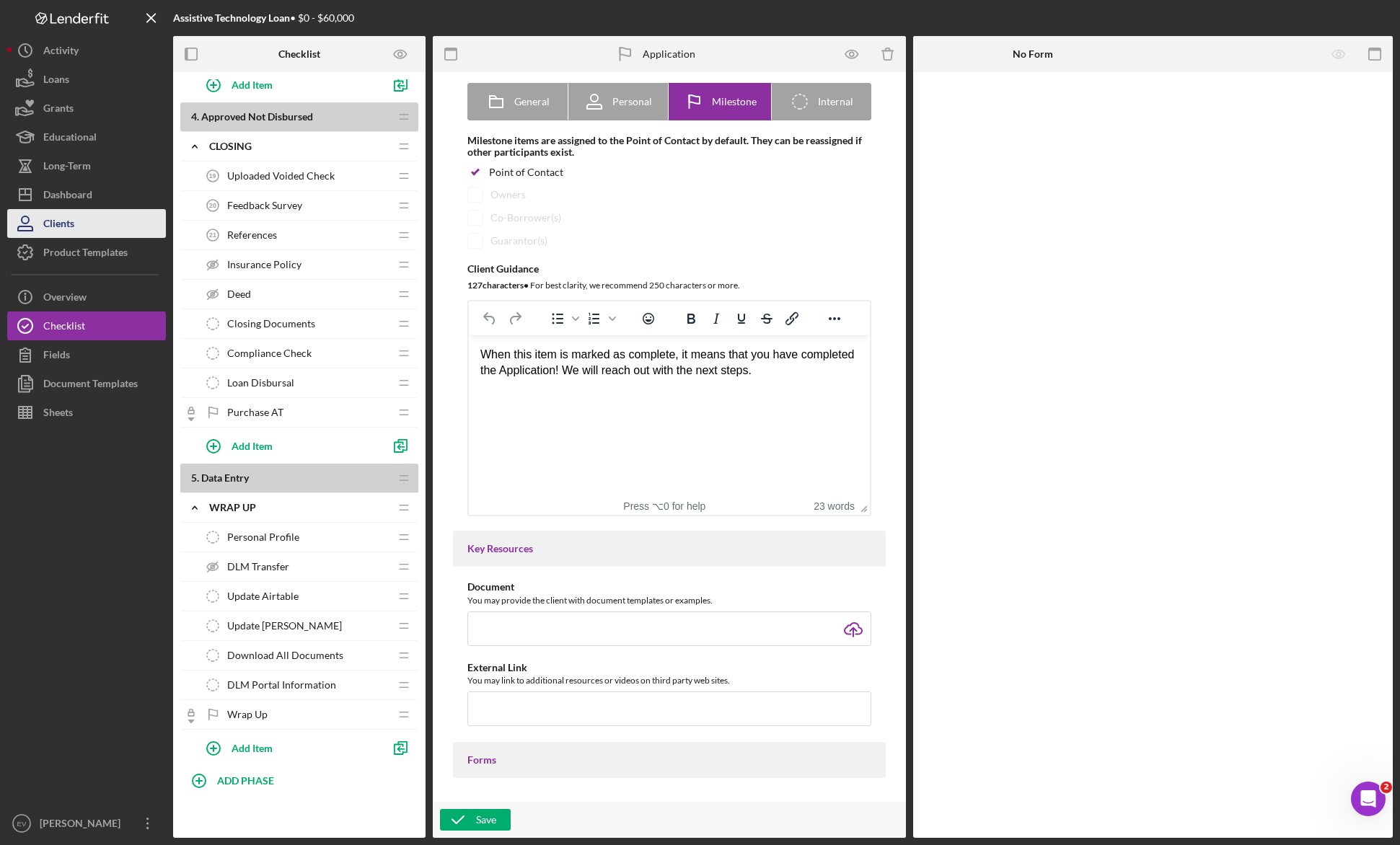
scroll to position [864, 0]
